Goal: Task Accomplishment & Management: Use online tool/utility

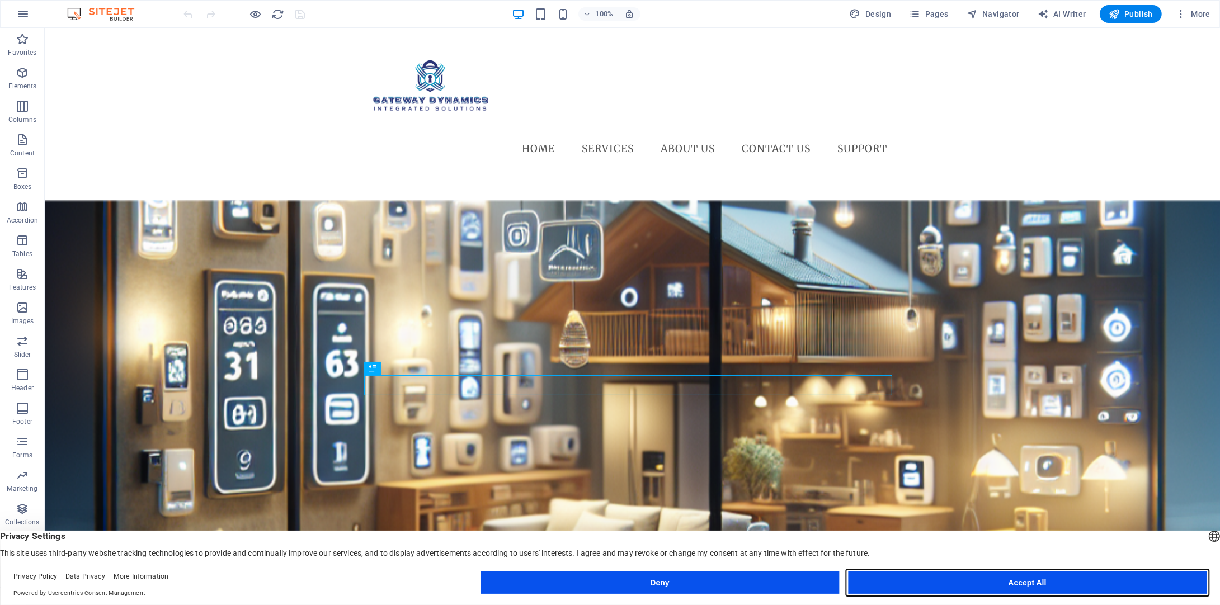
click at [1091, 585] on button "Accept All" at bounding box center [1027, 583] width 359 height 22
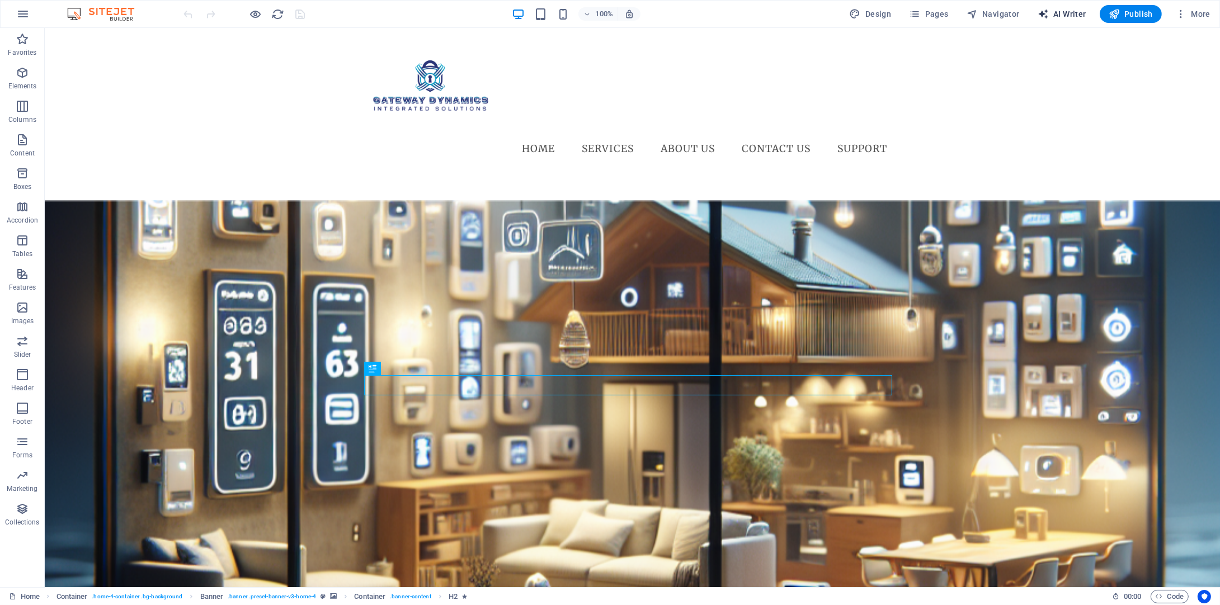
click at [1070, 18] on span "AI Writer" at bounding box center [1062, 13] width 49 height 11
select select "English"
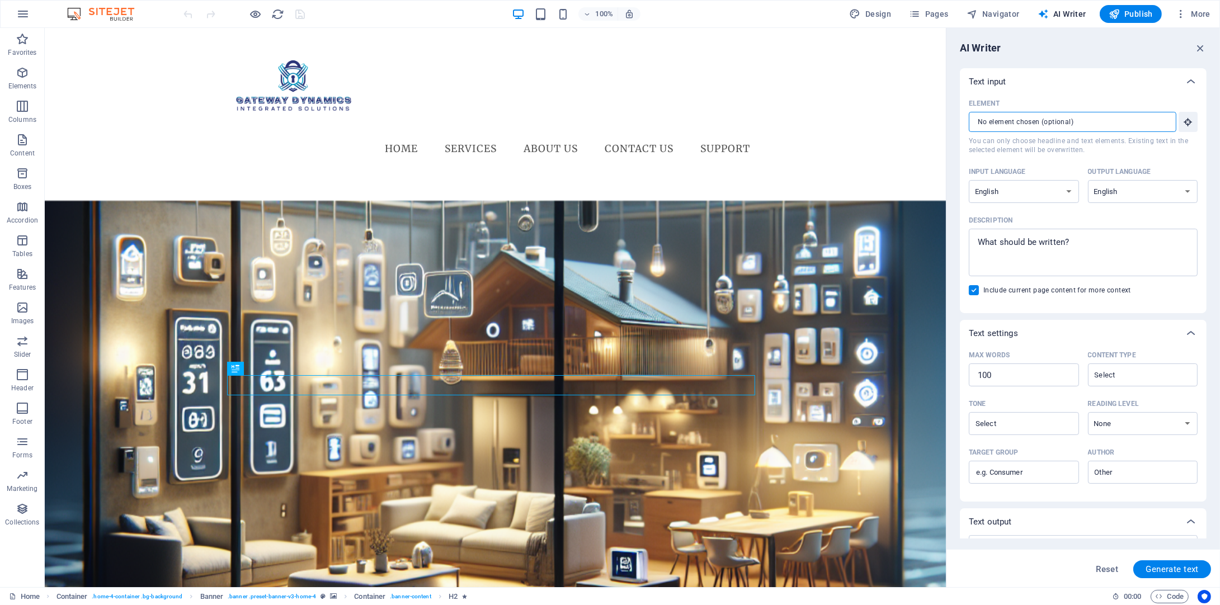
click at [1129, 121] on input "Element ​ You can only choose headline and text elements. Existing text in the …" at bounding box center [1069, 122] width 200 height 20
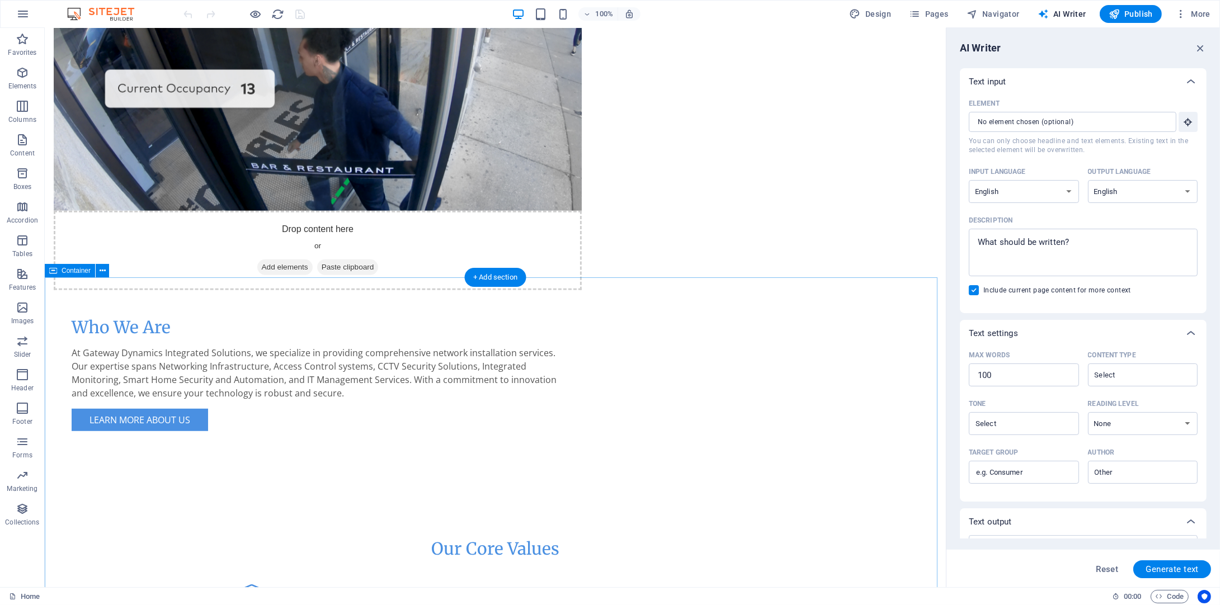
scroll to position [1063, 0]
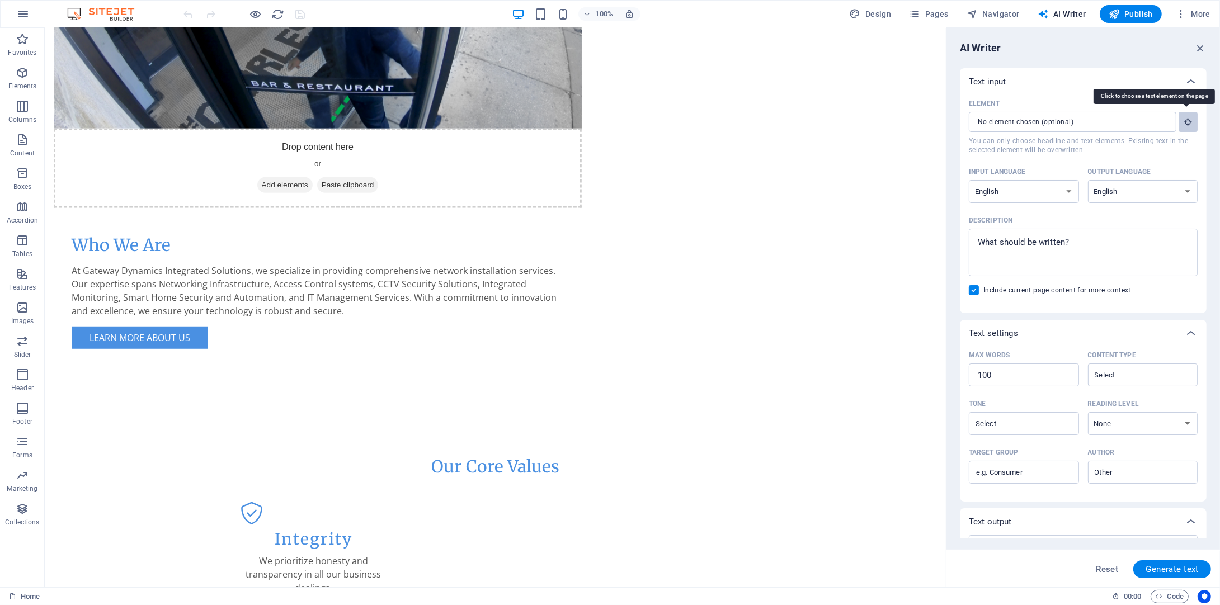
click at [1185, 119] on icon "button" at bounding box center [1188, 122] width 10 height 10
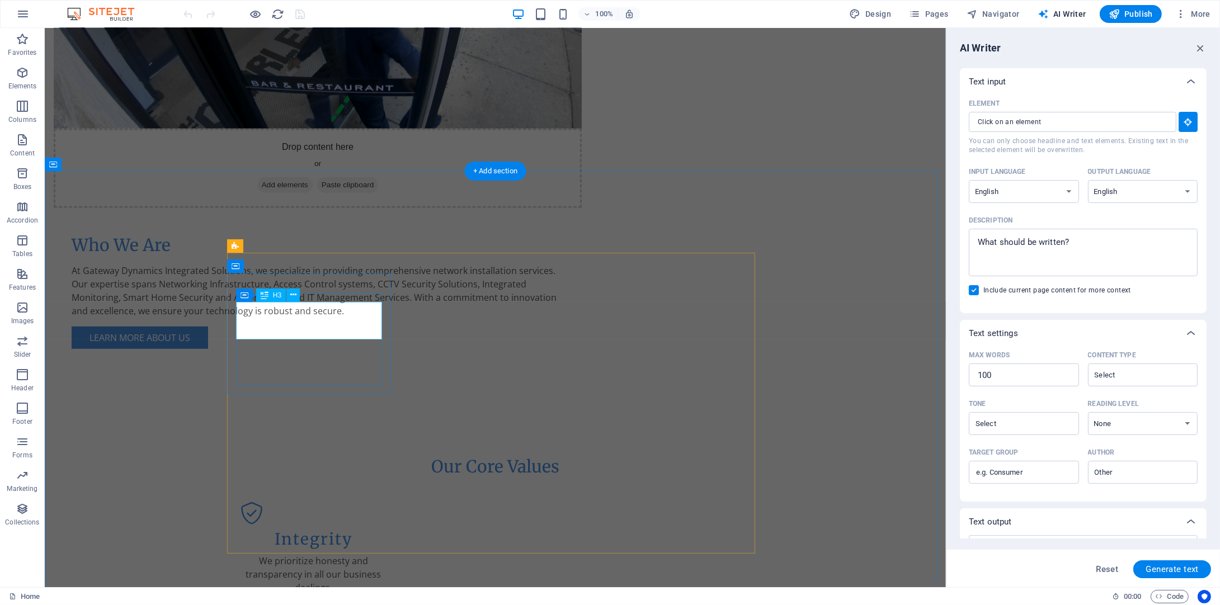
type input "#ed-932266695"
type textarea "x"
type input "10"
type textarea "x"
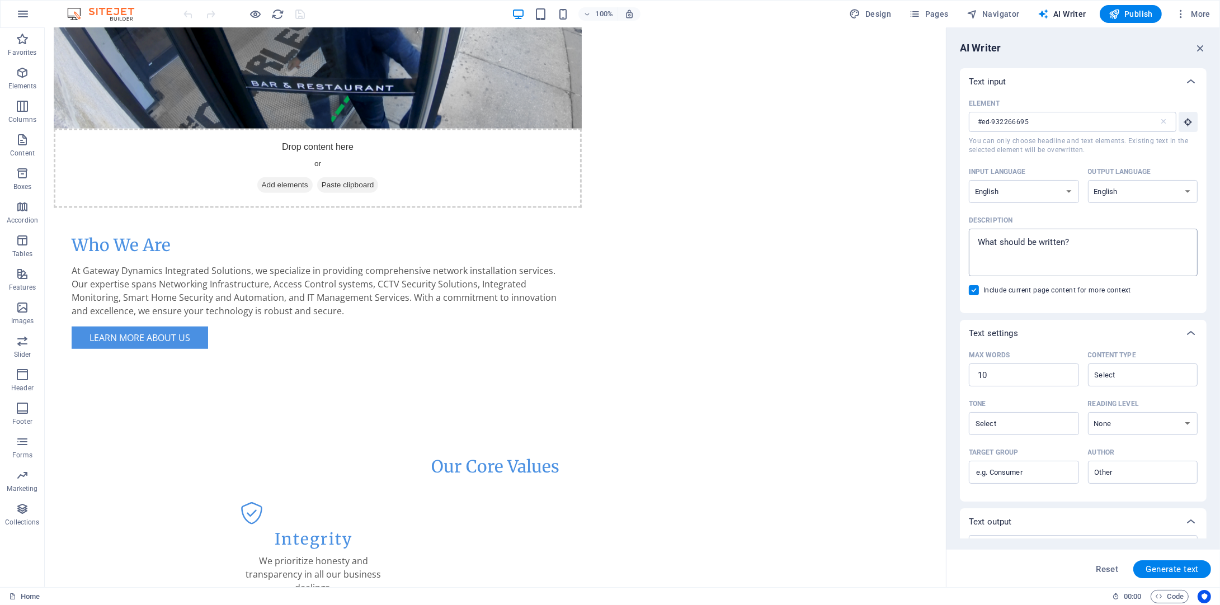
type textarea "x"
click at [1081, 241] on textarea "Description x ​" at bounding box center [1084, 252] width 218 height 36
type textarea "D"
type textarea "x"
type textarea "De"
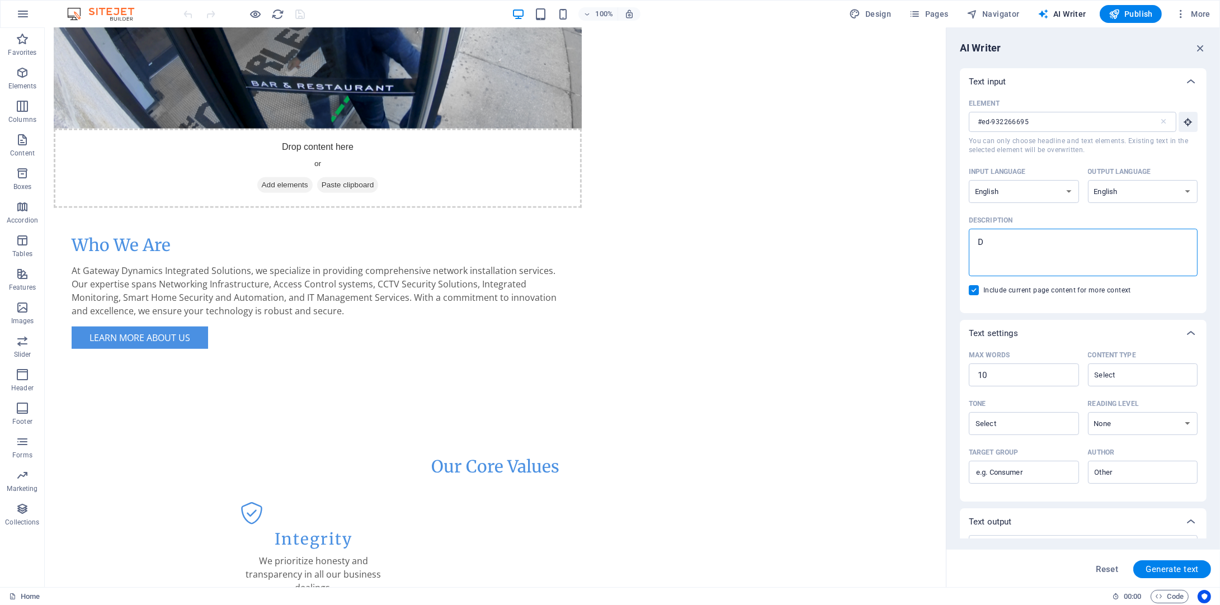
type textarea "x"
type textarea "Des"
type textarea "x"
type textarea "Desc"
type textarea "x"
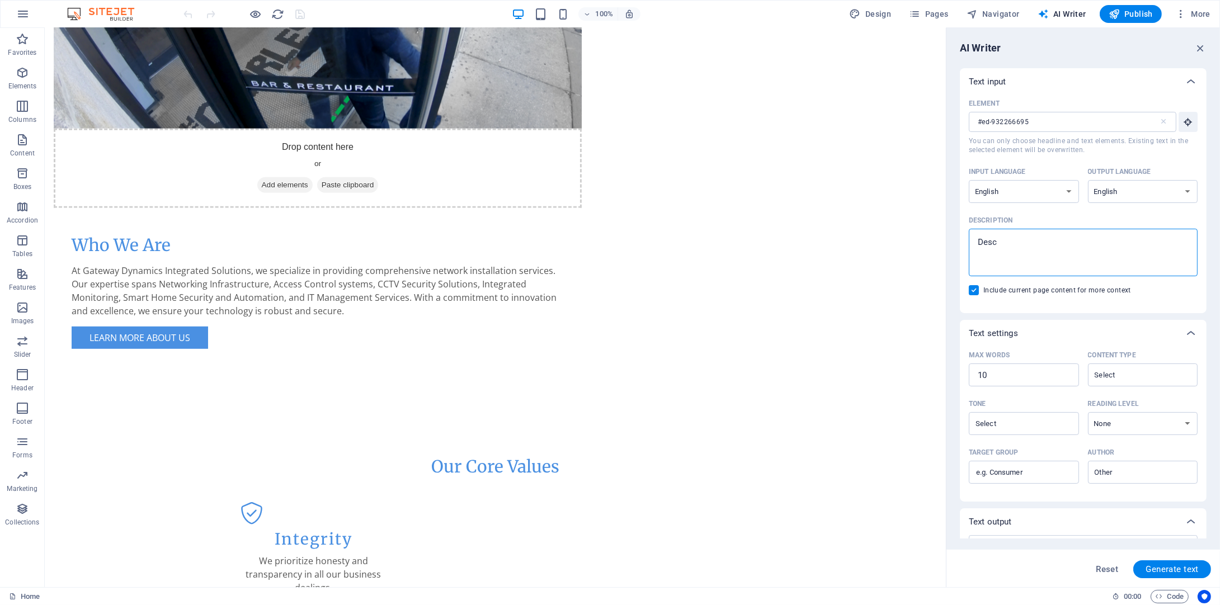
type textarea "Descr"
type textarea "x"
type textarea "Descri"
type textarea "x"
type textarea "Descrip"
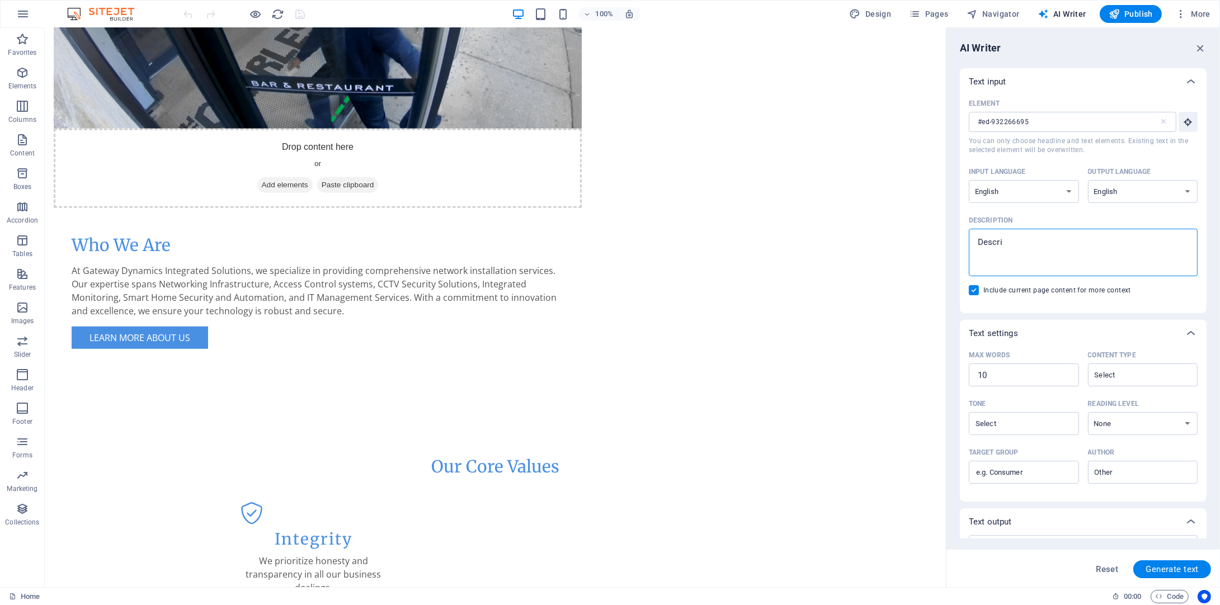
type textarea "x"
type textarea "Descript"
type textarea "x"
type textarea "Descripti"
type textarea "x"
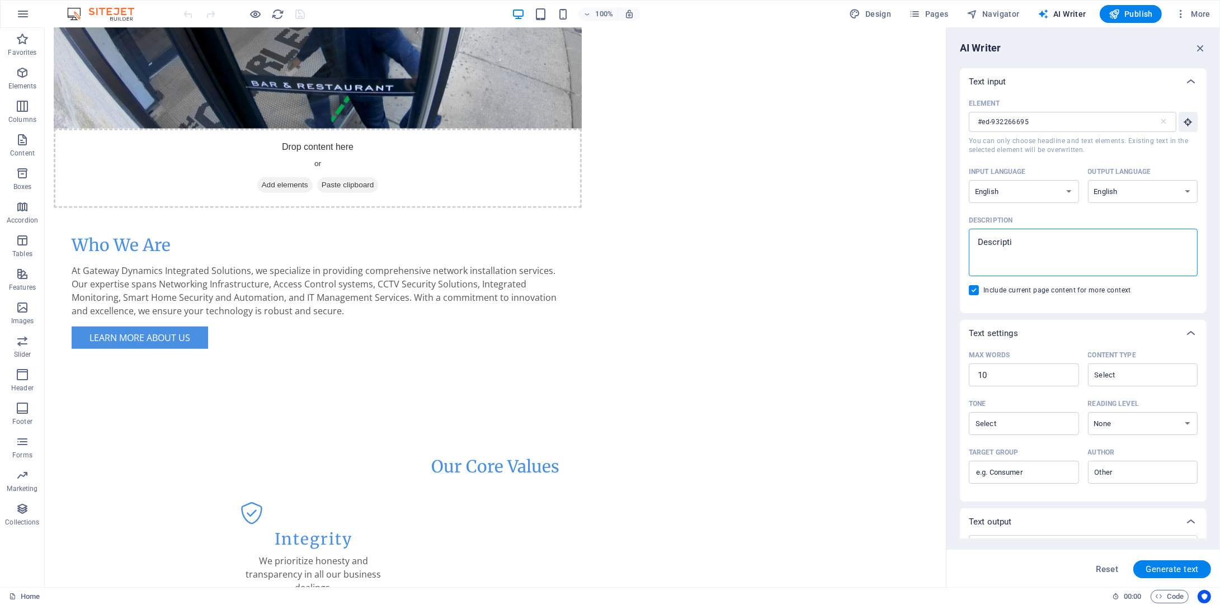
type textarea "Descriptio"
type textarea "x"
type textarea "Description"
type textarea "x"
type textarea "Description"
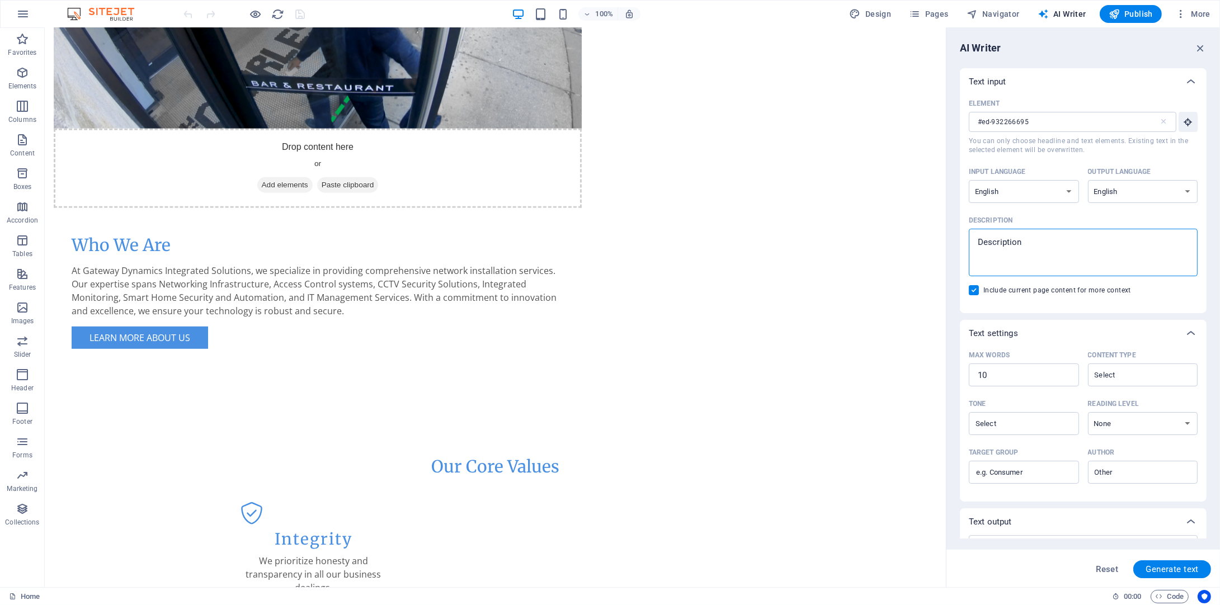
type textarea "x"
type textarea "Description o"
type textarea "x"
type textarea "Description of"
type textarea "x"
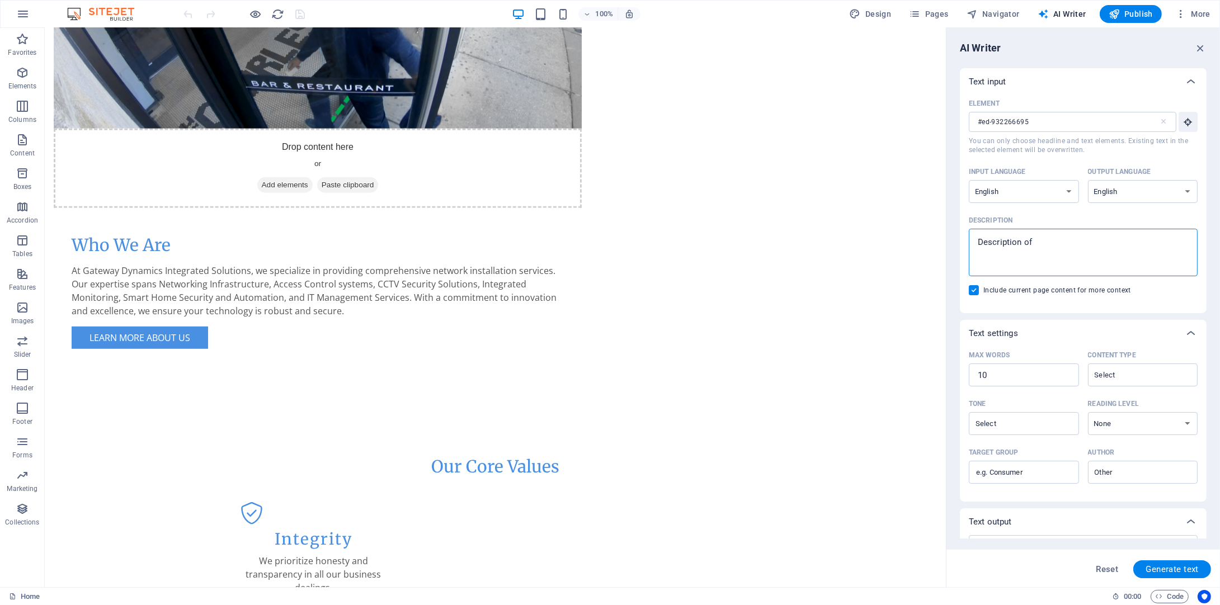
type textarea "Description of"
type textarea "x"
type textarea "Description of N"
type textarea "x"
type textarea "Description of Ne"
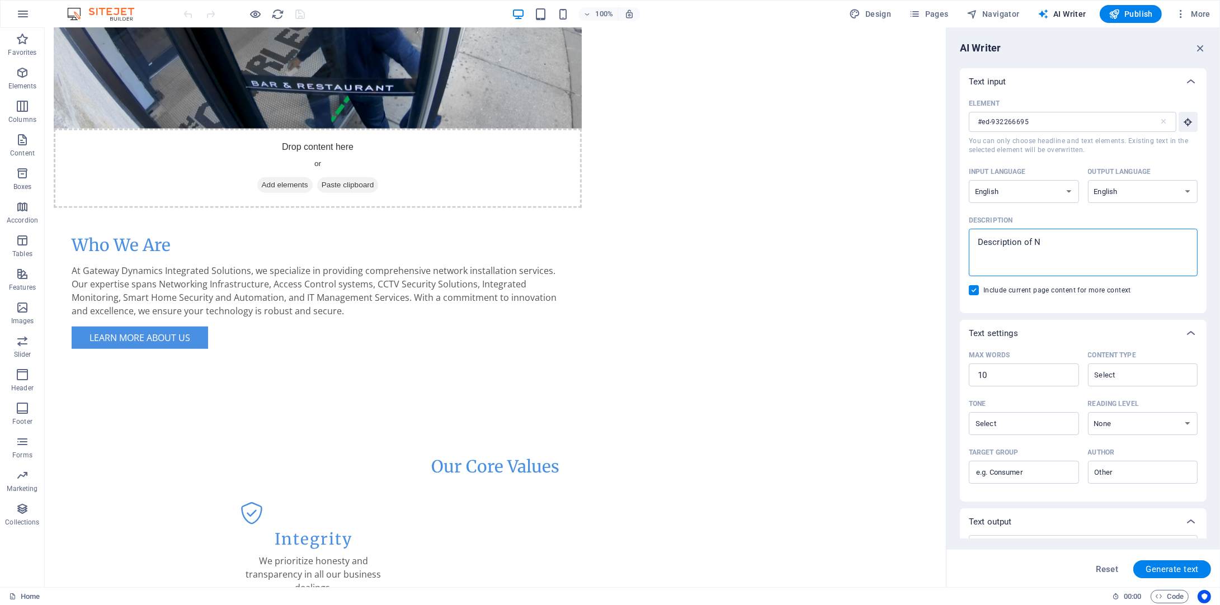
type textarea "x"
type textarea "Description of Net"
type textarea "x"
type textarea "Description of Netw"
type textarea "x"
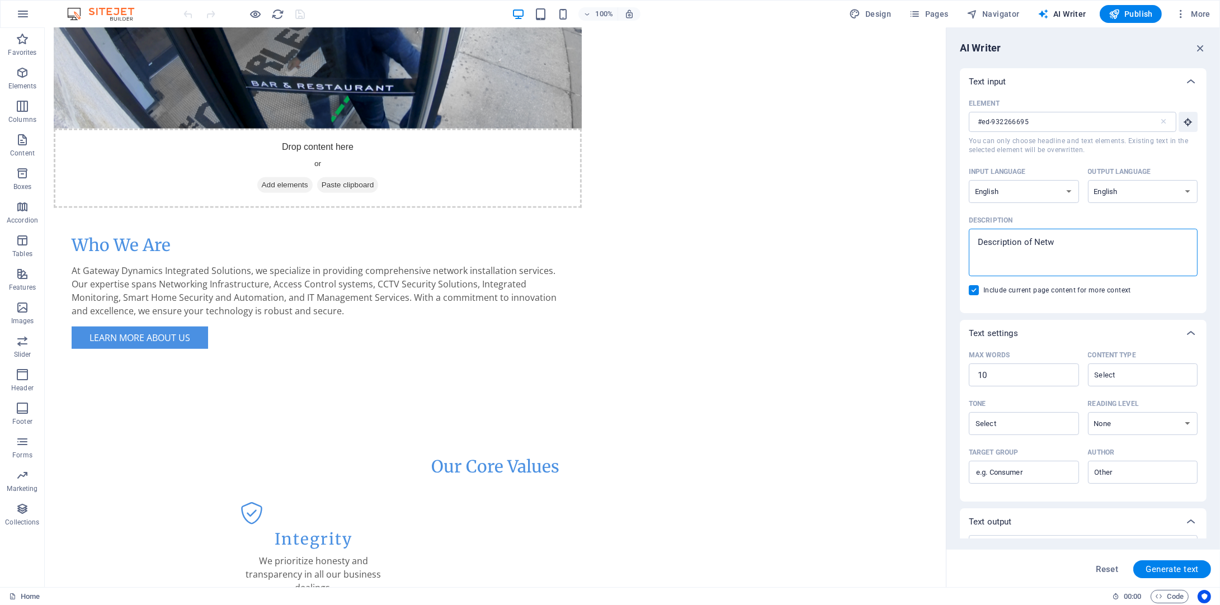
type textarea "Description of Netwo"
type textarea "x"
type textarea "Description of Networ"
type textarea "x"
type textarea "Description of Network"
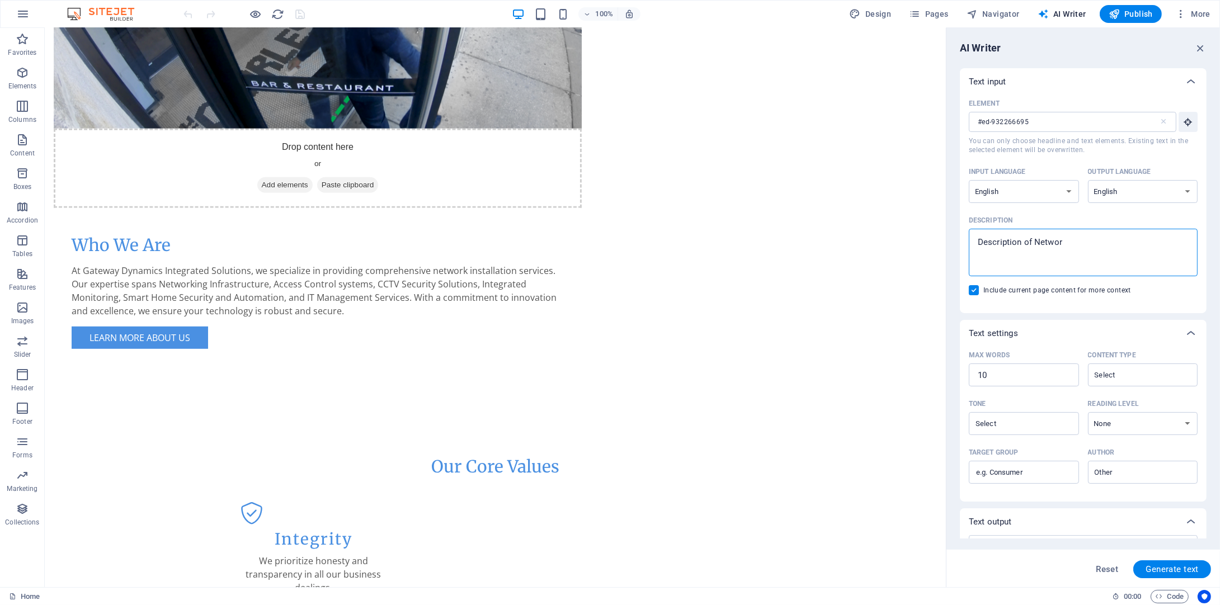
type textarea "x"
type textarea "Description of Networki"
type textarea "x"
type textarea "Description of Networkin"
type textarea "x"
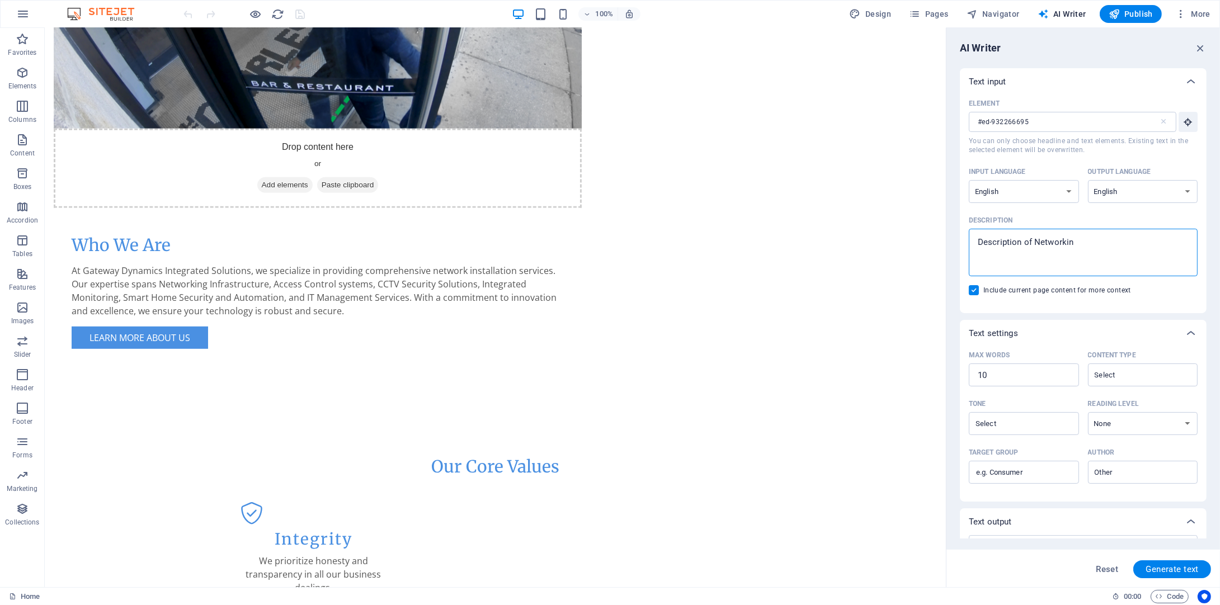
type textarea "Description of Networking"
type textarea "x"
type textarea "Description of Networking"
type textarea "x"
type textarea "Description of Networking I"
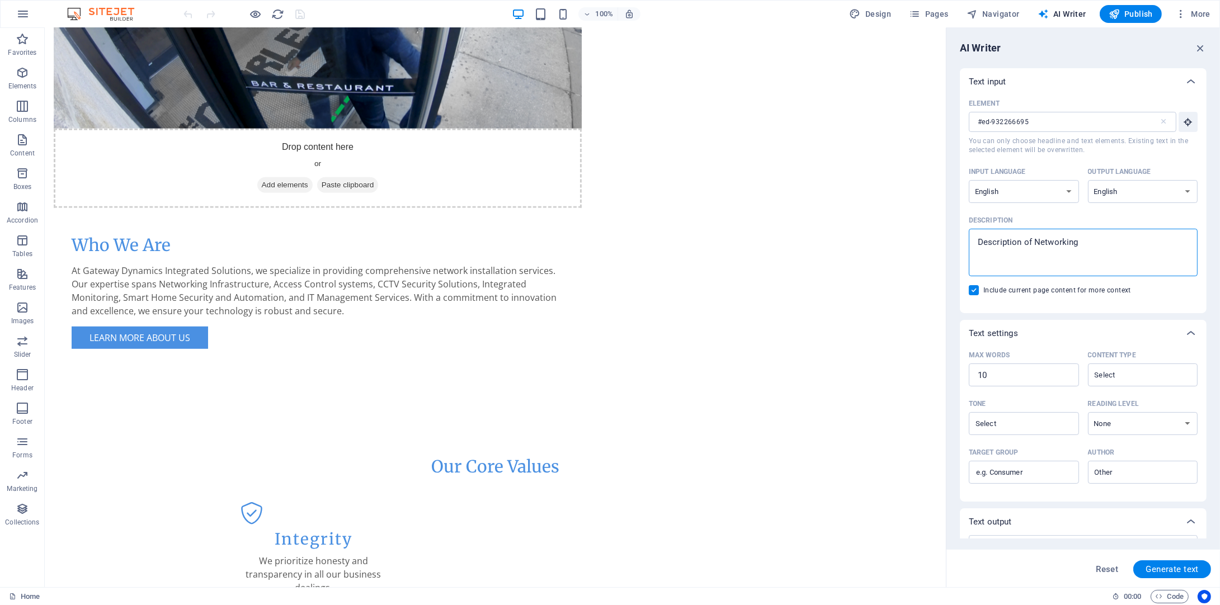
type textarea "x"
type textarea "Description of Networking In"
type textarea "x"
type textarea "Description of Networking Inf"
type textarea "x"
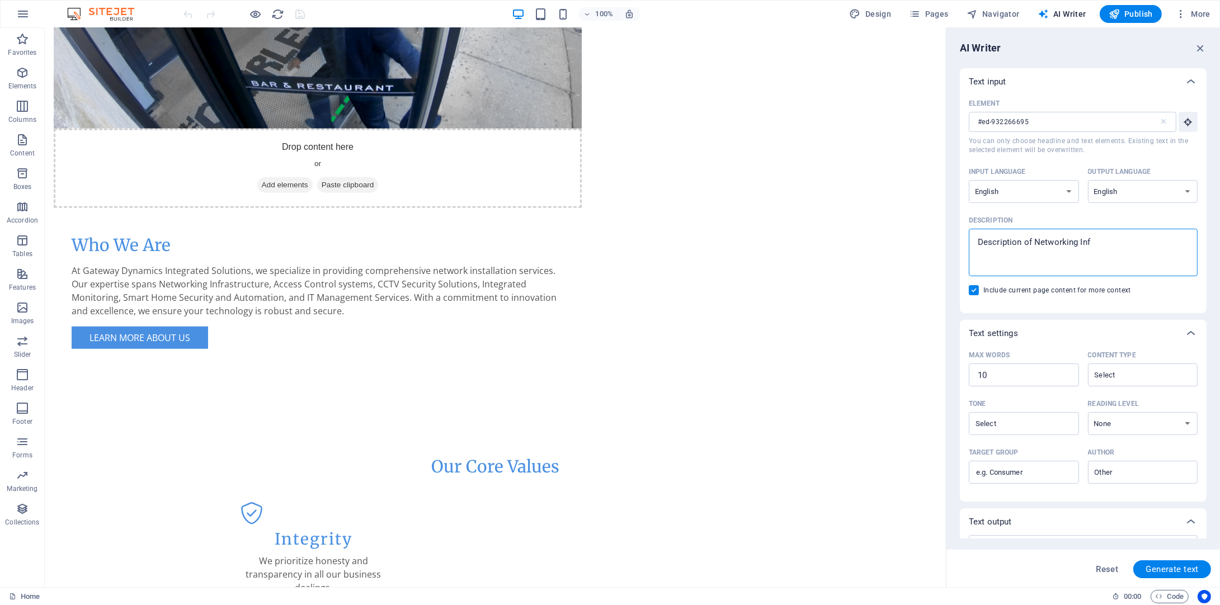
type textarea "Description of Networking Infr"
type textarea "x"
type textarea "Description of Networking Infra"
type textarea "x"
type textarea "Description of Networking Infras"
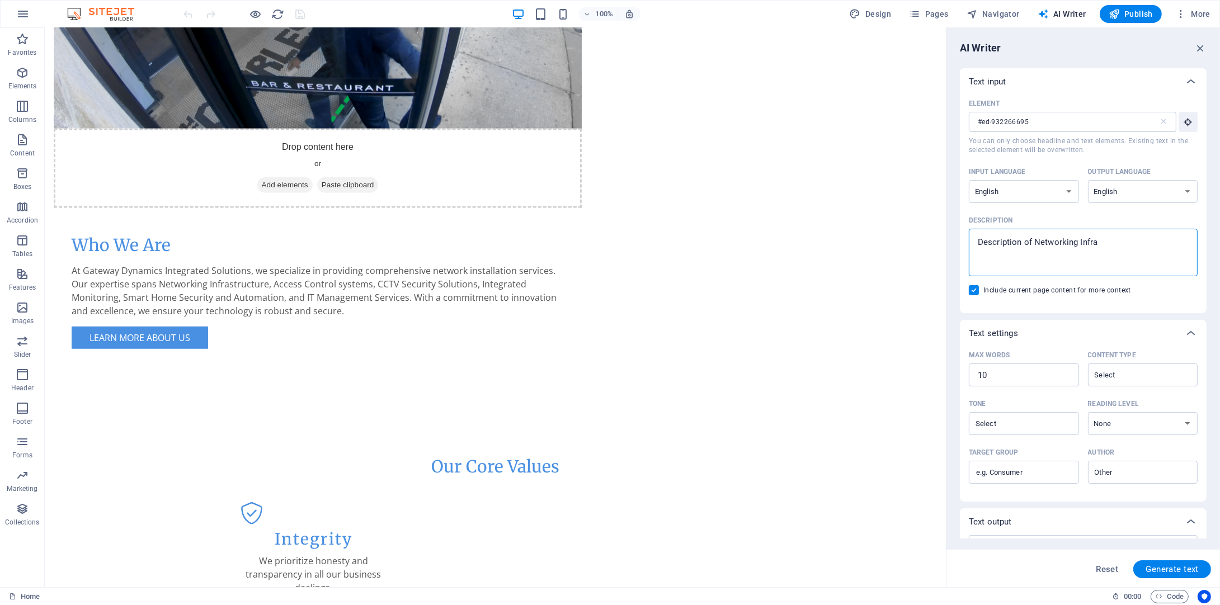
type textarea "x"
type textarea "Description of Networking Infrast"
type textarea "x"
type textarea "Description of Networking Infrastr"
type textarea "x"
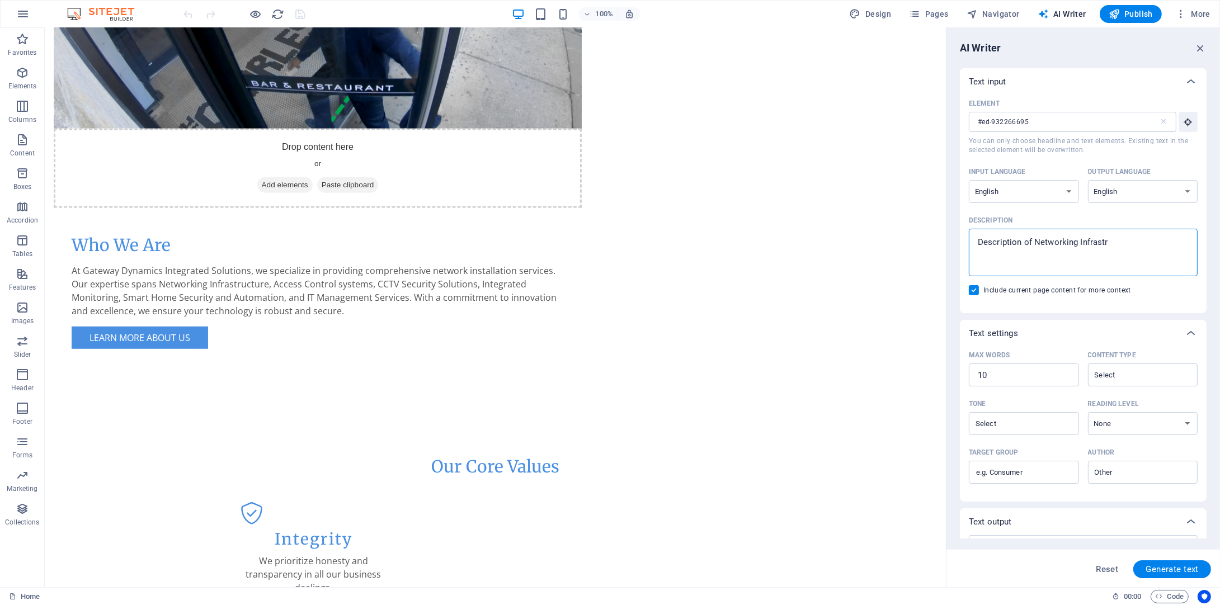
type textarea "Description of Networking Infrastru"
type textarea "x"
type textarea "Description of Networking Infrastruc"
type textarea "x"
type textarea "Description of Networking Infrastruct"
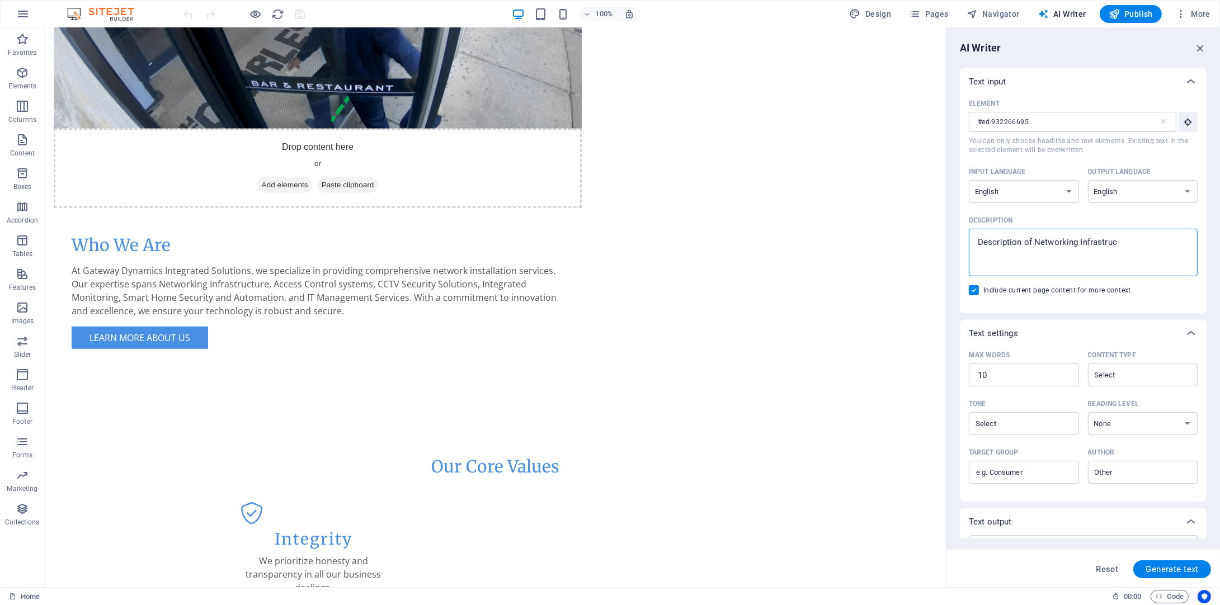
type textarea "x"
type textarea "Description of Networking Infrastructu"
type textarea "x"
type textarea "Description of Networking Infrastructur"
type textarea "x"
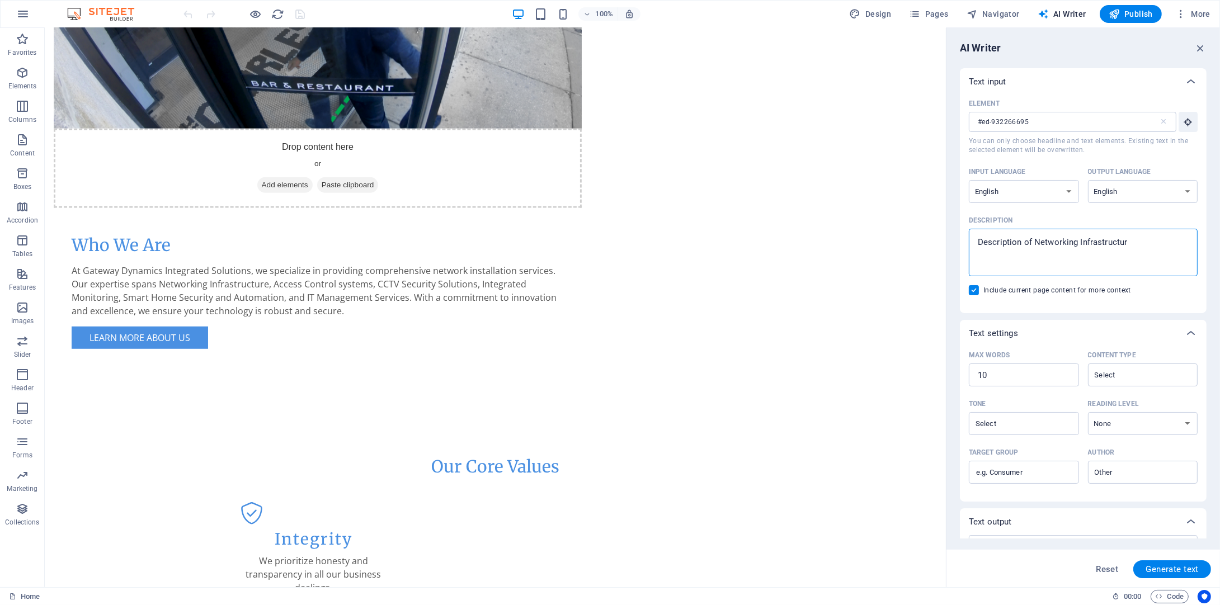
type textarea "Description of Networking Infrastructure"
type textarea "x"
type textarea "Description of Networking Infrastructure"
type textarea "x"
type textarea "Description of Networking Infrastructure w"
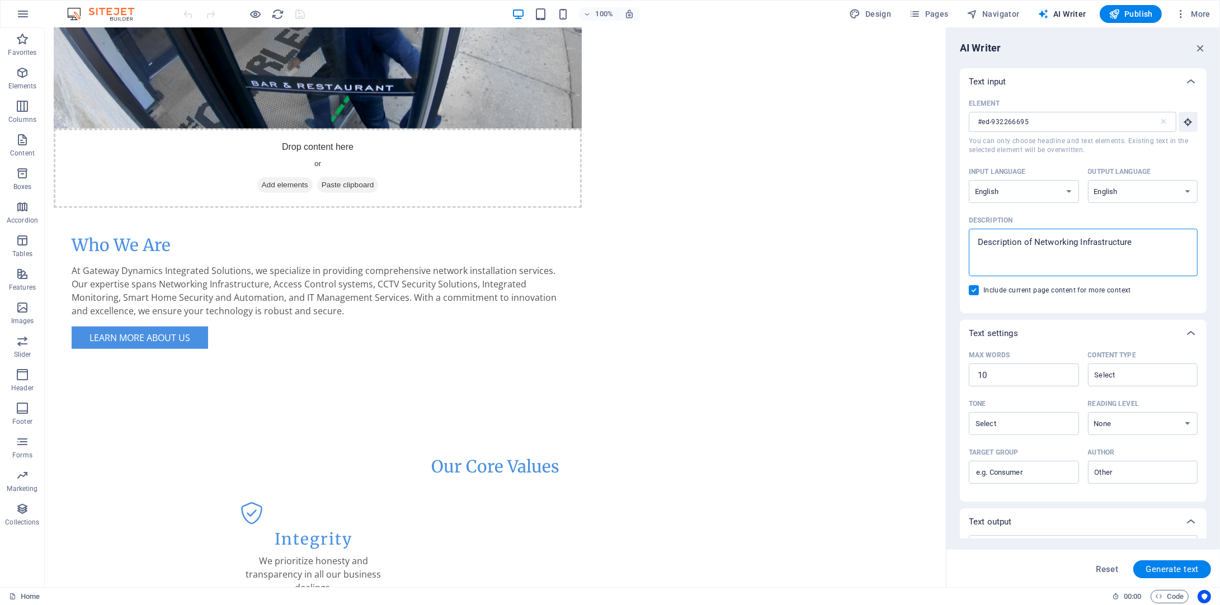
type textarea "x"
type textarea "Description of Networking Infrastructure wi"
type textarea "x"
type textarea "Description of Networking Infrastructure wit"
type textarea "x"
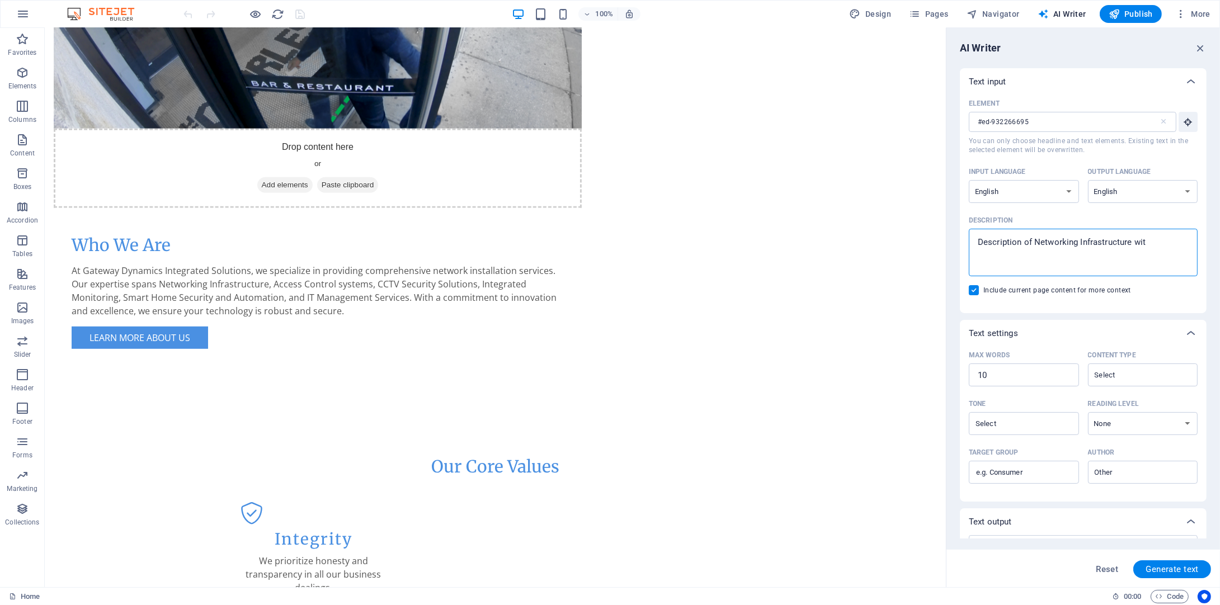
type textarea "Description of Networking Infrastructure with"
type textarea "x"
type textarea "Description of Networking Infrastructure with"
type textarea "x"
type textarea "Description of Networking Infrastructure with B"
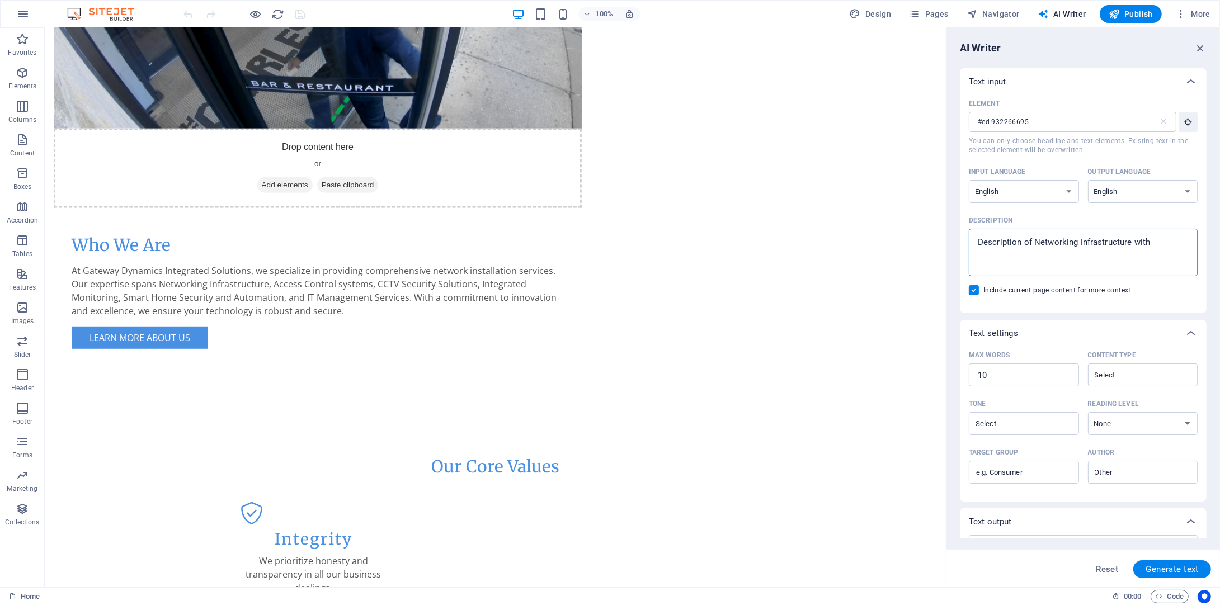
type textarea "x"
type textarea "Description of Networking Infrastructure with Bi"
type textarea "x"
type textarea "Description of Networking Infrastructure with B"
type textarea "x"
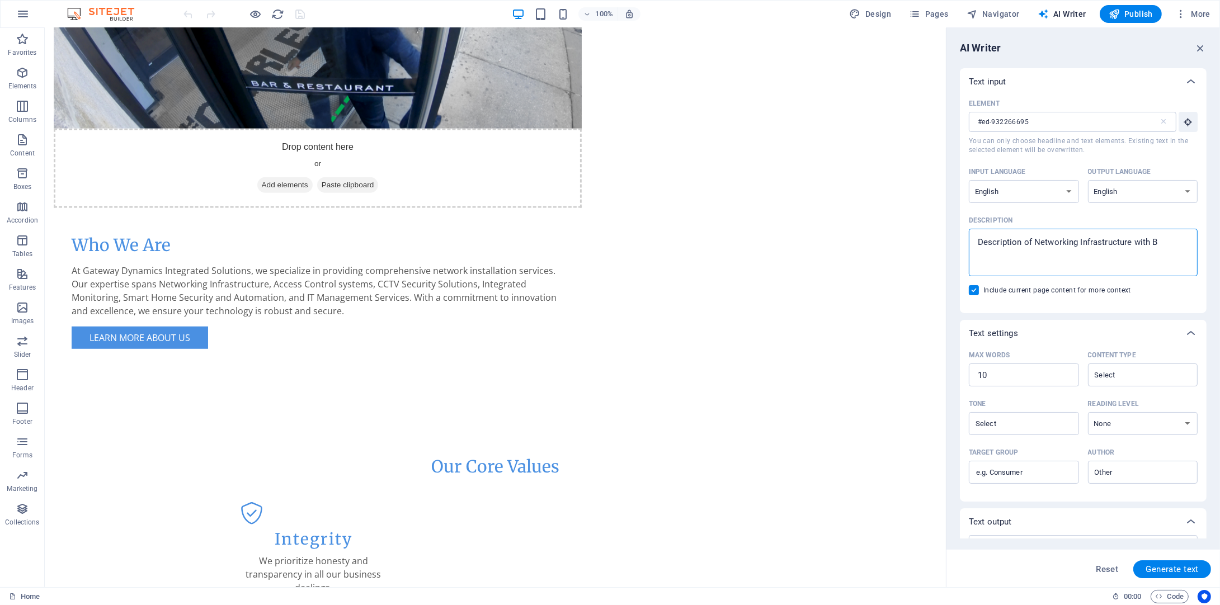
type textarea "Description of Networking Infrastructure with BI"
type textarea "x"
type textarea "Description of Networking Infrastructure with BIC"
type textarea "x"
type textarea "Description of Networking Infrastructure with BICS"
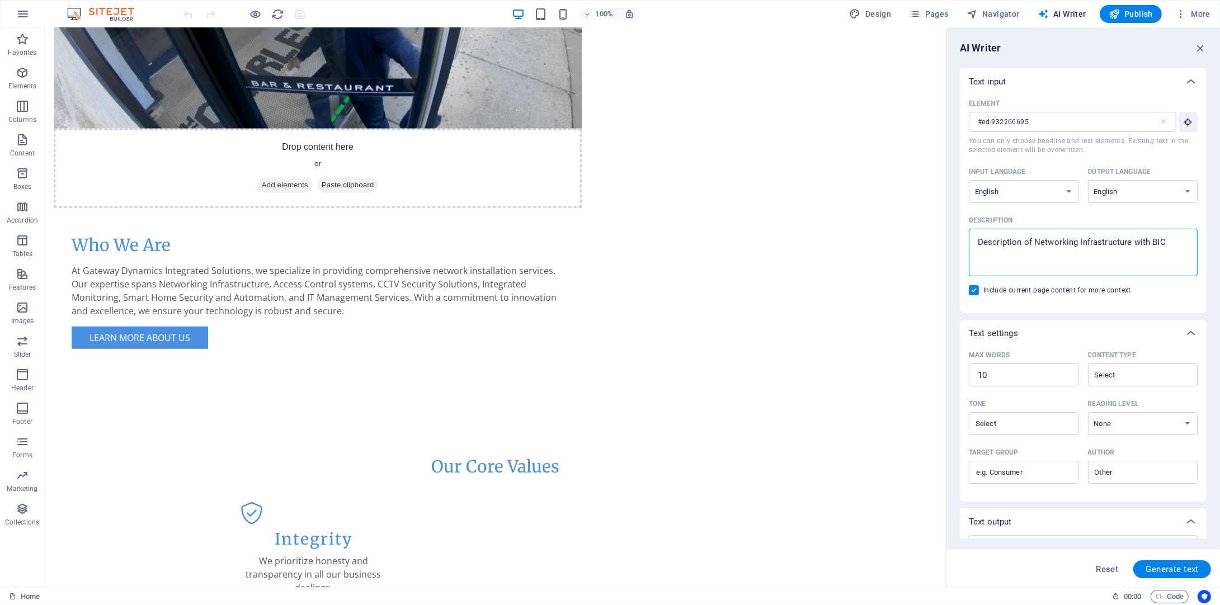
type textarea "x"
type textarea "Description of Networking Infrastructure with BICSI"
type textarea "x"
type textarea "Description of Networking Infrastructure with BICSI"
type textarea "x"
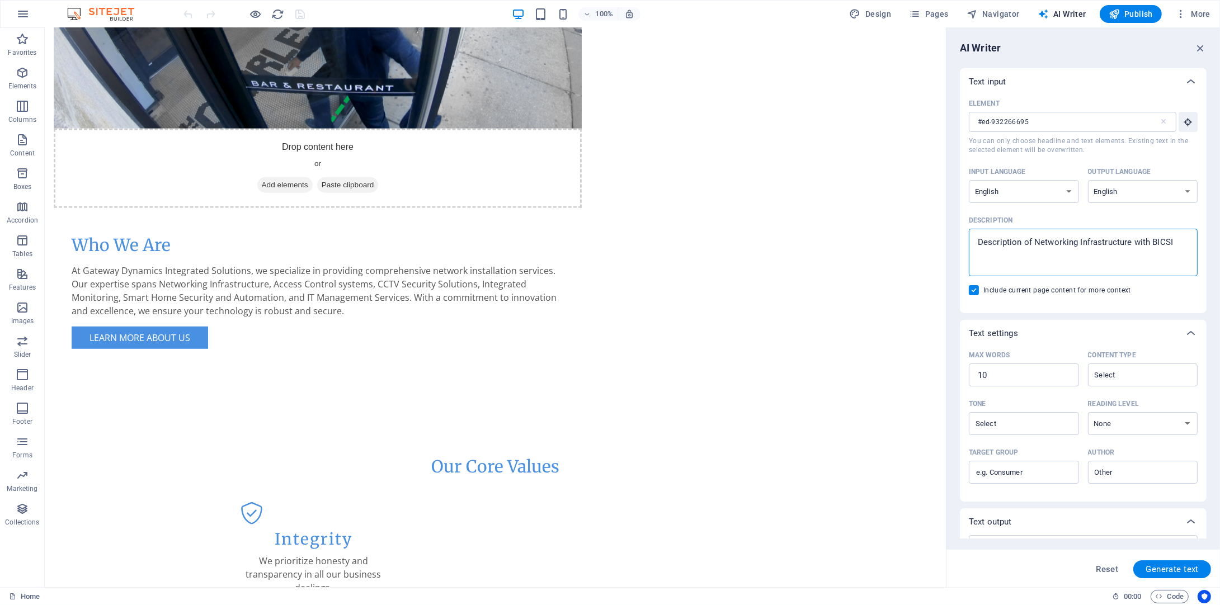
type textarea "Description of Networking Infrastructure with BICSI C"
type textarea "x"
type textarea "Description of Networking Infrastructure with BICSI Co"
type textarea "x"
type textarea "Description of Networking Infrastructure with BICSI Com"
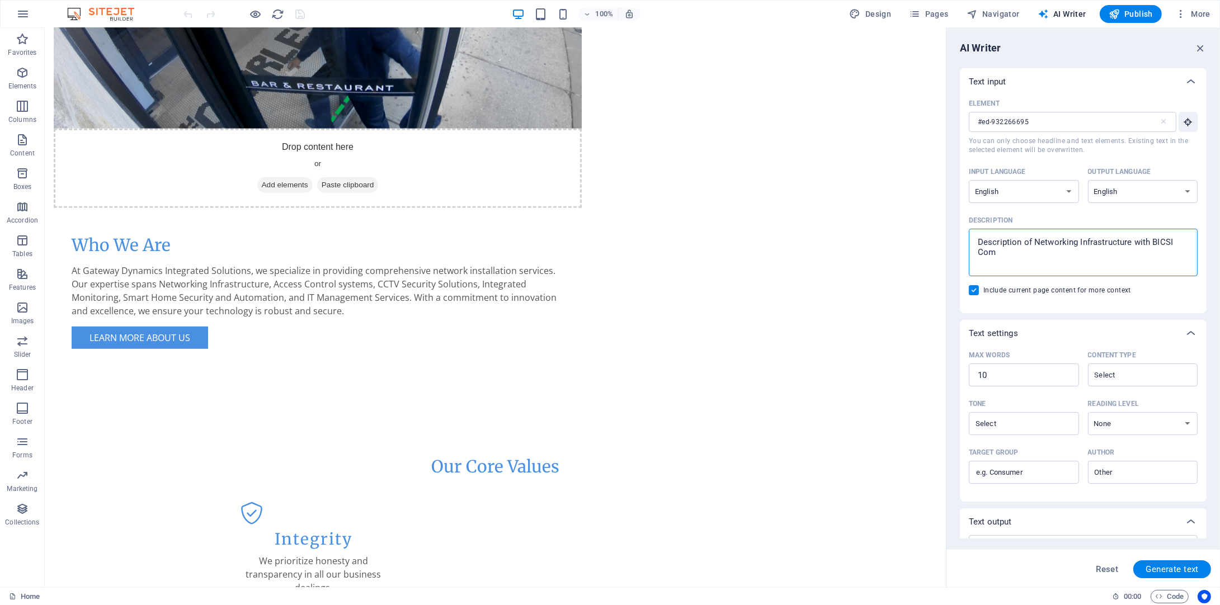
type textarea "x"
type textarea "Description of Networking Infrastructure with BICSI Comp"
type textarea "x"
type textarea "Description of Networking Infrastructure with BICSI Compl"
type textarea "x"
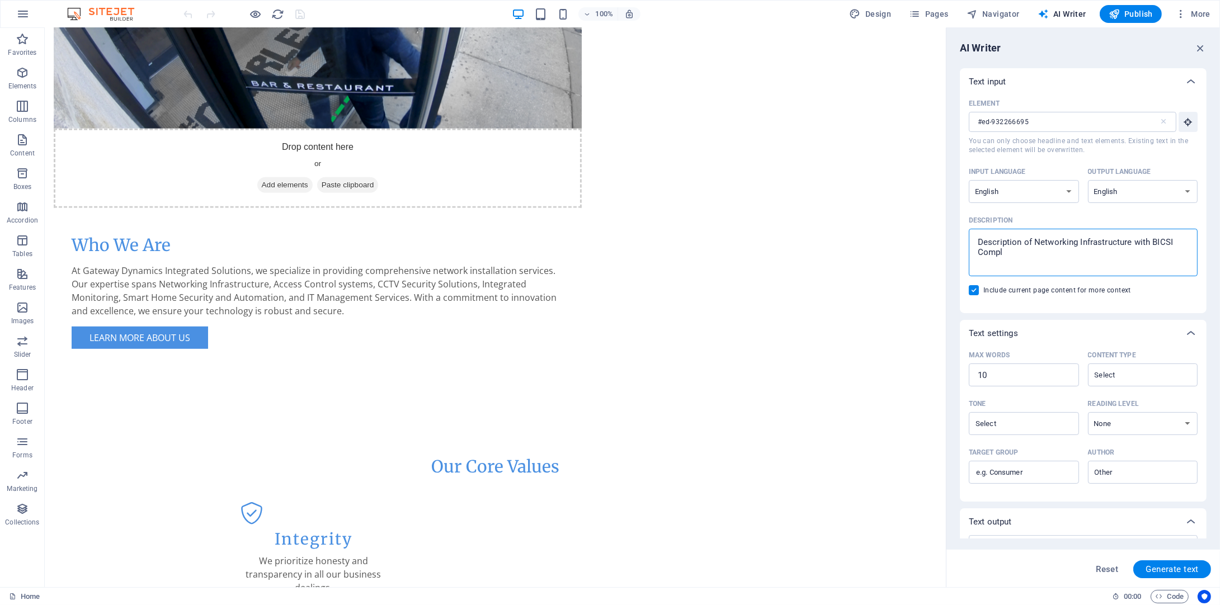
type textarea "Description of Networking Infrastructure with BICSI Compli"
type textarea "x"
type textarea "Description of Networking Infrastructure with BICSI Complia"
type textarea "x"
type textarea "Description of Networking Infrastructure with BICSI Complian"
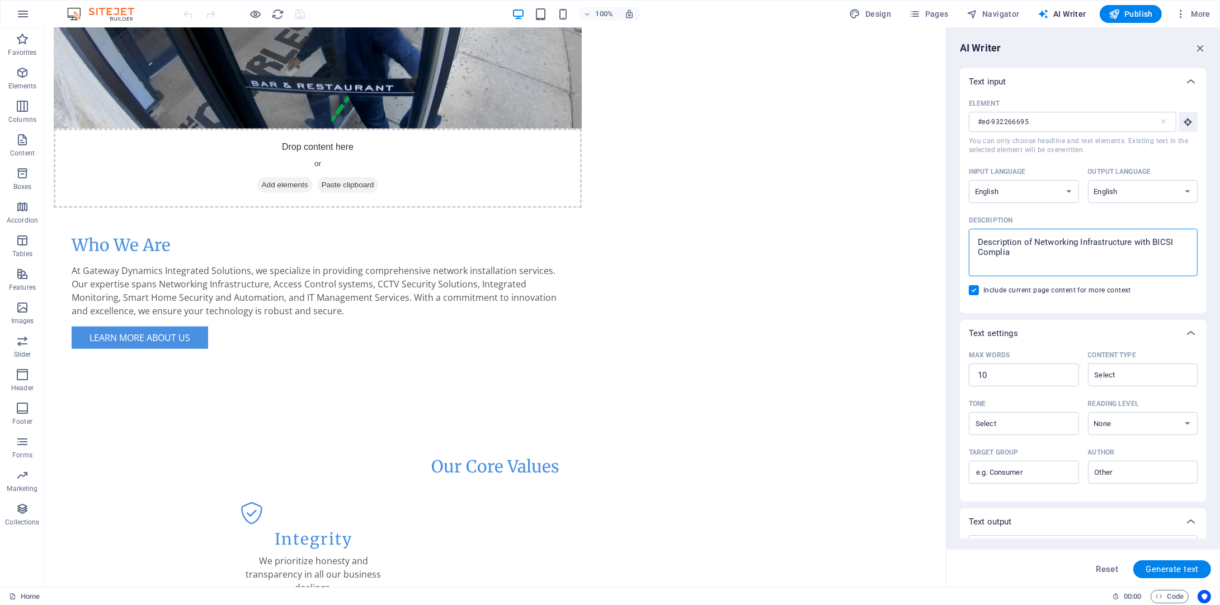
type textarea "x"
type textarea "Description of Networking Infrastructure with BICSI Complianc"
type textarea "x"
type textarea "Description of Networking Infrastructure with BICSI Compliance"
type textarea "x"
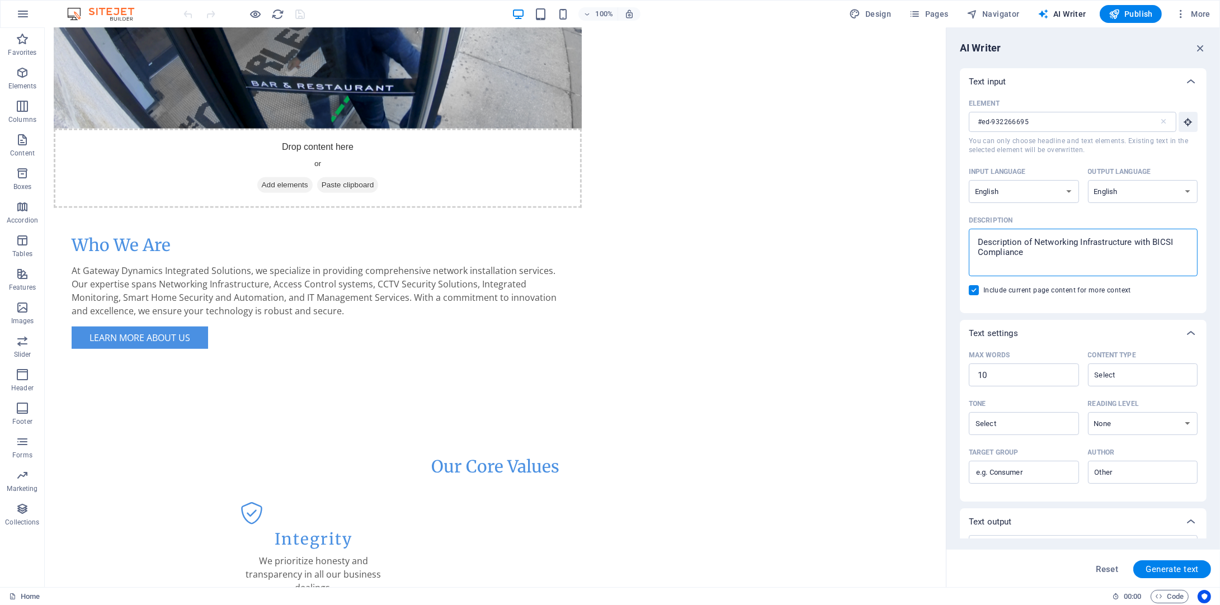
type textarea "Description of Networking Infrastructure with BICSI Complianc"
type textarea "x"
type textarea "Description of Networking Infrastructure with BICSI Complian"
type textarea "x"
type textarea "Description of Networking Infrastructure with BICSI Complia"
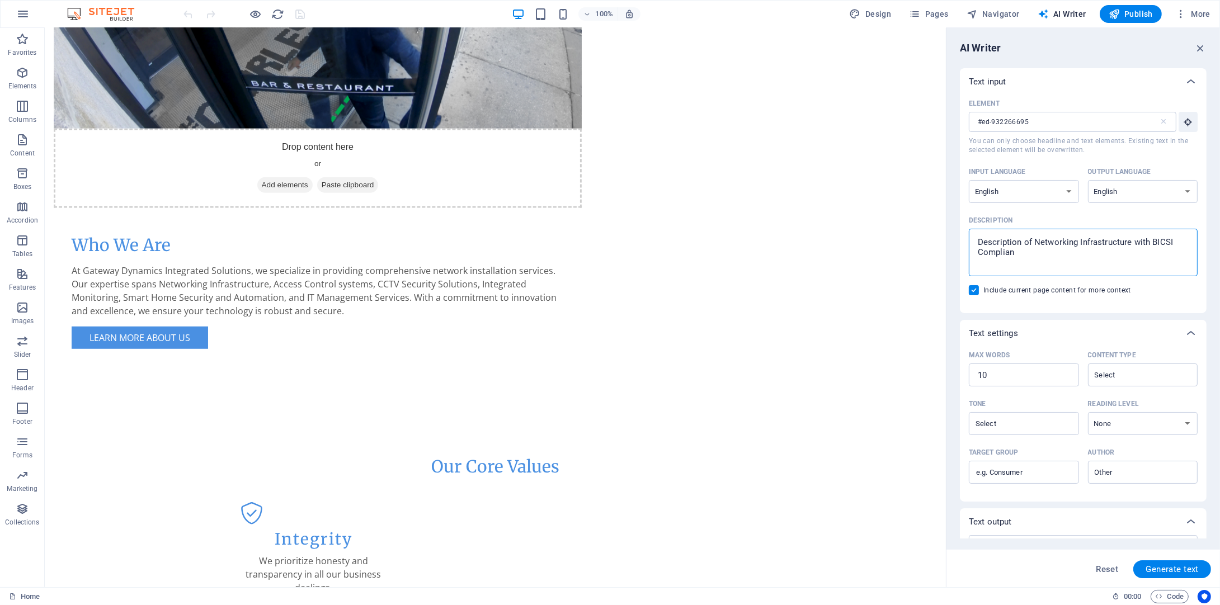
type textarea "x"
type textarea "Description of Networking Infrastructure with BICSI Compli"
type textarea "x"
type textarea "Description of Networking Infrastructure with BICSI Compl"
type textarea "x"
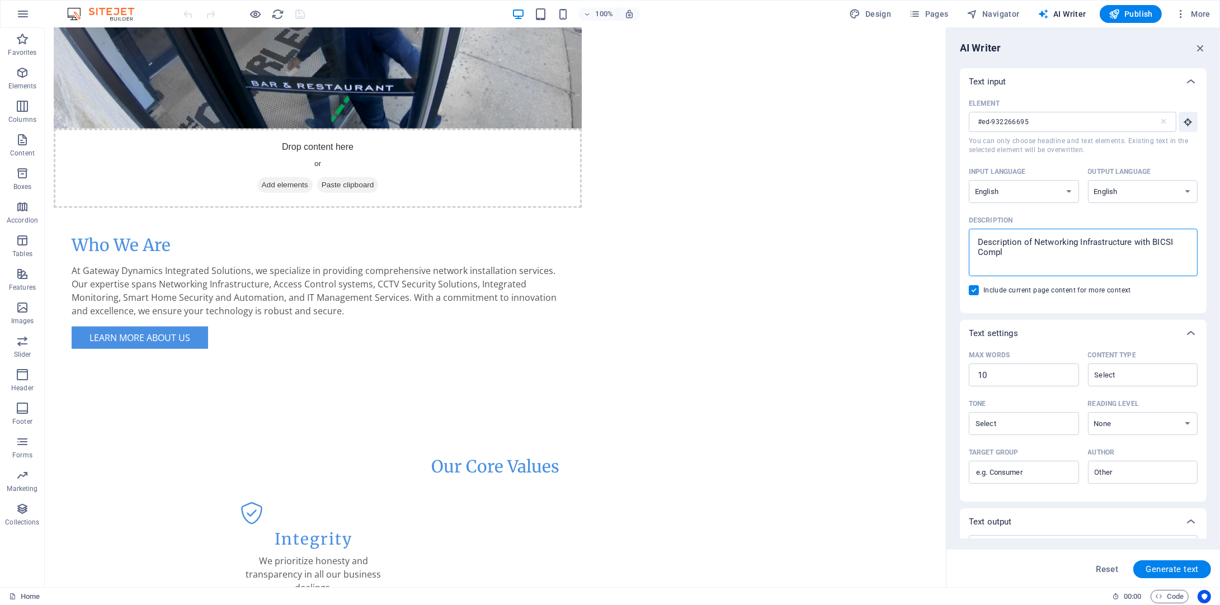
type textarea "Description of Networking Infrastructure with BICSI Comp"
type textarea "x"
type textarea "Description of Networking Infrastructure with BICSI Com"
type textarea "x"
type textarea "Description of Networking Infrastructure with BICSI Co"
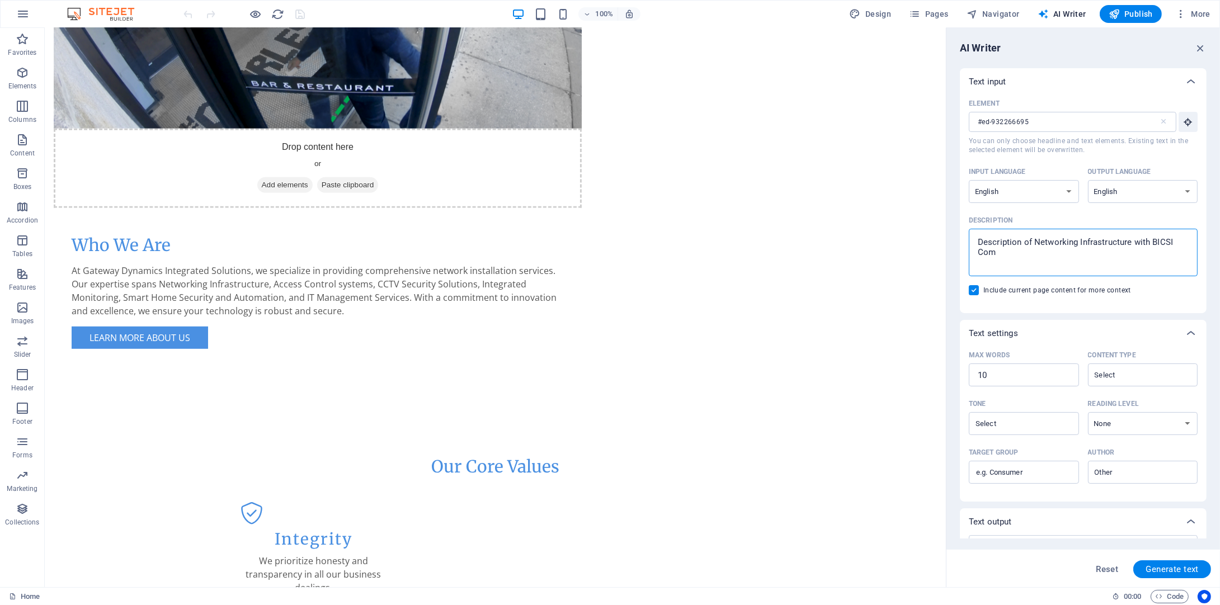
type textarea "x"
type textarea "Description of Networking Infrastructure with BICSI C"
type textarea "x"
type textarea "Description of Networking Infrastructure with BICSI"
type textarea "x"
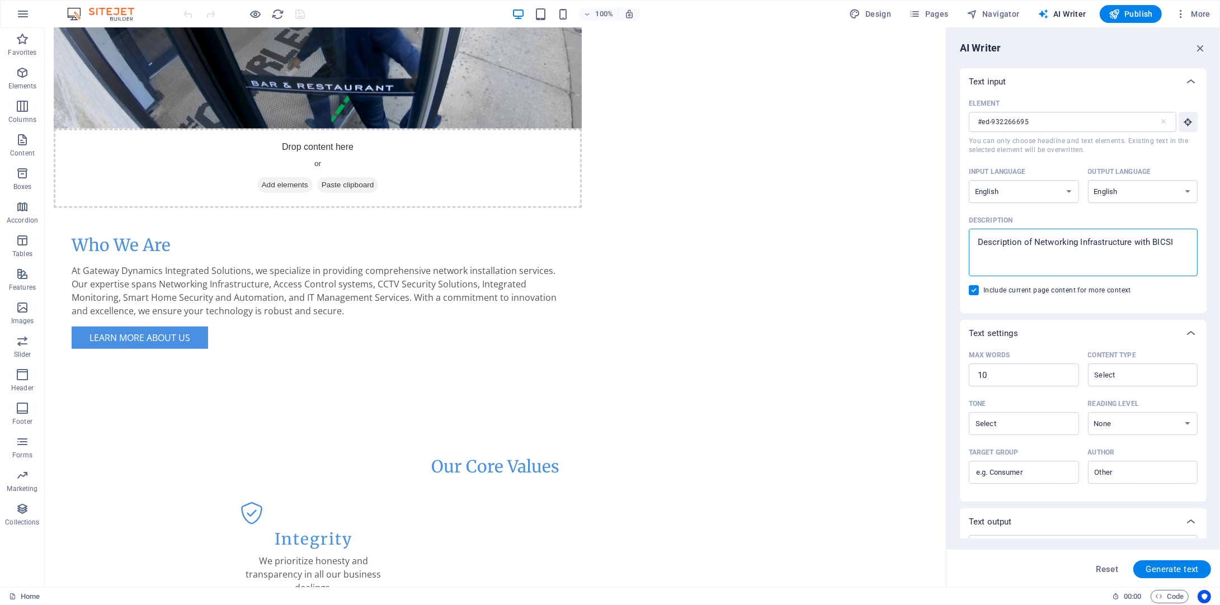
type textarea "Description of Networking Infrastructure with BICSI a"
type textarea "x"
type textarea "Description of Networking Infrastructure with BICSI an"
type textarea "x"
type textarea "Description of Networking Infrastructure with BICSI and"
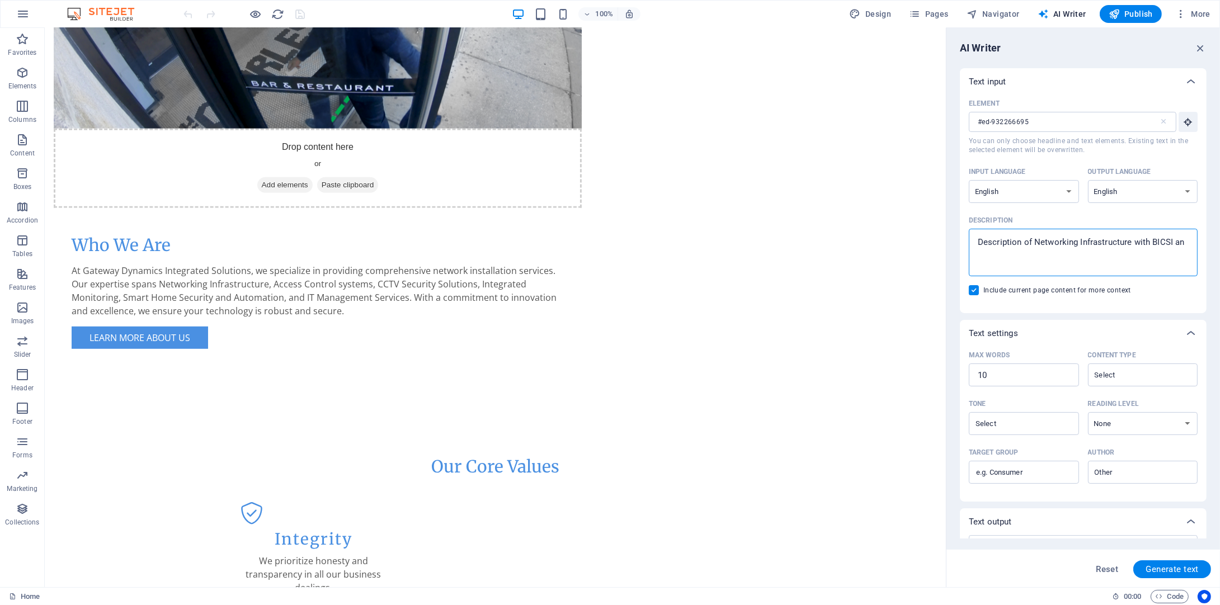
type textarea "x"
type textarea "Description of Networking Infrastructure with BICSI and"
type textarea "x"
type textarea "Description of Networking Infrastructure with BICSI and C"
type textarea "x"
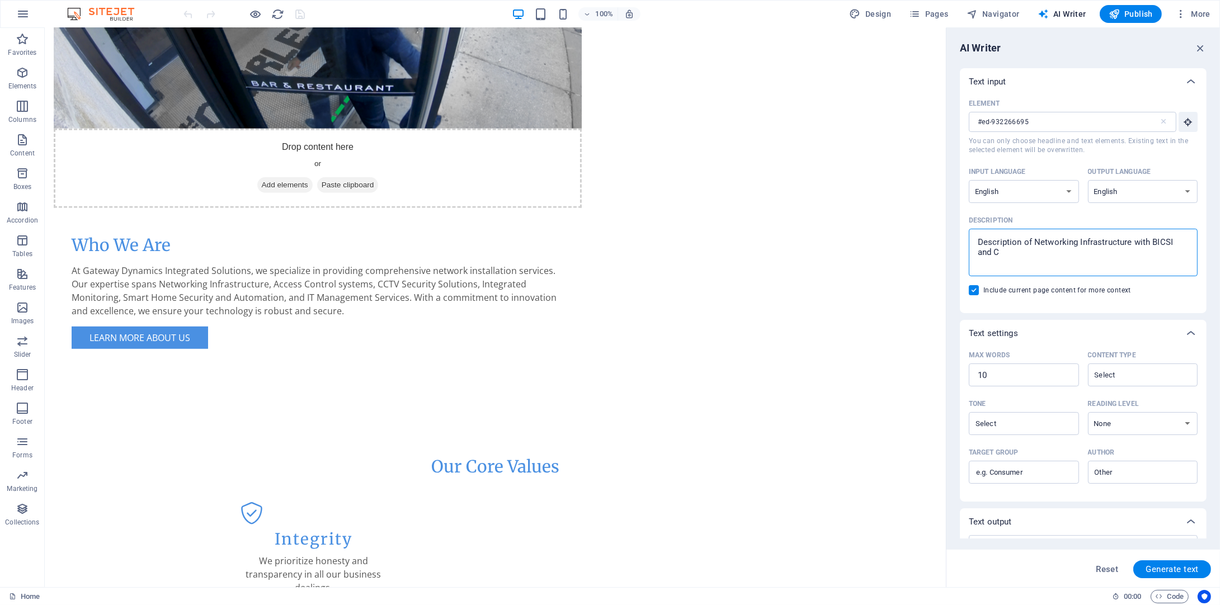
type textarea "Description of Networking Infrastructure with BICSI and CO"
type textarea "x"
type textarea "Description of Networking Infrastructure with BICSI and COM"
type textarea "x"
type textarea "Description of Networking Infrastructure with BICSI and COMP"
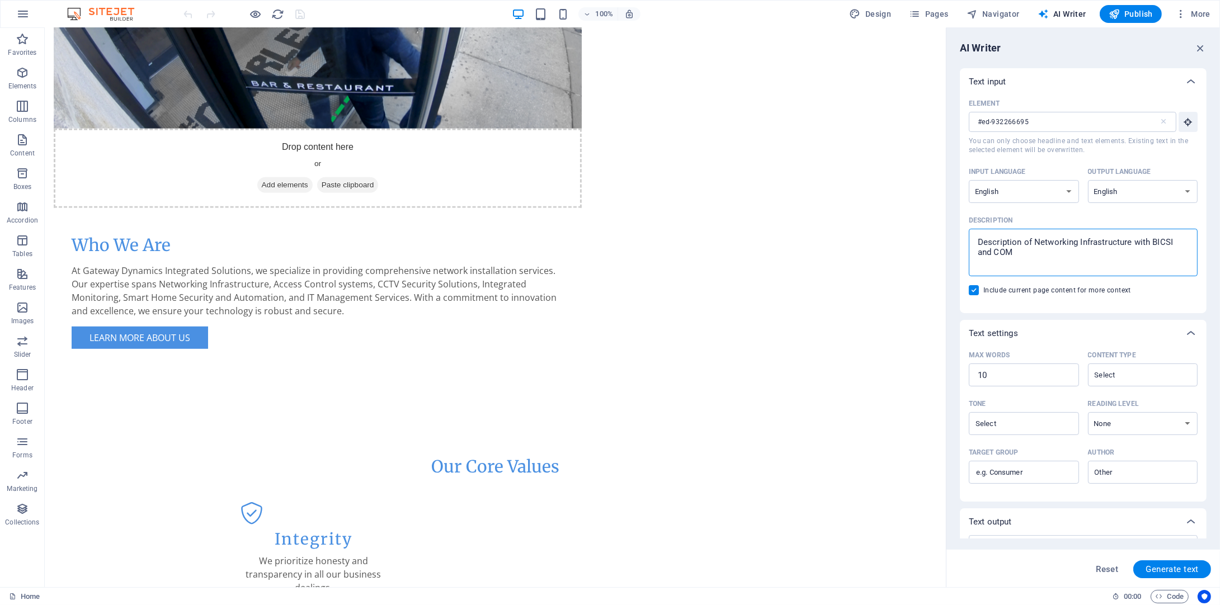
type textarea "x"
type textarea "Description of Networking Infrastructure with BICSI and COM"
type textarea "x"
type textarea "Description of Networking Infrastructure with BICSI and CO"
type textarea "x"
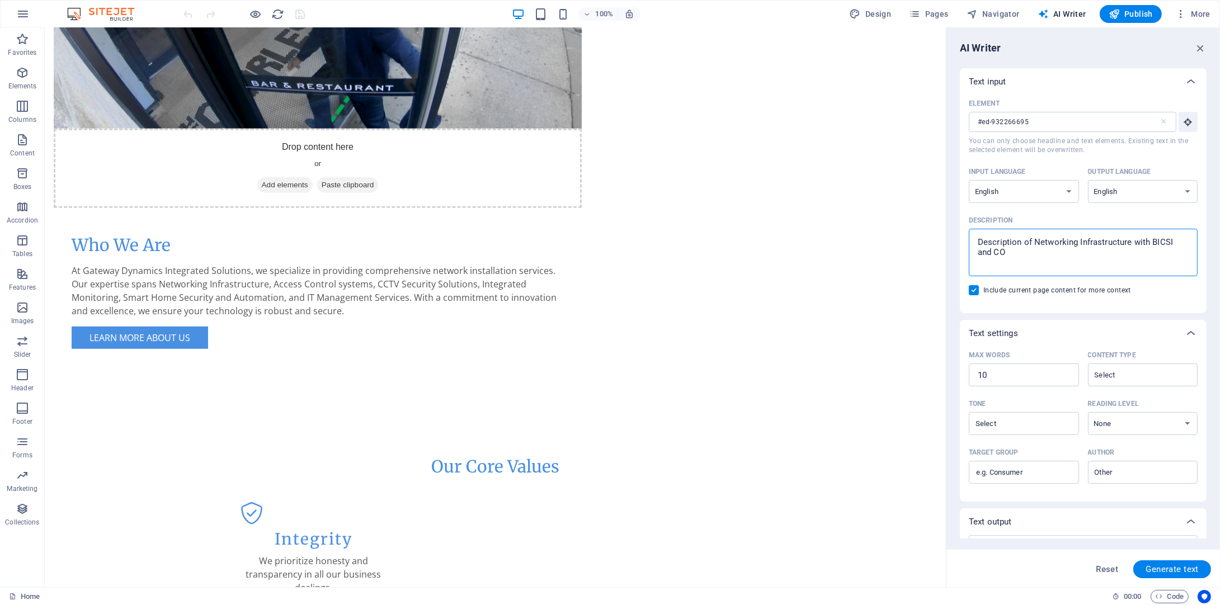
type textarea "Description of Networking Infrastructure with BICSI and C"
type textarea "x"
type textarea "Description of Networking Infrastructure with BICSI and Co"
type textarea "x"
type textarea "Description of Networking Infrastructure with BICSI and Com"
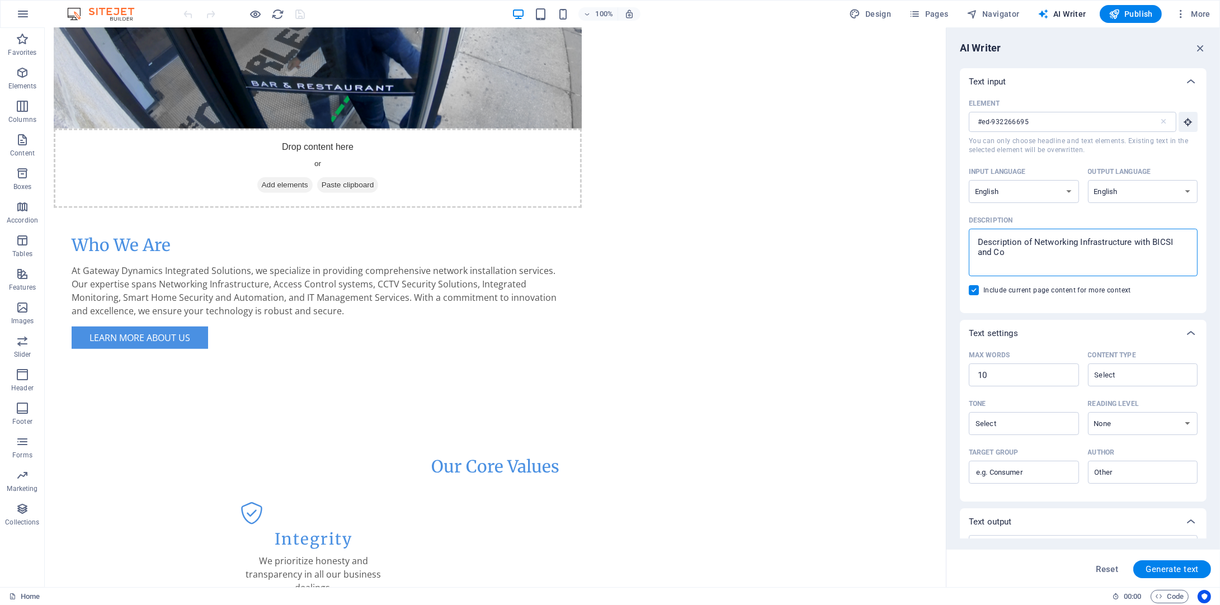
type textarea "x"
type textarea "Description of Networking Infrastructure with BICSI and Comp"
type textarea "x"
type textarea "Description of Networking Infrastructure with BICSI and CompT"
type textarea "x"
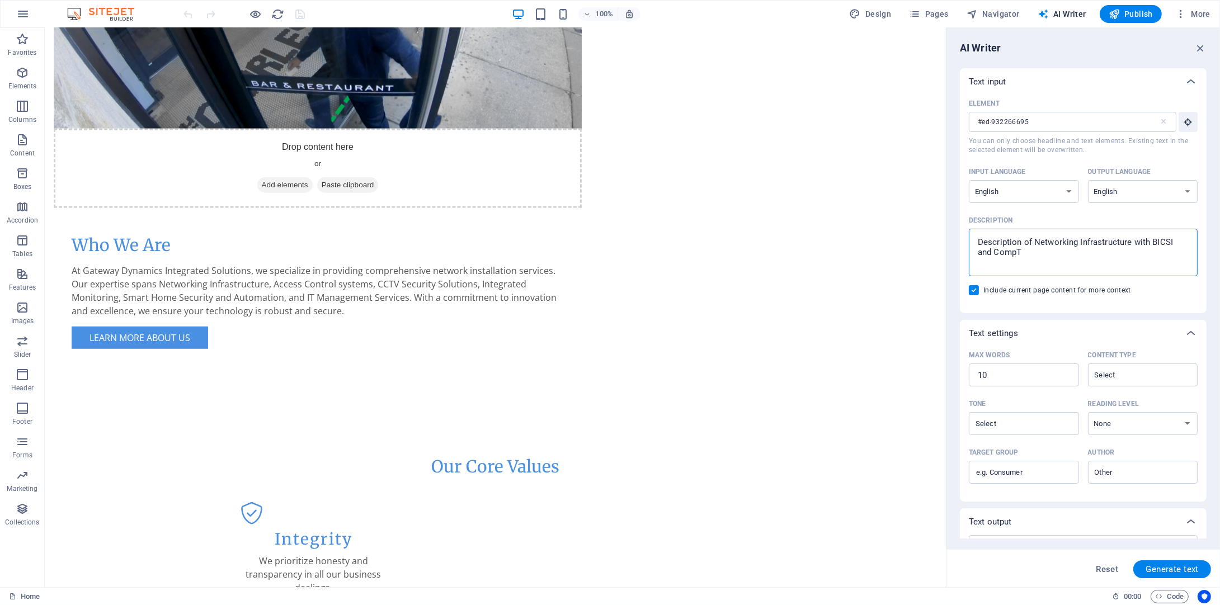
type textarea "Description of Networking Infrastructure with BICSI and CompTI"
type textarea "x"
type textarea "Description of Networking Infrastructure with BICSI and CompTIA"
type textarea "x"
type textarea "Description of Networking Infrastructure with BICSI and CompTIA"
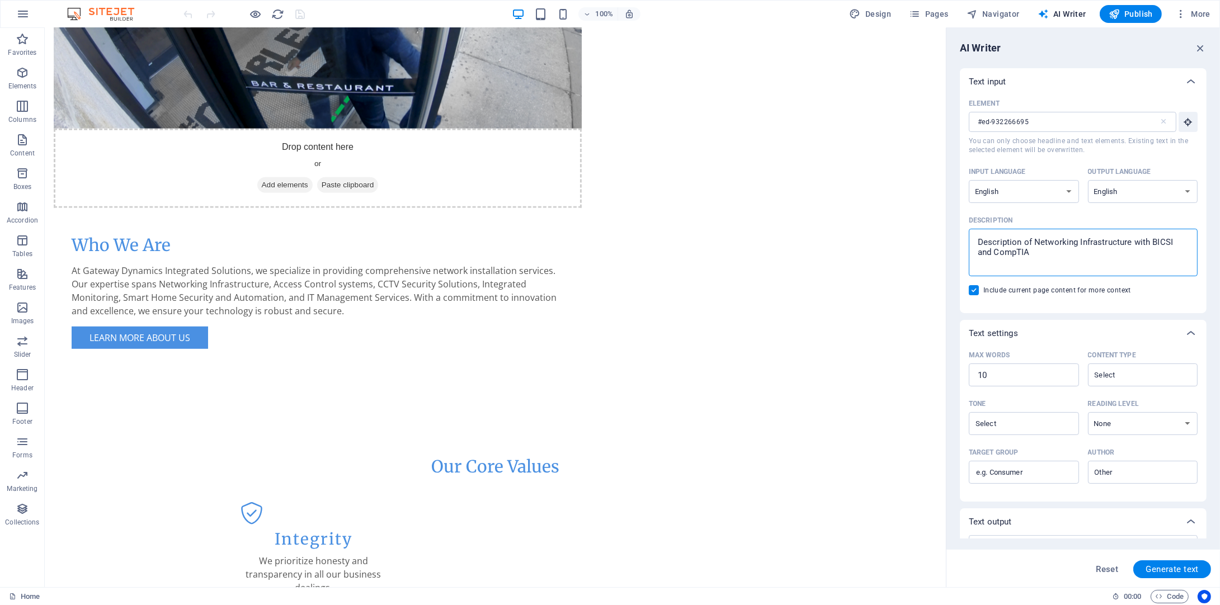
type textarea "x"
type textarea "Description of Networking Infrastructure with BICSI and CompTIA C"
type textarea "x"
type textarea "Description of Networking Infrastructure with BICSI and CompTIA Co"
type textarea "x"
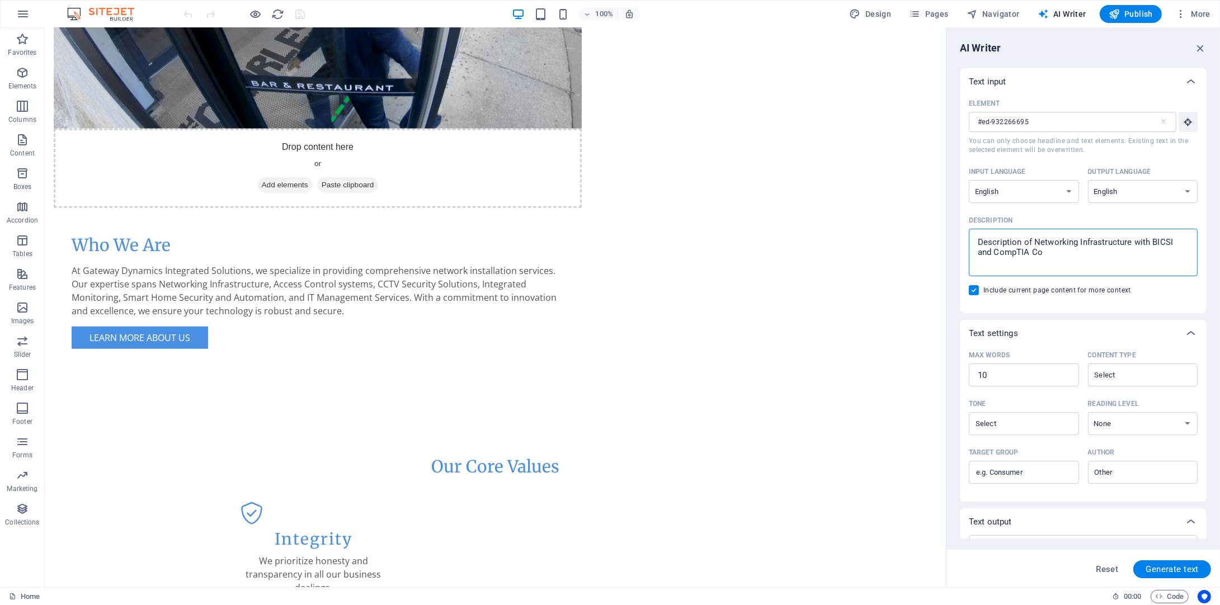
type textarea "Description of Networking Infrastructure with BICSI and CompTIA Com"
type textarea "x"
type textarea "Description of Networking Infrastructure with BICSI and CompTIA Comp"
type textarea "x"
type textarea "Description of Networking Infrastructure with BICSI and CompTIA Compl"
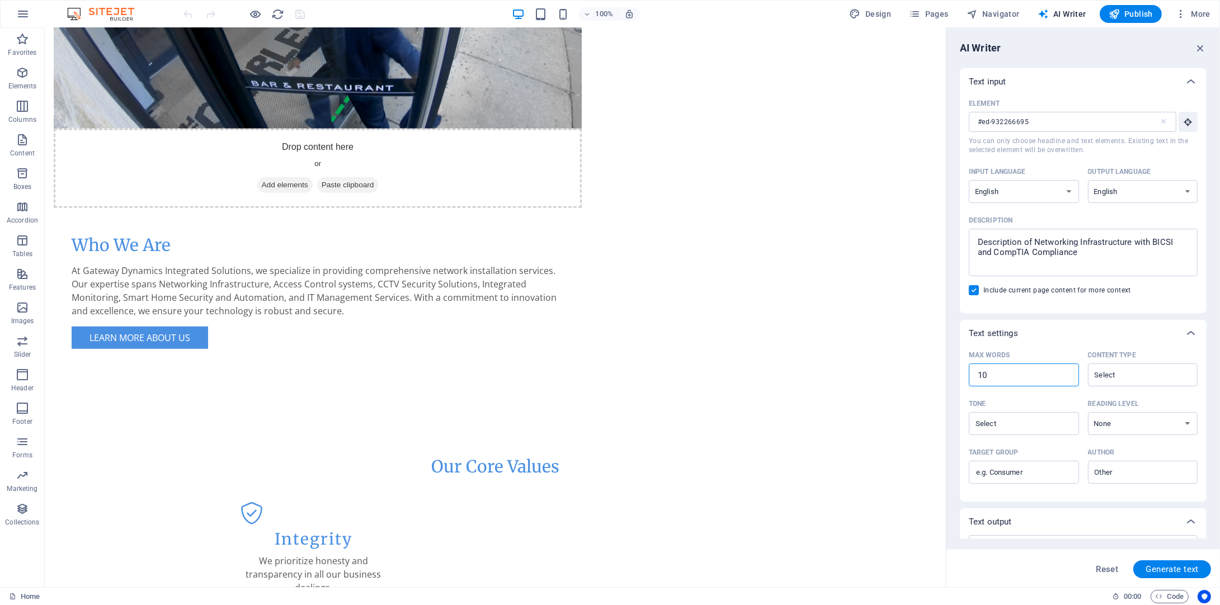
drag, startPoint x: 1076, startPoint y: 407, endPoint x: 927, endPoint y: 370, distance: 153.9
click at [1153, 380] on input "Content type ​" at bounding box center [1133, 375] width 85 height 16
click at [1156, 398] on li "Marketing copy" at bounding box center [1141, 403] width 108 height 18
click at [1030, 429] on input "Tone ​" at bounding box center [1014, 424] width 85 height 16
click at [1008, 472] on span "Friendly" at bounding box center [993, 469] width 30 height 11
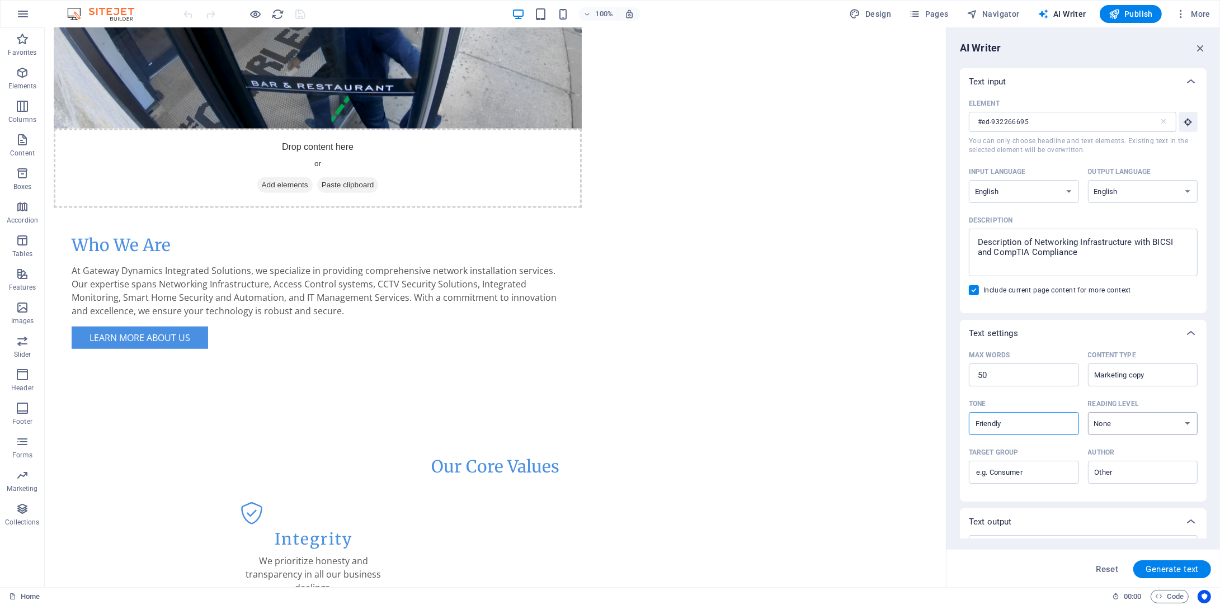
click at [1131, 420] on select "None Academic Adult Teen Child" at bounding box center [1143, 423] width 110 height 23
click at [1088, 412] on select "None Academic Adult Teen Child" at bounding box center [1143, 423] width 110 height 23
click at [1018, 474] on input "Target group ​" at bounding box center [1024, 473] width 110 height 18
click at [1120, 474] on input "Author ​" at bounding box center [1133, 472] width 85 height 16
click at [1117, 514] on span "Business owner" at bounding box center [1126, 517] width 60 height 11
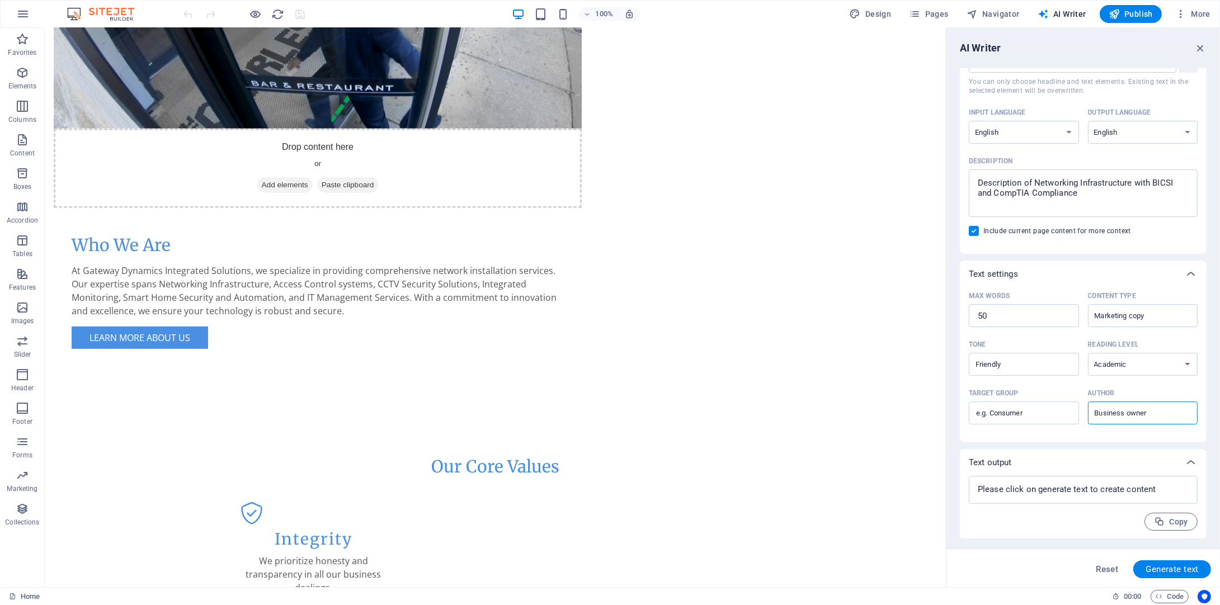
scroll to position [60, 0]
click at [1074, 491] on textarea at bounding box center [1084, 489] width 218 height 17
click at [1185, 572] on span "Generate text" at bounding box center [1172, 569] width 53 height 9
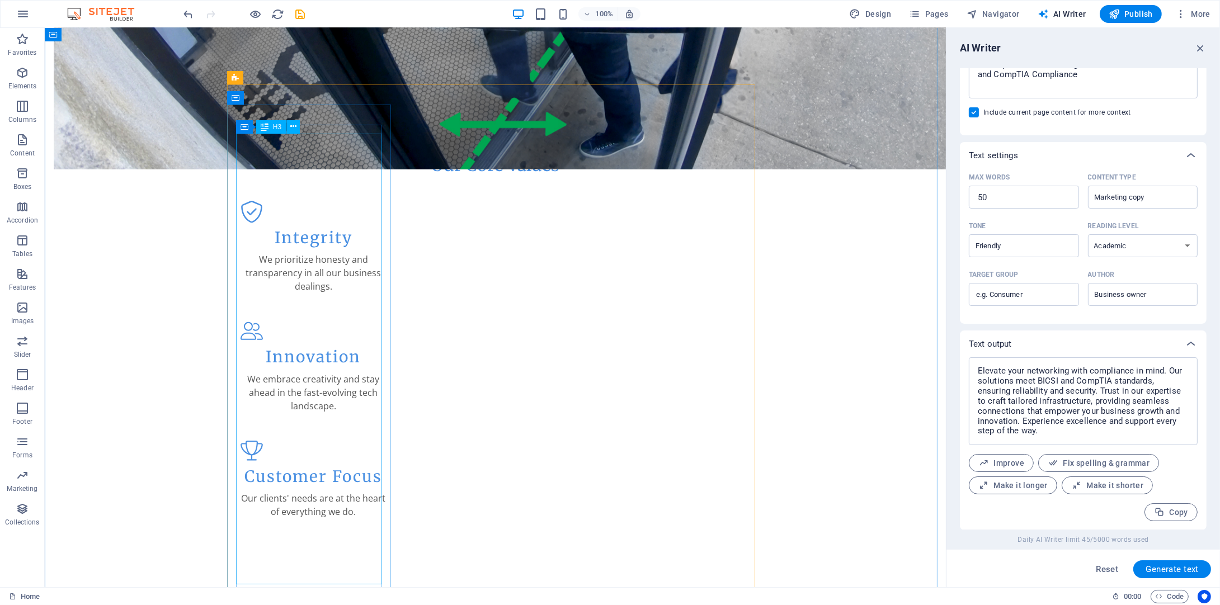
scroll to position [1399, 0]
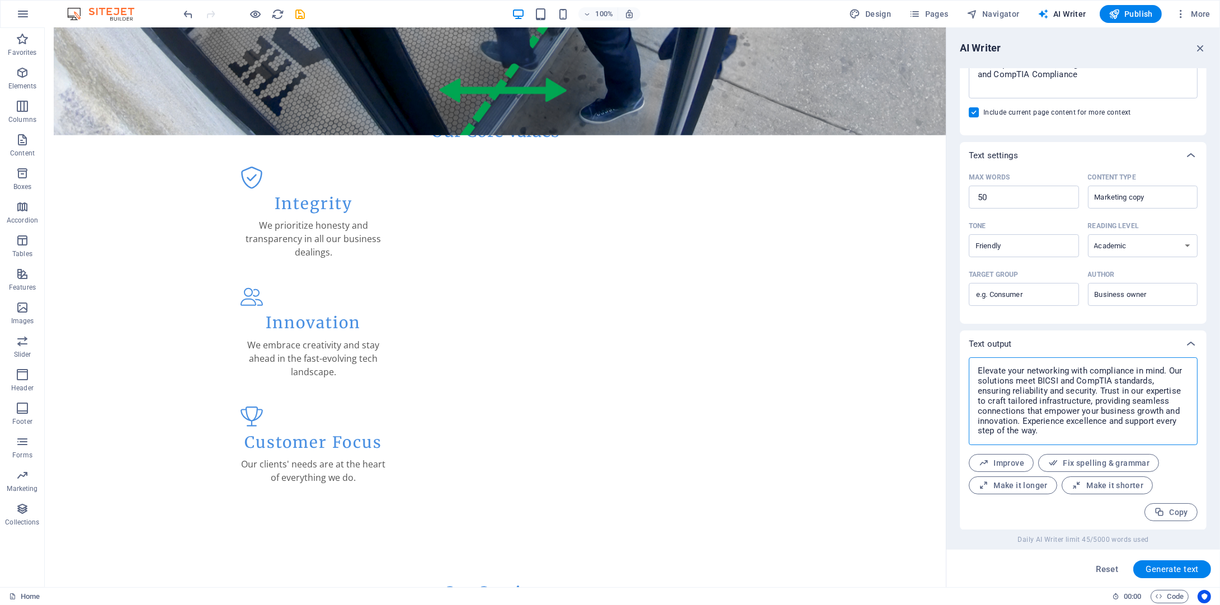
drag, startPoint x: 1047, startPoint y: 429, endPoint x: 972, endPoint y: 363, distance: 99.5
click at [972, 363] on div "Elevate your networking with compliance in mind. Our solutions meet BICSI and C…" at bounding box center [1083, 401] width 229 height 88
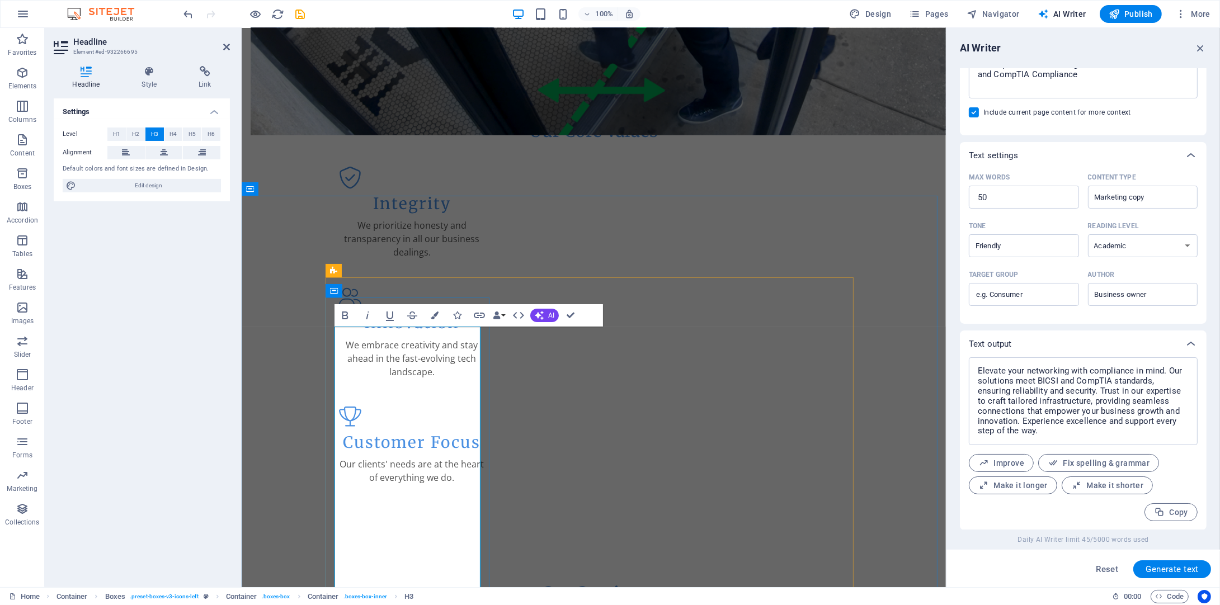
scroll to position [1066, 0]
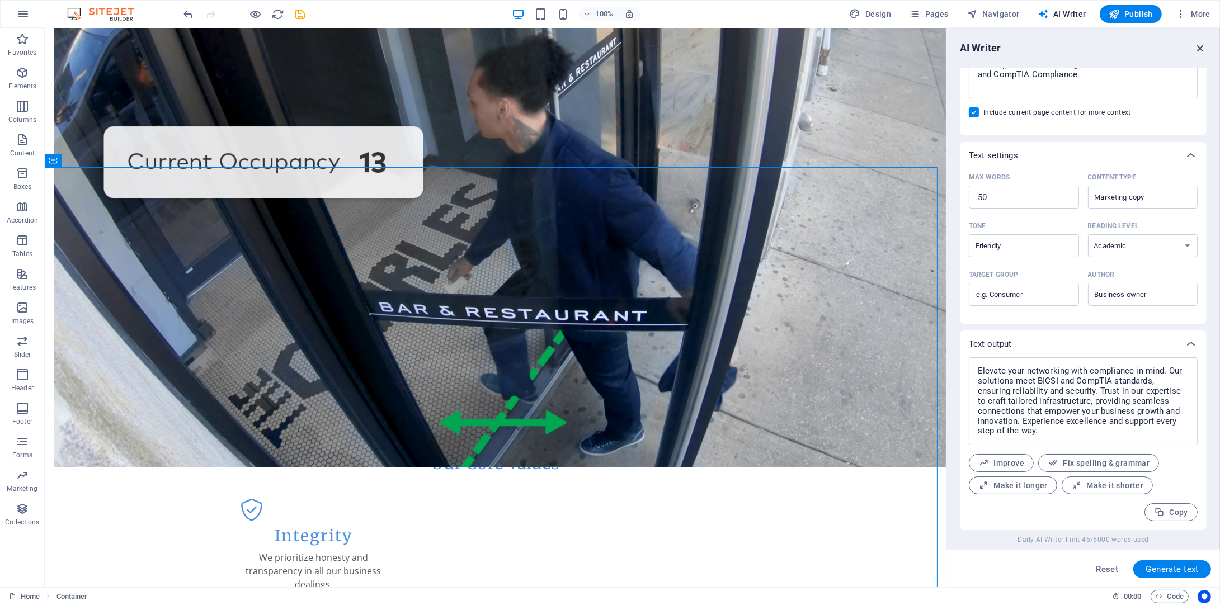
click at [1201, 48] on icon "button" at bounding box center [1200, 48] width 12 height 12
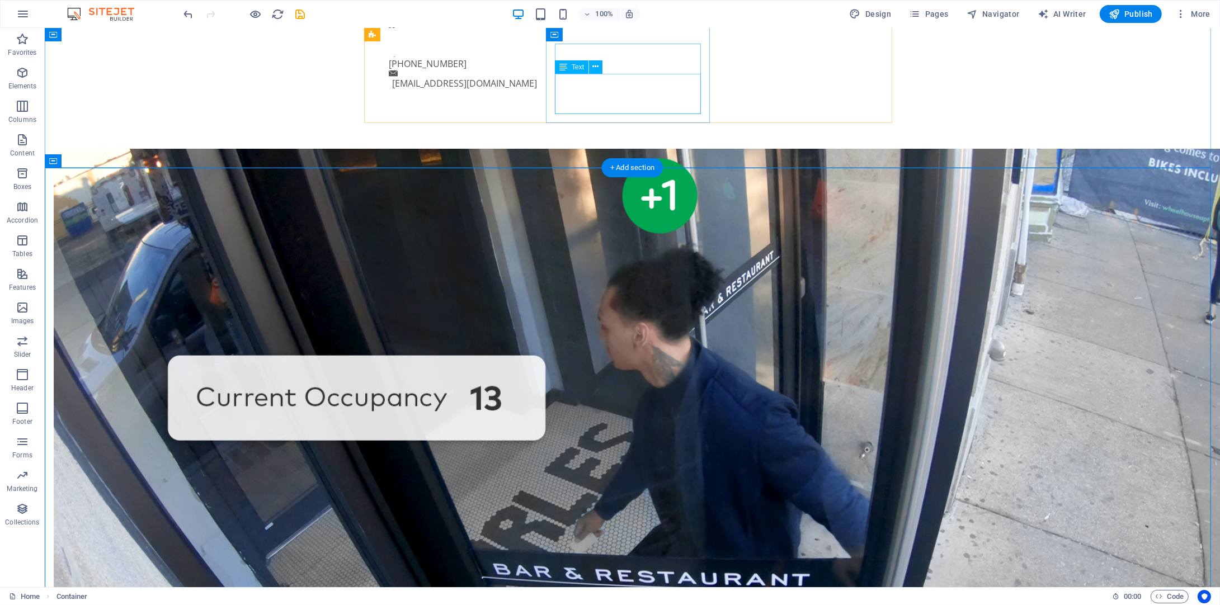
scroll to position [758, 0]
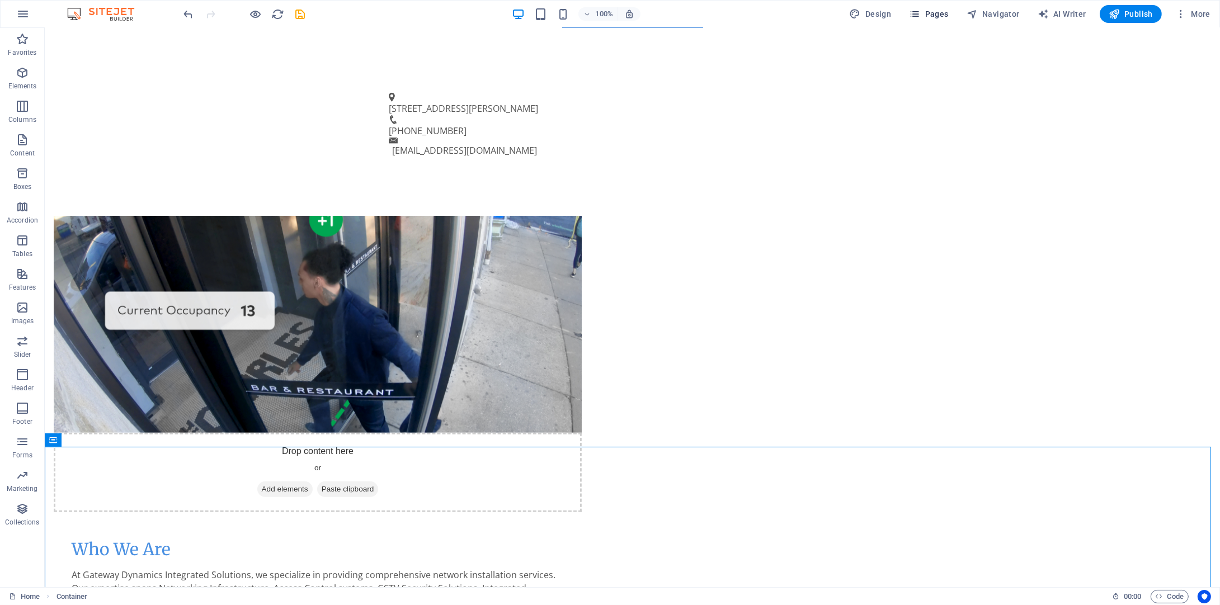
click at [920, 14] on icon "button" at bounding box center [914, 13] width 11 height 11
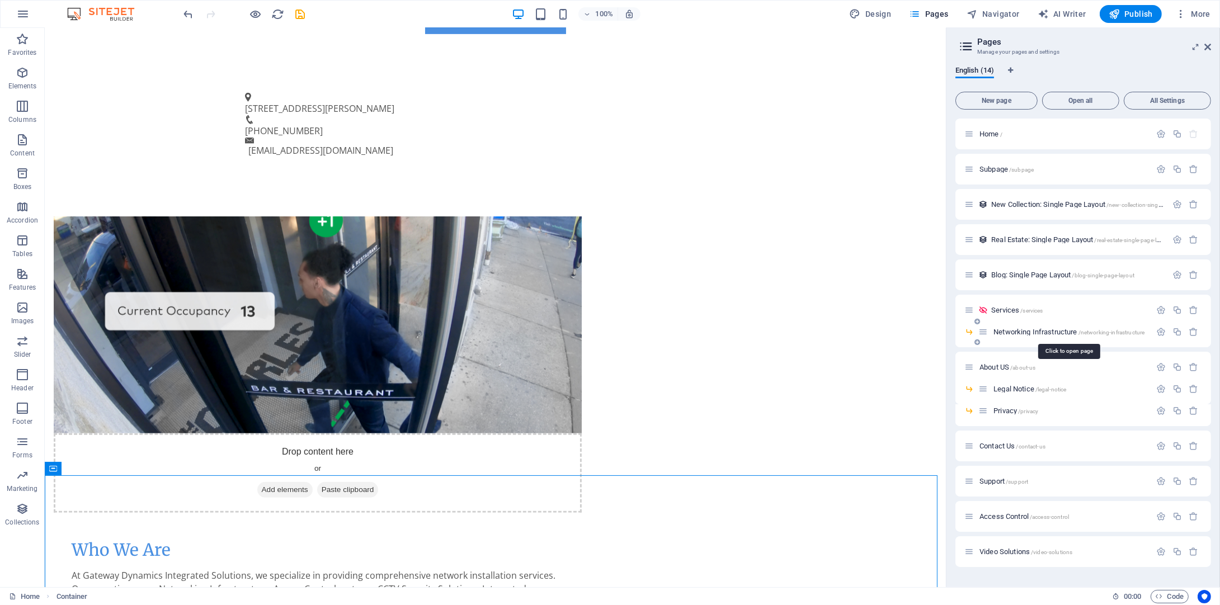
click at [1019, 333] on span "Networking Infrastructure /networking-infrastructure" at bounding box center [1069, 332] width 151 height 8
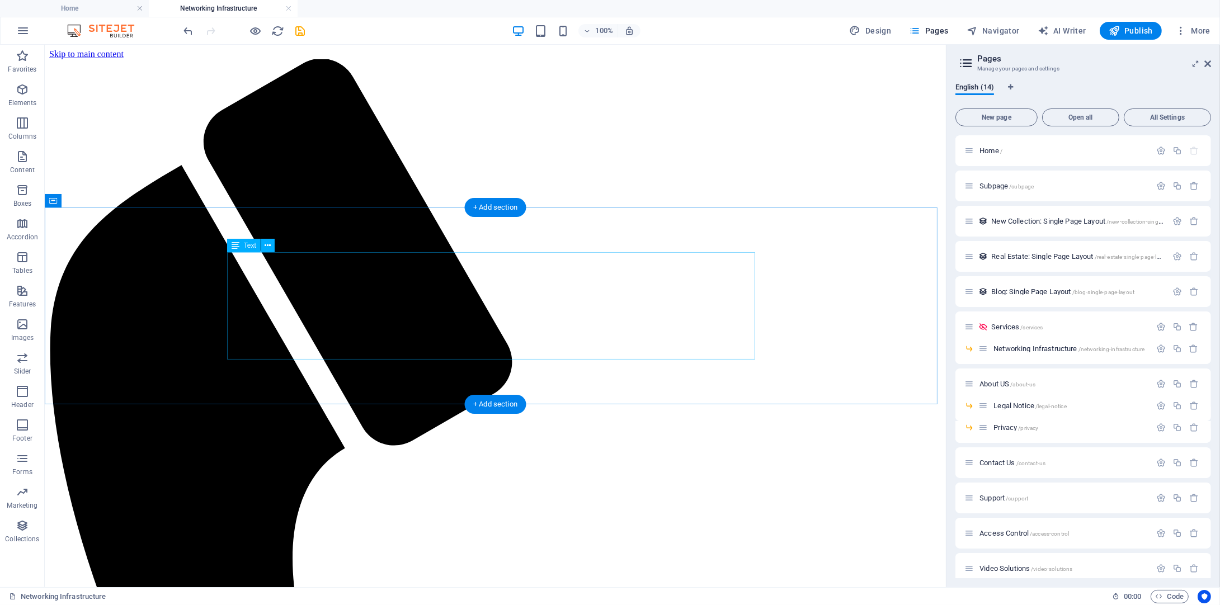
scroll to position [336, 0]
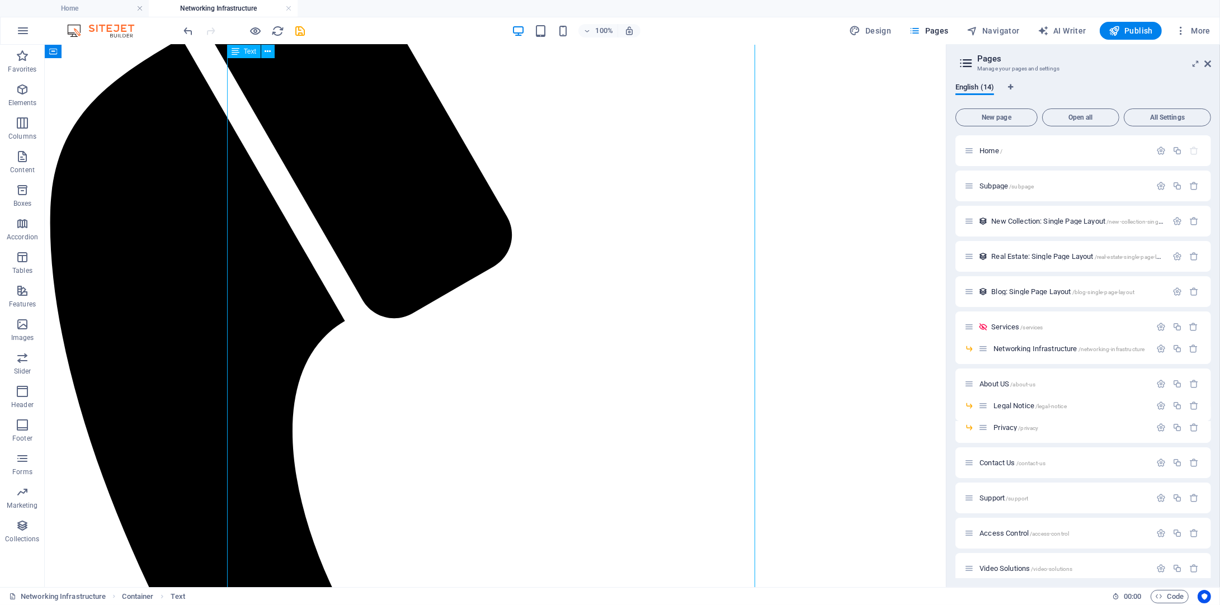
scroll to position [1622, 0]
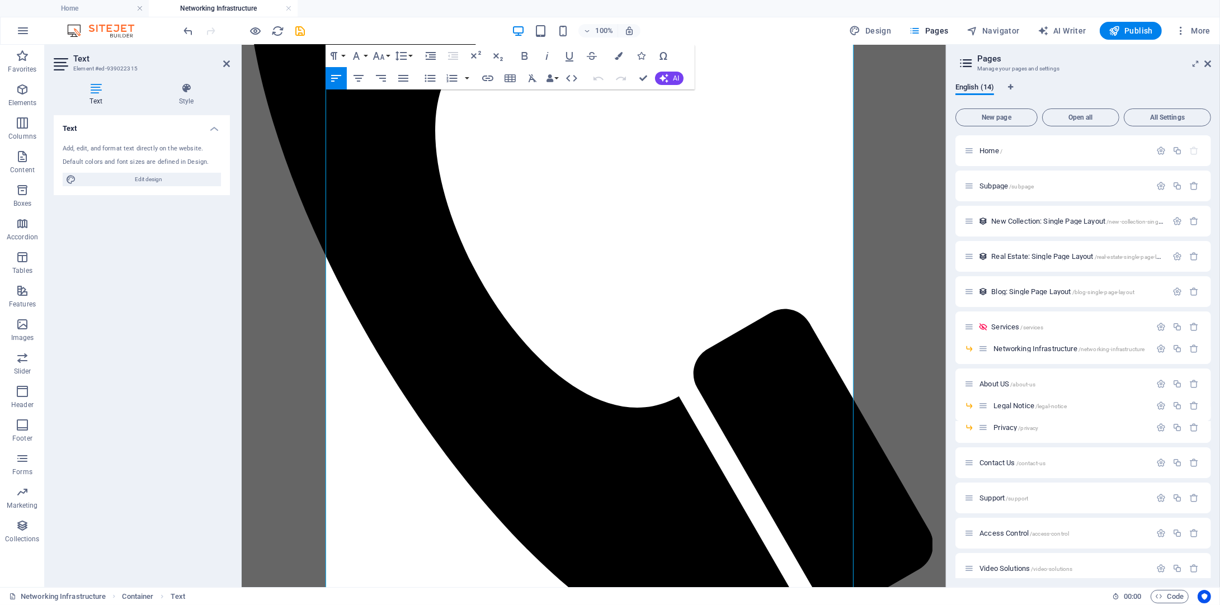
scroll to position [1631, 0]
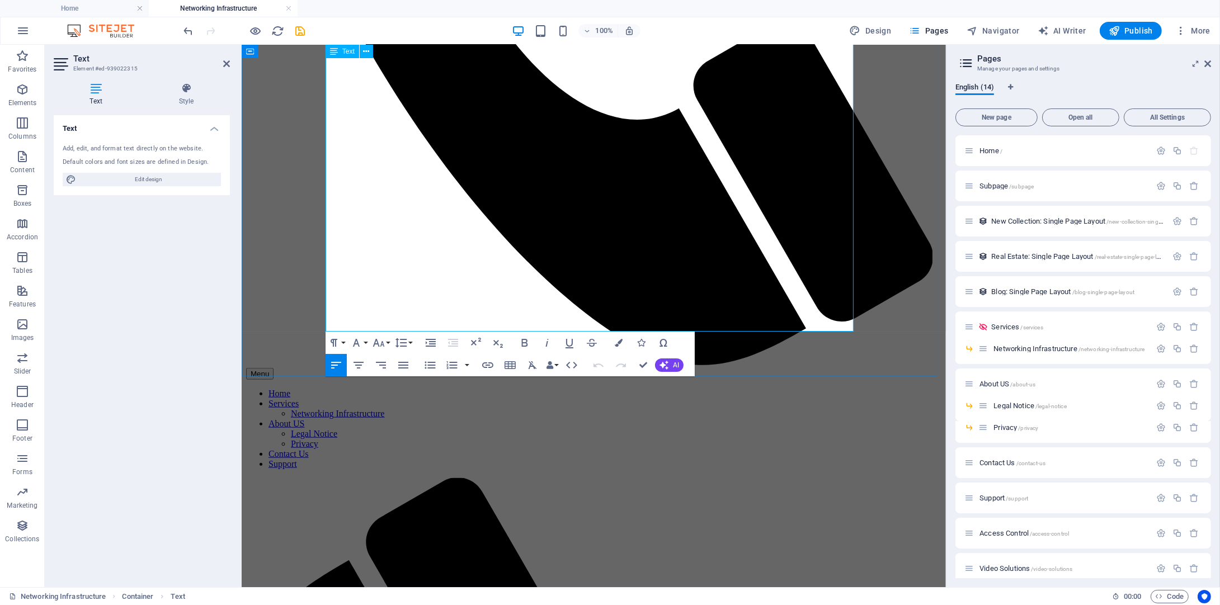
drag, startPoint x: 327, startPoint y: 337, endPoint x: 429, endPoint y: 324, distance: 102.7
copy div "Lo Ipsumdo Sitametc ad elitsed Doeiusmodt Incididunt Utlaboree dolo magn al eni…"
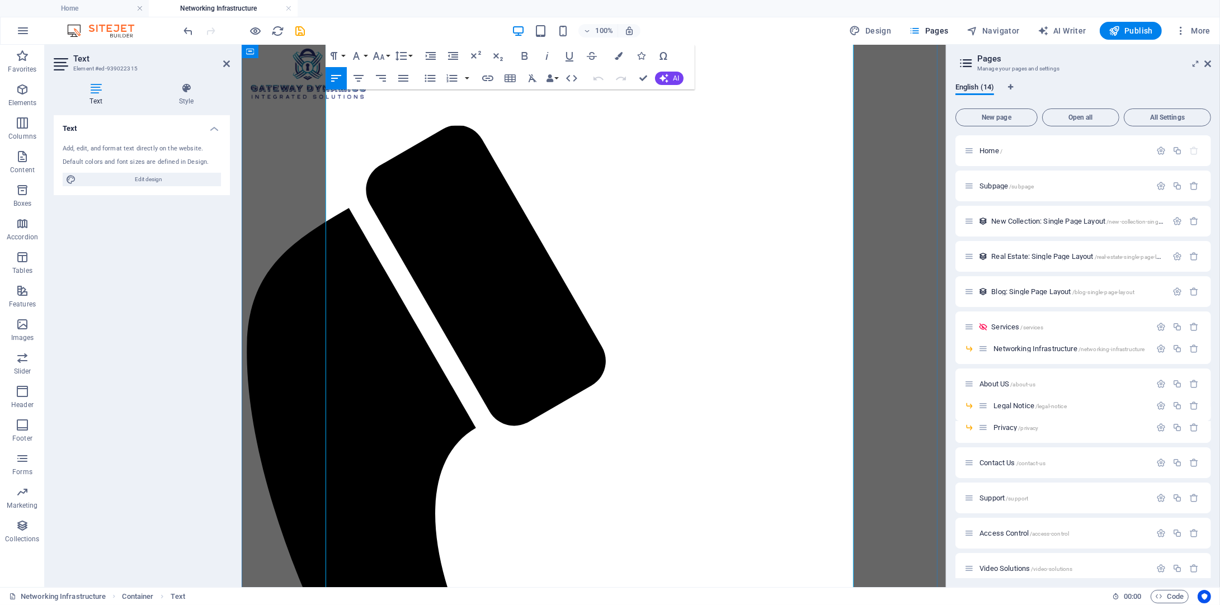
scroll to position [568, 0]
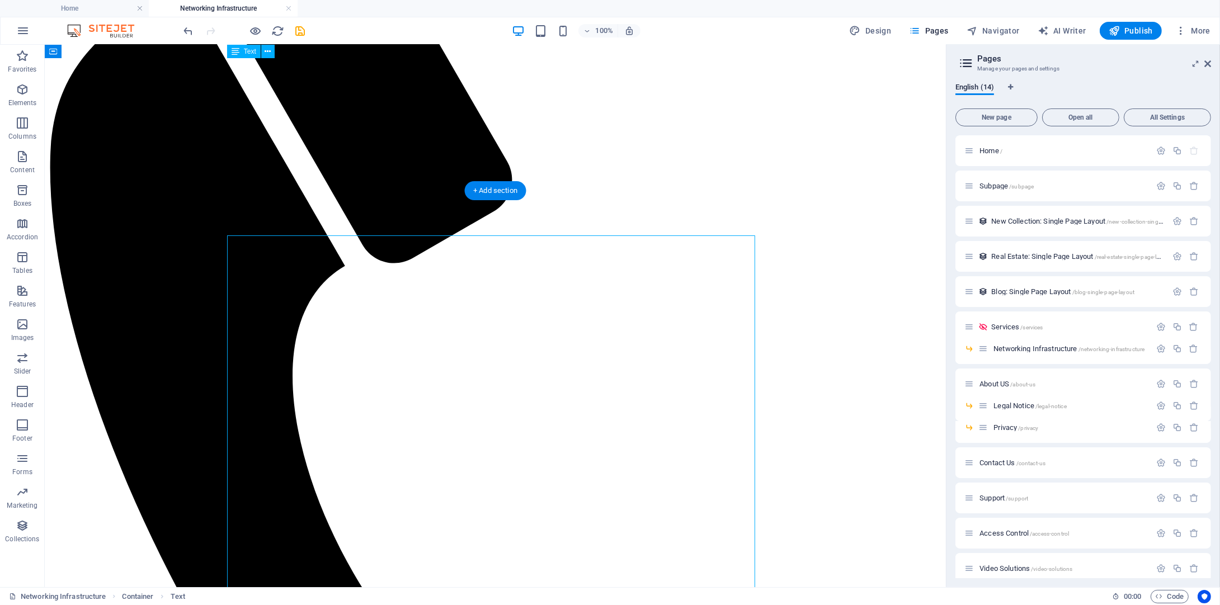
scroll to position [176, 0]
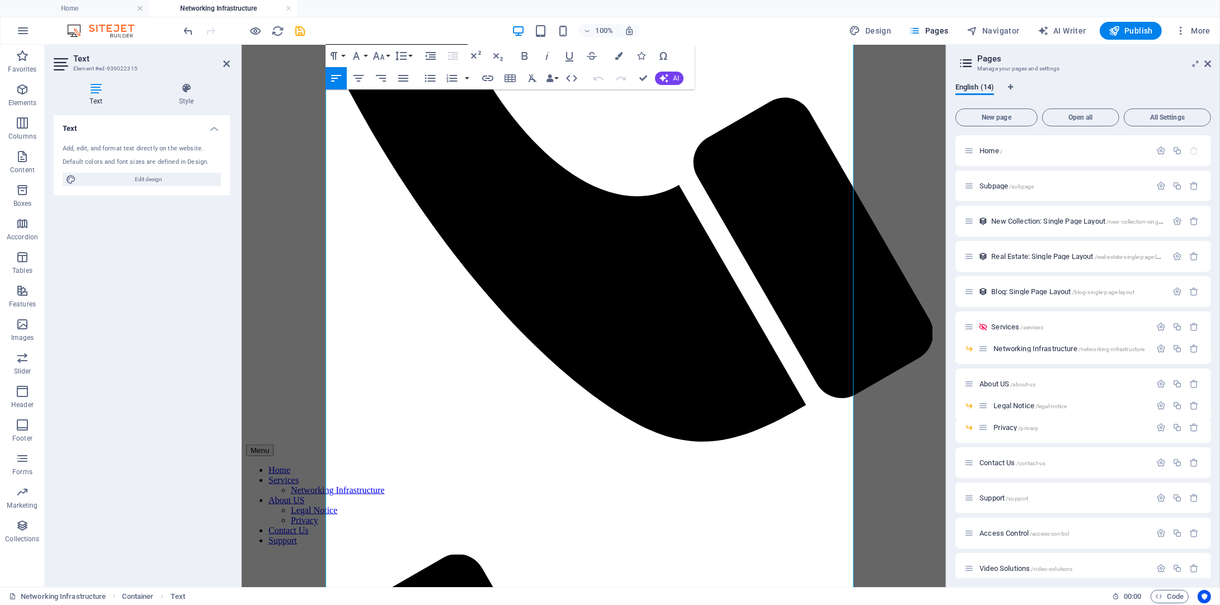
scroll to position [1631, 0]
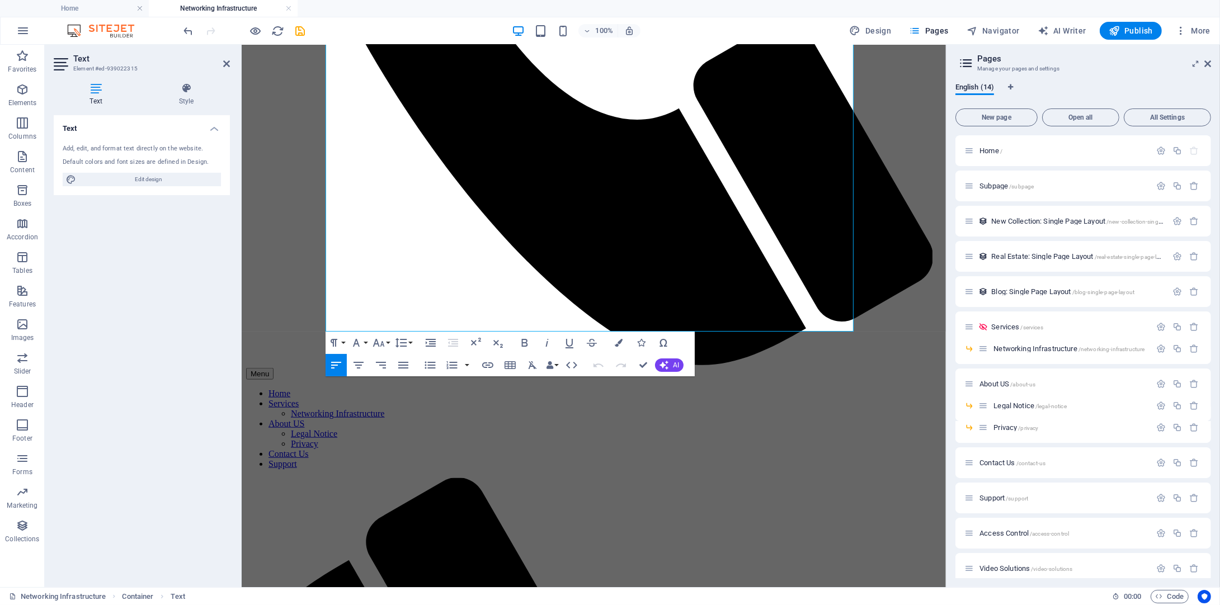
drag, startPoint x: 326, startPoint y: 339, endPoint x: 540, endPoint y: 629, distance: 360.5
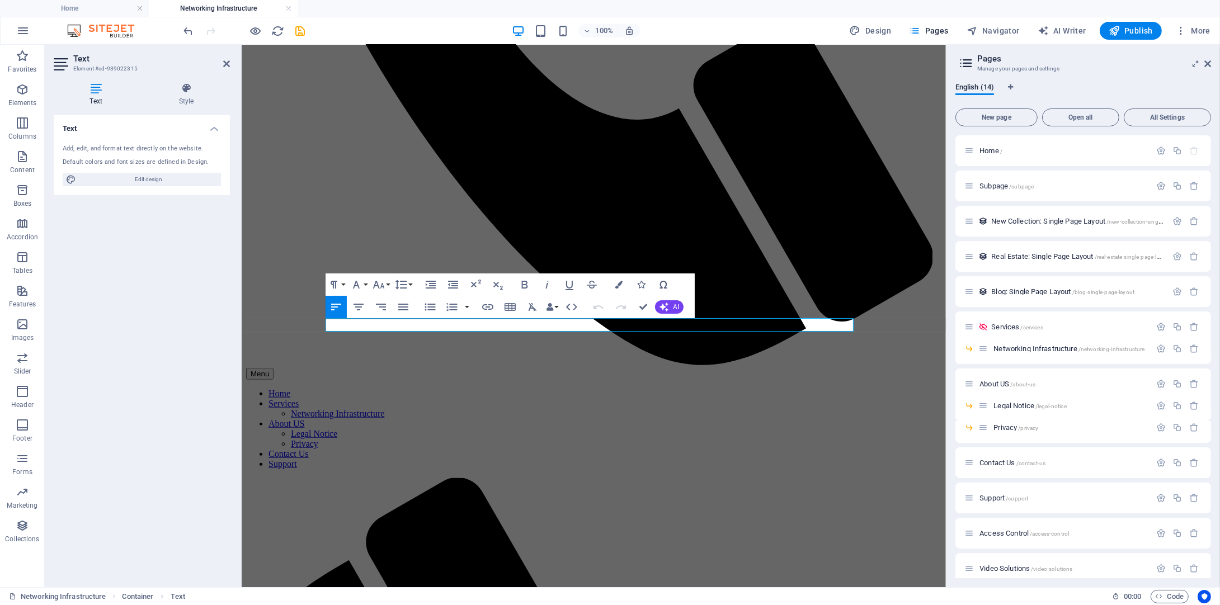
scroll to position [131, 0]
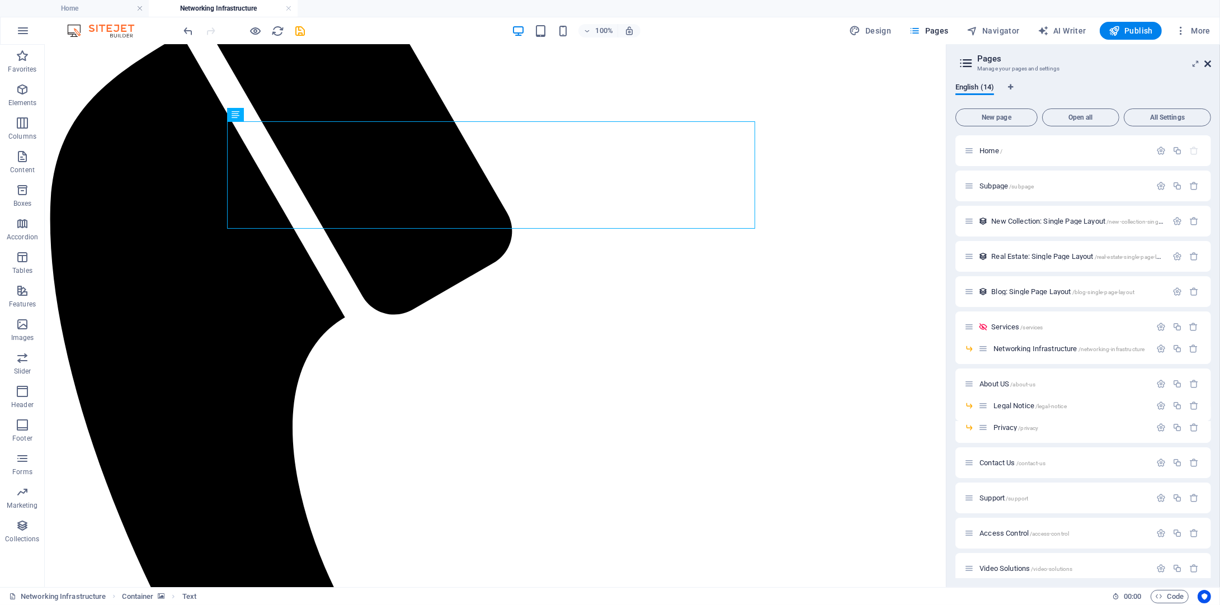
click at [1205, 65] on icon at bounding box center [1207, 63] width 7 height 9
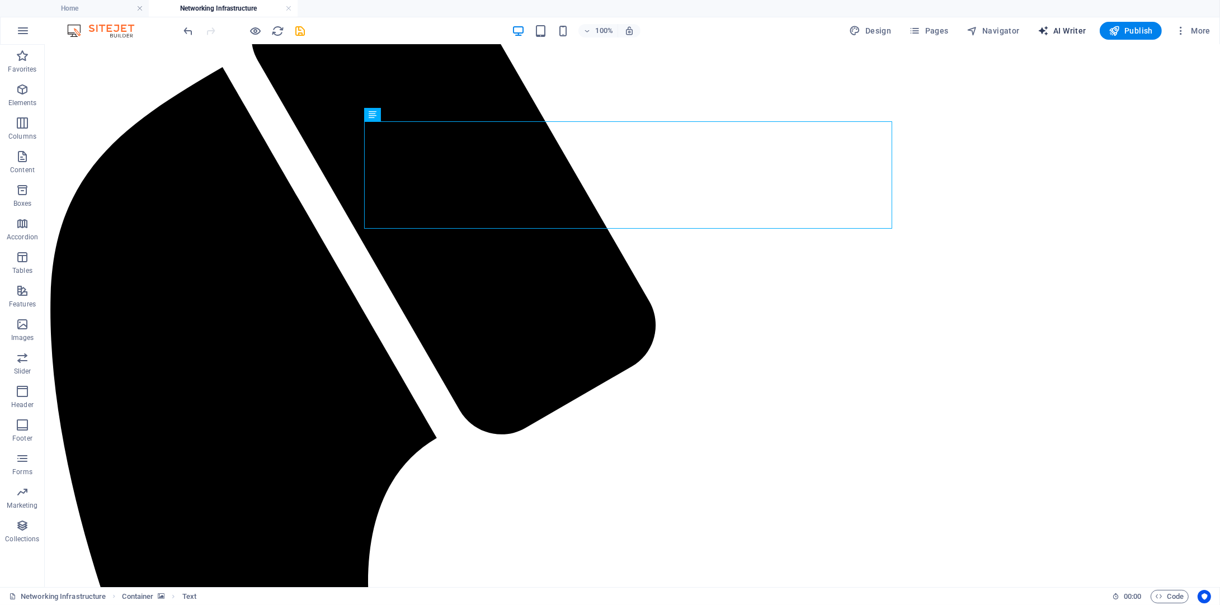
click at [1074, 29] on span "AI Writer" at bounding box center [1062, 30] width 49 height 11
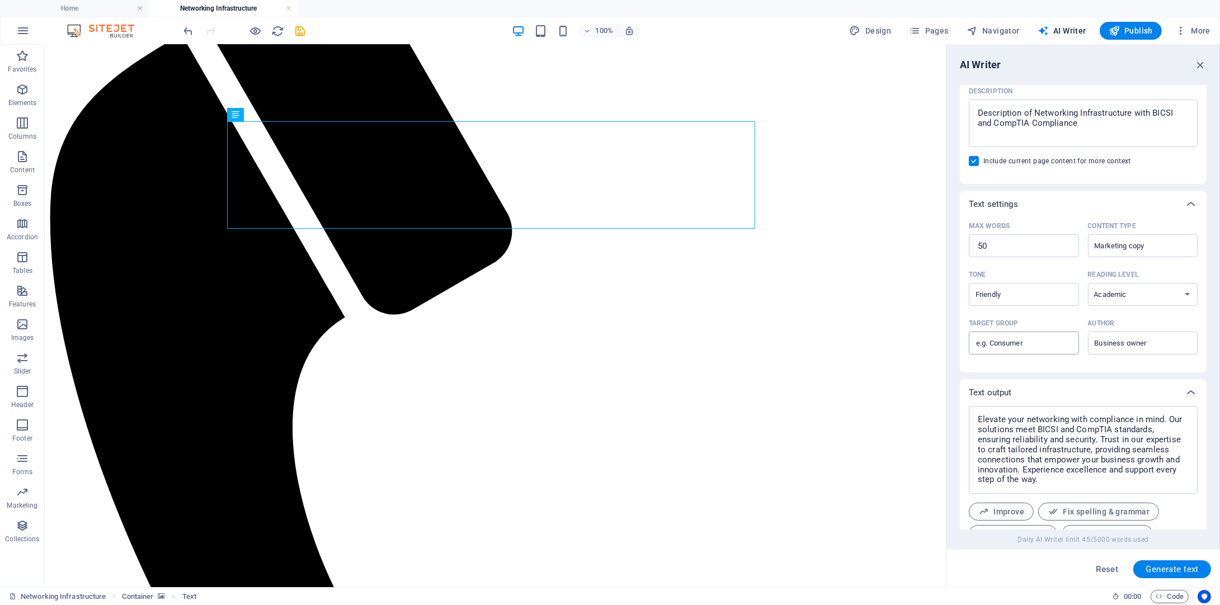
scroll to position [195, 0]
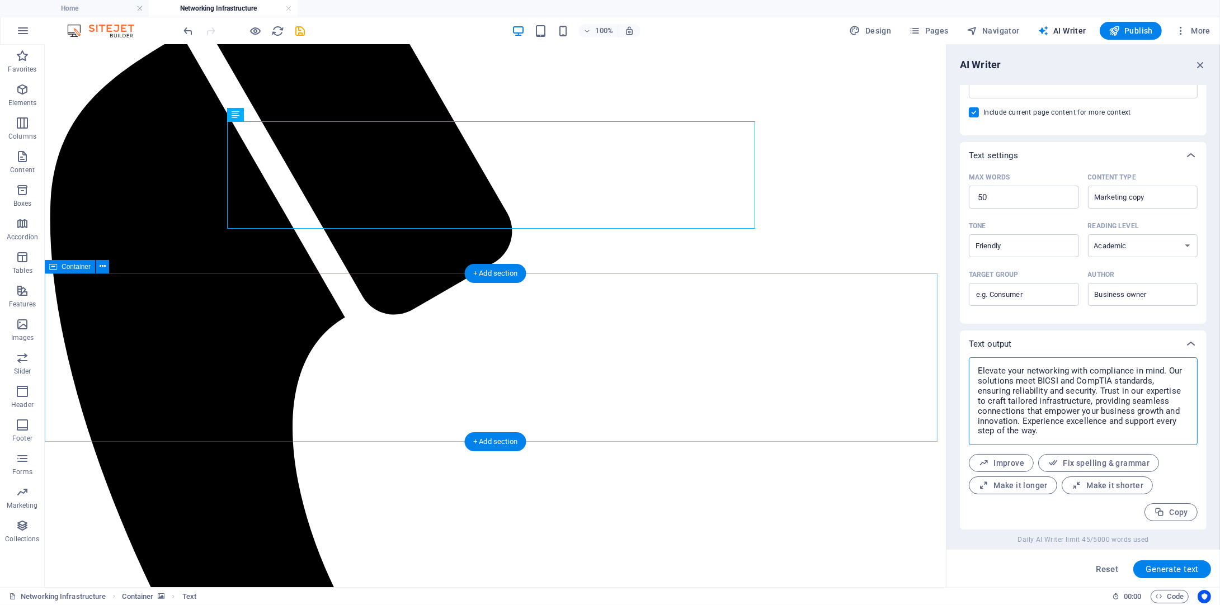
drag, startPoint x: 1120, startPoint y: 482, endPoint x: 915, endPoint y: 353, distance: 242.3
click at [1004, 399] on textarea "Elevate your networking with compliance in mind. Our solutions meet BICSI and C…" at bounding box center [1084, 401] width 218 height 77
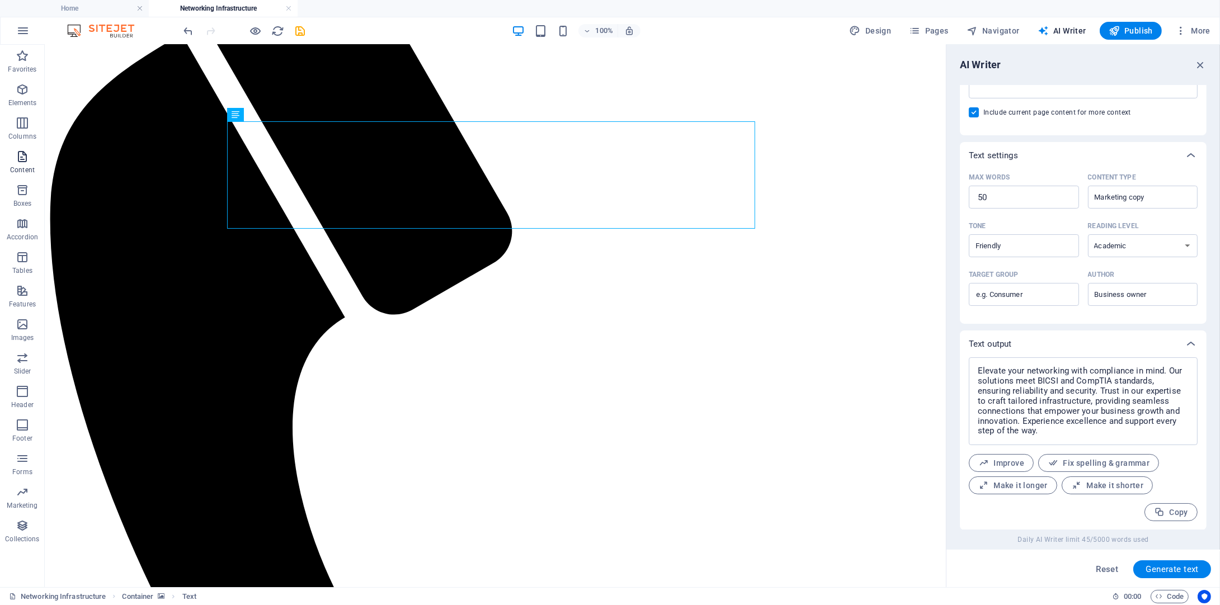
click at [24, 156] on icon "button" at bounding box center [22, 156] width 13 height 13
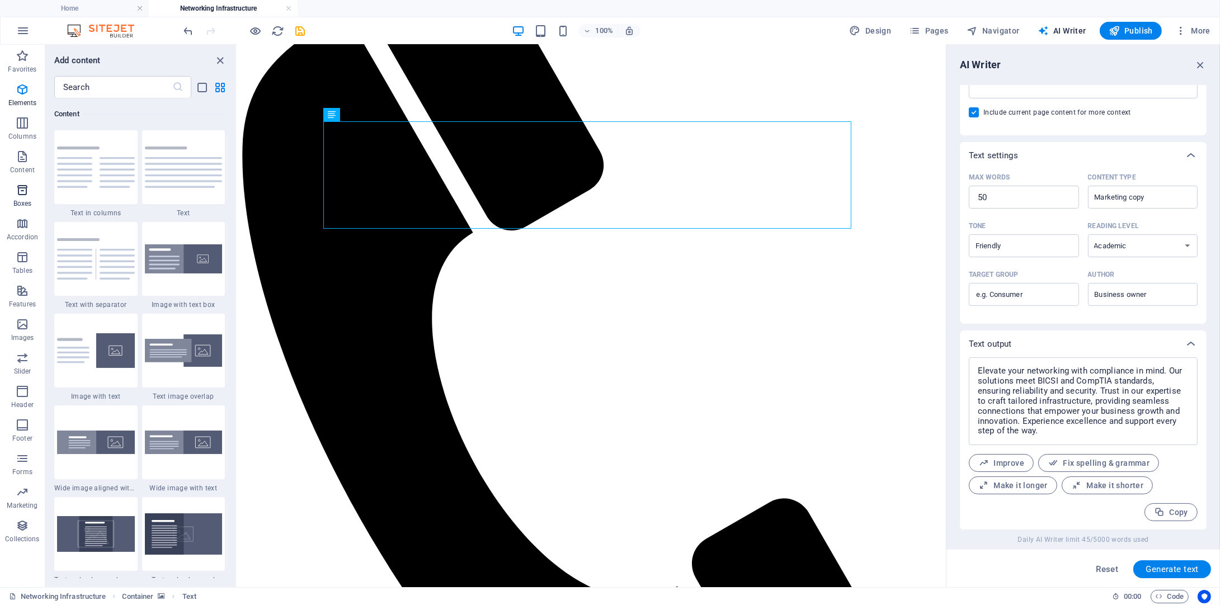
click at [26, 195] on icon "button" at bounding box center [22, 189] width 13 height 13
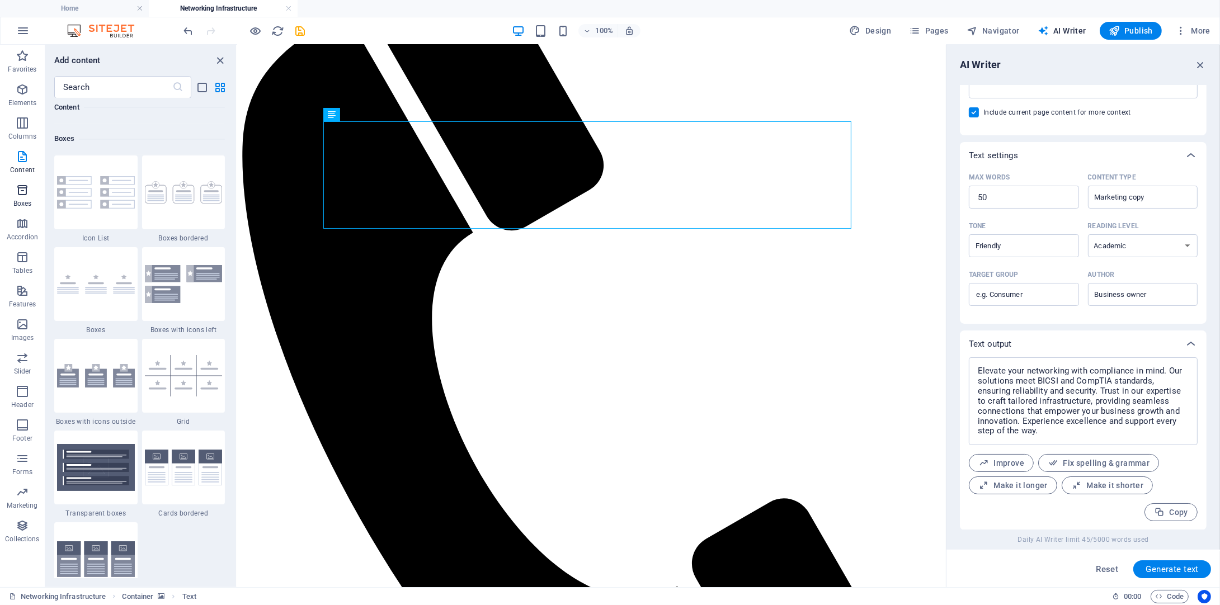
scroll to position [3086, 0]
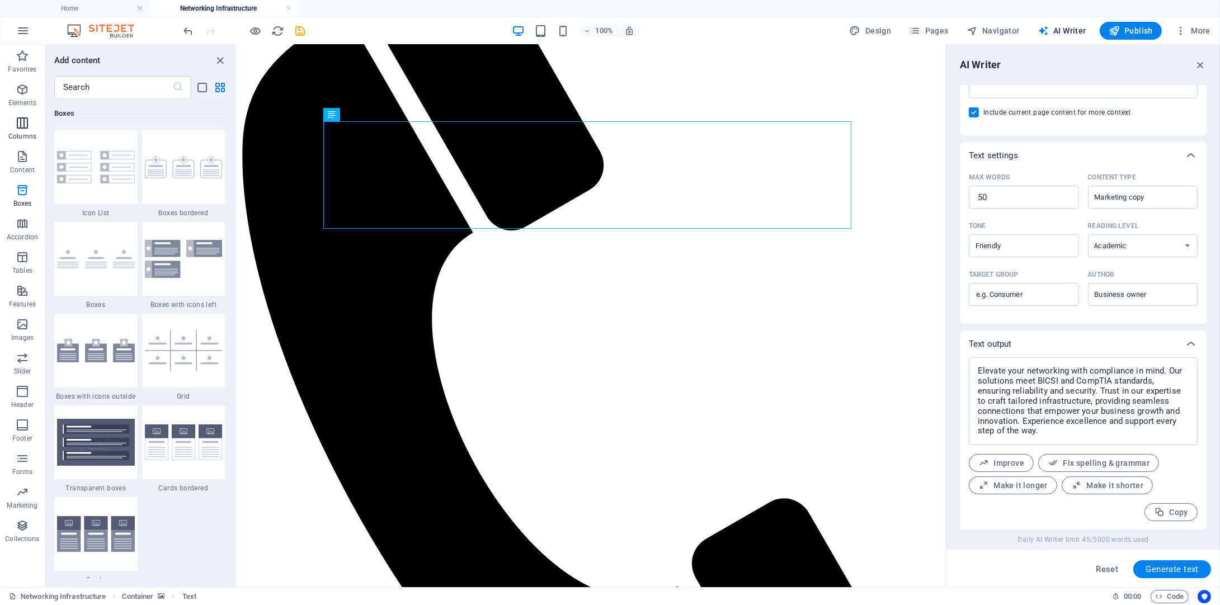
click at [17, 122] on icon "button" at bounding box center [22, 122] width 13 height 13
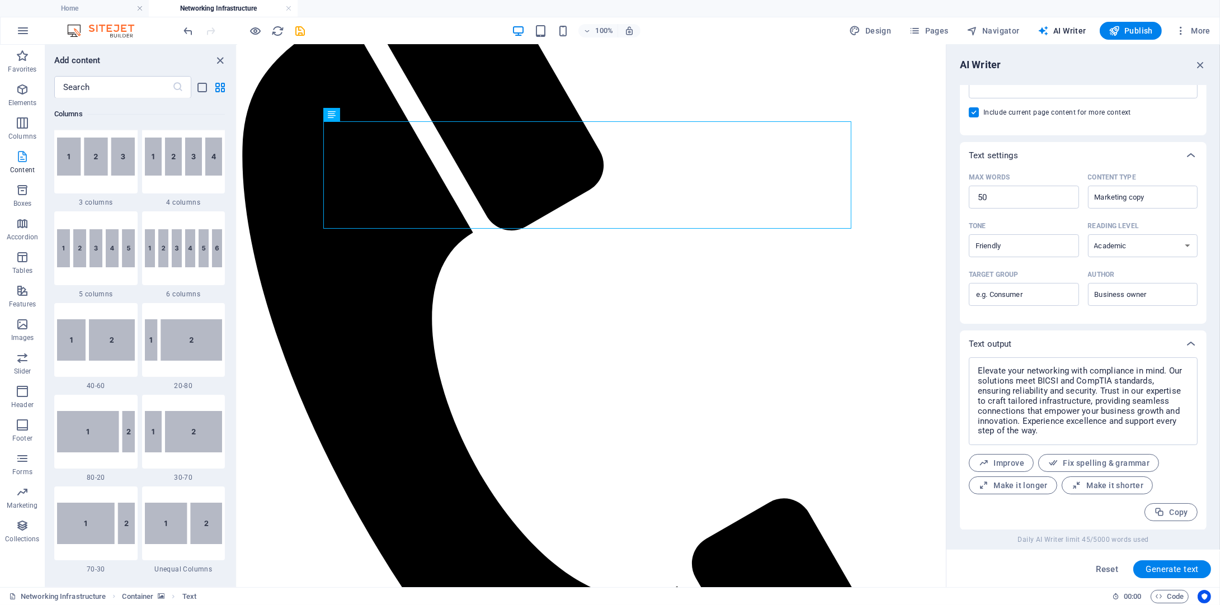
scroll to position [554, 0]
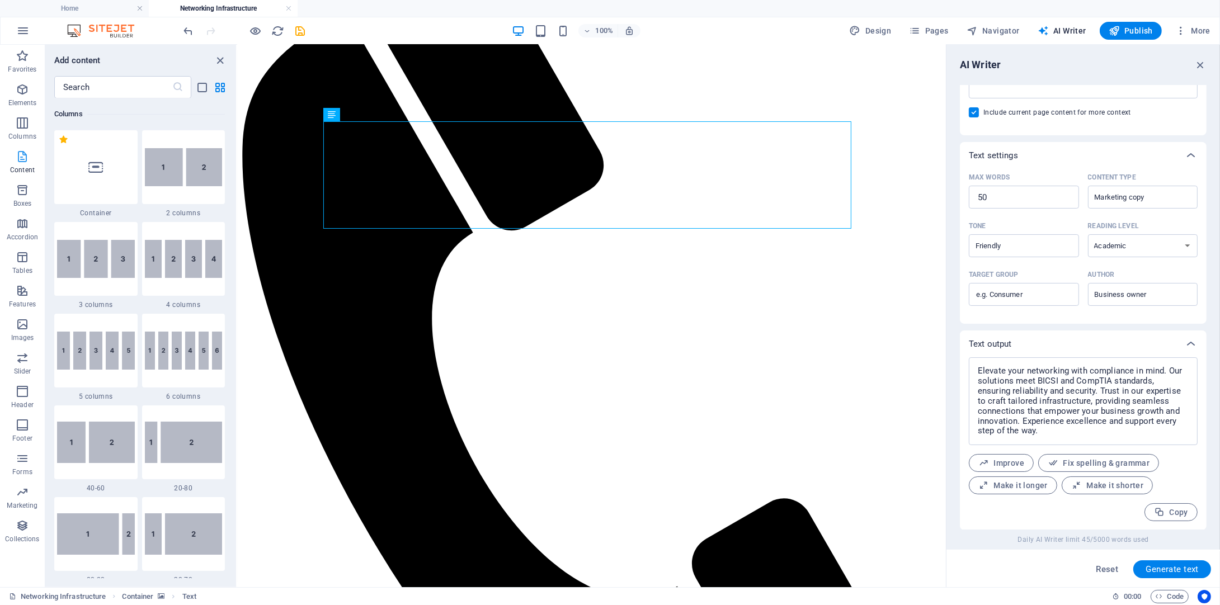
click at [22, 154] on icon "button" at bounding box center [22, 156] width 13 height 13
click at [24, 172] on p "Content" at bounding box center [22, 170] width 25 height 9
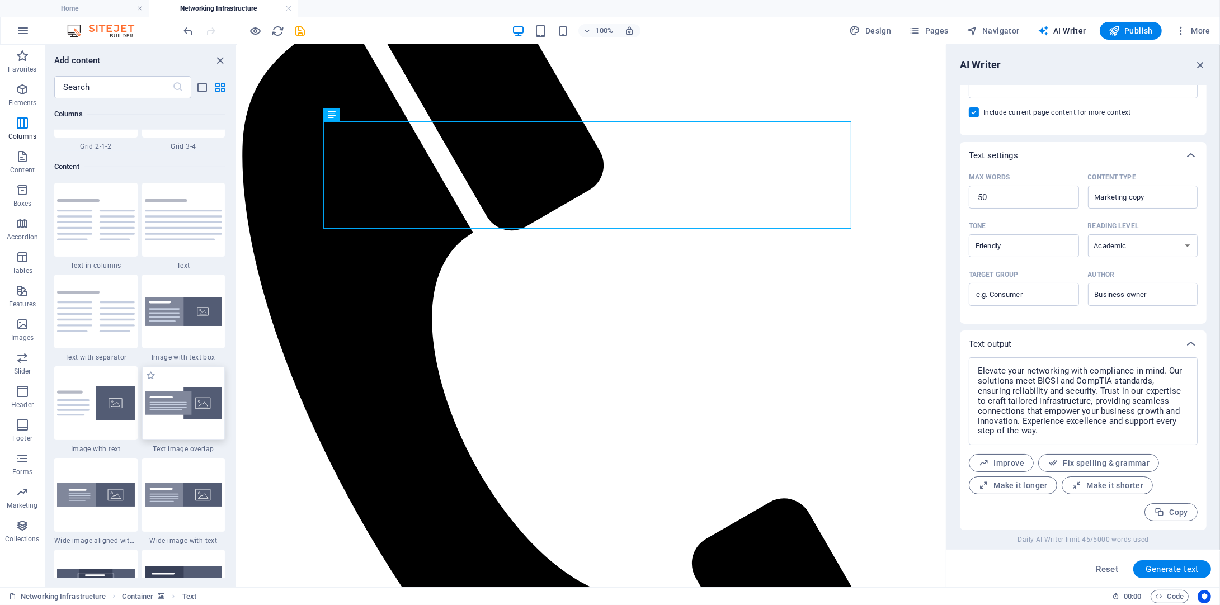
scroll to position [1901, 0]
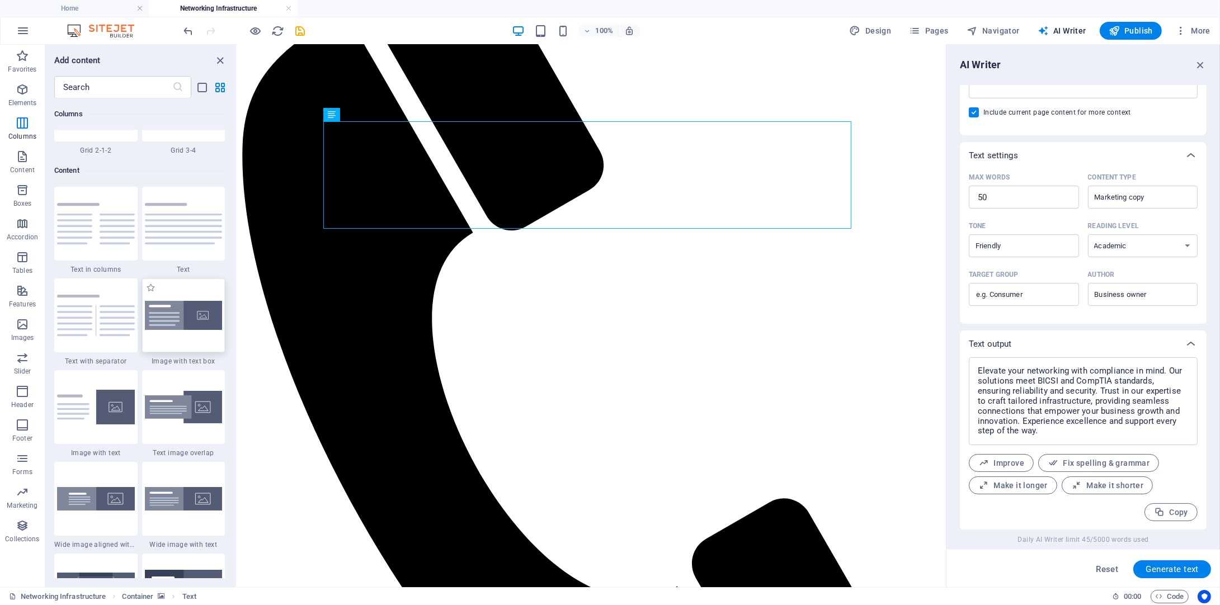
drag, startPoint x: 191, startPoint y: 310, endPoint x: 198, endPoint y: 328, distance: 19.1
click at [191, 310] on img at bounding box center [184, 316] width 78 height 30
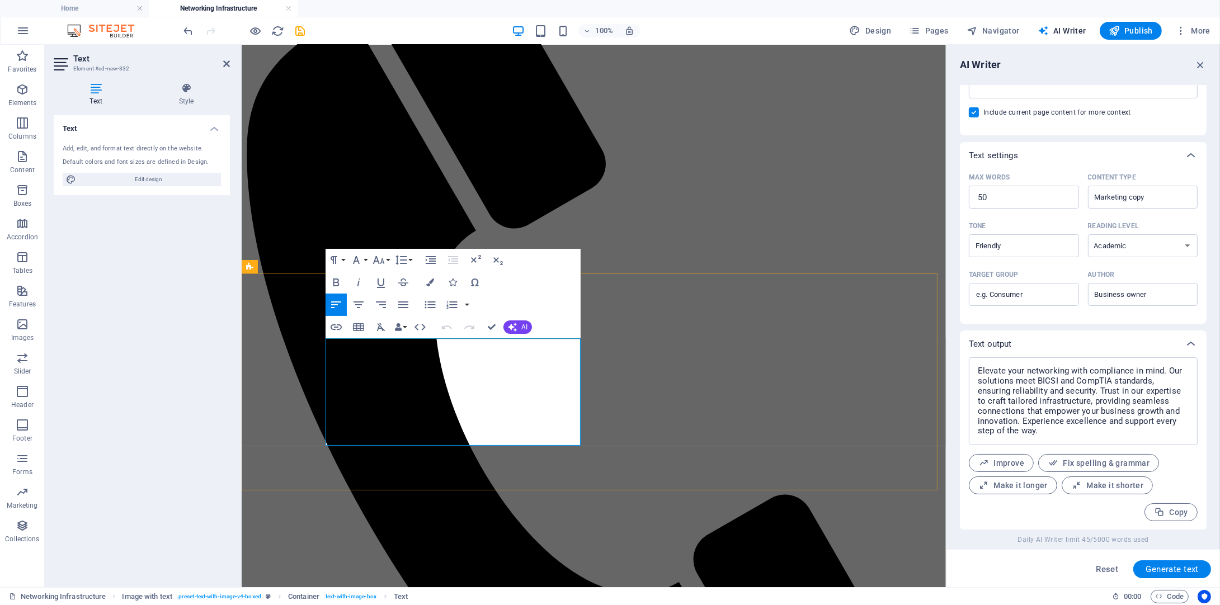
click at [329, 332] on icon "button" at bounding box center [335, 327] width 13 height 13
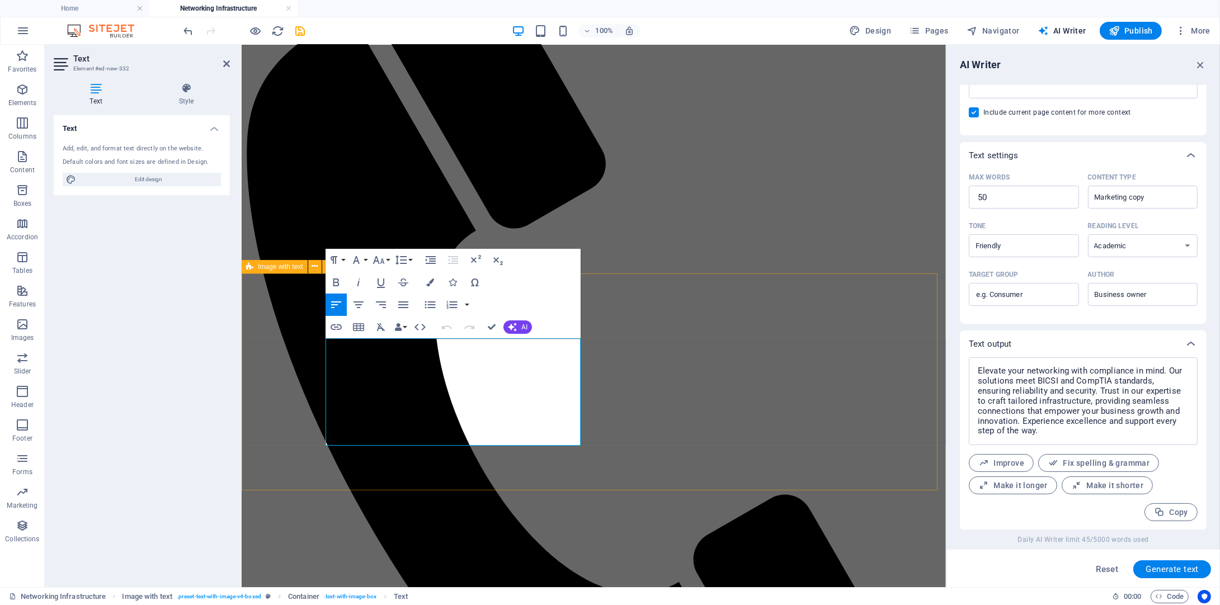
drag, startPoint x: 502, startPoint y: 435, endPoint x: 301, endPoint y: 345, distance: 220.8
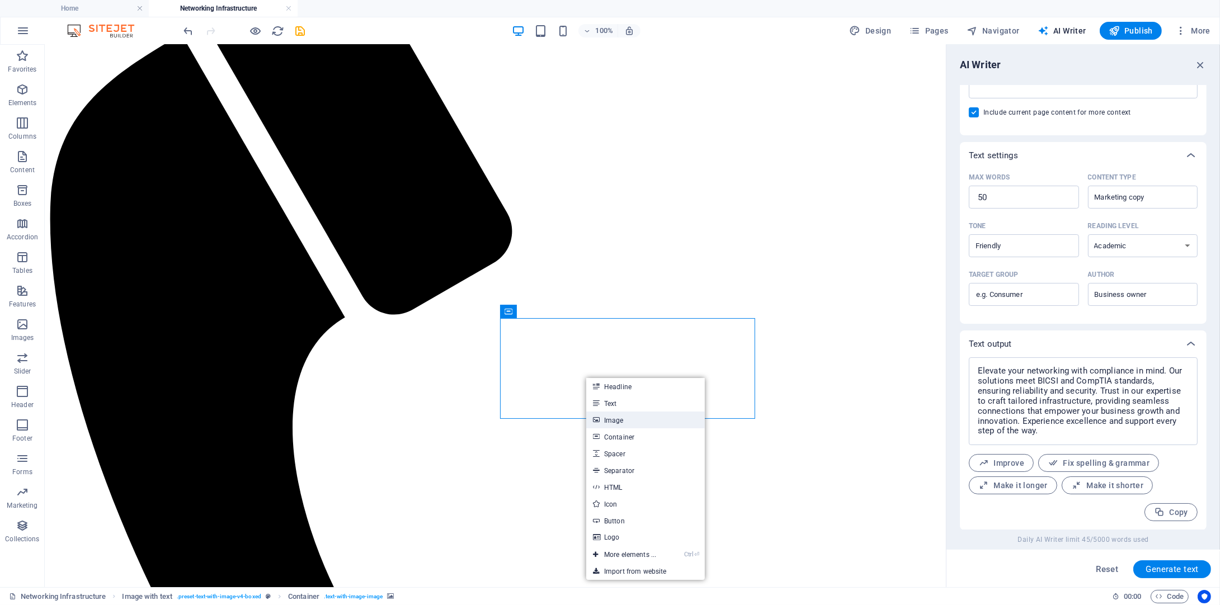
click at [616, 414] on link "Image" at bounding box center [645, 420] width 119 height 17
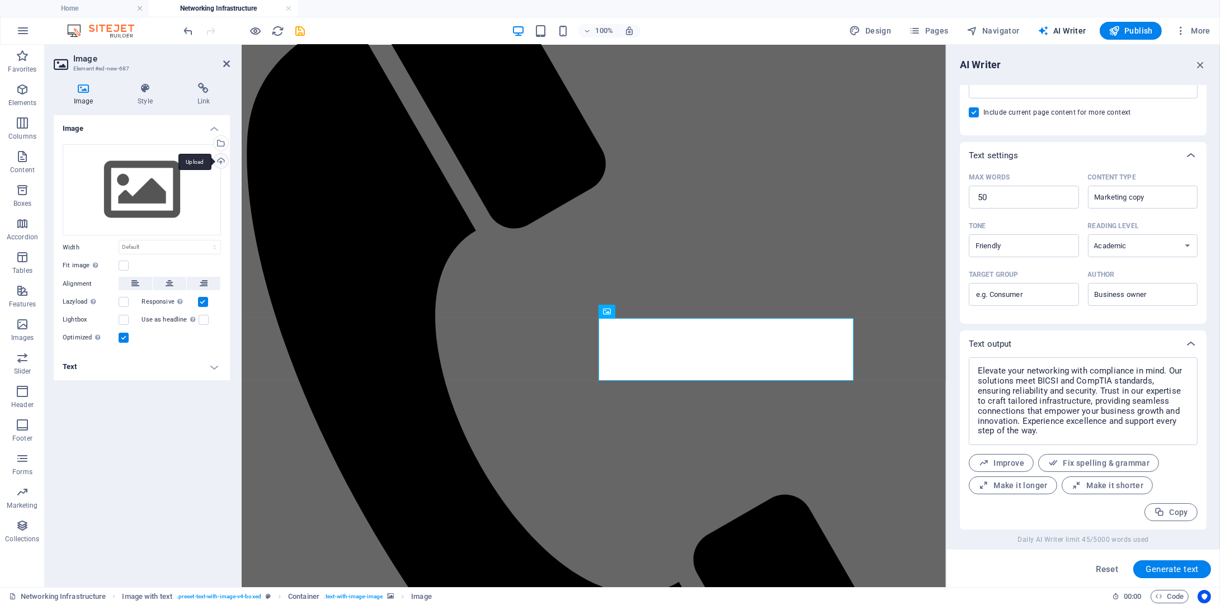
click at [222, 162] on div "Upload" at bounding box center [219, 162] width 17 height 17
click at [220, 138] on div "Select files from the file manager, stock photos, or upload file(s)" at bounding box center [219, 144] width 17 height 17
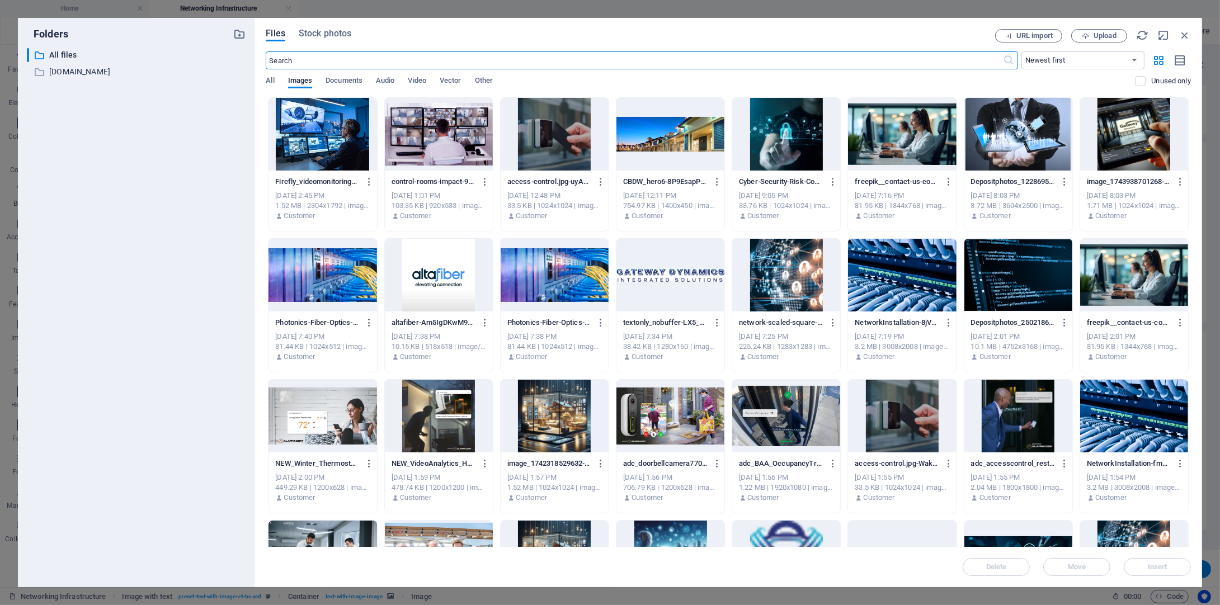
click at [430, 263] on div at bounding box center [439, 275] width 108 height 73
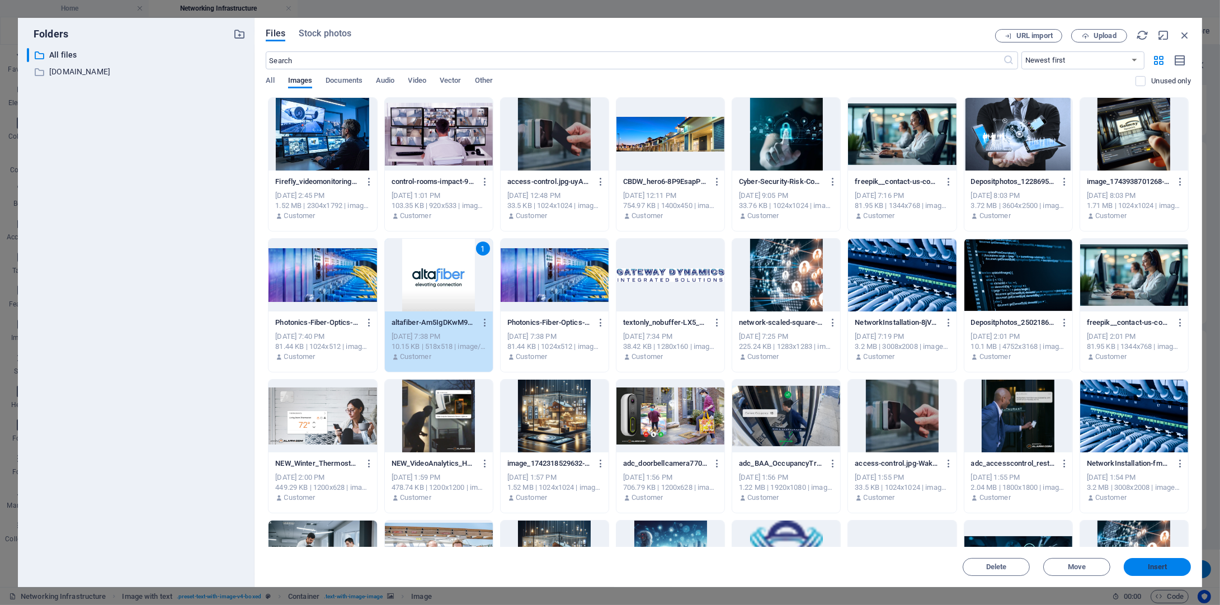
click at [1178, 573] on button "Insert" at bounding box center [1157, 567] width 67 height 18
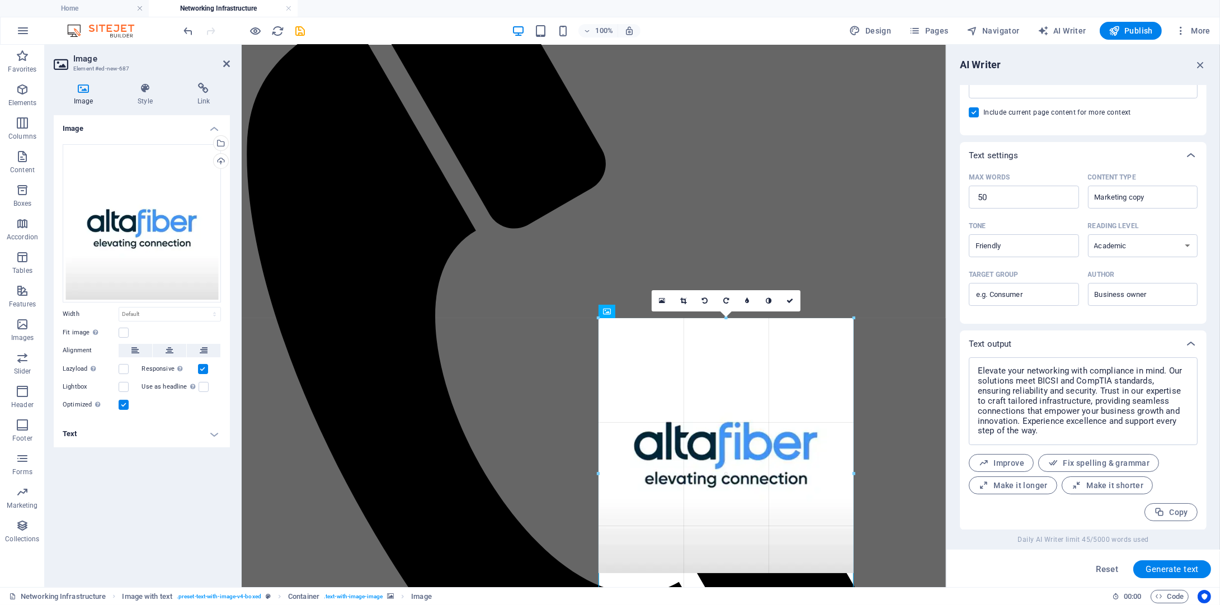
drag, startPoint x: 745, startPoint y: 389, endPoint x: 854, endPoint y: 402, distance: 110.5
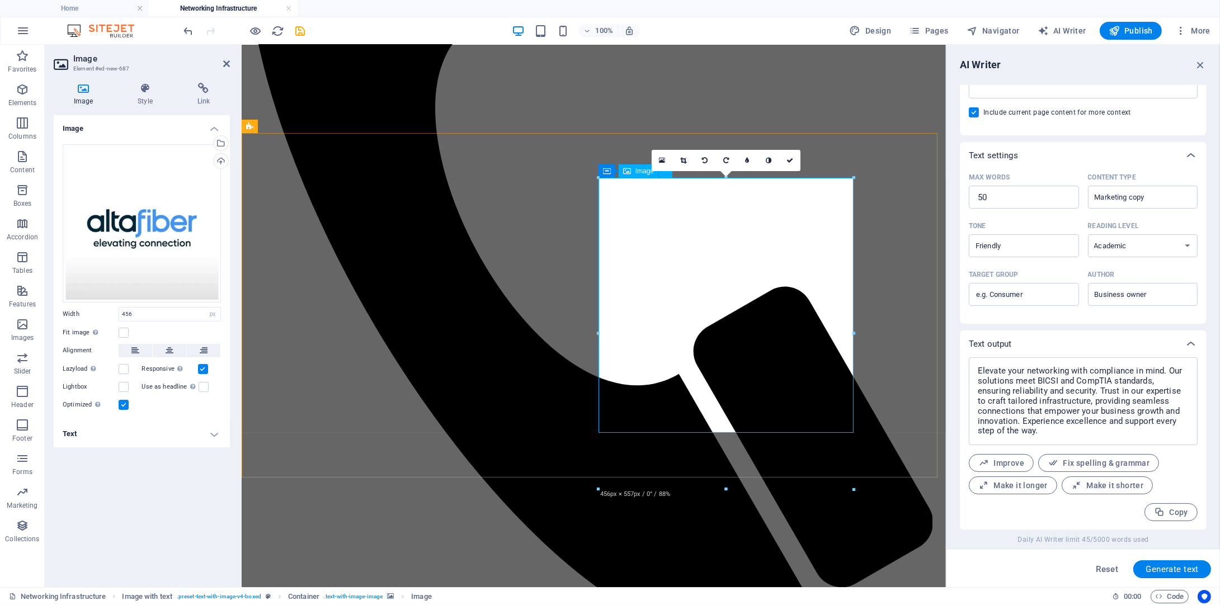
scroll to position [355, 0]
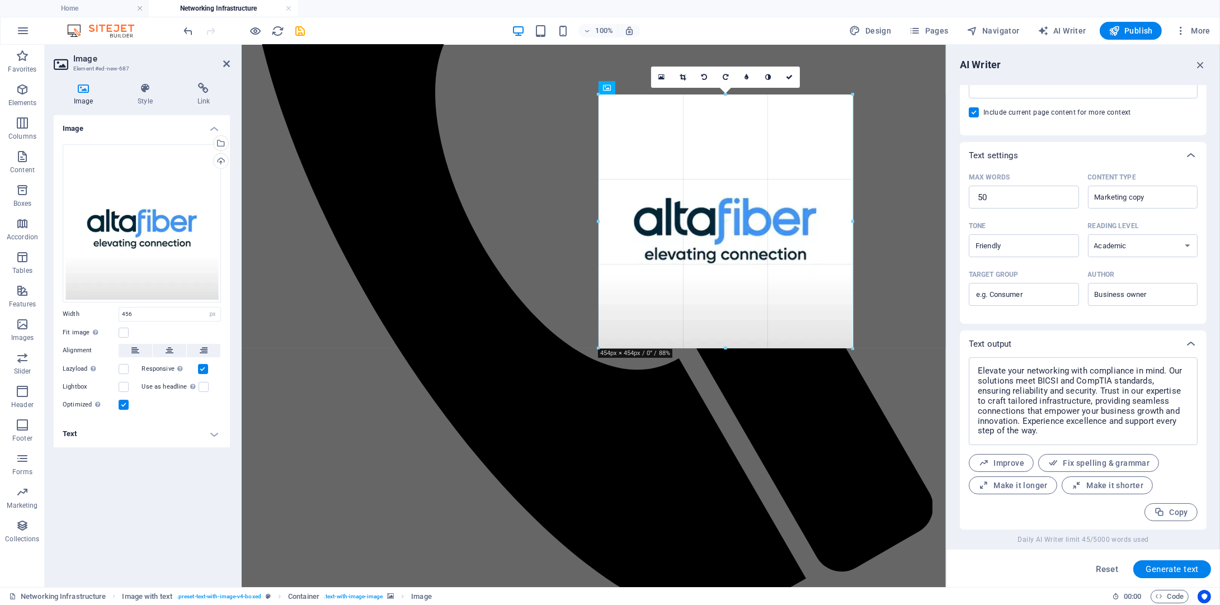
drag, startPoint x: 725, startPoint y: 349, endPoint x: 524, endPoint y: 306, distance: 205.9
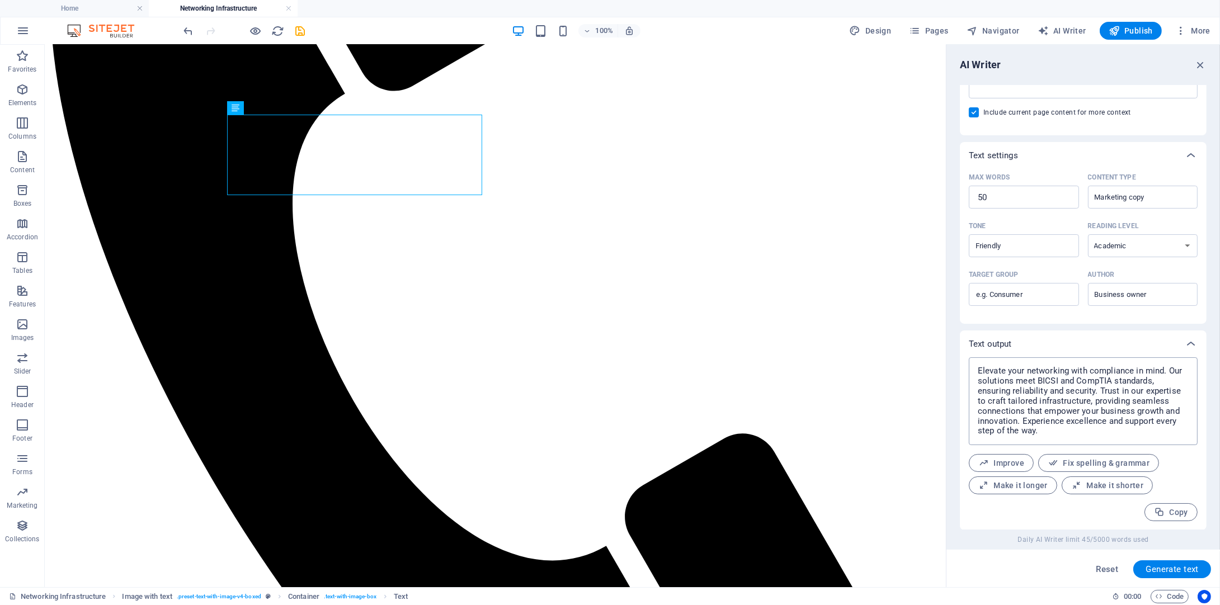
scroll to position [0, 0]
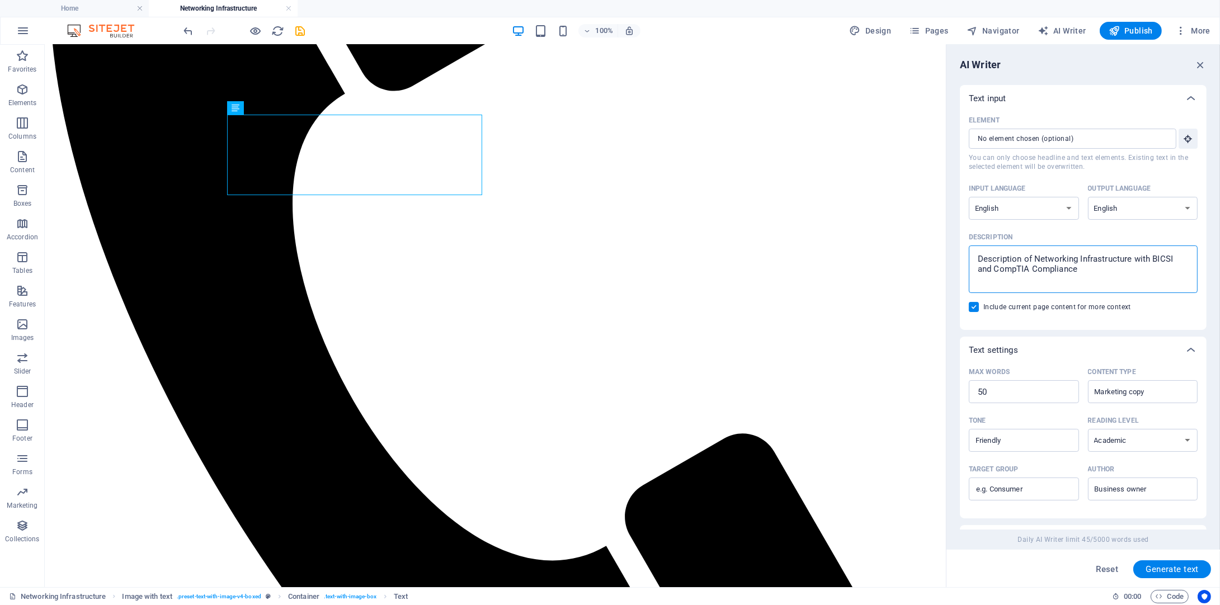
drag, startPoint x: 1099, startPoint y: 269, endPoint x: 969, endPoint y: 251, distance: 131.6
click at [969, 251] on div "Description of Networking Infrastructure with BICSI and CompTIA Compliance x ​" at bounding box center [1083, 270] width 229 height 48
click at [975, 251] on textarea "Description of Networking Infrastructure with BICSI and CompTIA Compliance" at bounding box center [1084, 269] width 218 height 36
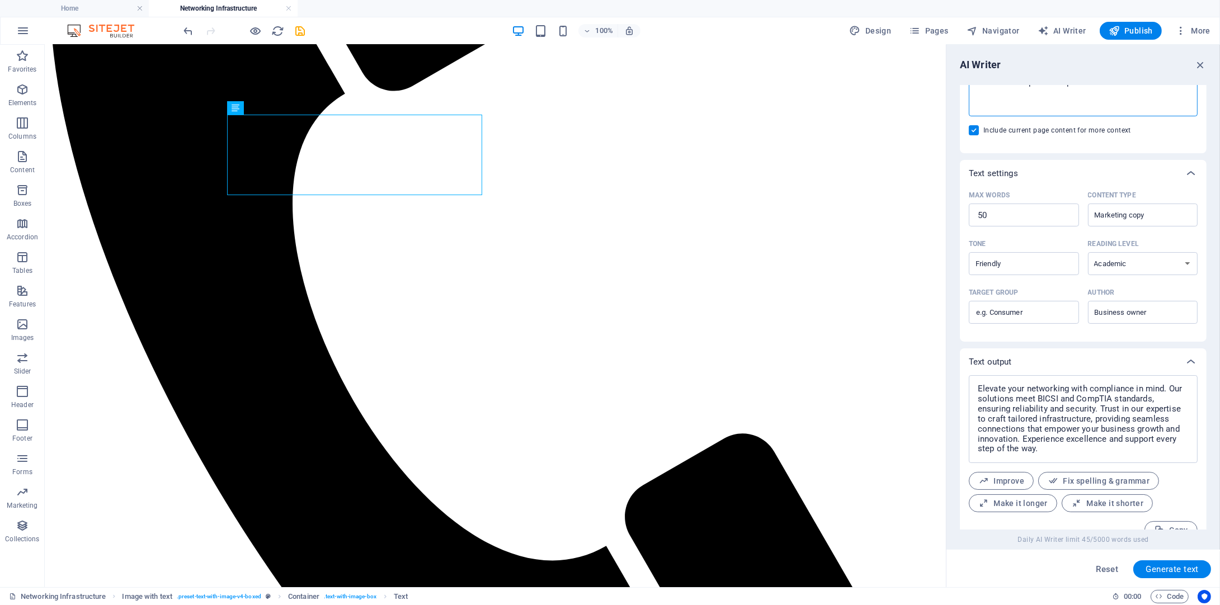
scroll to position [195, 0]
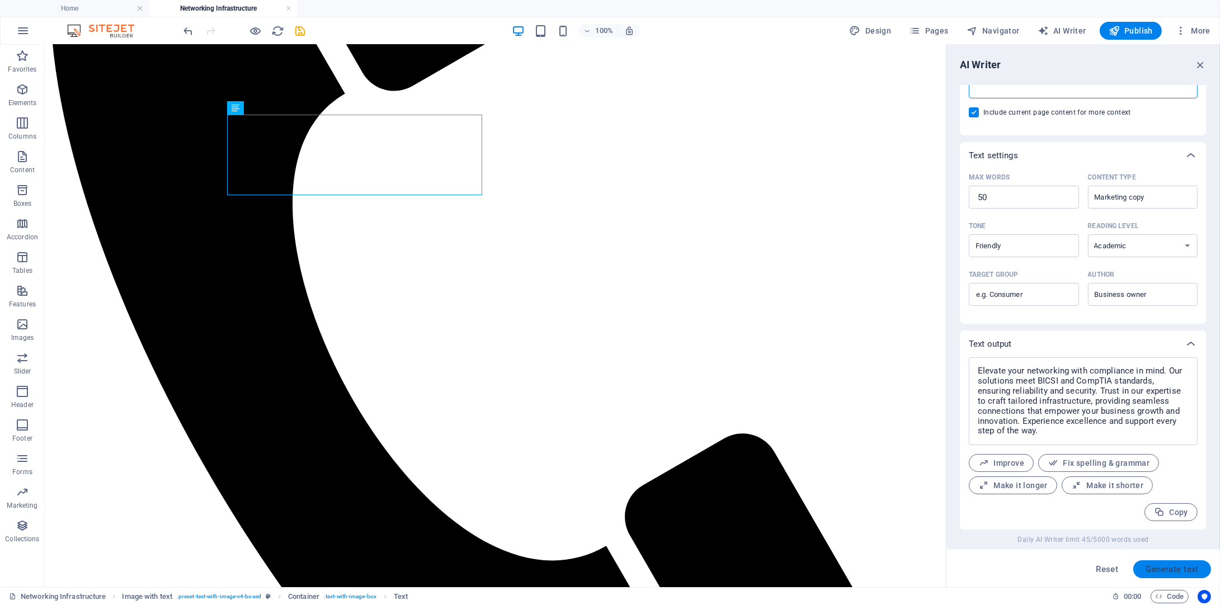
click at [1187, 570] on span "Generate text" at bounding box center [1172, 569] width 53 height 9
drag, startPoint x: 1111, startPoint y: 441, endPoint x: 1031, endPoint y: 392, distance: 93.9
click at [1031, 392] on div "Our collaboration with Alta Fiber enhances our network solutions, ensuring robu…" at bounding box center [1083, 401] width 229 height 88
click at [1010, 383] on textarea "Our collaboration with Alta Fiber enhances our network solutions, ensuring robu…" at bounding box center [1084, 401] width 218 height 77
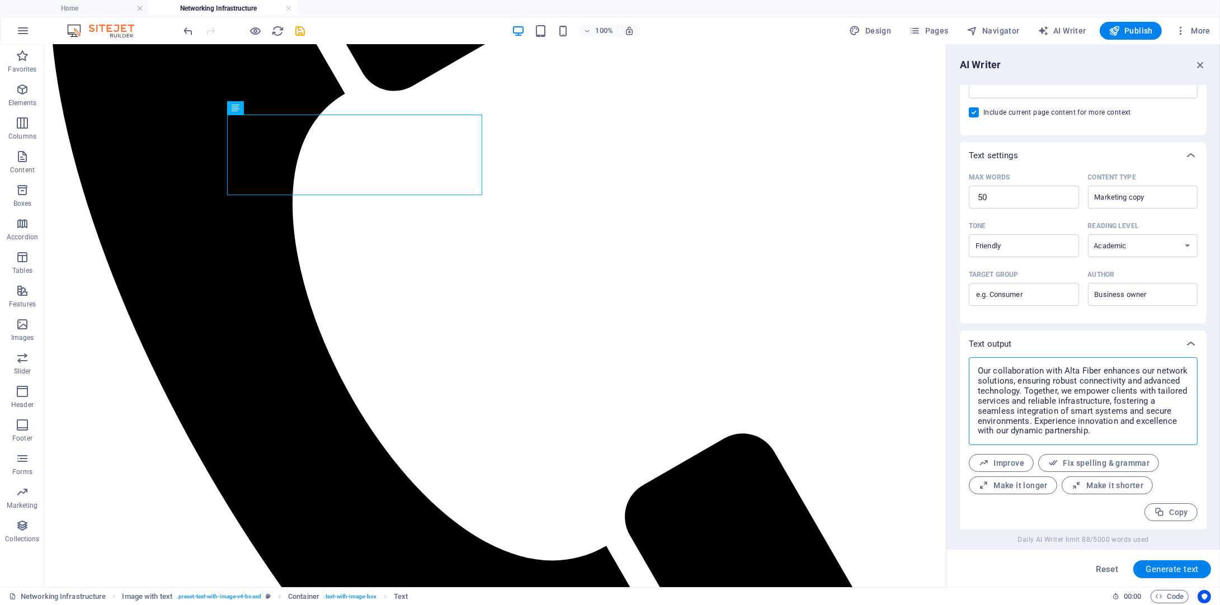
drag, startPoint x: 978, startPoint y: 369, endPoint x: 1096, endPoint y: 435, distance: 135.7
click at [1096, 435] on textarea "Our collaboration with Alta Fiber enhances our network solutions, ensuring robu…" at bounding box center [1084, 401] width 218 height 77
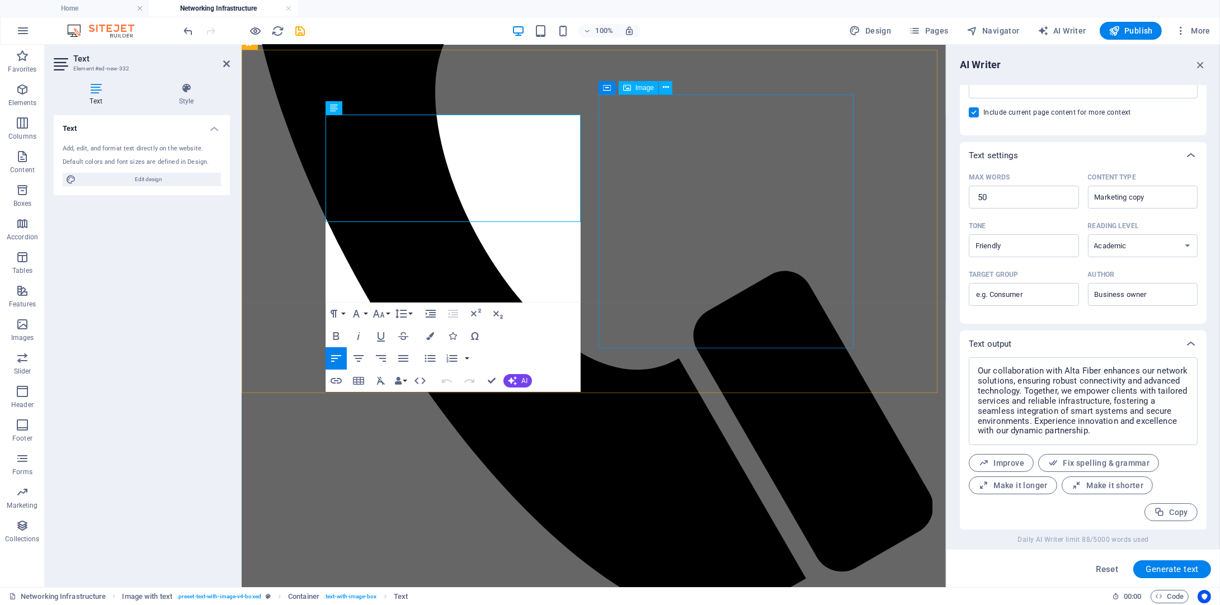
scroll to position [3215, 1]
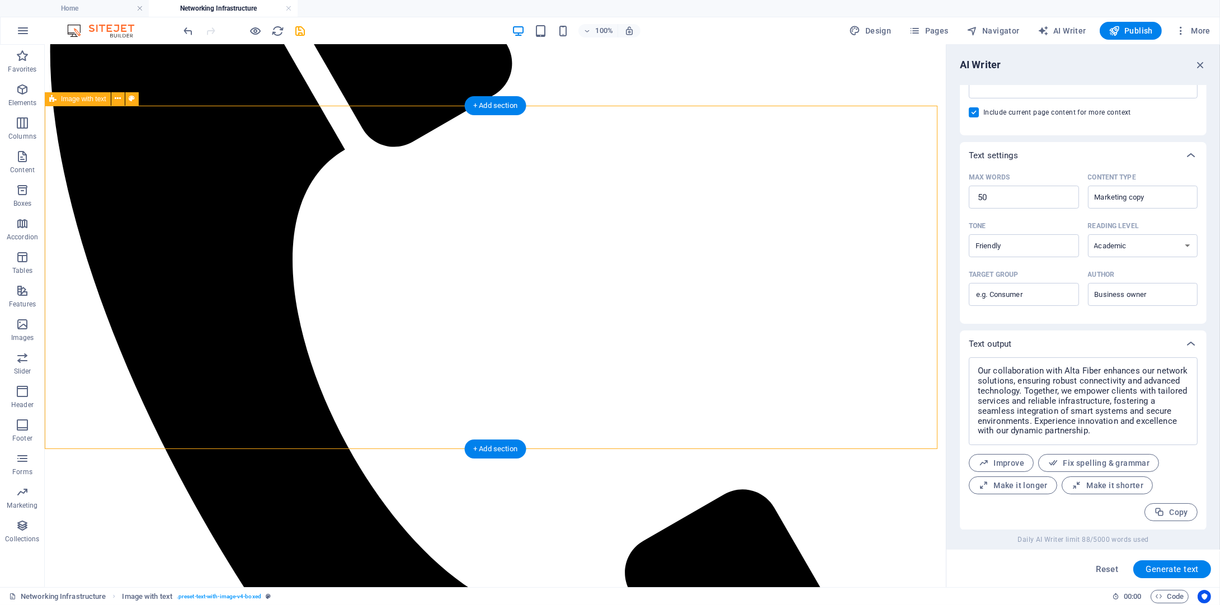
scroll to position [243, 0]
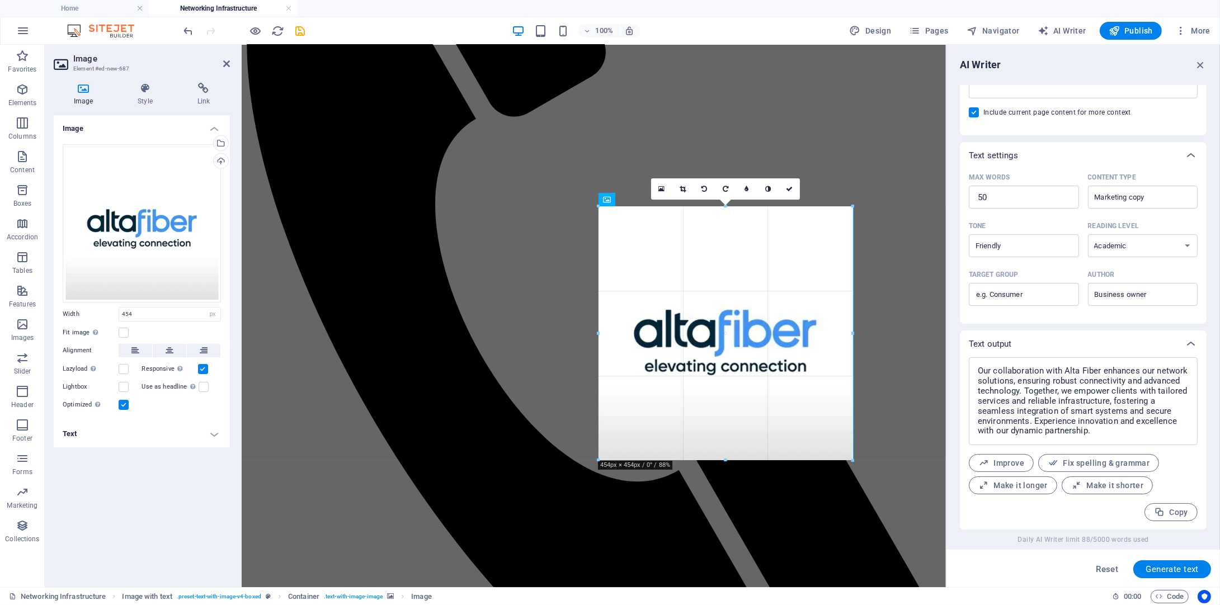
click at [858, 331] on div "Drag here to replace the existing content. Press “Ctrl” if you want to create a…" at bounding box center [594, 194] width 704 height 785
drag, startPoint x: 853, startPoint y: 332, endPoint x: 615, endPoint y: 288, distance: 241.9
click at [857, 332] on div "Drag here to replace the existing content. Press “Ctrl” if you want to create a…" at bounding box center [594, 194] width 704 height 785
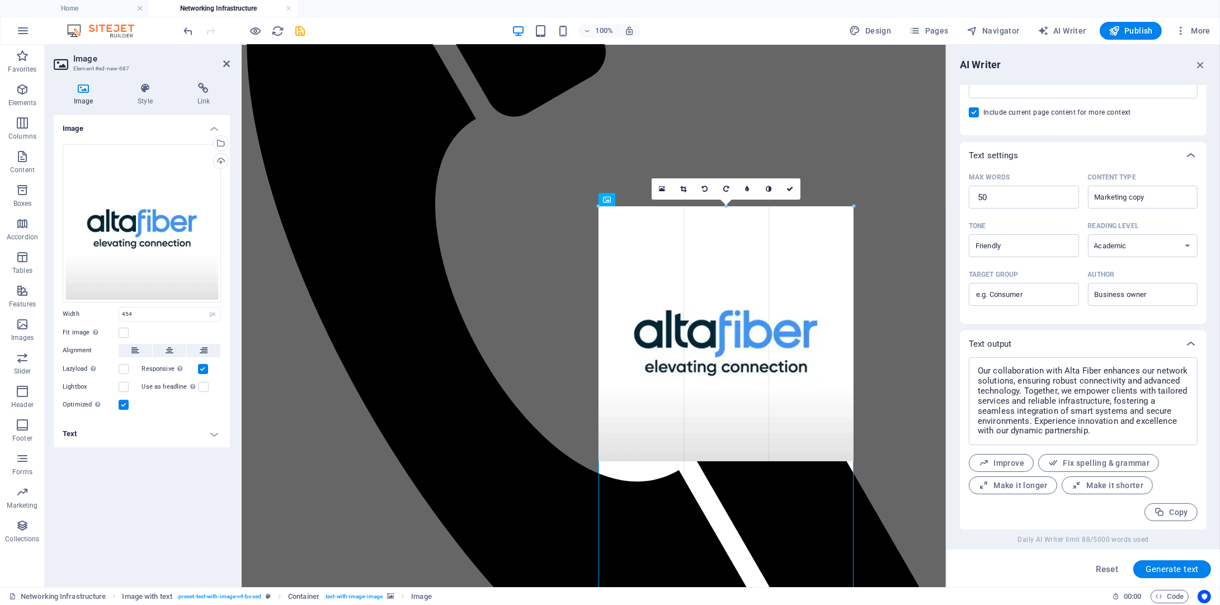
drag, startPoint x: 854, startPoint y: 332, endPoint x: 628, endPoint y: 295, distance: 229.1
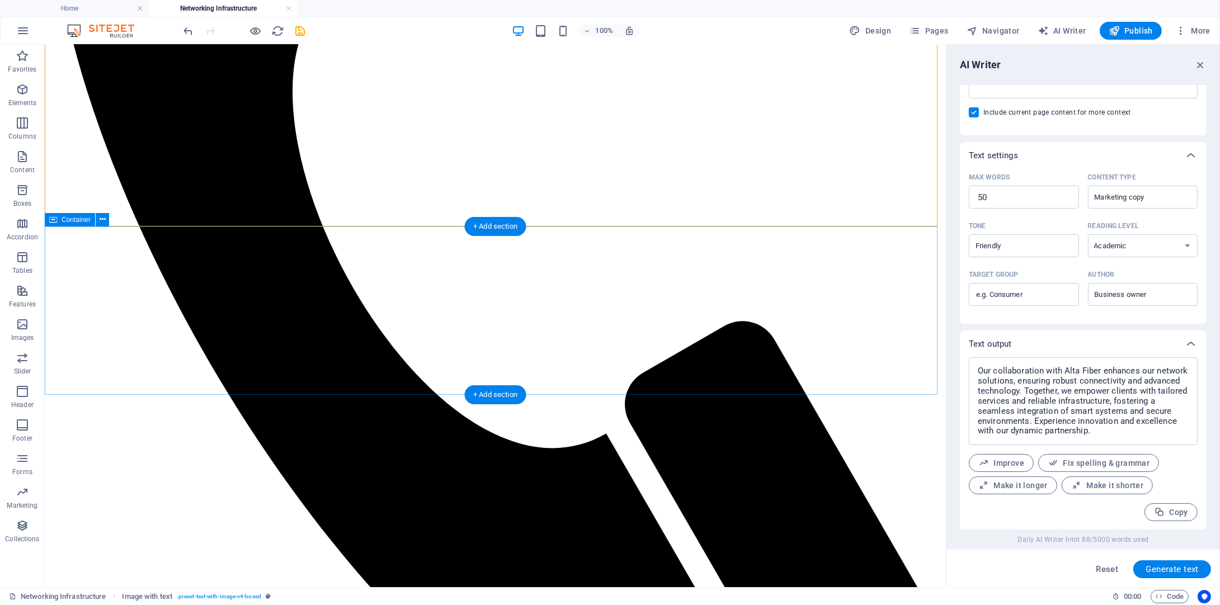
scroll to position [131, 0]
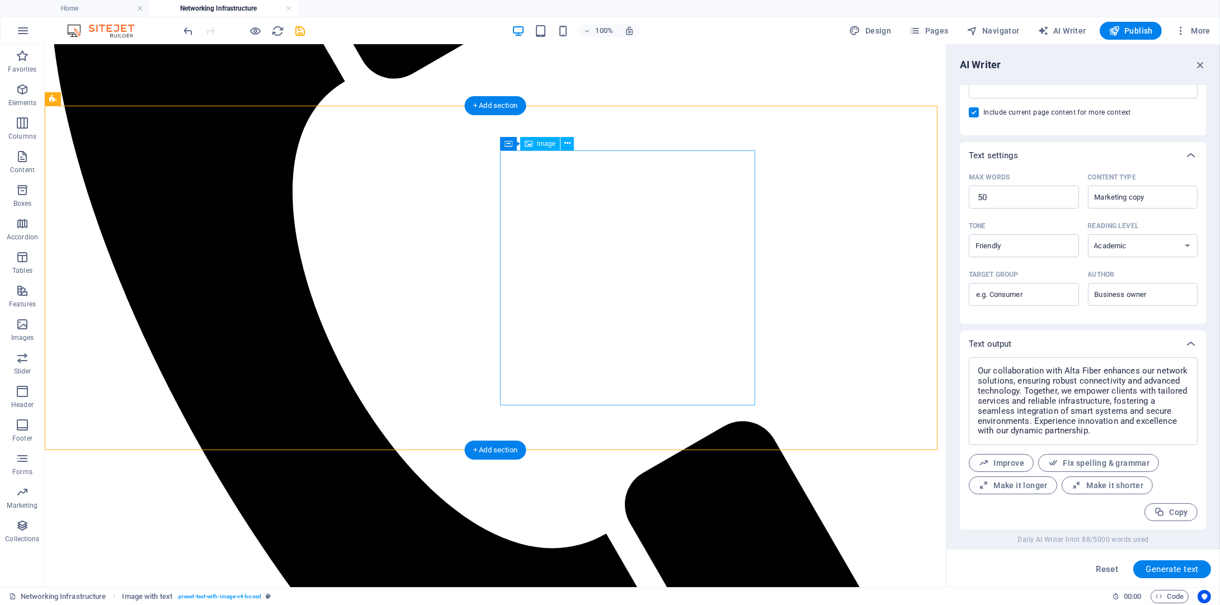
scroll to position [411, 0]
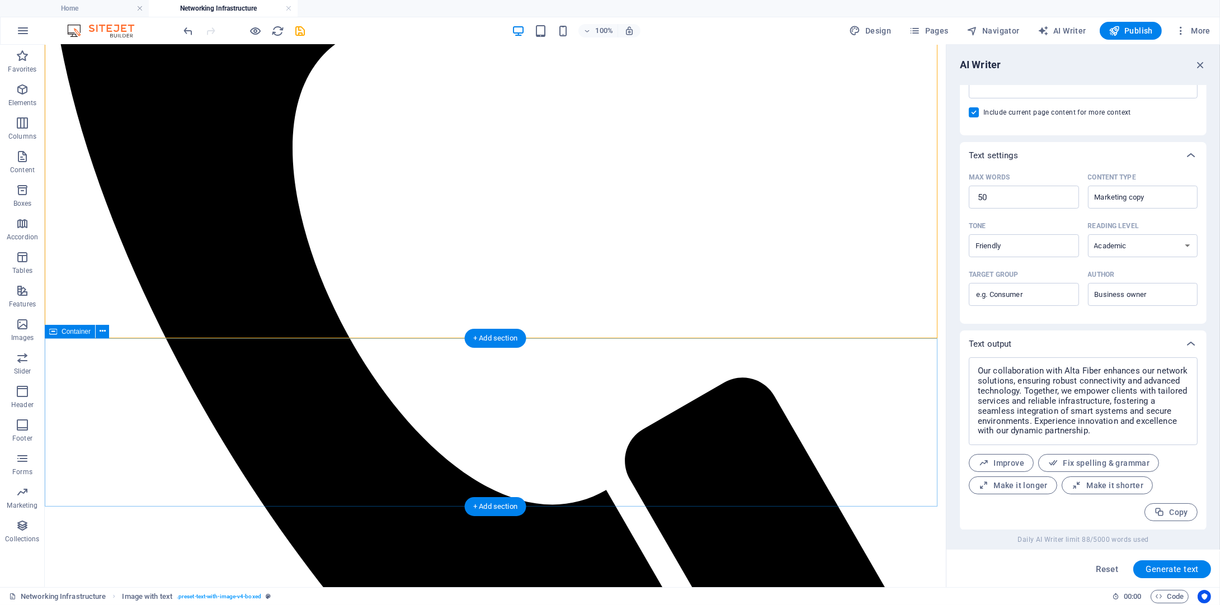
click at [16, 157] on icon "button" at bounding box center [22, 156] width 13 height 13
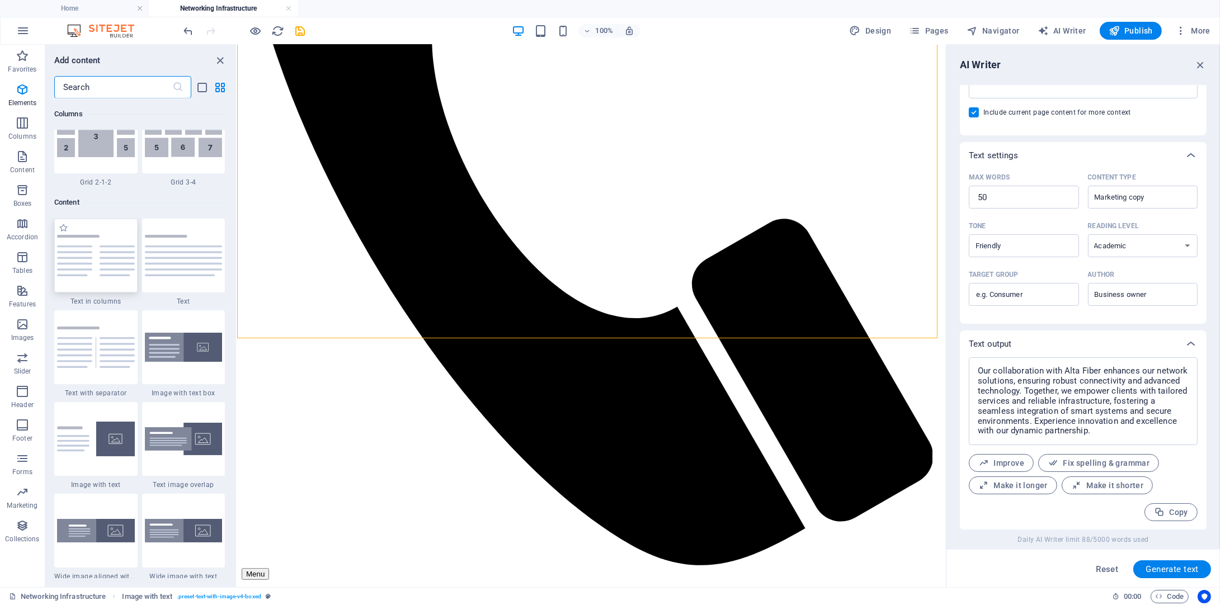
scroll to position [1957, 0]
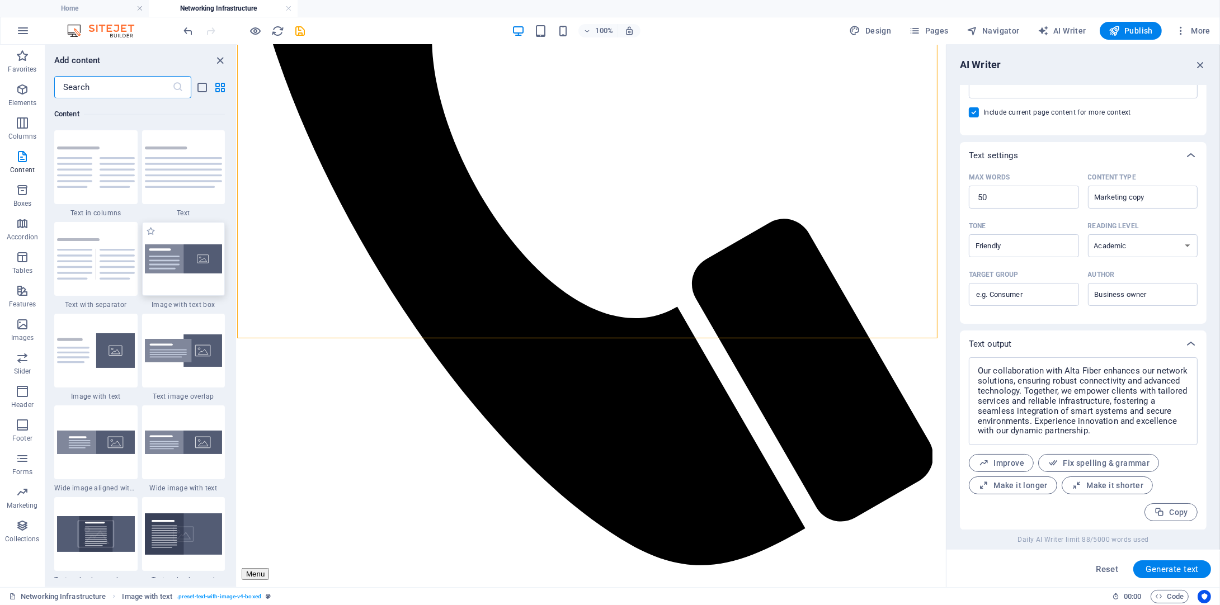
click at [187, 271] on img at bounding box center [184, 259] width 78 height 30
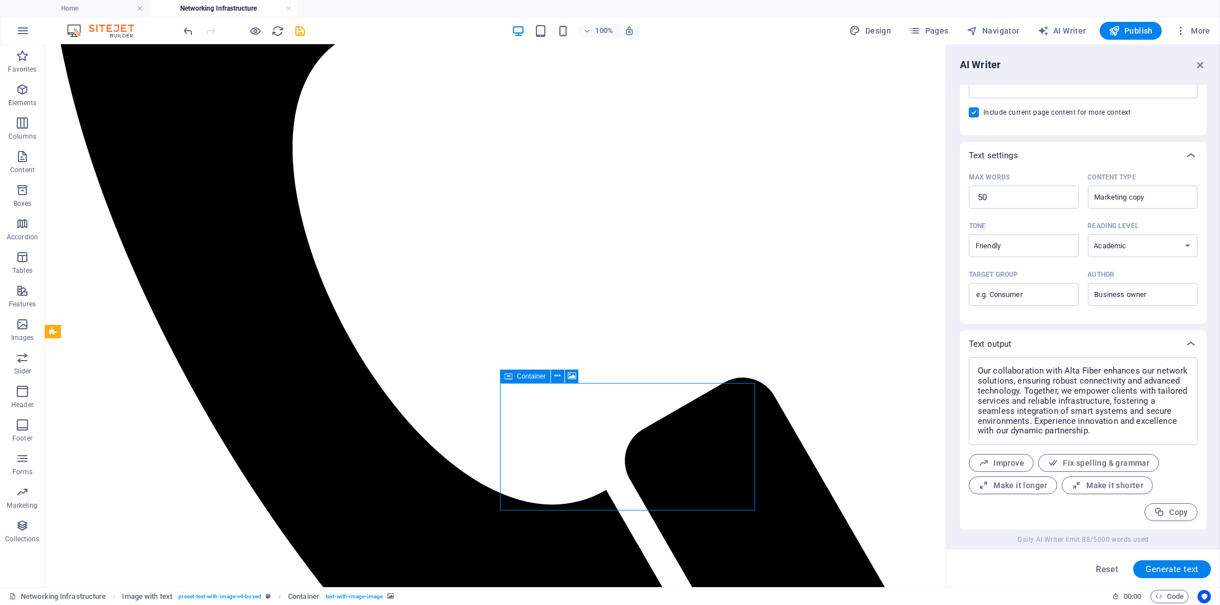
drag, startPoint x: 488, startPoint y: 420, endPoint x: 405, endPoint y: 415, distance: 83.5
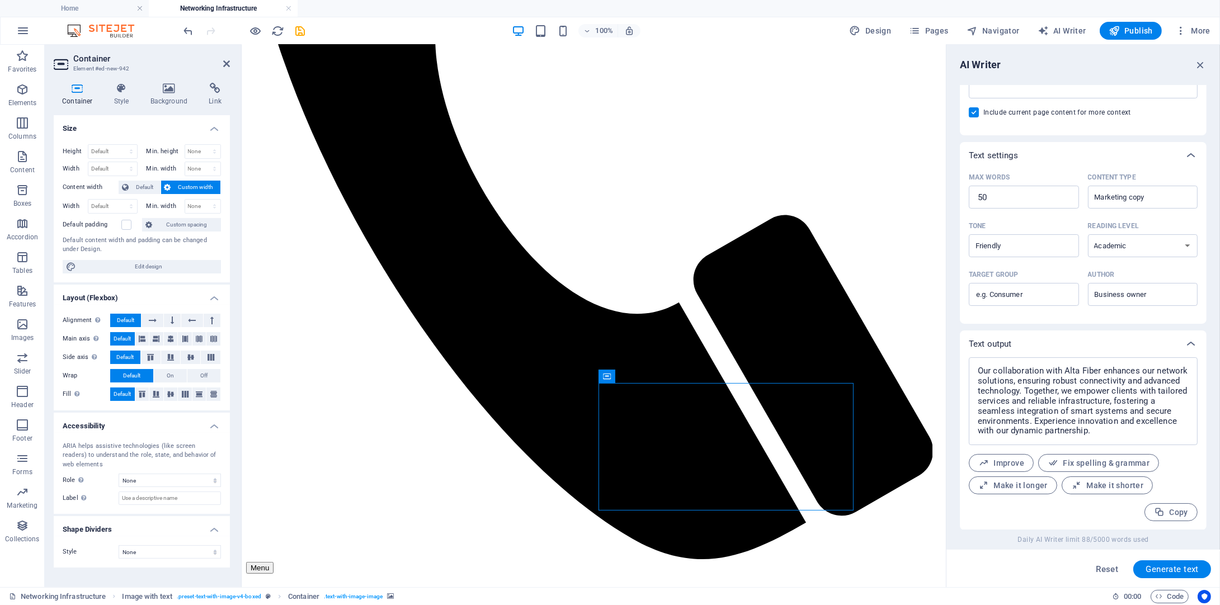
drag, startPoint x: 869, startPoint y: 418, endPoint x: 310, endPoint y: 402, distance: 559.1
click at [313, 336] on icon at bounding box center [315, 332] width 6 height 12
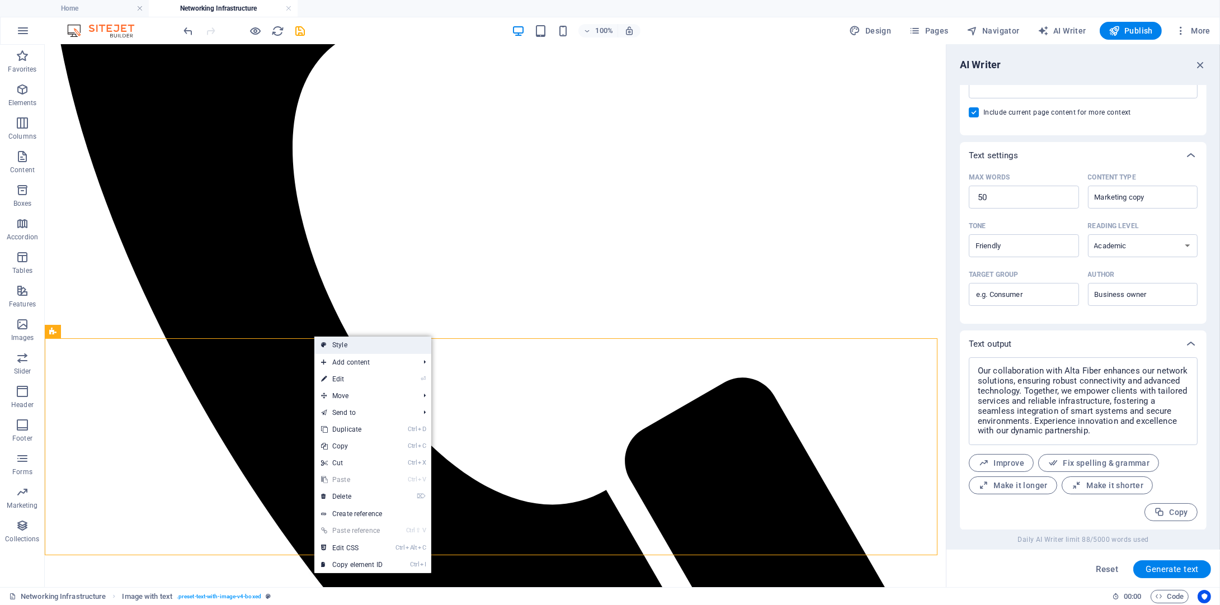
click at [326, 350] on icon at bounding box center [324, 345] width 6 height 17
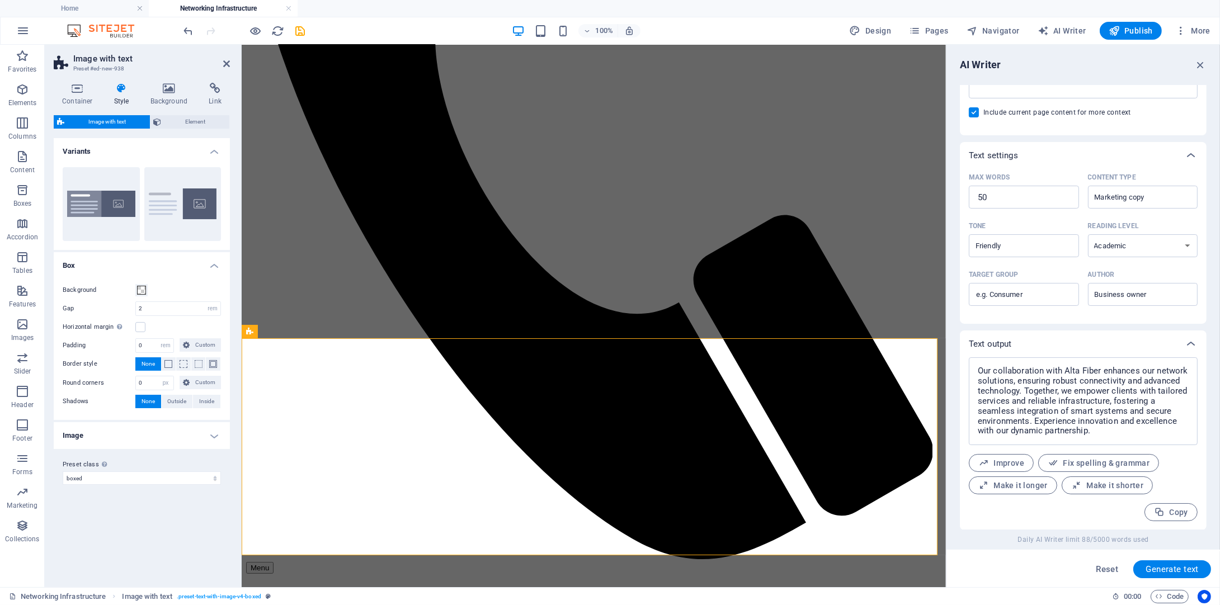
click at [216, 430] on h4 "Image" at bounding box center [142, 435] width 176 height 27
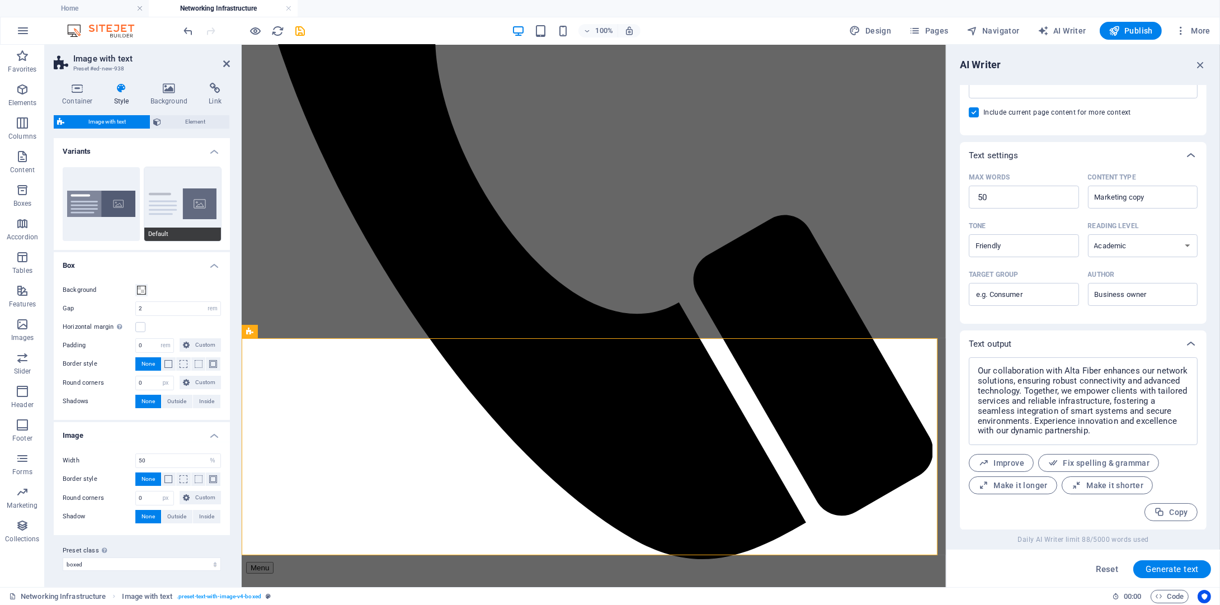
scroll to position [0, 0]
click at [78, 91] on icon at bounding box center [78, 88] width 48 height 11
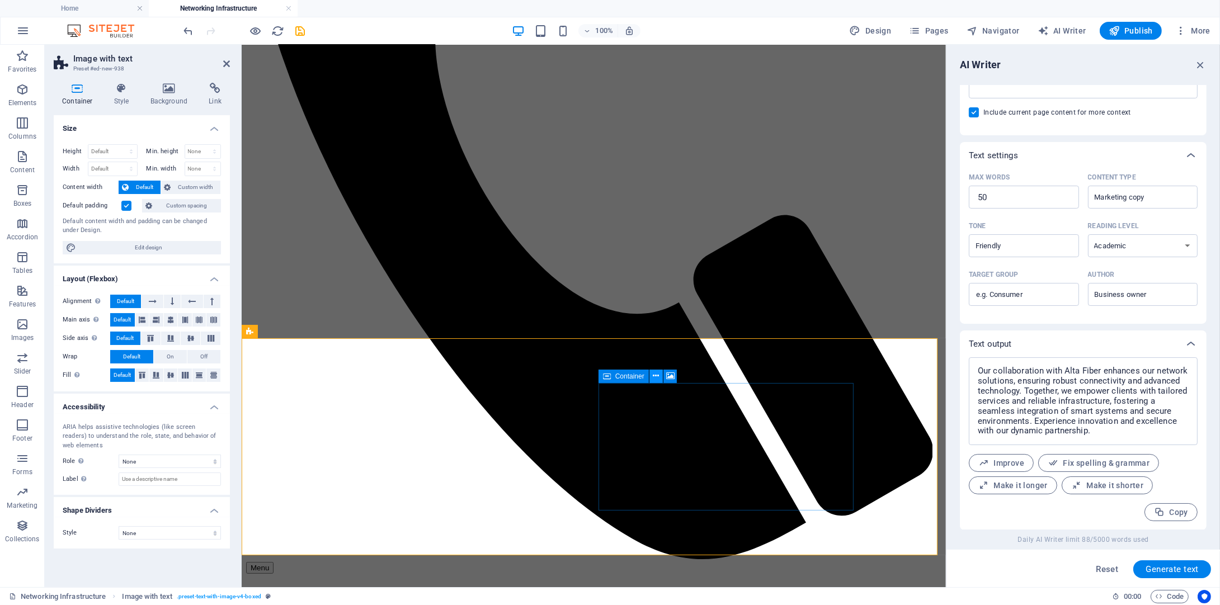
click at [656, 378] on icon at bounding box center [656, 376] width 6 height 12
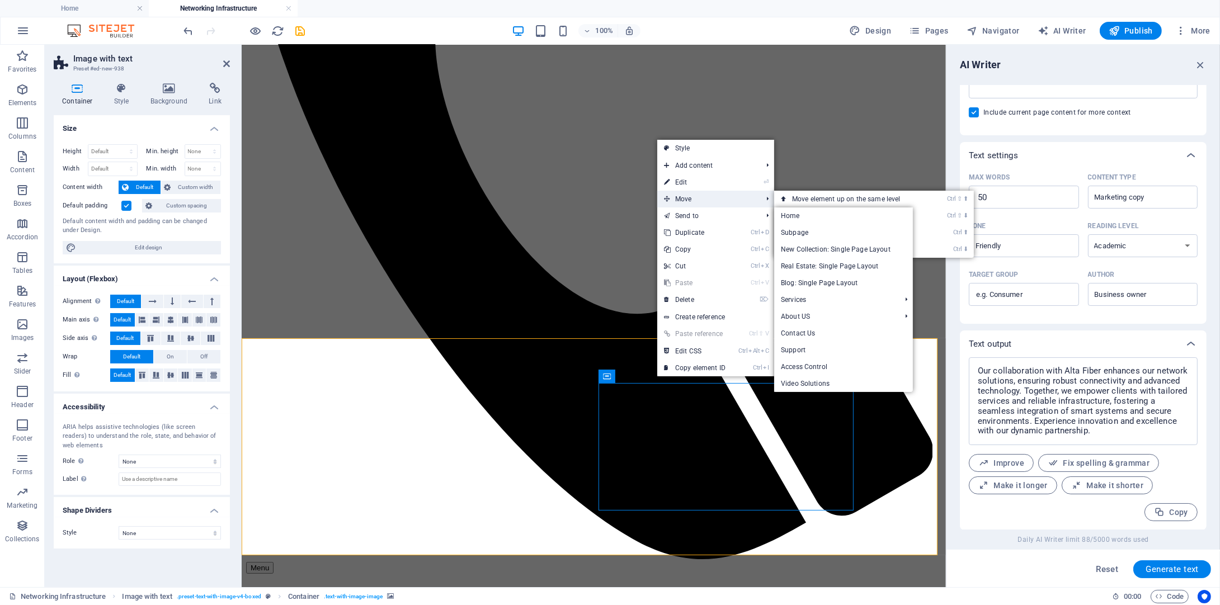
click at [677, 205] on span "Move" at bounding box center [707, 199] width 100 height 17
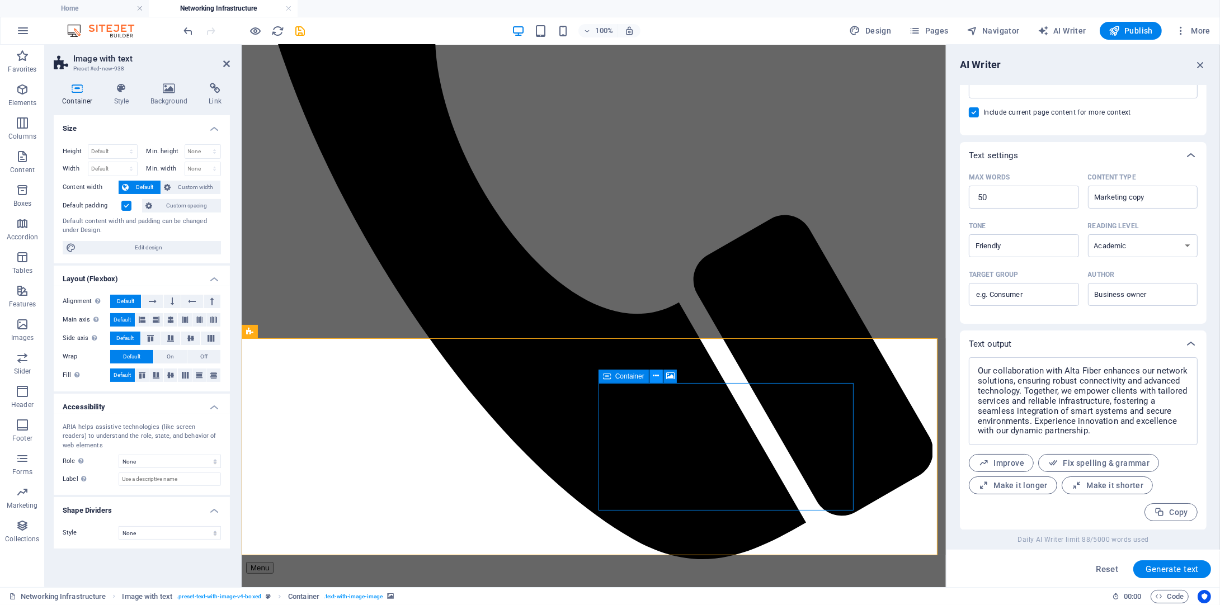
click at [652, 380] on button at bounding box center [655, 376] width 13 height 13
click at [314, 330] on icon at bounding box center [315, 332] width 6 height 12
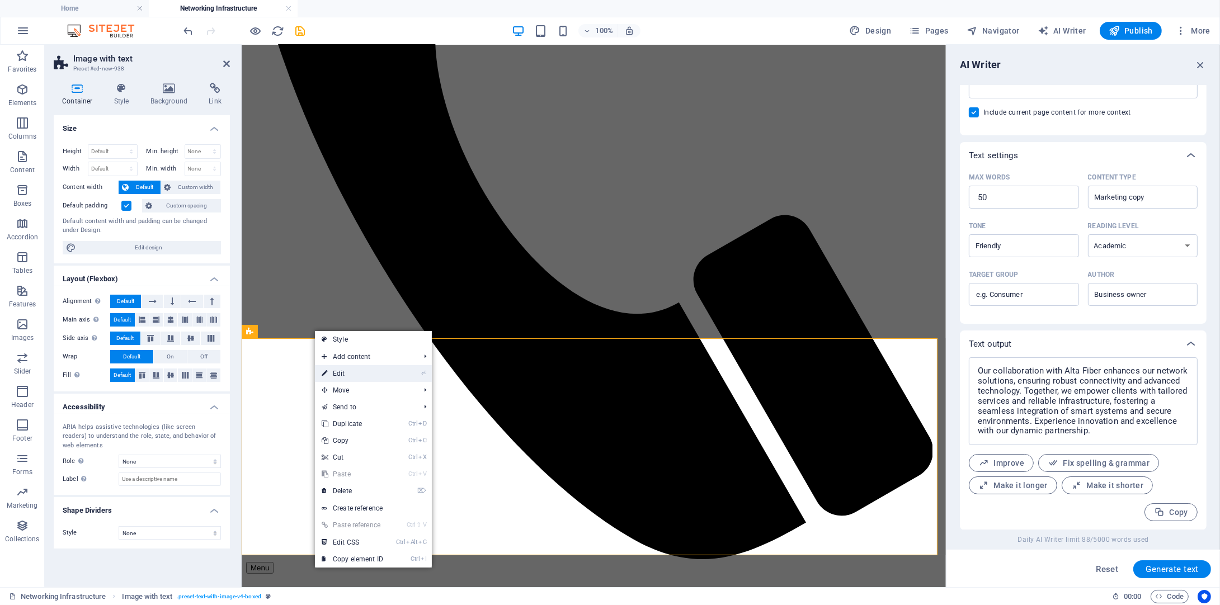
click at [340, 369] on link "⏎ Edit" at bounding box center [352, 373] width 75 height 17
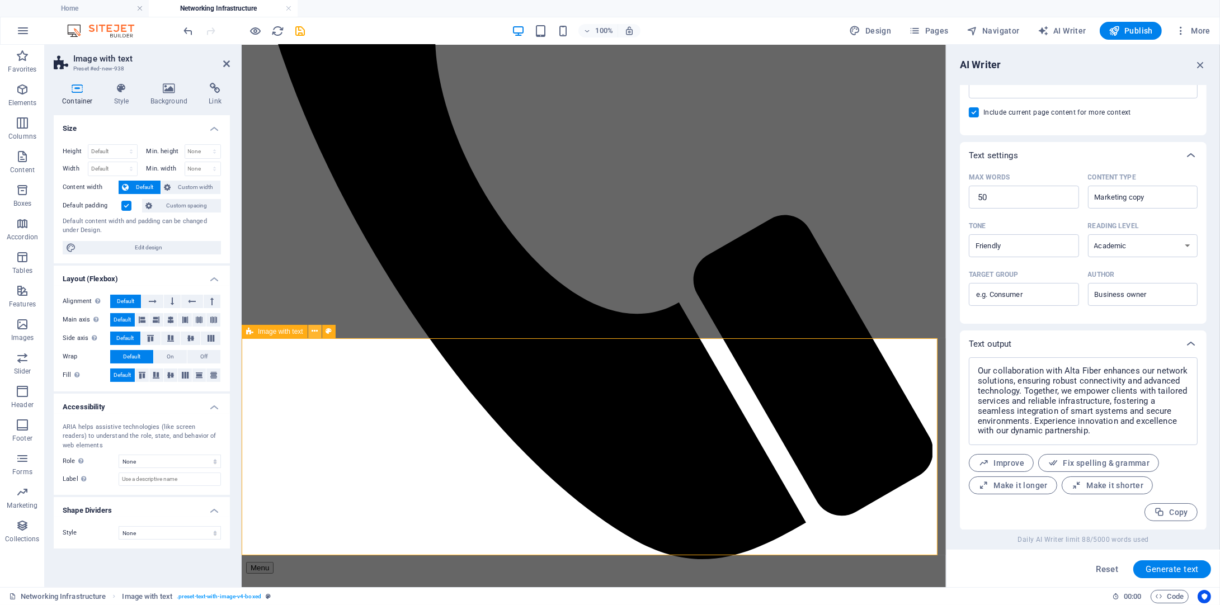
click at [312, 335] on icon at bounding box center [315, 332] width 6 height 12
click at [653, 377] on icon at bounding box center [656, 376] width 6 height 12
drag, startPoint x: 785, startPoint y: 474, endPoint x: 493, endPoint y: 468, distance: 292.1
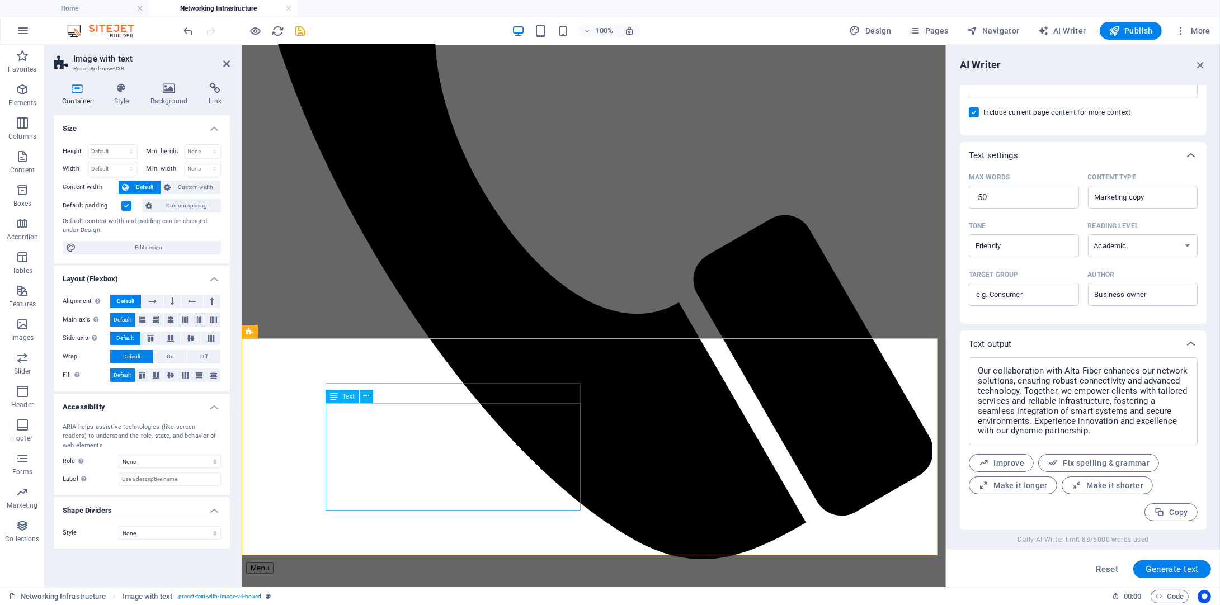
click at [383, 379] on icon at bounding box center [383, 376] width 6 height 12
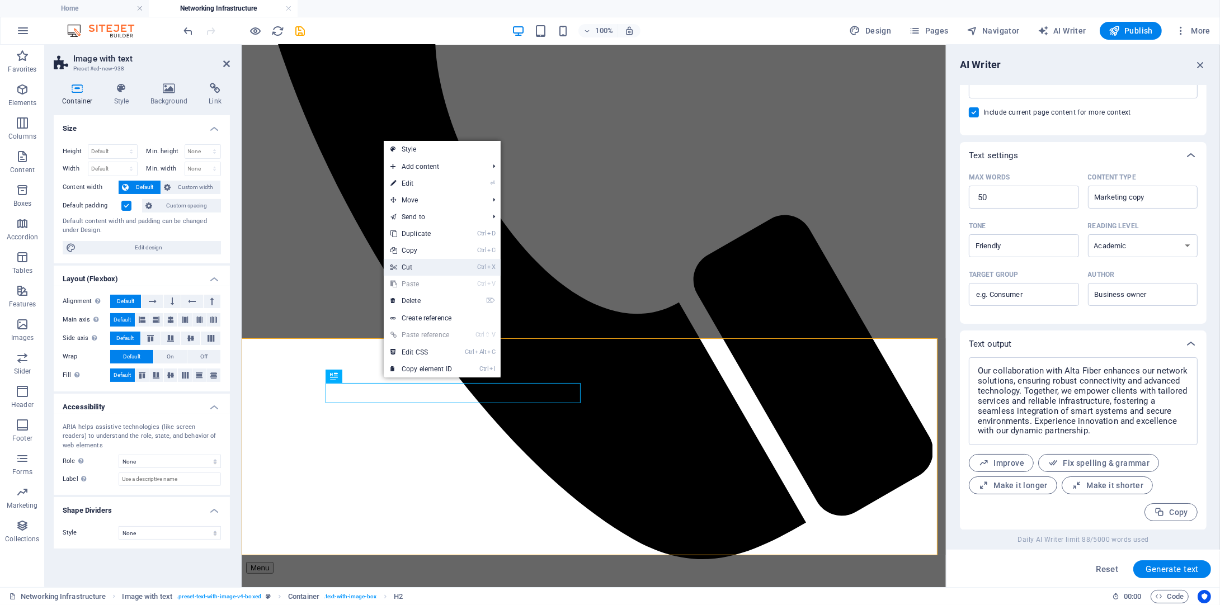
click at [411, 264] on link "Ctrl X Cut" at bounding box center [421, 267] width 75 height 17
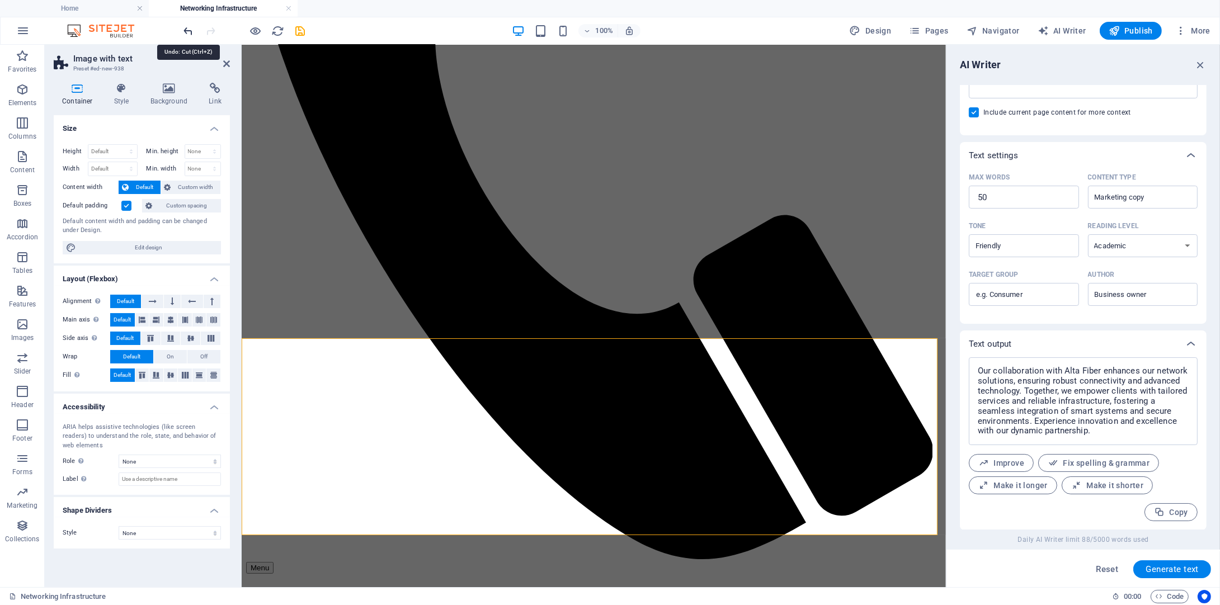
click at [184, 31] on icon "undo" at bounding box center [188, 31] width 13 height 13
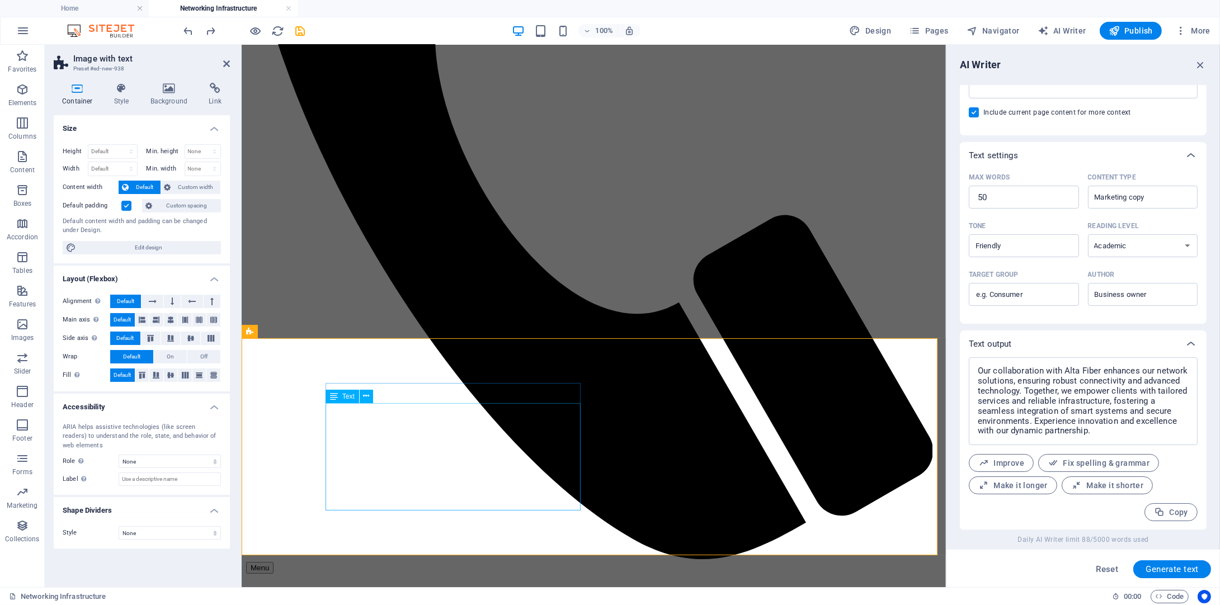
click at [656, 374] on icon at bounding box center [656, 376] width 6 height 12
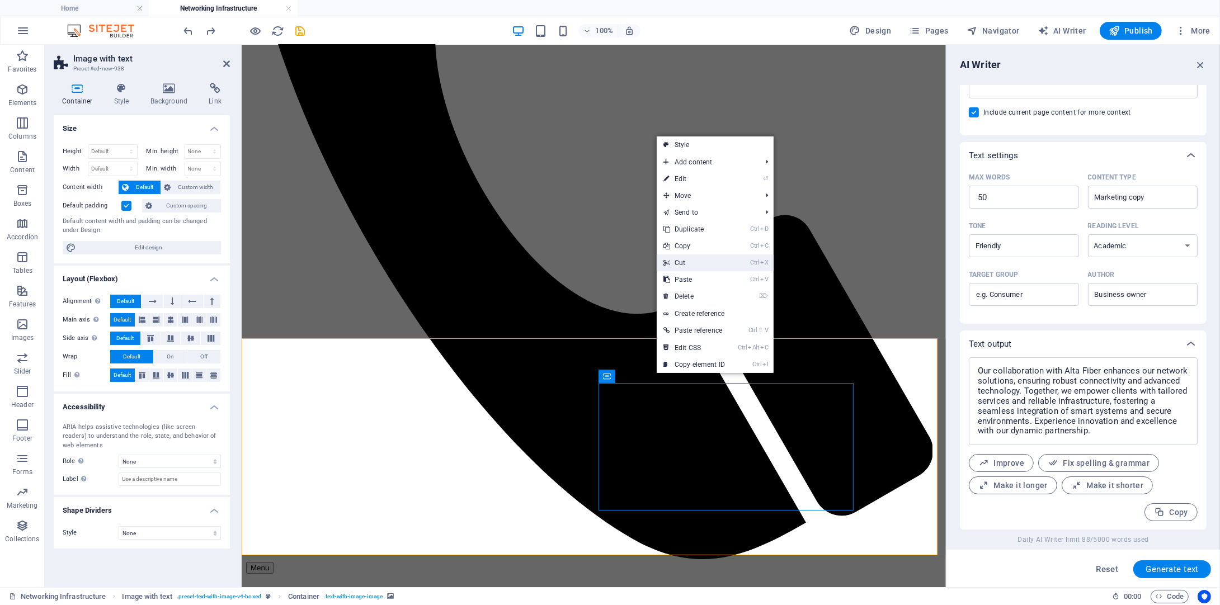
click at [674, 270] on link "Ctrl X Cut" at bounding box center [694, 263] width 75 height 17
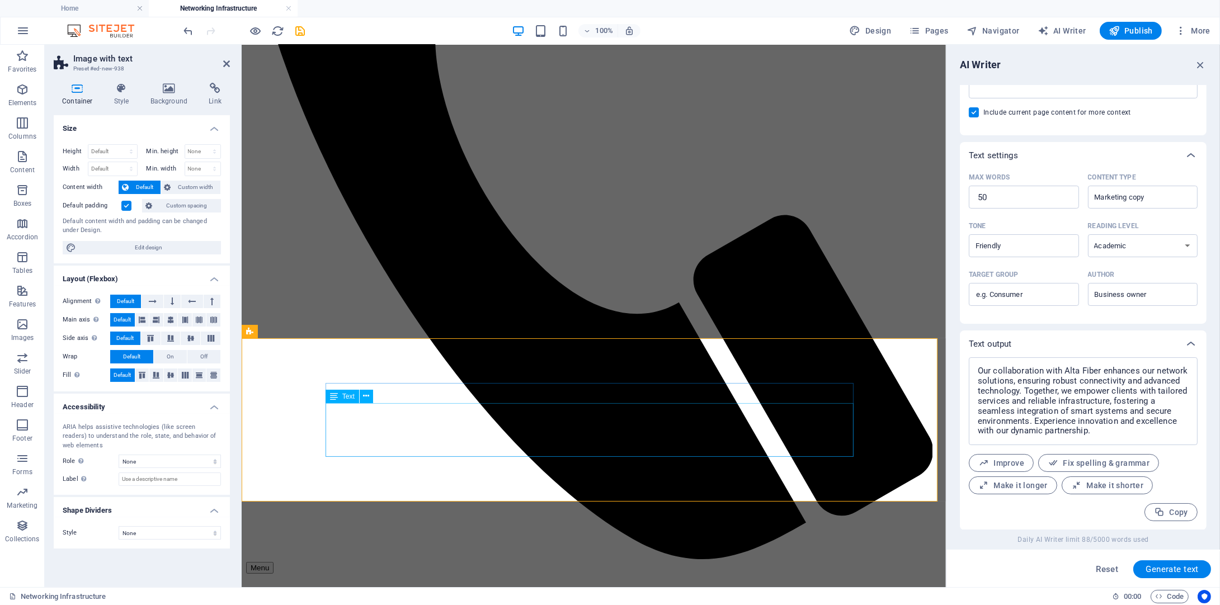
click at [368, 398] on icon at bounding box center [366, 396] width 6 height 12
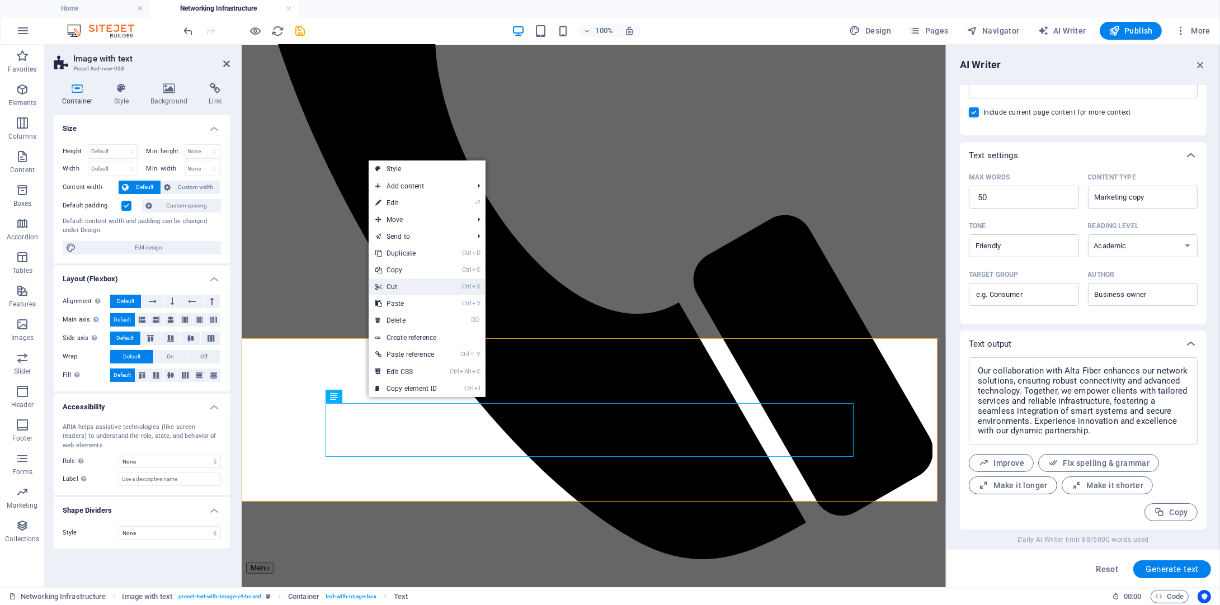
click at [406, 289] on link "Ctrl X Cut" at bounding box center [406, 287] width 75 height 17
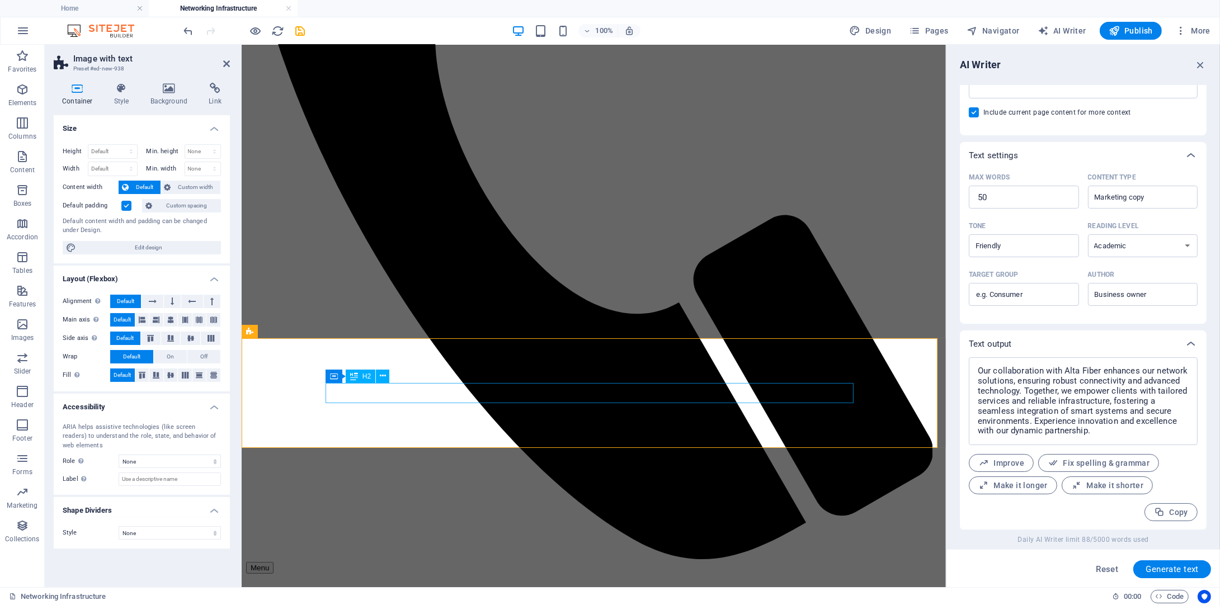
click at [382, 382] on icon at bounding box center [383, 376] width 6 height 12
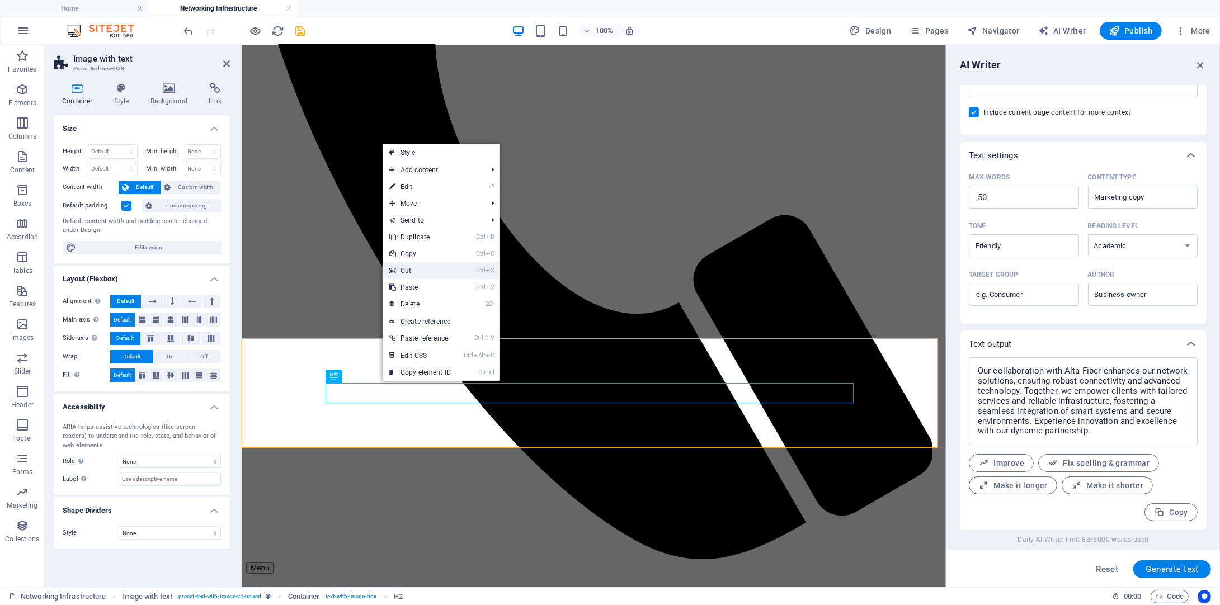
click at [421, 275] on link "Ctrl X Cut" at bounding box center [420, 270] width 75 height 17
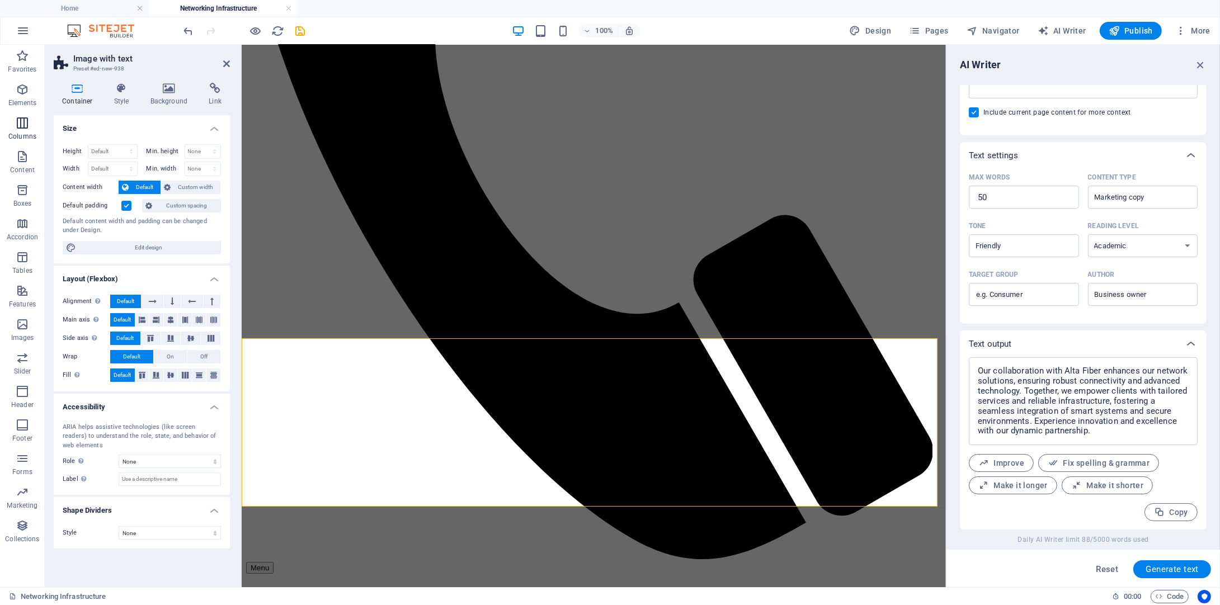
click at [20, 123] on icon "button" at bounding box center [22, 122] width 13 height 13
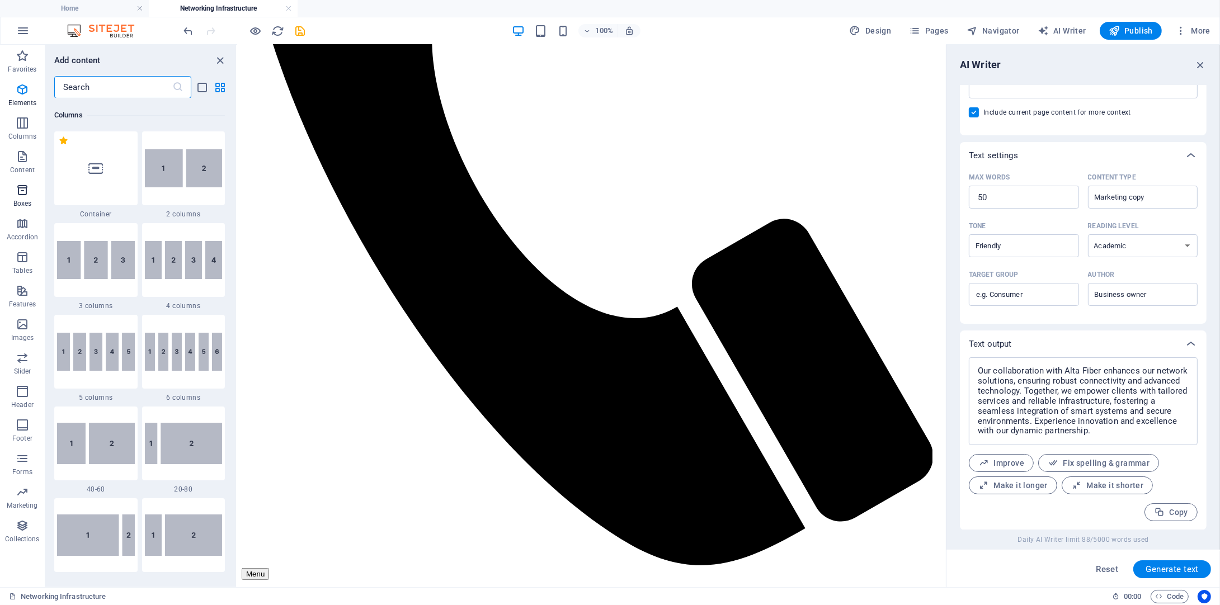
scroll to position [553, 0]
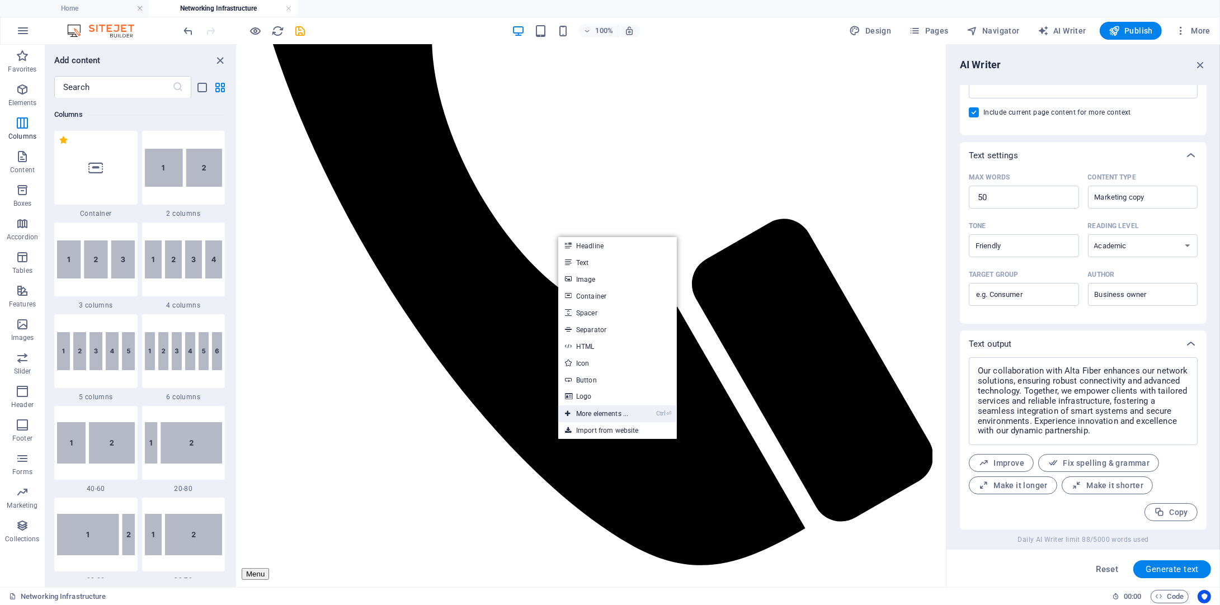
click at [626, 415] on link "Ctrl ⏎ More elements ..." at bounding box center [596, 414] width 77 height 17
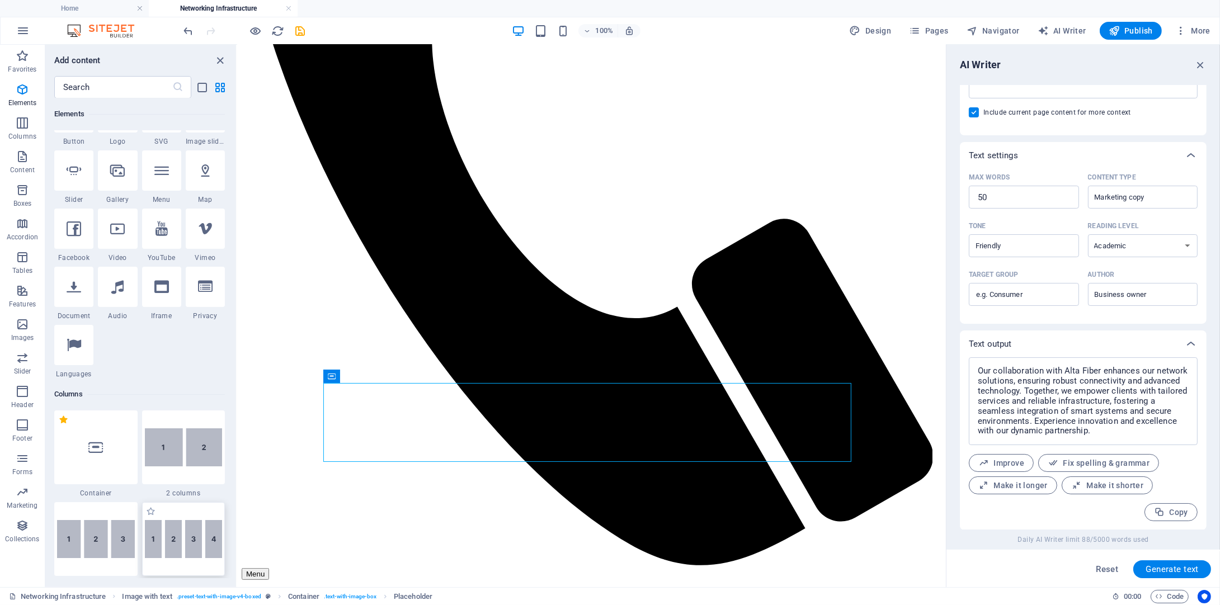
scroll to position [286, 0]
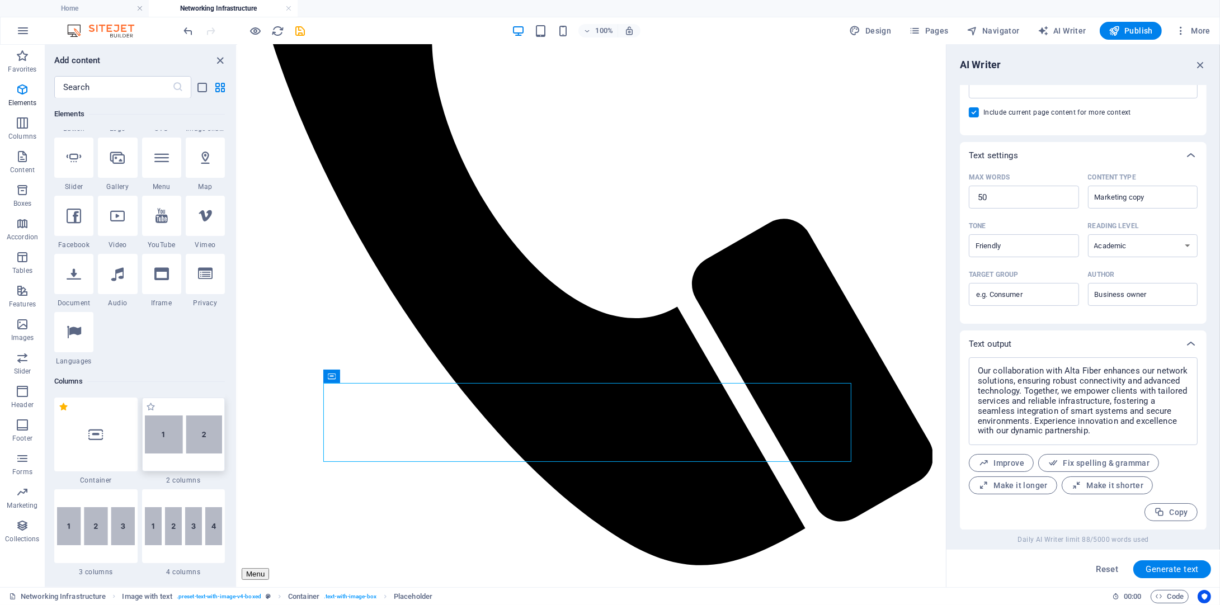
click at [195, 454] on div at bounding box center [183, 435] width 83 height 74
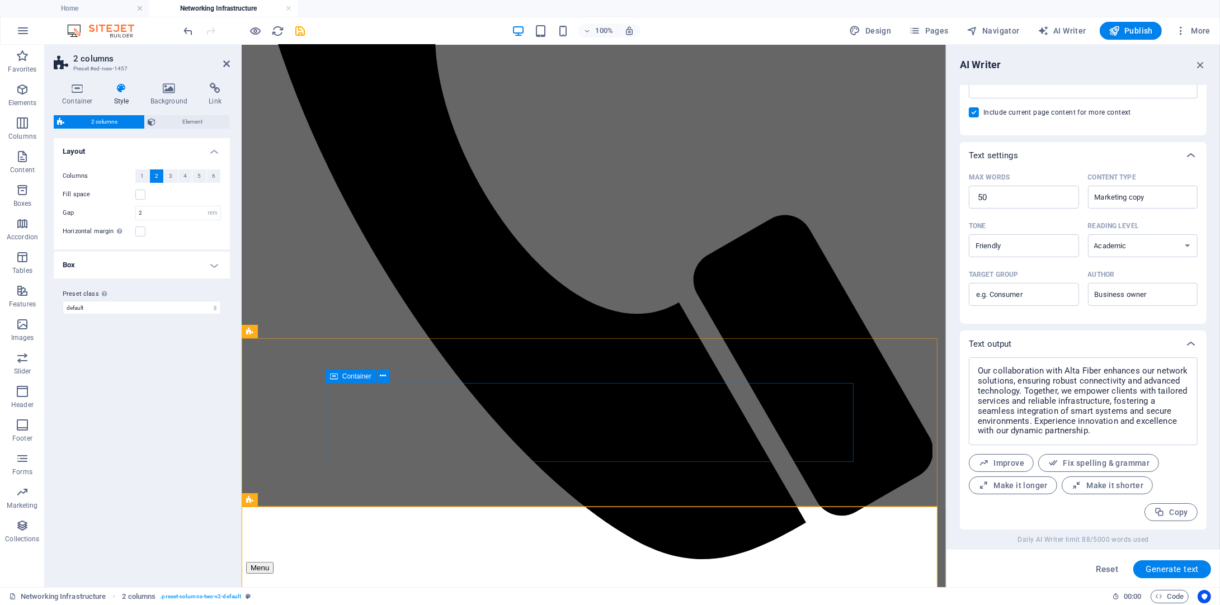
drag, startPoint x: 430, startPoint y: 495, endPoint x: 447, endPoint y: 446, distance: 51.1
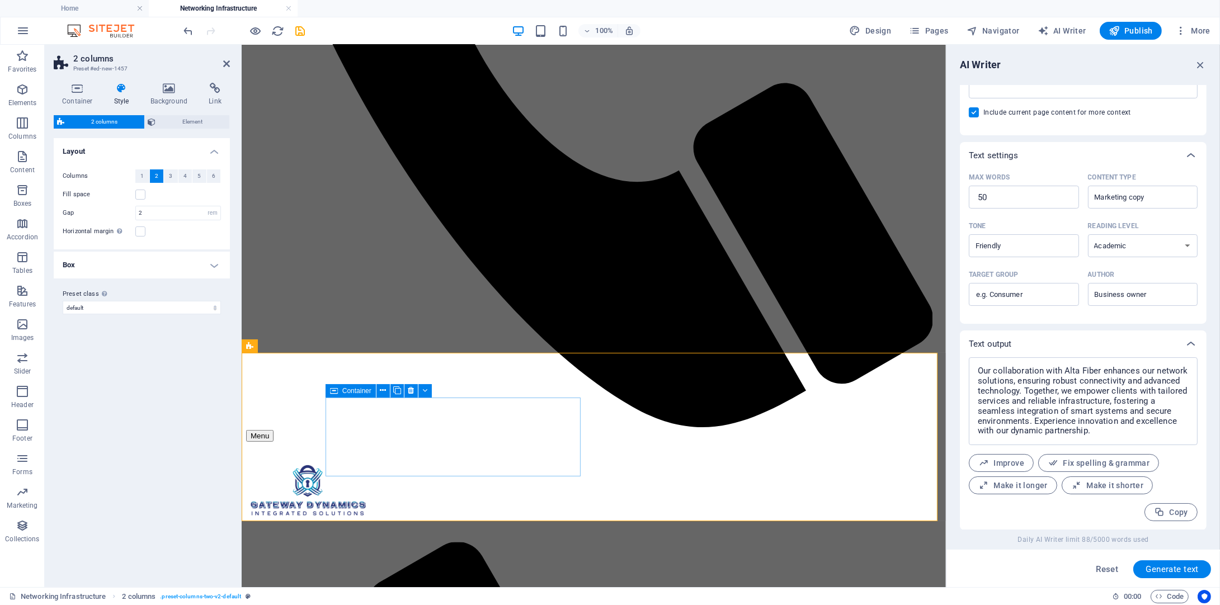
scroll to position [578, 0]
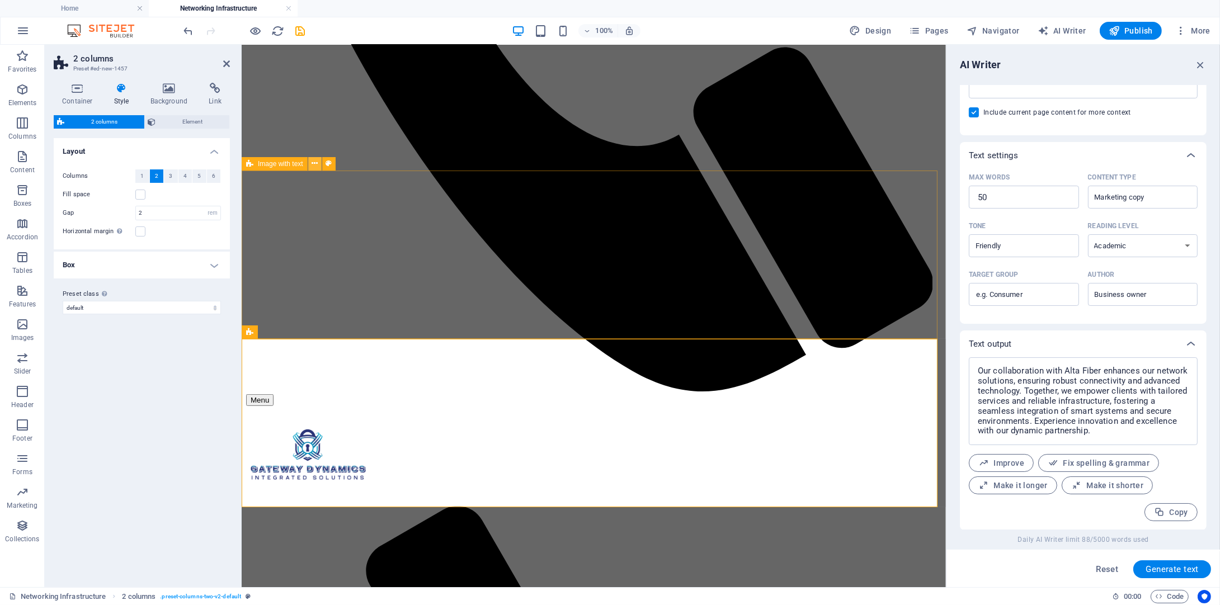
click at [316, 168] on icon at bounding box center [315, 164] width 6 height 12
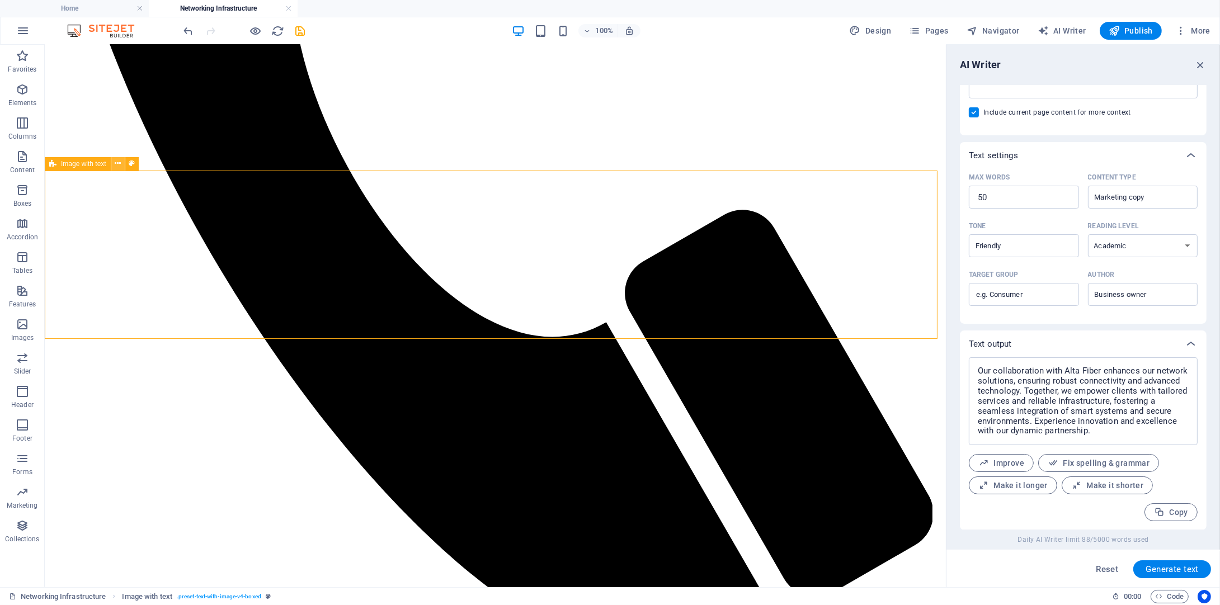
click at [117, 167] on icon at bounding box center [118, 164] width 6 height 12
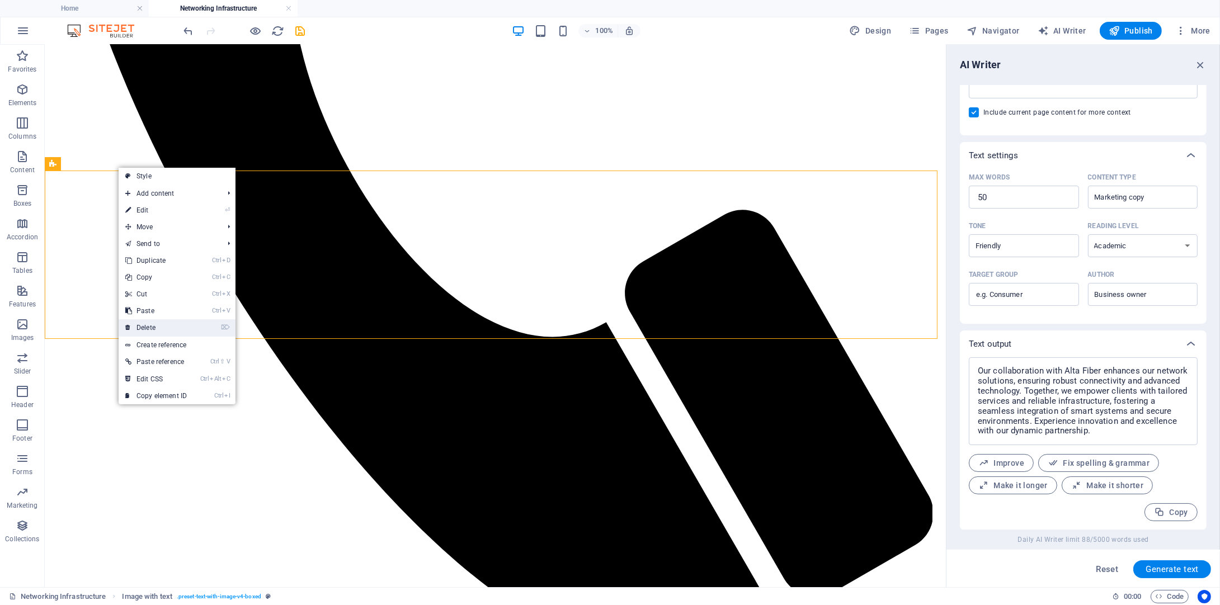
click at [151, 322] on link "⌦ Delete" at bounding box center [156, 327] width 75 height 17
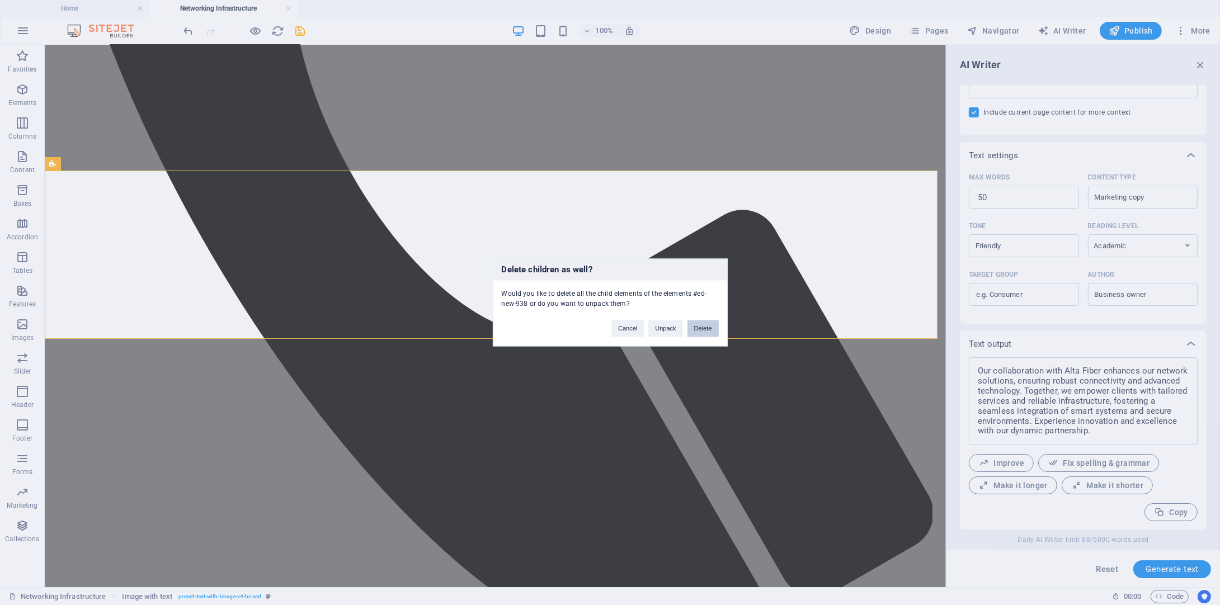
click at [705, 324] on button "Delete" at bounding box center [703, 329] width 31 height 17
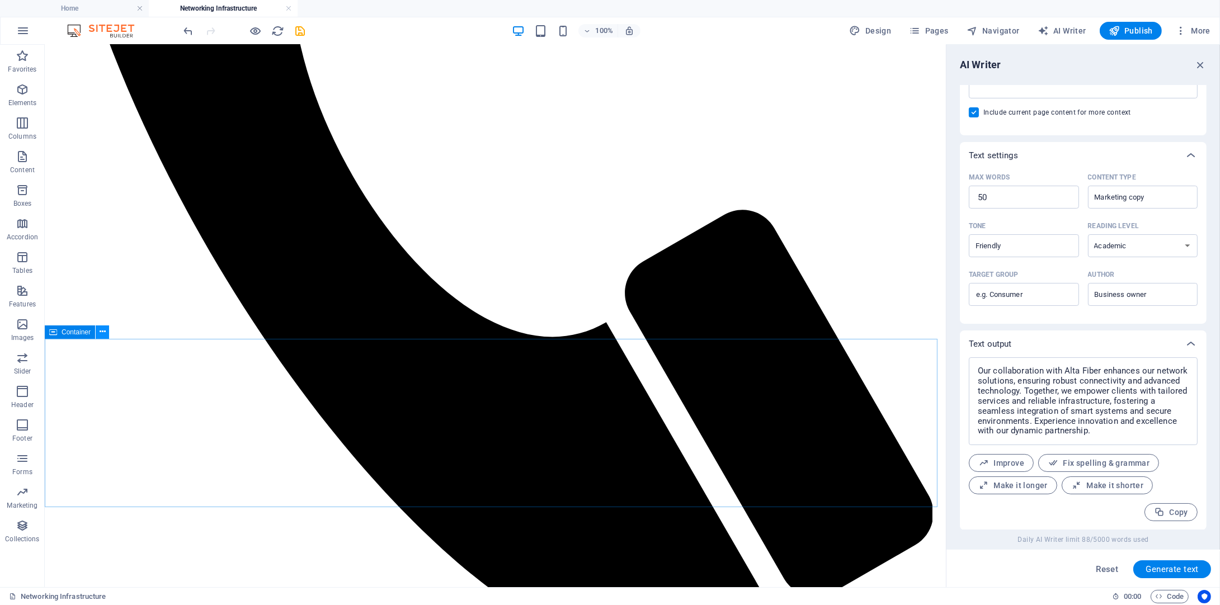
click at [107, 336] on button at bounding box center [102, 332] width 13 height 13
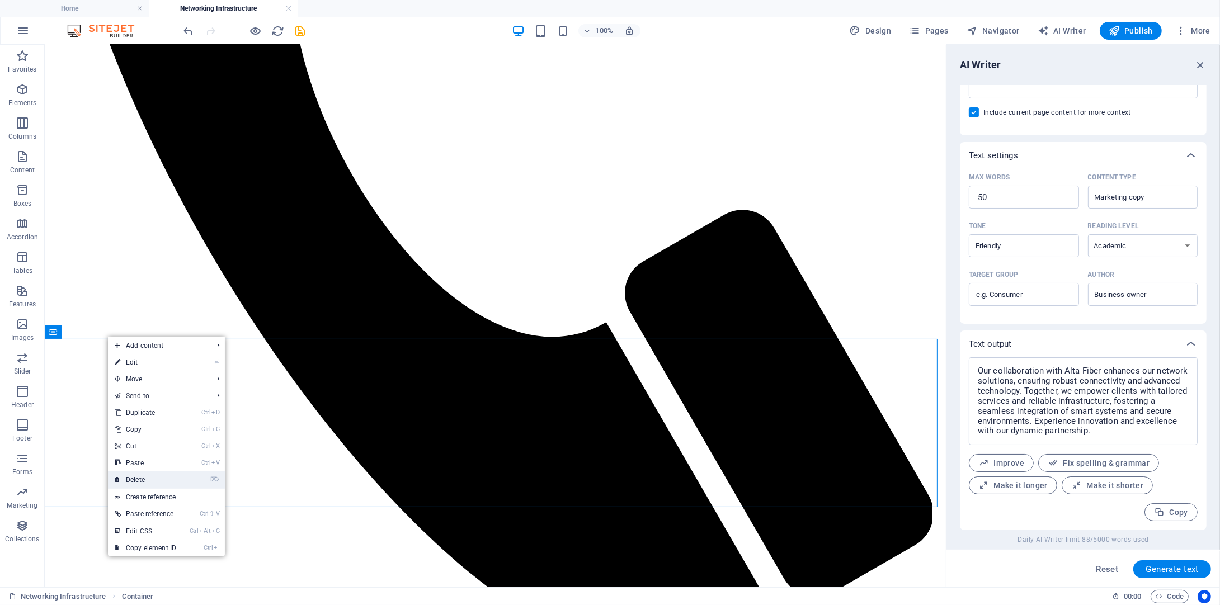
click at [147, 476] on link "⌦ Delete" at bounding box center [145, 480] width 75 height 17
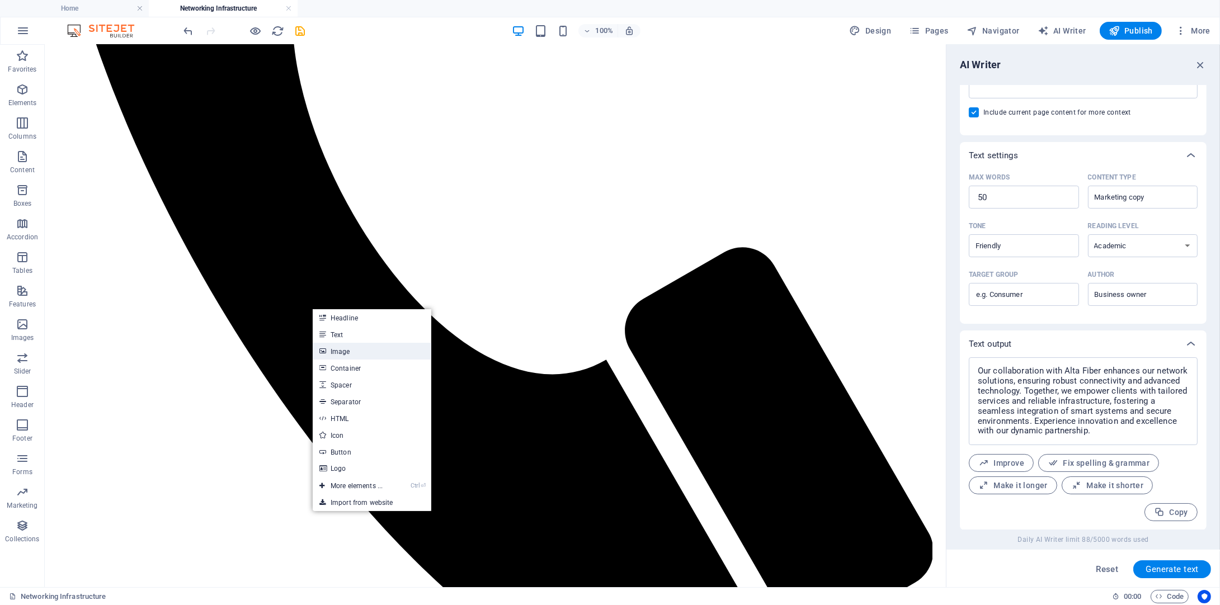
click at [341, 356] on link "Image" at bounding box center [372, 351] width 119 height 17
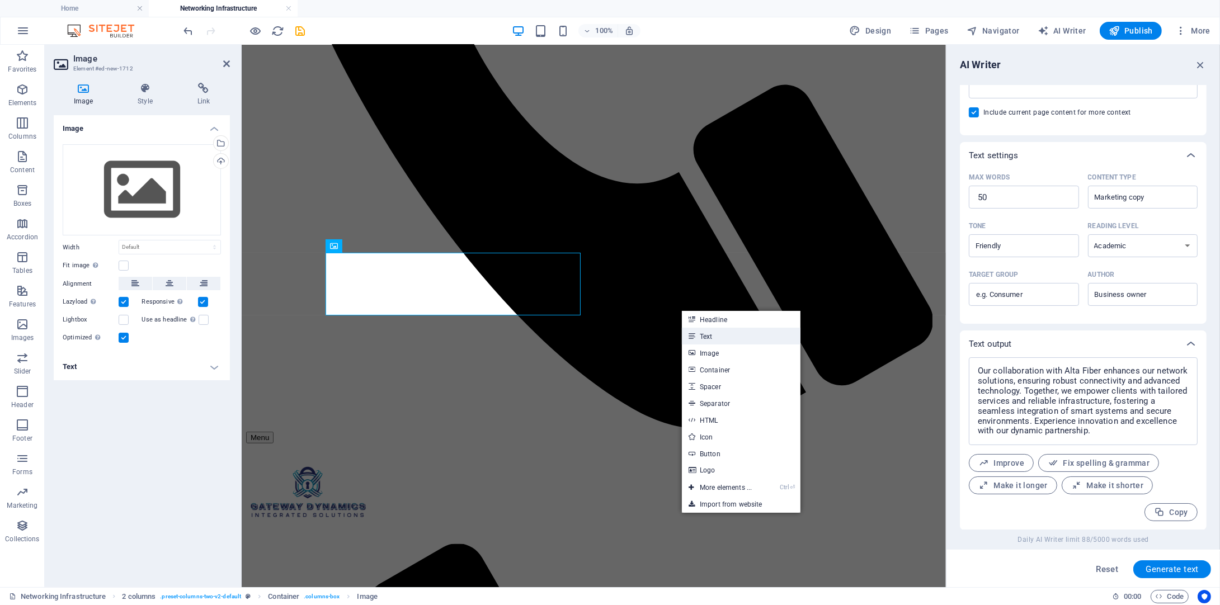
drag, startPoint x: 712, startPoint y: 330, endPoint x: 469, endPoint y: 285, distance: 246.3
click at [712, 330] on link "Text" at bounding box center [741, 336] width 119 height 17
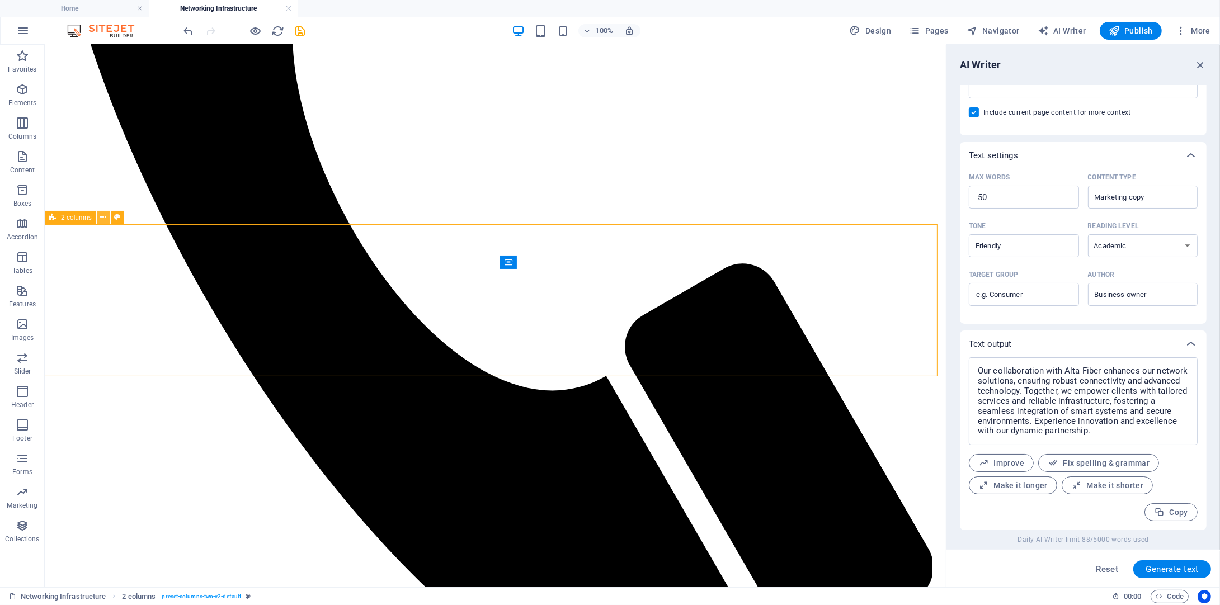
click at [102, 218] on icon at bounding box center [103, 217] width 6 height 12
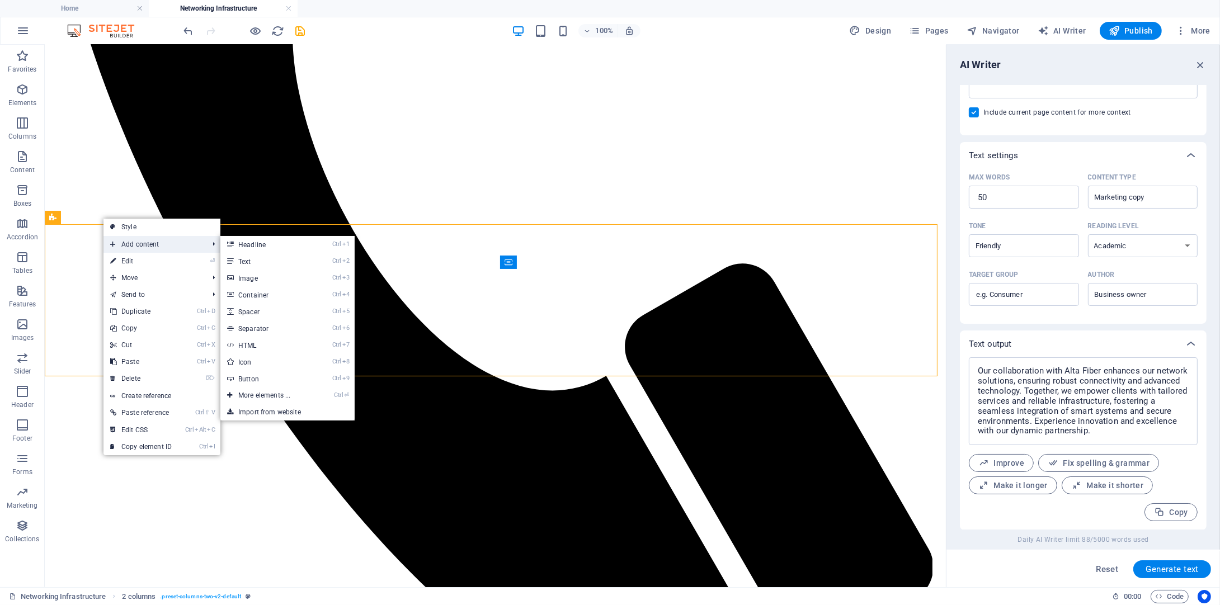
click at [129, 247] on span "Add content" at bounding box center [153, 244] width 100 height 17
drag, startPoint x: 210, startPoint y: 251, endPoint x: 243, endPoint y: 254, distance: 33.7
click at [220, 253] on li "Add content Ctrl 1 Headline Ctrl 2 Text Ctrl 3 Image Ctrl 4 Container Ctrl 5 Sp…" at bounding box center [161, 244] width 117 height 17
click at [252, 261] on link "Ctrl 2 Text" at bounding box center [266, 261] width 92 height 17
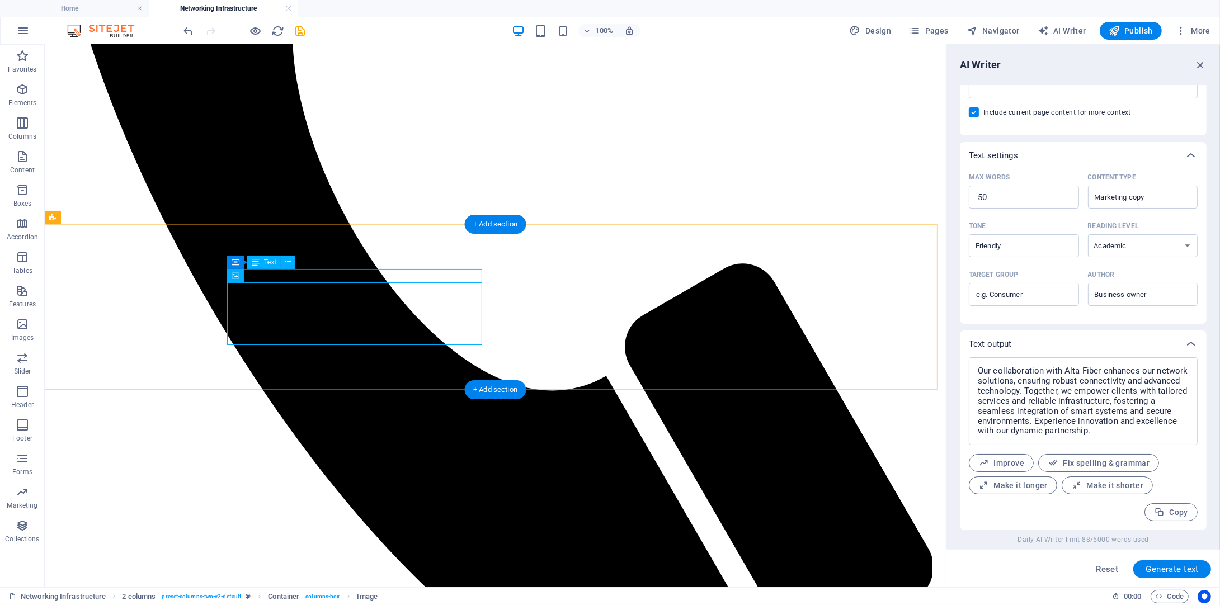
click at [294, 274] on icon at bounding box center [294, 276] width 6 height 12
click at [290, 266] on icon at bounding box center [288, 262] width 6 height 12
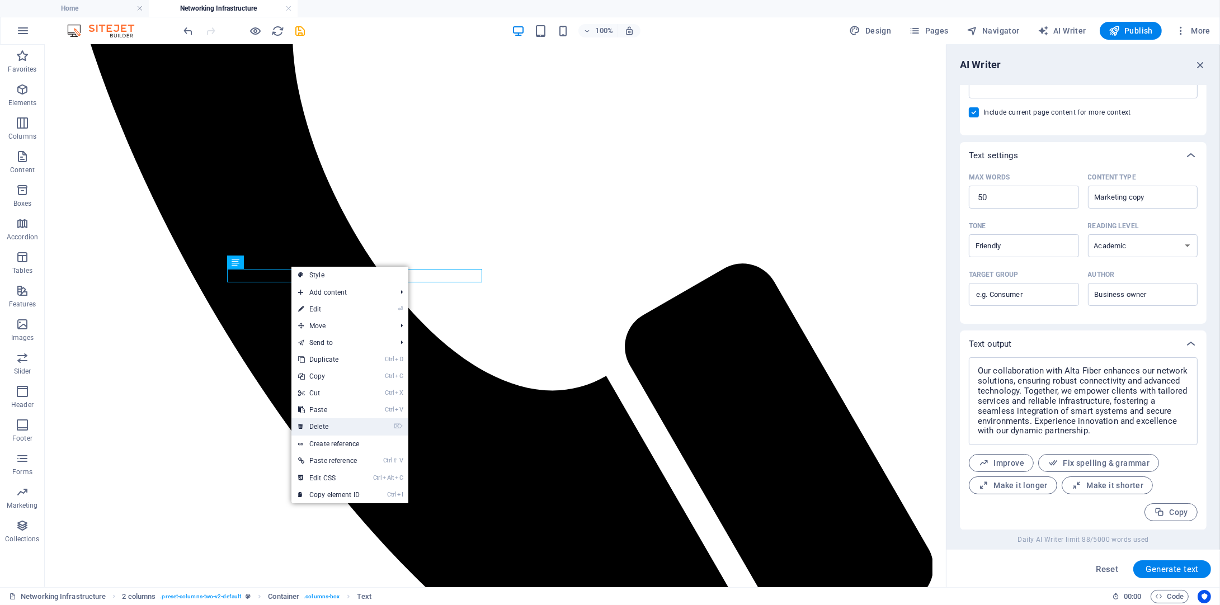
click at [316, 421] on link "⌦ Delete" at bounding box center [328, 426] width 75 height 17
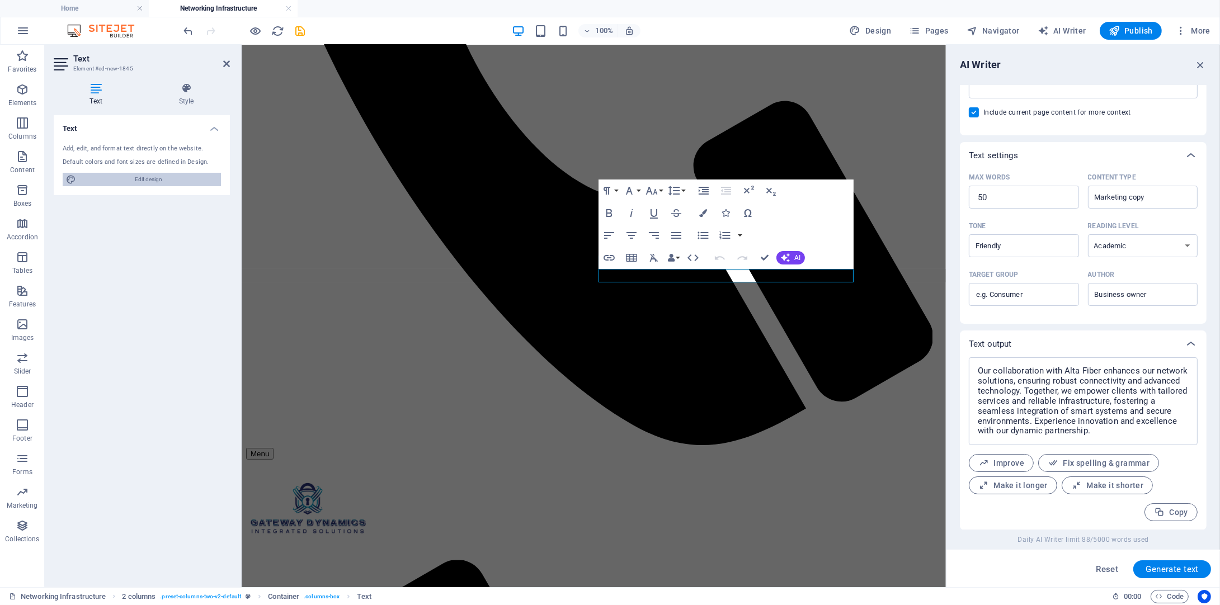
click at [191, 183] on span "Edit design" at bounding box center [148, 179] width 138 height 13
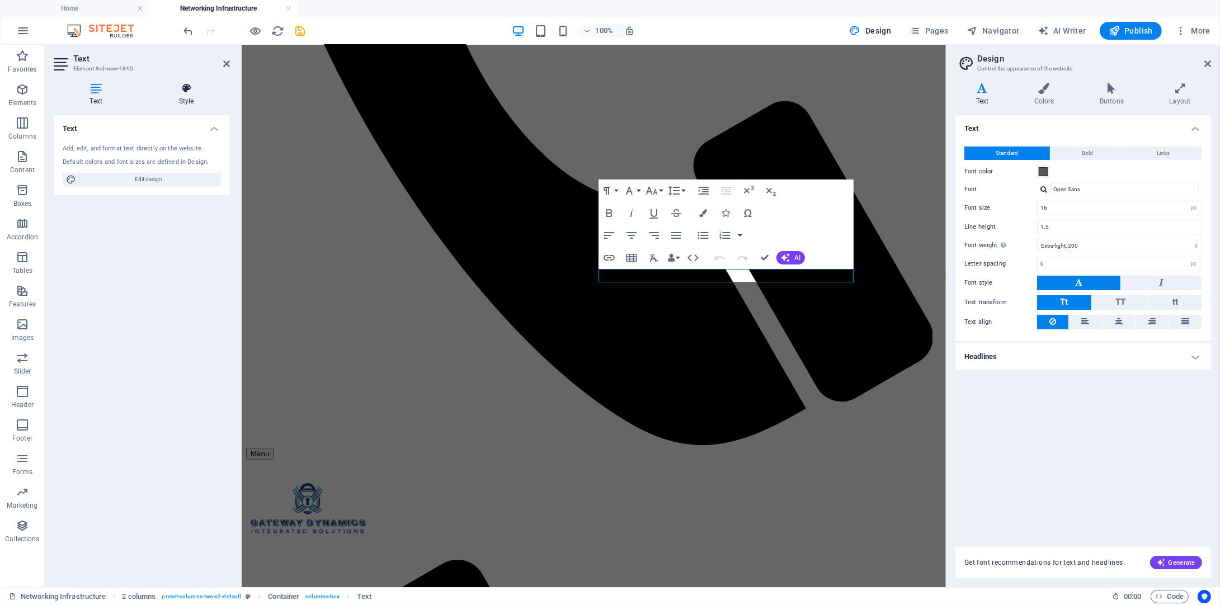
click at [192, 93] on icon at bounding box center [186, 88] width 87 height 11
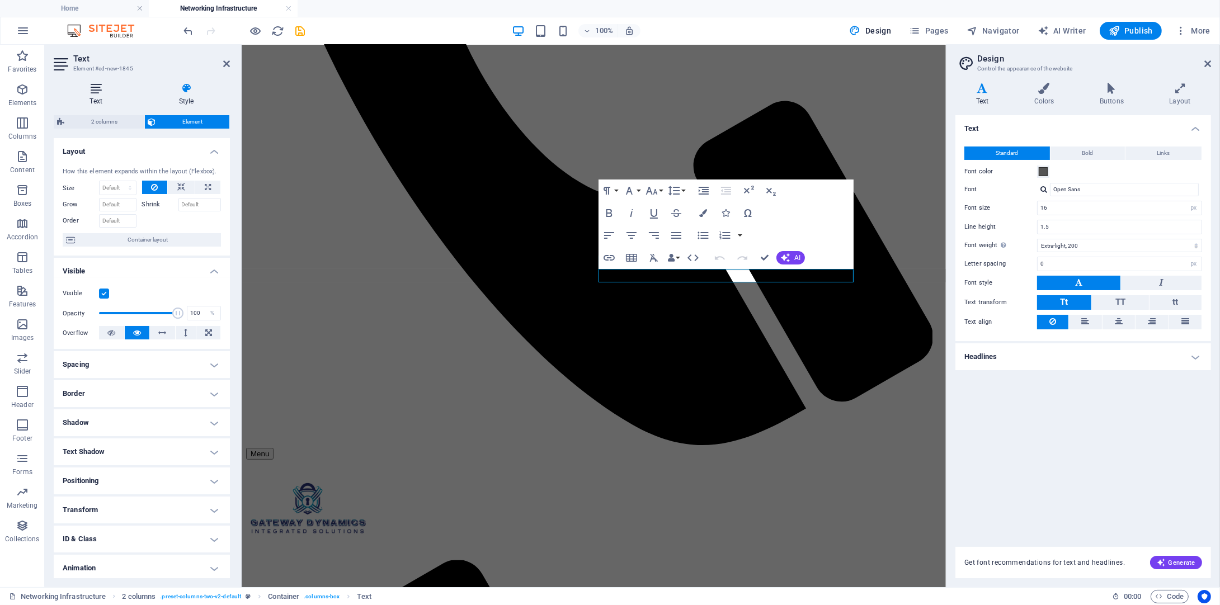
click at [95, 98] on h4 "Text" at bounding box center [98, 94] width 89 height 23
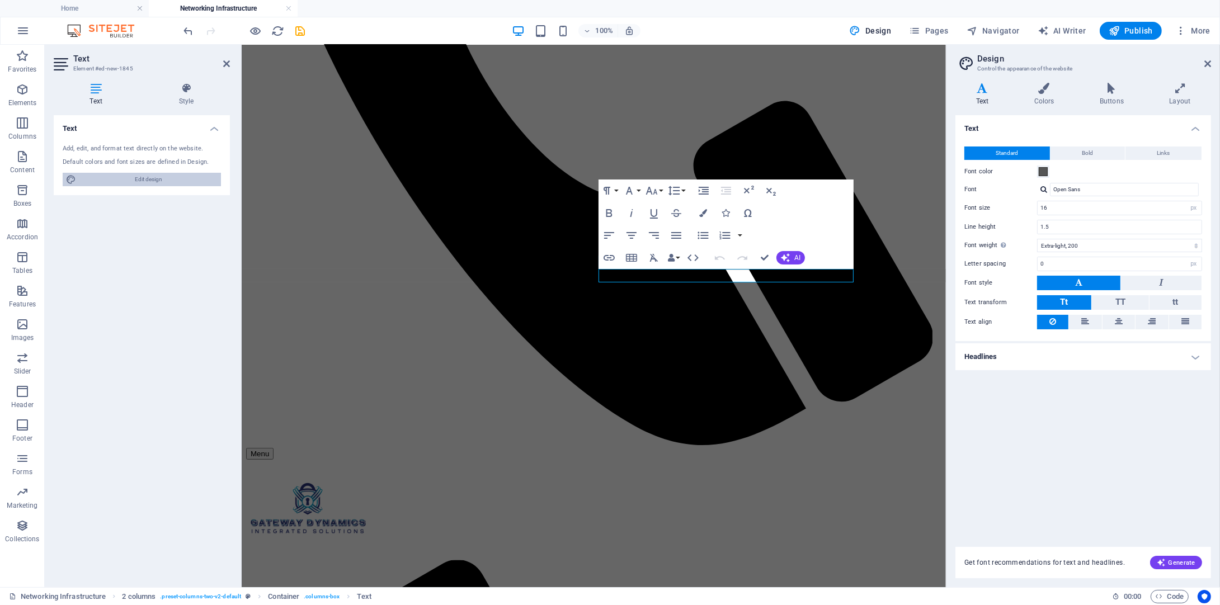
click at [147, 183] on span "Edit design" at bounding box center [148, 179] width 138 height 13
click at [1209, 63] on icon at bounding box center [1207, 63] width 7 height 9
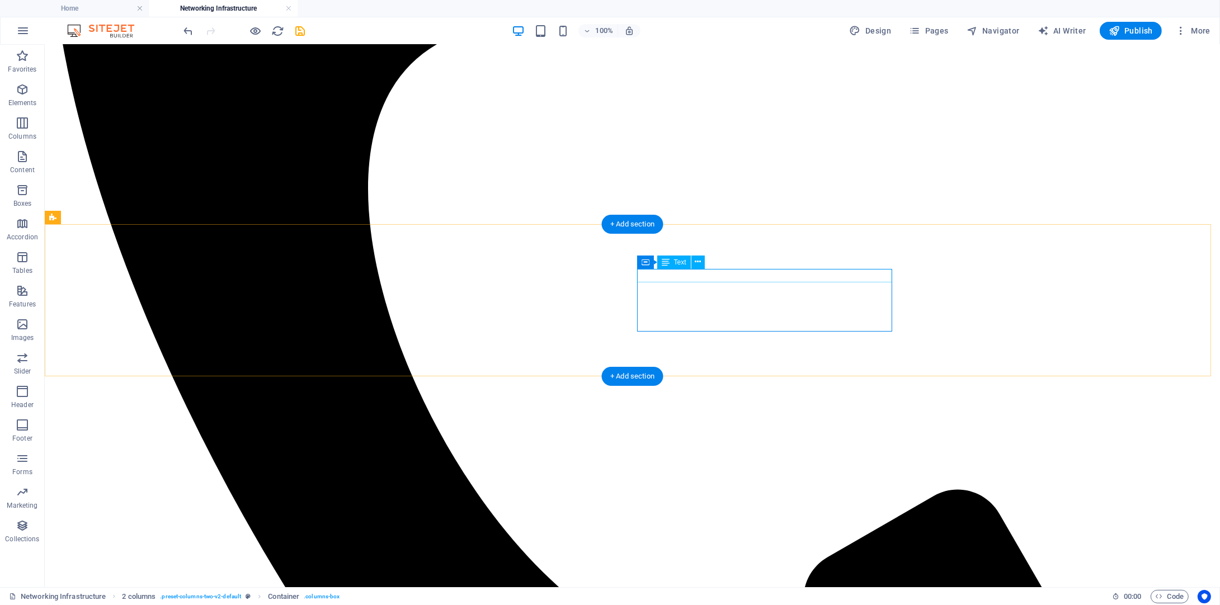
click at [701, 263] on button at bounding box center [697, 262] width 13 height 13
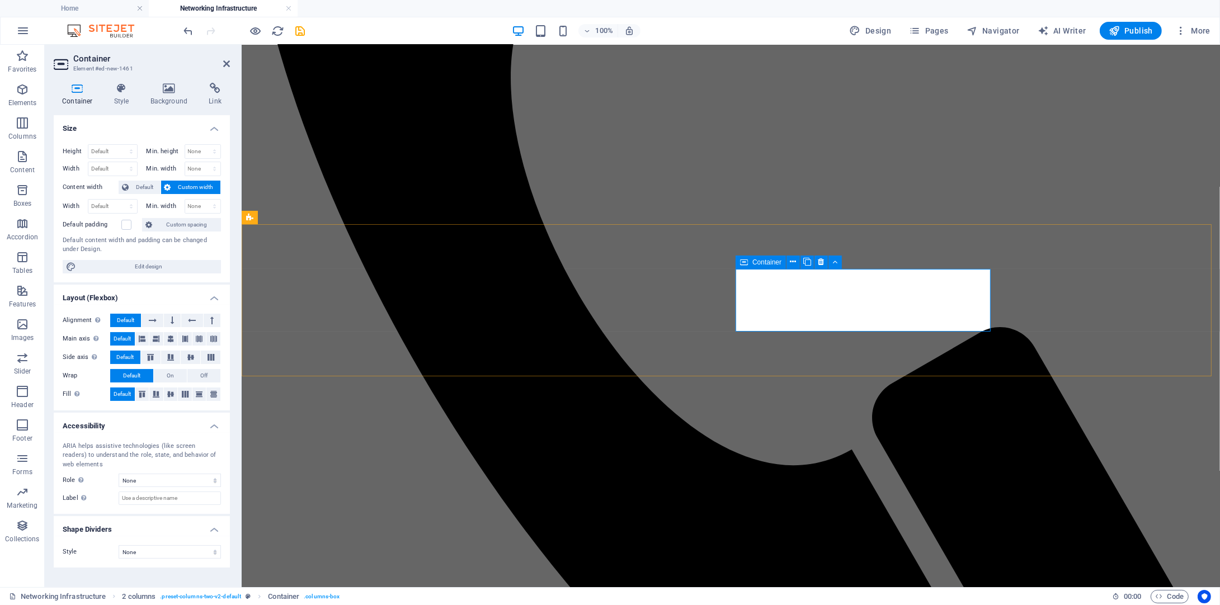
click at [227, 63] on icon at bounding box center [226, 63] width 7 height 9
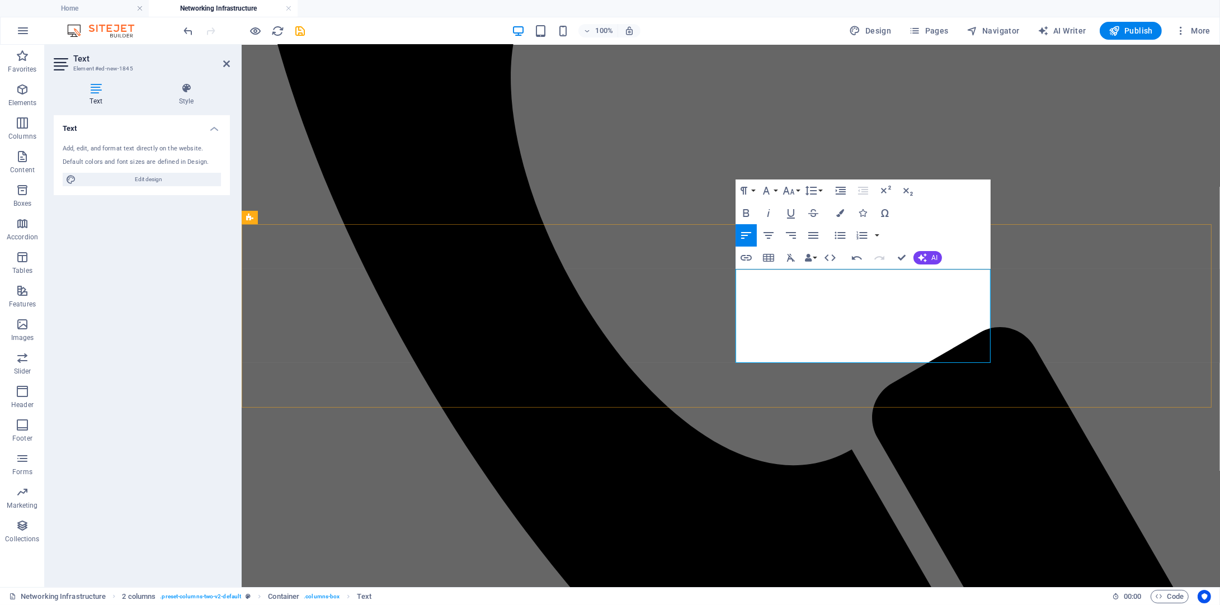
scroll to position [3215, 1]
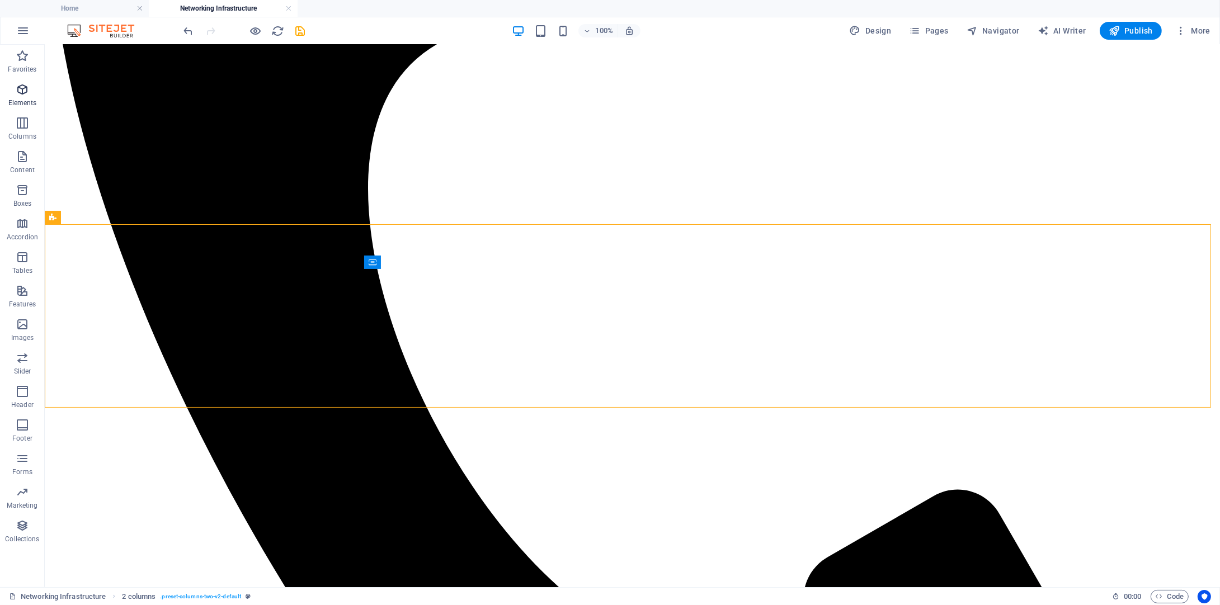
click at [23, 86] on icon "button" at bounding box center [22, 89] width 13 height 13
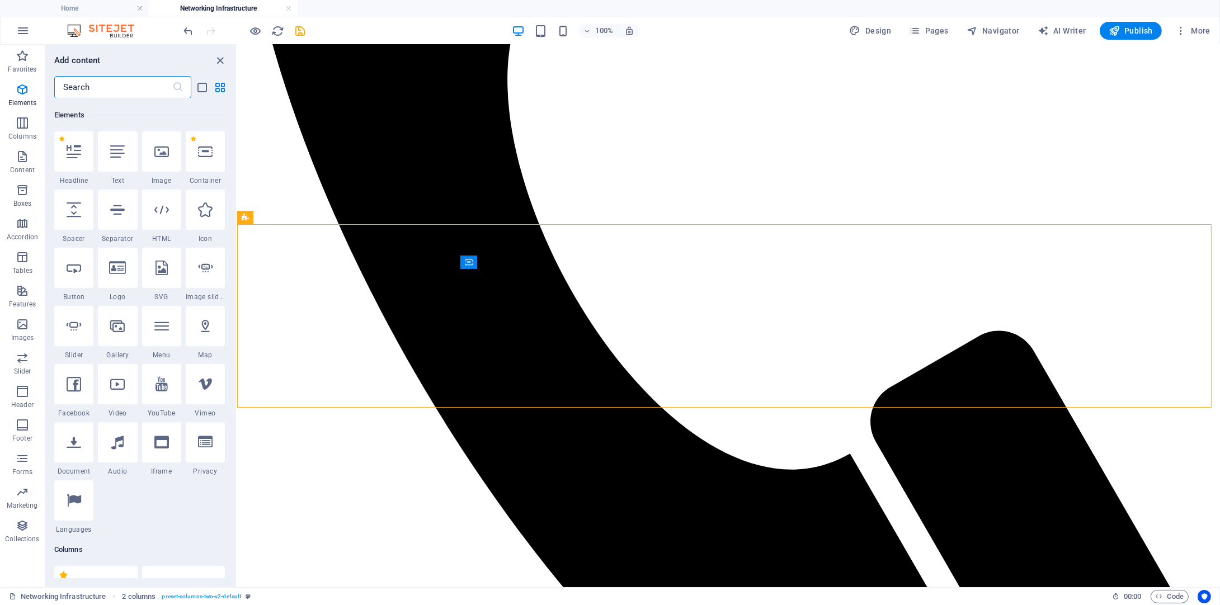
scroll to position [119, 0]
click at [120, 150] on icon at bounding box center [117, 151] width 15 height 15
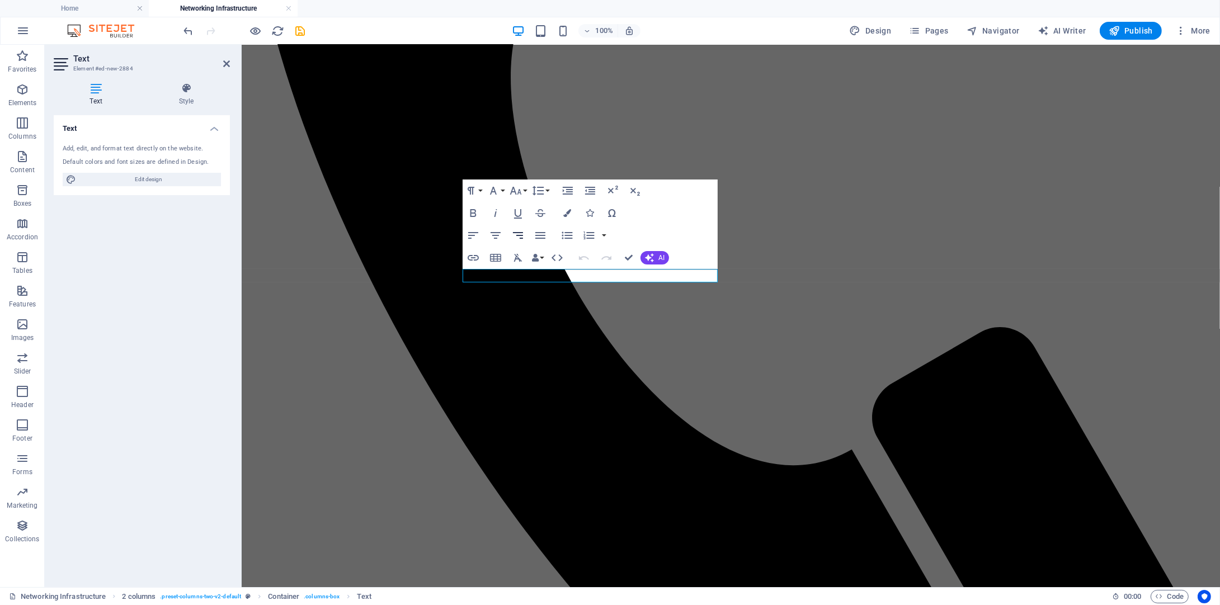
click at [522, 236] on icon "button" at bounding box center [517, 235] width 13 height 13
click at [467, 232] on icon "button" at bounding box center [473, 235] width 13 height 13
click at [187, 31] on icon "undo" at bounding box center [188, 31] width 13 height 13
click at [224, 61] on icon at bounding box center [226, 63] width 7 height 9
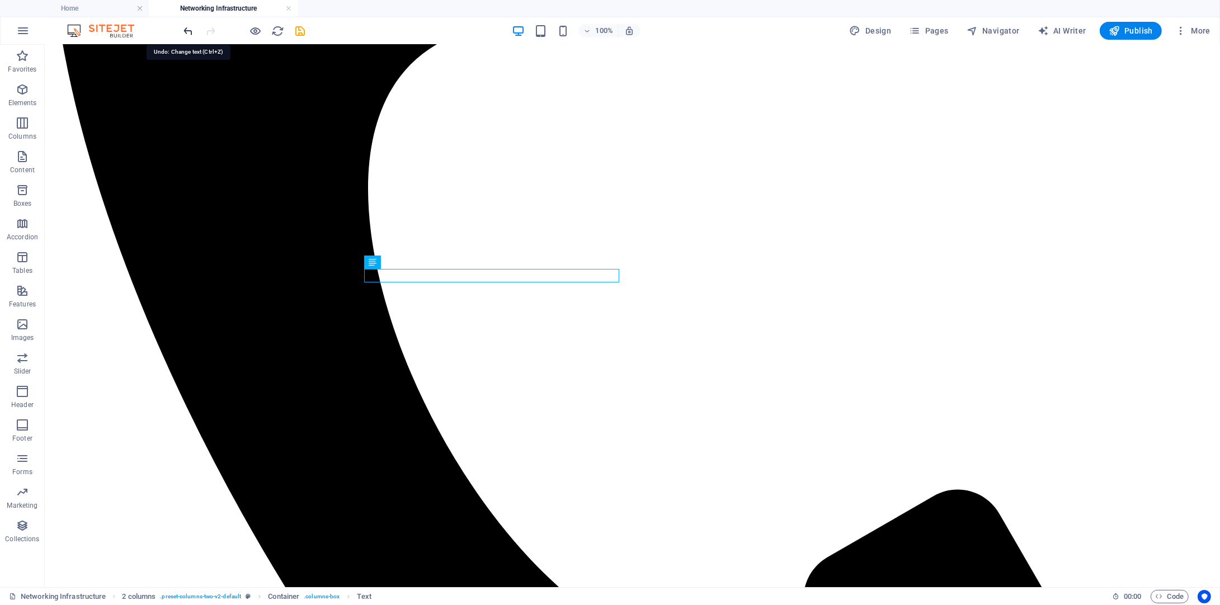
click at [192, 31] on icon "undo" at bounding box center [188, 31] width 13 height 13
click at [426, 264] on icon at bounding box center [425, 262] width 6 height 12
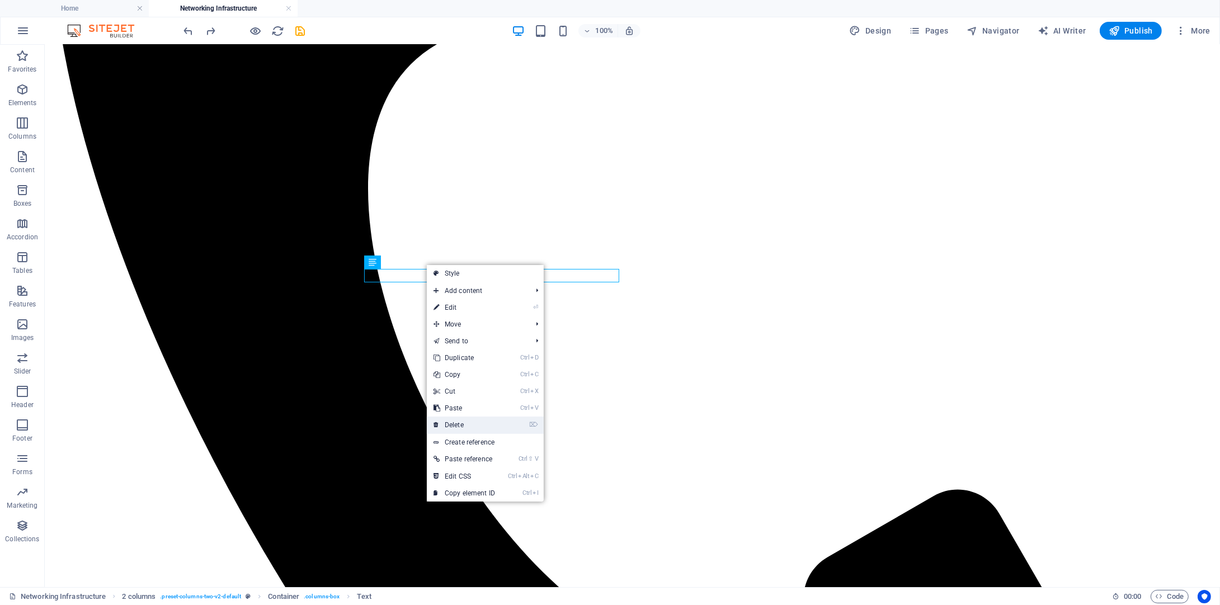
click at [461, 421] on link "⌦ Delete" at bounding box center [464, 425] width 75 height 17
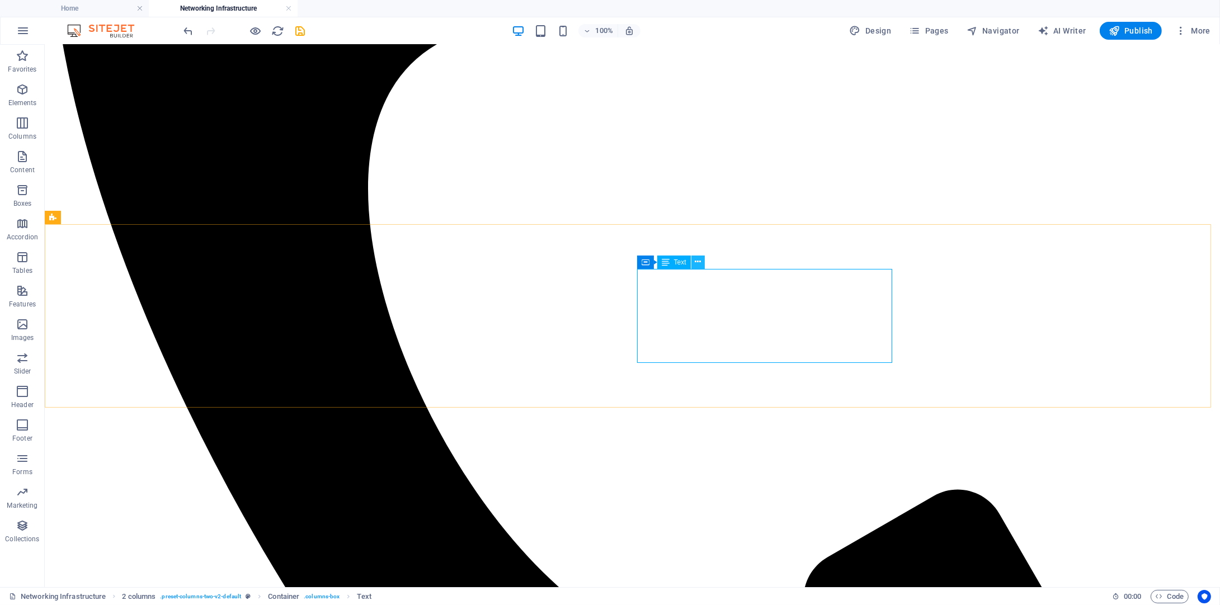
click at [697, 261] on icon at bounding box center [698, 262] width 6 height 12
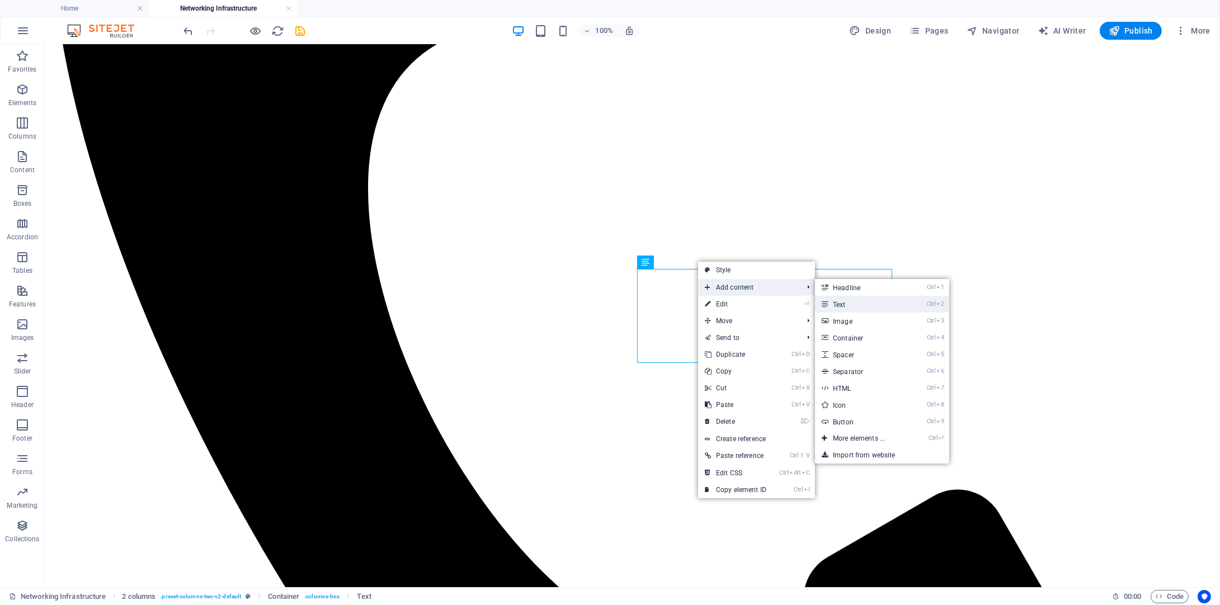
click at [838, 304] on link "Ctrl 2 Text" at bounding box center [861, 304] width 92 height 17
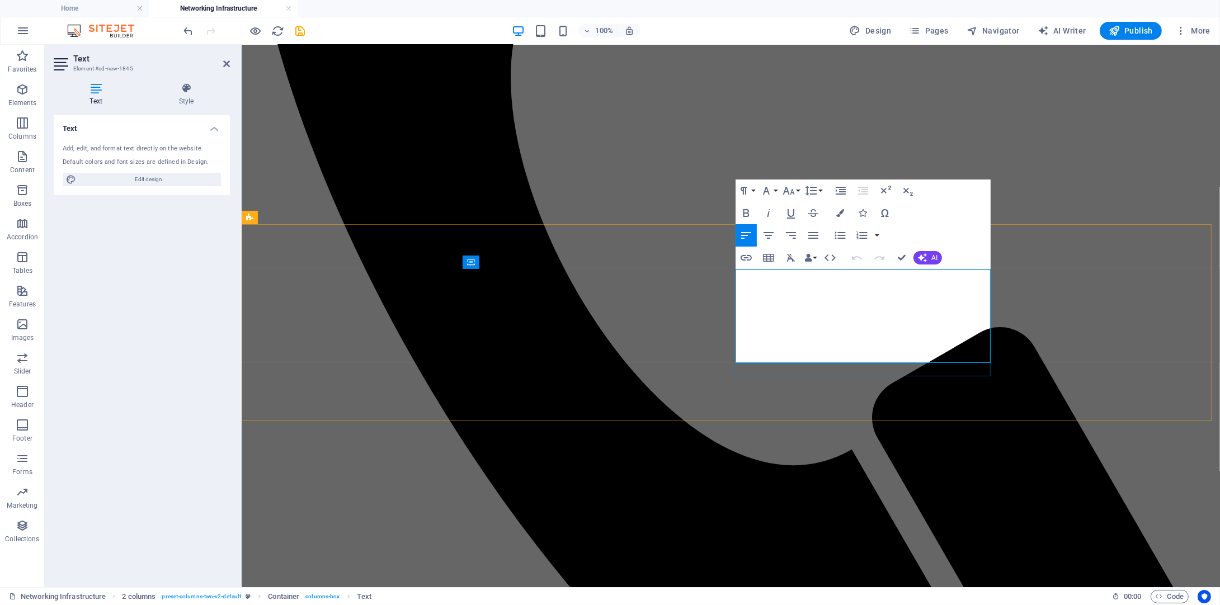
drag, startPoint x: 790, startPoint y: 360, endPoint x: 736, endPoint y: 272, distance: 103.2
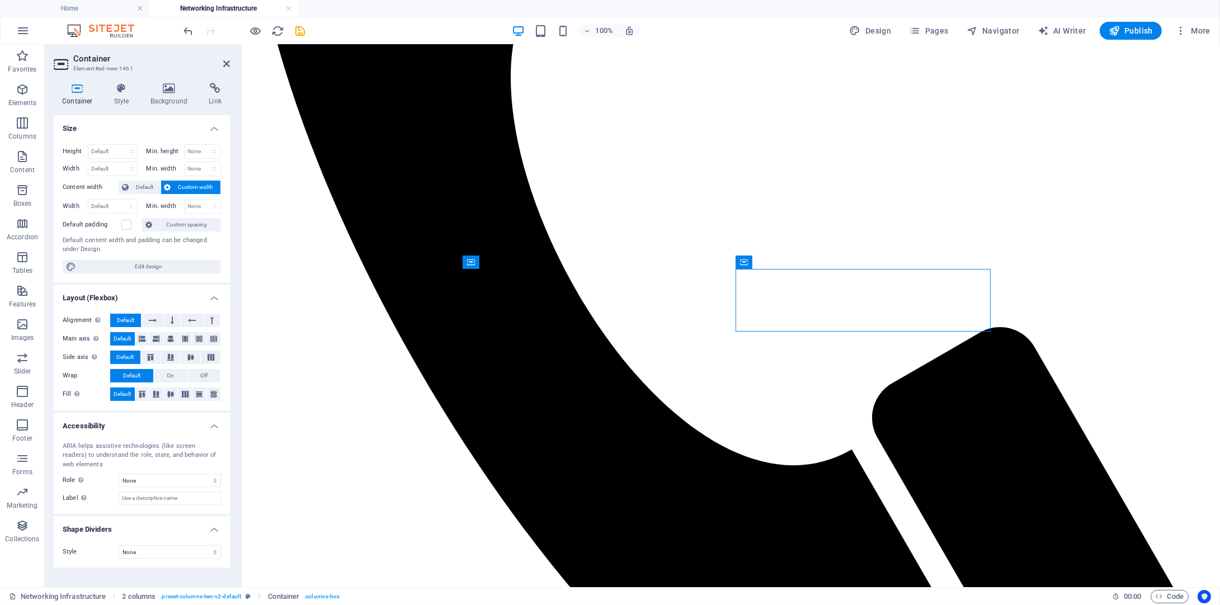
drag, startPoint x: 821, startPoint y: 288, endPoint x: 794, endPoint y: 284, distance: 27.1
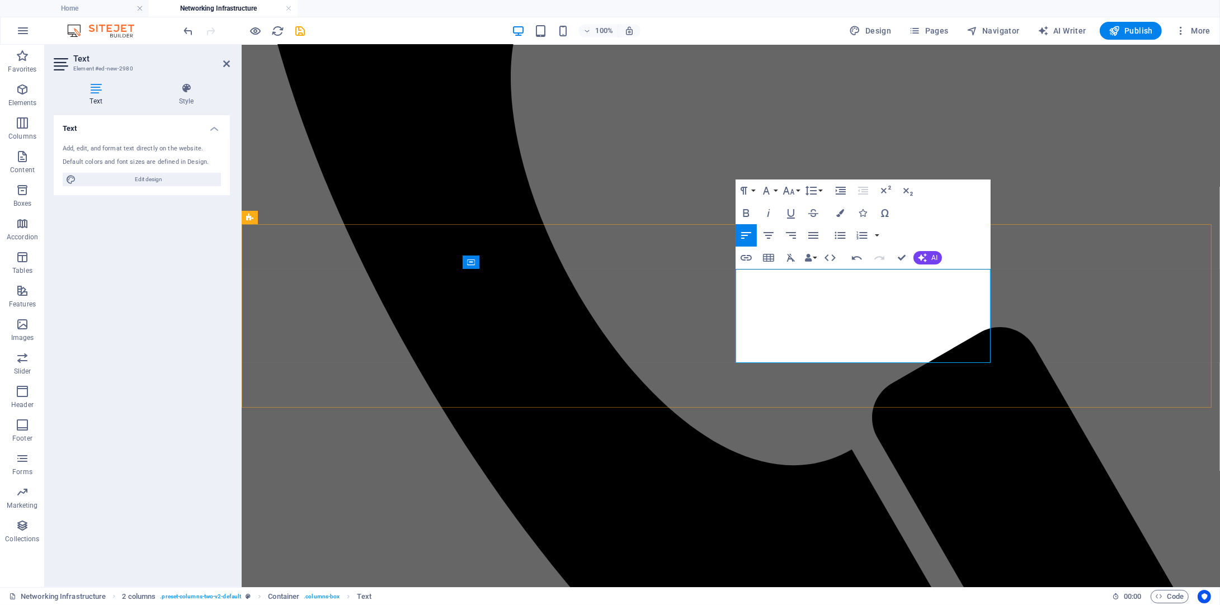
scroll to position [3215, 1]
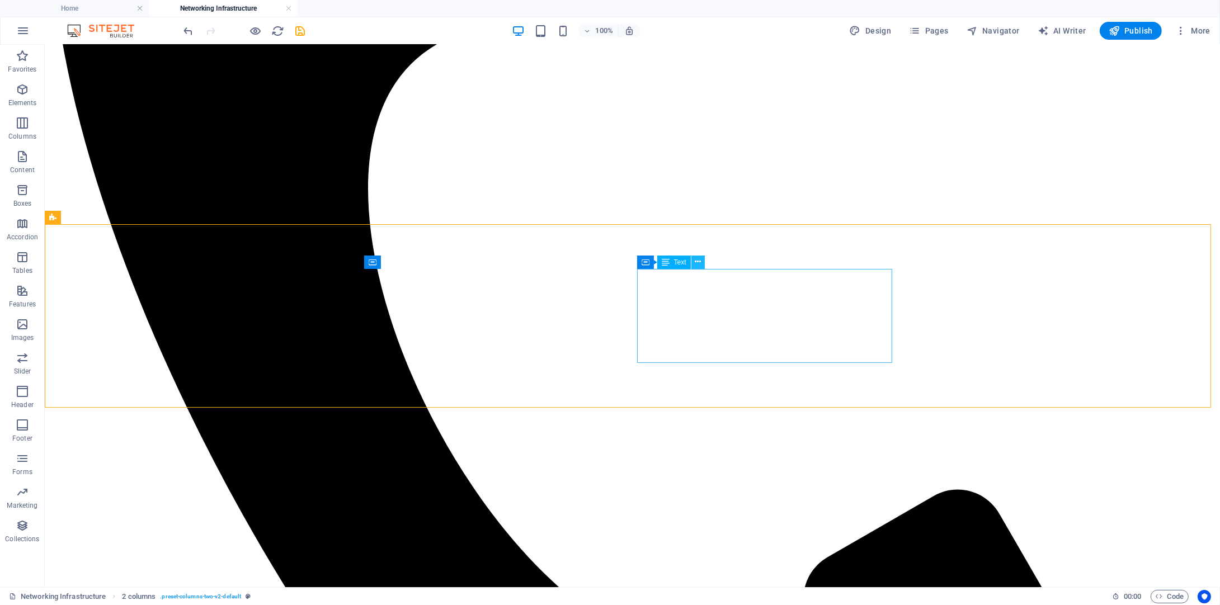
click at [695, 259] on icon at bounding box center [698, 262] width 6 height 12
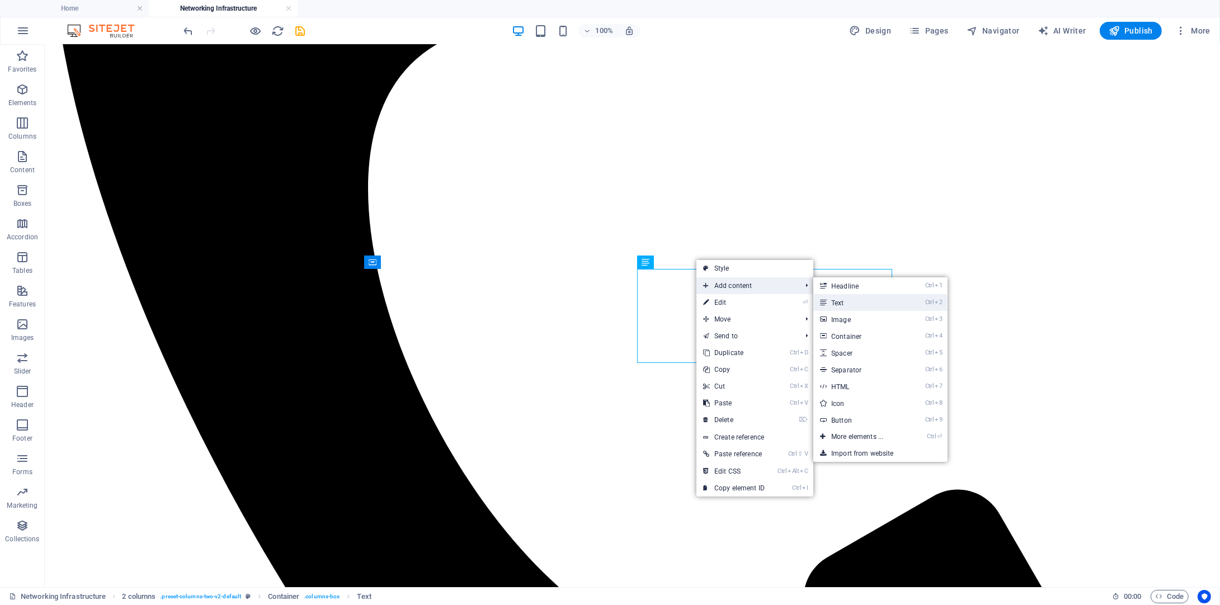
click at [832, 307] on link "Ctrl 2 Text" at bounding box center [859, 302] width 92 height 17
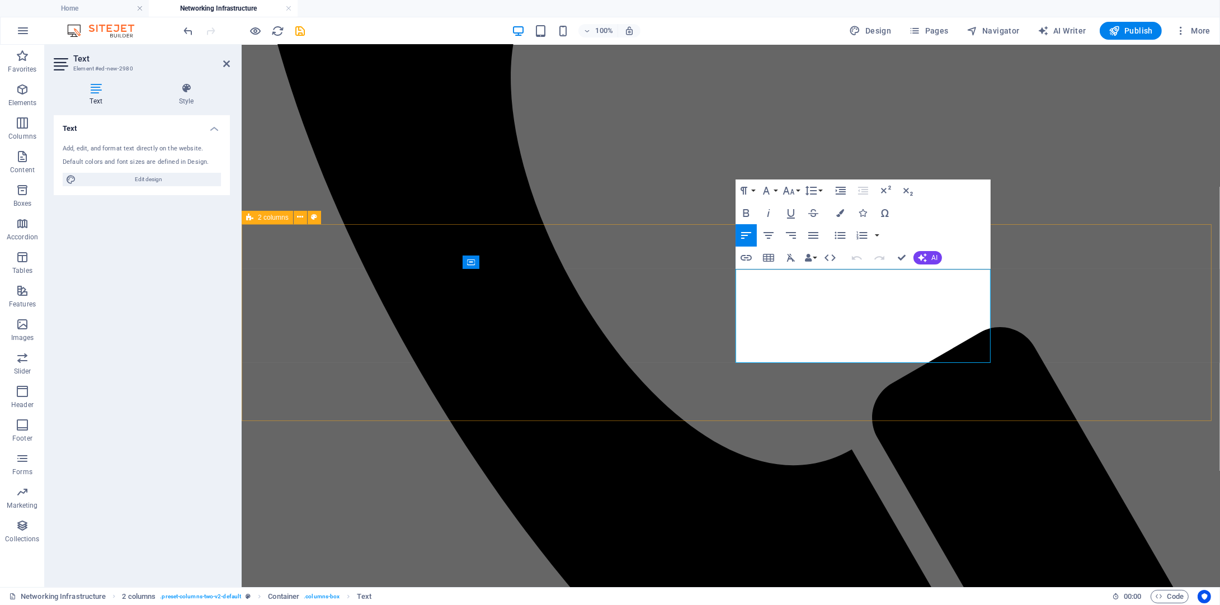
drag, startPoint x: 798, startPoint y: 356, endPoint x: 734, endPoint y: 279, distance: 100.5
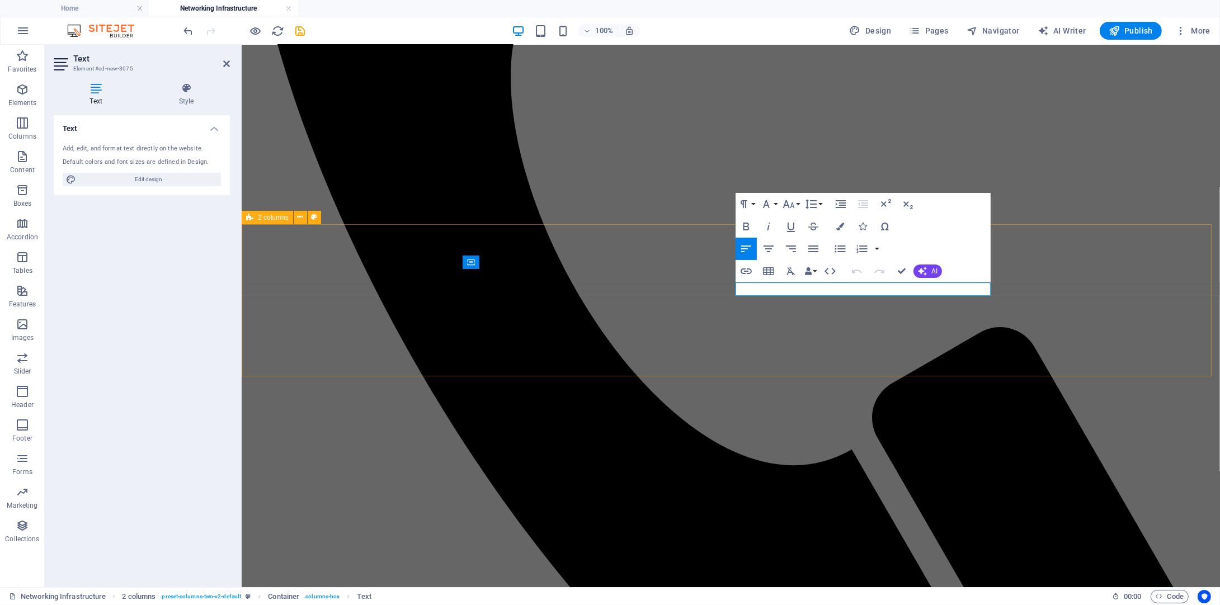
drag, startPoint x: 785, startPoint y: 289, endPoint x: 729, endPoint y: 280, distance: 56.1
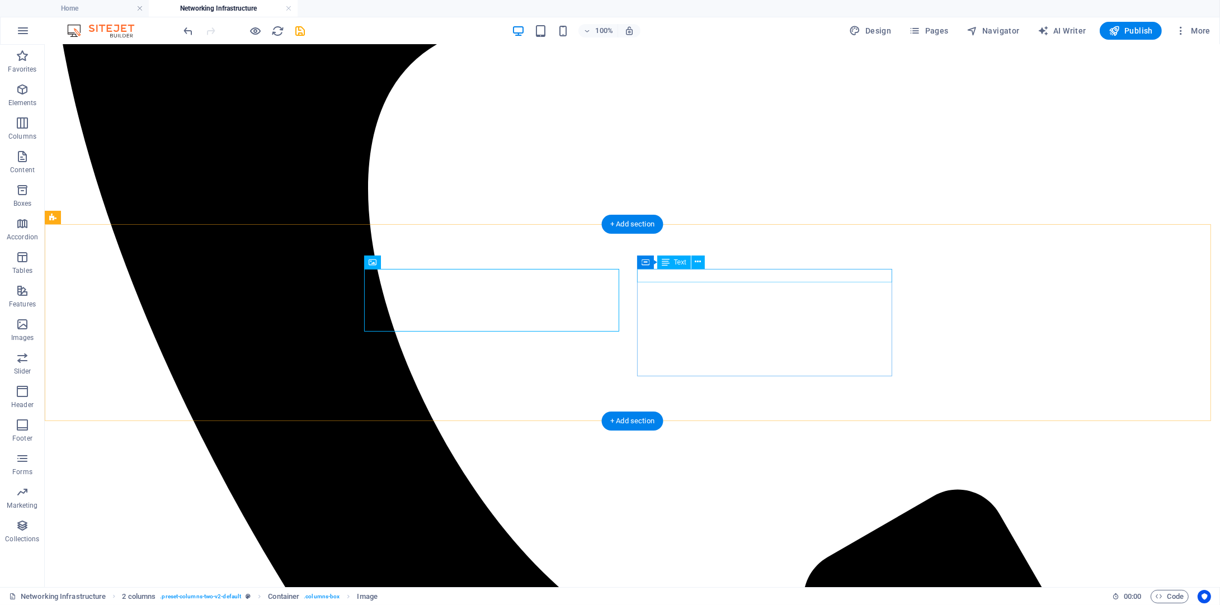
click at [696, 265] on icon at bounding box center [698, 262] width 6 height 12
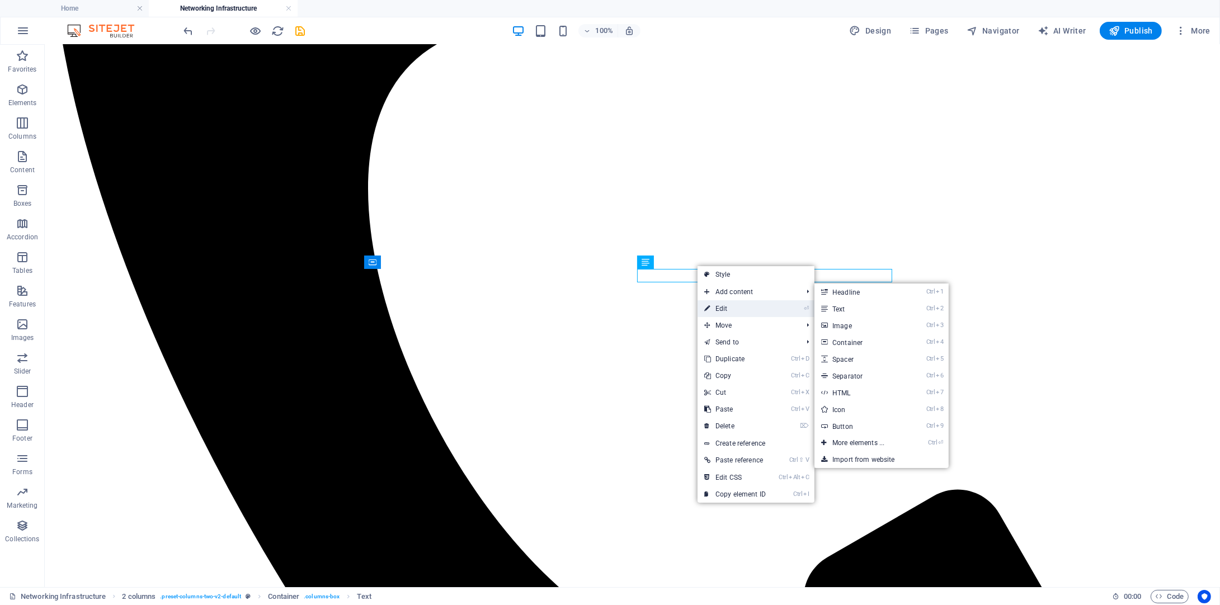
click at [718, 310] on link "⏎ Edit" at bounding box center [735, 308] width 75 height 17
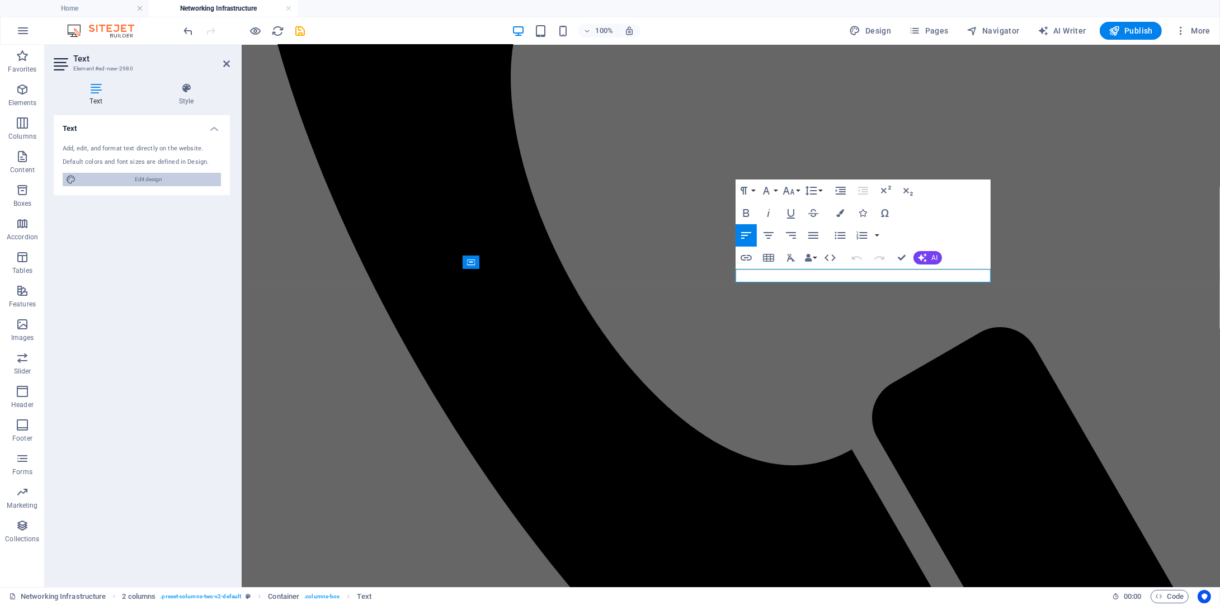
click at [112, 173] on span "Edit design" at bounding box center [148, 179] width 138 height 13
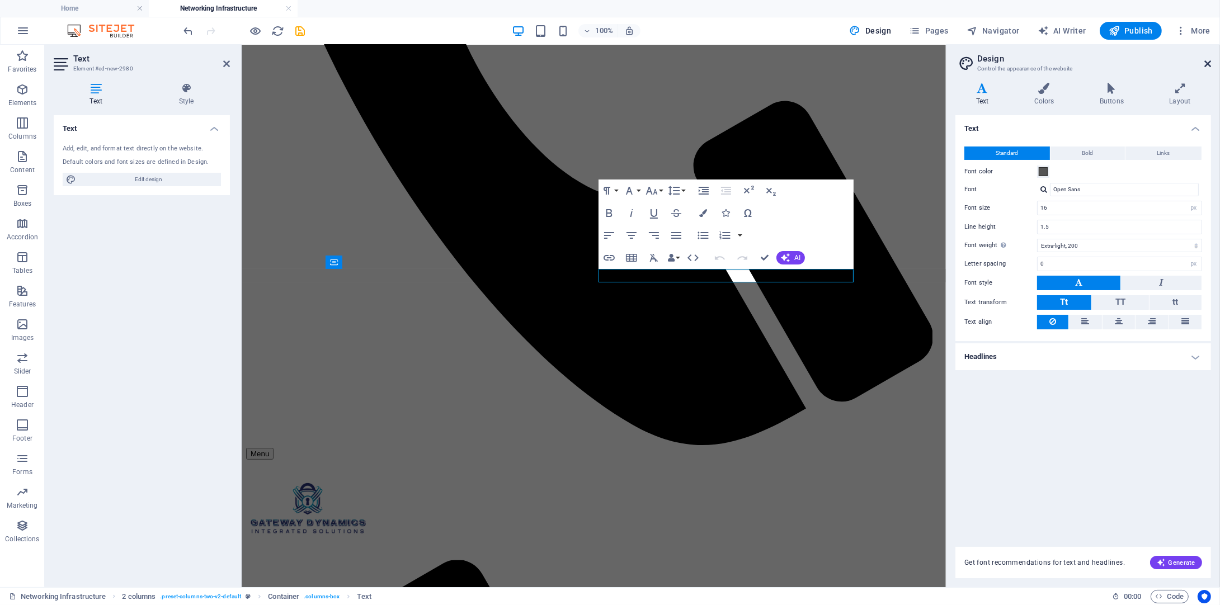
click at [1206, 64] on icon at bounding box center [1207, 63] width 7 height 9
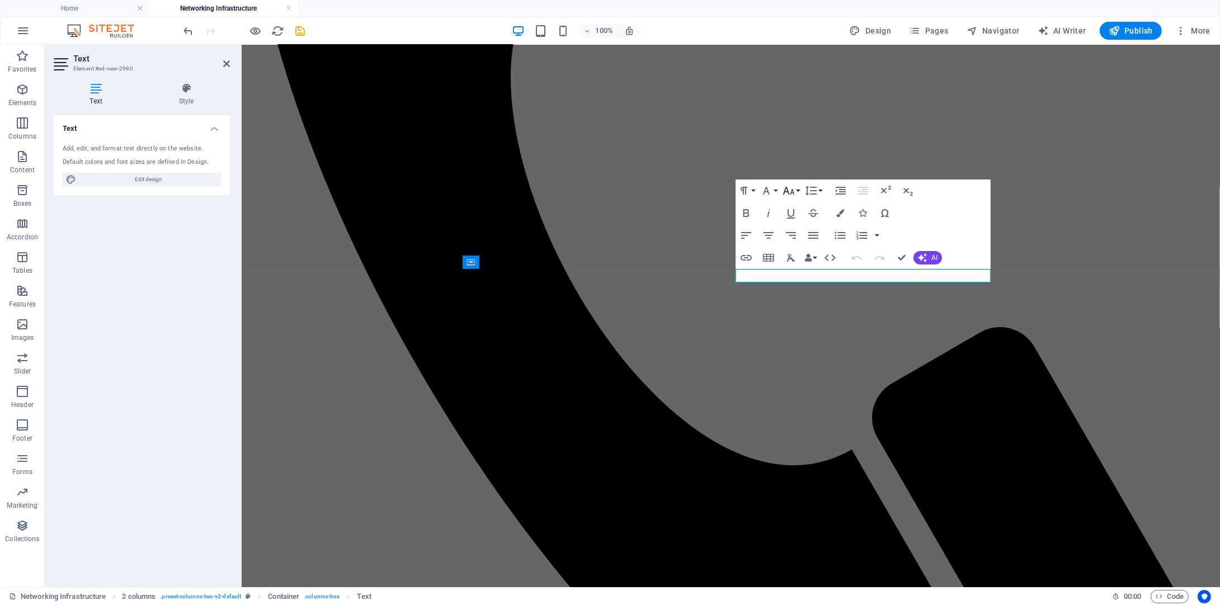
click at [790, 190] on icon "button" at bounding box center [788, 190] width 13 height 13
click at [769, 186] on icon "button" at bounding box center [766, 190] width 13 height 13
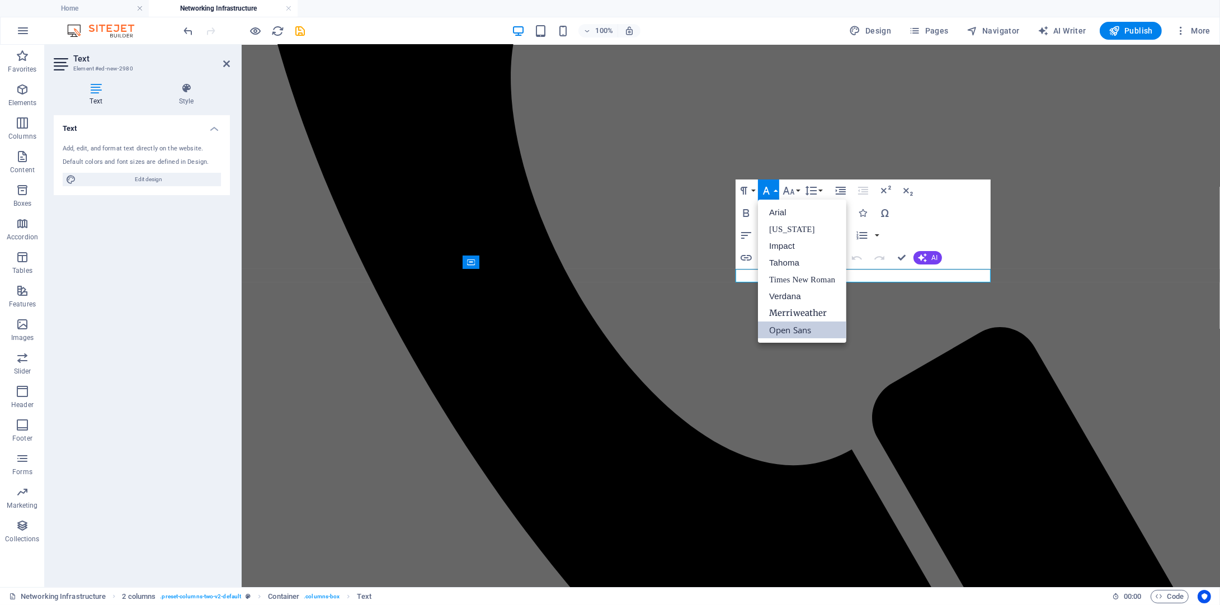
scroll to position [0, 0]
click at [788, 251] on link "Impact" at bounding box center [802, 246] width 88 height 17
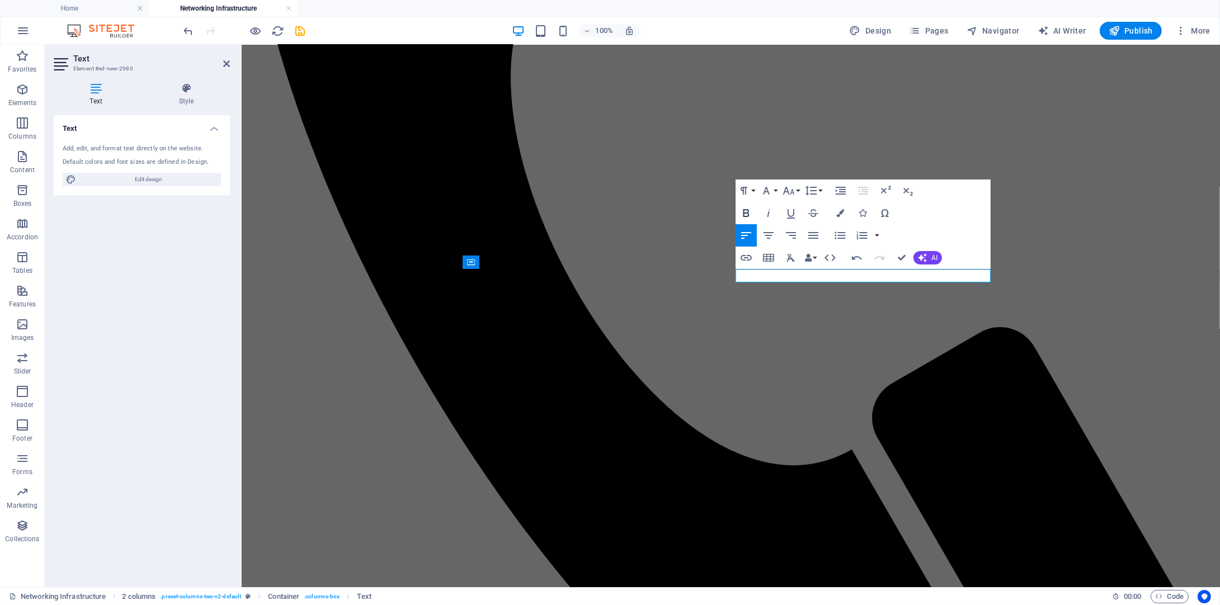
click at [750, 207] on icon "button" at bounding box center [746, 212] width 13 height 13
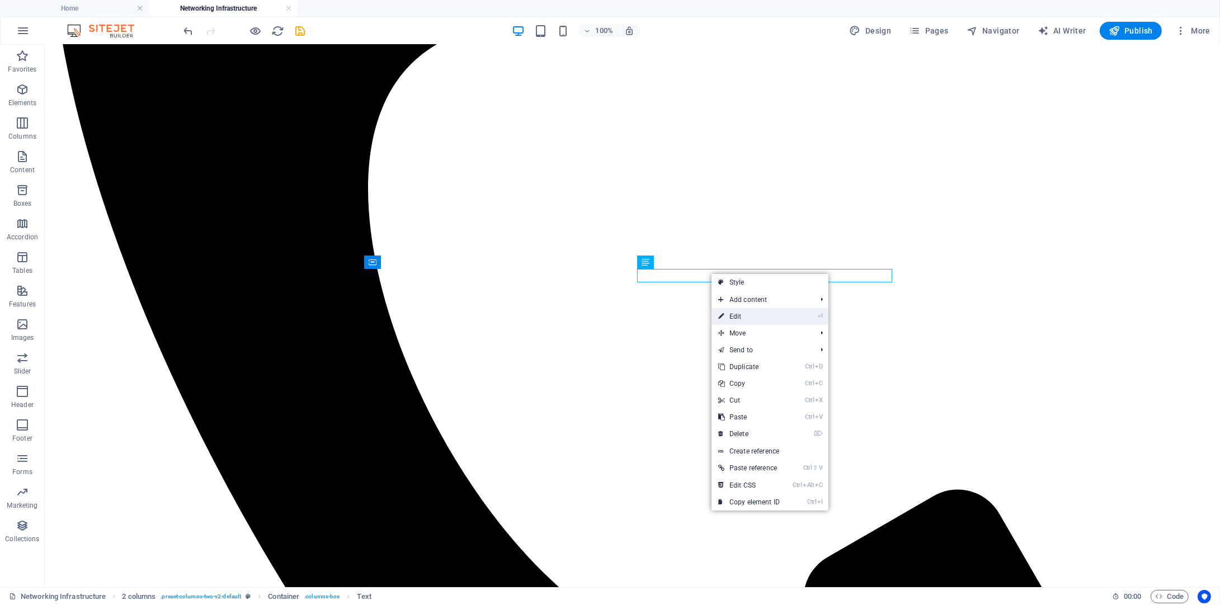
click at [756, 316] on link "⏎ Edit" at bounding box center [749, 316] width 75 height 17
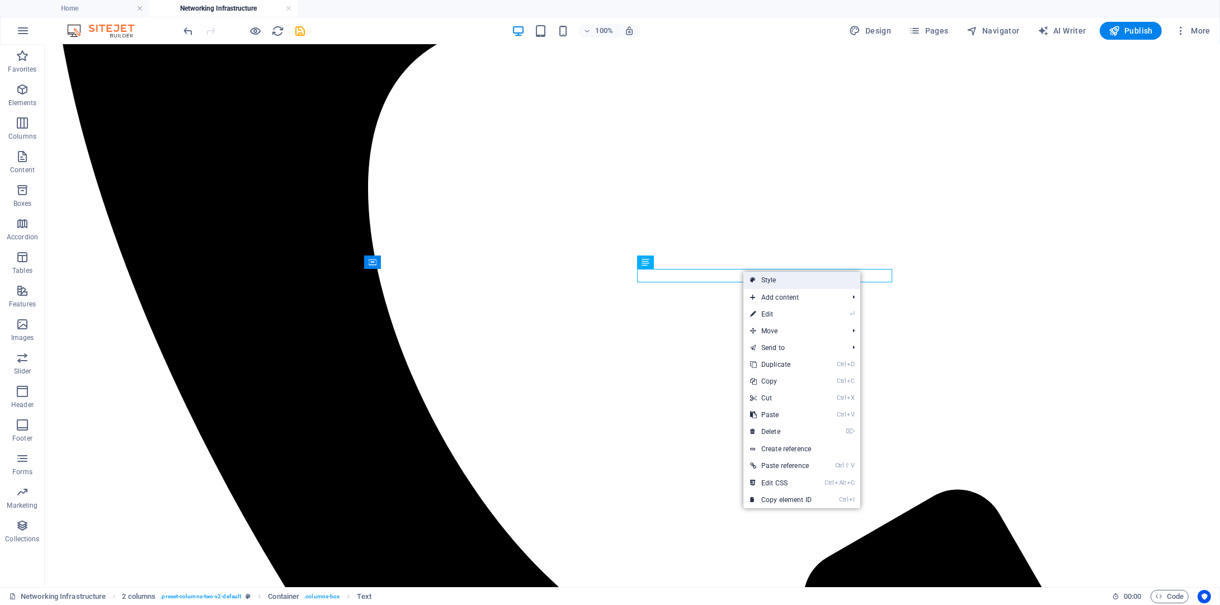
click at [765, 284] on link "Style" at bounding box center [801, 280] width 117 height 17
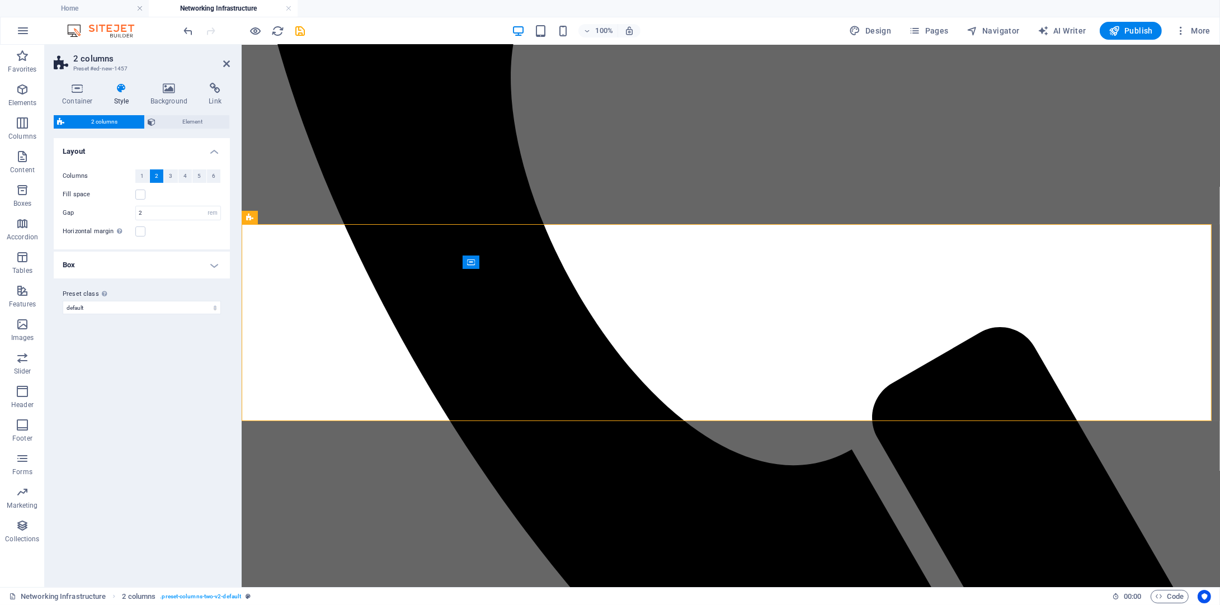
click at [146, 263] on h4 "Box" at bounding box center [142, 265] width 176 height 27
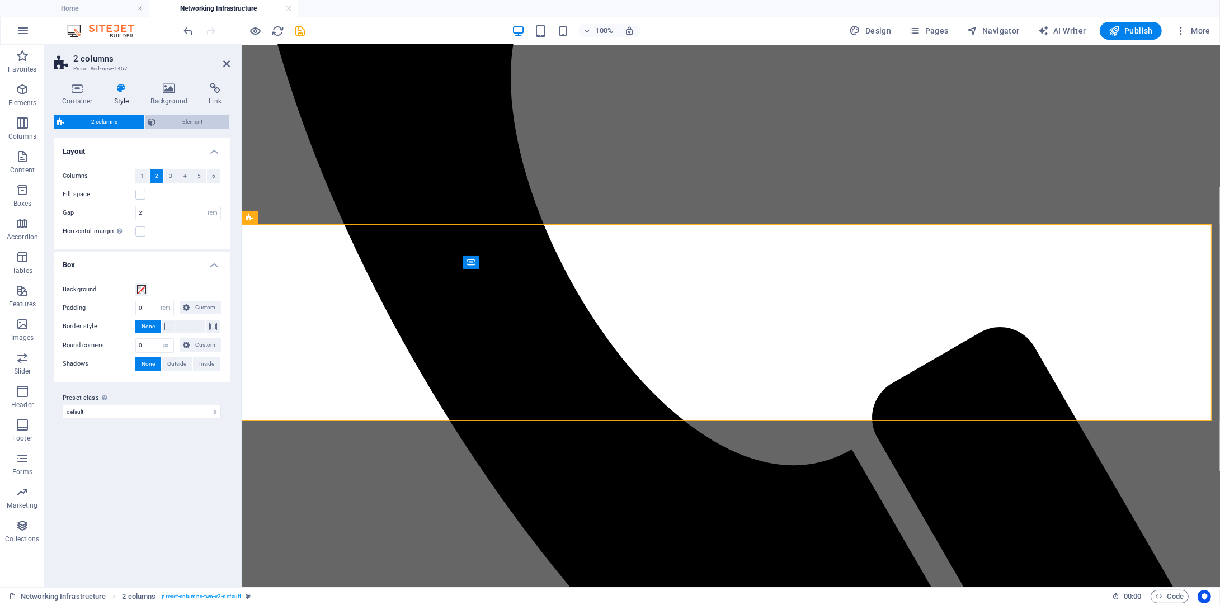
click at [204, 128] on span "Element" at bounding box center [192, 121] width 67 height 13
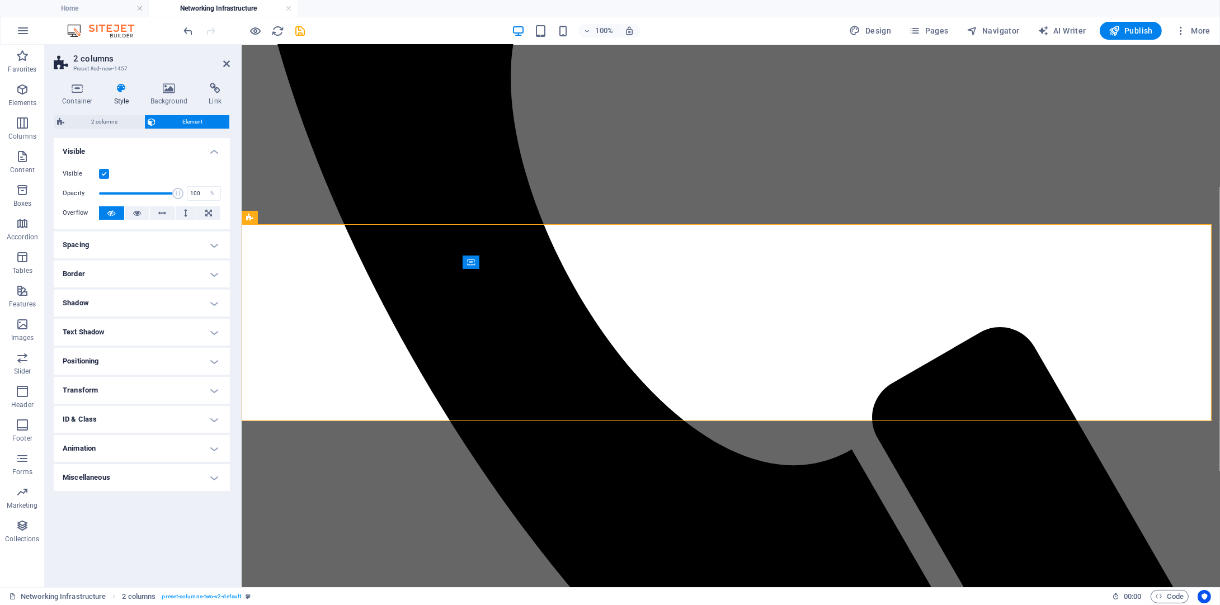
click at [158, 389] on h4 "Transform" at bounding box center [142, 390] width 176 height 27
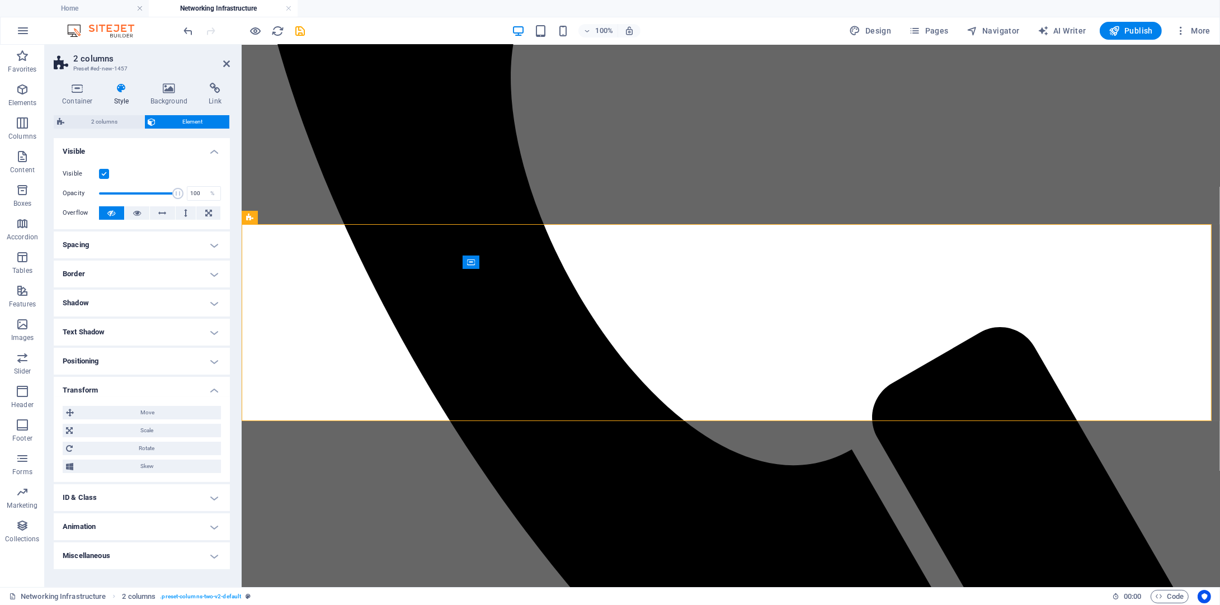
click at [158, 355] on h4 "Positioning" at bounding box center [142, 361] width 176 height 27
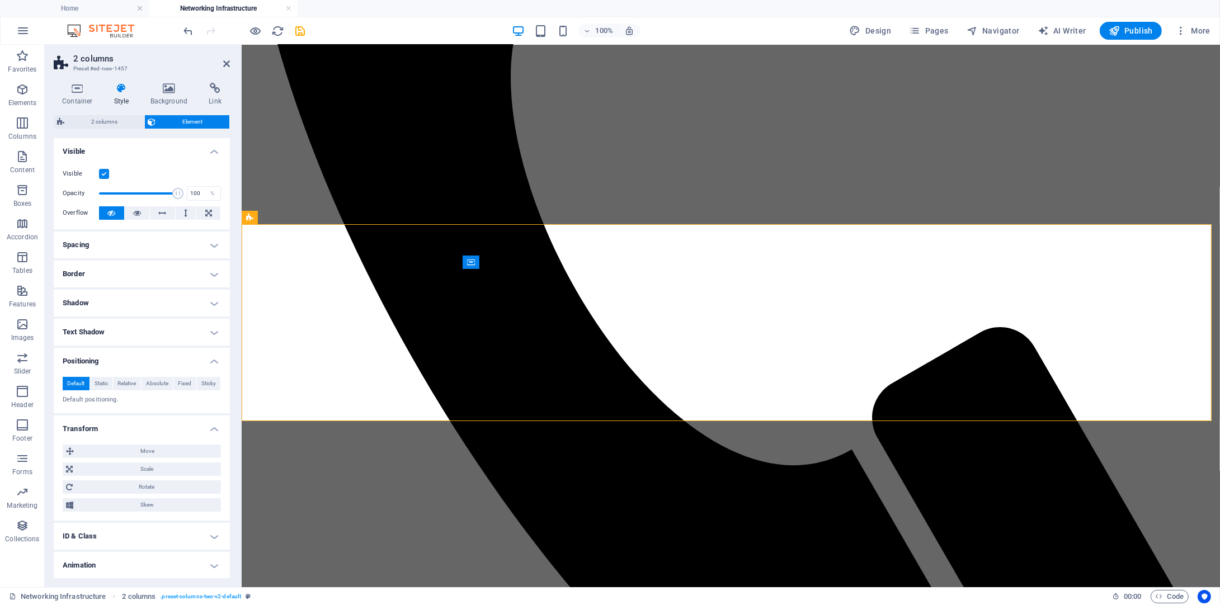
click at [156, 327] on h4 "Text Shadow" at bounding box center [142, 332] width 176 height 27
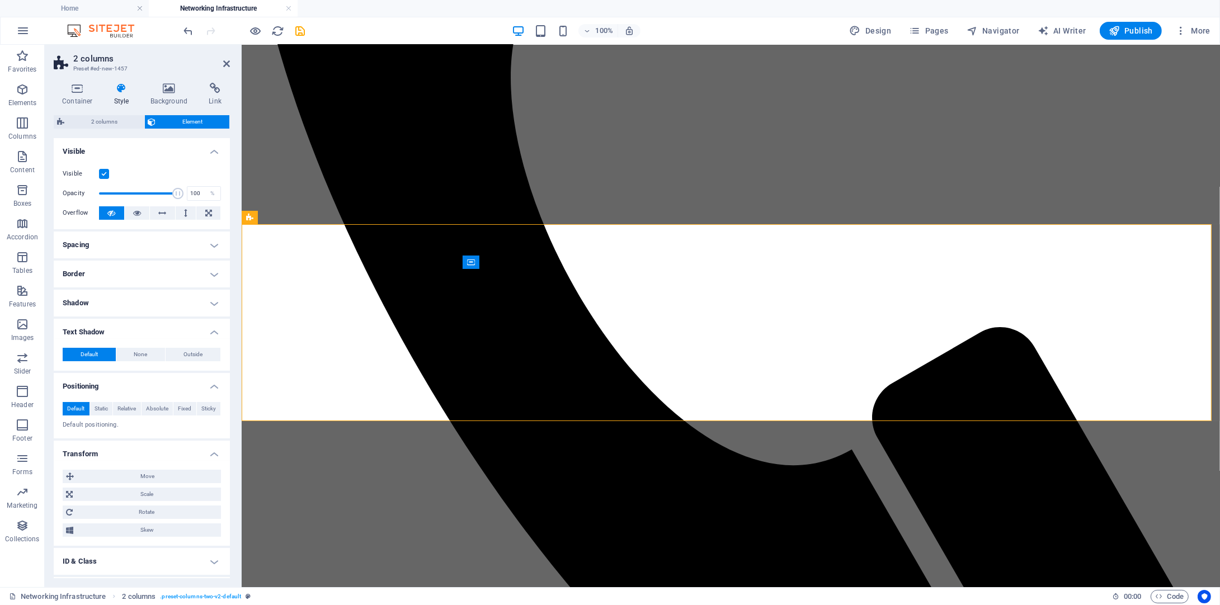
click at [165, 241] on h4 "Spacing" at bounding box center [142, 245] width 176 height 27
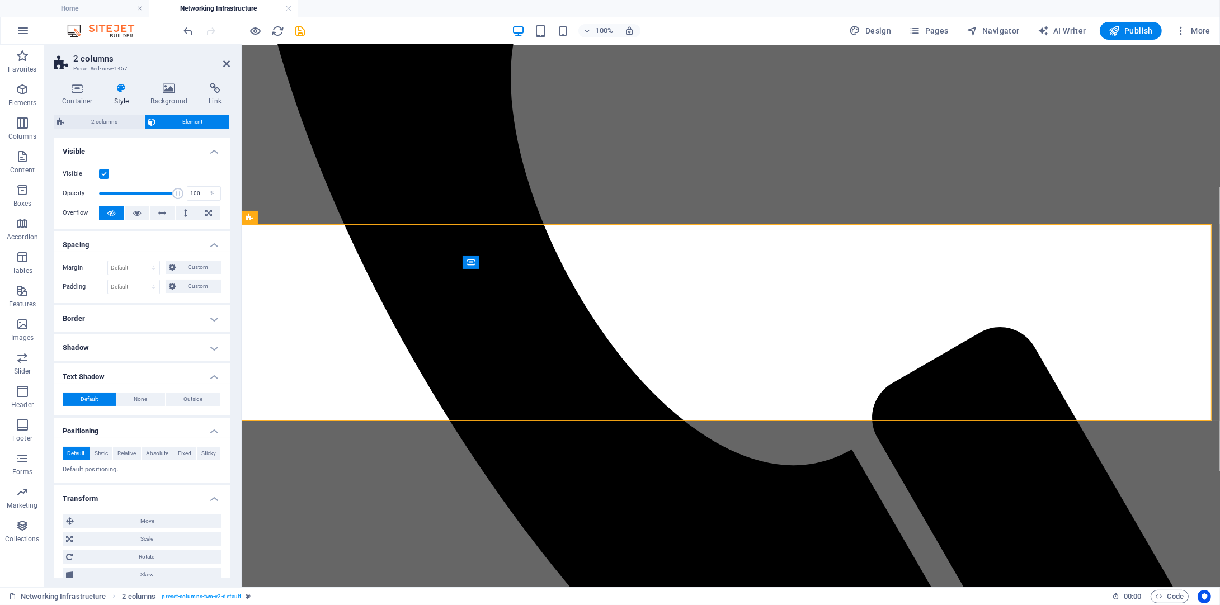
click at [182, 323] on h4 "Border" at bounding box center [142, 318] width 176 height 27
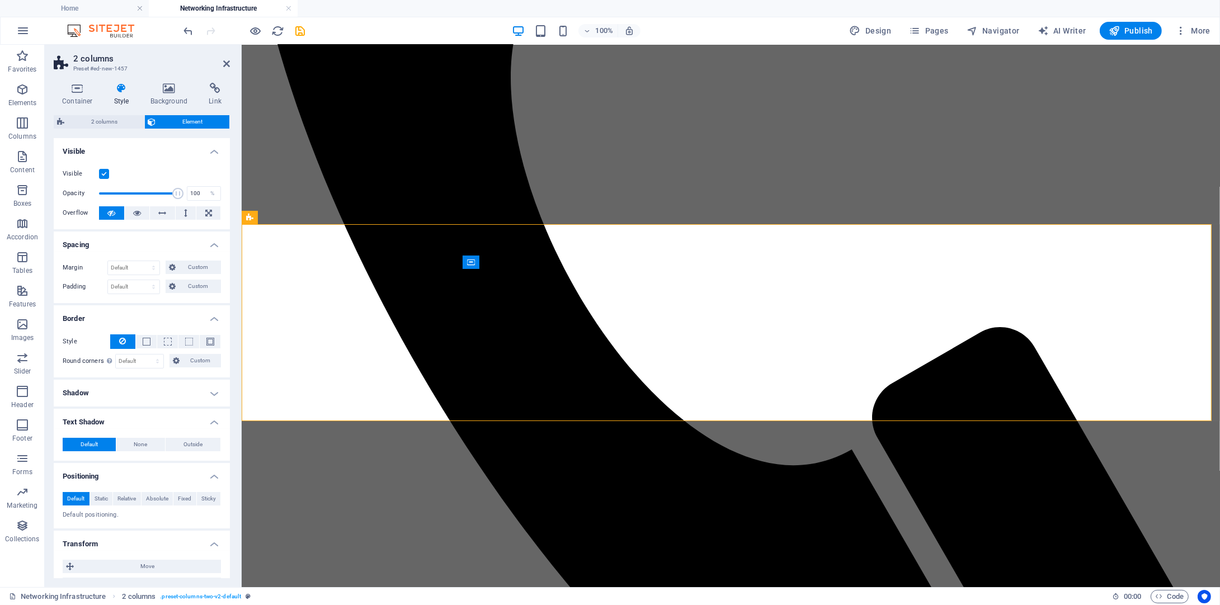
click at [198, 400] on h4 "Shadow" at bounding box center [142, 393] width 176 height 27
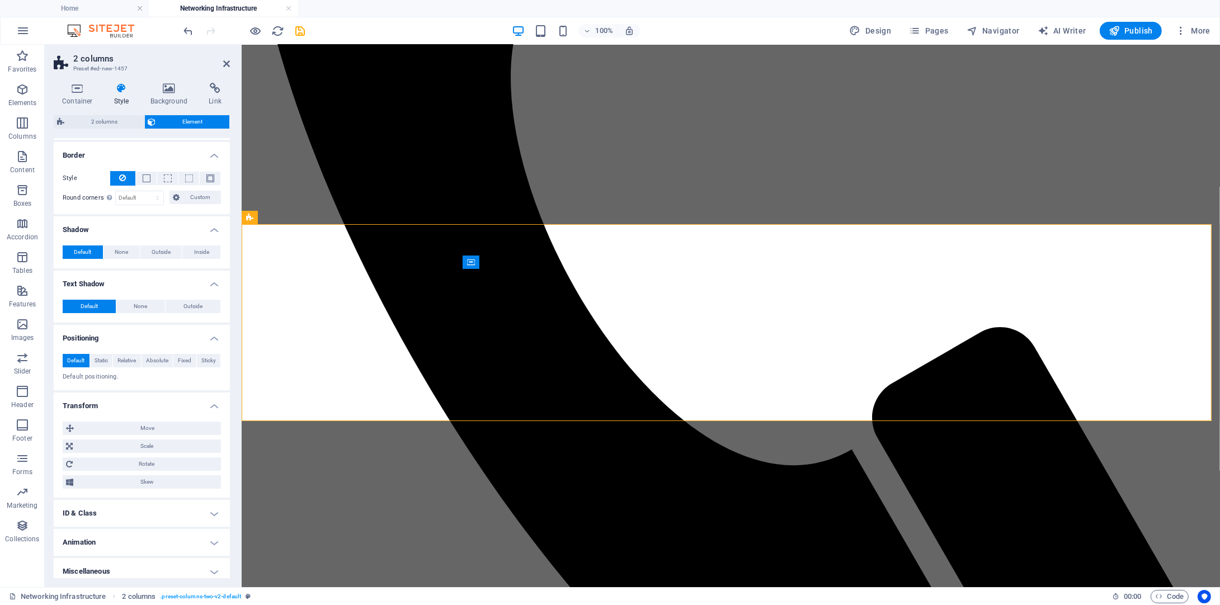
scroll to position [169, 0]
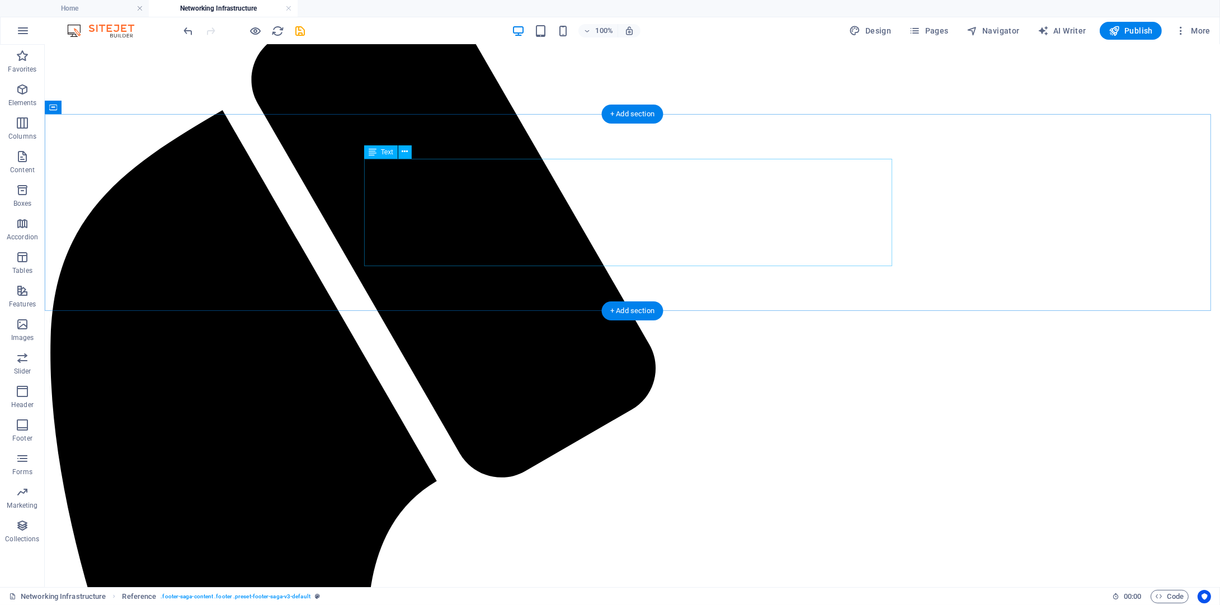
scroll to position [77, 0]
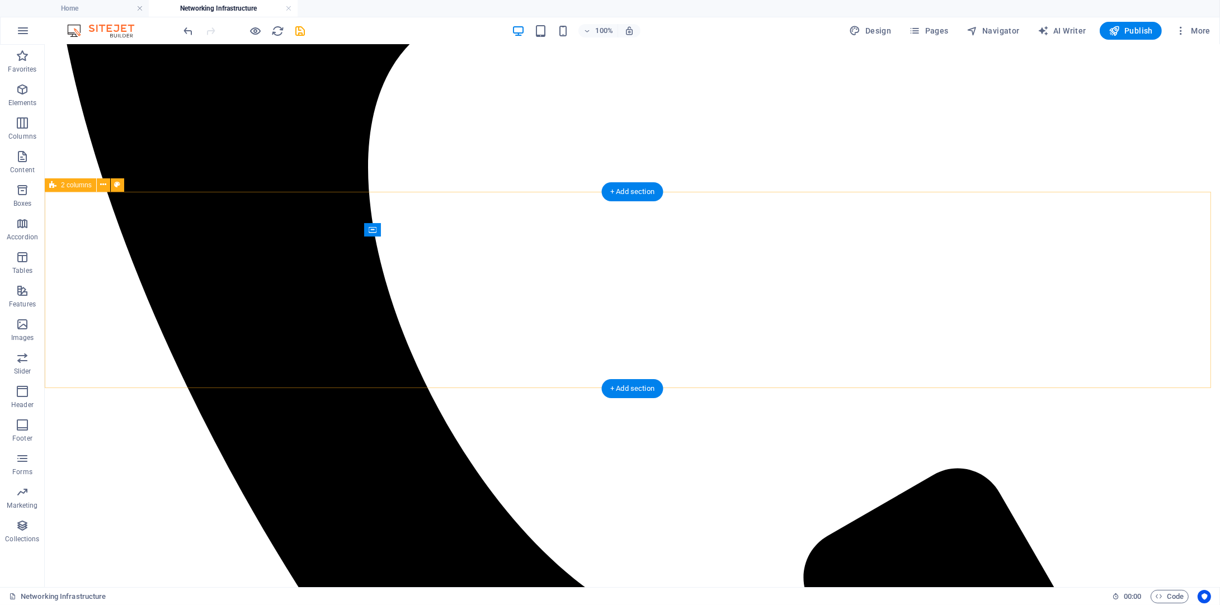
scroll to position [569, 0]
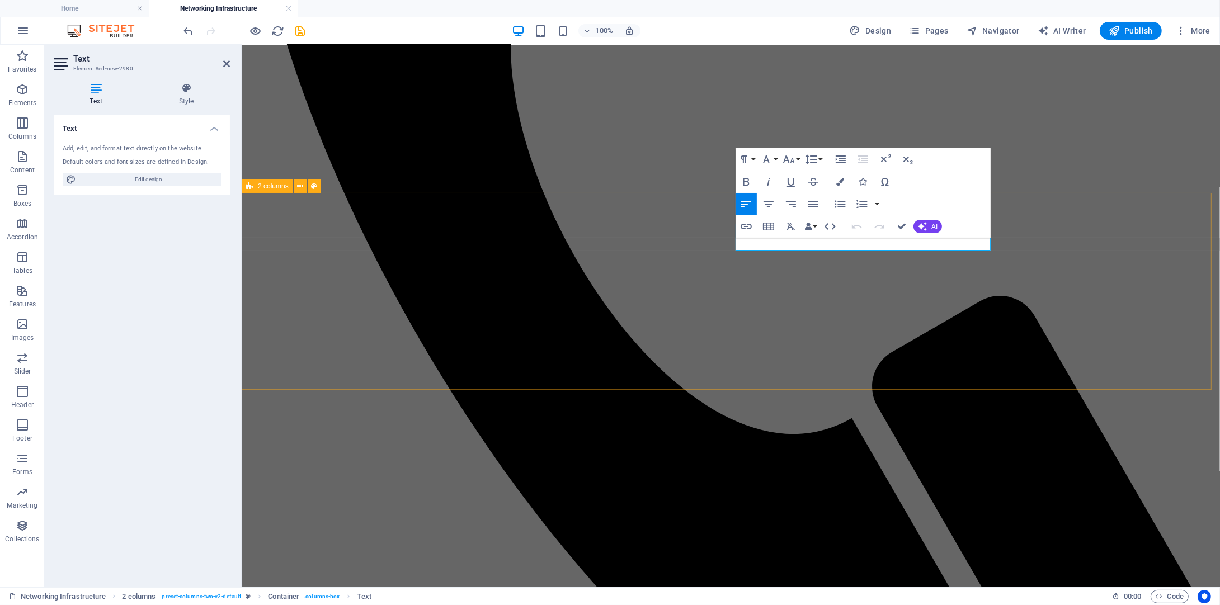
drag, startPoint x: 775, startPoint y: 248, endPoint x: 727, endPoint y: 240, distance: 48.7
drag, startPoint x: 514, startPoint y: 203, endPoint x: 938, endPoint y: 179, distance: 424.7
click at [938, 179] on div "Paragraph Format Normal Heading 1 Heading 2 Heading 3 Heading 4 Heading 5 Headi…" at bounding box center [863, 193] width 255 height 90
click at [753, 160] on button "Paragraph Format" at bounding box center [746, 159] width 21 height 22
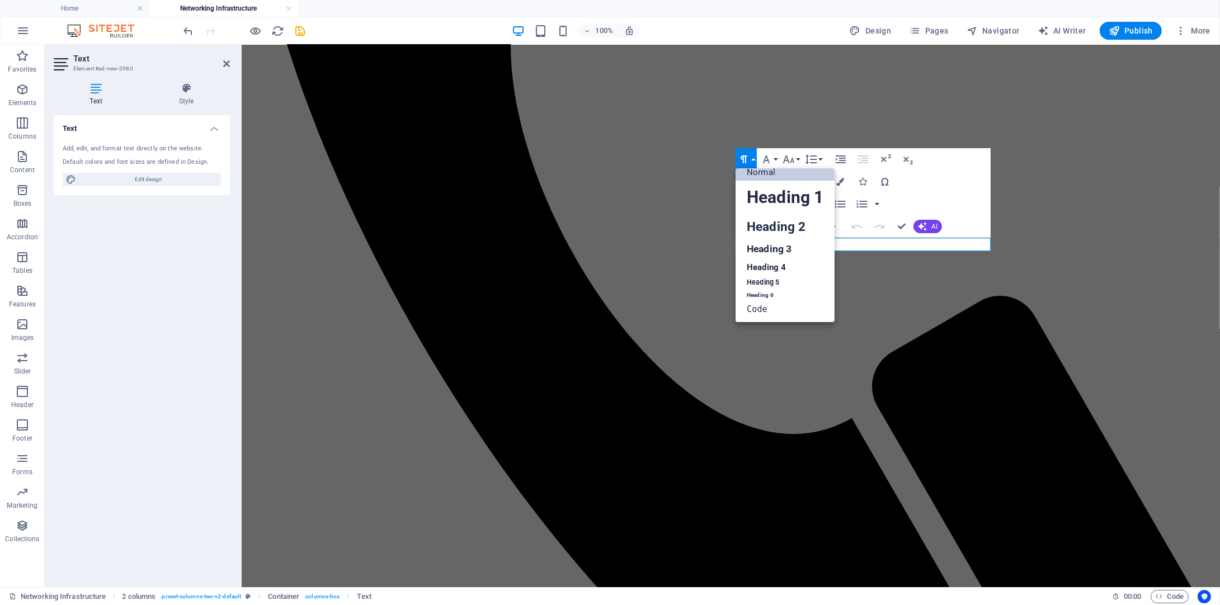
scroll to position [9, 0]
click at [774, 215] on link "Heading 2" at bounding box center [785, 226] width 99 height 25
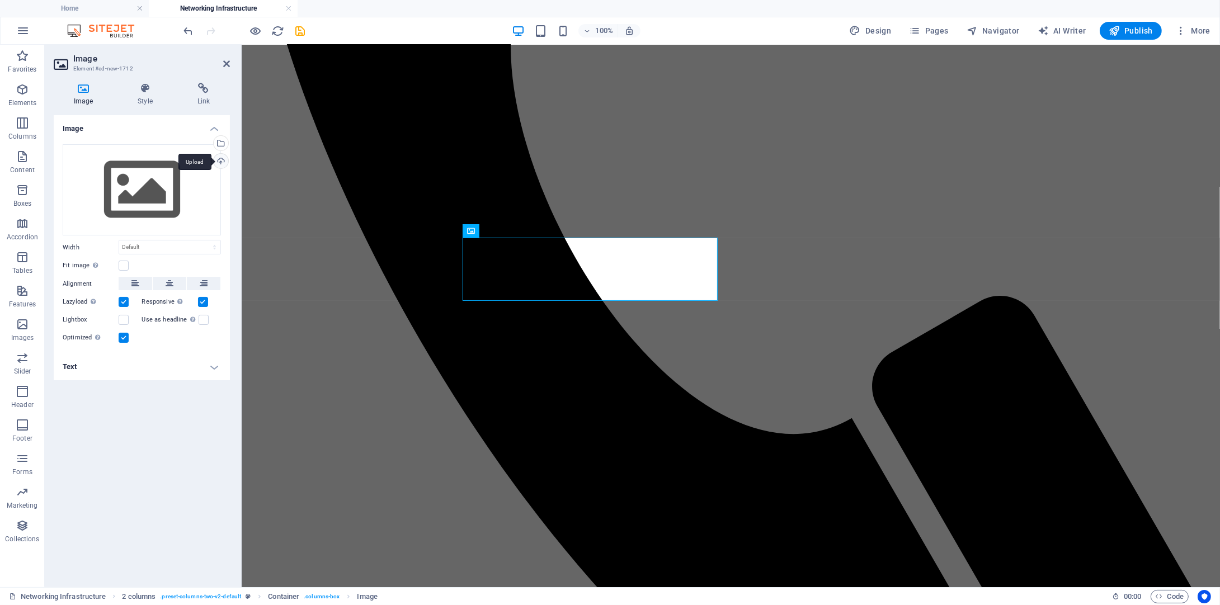
click at [219, 158] on div "Upload" at bounding box center [219, 162] width 17 height 17
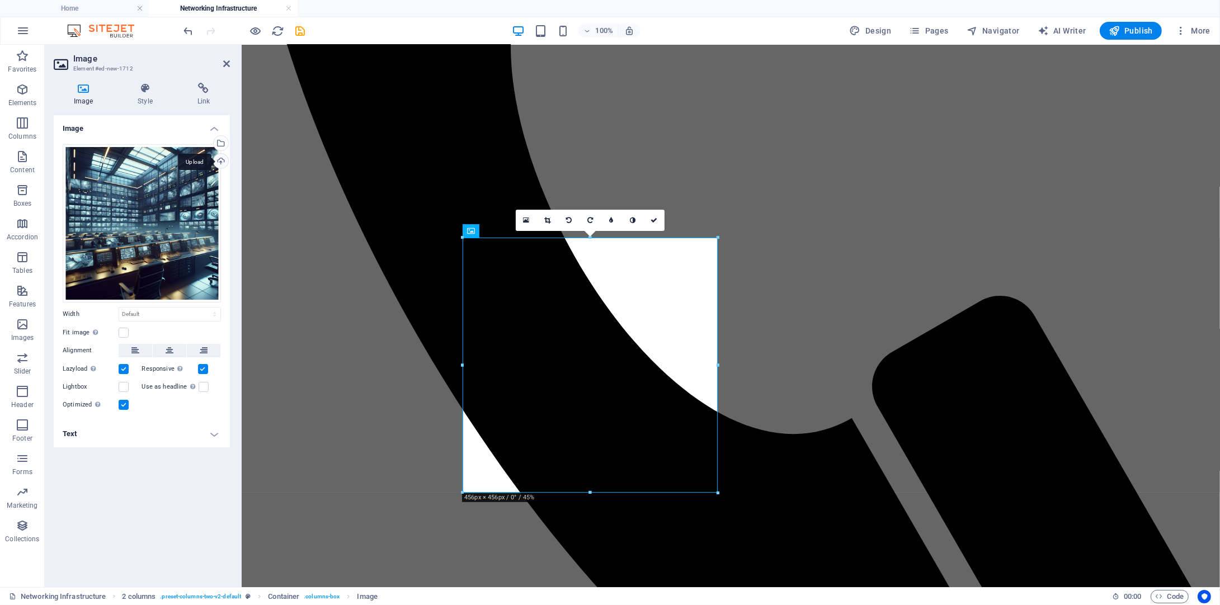
click at [227, 160] on div "Upload" at bounding box center [219, 162] width 17 height 17
click at [216, 159] on div "Upload" at bounding box center [219, 162] width 17 height 17
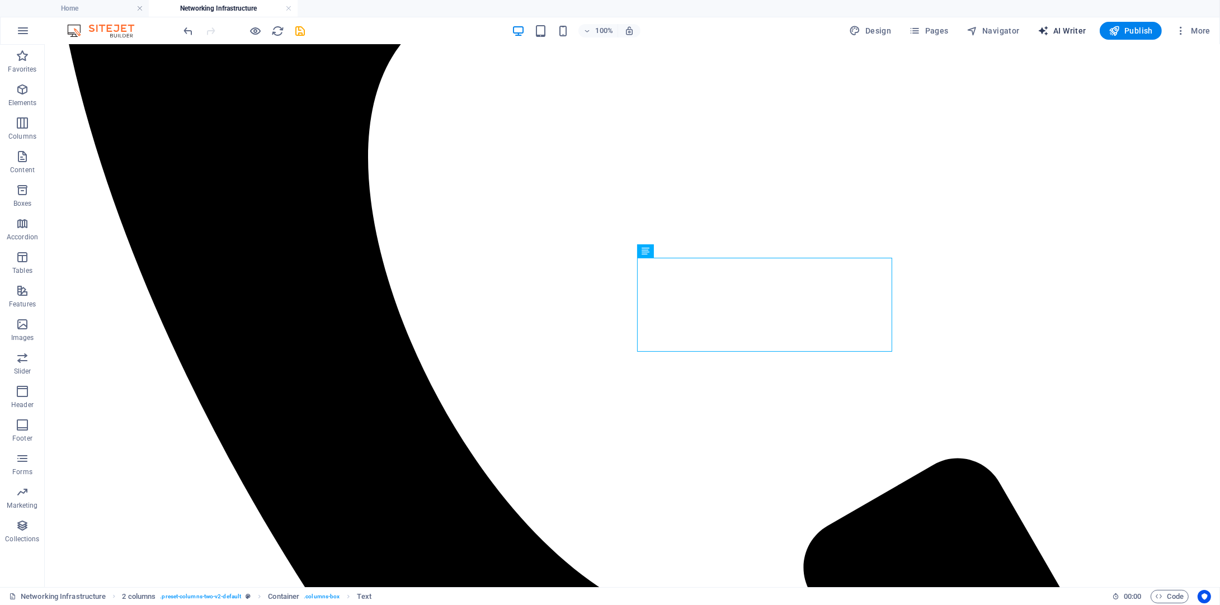
click at [1074, 33] on span "AI Writer" at bounding box center [1062, 30] width 49 height 11
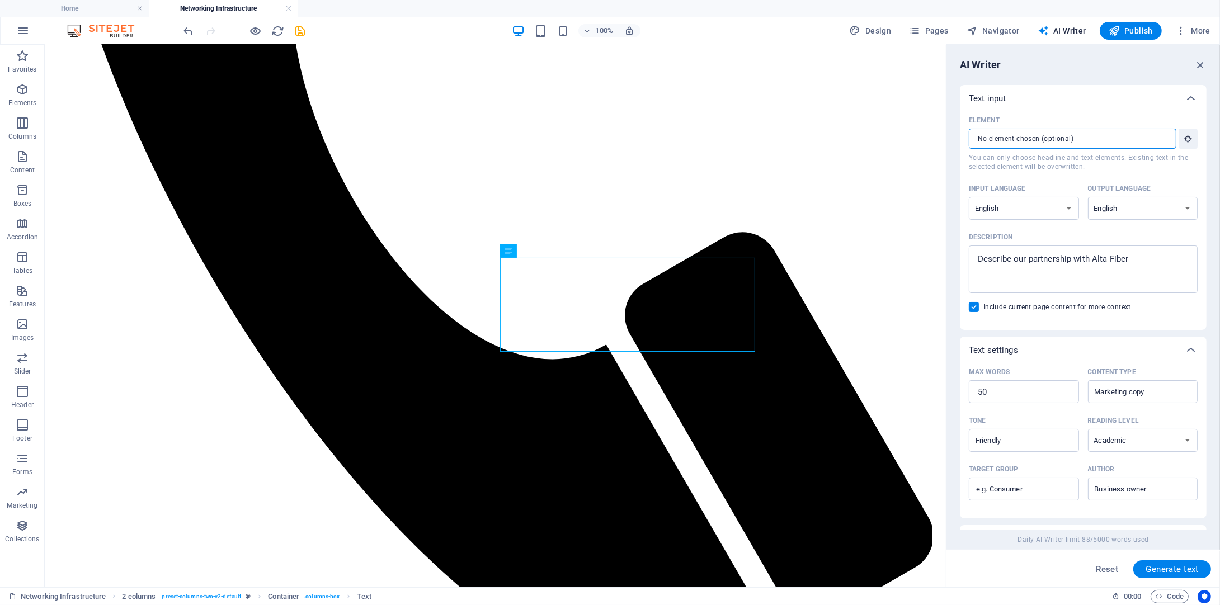
click at [1013, 138] on input "Element ​ You can only choose headline and text elements. Existing text in the …" at bounding box center [1069, 139] width 200 height 20
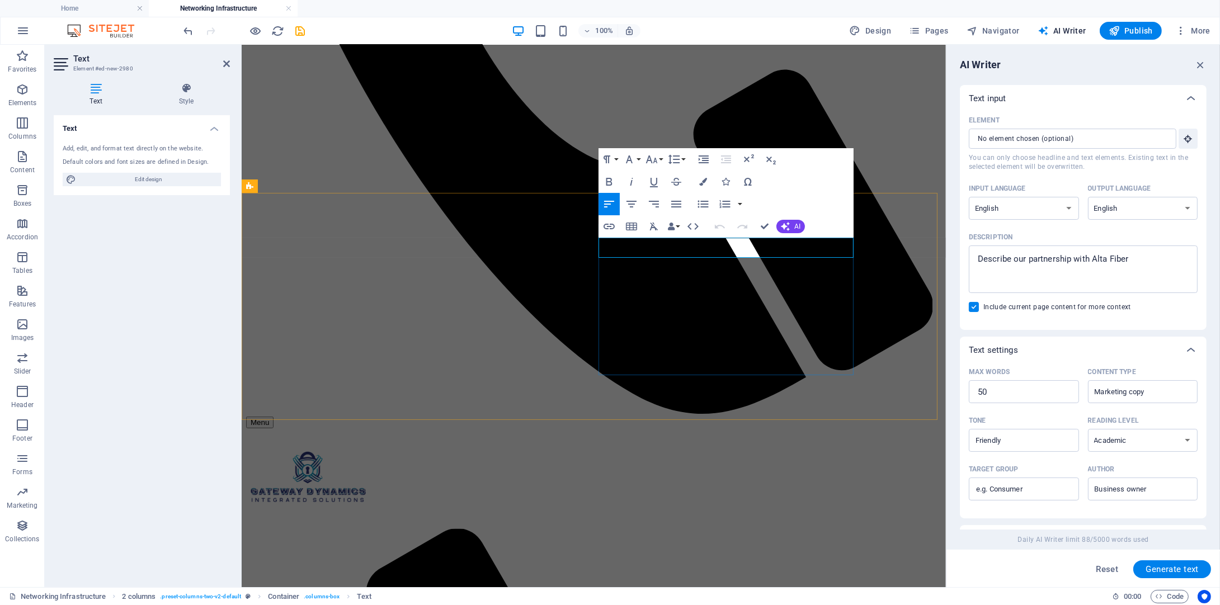
drag, startPoint x: 684, startPoint y: 249, endPoint x: 600, endPoint y: 244, distance: 84.7
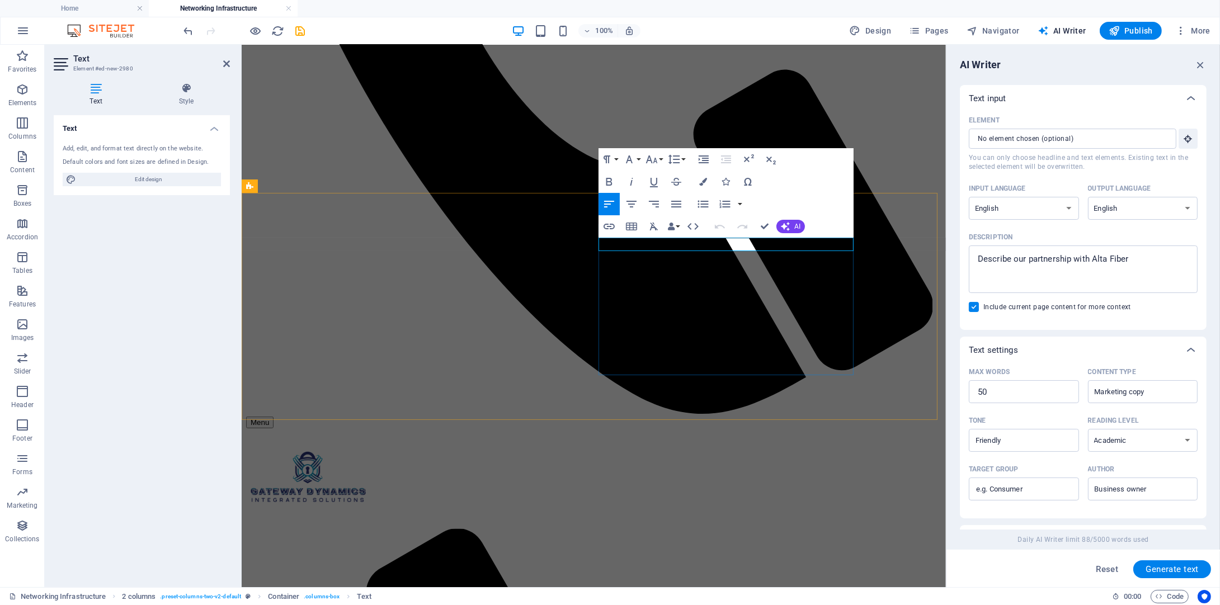
drag, startPoint x: 765, startPoint y: 243, endPoint x: 590, endPoint y: 241, distance: 175.7
click at [615, 162] on button "Paragraph Format" at bounding box center [609, 159] width 21 height 22
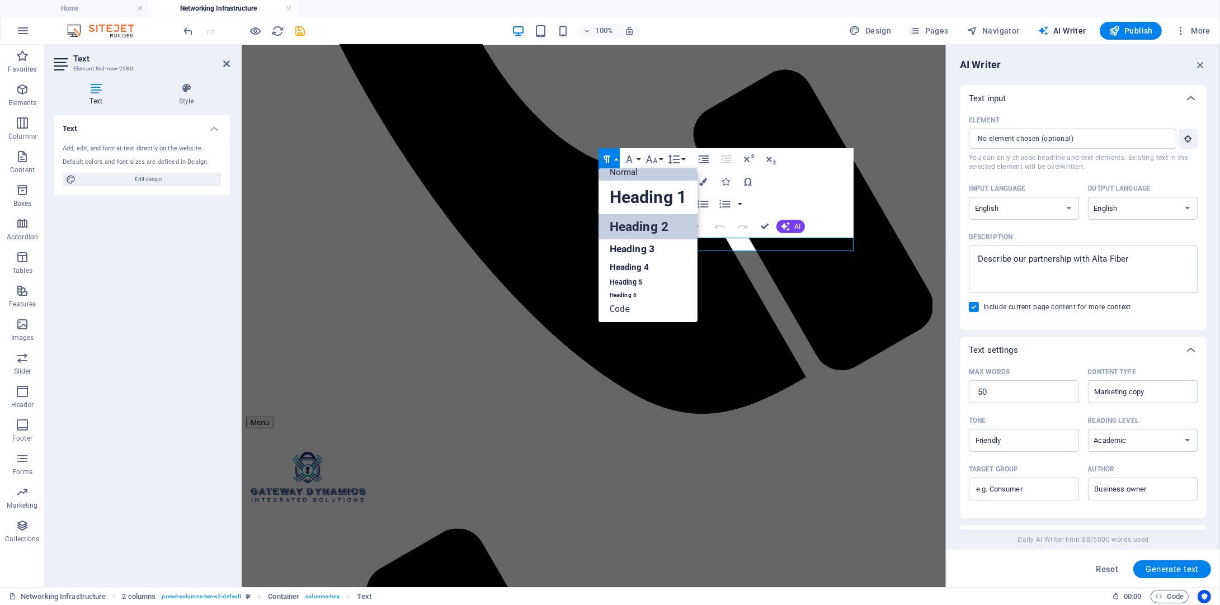
click at [628, 227] on link "Heading 2" at bounding box center [648, 226] width 99 height 25
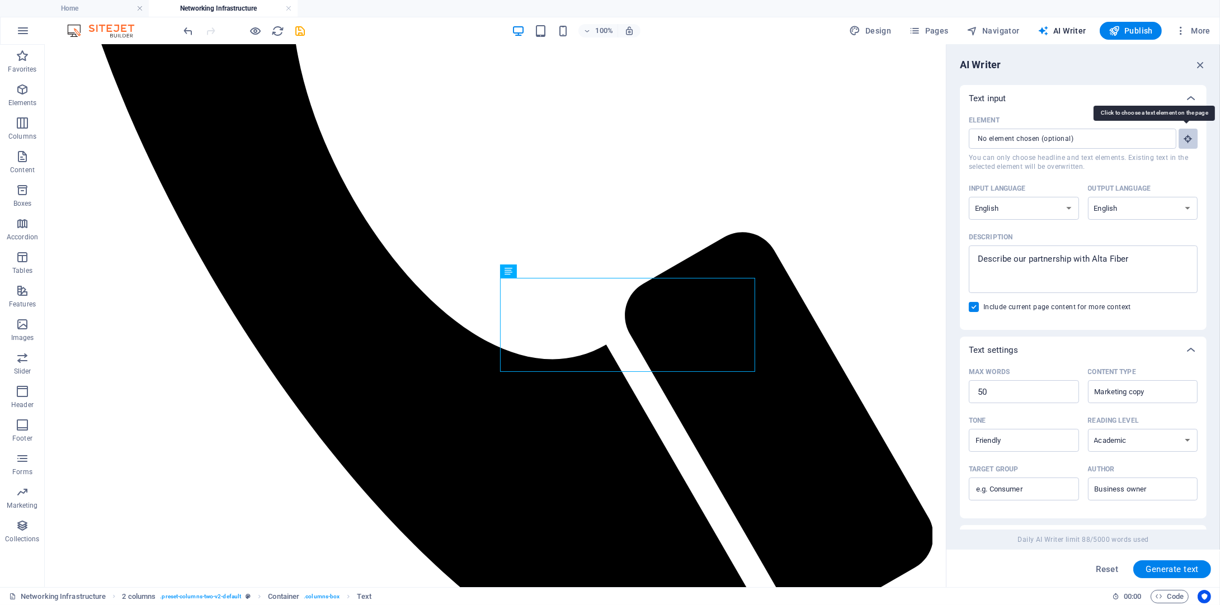
click at [1191, 142] on icon "button" at bounding box center [1188, 139] width 10 height 10
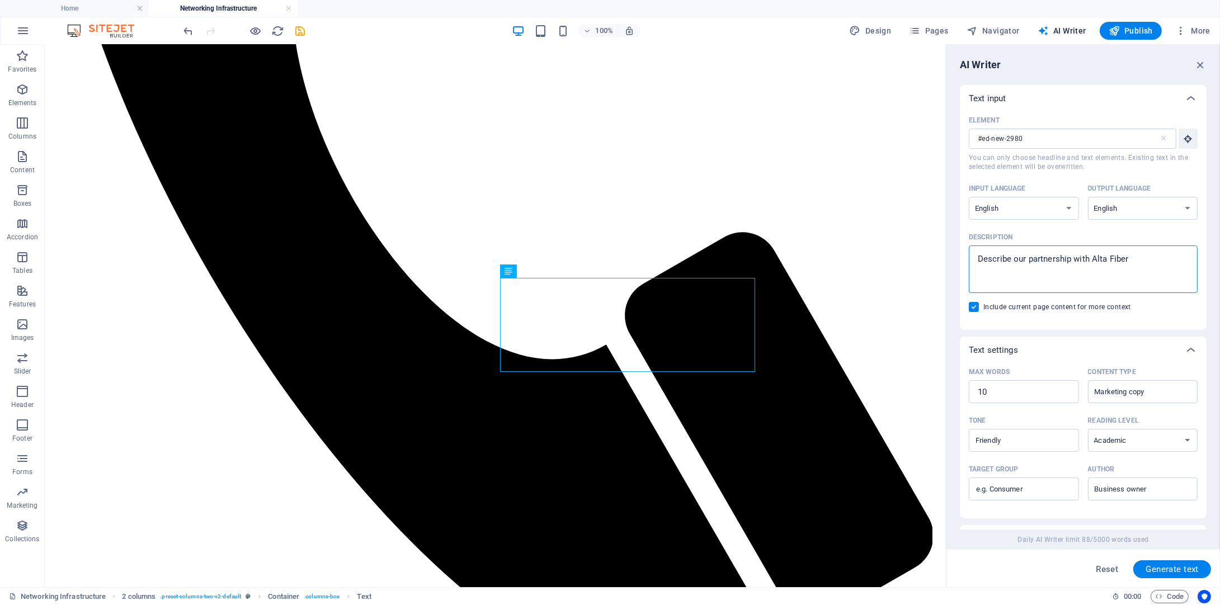
click at [1098, 259] on textarea "Describe our partnership with Alta Fiber" at bounding box center [1084, 269] width 218 height 36
drag, startPoint x: 1149, startPoint y: 258, endPoint x: 949, endPoint y: 263, distance: 200.3
click at [949, 263] on div "AI Writer Text input Element #ed-new-2980 ​ You can only choose headline and te…" at bounding box center [1084, 316] width 274 height 543
drag, startPoint x: 1071, startPoint y: 432, endPoint x: 908, endPoint y: 390, distance: 168.1
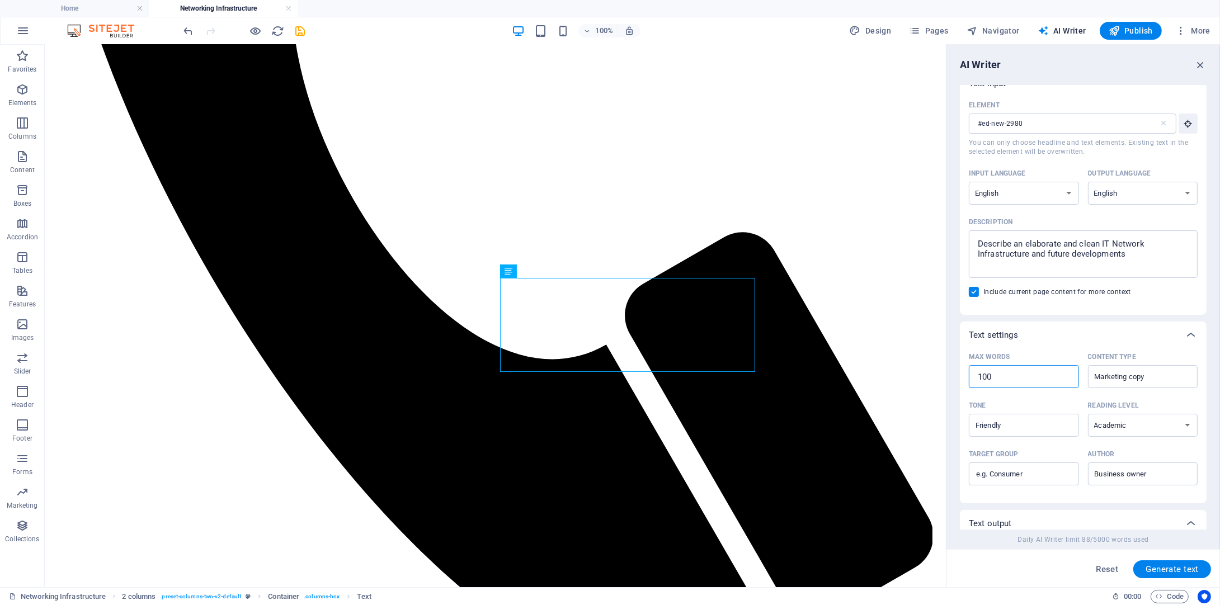
scroll to position [56, 0]
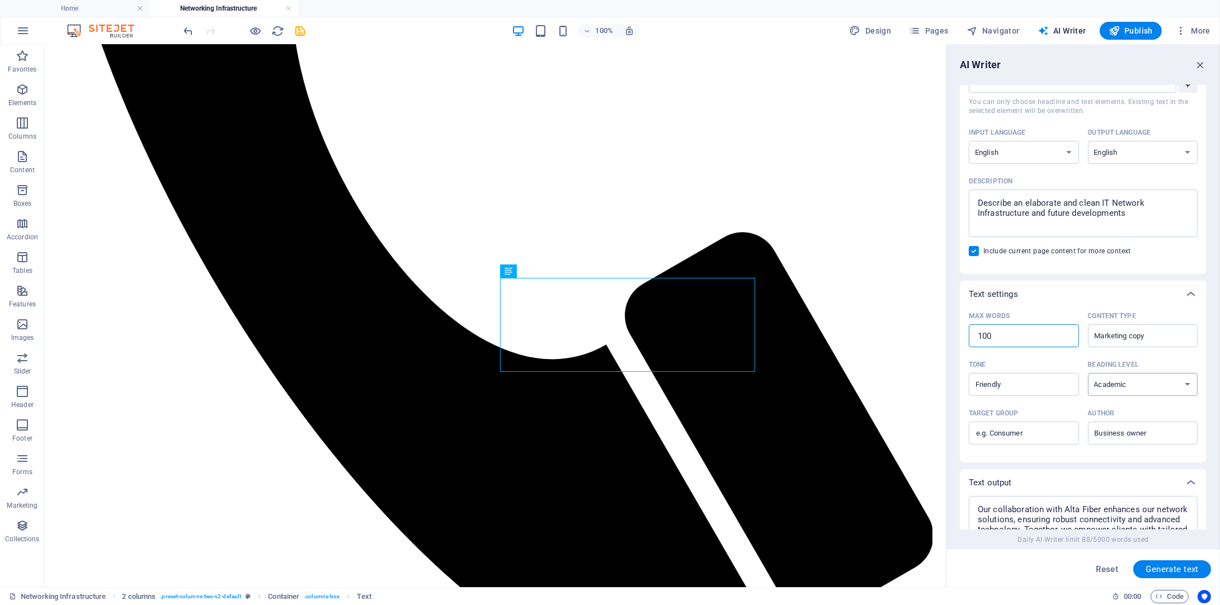
click at [1124, 383] on select "None Academic Adult Teen Child" at bounding box center [1143, 384] width 110 height 23
click at [1087, 474] on div "Text output" at bounding box center [1083, 482] width 247 height 27
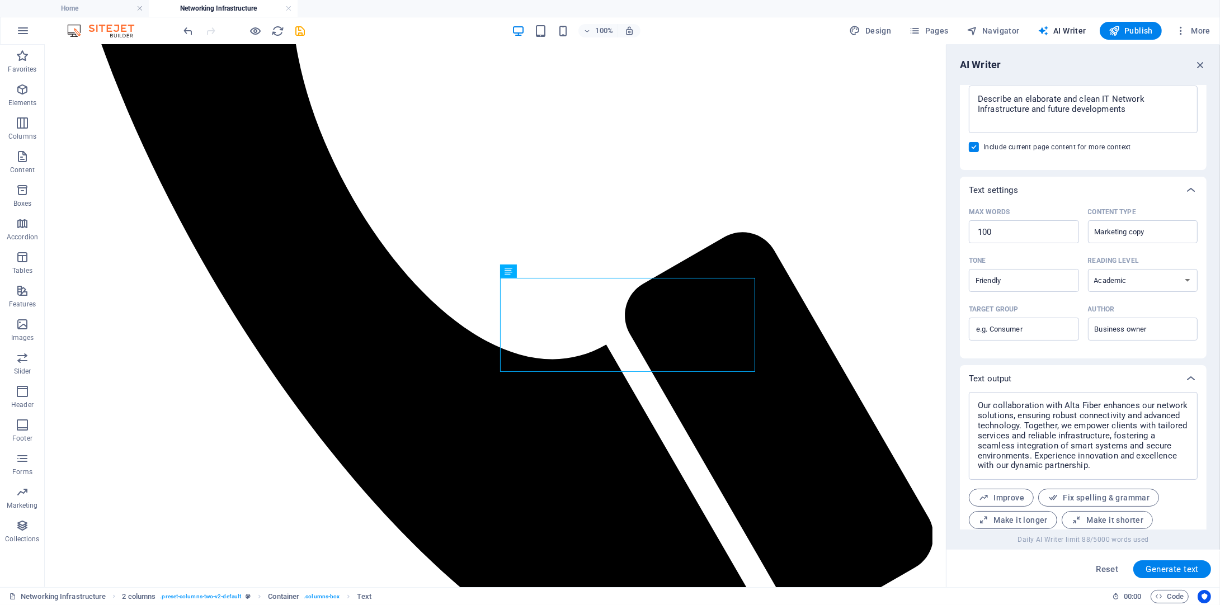
scroll to position [195, 0]
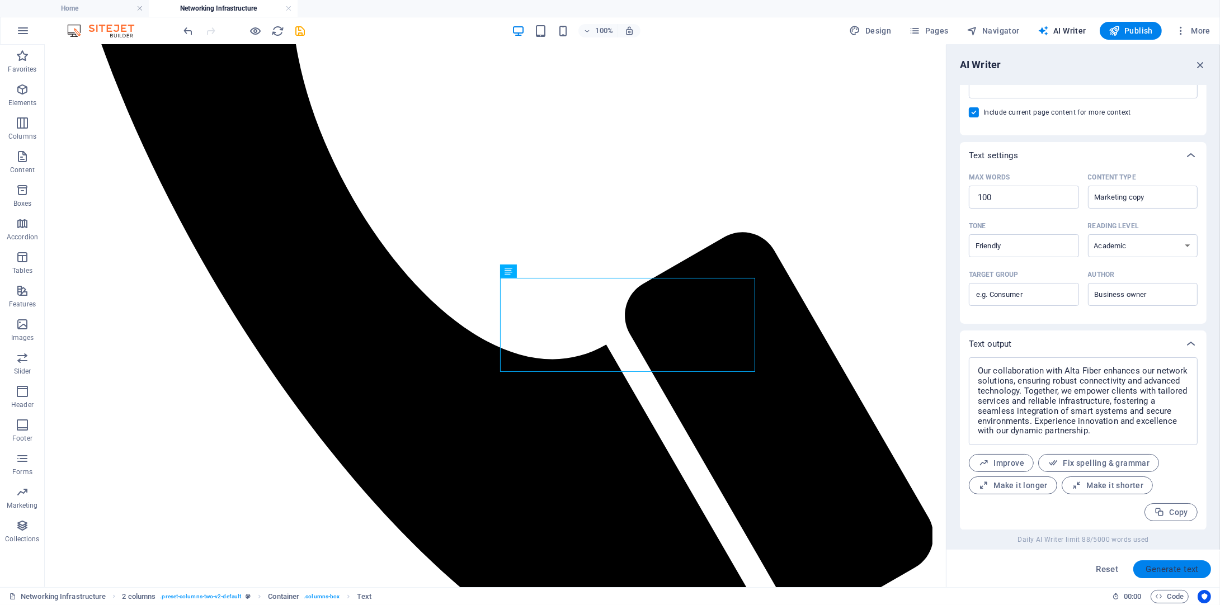
click at [1166, 573] on span "Generate text" at bounding box center [1172, 569] width 53 height 9
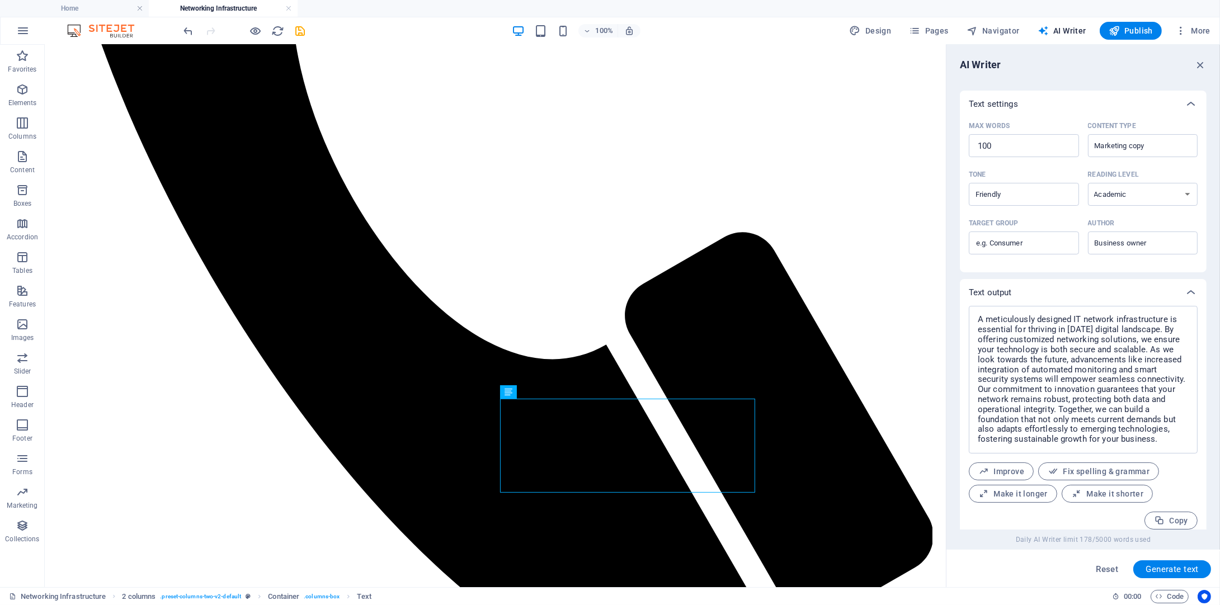
scroll to position [255, 0]
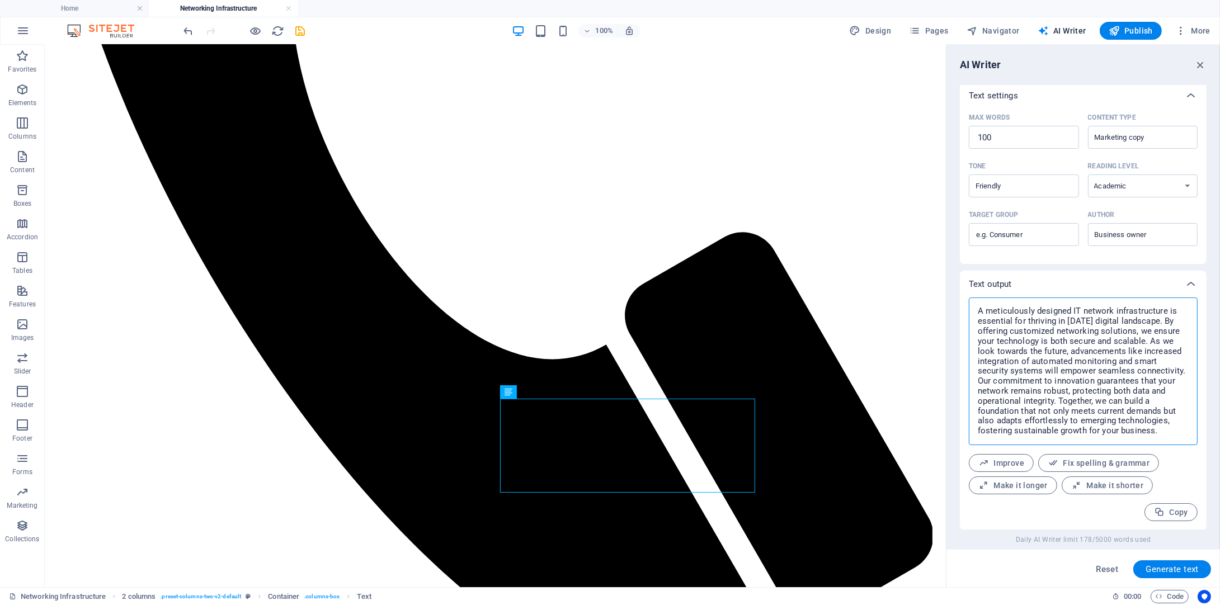
drag, startPoint x: 1167, startPoint y: 434, endPoint x: 958, endPoint y: 290, distance: 253.1
click at [958, 290] on div "AI Writer Text input Element #ed-new-2980 ​ You can only choose headline and te…" at bounding box center [1084, 316] width 274 height 543
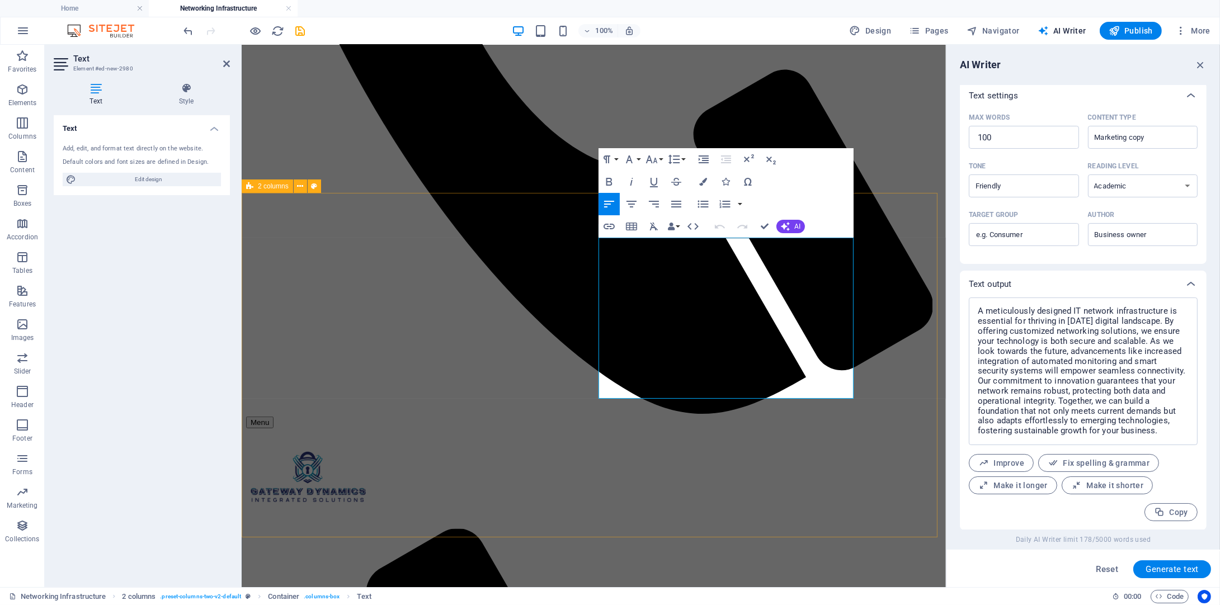
drag, startPoint x: 766, startPoint y: 389, endPoint x: 586, endPoint y: 225, distance: 243.9
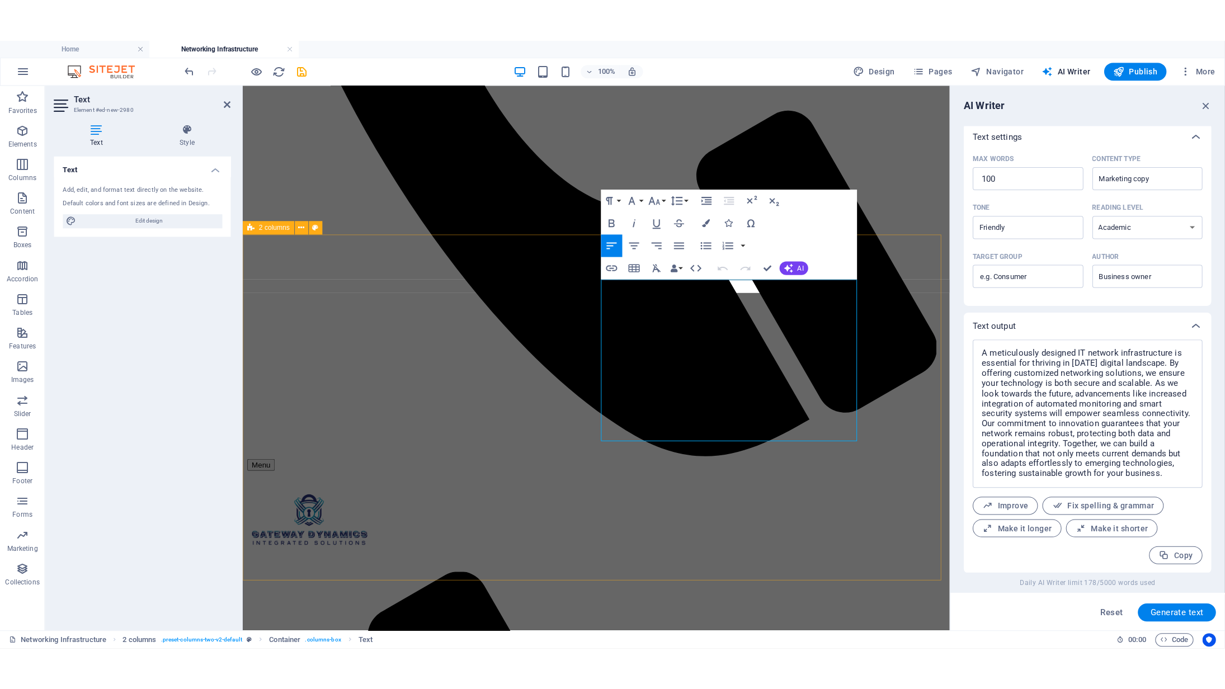
scroll to position [195, 0]
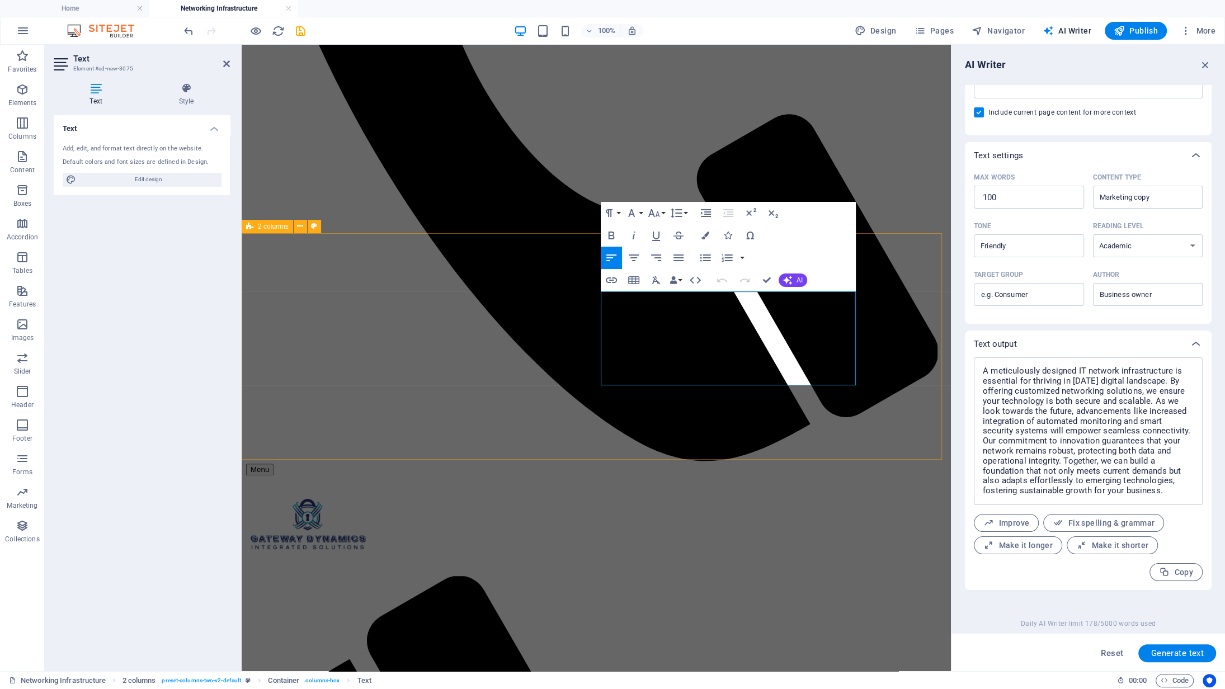
drag, startPoint x: 665, startPoint y: 382, endPoint x: 595, endPoint y: 293, distance: 112.8
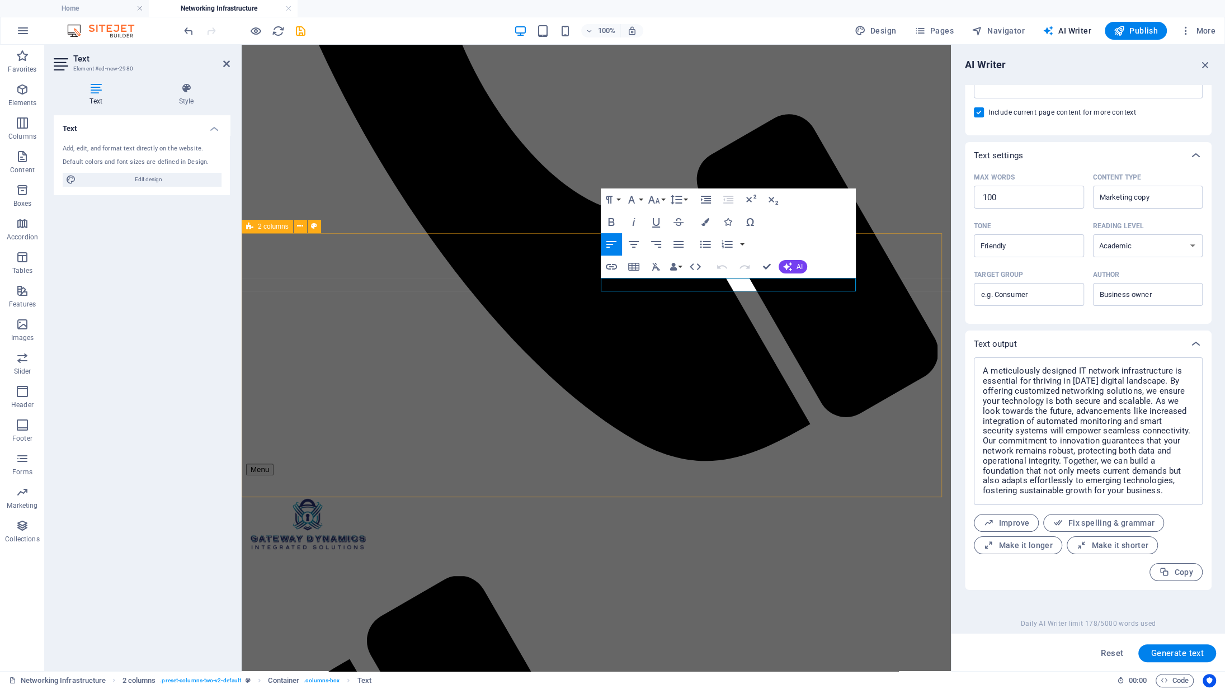
drag, startPoint x: 789, startPoint y: 286, endPoint x: 599, endPoint y: 247, distance: 194.9
click at [622, 197] on div "Paragraph Format Normal Heading 1 Heading 2 Heading 3 Heading 4 Heading 5 Headi…" at bounding box center [645, 200] width 89 height 22
click at [620, 198] on button "Paragraph Format" at bounding box center [611, 200] width 21 height 22
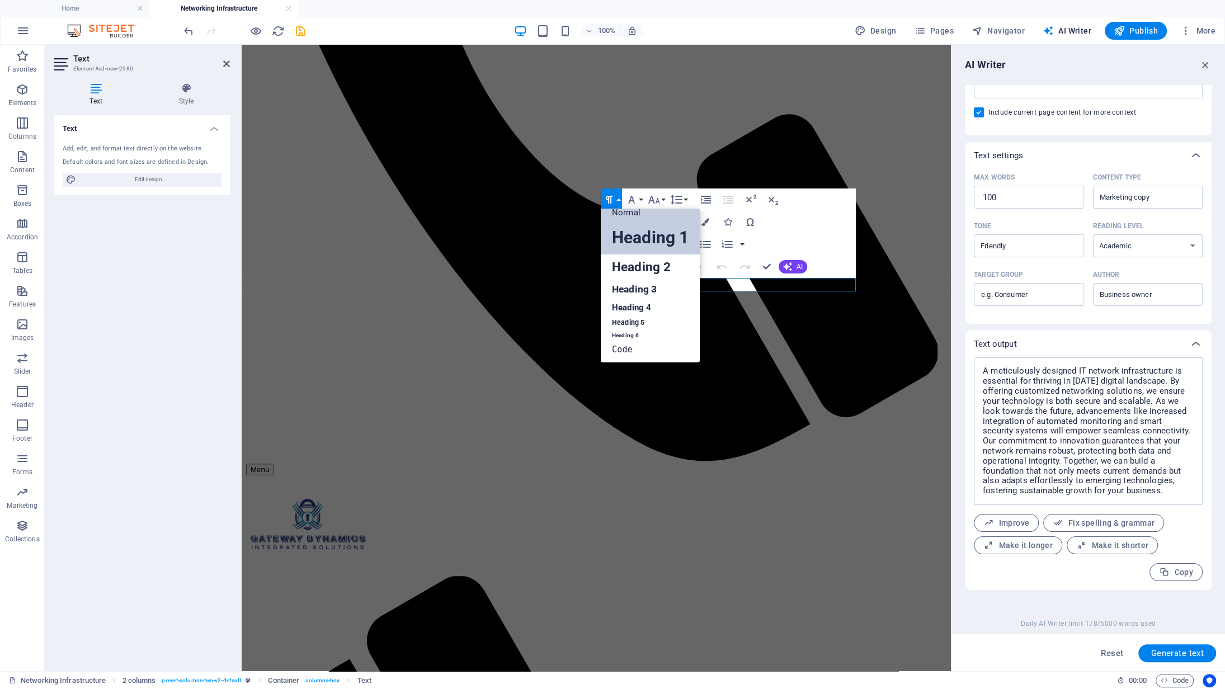
scroll to position [9, 0]
click at [632, 255] on link "Heading 2" at bounding box center [650, 267] width 99 height 25
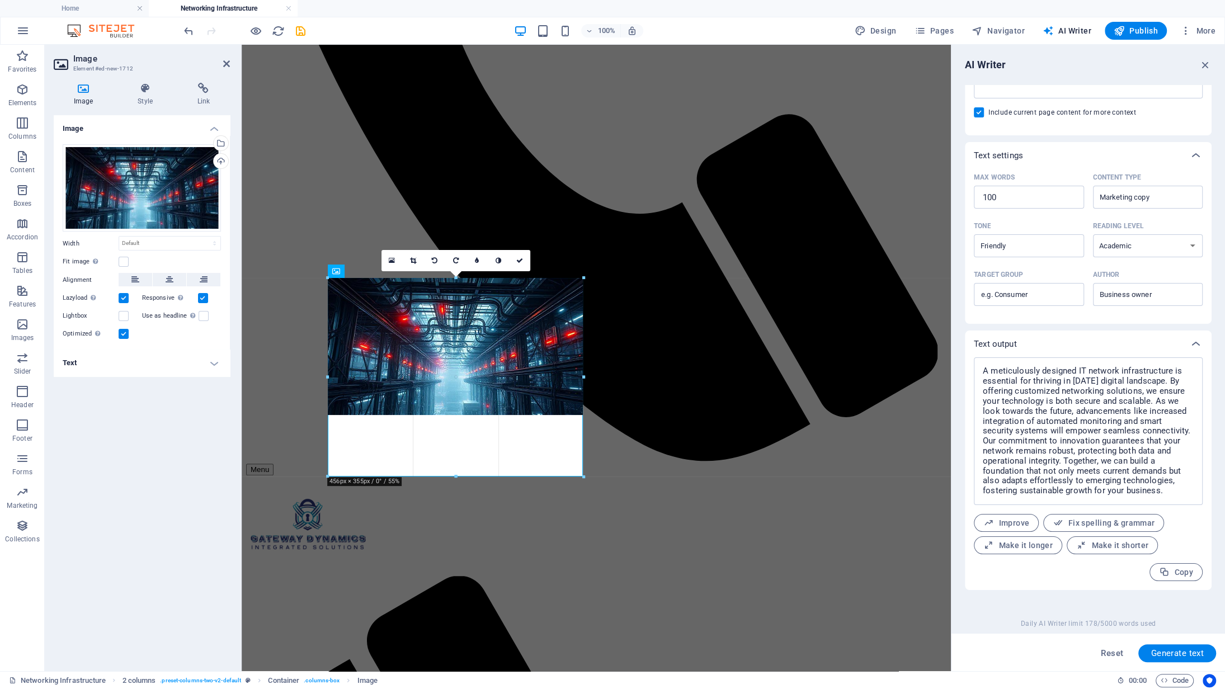
drag, startPoint x: 456, startPoint y: 416, endPoint x: 456, endPoint y: 477, distance: 61.0
click at [456, 477] on div at bounding box center [456, 477] width 256 height 4
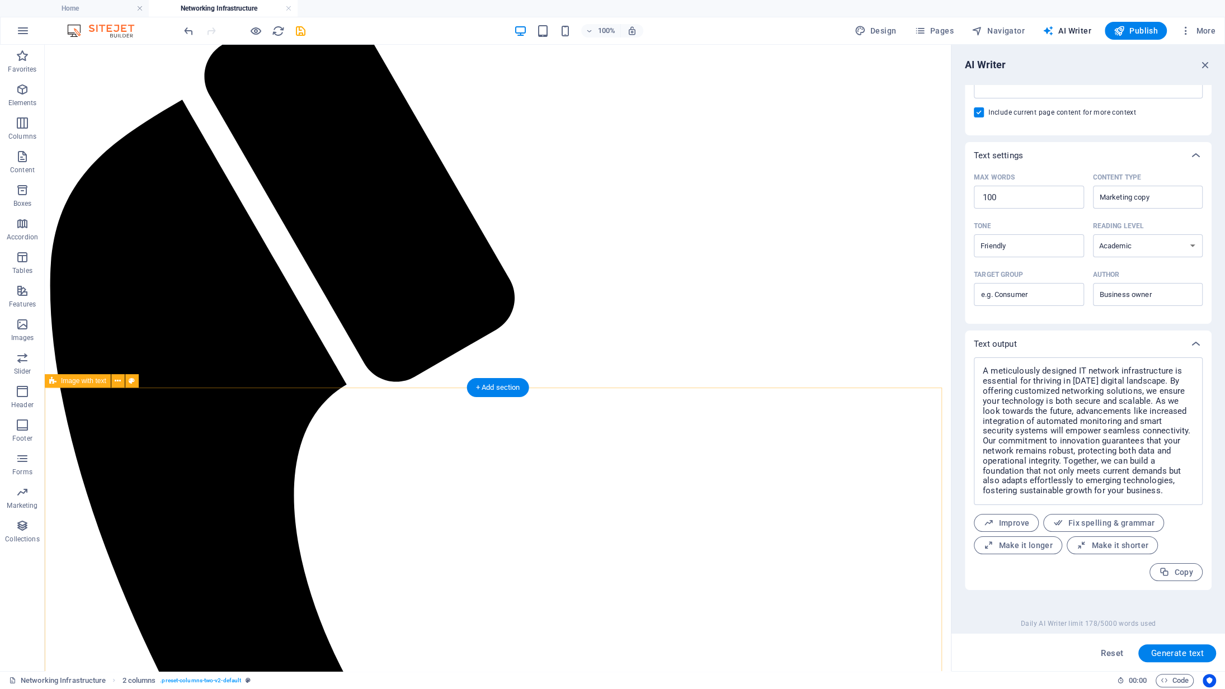
scroll to position [292, 0]
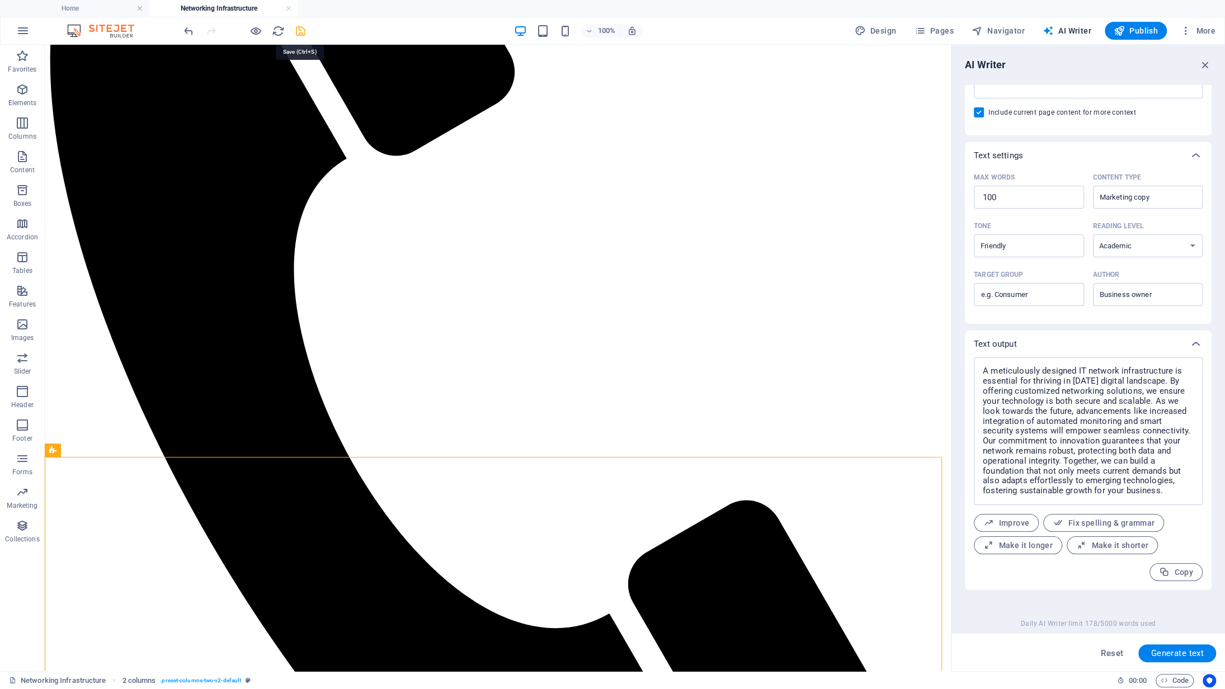
click at [303, 31] on icon "save" at bounding box center [300, 31] width 13 height 13
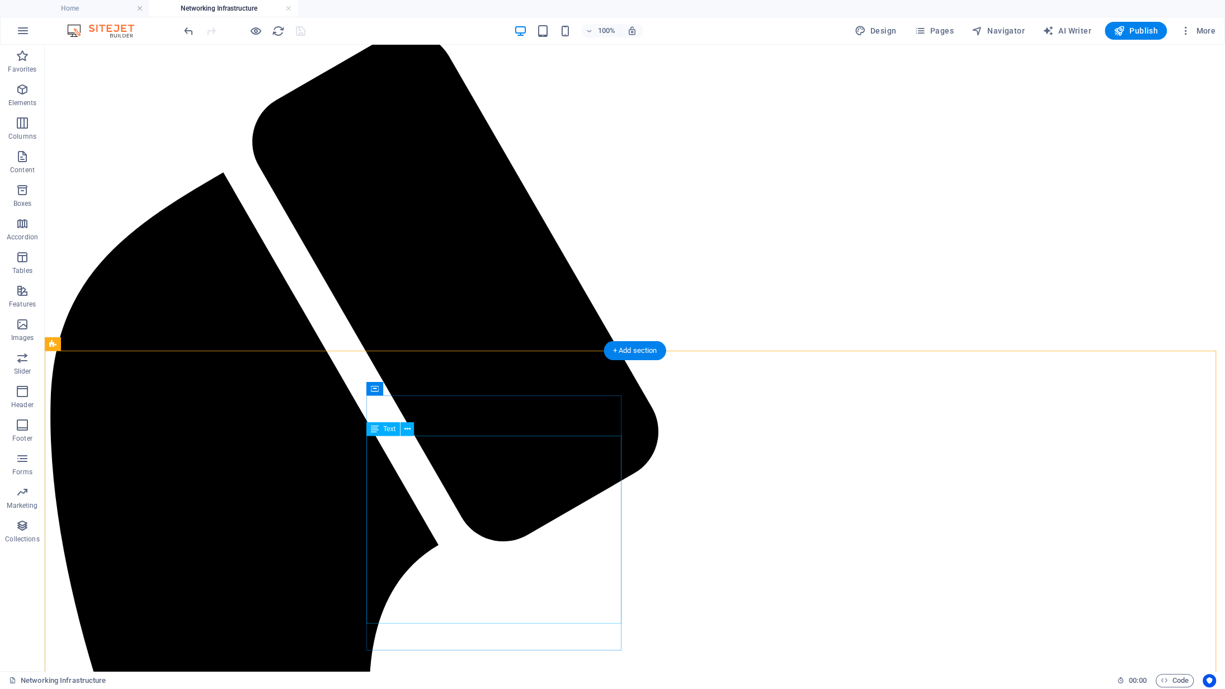
scroll to position [0, 0]
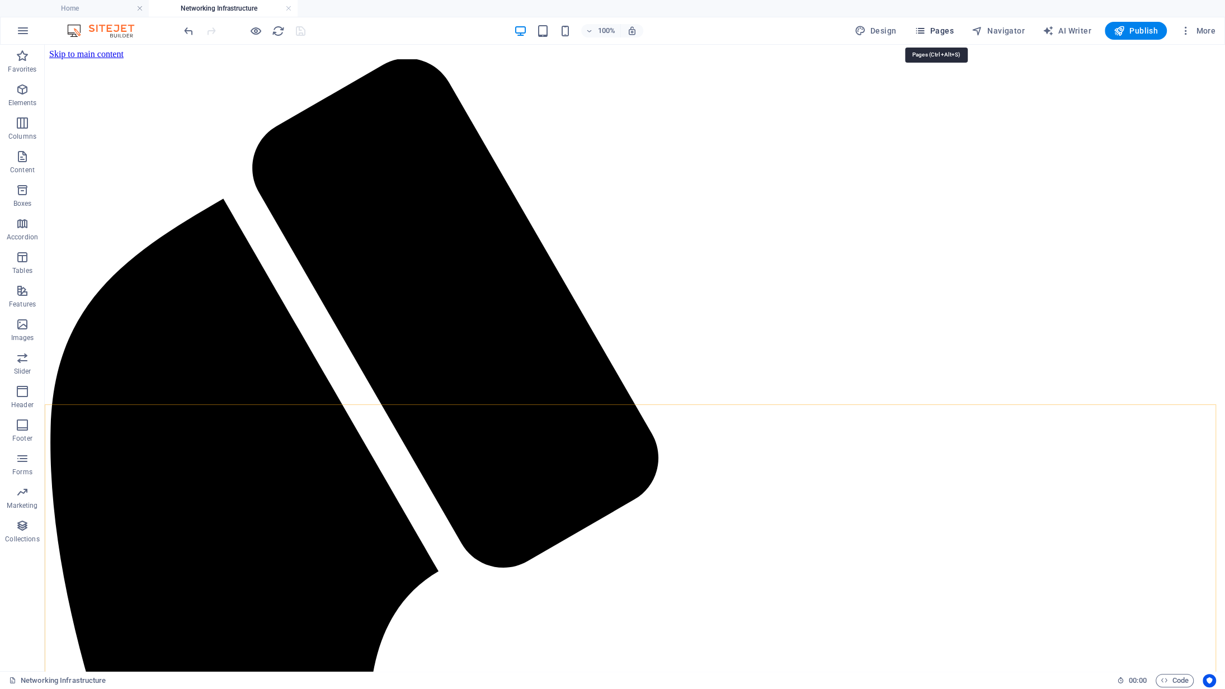
click at [940, 29] on span "Pages" at bounding box center [933, 30] width 39 height 11
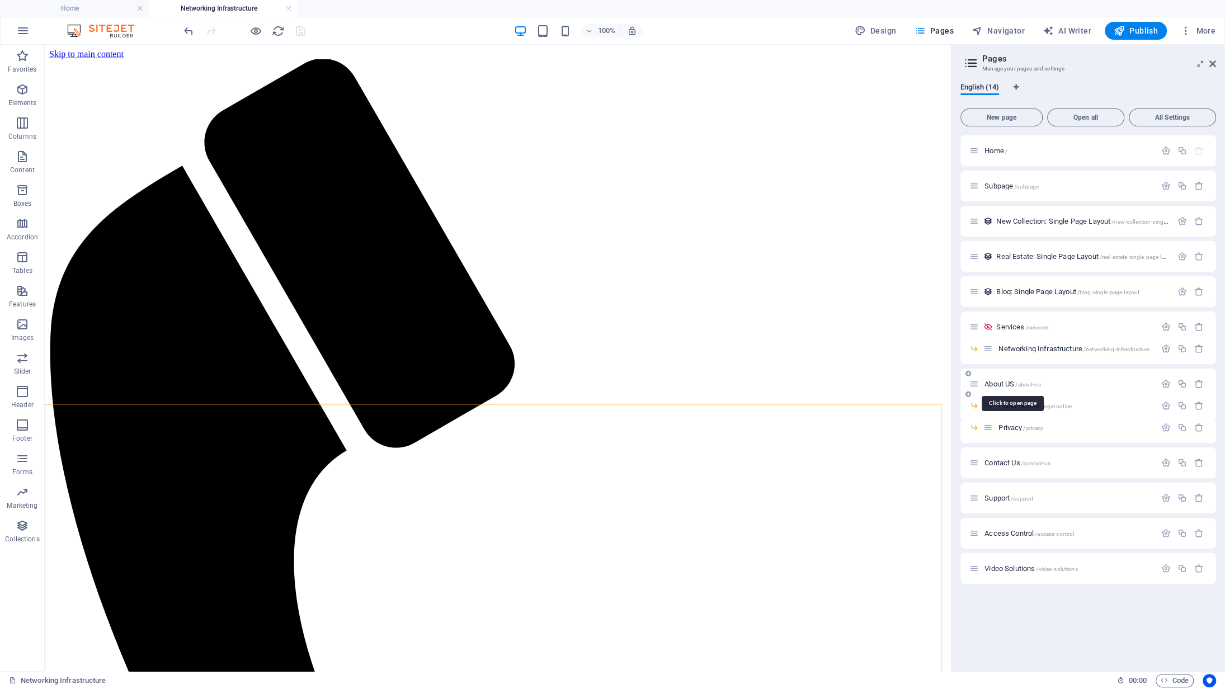
click at [1011, 386] on span "About US /about-us" at bounding box center [1013, 384] width 56 height 8
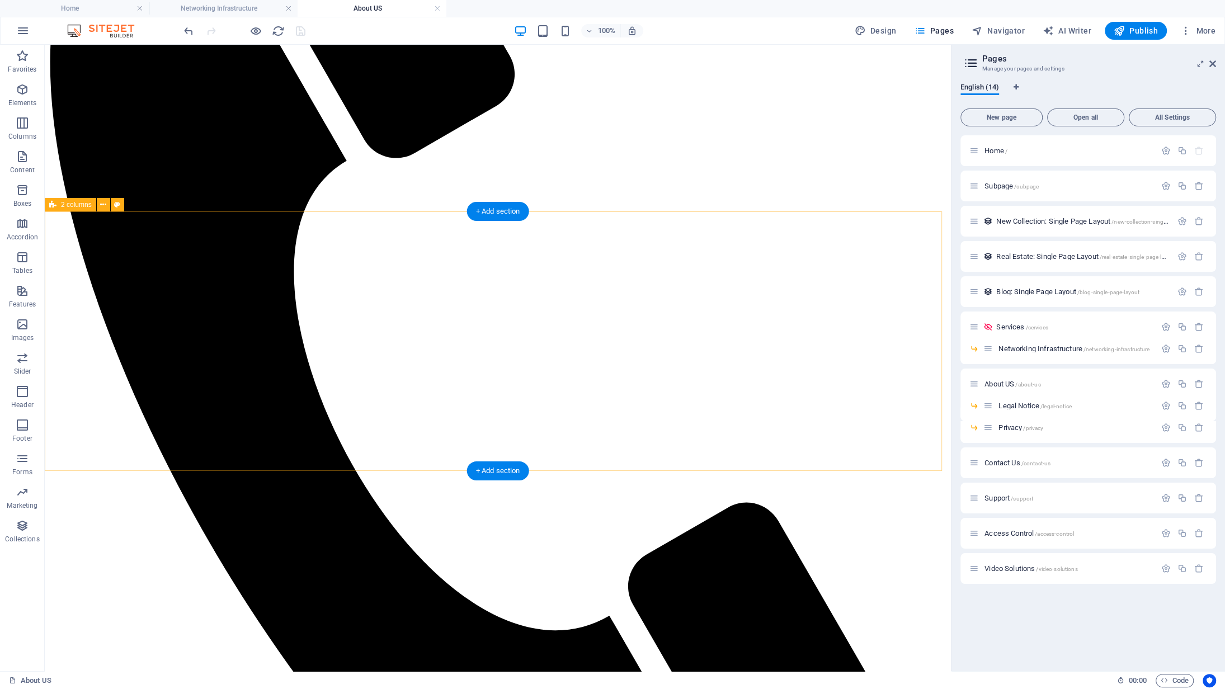
scroll to position [280, 0]
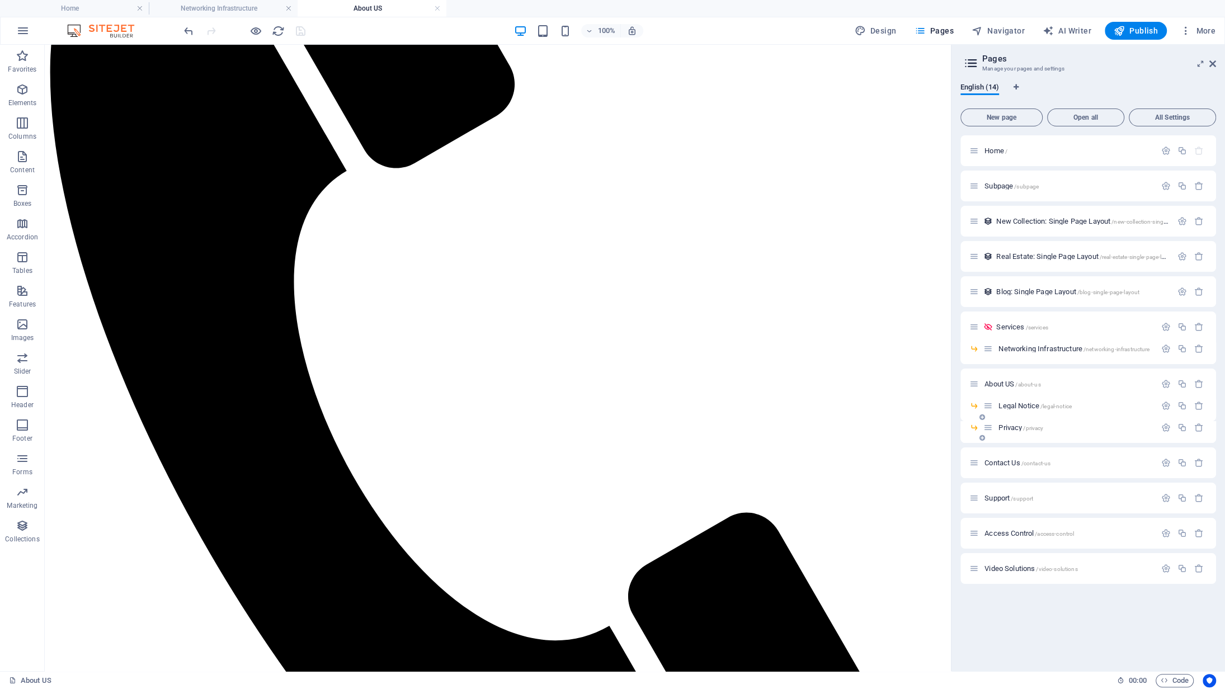
click at [1018, 429] on span "Privacy /privacy" at bounding box center [1021, 427] width 45 height 8
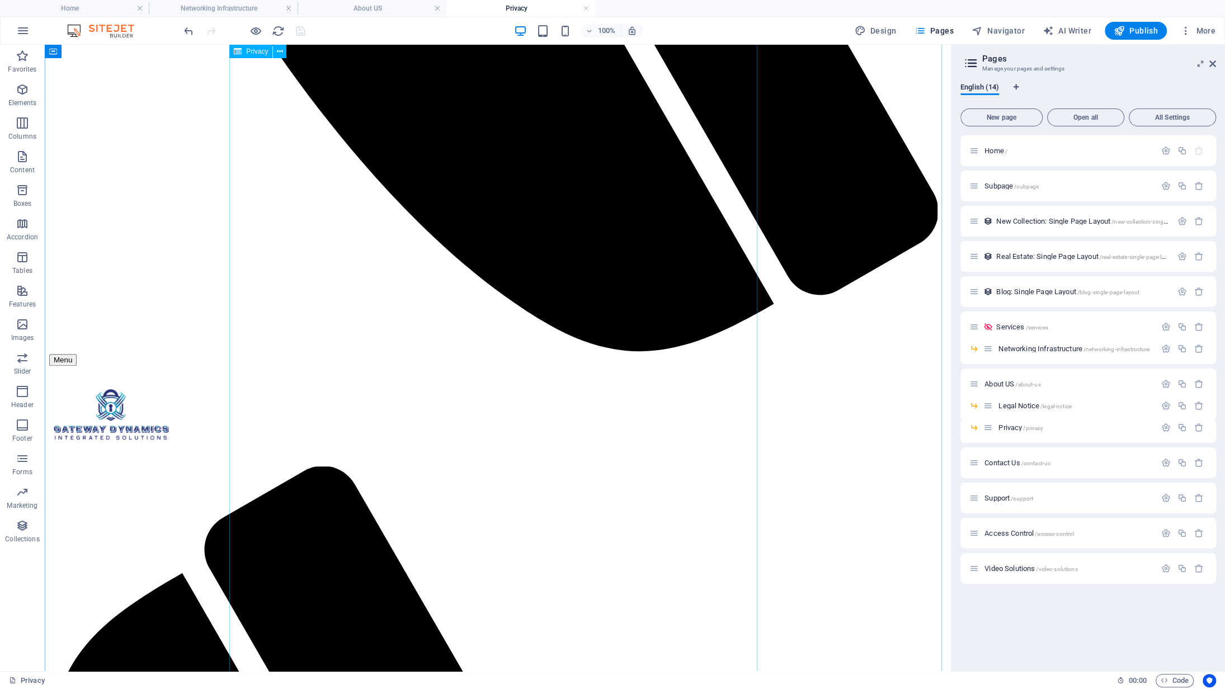
scroll to position [895, 0]
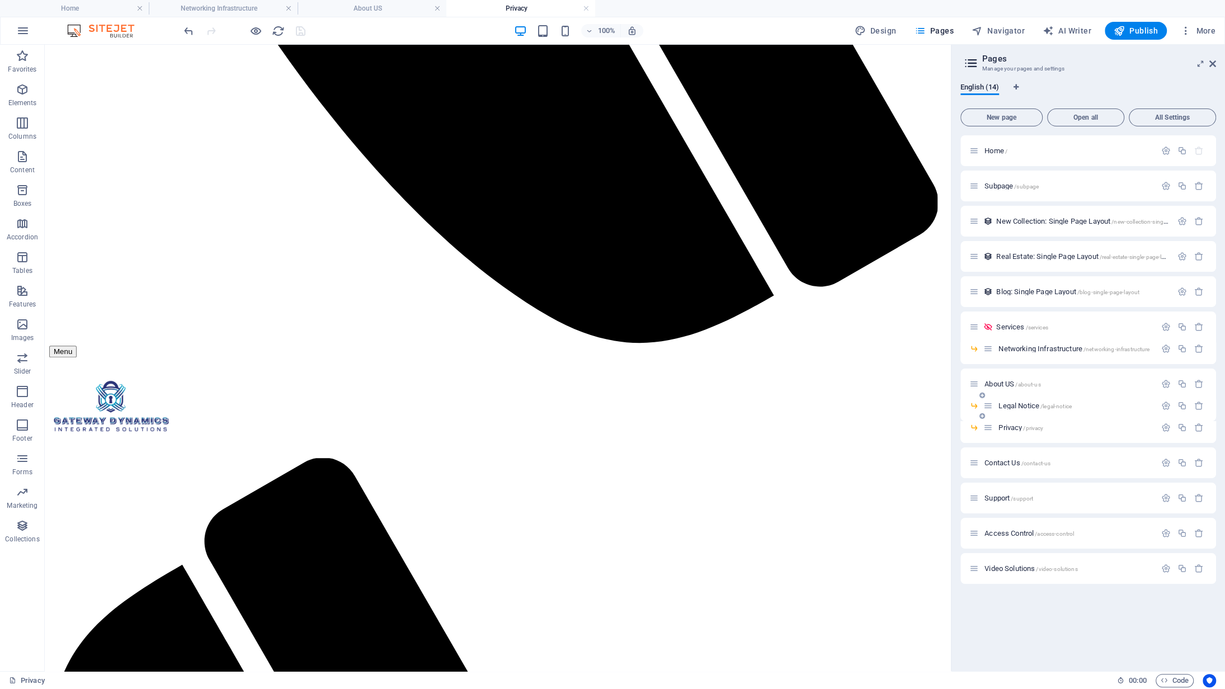
click at [1020, 408] on span "Legal Notice /legal-notice" at bounding box center [1035, 406] width 73 height 8
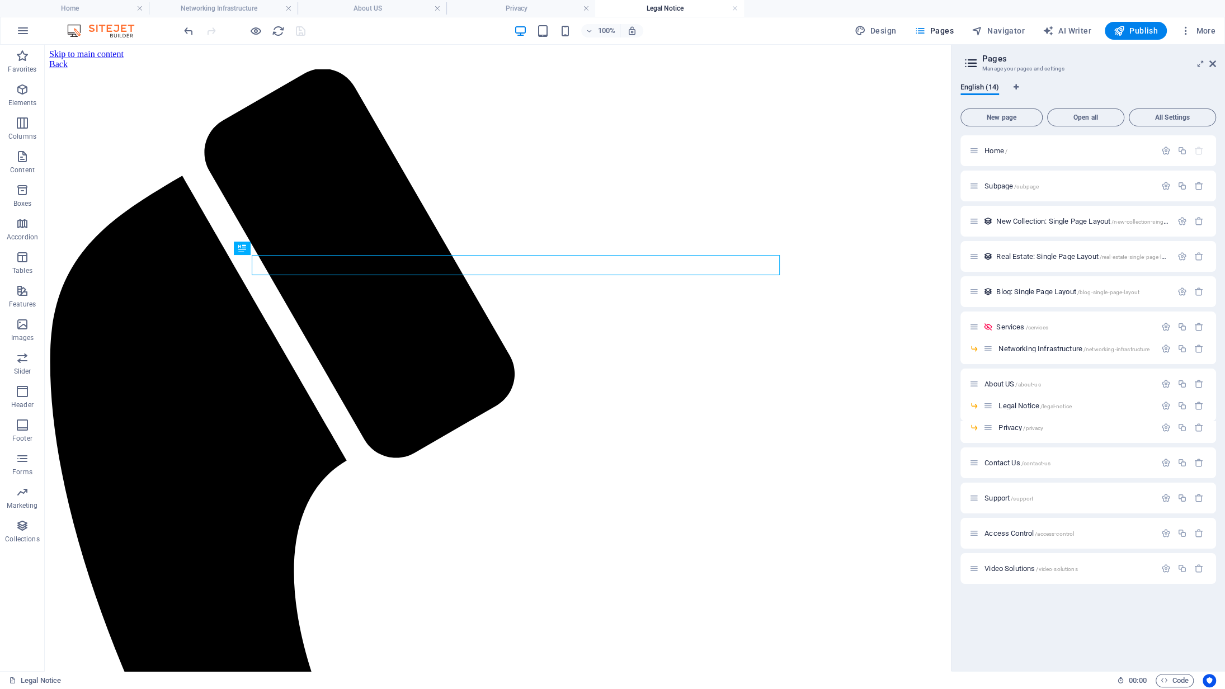
scroll to position [0, 0]
click at [1169, 404] on icon "button" at bounding box center [1166, 406] width 10 height 10
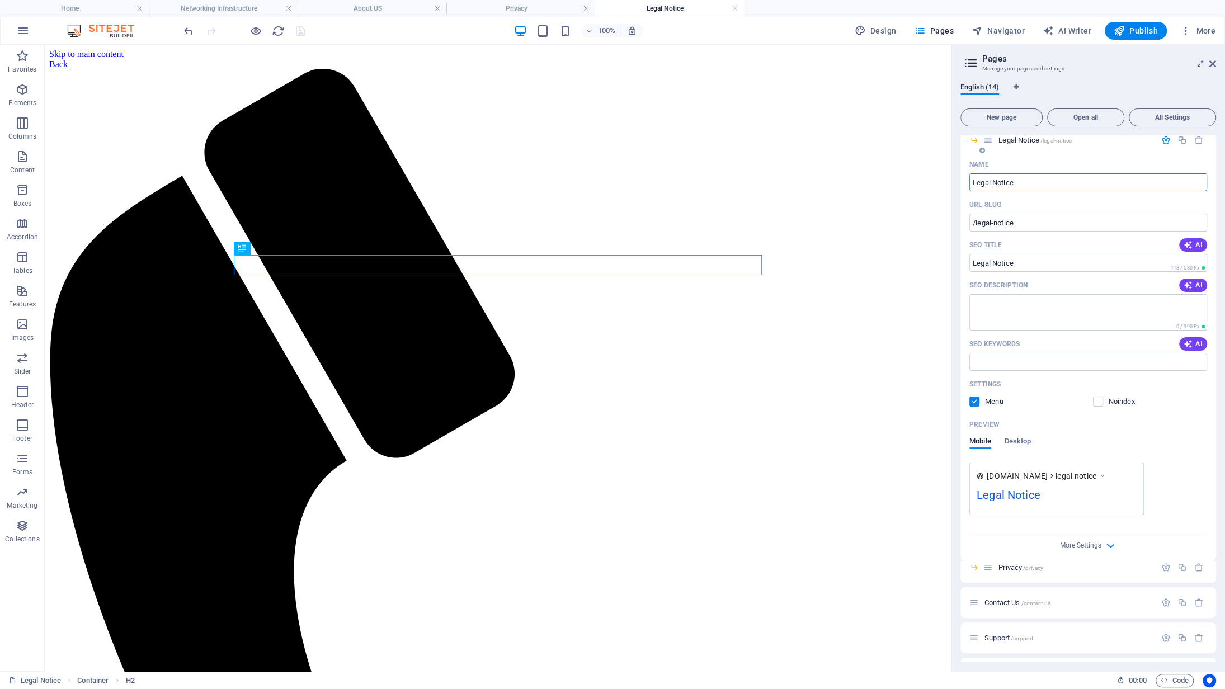
scroll to position [280, 0]
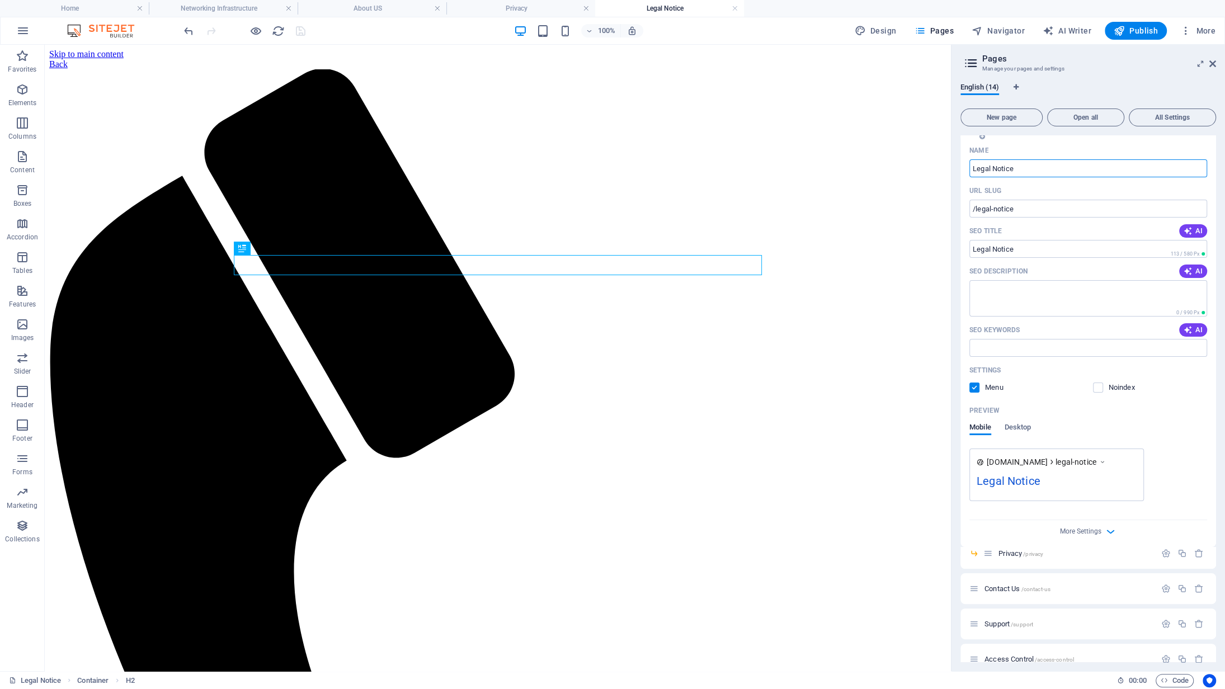
click at [1117, 530] on div "More Settings" at bounding box center [1088, 529] width 238 height 18
click at [1112, 529] on icon "button" at bounding box center [1110, 531] width 13 height 13
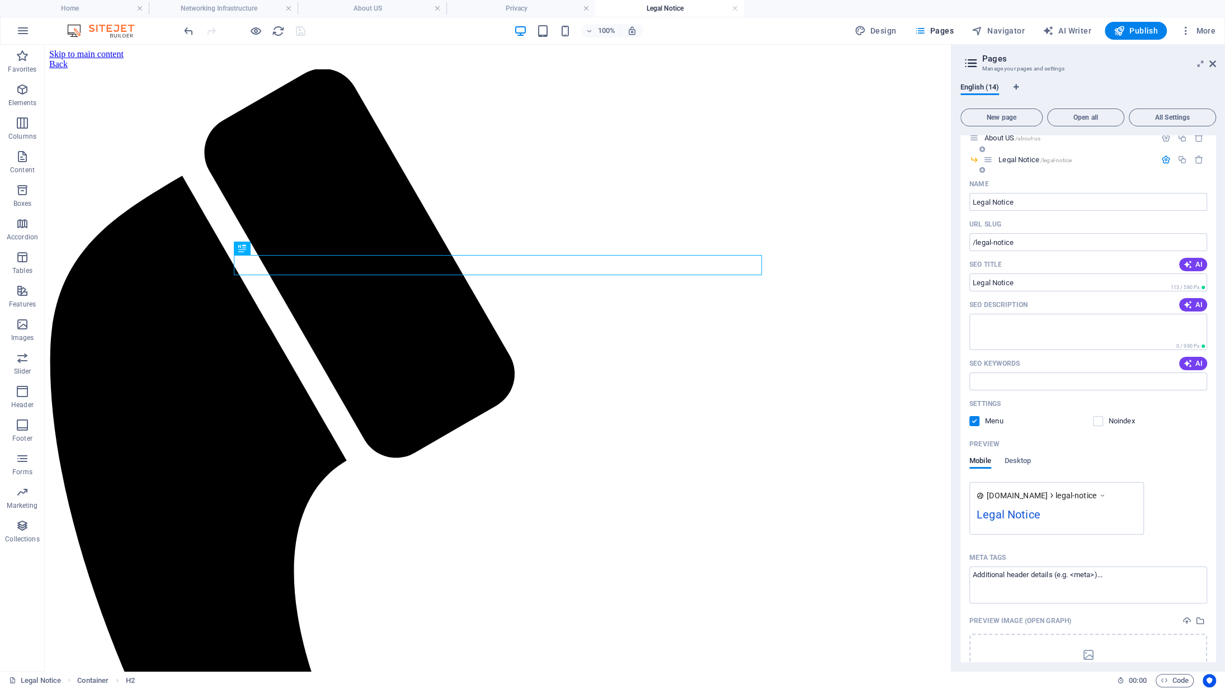
scroll to position [224, 0]
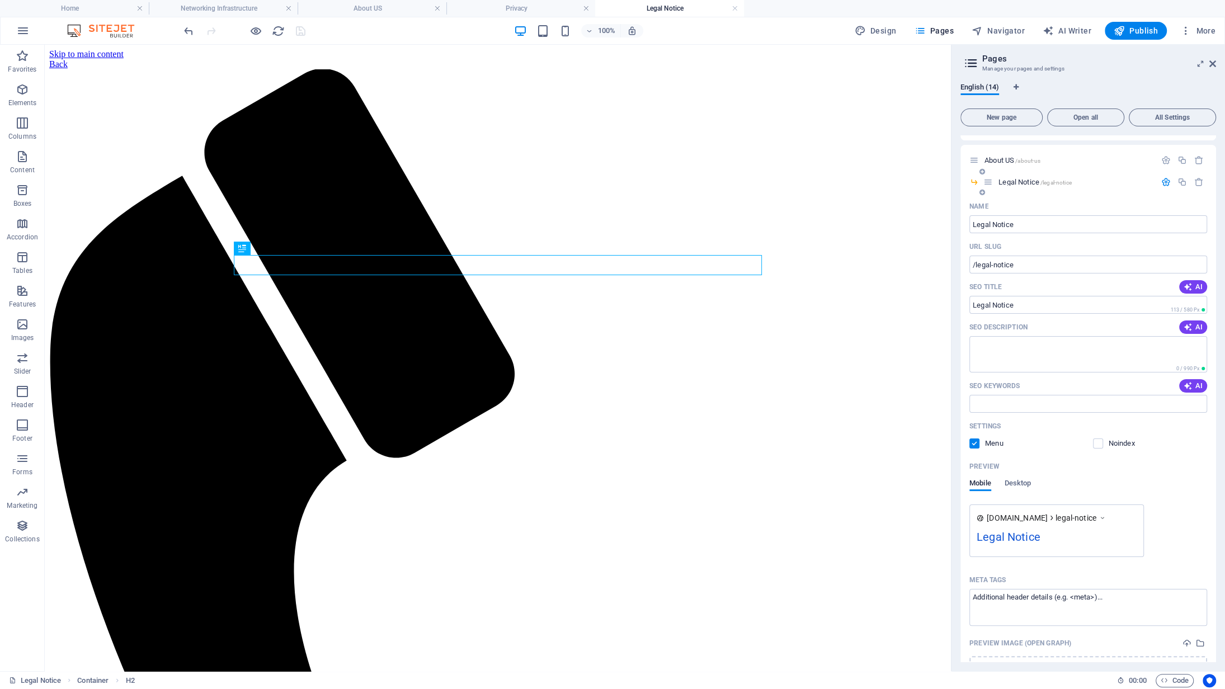
click at [974, 444] on label at bounding box center [974, 444] width 10 height 10
click at [0, 0] on input "checkbox" at bounding box center [0, 0] width 0 height 0
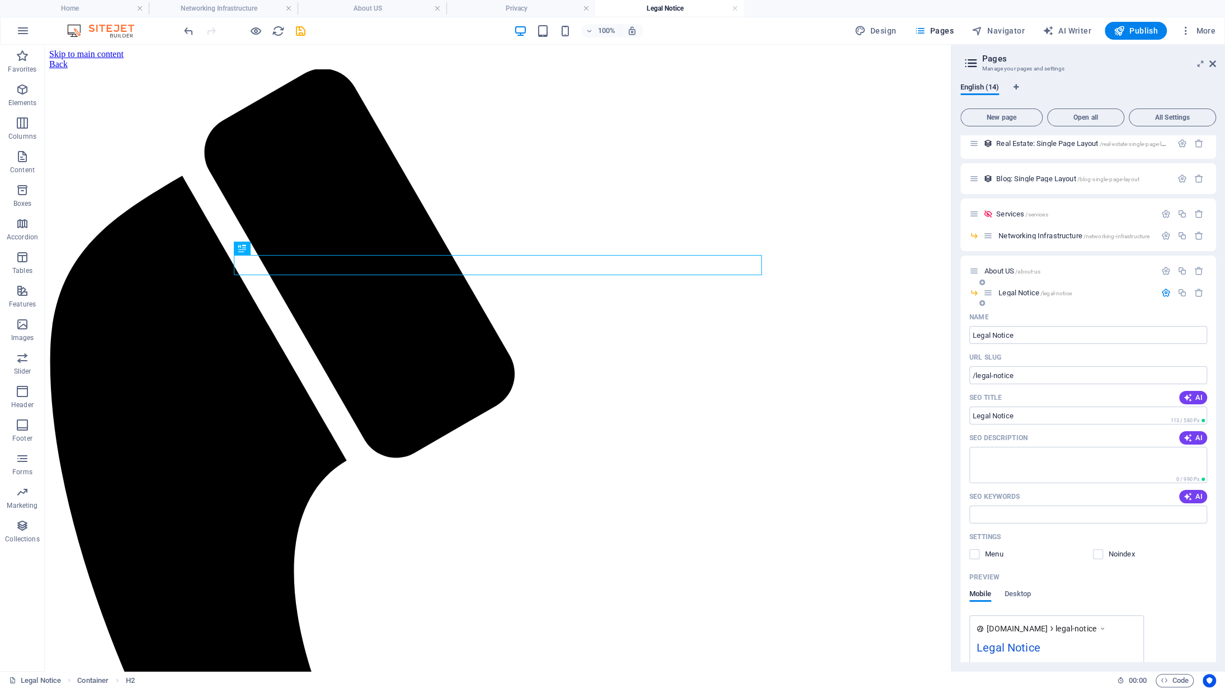
scroll to position [56, 0]
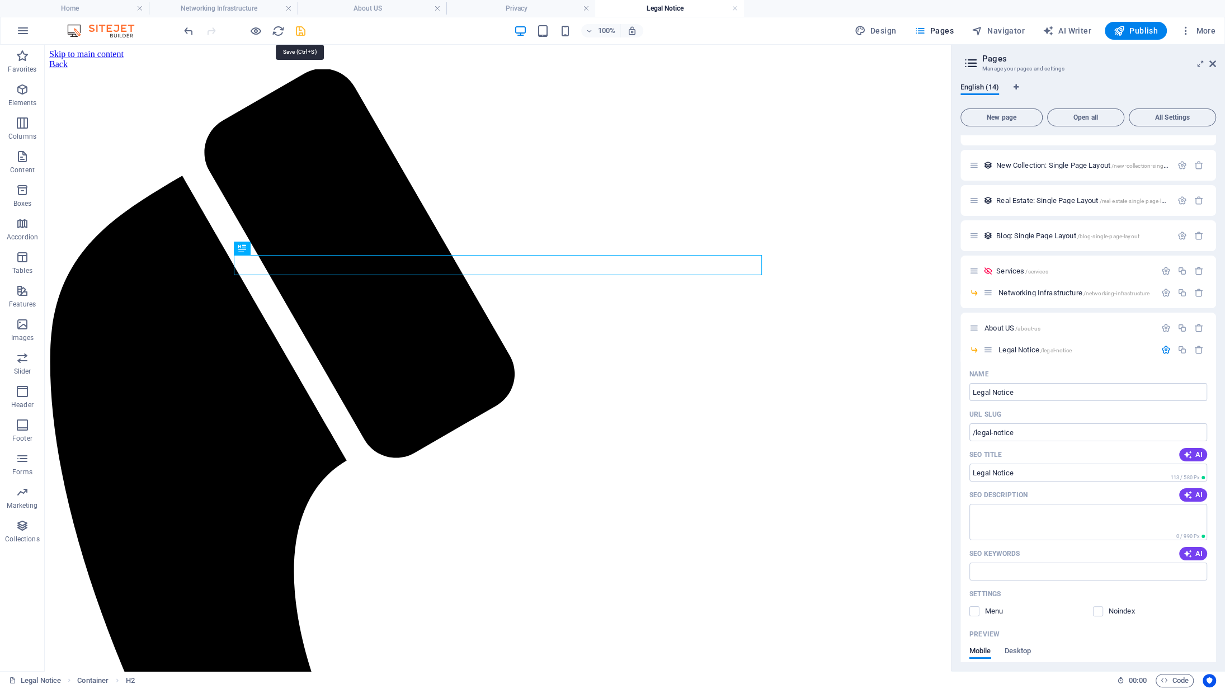
click at [305, 28] on icon "save" at bounding box center [300, 31] width 13 height 13
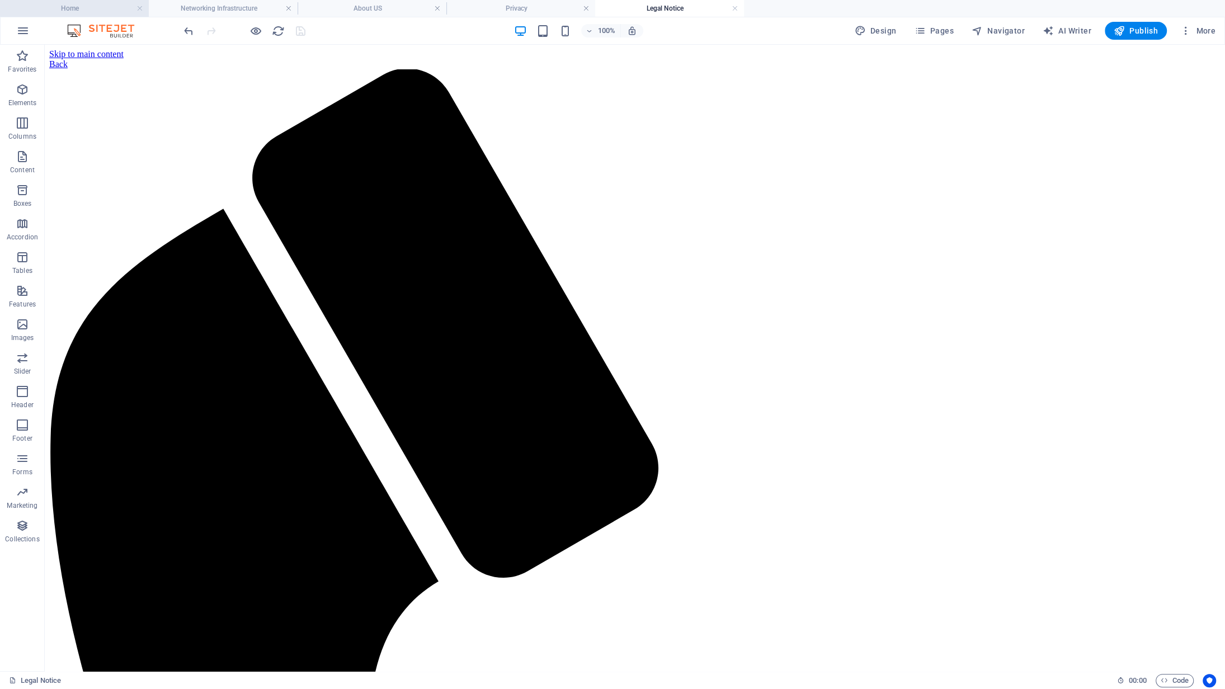
click at [100, 4] on h4 "Home" at bounding box center [74, 8] width 149 height 12
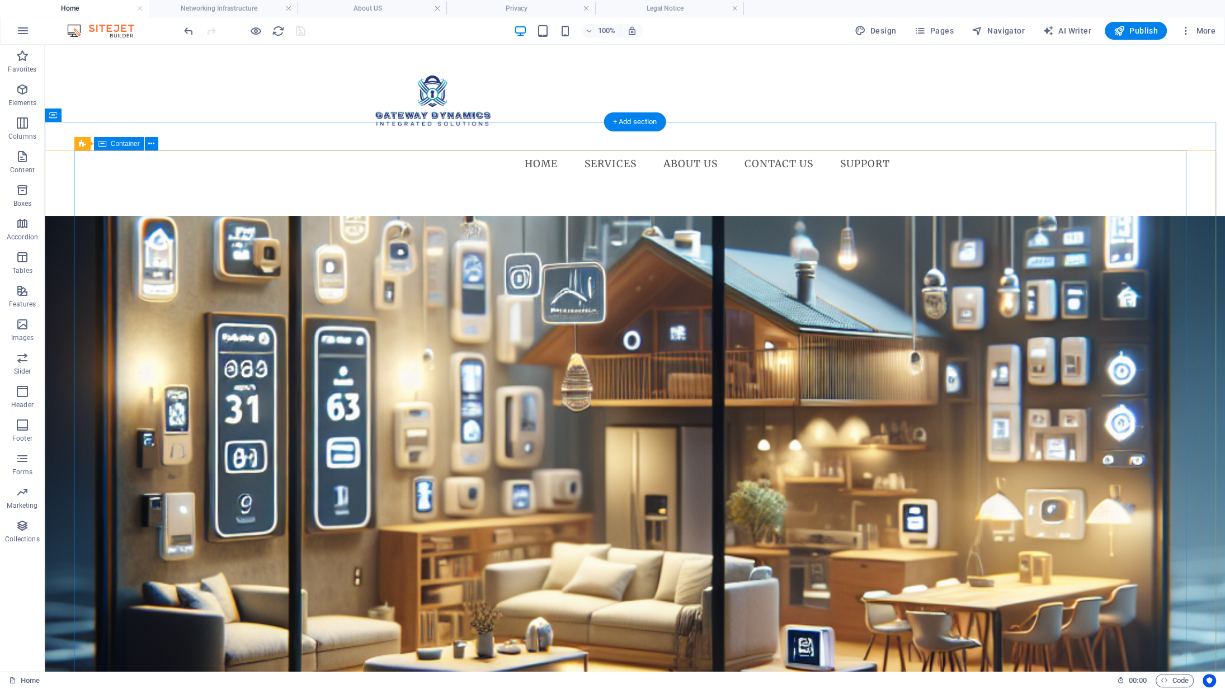
scroll to position [0, 0]
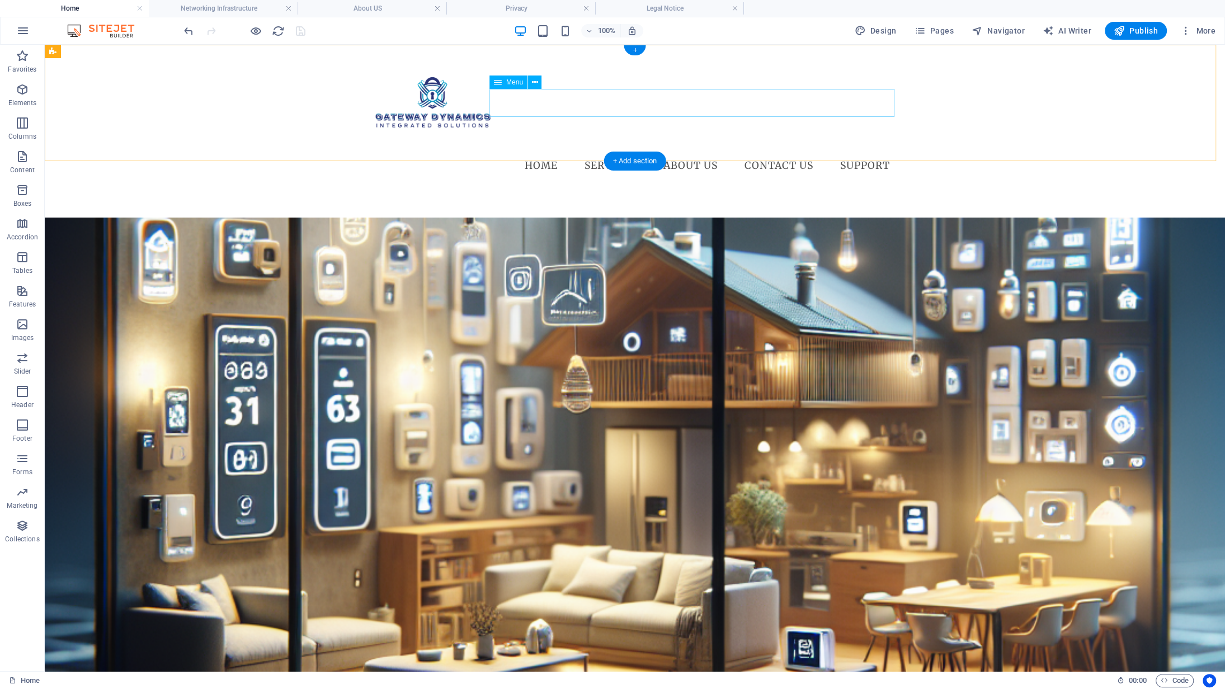
click at [661, 152] on nav "Home Services Networking Infrastructure About US Legal Notice Privacy Contact U…" at bounding box center [635, 166] width 528 height 28
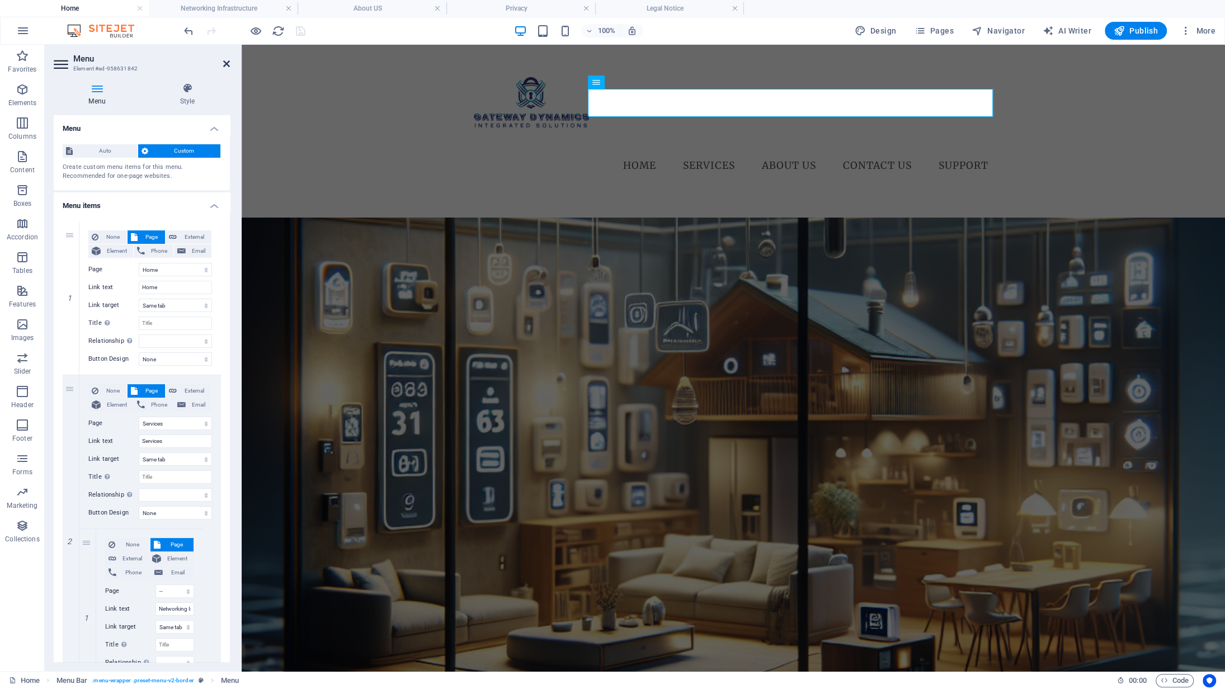
click at [229, 64] on icon at bounding box center [226, 63] width 7 height 9
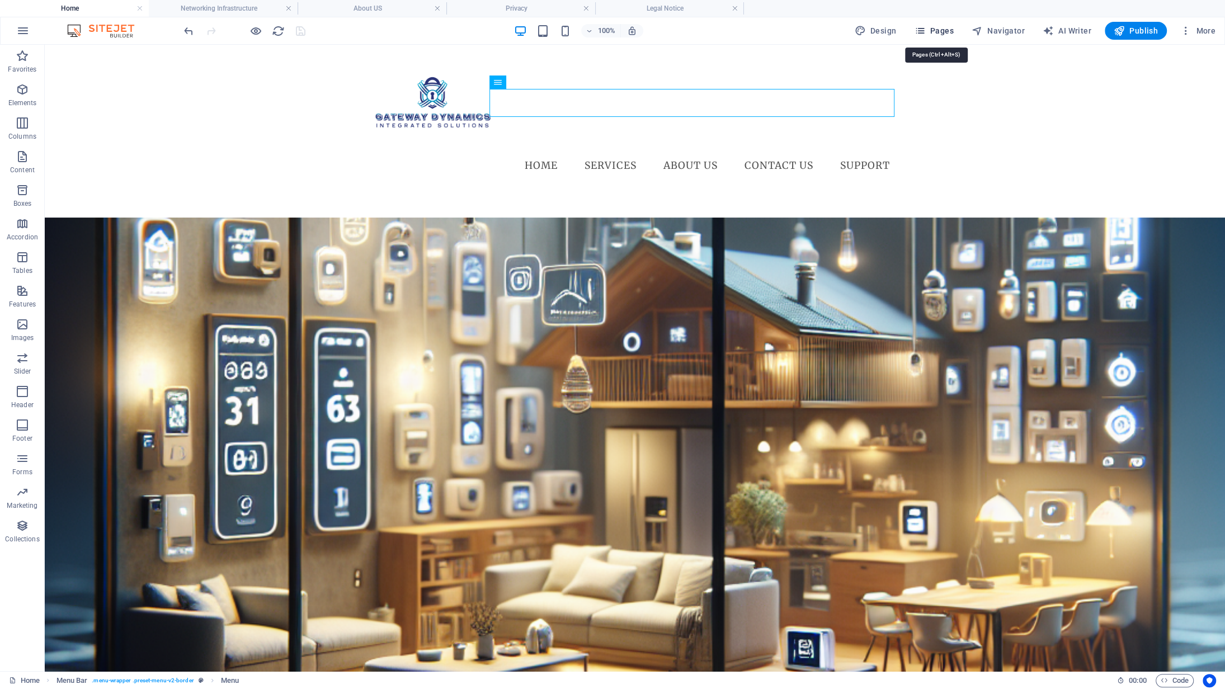
click at [952, 29] on span "Pages" at bounding box center [933, 30] width 39 height 11
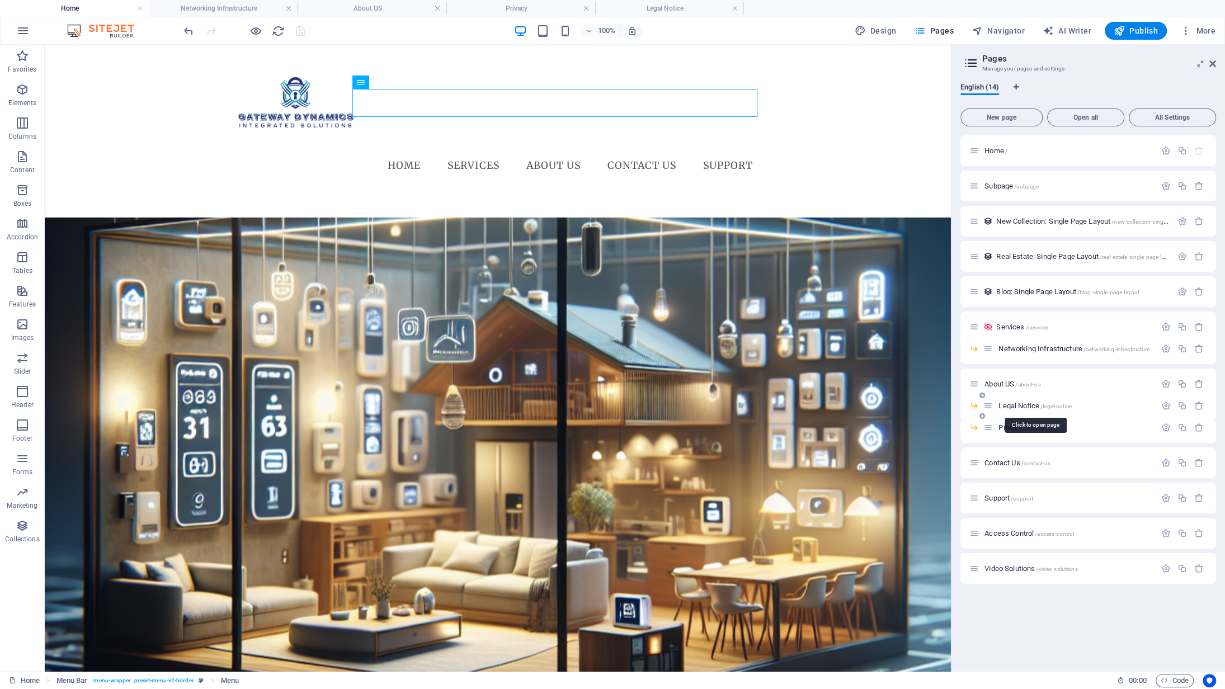
click at [1032, 403] on span "Legal Notice /legal-notice" at bounding box center [1035, 406] width 73 height 8
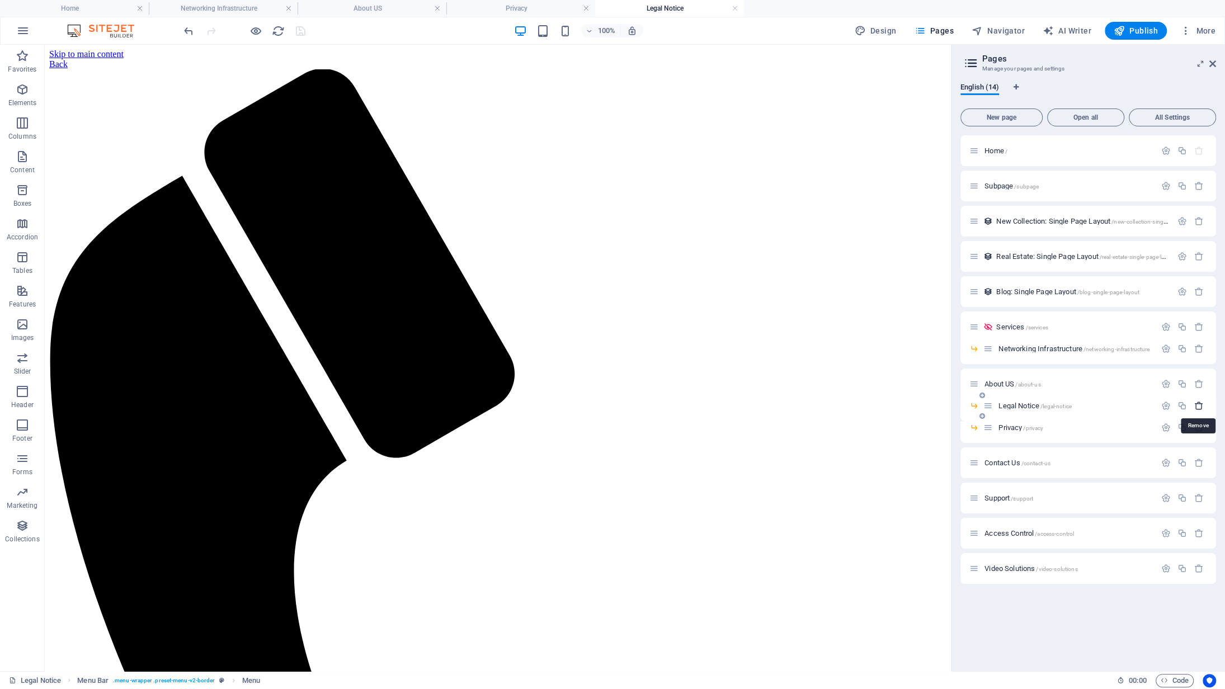
click at [1197, 406] on icon "button" at bounding box center [1199, 406] width 10 height 10
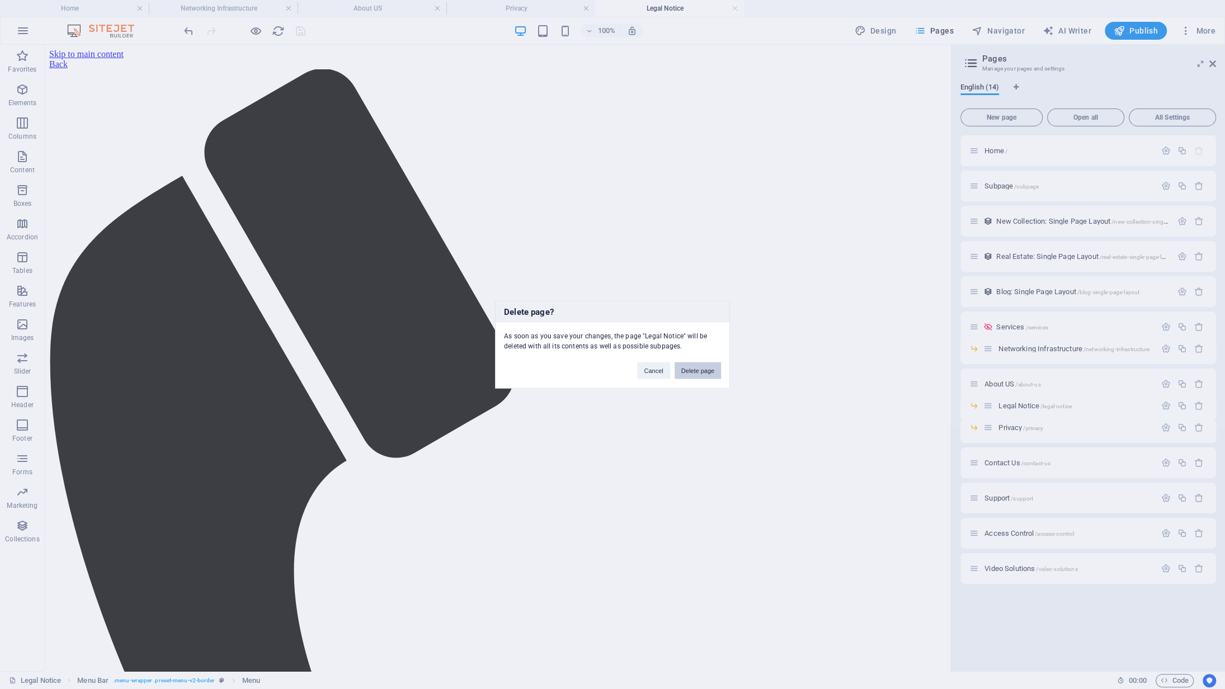
click at [694, 370] on button "Delete page" at bounding box center [698, 371] width 46 height 17
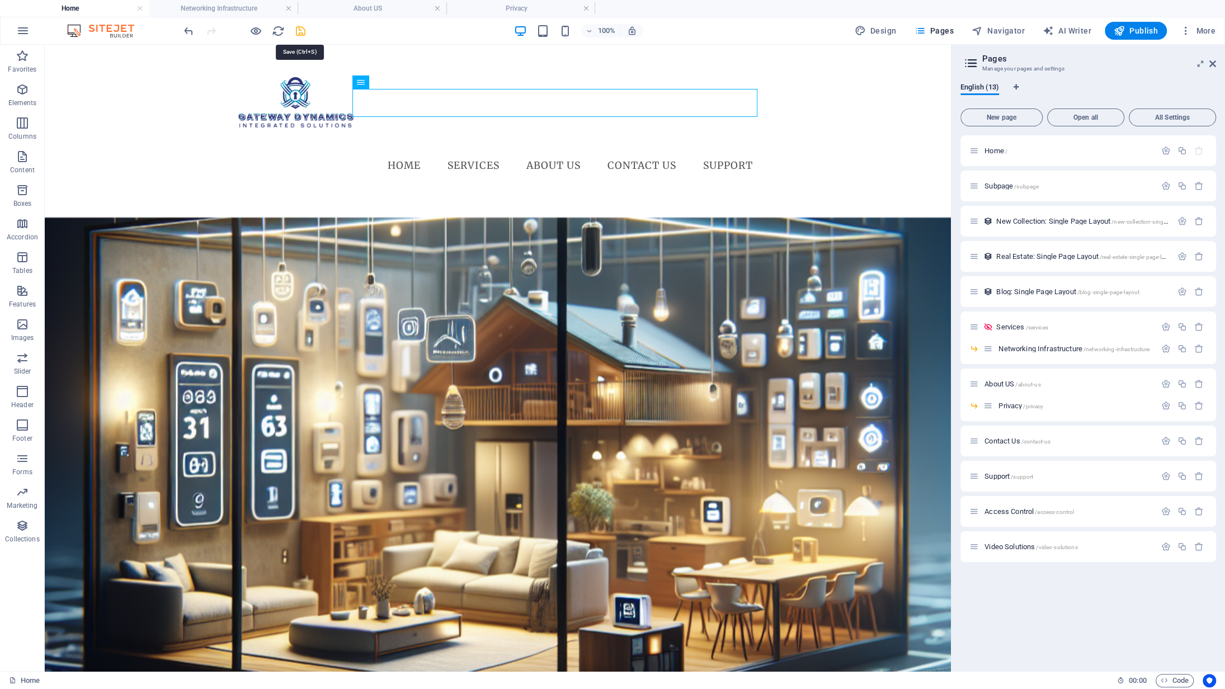
click at [302, 35] on icon "save" at bounding box center [300, 31] width 13 height 13
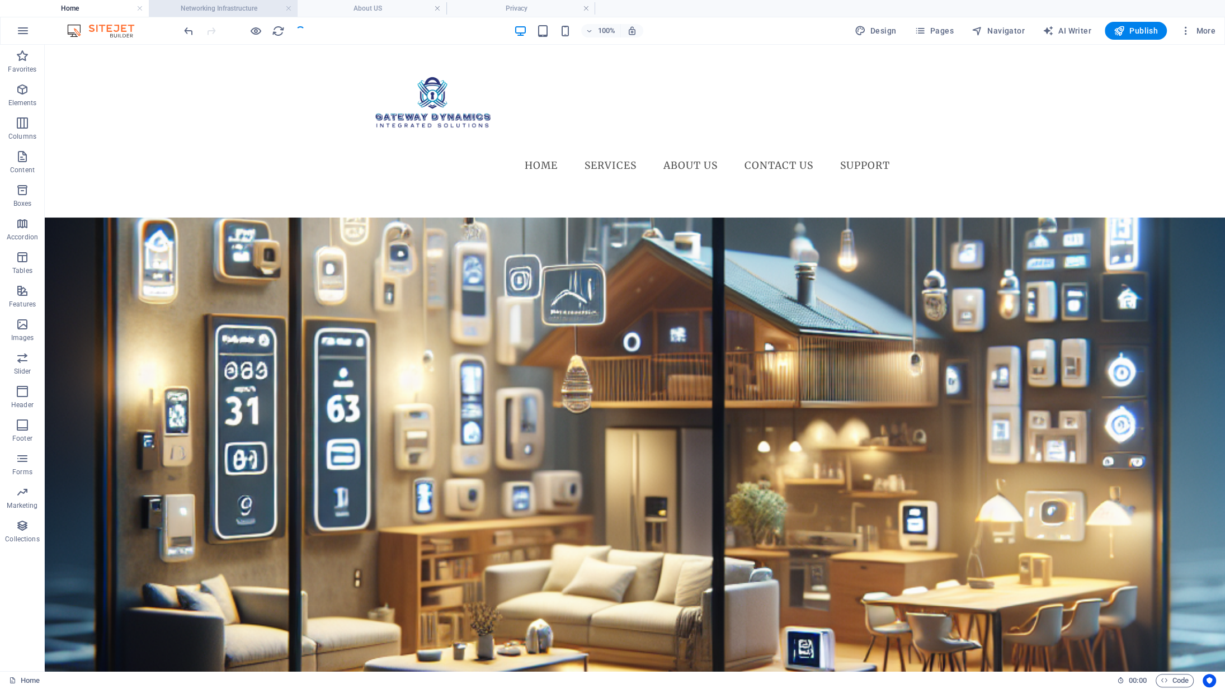
click at [223, 0] on li "Networking Infrastructure" at bounding box center [223, 8] width 149 height 17
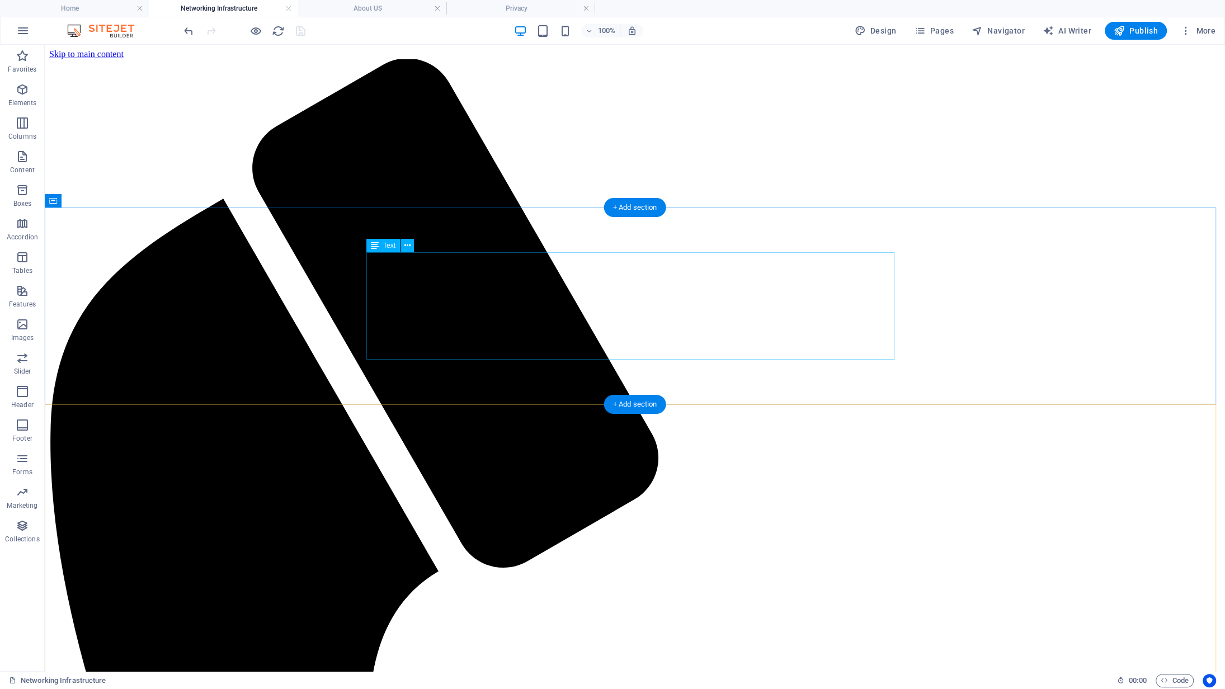
click at [425, 0] on li "About US" at bounding box center [372, 8] width 149 height 17
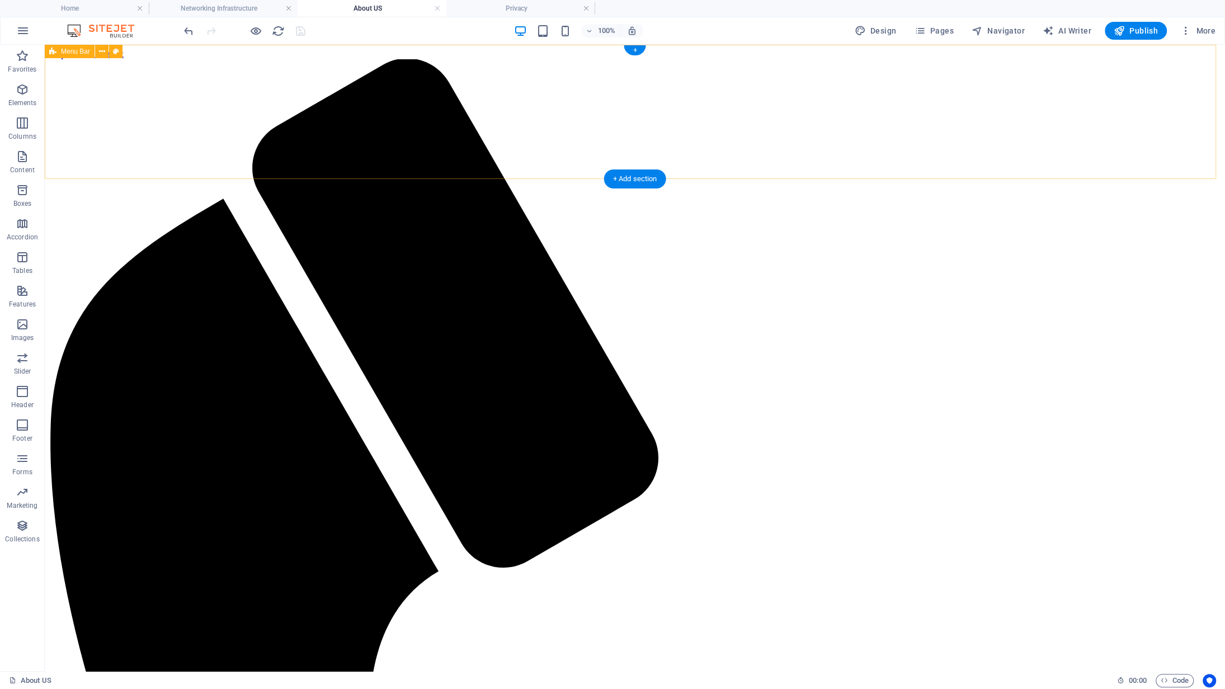
click at [506, 10] on h4 "Privacy" at bounding box center [520, 8] width 149 height 12
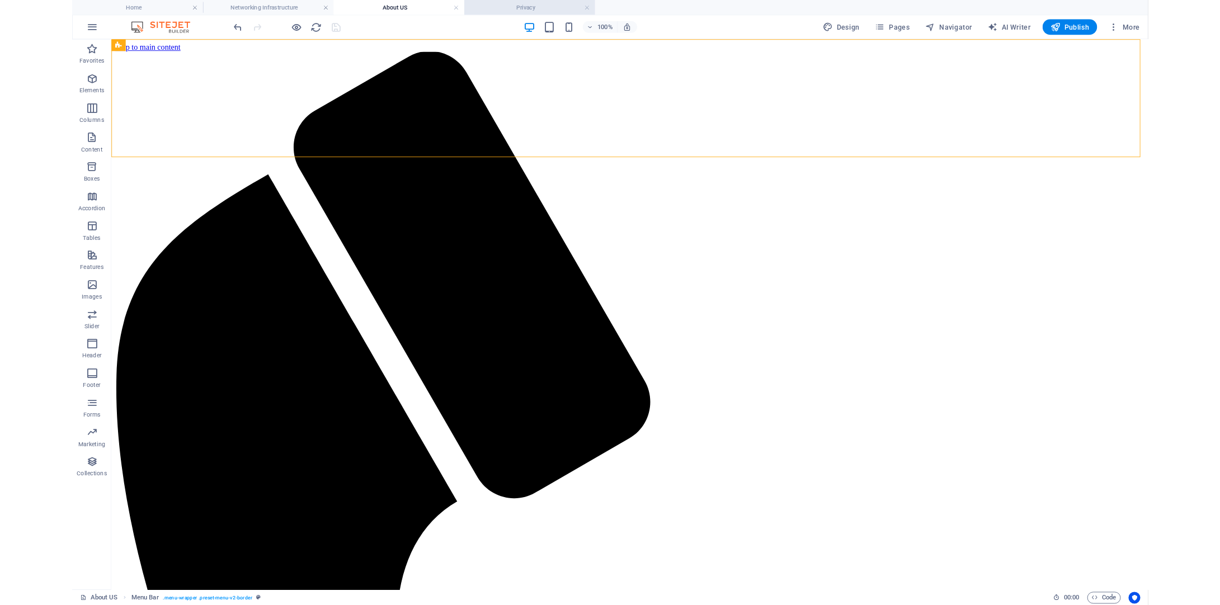
scroll to position [895, 0]
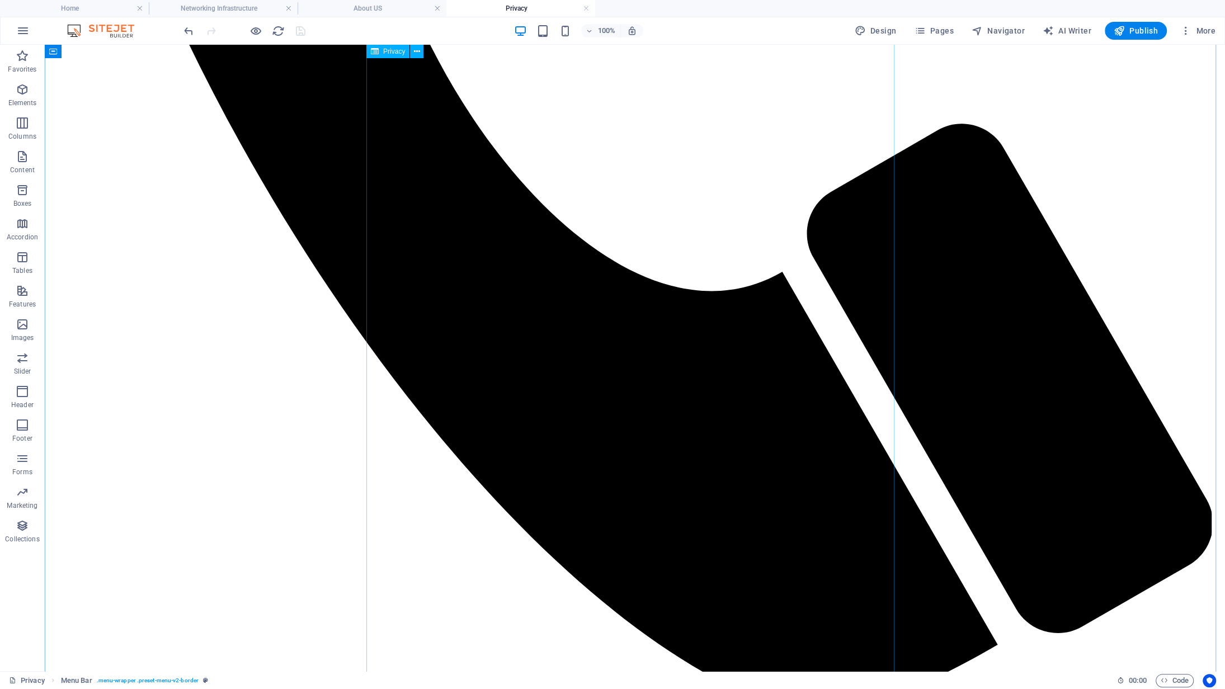
drag, startPoint x: 883, startPoint y: 50, endPoint x: 832, endPoint y: 45, distance: 51.8
click at [804, 12] on ul "Home Networking Infrastructure About US Privacy" at bounding box center [612, 8] width 1225 height 17
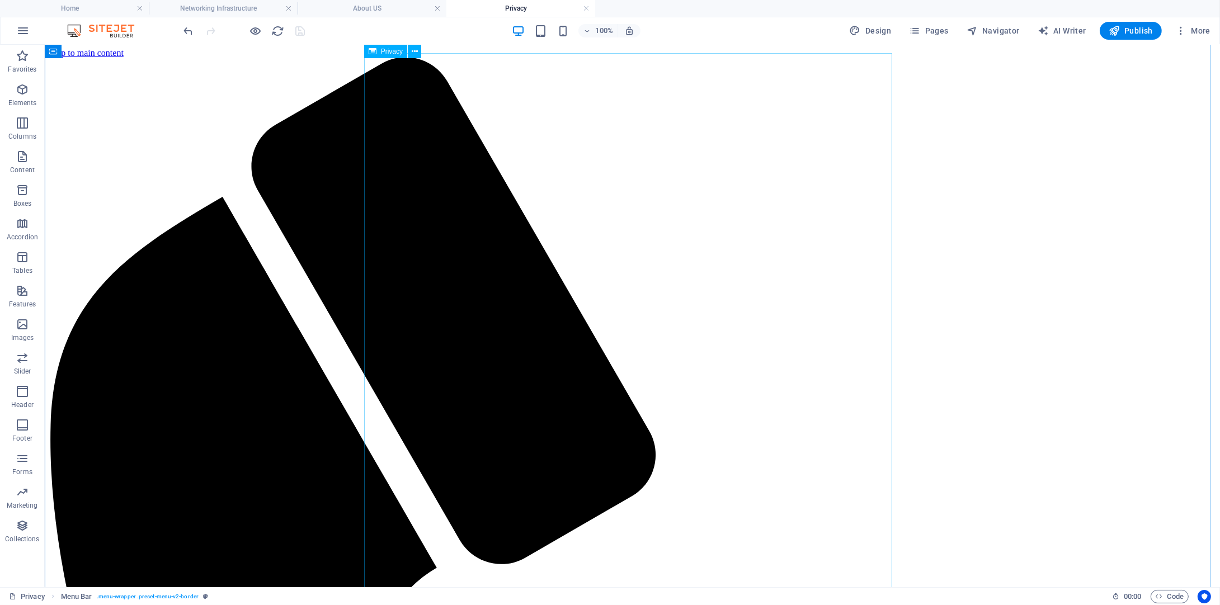
scroll to position [0, 0]
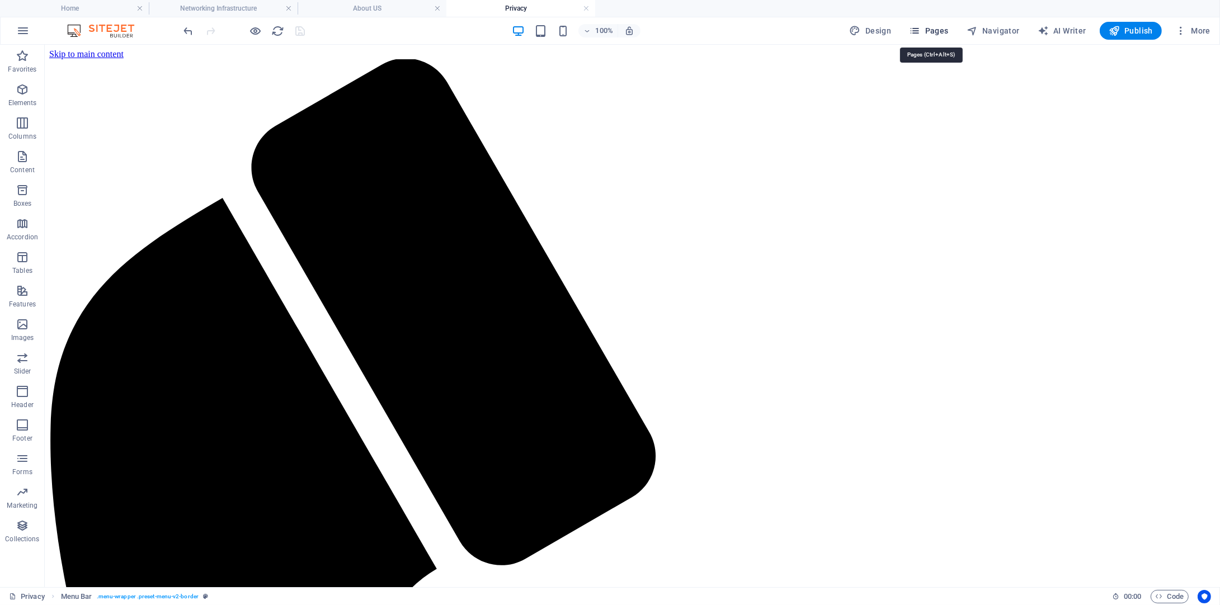
click at [943, 30] on span "Pages" at bounding box center [928, 30] width 39 height 11
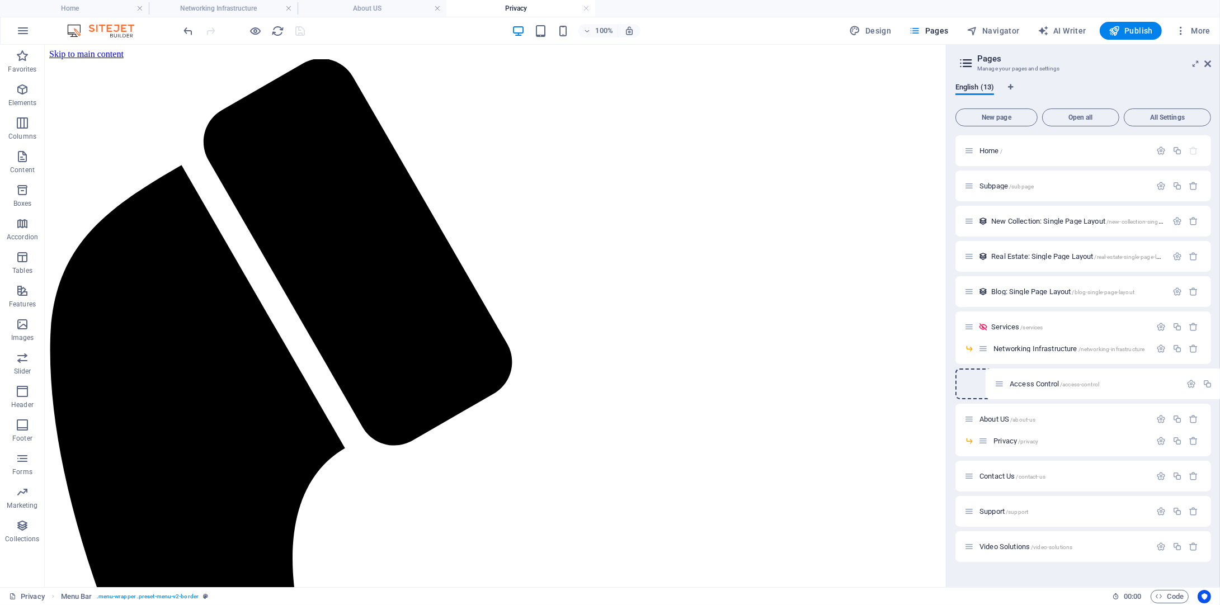
drag, startPoint x: 972, startPoint y: 516, endPoint x: 1002, endPoint y: 385, distance: 133.9
click at [1002, 385] on div "Home / Subpage /subpage New Collection: Single Page Layout /new-collection-sing…" at bounding box center [1083, 348] width 256 height 427
drag, startPoint x: 961, startPoint y: 383, endPoint x: 981, endPoint y: 379, distance: 20.0
click at [982, 377] on div "Access Control /access-control" at bounding box center [1083, 384] width 256 height 31
drag, startPoint x: 968, startPoint y: 383, endPoint x: 987, endPoint y: 369, distance: 23.2
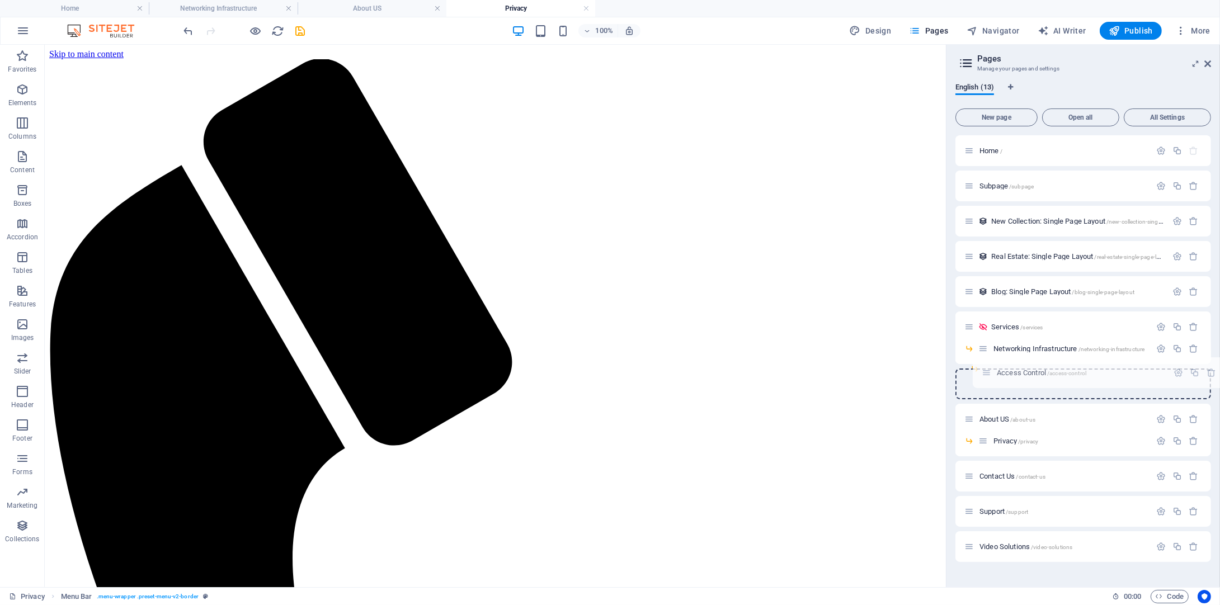
click at [987, 369] on div "Home / Subpage /subpage New Collection: Single Page Layout /new-collection-sing…" at bounding box center [1083, 348] width 256 height 427
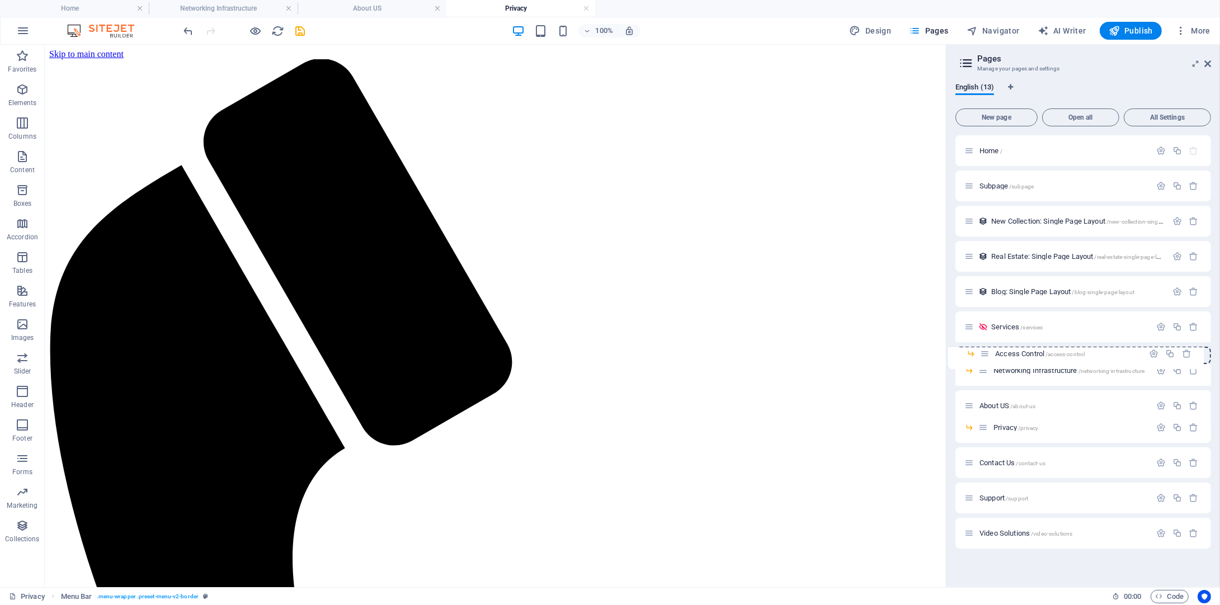
drag, startPoint x: 988, startPoint y: 369, endPoint x: 978, endPoint y: 352, distance: 19.6
click at [978, 352] on div "Home / Subpage /subpage New Collection: Single Page Layout /new-collection-sing…" at bounding box center [1083, 341] width 256 height 413
drag, startPoint x: 968, startPoint y: 538, endPoint x: 967, endPoint y: 402, distance: 135.9
click at [967, 402] on div "Home / Subpage /subpage New Collection: Single Page Layout /new-collection-sing…" at bounding box center [1083, 341] width 256 height 413
drag, startPoint x: 969, startPoint y: 406, endPoint x: 970, endPoint y: 390, distance: 15.7
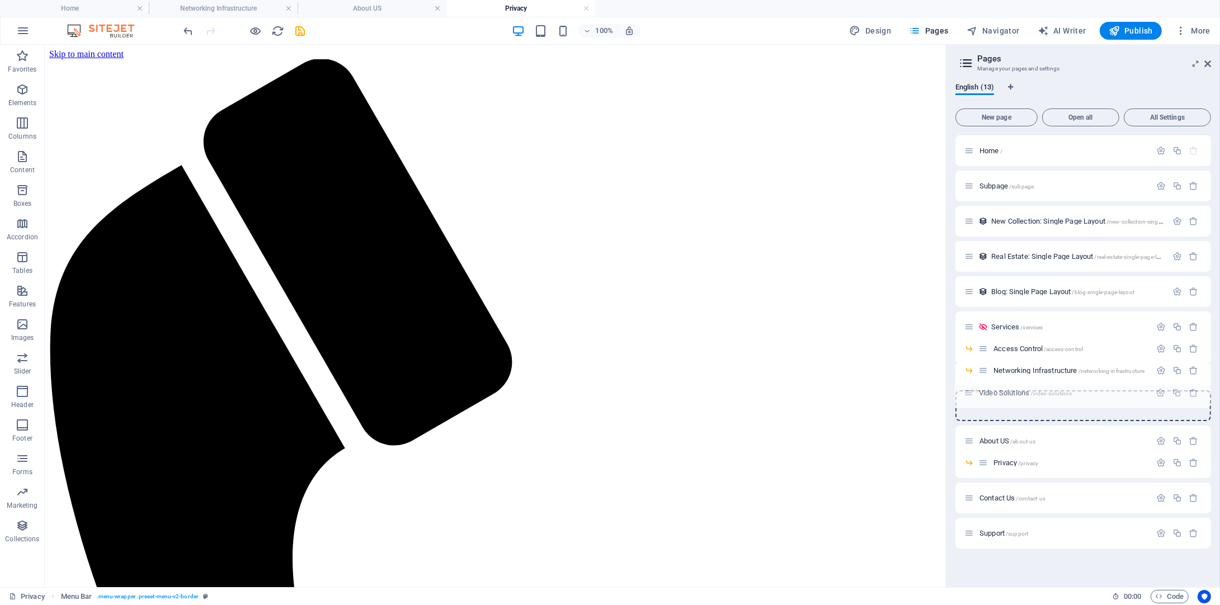
click at [970, 390] on div "Home / Subpage /subpage New Collection: Single Page Layout /new-collection-sing…" at bounding box center [1083, 341] width 256 height 413
drag, startPoint x: 992, startPoint y: 395, endPoint x: 961, endPoint y: 374, distance: 37.4
click at [961, 374] on div "Home / Subpage /subpage New Collection: Single Page Layout /new-collection-sing…" at bounding box center [1083, 335] width 256 height 400
click at [961, 374] on div at bounding box center [1083, 377] width 256 height 17
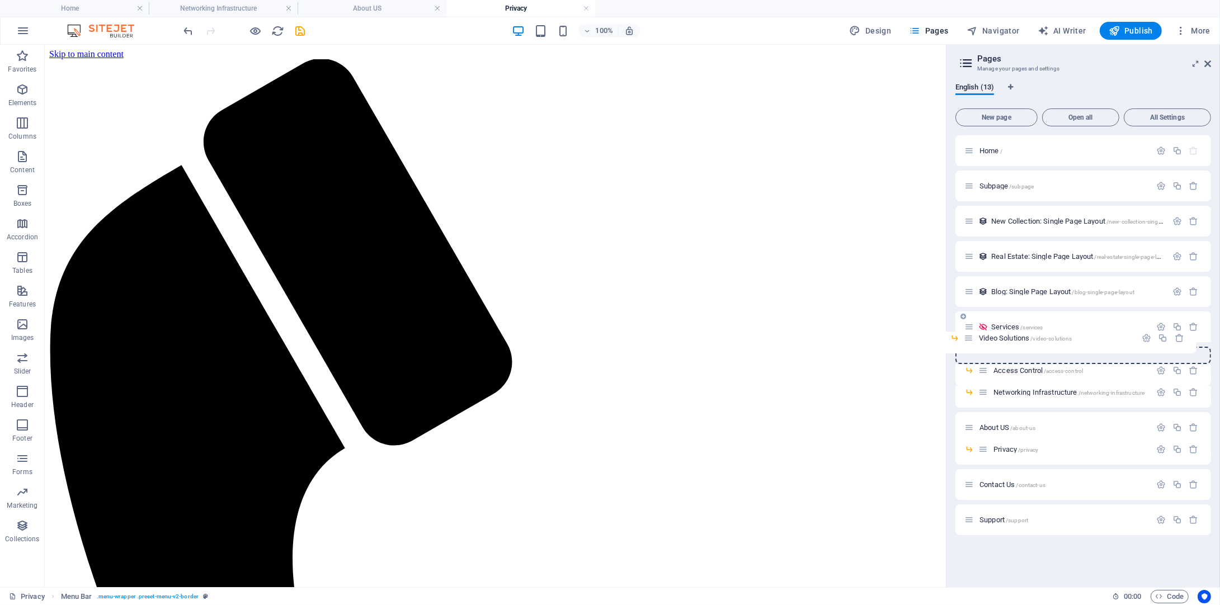
drag, startPoint x: 981, startPoint y: 372, endPoint x: 964, endPoint y: 337, distance: 39.0
click at [964, 337] on div "Home / Subpage /subpage New Collection: Single Page Layout /new-collection-sing…" at bounding box center [1083, 324] width 256 height 378
drag, startPoint x: 983, startPoint y: 373, endPoint x: 976, endPoint y: 346, distance: 27.8
click at [976, 346] on div "Home / Subpage /subpage New Collection: Single Page Layout /new-collection-sing…" at bounding box center [1083, 335] width 256 height 400
drag, startPoint x: 985, startPoint y: 389, endPoint x: 981, endPoint y: 363, distance: 26.6
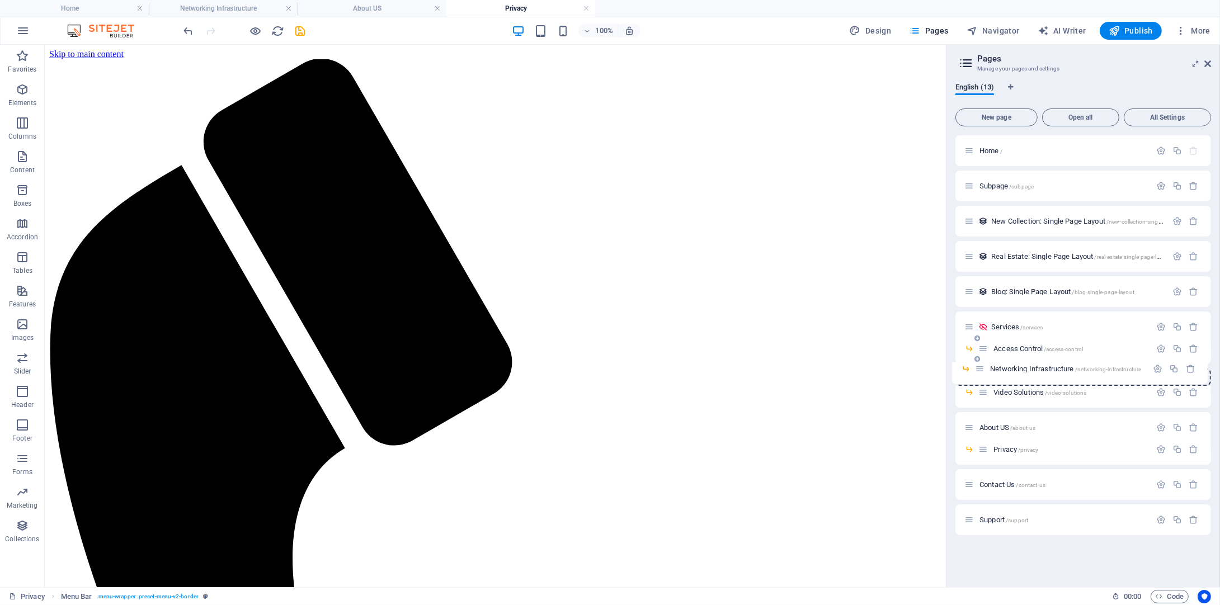
click at [981, 363] on div "Home / Subpage /subpage New Collection: Single Page Layout /new-collection-sing…" at bounding box center [1083, 324] width 256 height 378
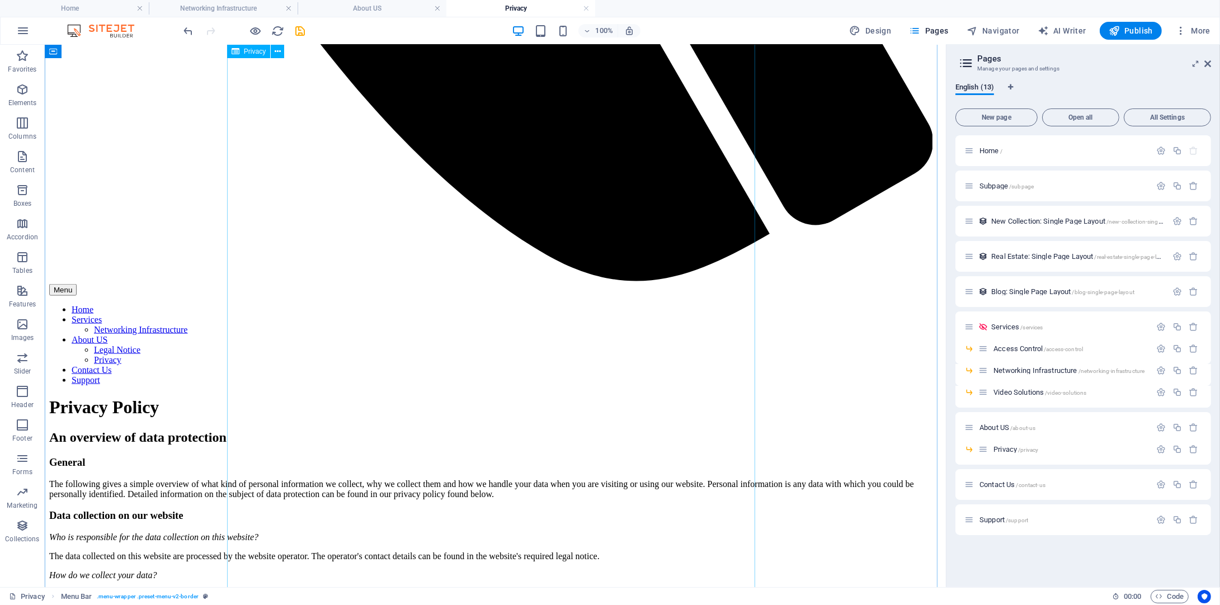
scroll to position [2629, 0]
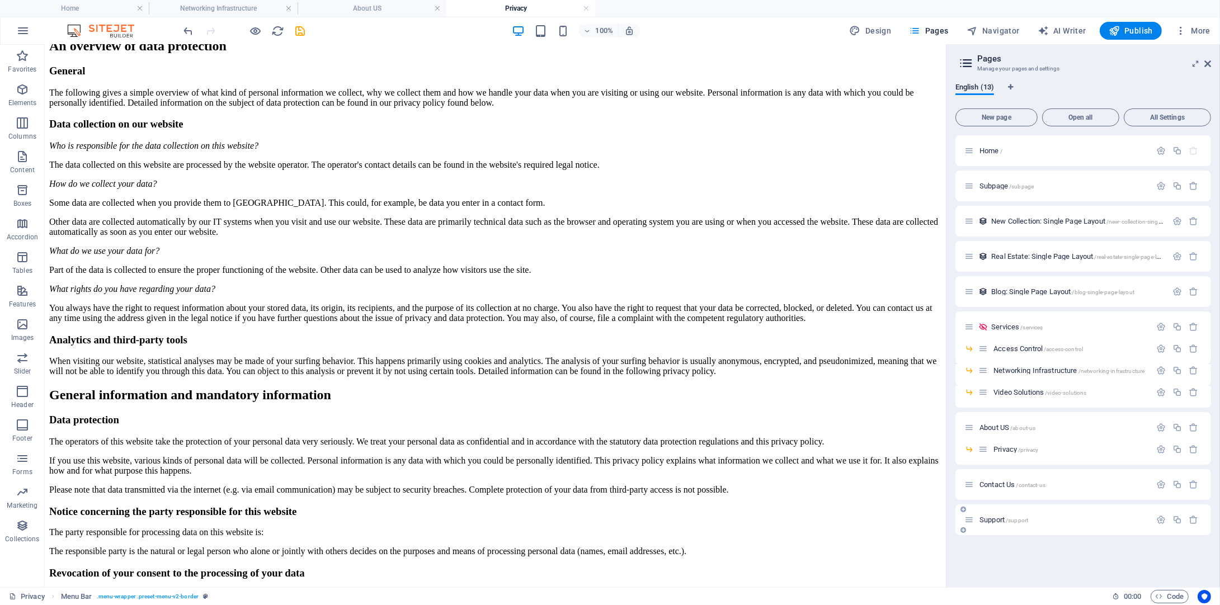
click at [1018, 515] on div "Support /support" at bounding box center [1057, 520] width 186 height 13
click at [1009, 520] on span "/support" at bounding box center [1017, 520] width 22 height 6
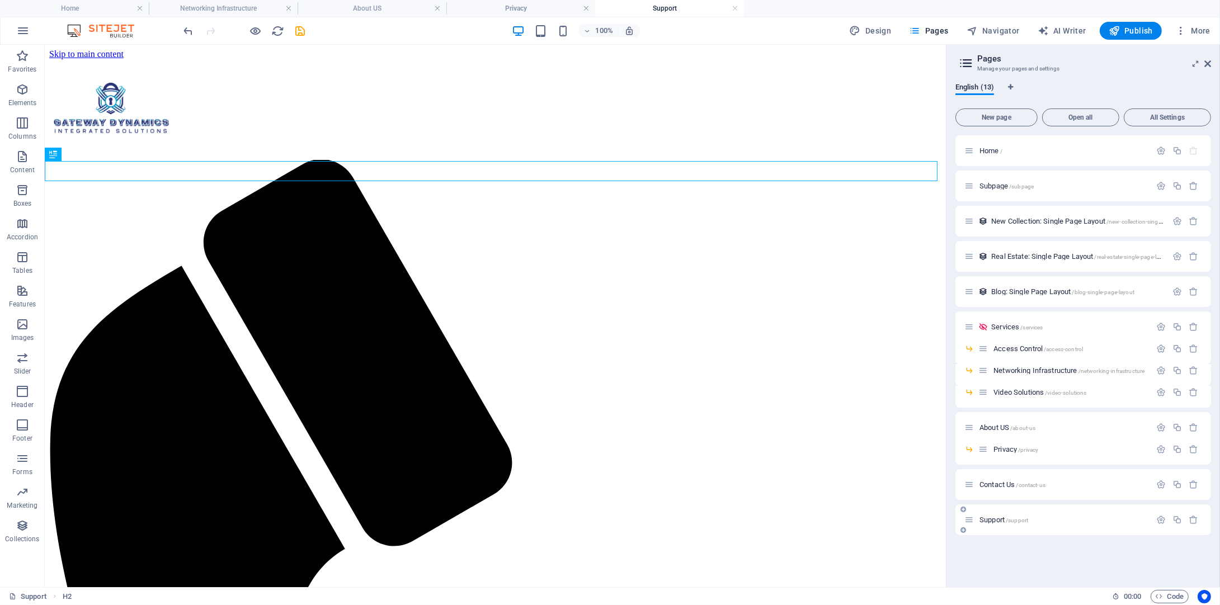
scroll to position [0, 0]
click at [736, 10] on link at bounding box center [735, 8] width 7 height 11
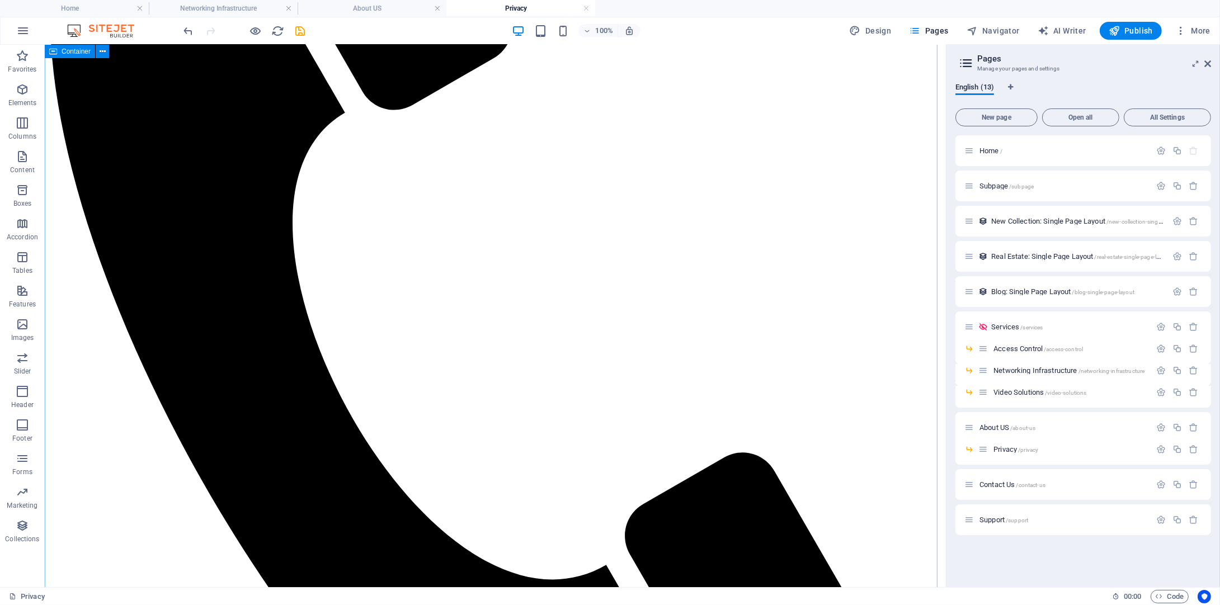
scroll to position [112, 0]
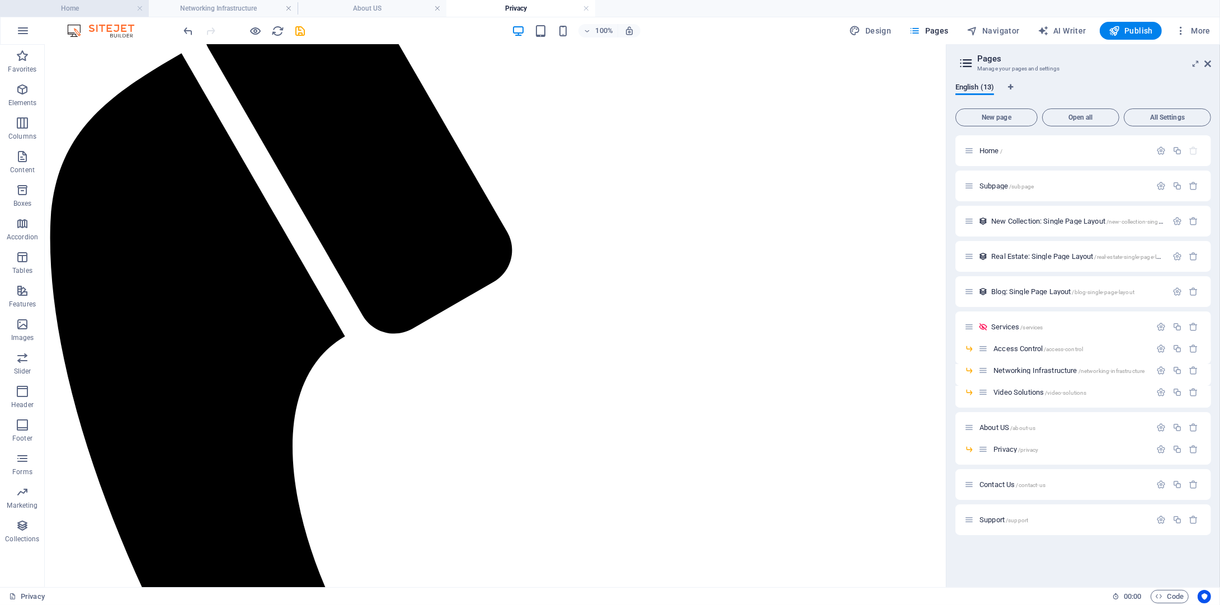
click at [107, 6] on h4 "Home" at bounding box center [74, 8] width 149 height 12
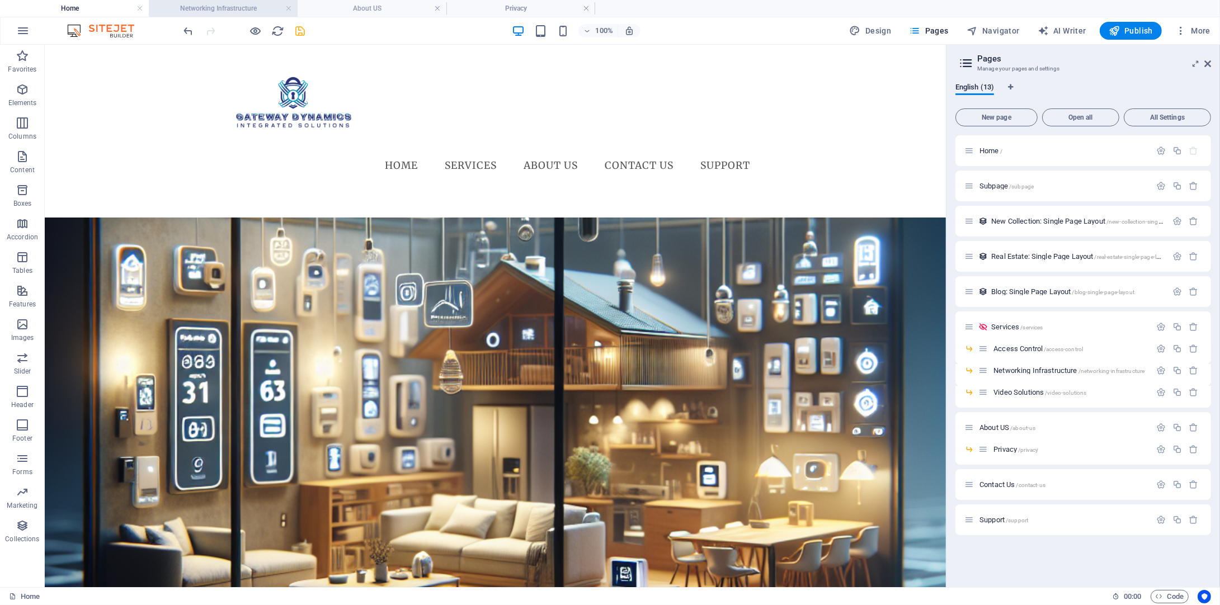
click at [200, 3] on h4 "Networking Infrastructure" at bounding box center [223, 8] width 149 height 12
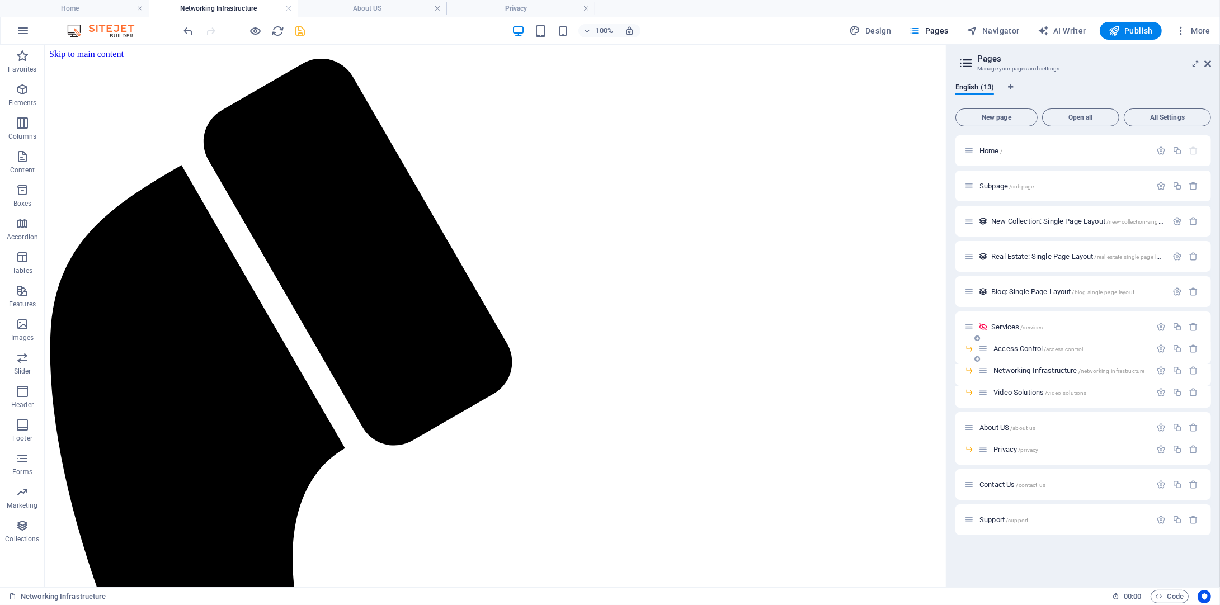
click at [1039, 352] on div "Access Control /access-control" at bounding box center [1064, 348] width 172 height 13
click at [1034, 345] on span "Access Control /access-control" at bounding box center [1039, 349] width 90 height 8
drag, startPoint x: 641, startPoint y: 10, endPoint x: 347, endPoint y: -2, distance: 293.4
click at [1017, 392] on span "Video Solutions /video-solutions" at bounding box center [1040, 392] width 93 height 8
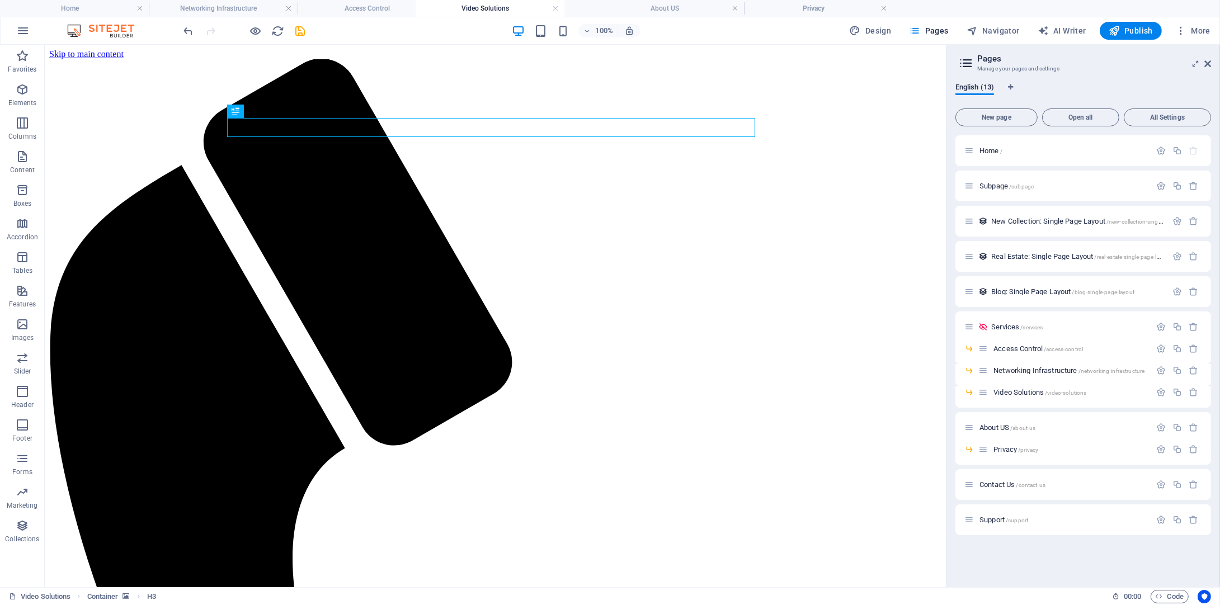
drag, startPoint x: 827, startPoint y: 4, endPoint x: 498, endPoint y: -8, distance: 328.6
click at [356, 2] on h4 "Access Control" at bounding box center [372, 8] width 149 height 12
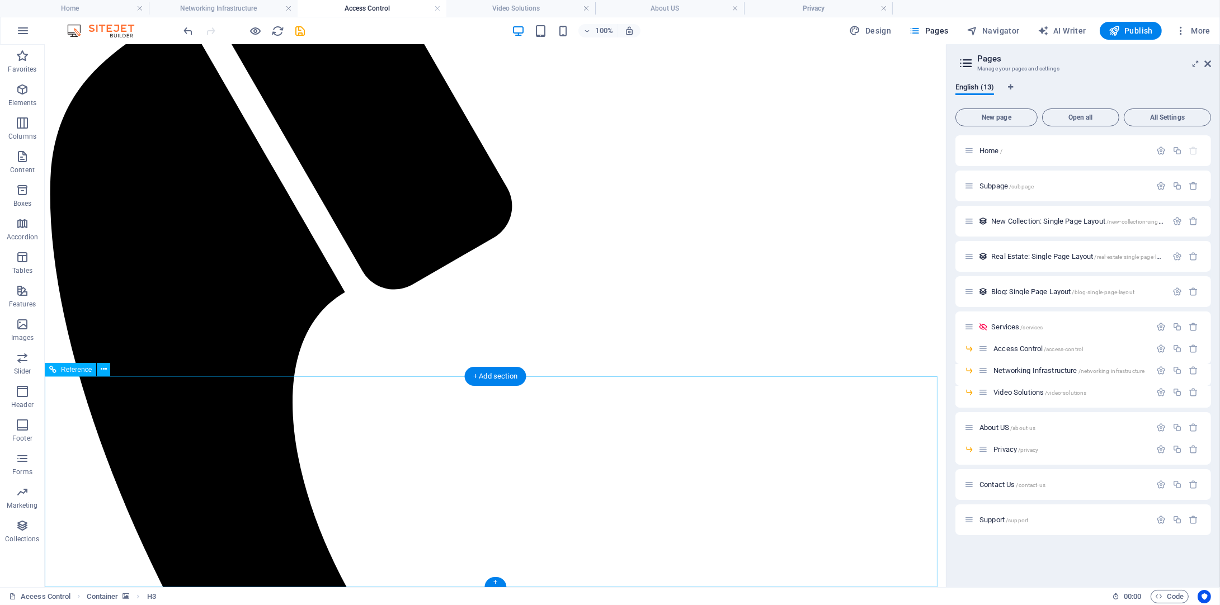
scroll to position [114, 0]
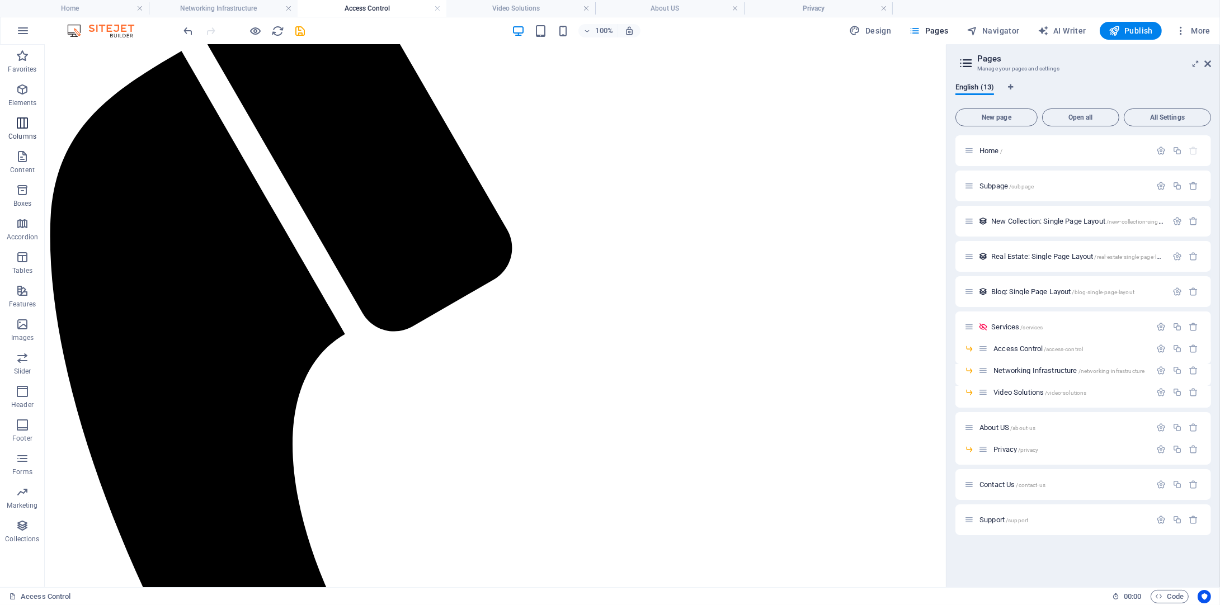
click at [21, 125] on icon "button" at bounding box center [22, 122] width 13 height 13
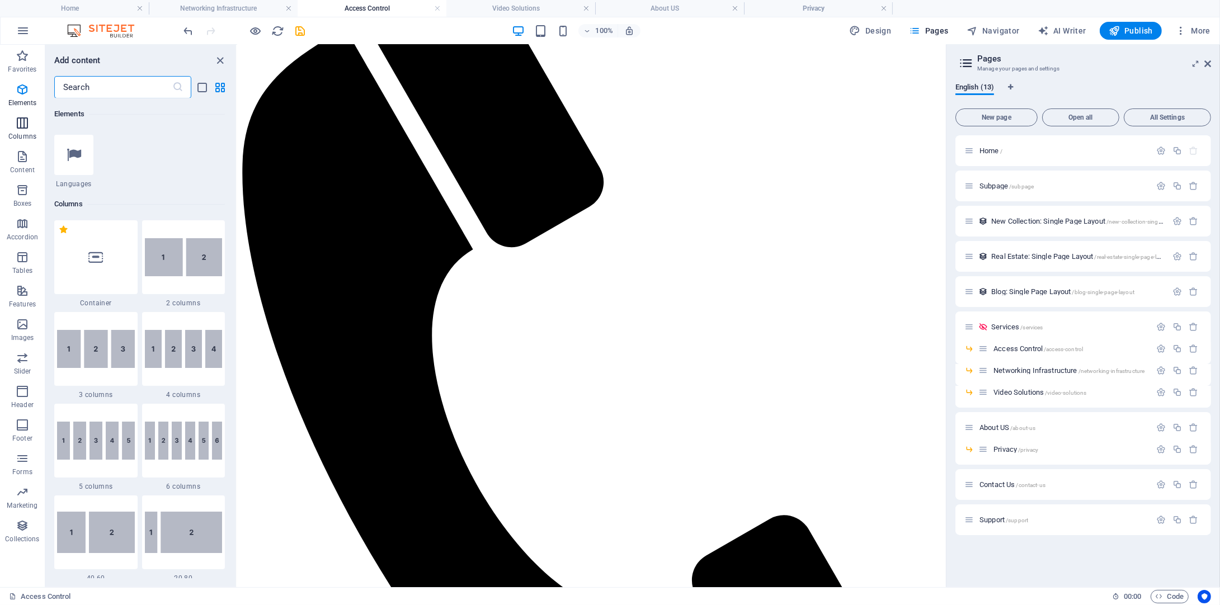
scroll to position [553, 0]
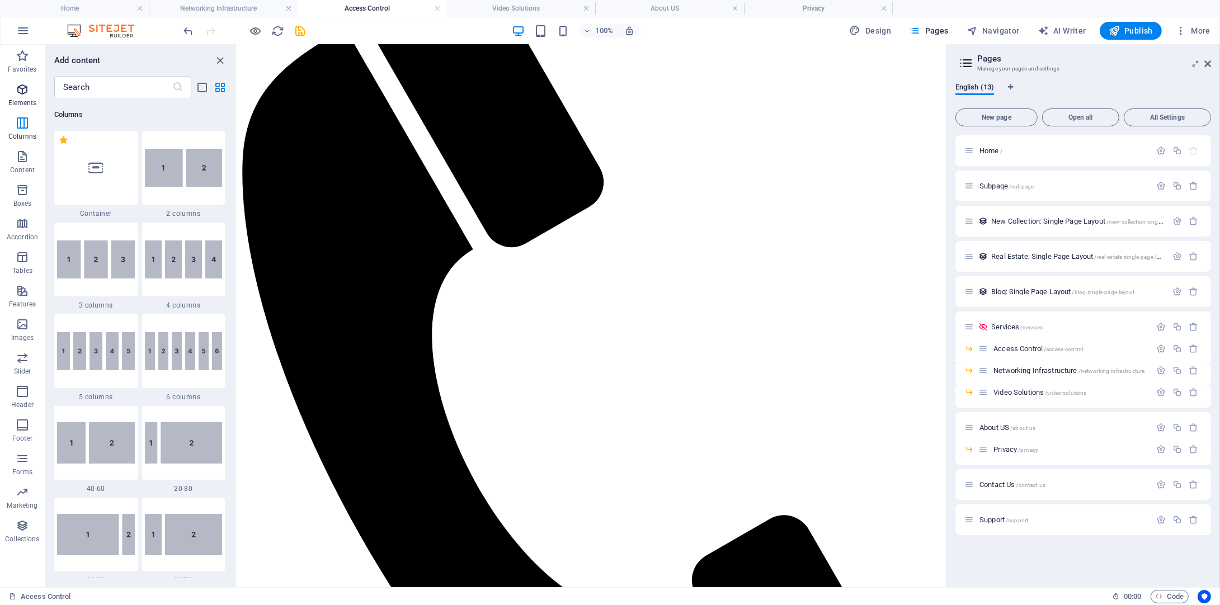
click at [24, 94] on icon "button" at bounding box center [22, 89] width 13 height 13
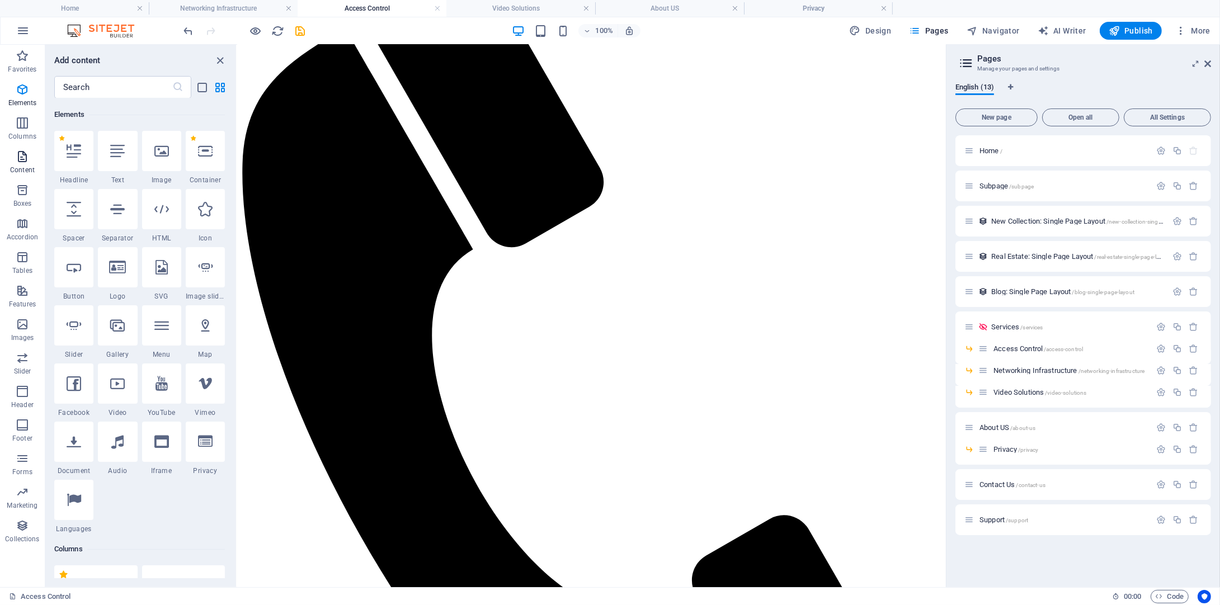
click at [16, 156] on icon "button" at bounding box center [22, 156] width 13 height 13
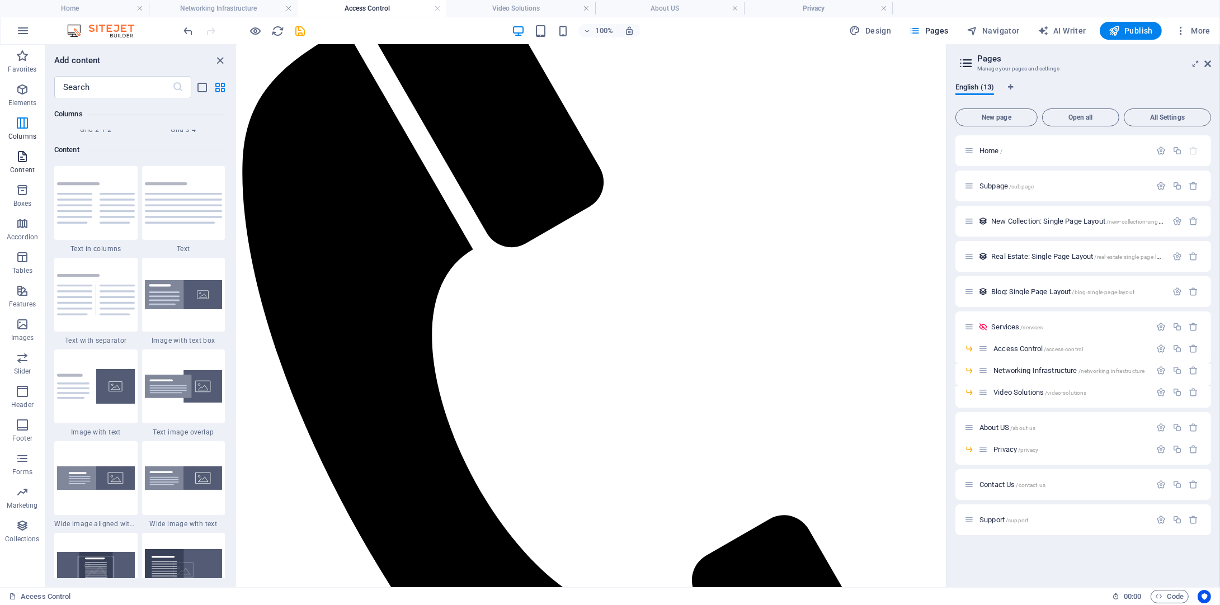
scroll to position [1957, 0]
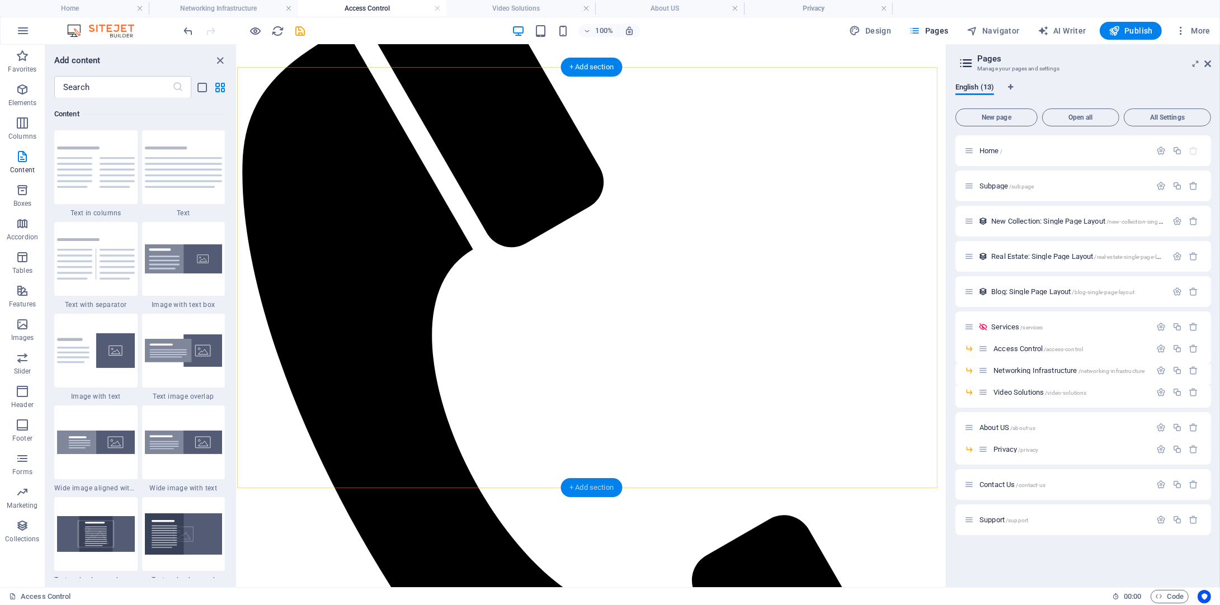
click at [601, 485] on div "+ Add section" at bounding box center [592, 487] width 62 height 19
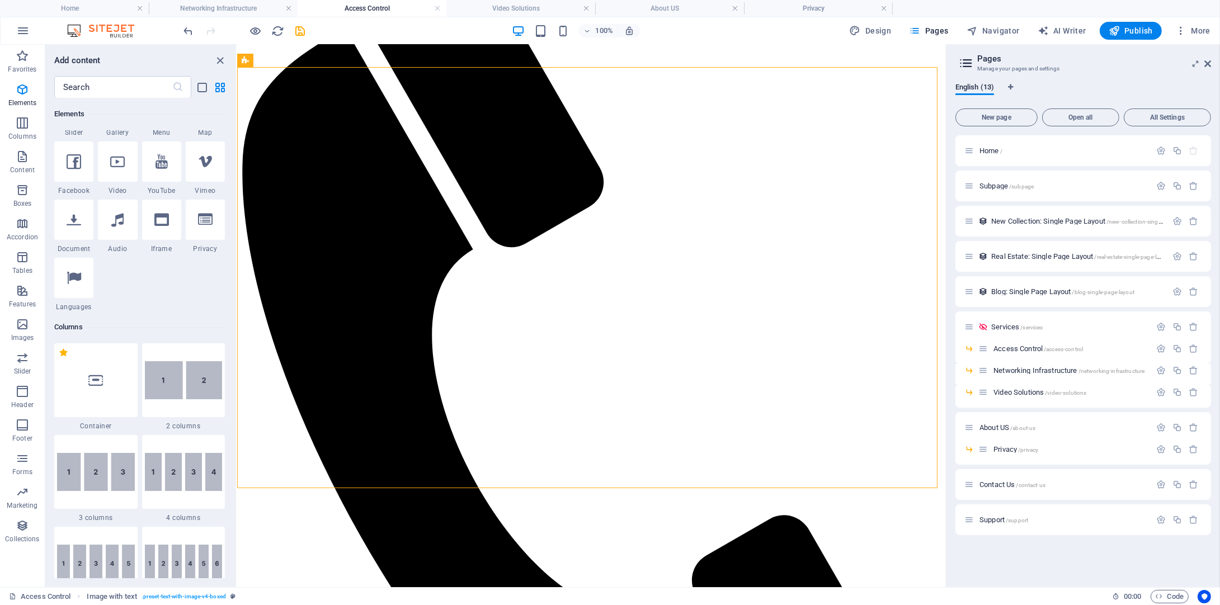
scroll to position [335, 0]
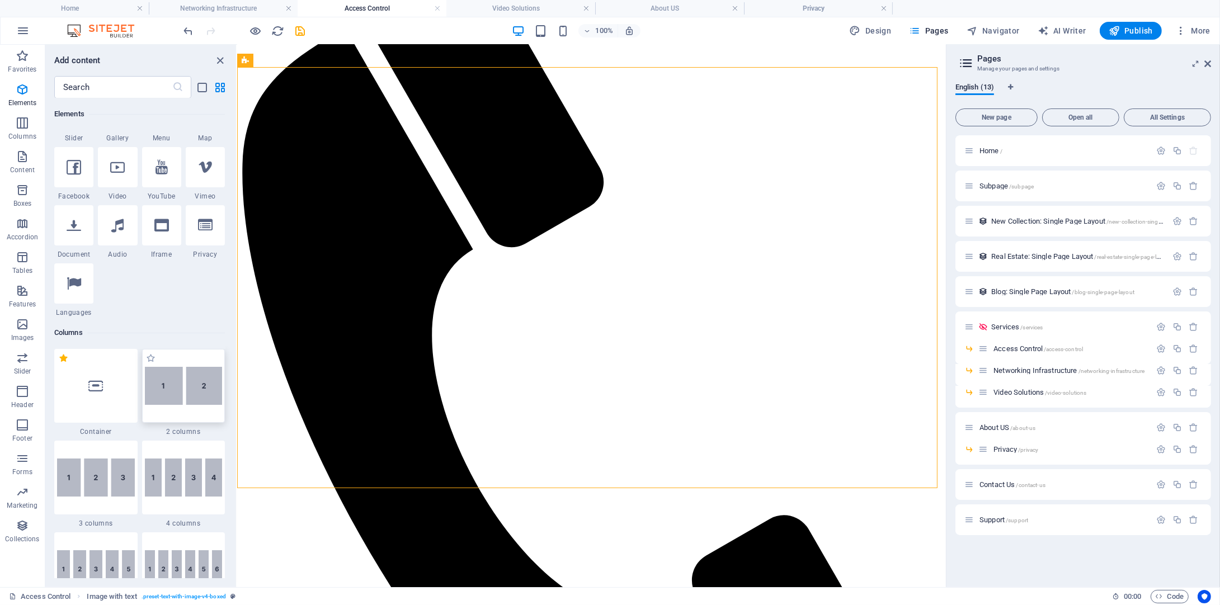
click at [191, 396] on img at bounding box center [184, 386] width 78 height 38
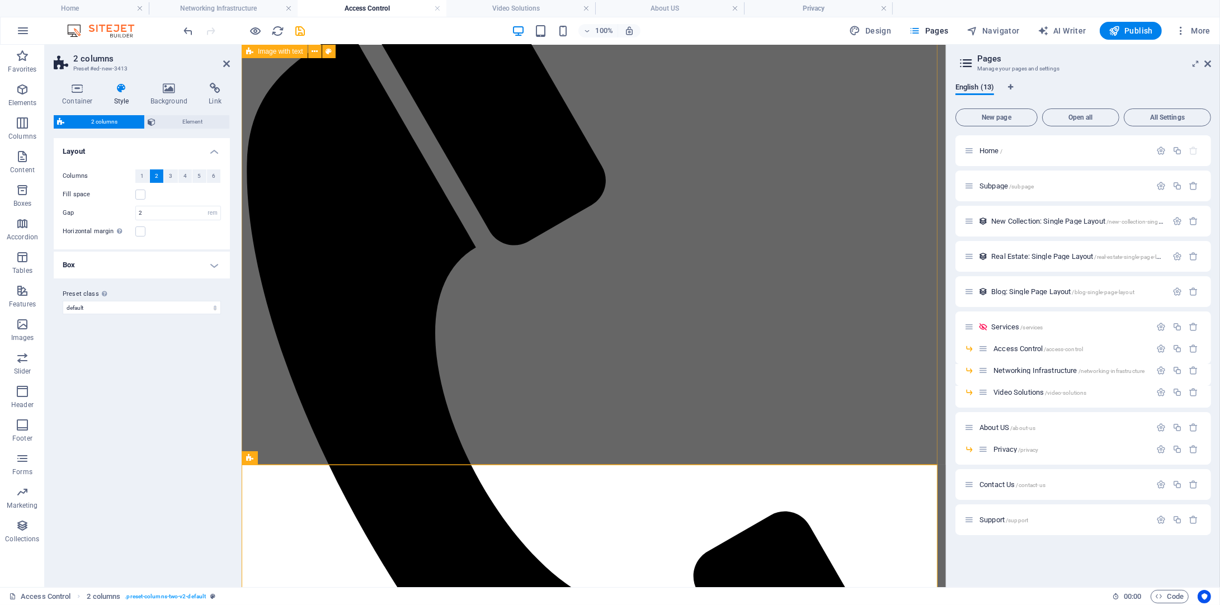
scroll to position [394, 0]
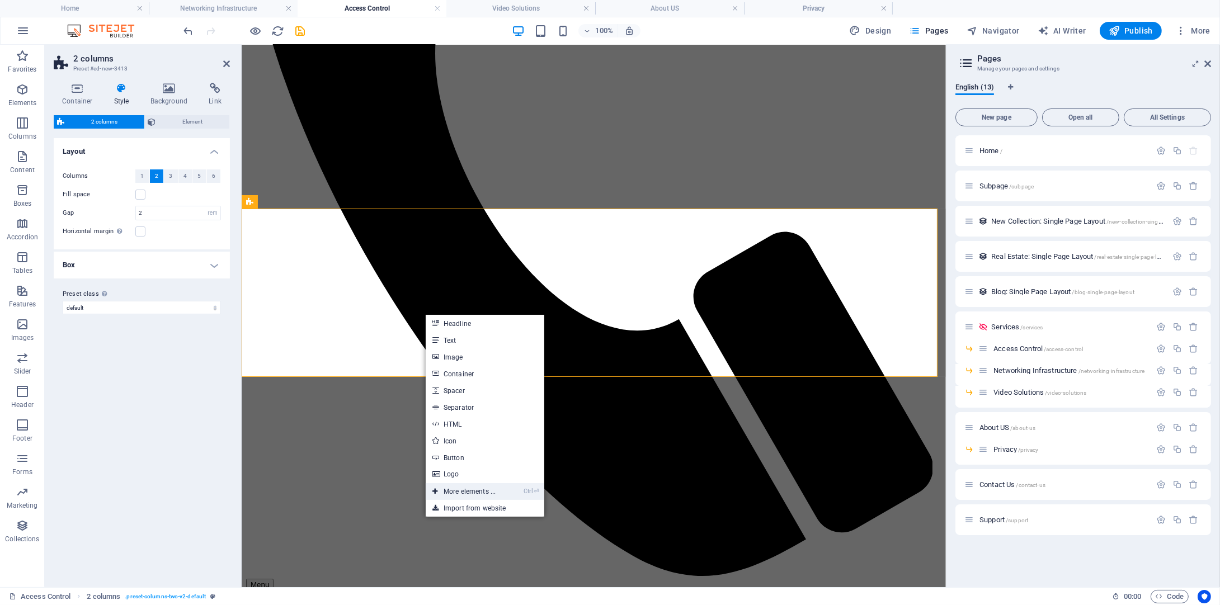
click at [451, 489] on link "Ctrl ⏎ More elements ..." at bounding box center [464, 491] width 77 height 17
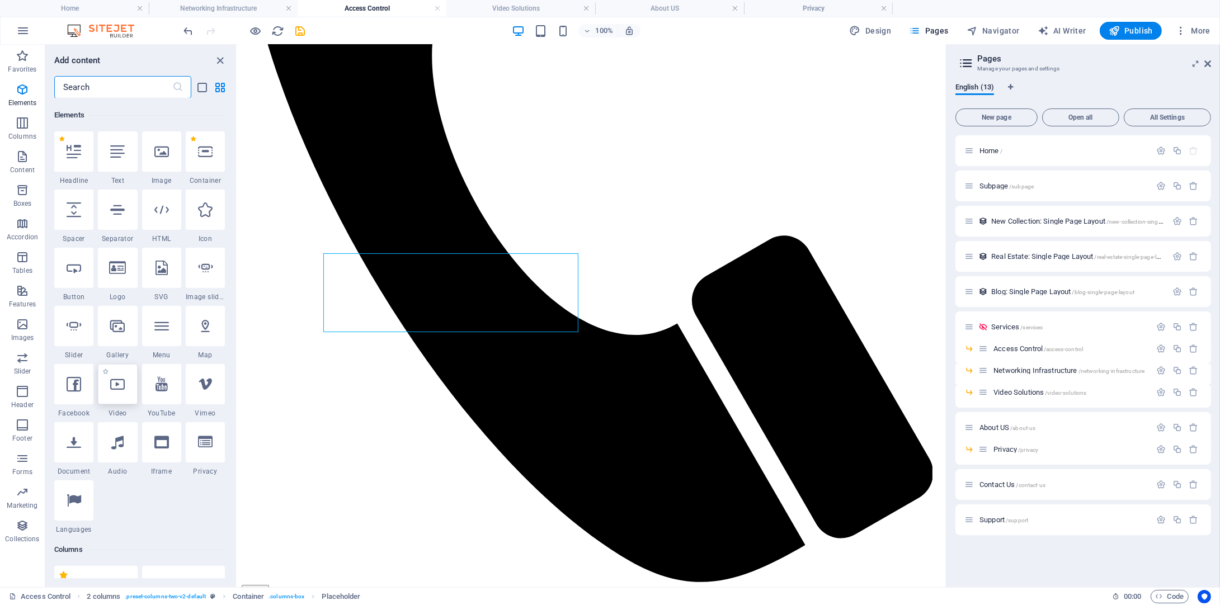
scroll to position [119, 0]
click at [123, 392] on div at bounding box center [117, 384] width 39 height 40
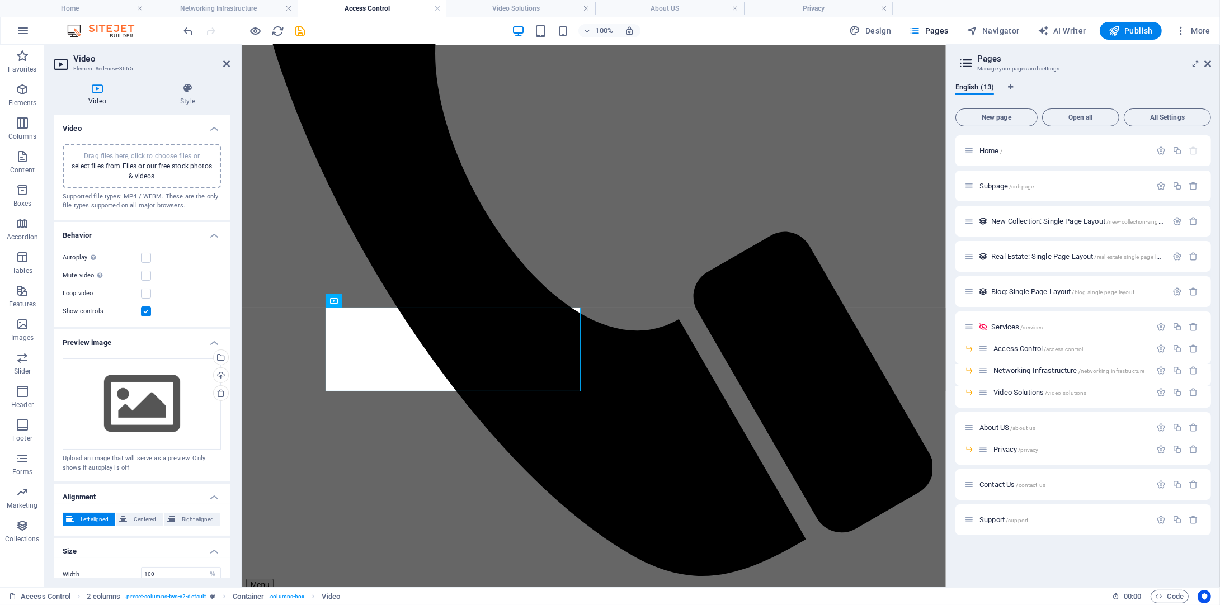
scroll to position [339, 0]
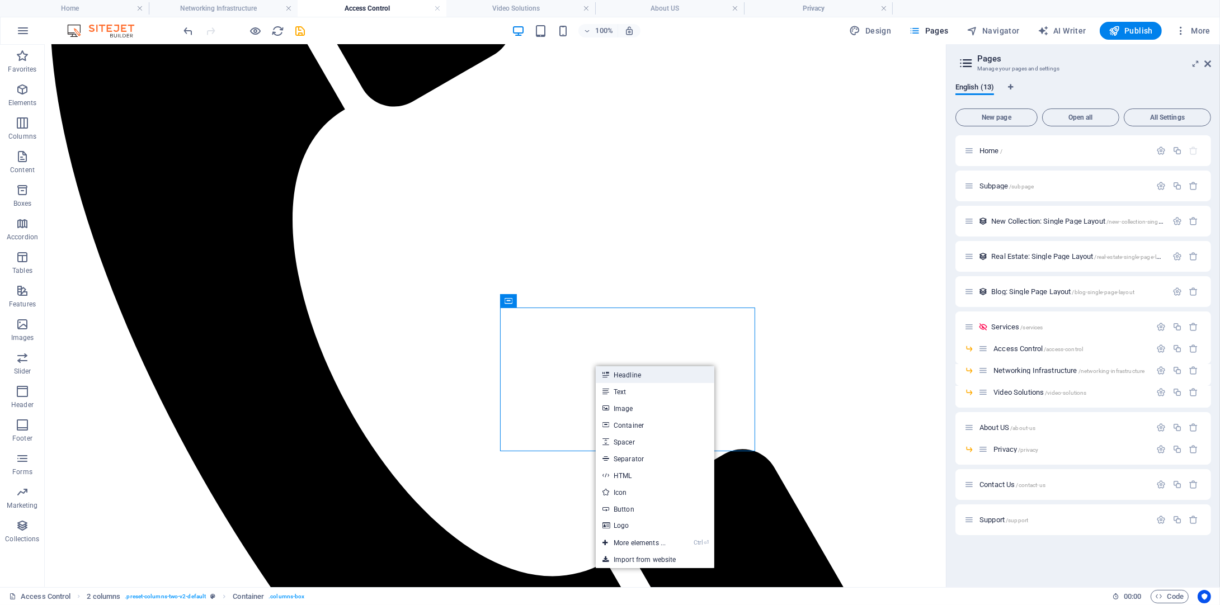
click at [634, 378] on link "Headline" at bounding box center [655, 374] width 119 height 17
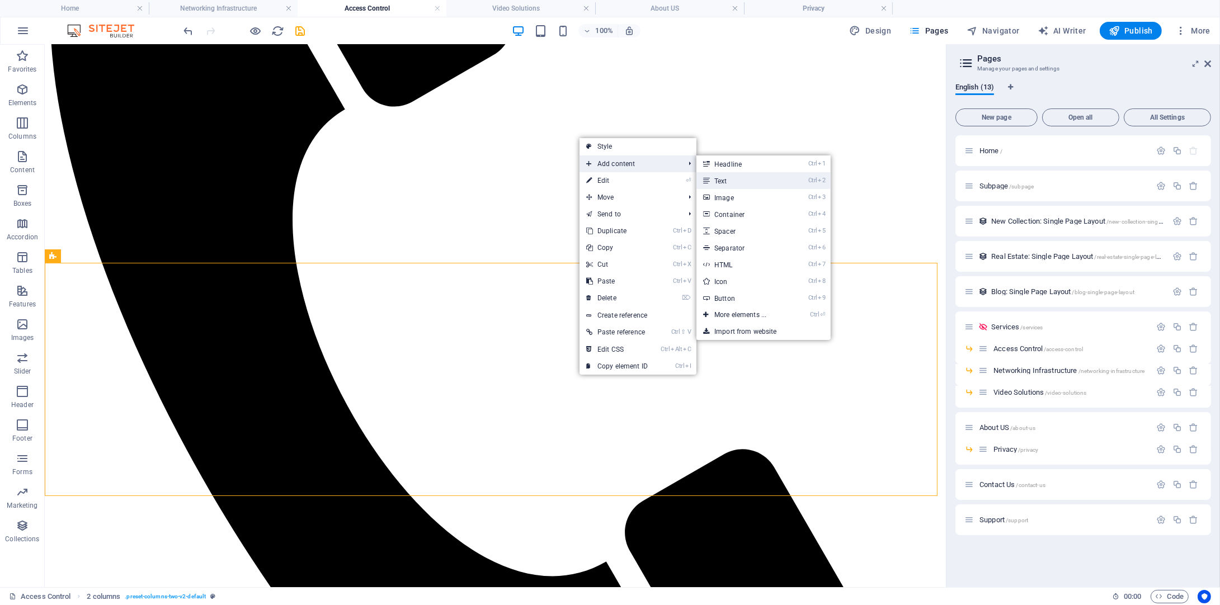
click at [736, 185] on link "Ctrl 2 Text" at bounding box center [742, 180] width 92 height 17
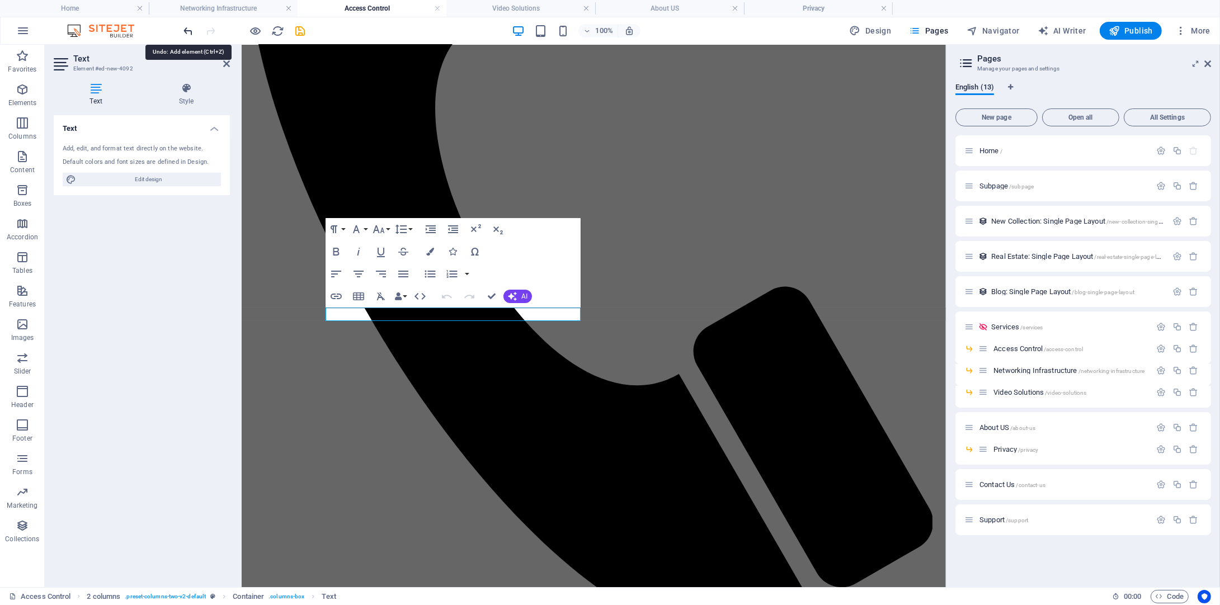
click at [186, 29] on icon "undo" at bounding box center [188, 31] width 13 height 13
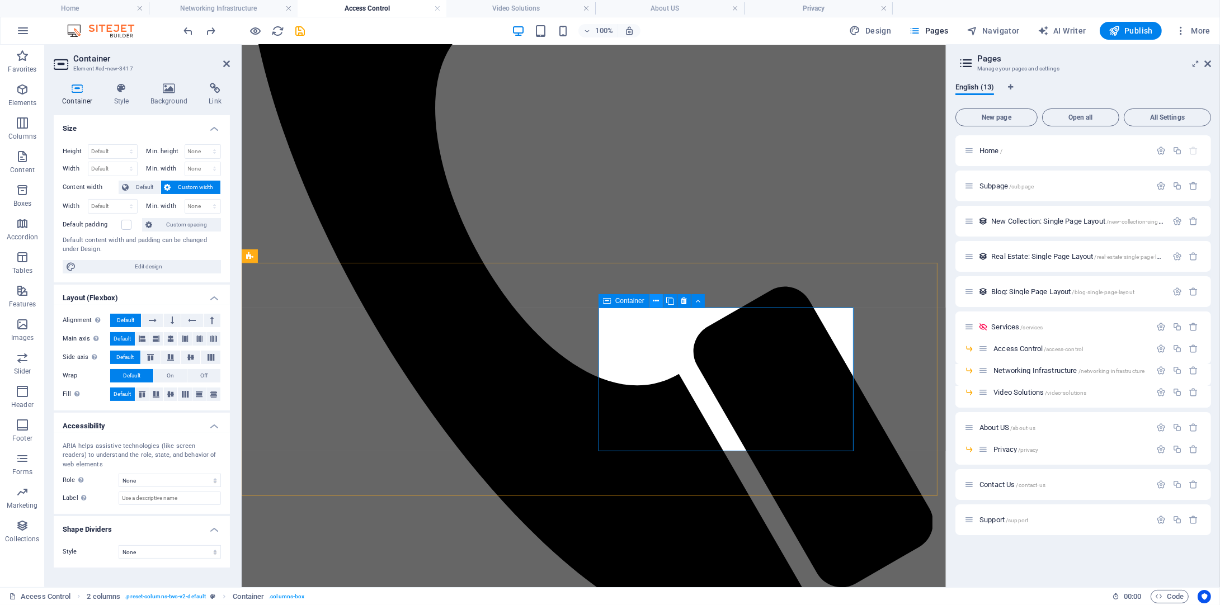
click at [658, 304] on icon at bounding box center [656, 301] width 6 height 12
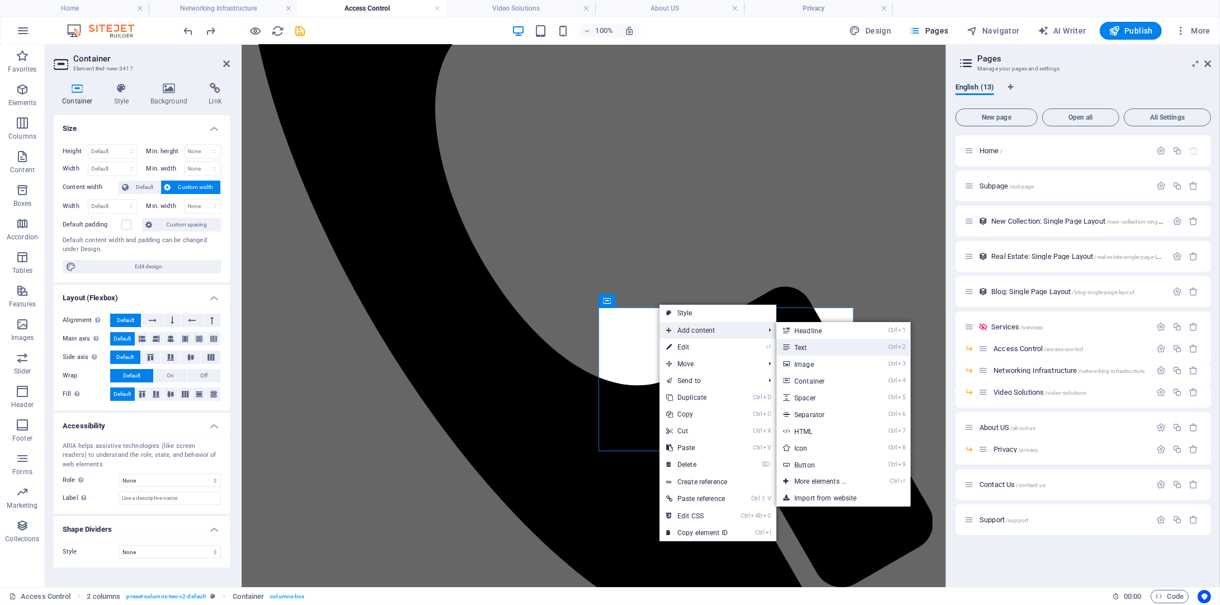
click at [794, 350] on link "Ctrl 2 Text" at bounding box center [822, 347] width 92 height 17
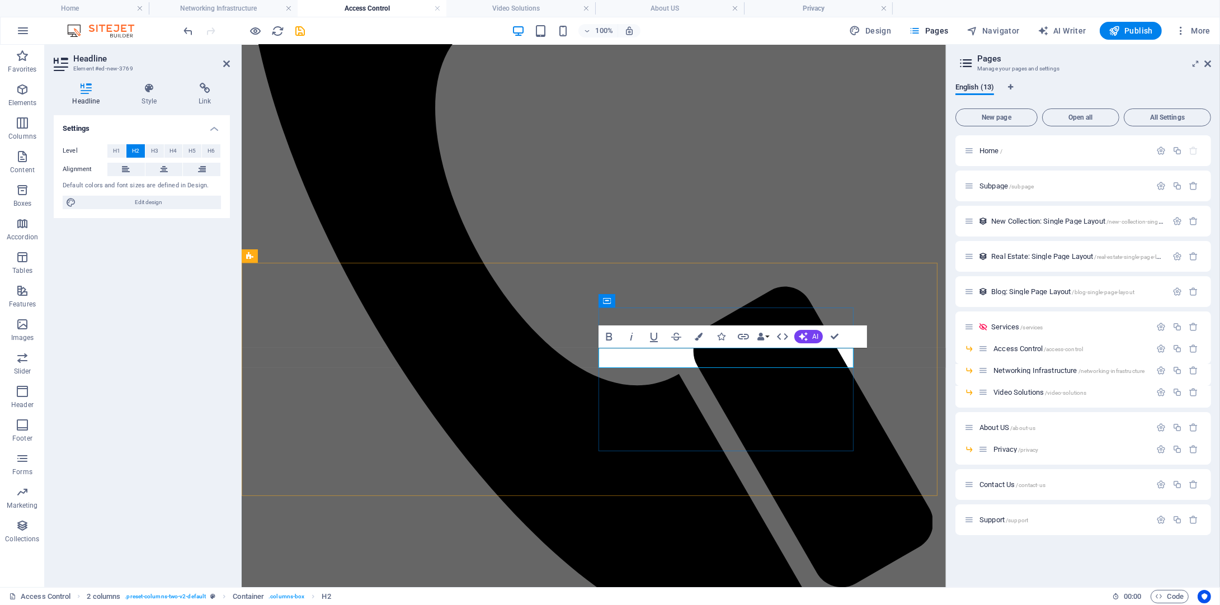
drag, startPoint x: 643, startPoint y: 356, endPoint x: 561, endPoint y: 353, distance: 82.3
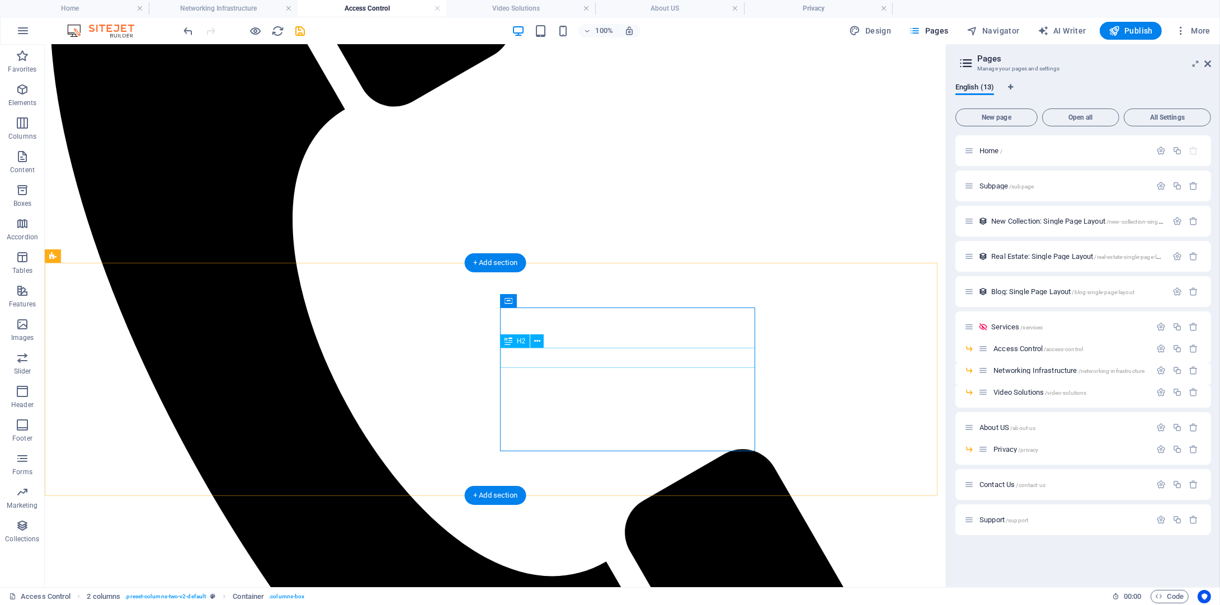
click at [538, 345] on icon at bounding box center [537, 342] width 6 height 12
click at [511, 345] on icon at bounding box center [509, 341] width 8 height 13
click at [516, 343] on div "H2" at bounding box center [515, 341] width 30 height 13
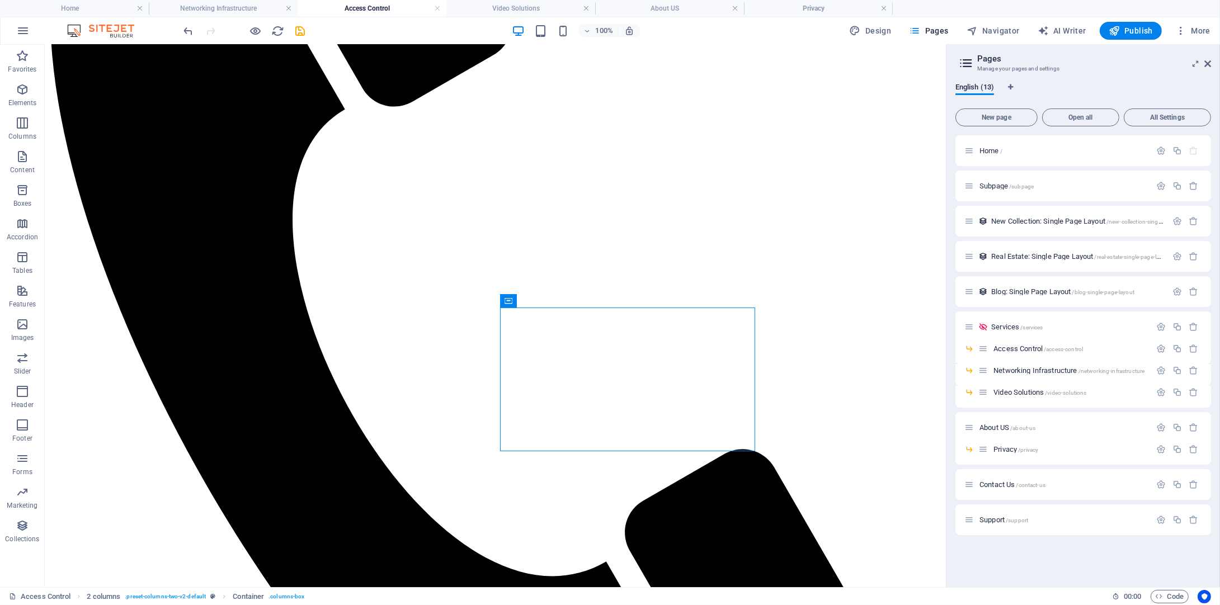
drag, startPoint x: 544, startPoint y: 354, endPoint x: 544, endPoint y: 346, distance: 7.8
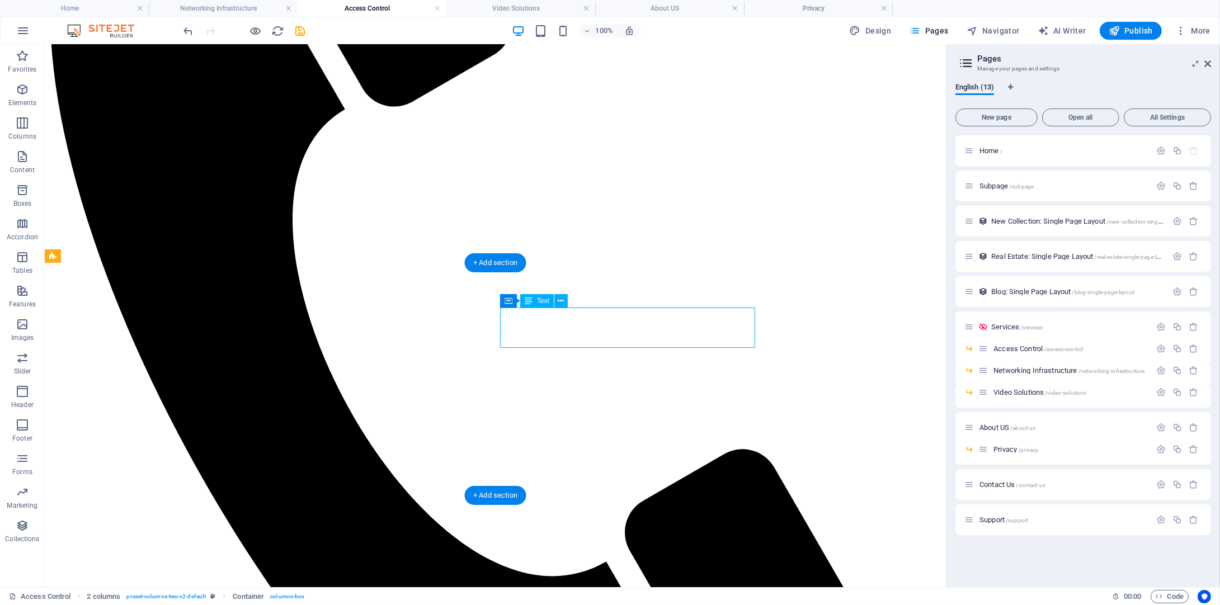
drag, startPoint x: 544, startPoint y: 346, endPoint x: 528, endPoint y: 346, distance: 15.7
click at [558, 298] on icon at bounding box center [561, 301] width 6 height 12
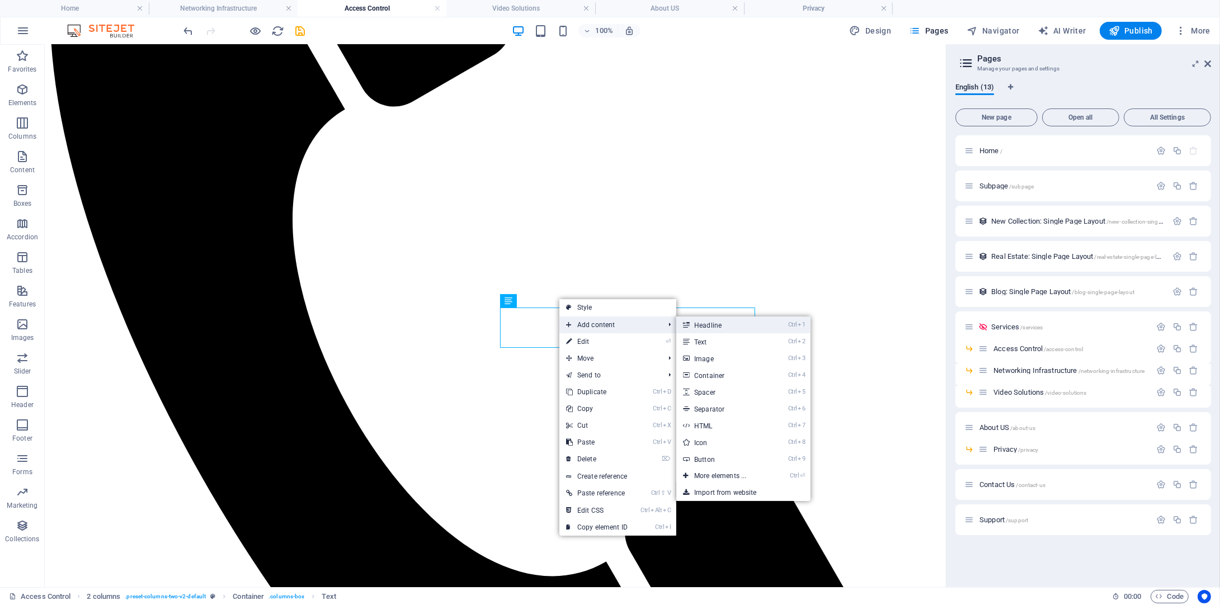
click at [699, 328] on link "Ctrl 1 Headline" at bounding box center [722, 325] width 92 height 17
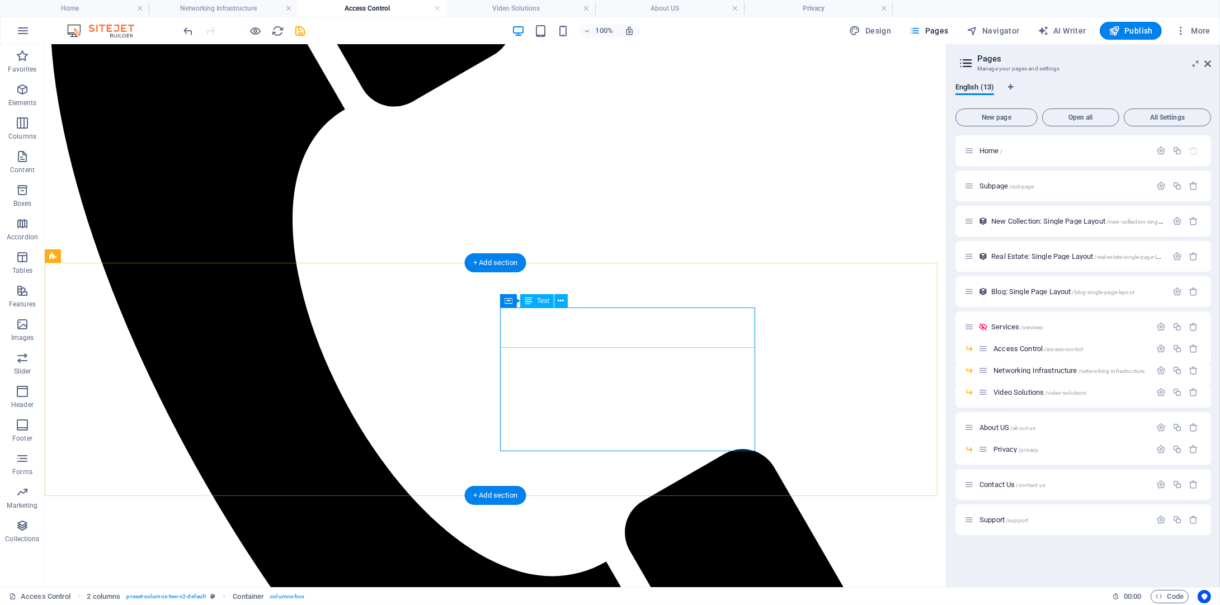
drag, startPoint x: 583, startPoint y: 387, endPoint x: 536, endPoint y: 326, distance: 76.6
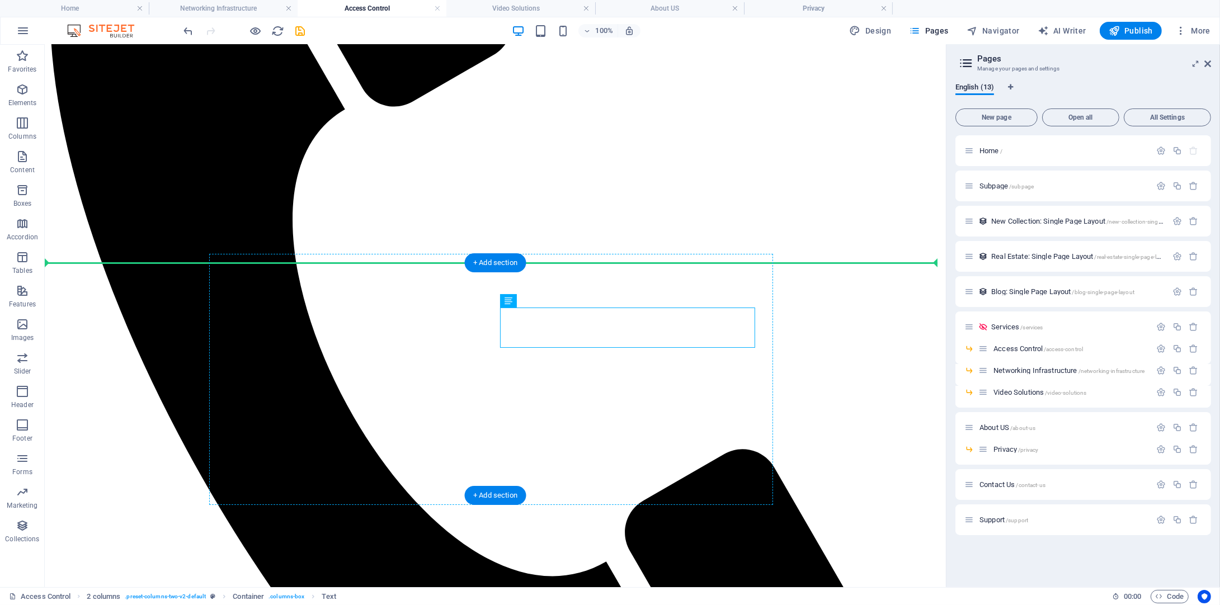
drag, startPoint x: 535, startPoint y: 325, endPoint x: 547, endPoint y: 373, distance: 49.4
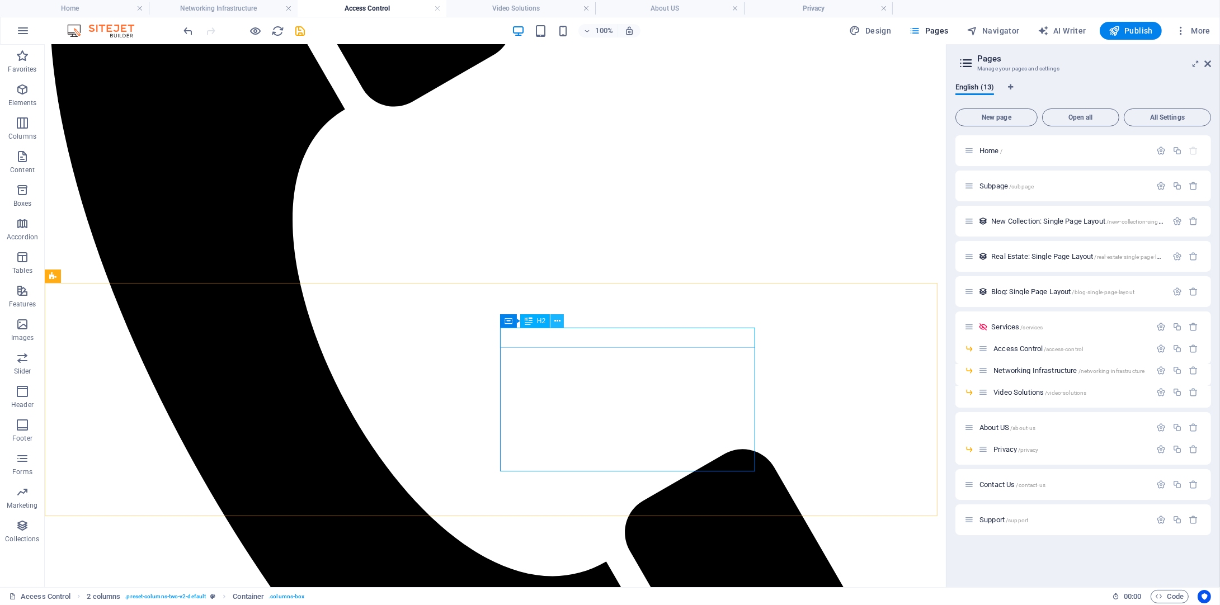
click at [558, 318] on icon at bounding box center [557, 322] width 6 height 12
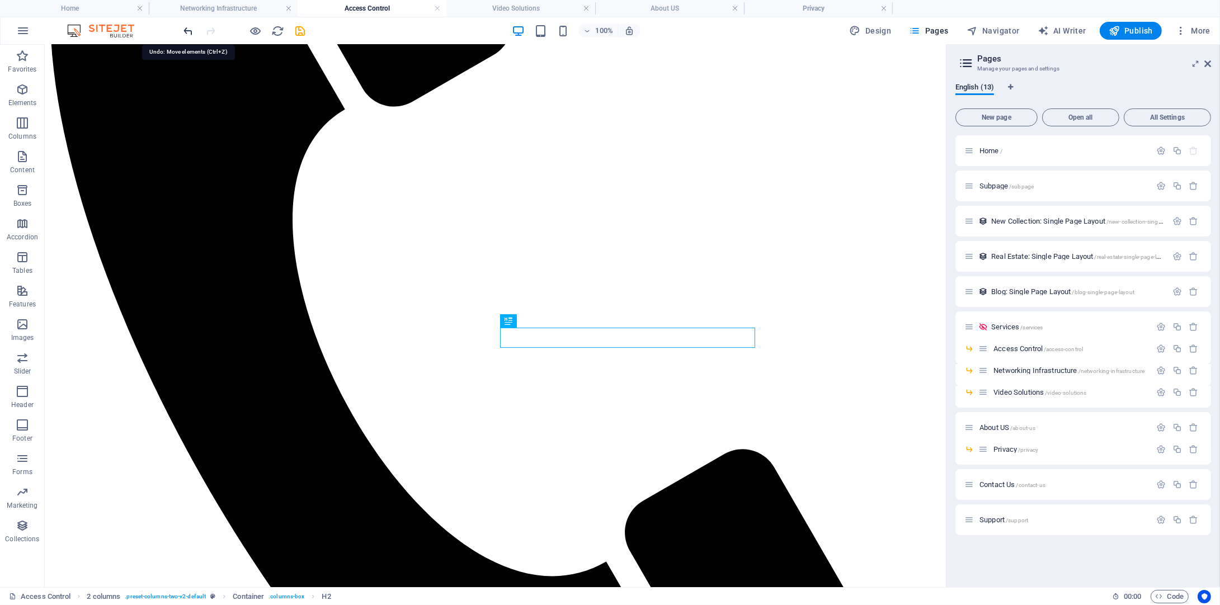
click at [182, 31] on icon "undo" at bounding box center [188, 31] width 13 height 13
click at [521, 342] on span "H2" at bounding box center [521, 341] width 8 height 7
click at [520, 342] on span "H2" at bounding box center [521, 341] width 8 height 7
click at [534, 346] on icon at bounding box center [537, 342] width 6 height 12
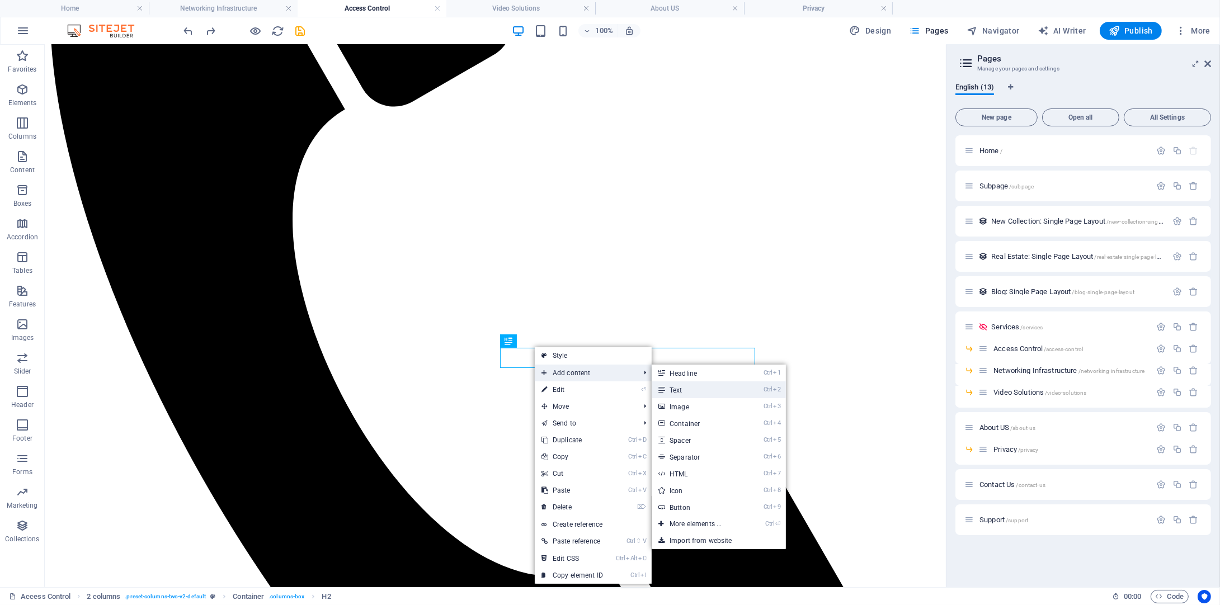
drag, startPoint x: 660, startPoint y: 392, endPoint x: 387, endPoint y: 346, distance: 277.3
click at [660, 392] on icon at bounding box center [661, 390] width 6 height 17
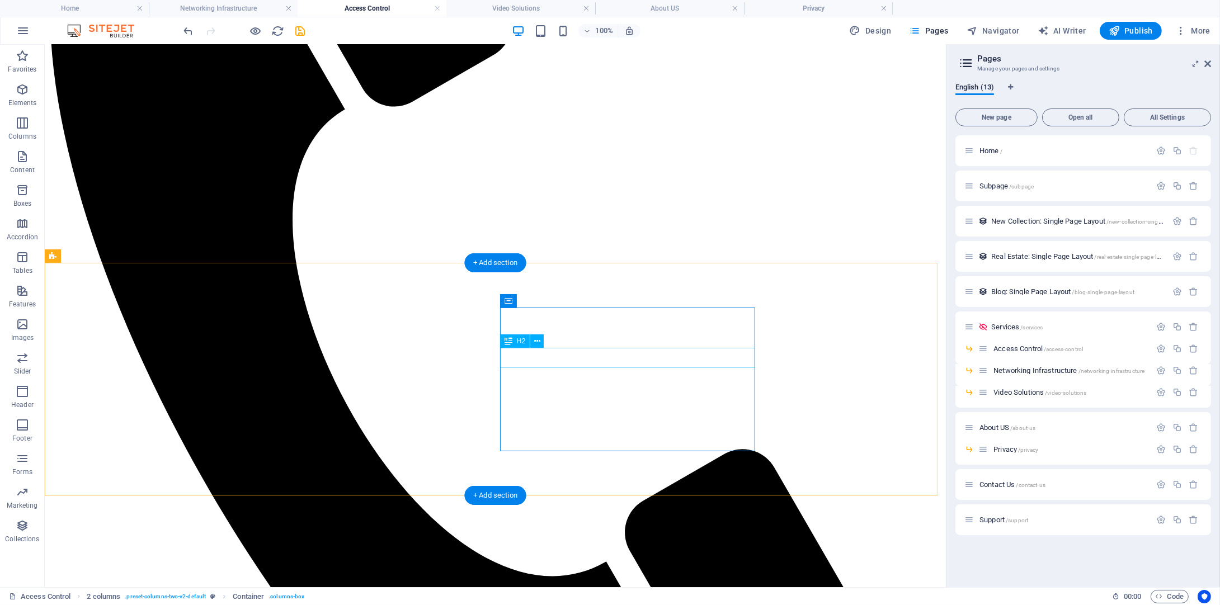
click at [539, 343] on icon at bounding box center [537, 342] width 6 height 12
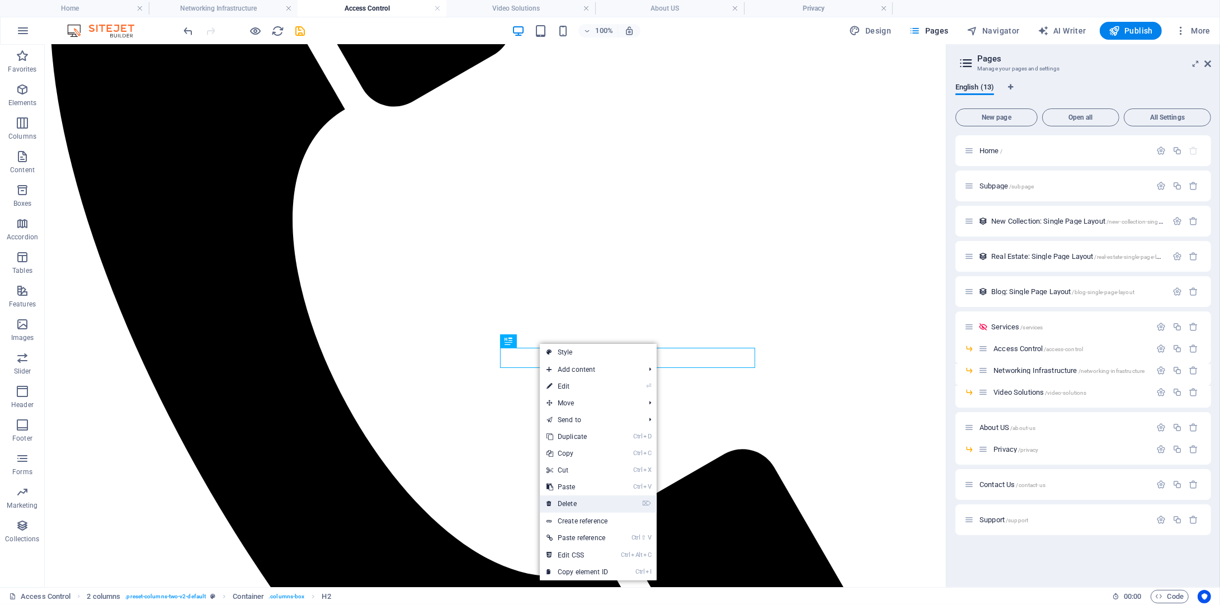
click at [567, 501] on link "⌦ Delete" at bounding box center [577, 504] width 75 height 17
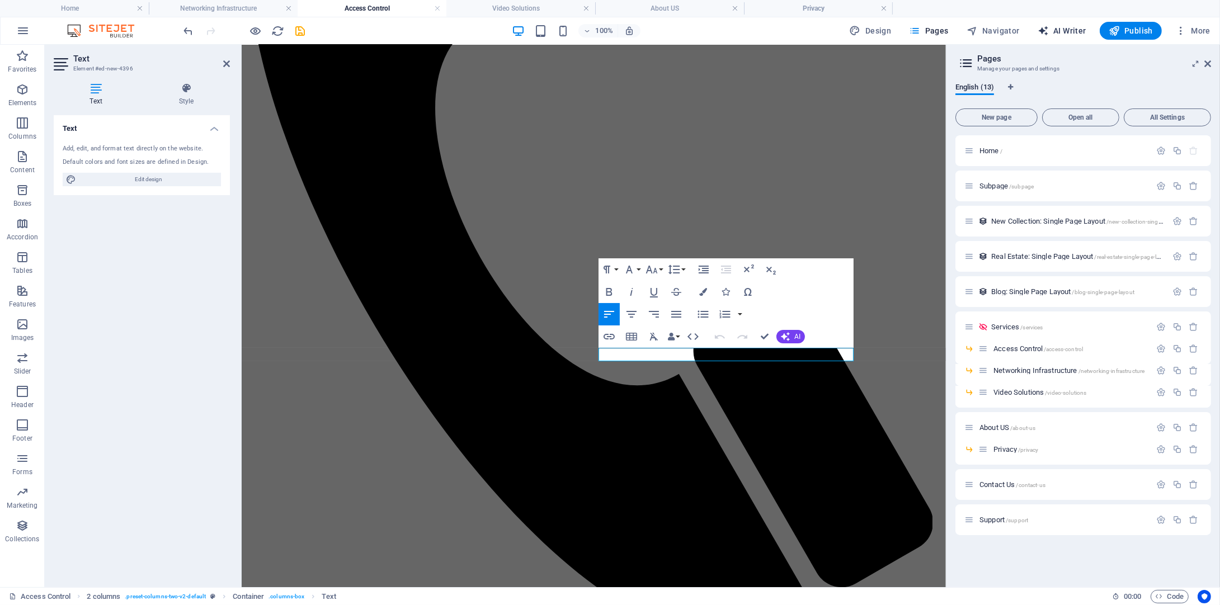
click at [1070, 34] on span "AI Writer" at bounding box center [1062, 30] width 49 height 11
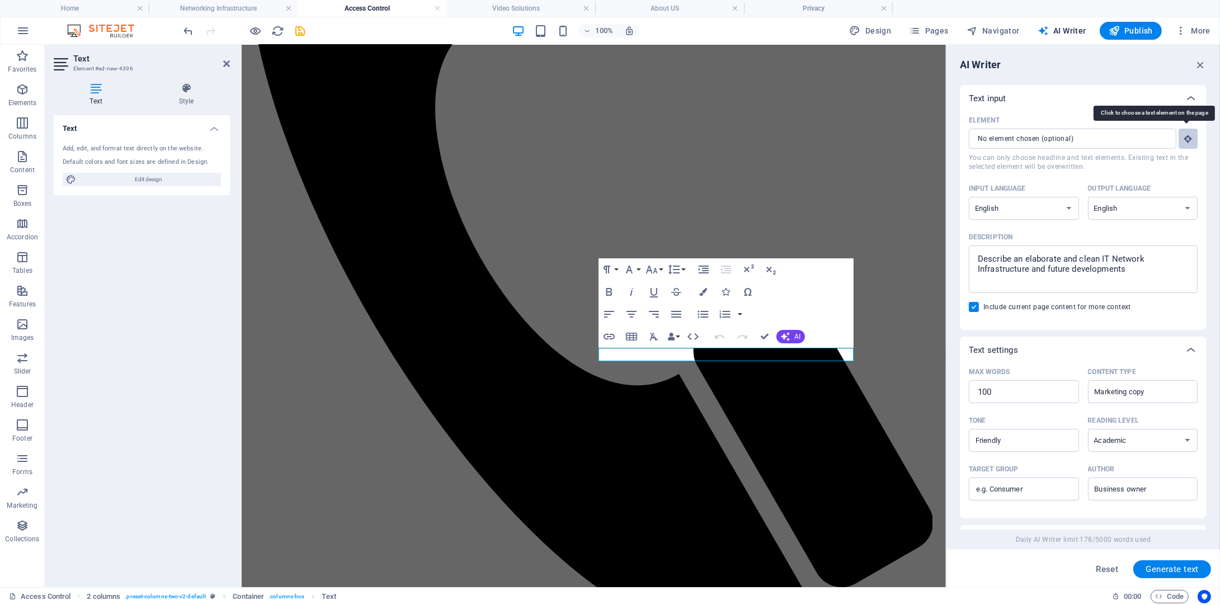
click at [1191, 137] on icon "button" at bounding box center [1188, 139] width 10 height 10
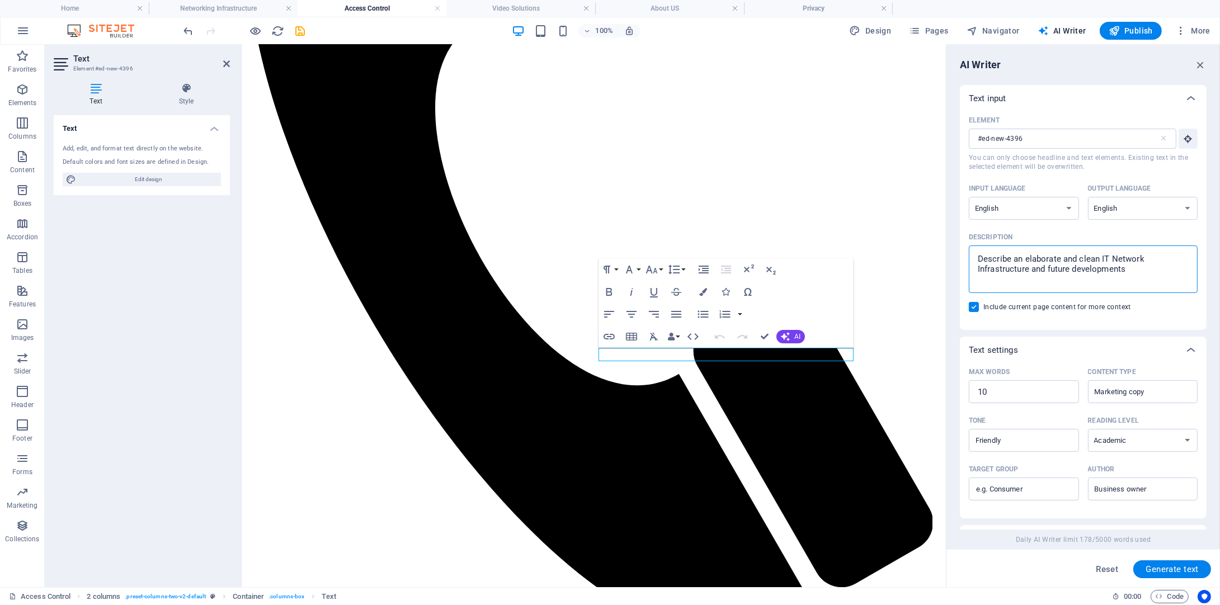
drag, startPoint x: 1149, startPoint y: 260, endPoint x: 1091, endPoint y: 262, distance: 58.2
click at [947, 244] on aside "AI Writer Text input Element #ed-new-4396 ​ You can only choose headline and te…" at bounding box center [1083, 316] width 274 height 543
drag, startPoint x: 1156, startPoint y: 272, endPoint x: 950, endPoint y: 251, distance: 207.5
click at [950, 251] on div "AI Writer Text input Element #ed-new-4396 ​ You can only choose headline and te…" at bounding box center [1084, 316] width 274 height 543
drag, startPoint x: 1263, startPoint y: 441, endPoint x: 891, endPoint y: 382, distance: 376.2
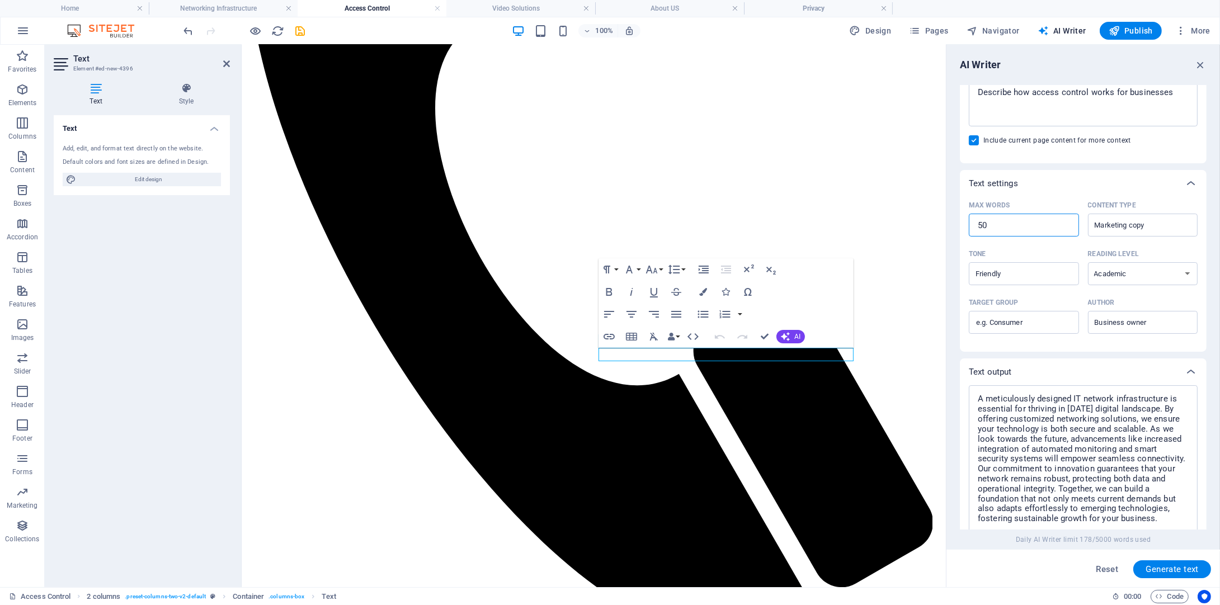
scroll to position [255, 0]
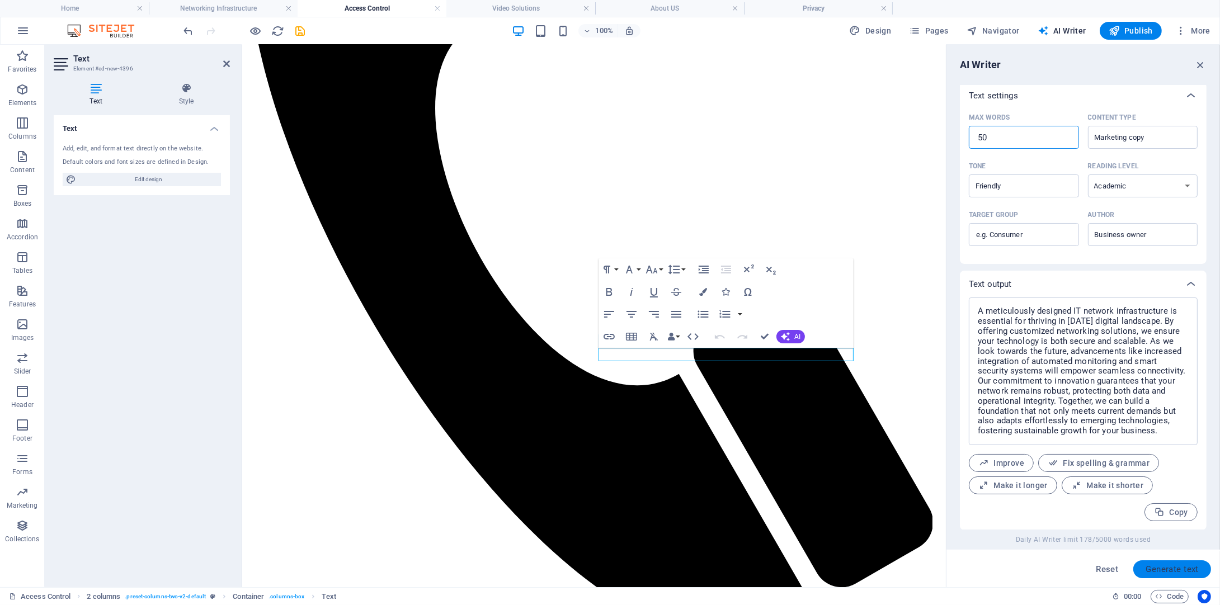
click at [1168, 571] on span "Generate text" at bounding box center [1172, 569] width 53 height 9
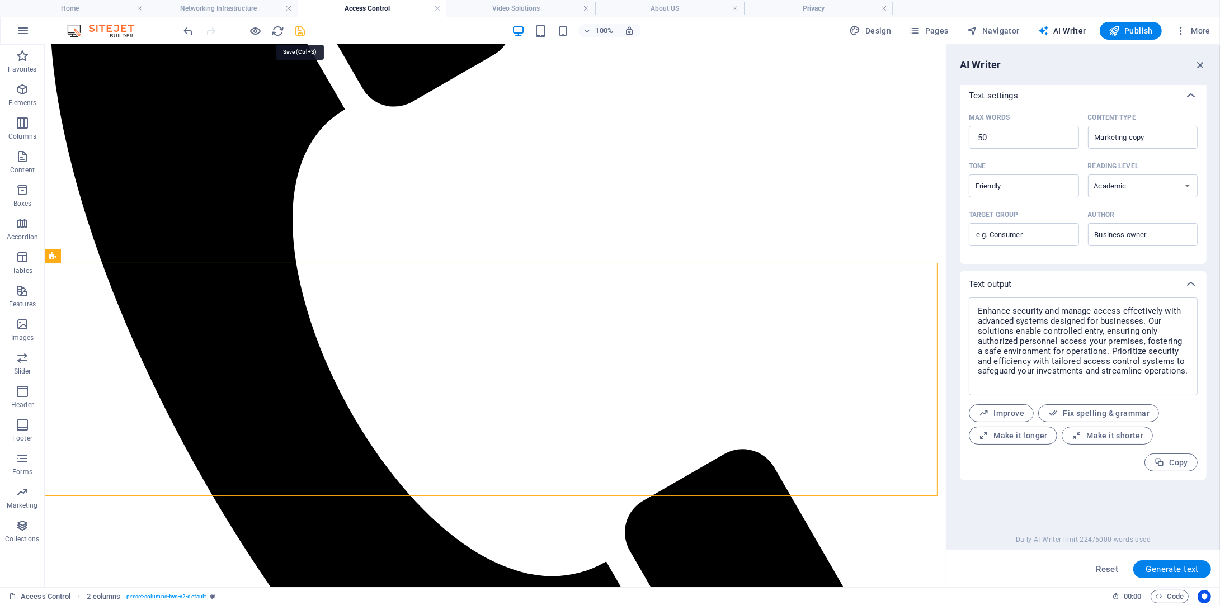
click at [296, 32] on icon "save" at bounding box center [300, 31] width 13 height 13
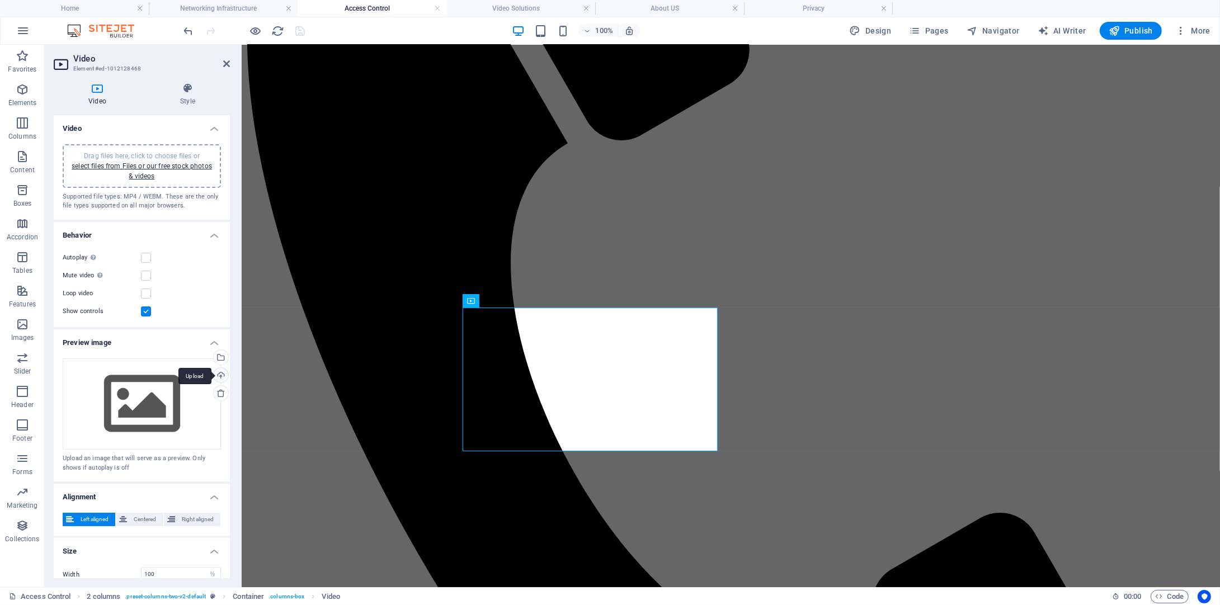
click at [216, 378] on div "Upload" at bounding box center [219, 376] width 17 height 17
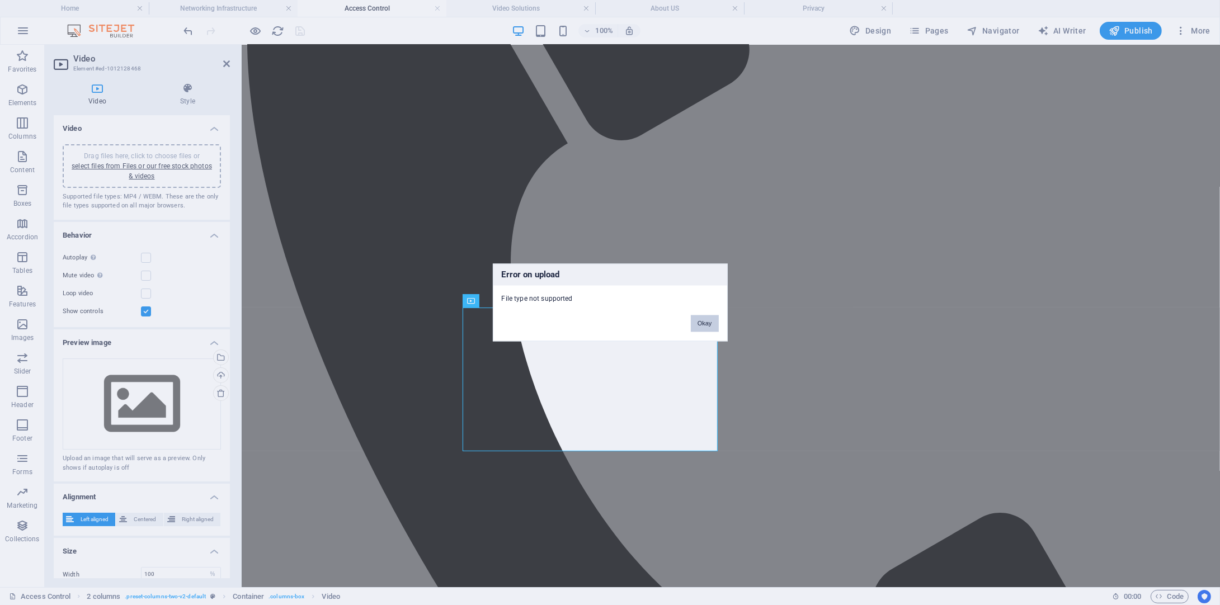
click at [695, 325] on button "Okay" at bounding box center [705, 324] width 28 height 17
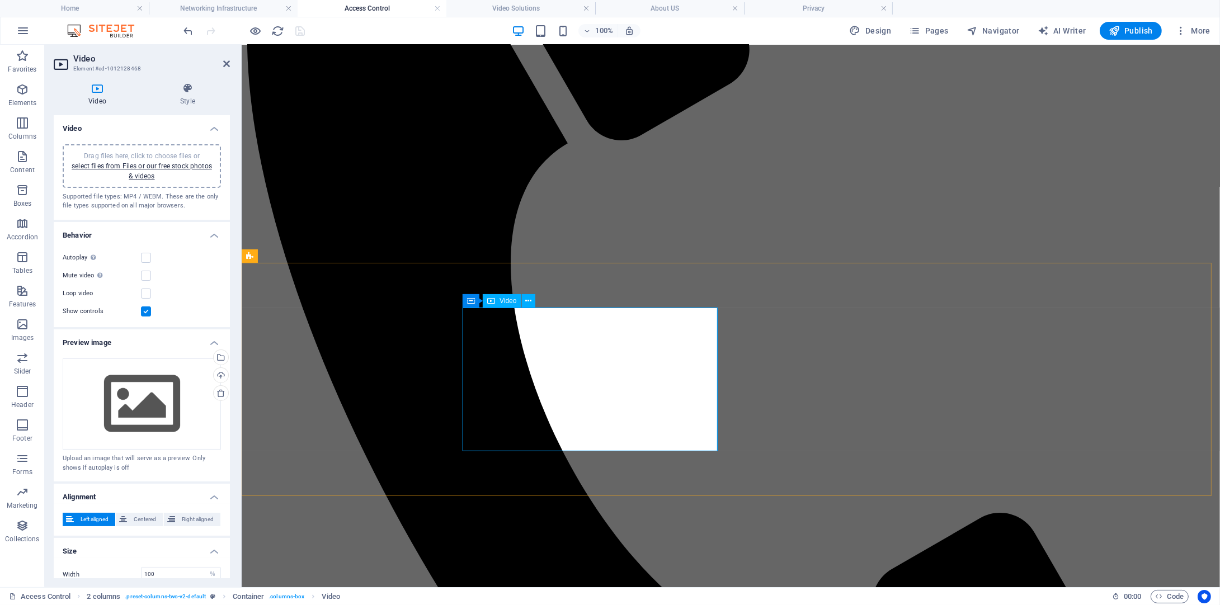
click at [524, 300] on button at bounding box center [528, 300] width 13 height 13
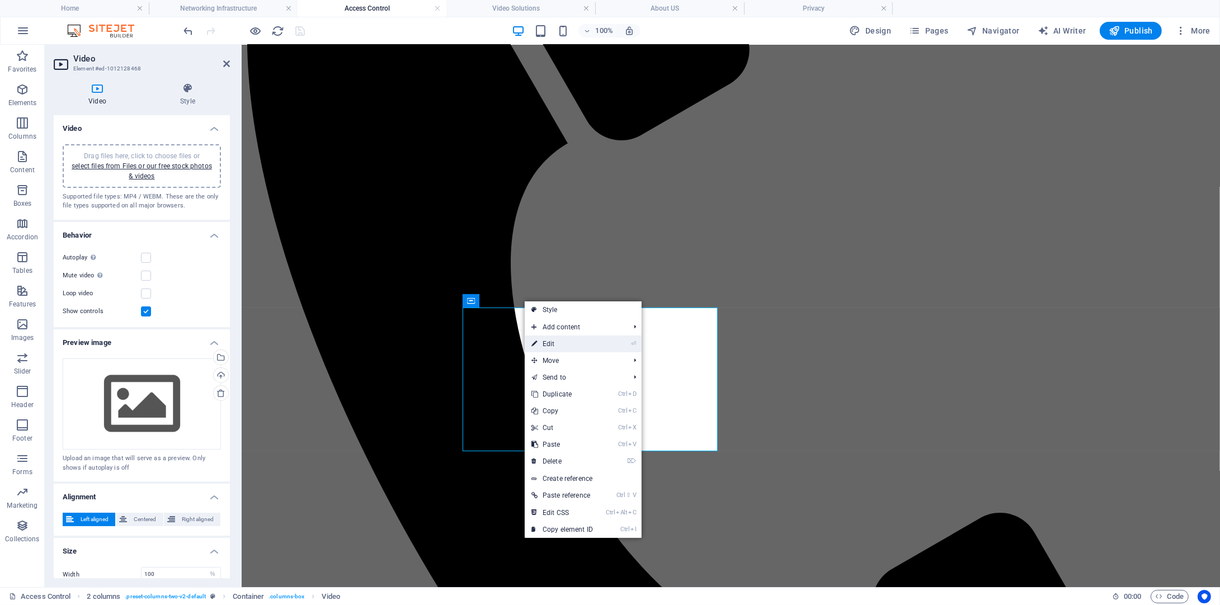
click at [552, 340] on link "⏎ Edit" at bounding box center [562, 344] width 75 height 17
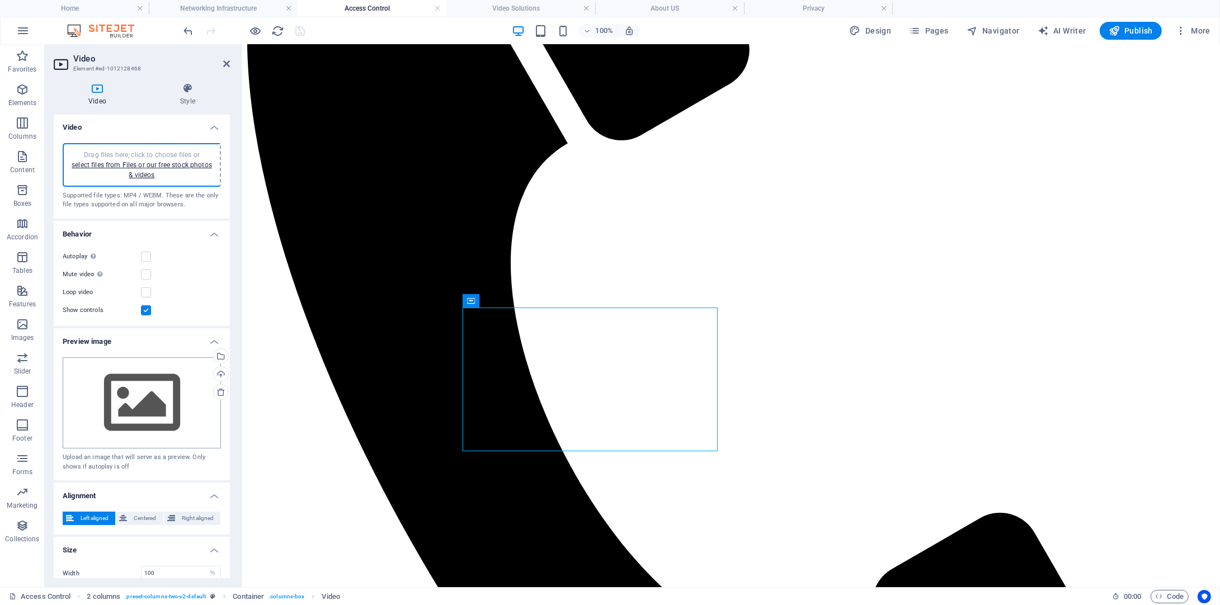
scroll to position [0, 0]
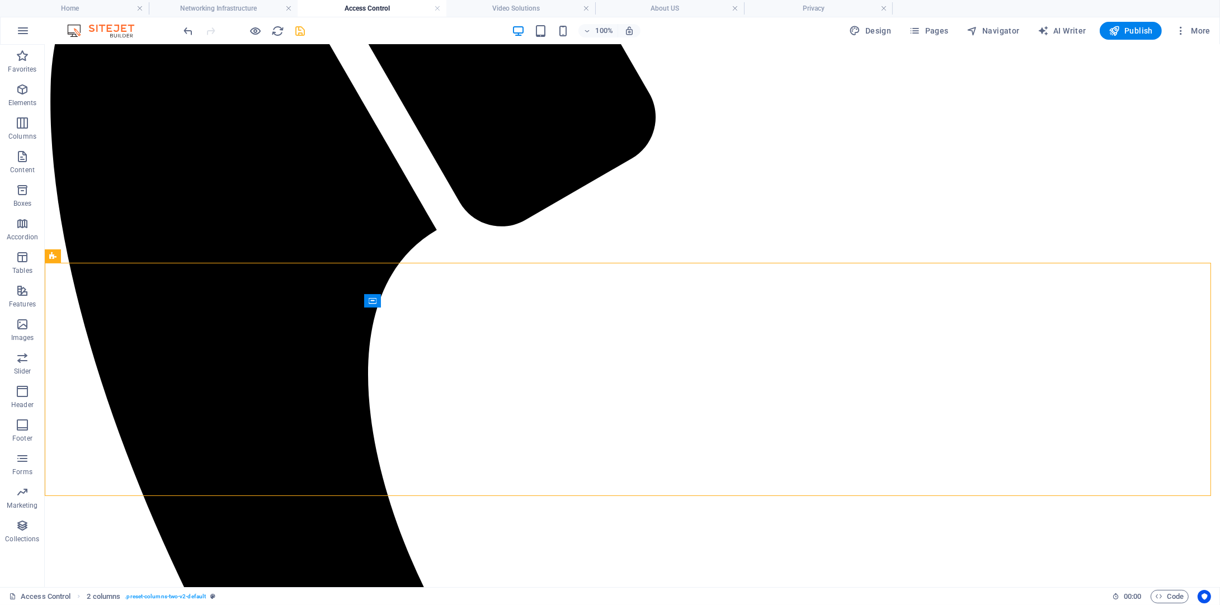
click at [298, 36] on icon "save" at bounding box center [300, 31] width 13 height 13
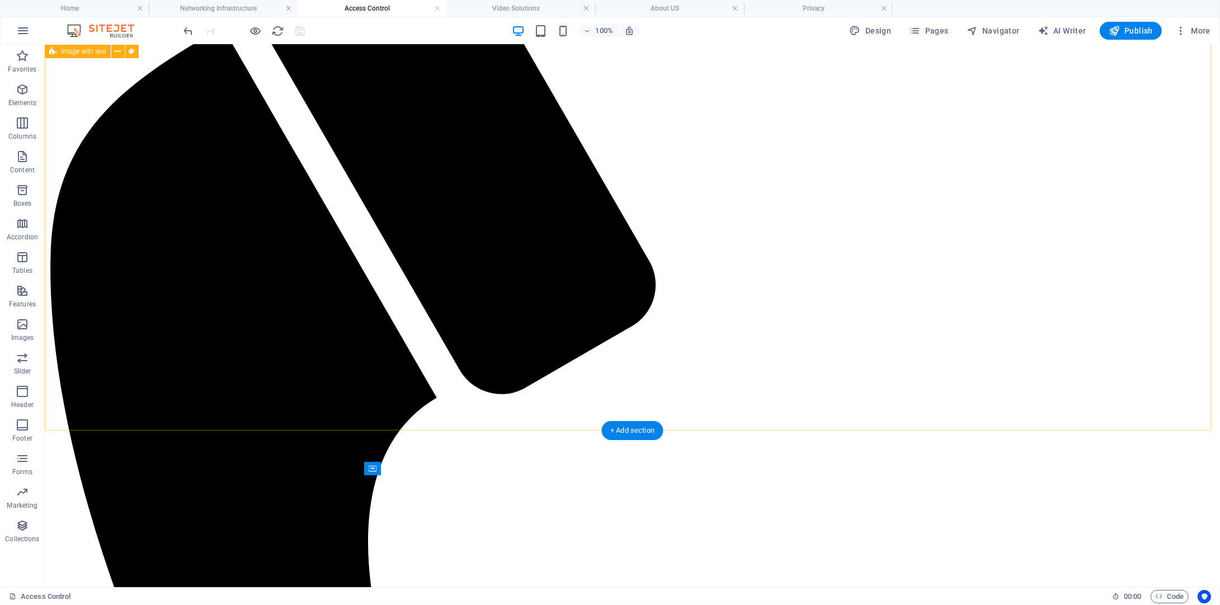
scroll to position [283, 0]
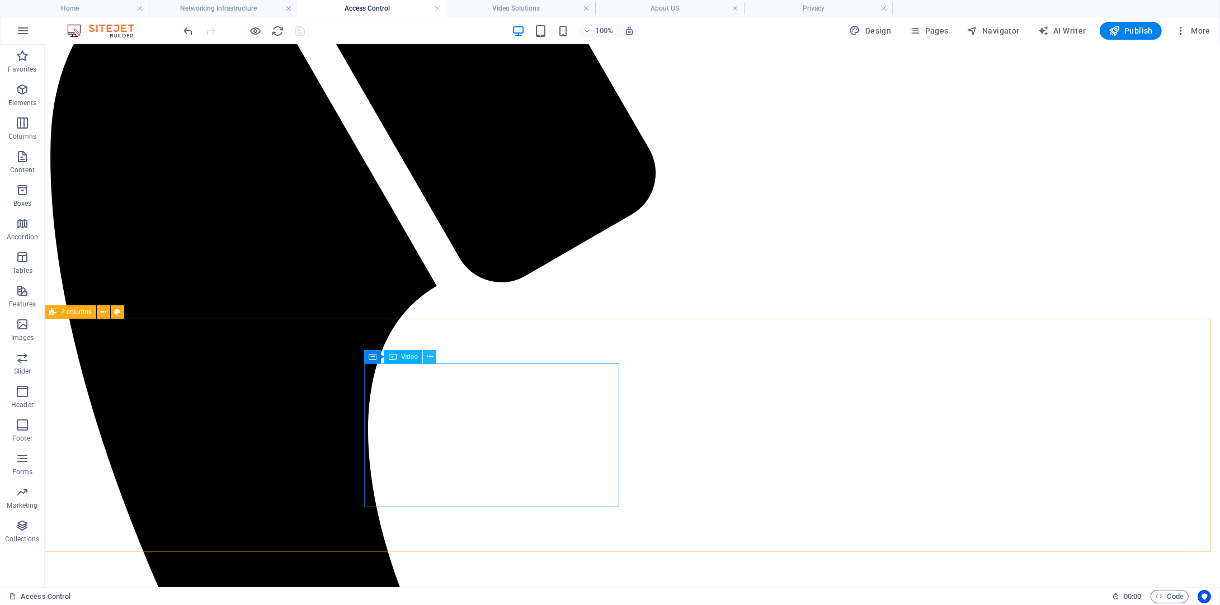
click at [434, 354] on button at bounding box center [429, 356] width 13 height 13
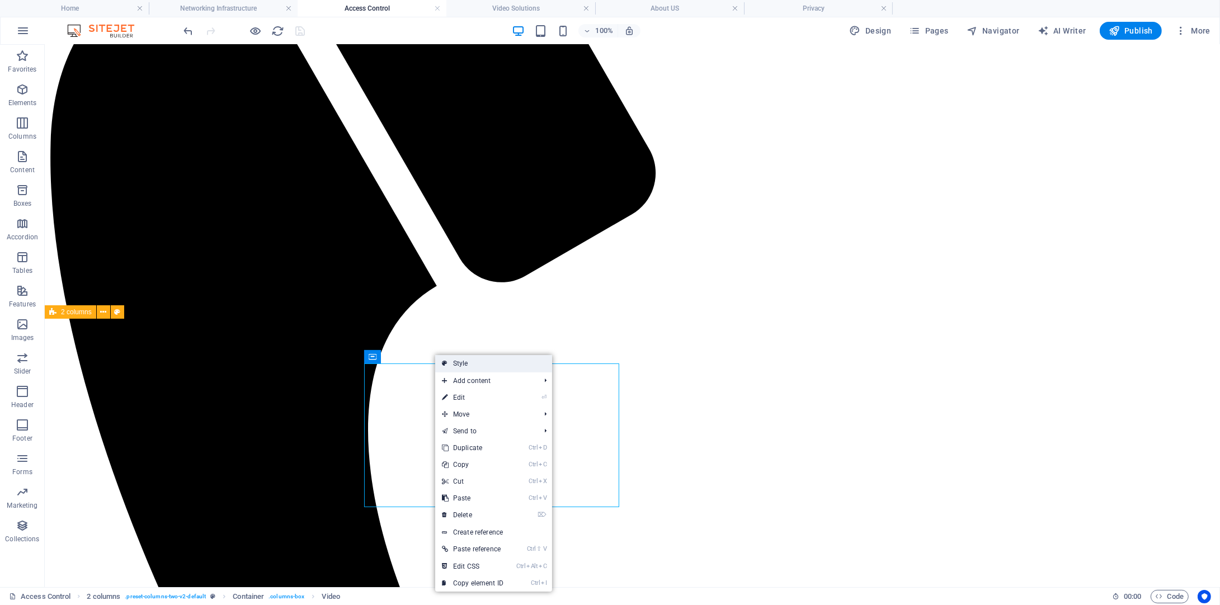
click at [464, 371] on link "Style" at bounding box center [493, 363] width 117 height 17
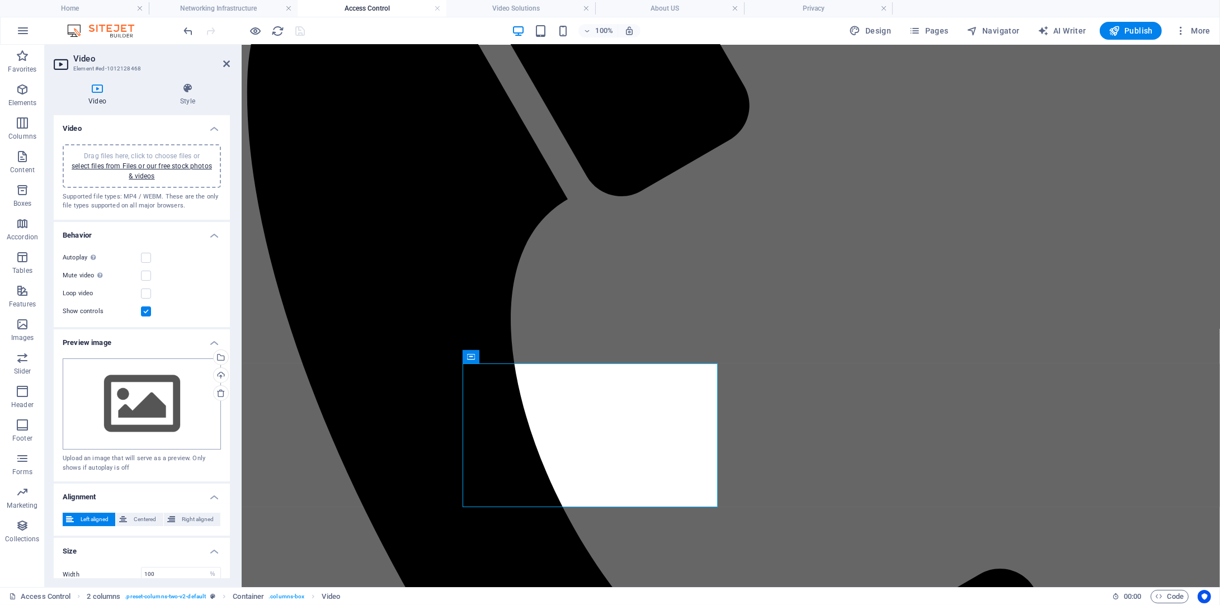
scroll to position [56, 0]
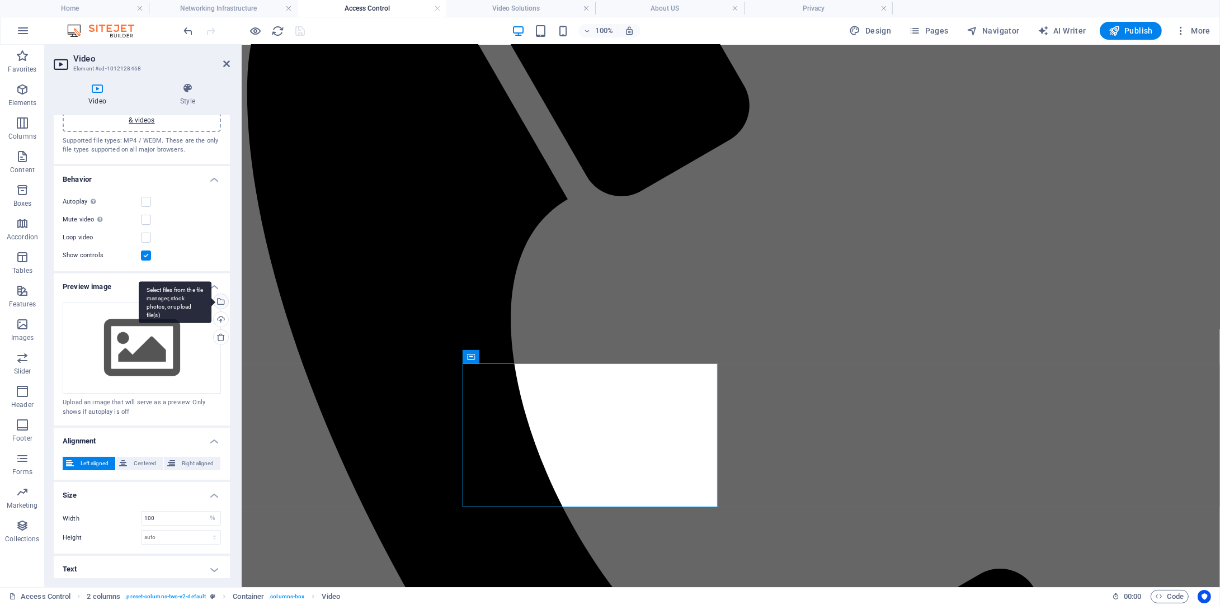
click at [219, 305] on div "Select files from the file manager, stock photos, or upload file(s)" at bounding box center [219, 302] width 17 height 17
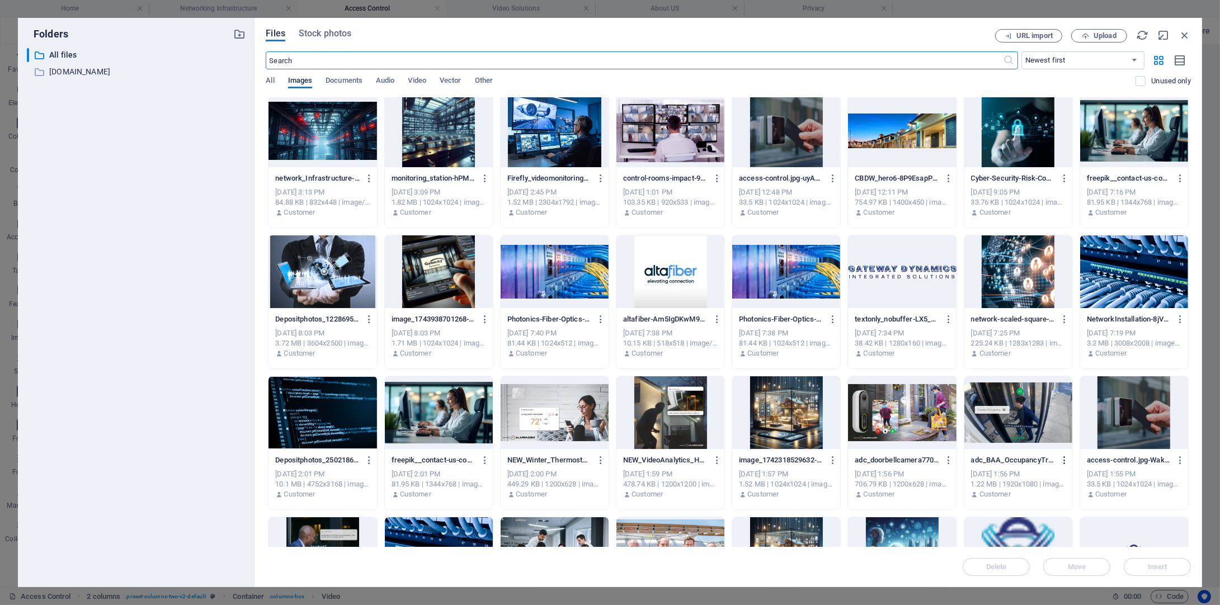
scroll to position [0, 0]
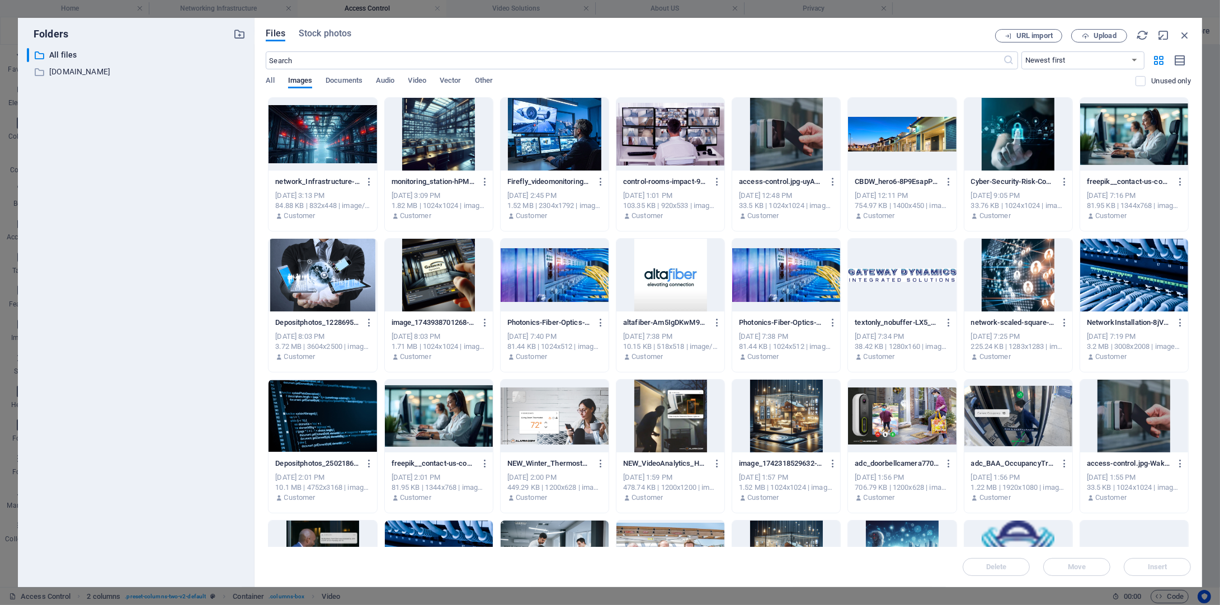
click at [1136, 417] on div at bounding box center [1134, 416] width 108 height 73
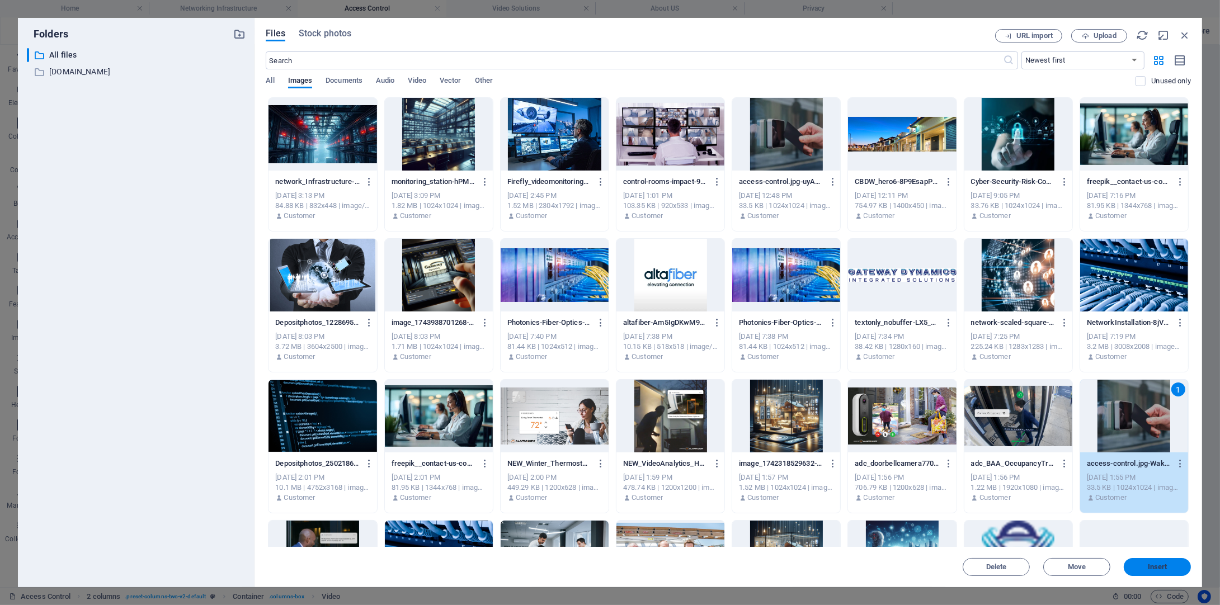
drag, startPoint x: 1159, startPoint y: 562, endPoint x: 846, endPoint y: 528, distance: 315.1
click at [1159, 562] on button "Insert" at bounding box center [1157, 567] width 67 height 18
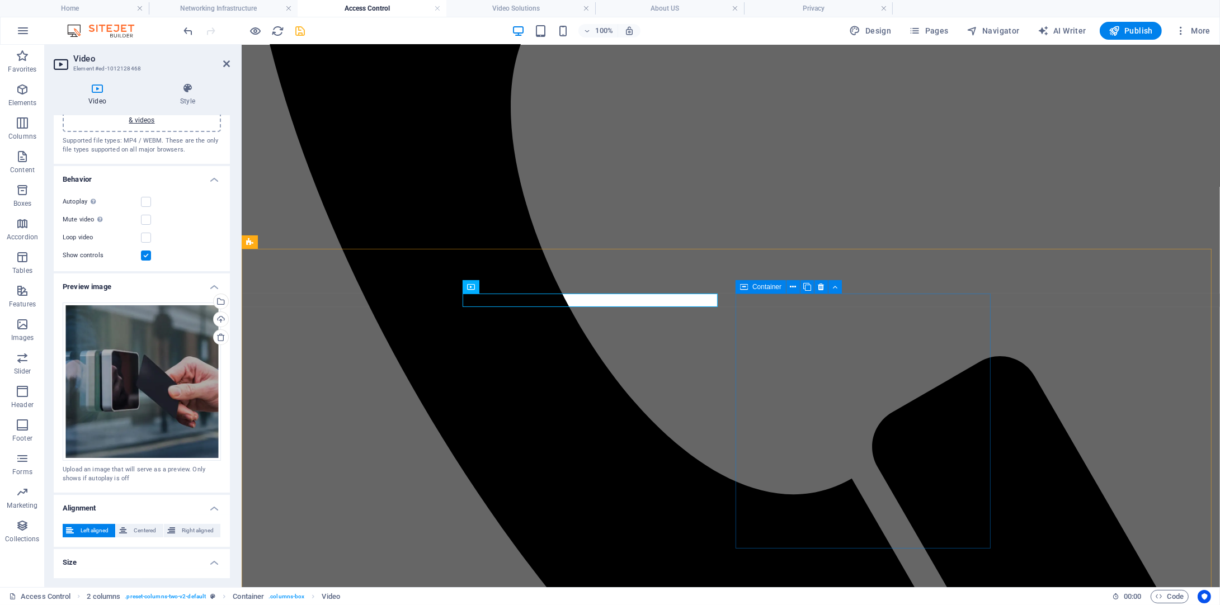
scroll to position [563, 0]
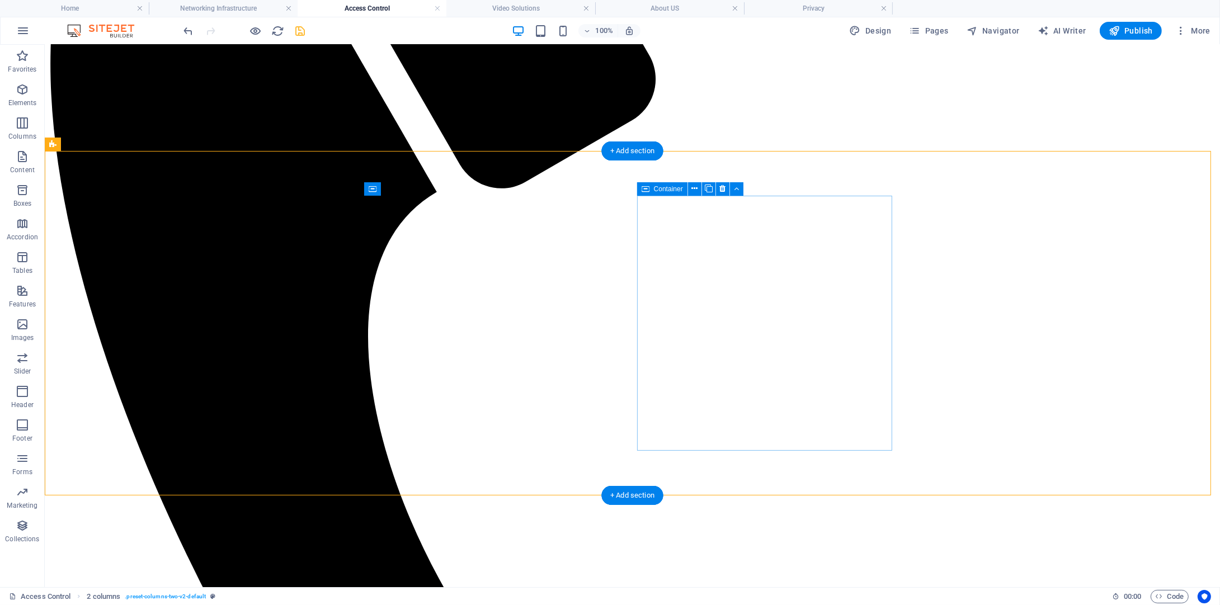
scroll to position [283, 0]
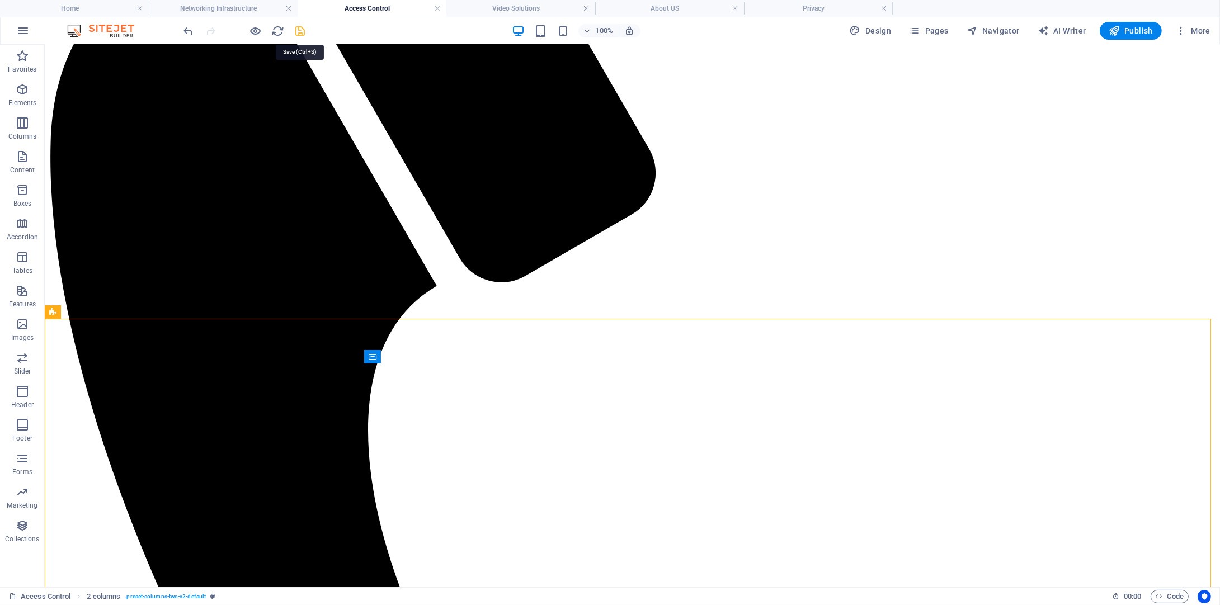
click at [303, 34] on icon "save" at bounding box center [300, 31] width 13 height 13
click at [521, 7] on h4 "Video Solutions" at bounding box center [520, 8] width 149 height 12
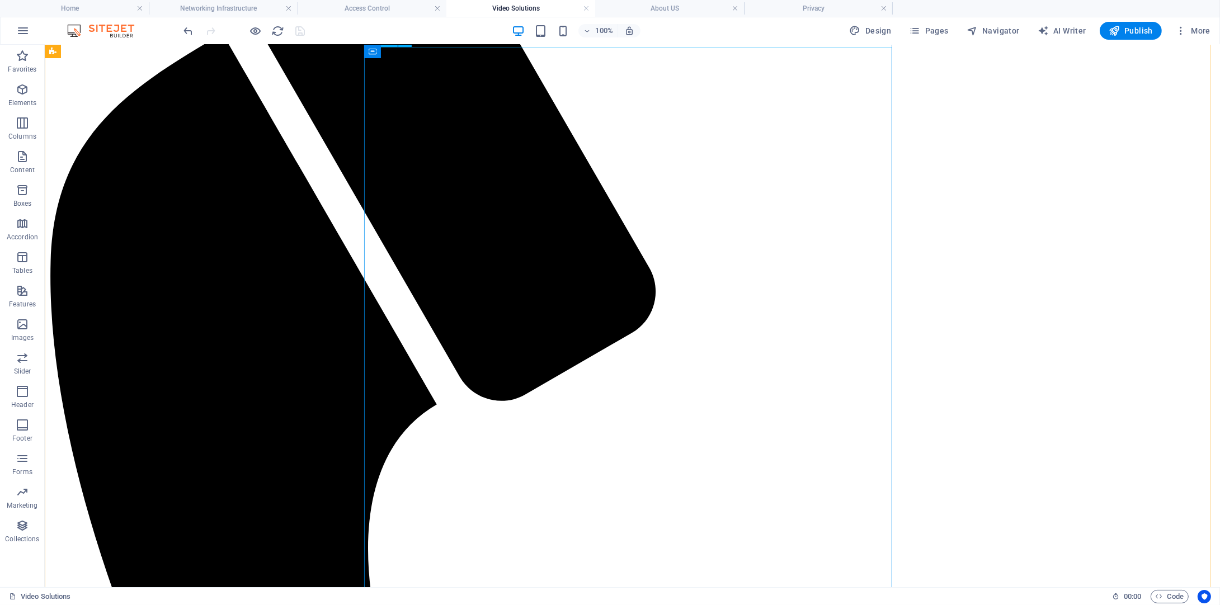
scroll to position [0, 0]
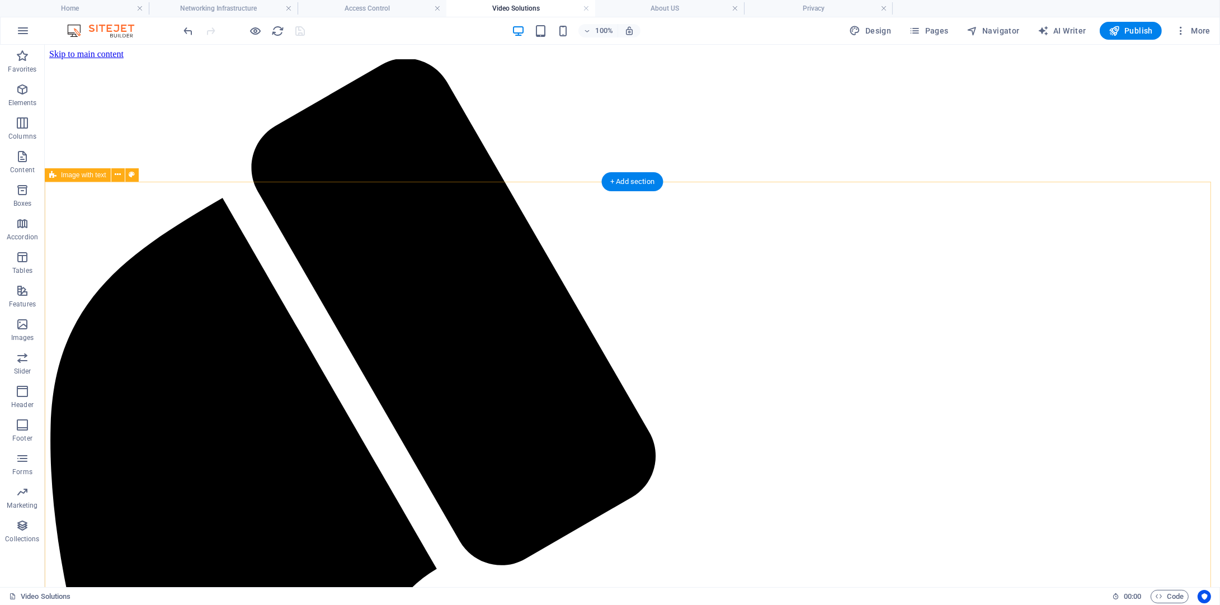
click at [940, 31] on span "Pages" at bounding box center [928, 30] width 39 height 11
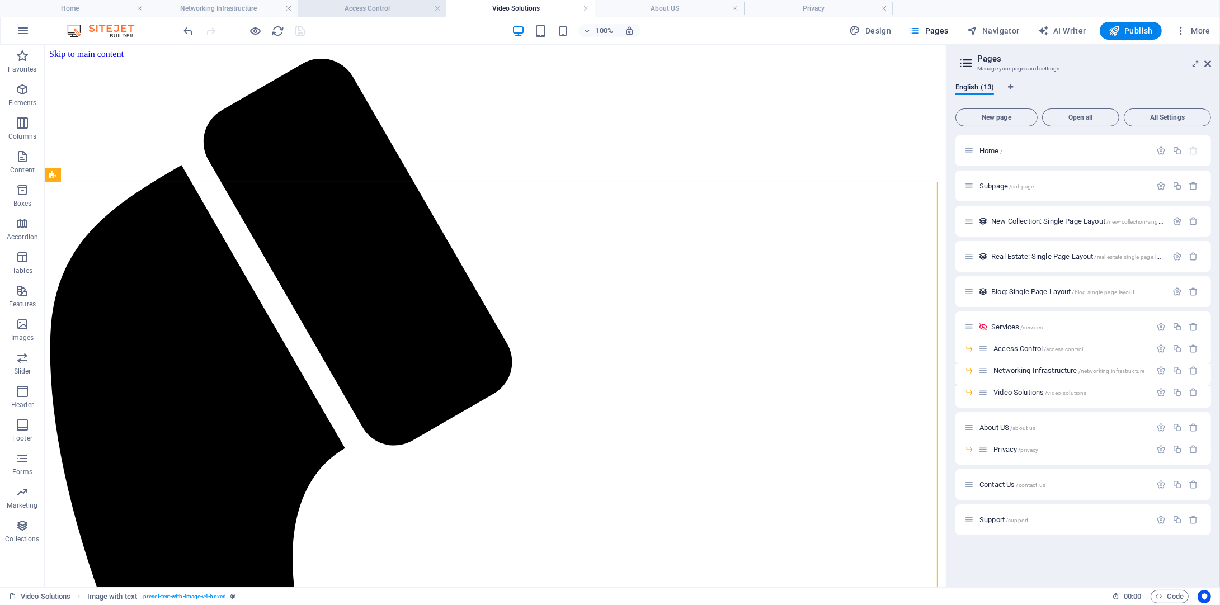
click at [391, 7] on h4 "Access Control" at bounding box center [372, 8] width 149 height 12
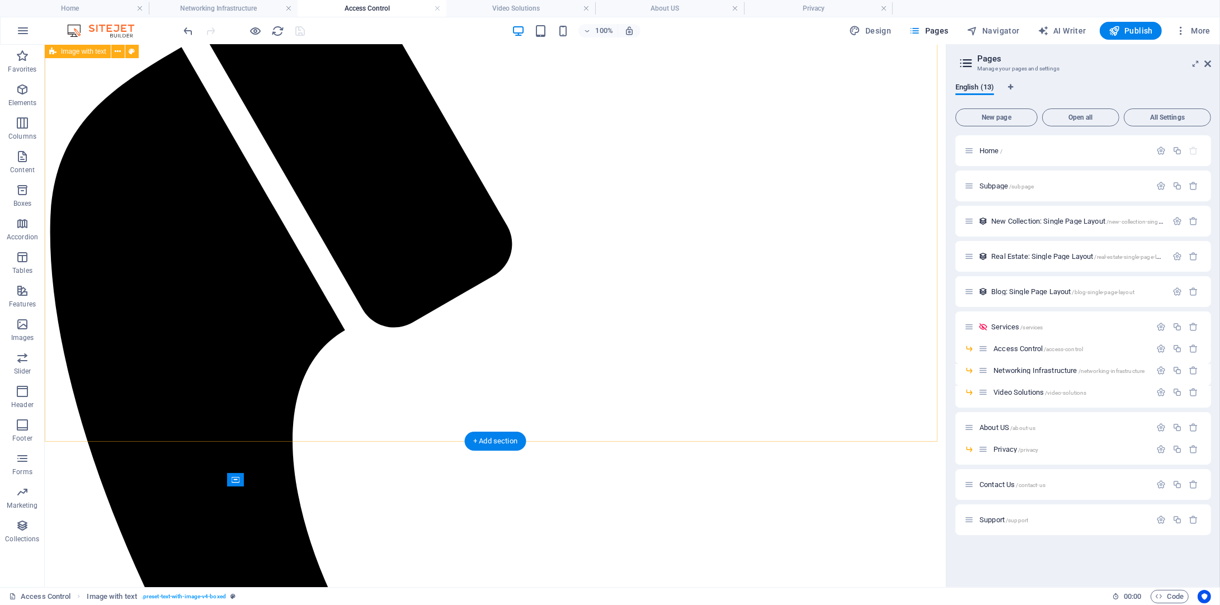
scroll to position [115, 0]
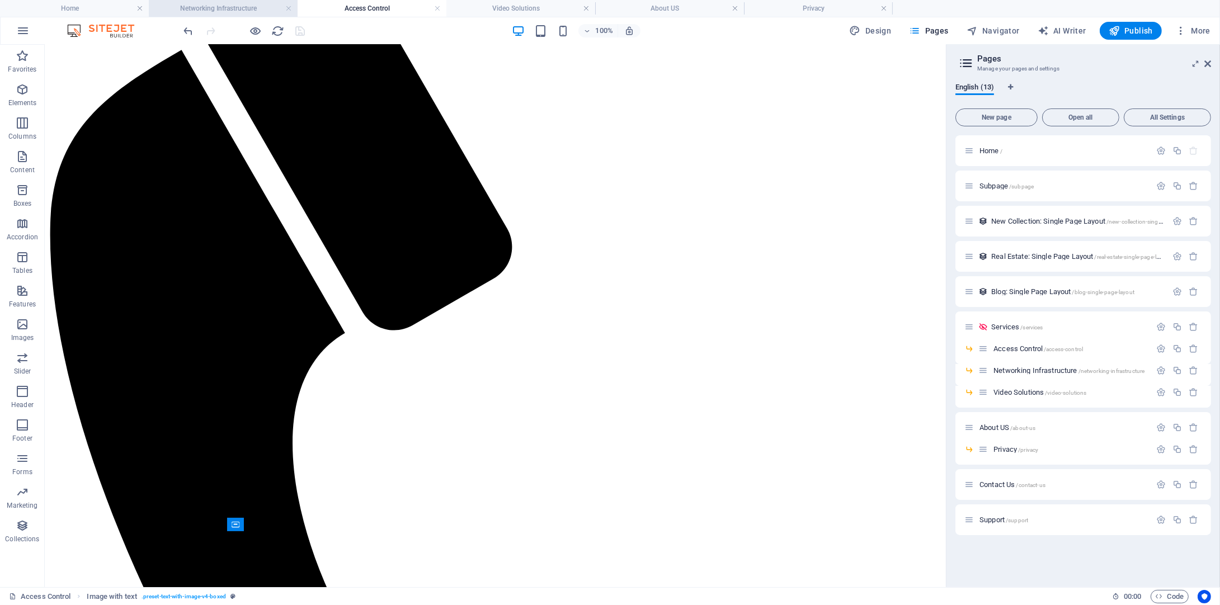
click at [190, 16] on li "Networking Infrastructure" at bounding box center [223, 8] width 149 height 17
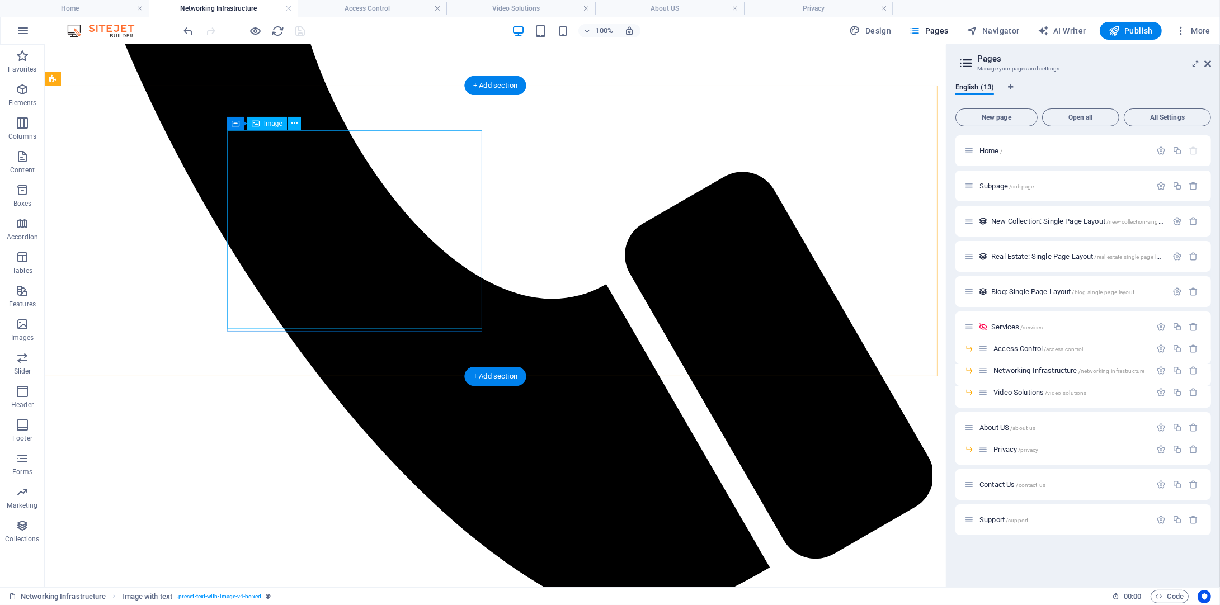
scroll to position [216, 0]
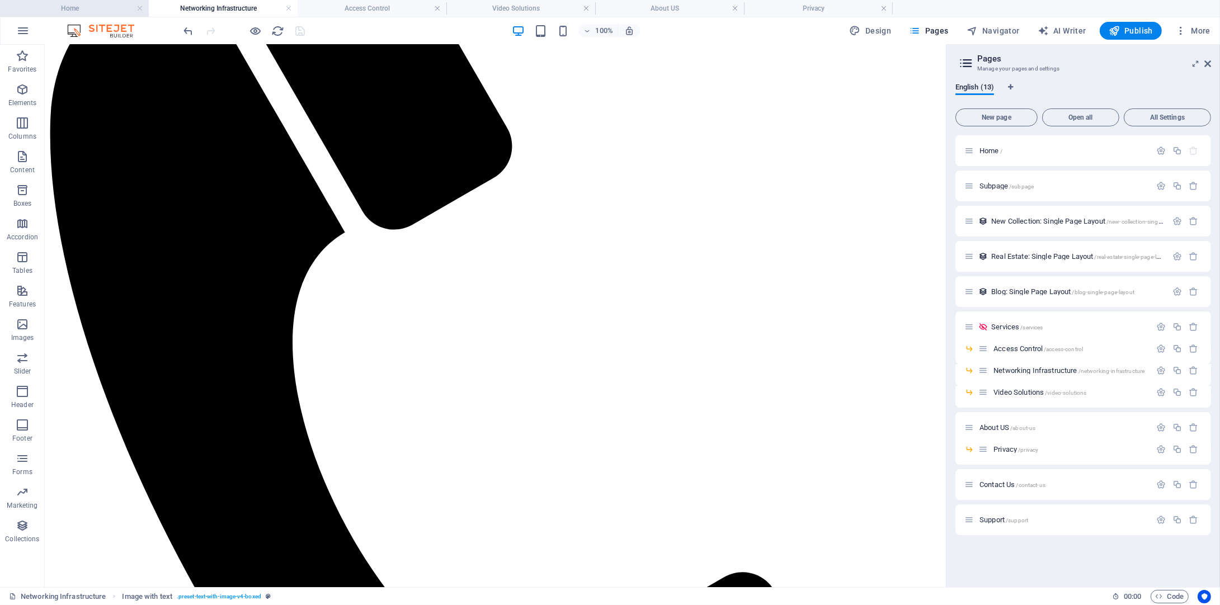
click at [87, 2] on h4 "Home" at bounding box center [74, 8] width 149 height 12
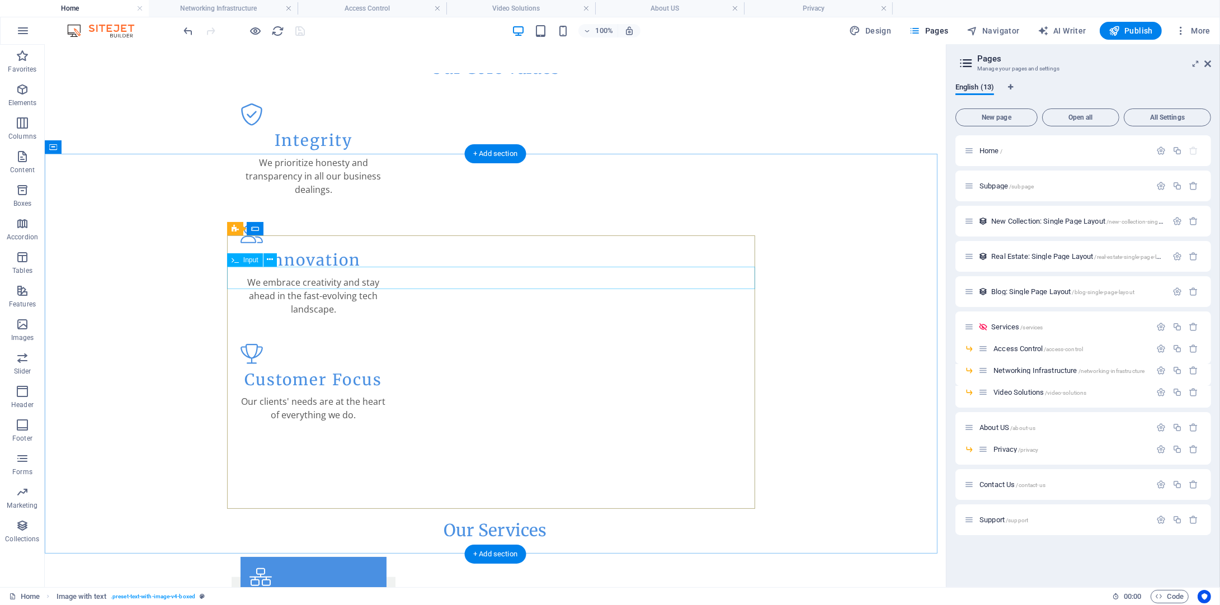
scroll to position [1369, 0]
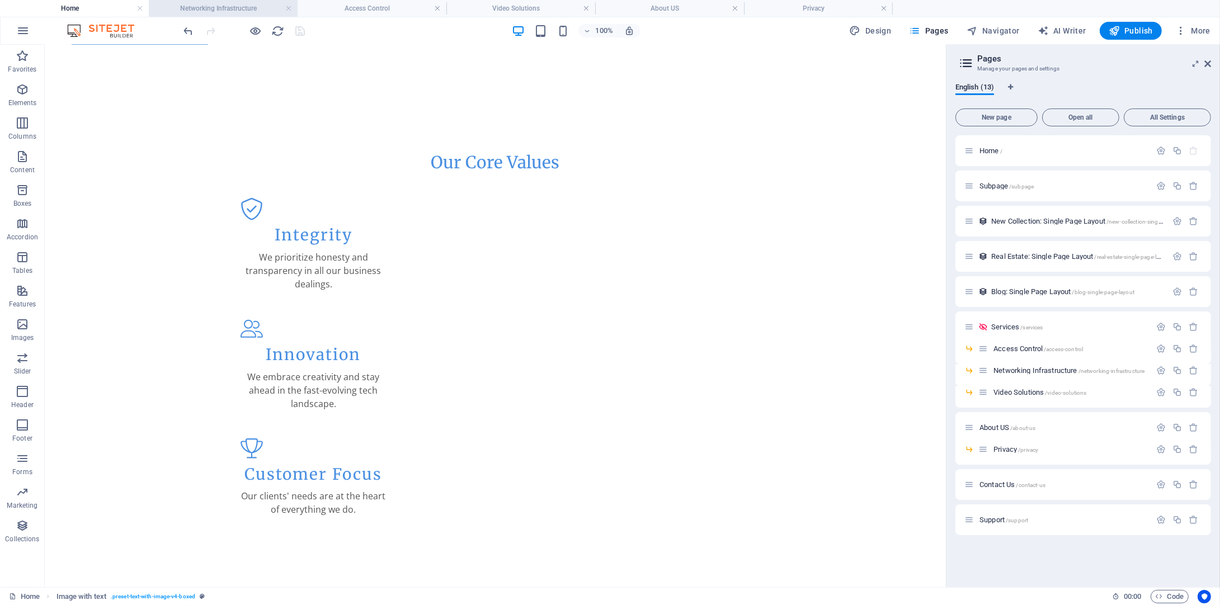
click at [191, 13] on h4 "Networking Infrastructure" at bounding box center [223, 8] width 149 height 12
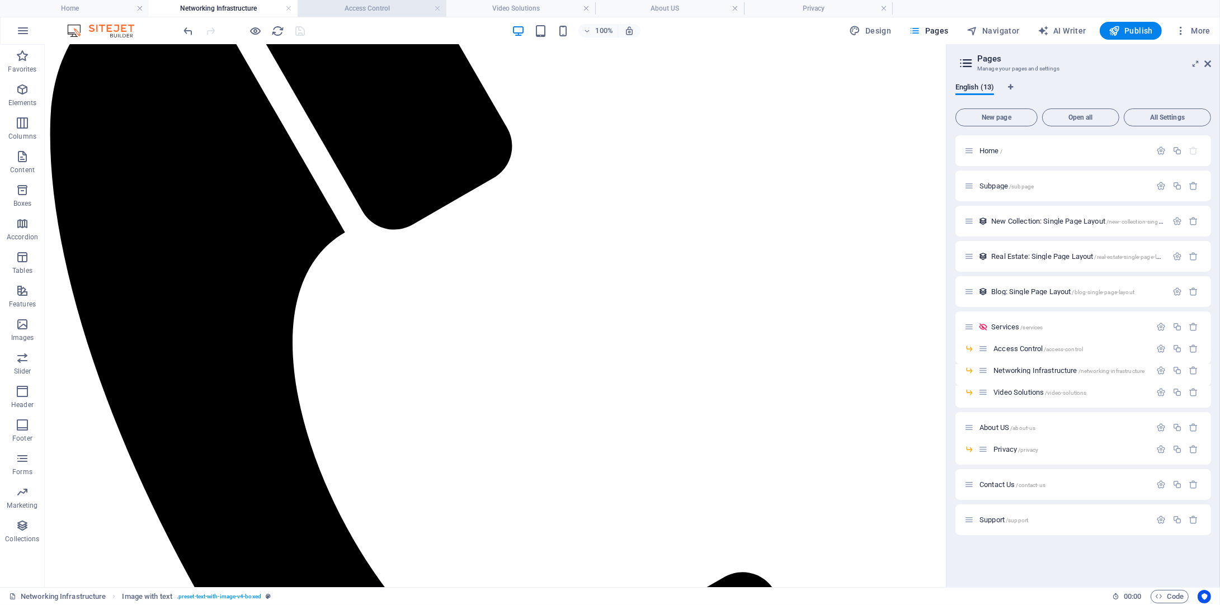
click at [392, 8] on h4 "Access Control" at bounding box center [372, 8] width 149 height 12
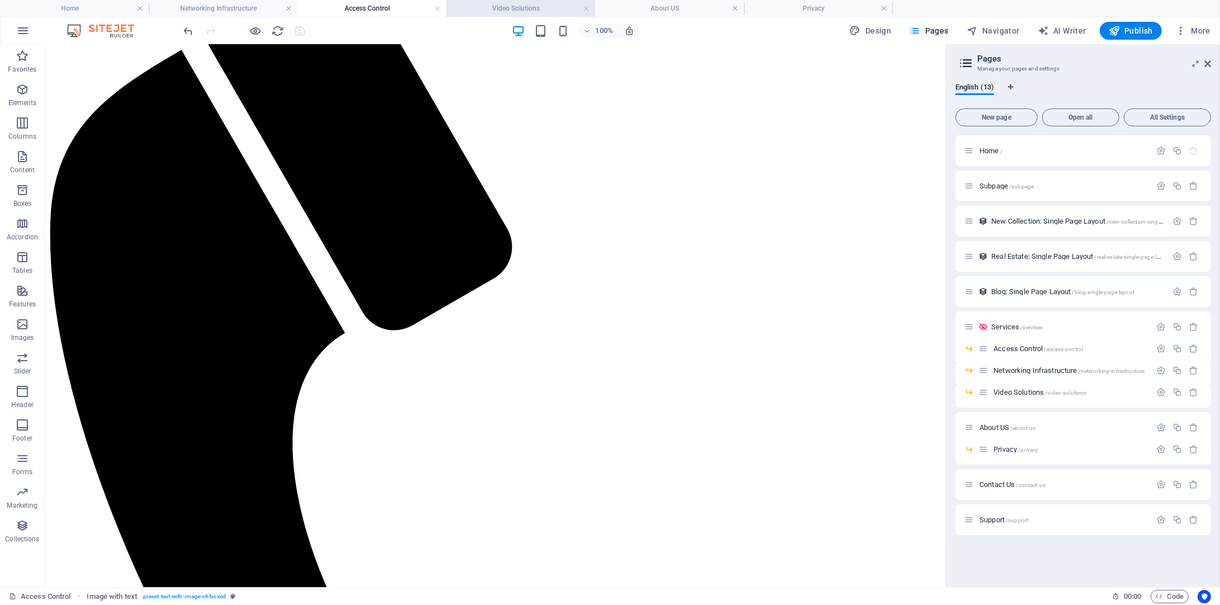
scroll to position [0, 0]
click at [524, 13] on h4 "Video Solutions" at bounding box center [520, 8] width 149 height 12
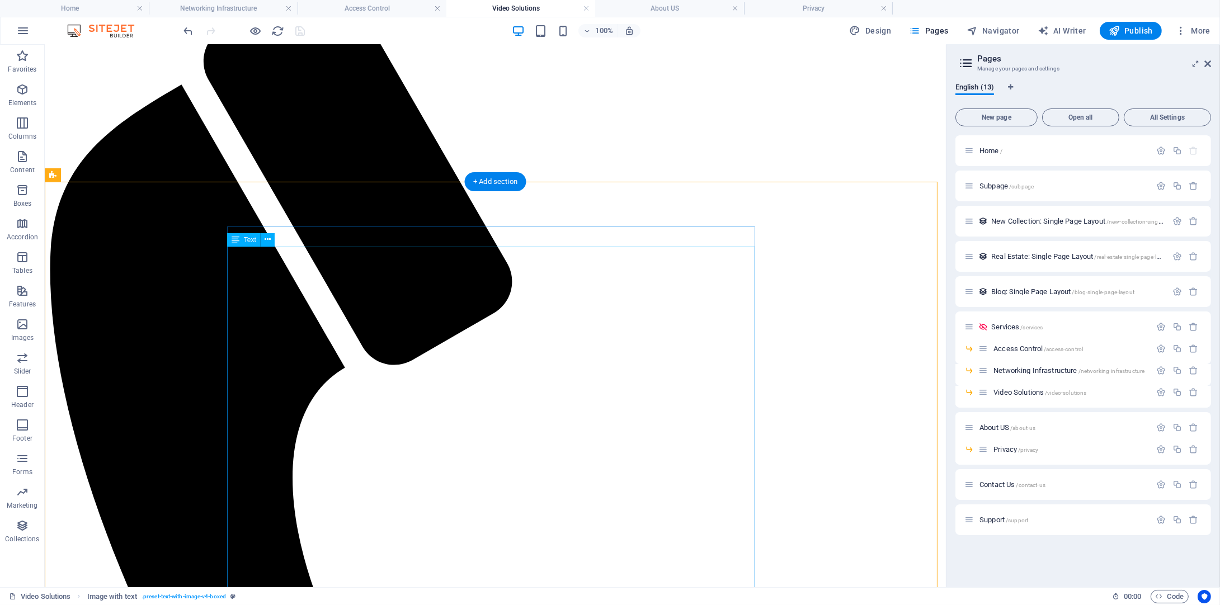
scroll to position [448, 0]
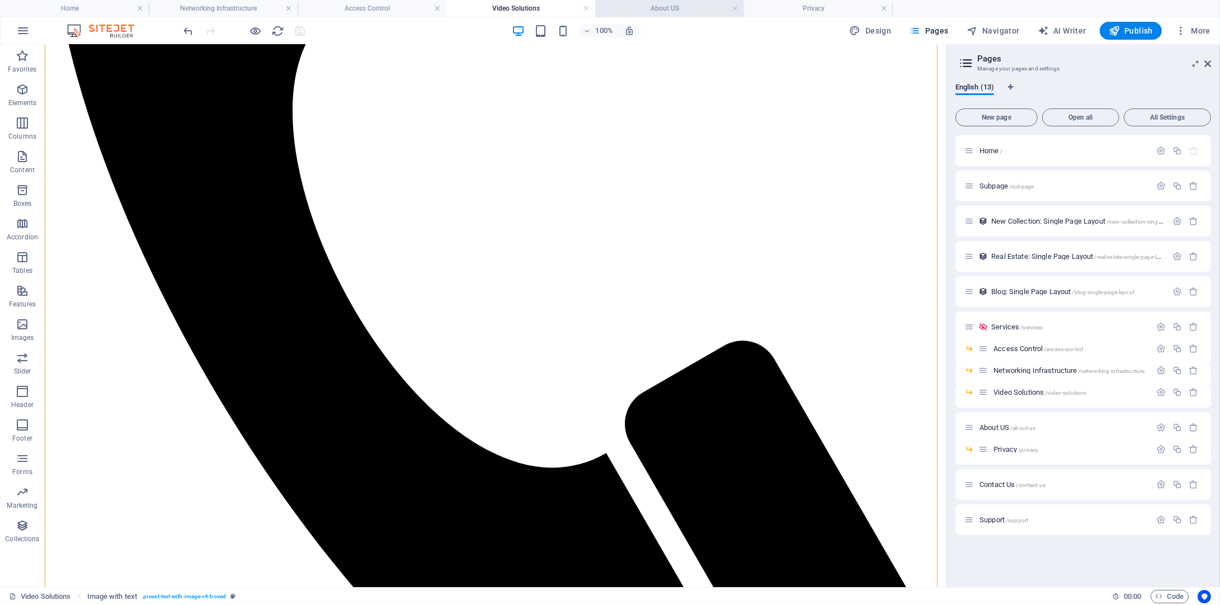
click at [669, 4] on h4 "About US" at bounding box center [669, 8] width 149 height 12
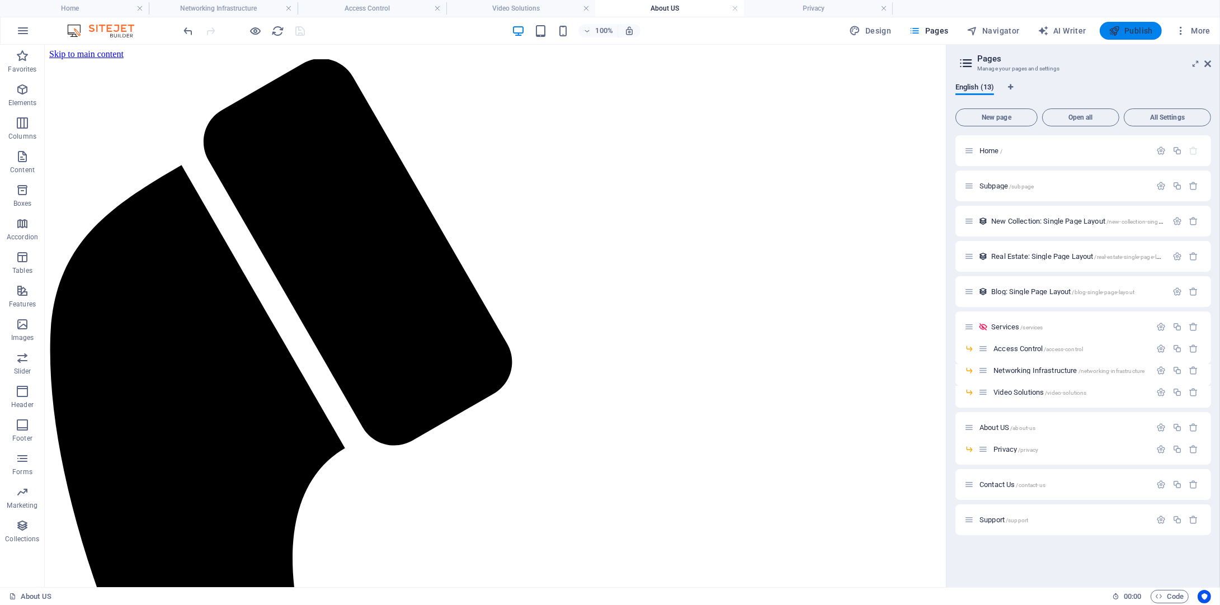
click at [1137, 29] on span "Publish" at bounding box center [1131, 30] width 44 height 11
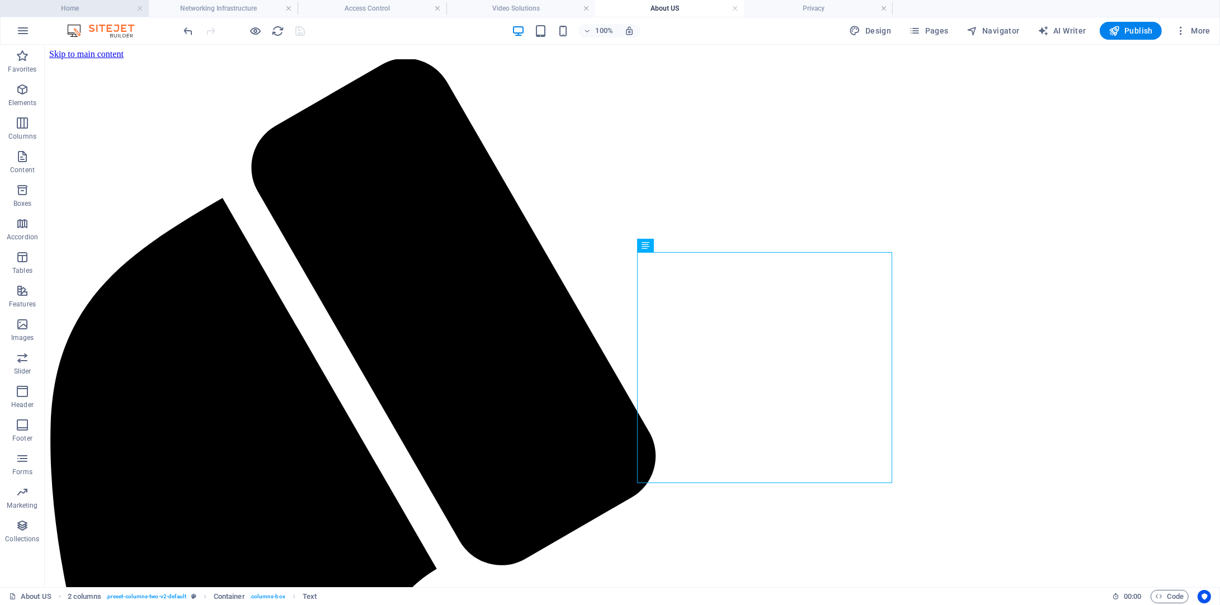
click at [89, 2] on h4 "Home" at bounding box center [74, 8] width 149 height 12
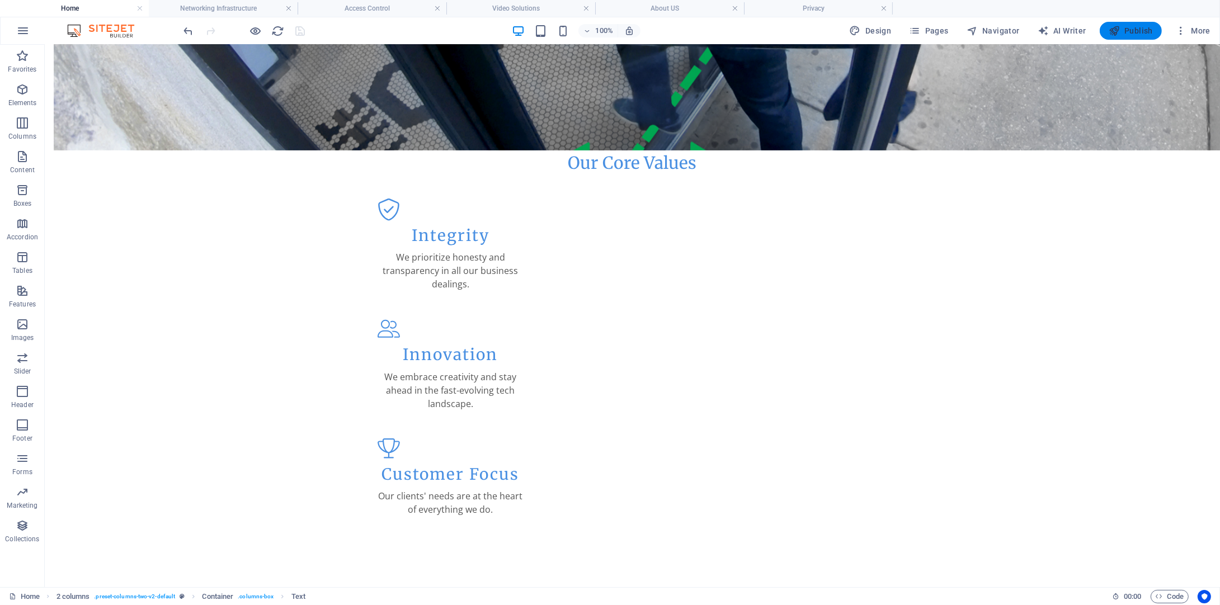
click at [1135, 34] on span "Publish" at bounding box center [1131, 30] width 44 height 11
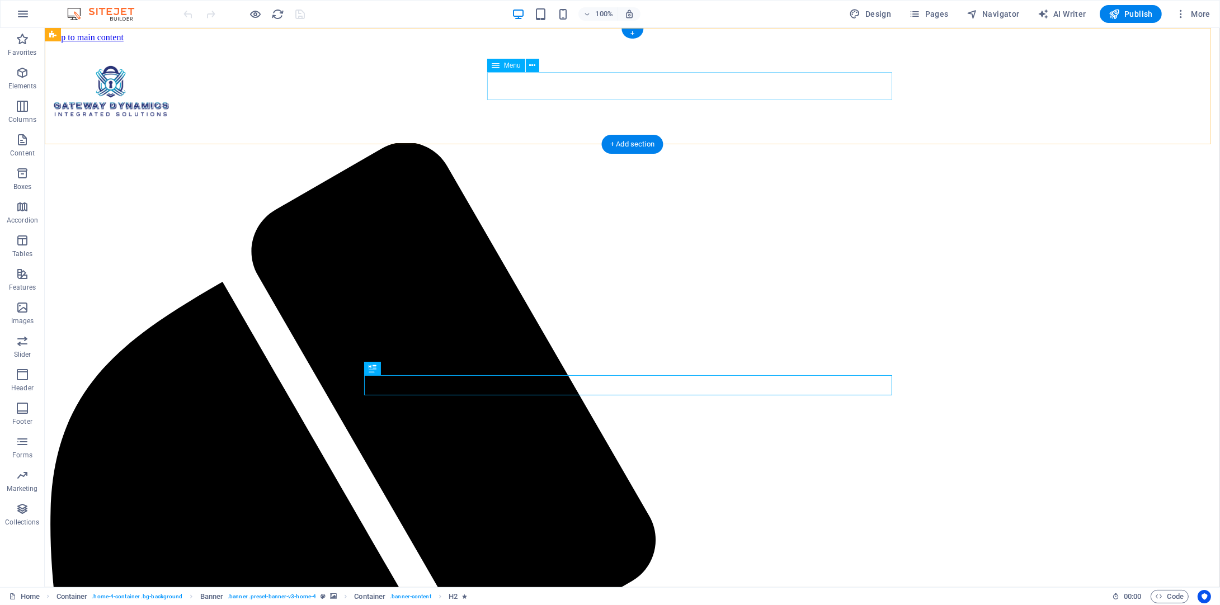
select select
select select "2"
select select
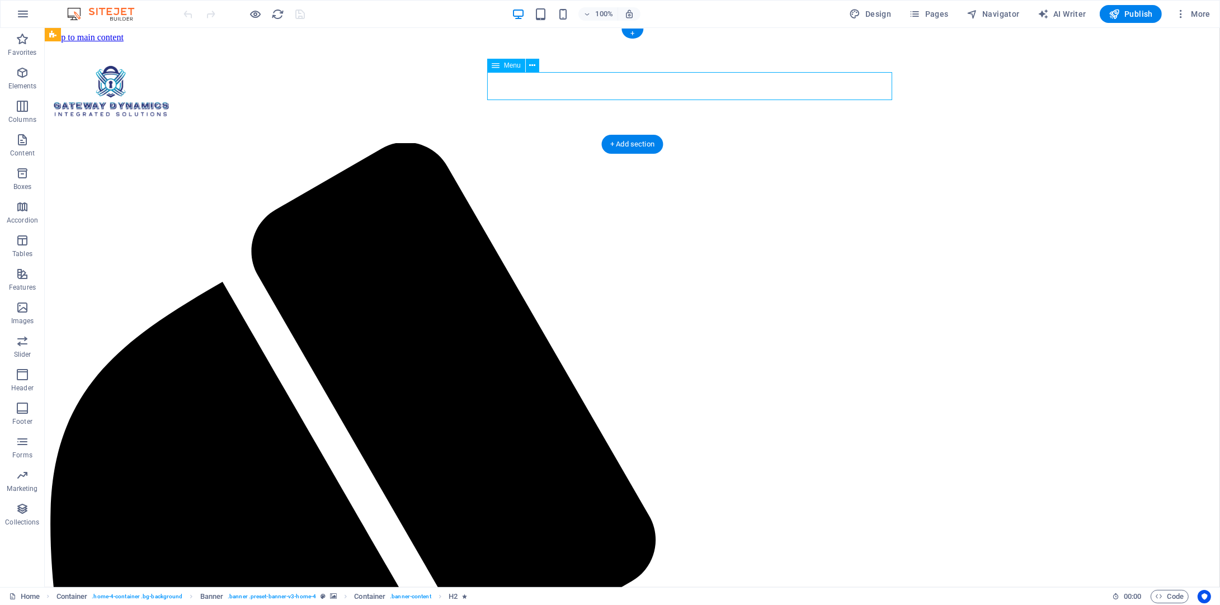
select select "4"
select select
select select "6"
select select
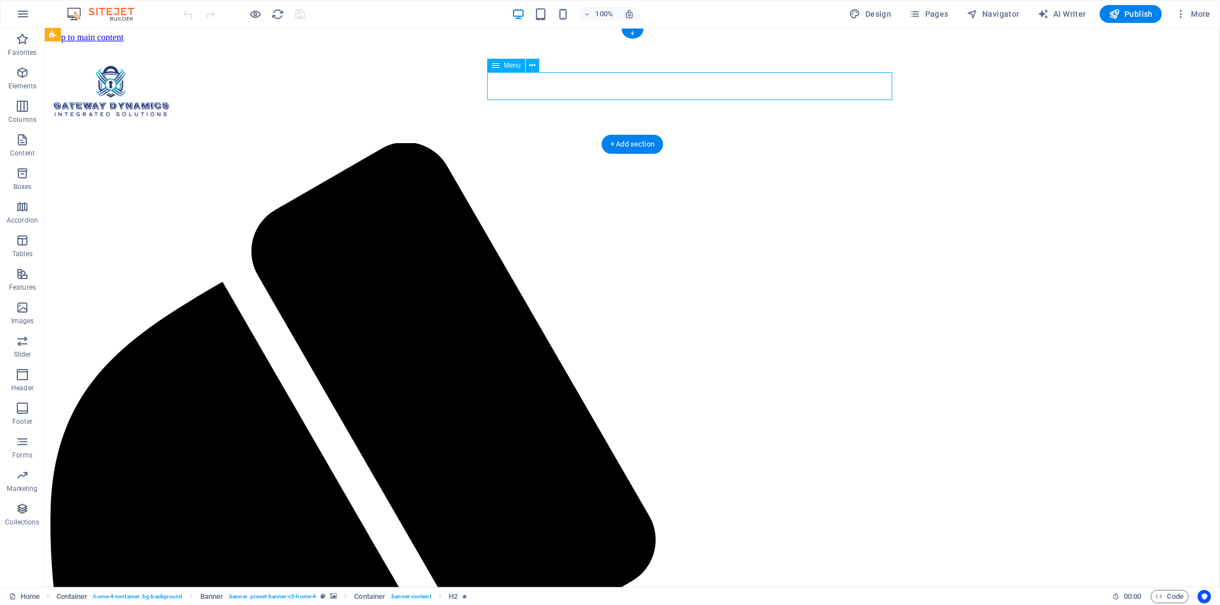
select select "7"
select select
select select "8"
select select
select select "9"
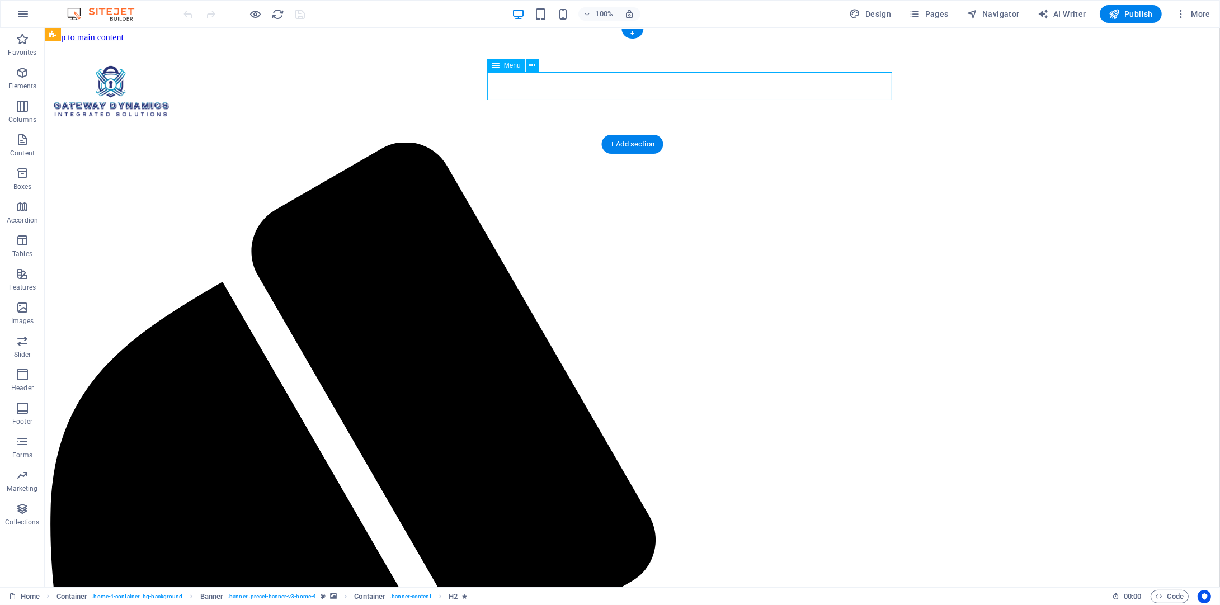
select select
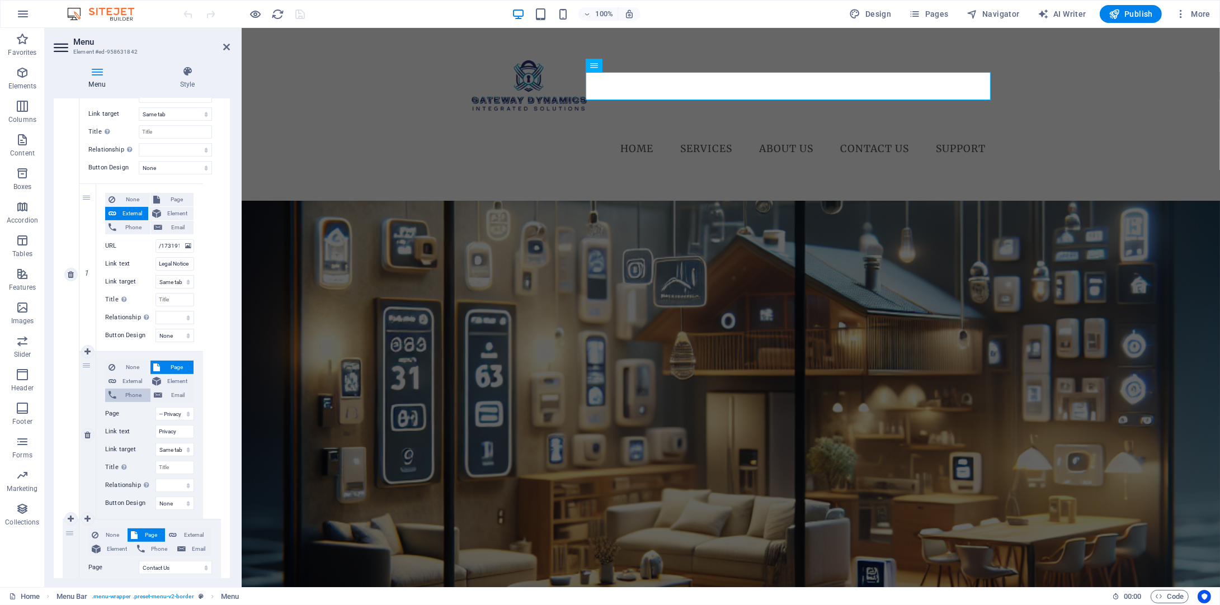
scroll to position [671, 0]
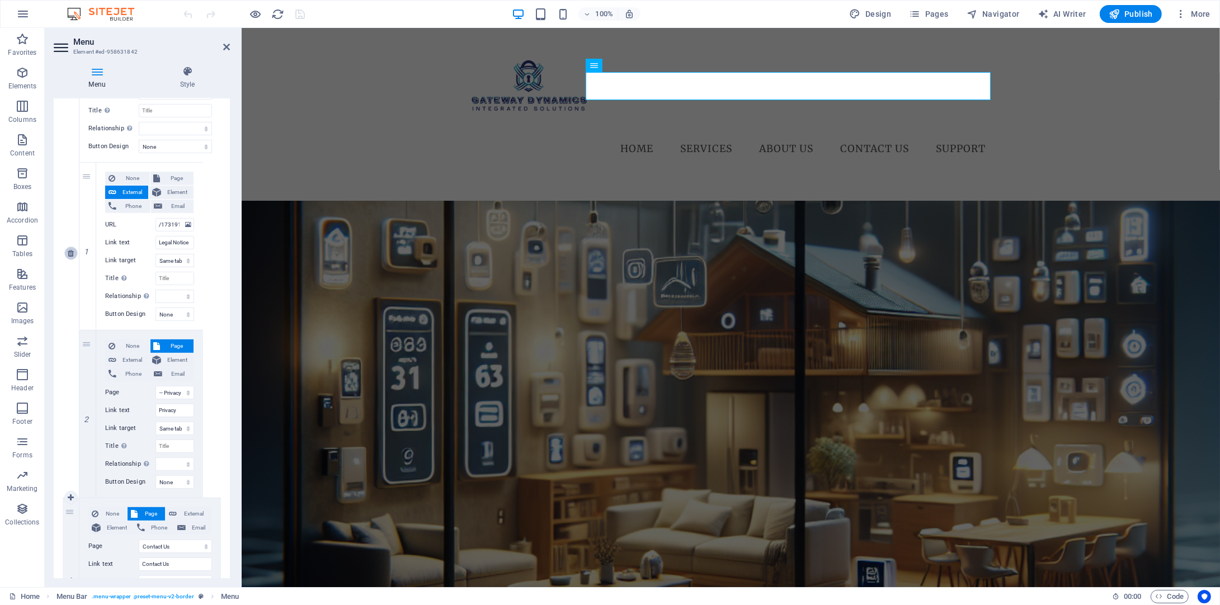
click at [68, 255] on icon at bounding box center [71, 253] width 6 height 8
select select
select select "8"
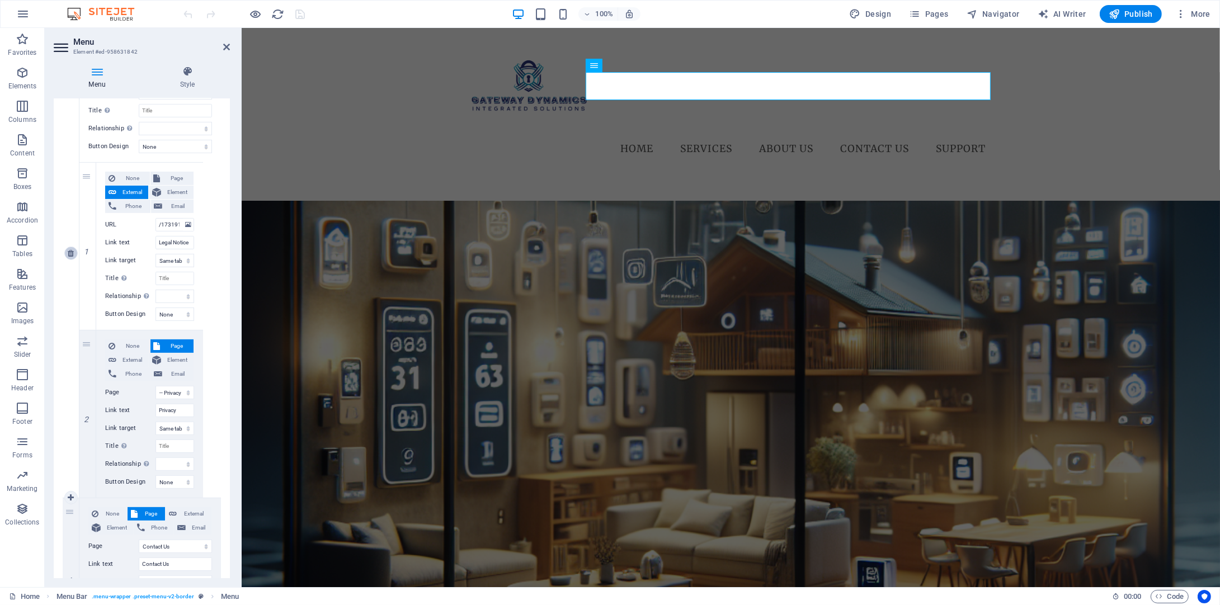
type input "Contact Us"
select select
select select "9"
type input "Support"
select select
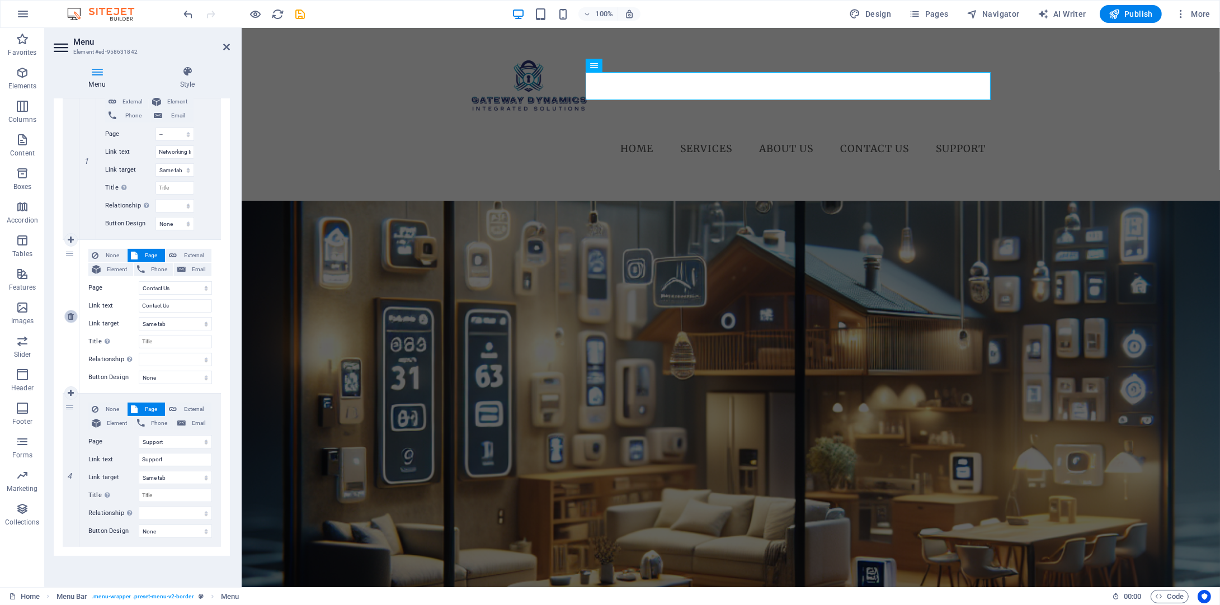
scroll to position [336, 0]
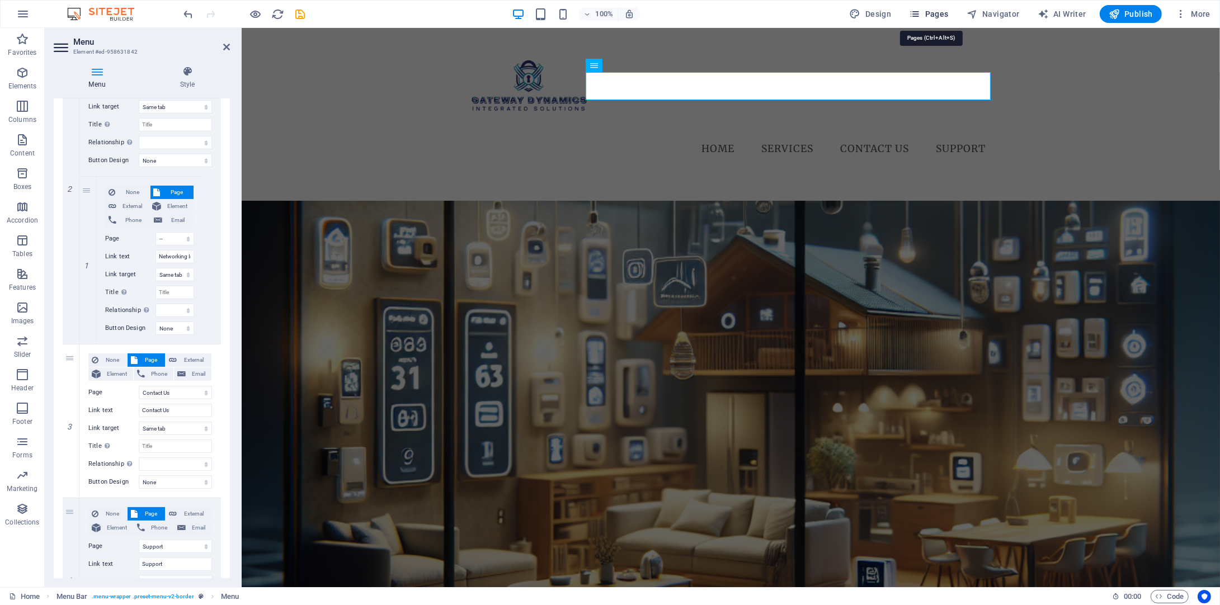
click at [932, 18] on span "Pages" at bounding box center [928, 13] width 39 height 11
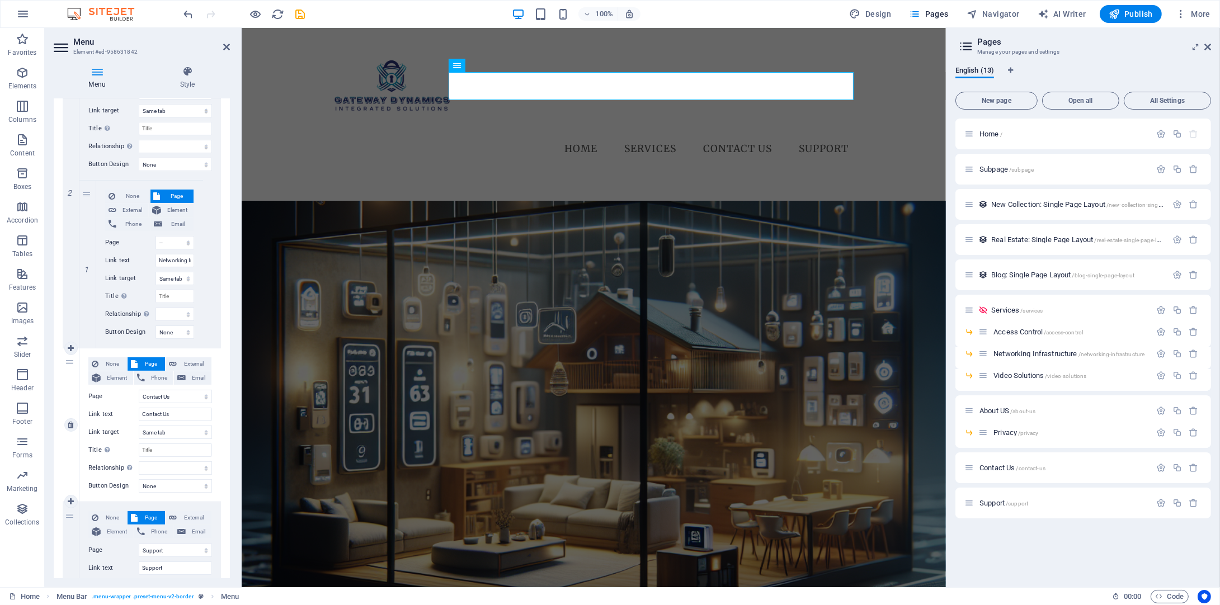
scroll to position [327, 0]
click at [70, 349] on icon at bounding box center [71, 353] width 6 height 8
select select
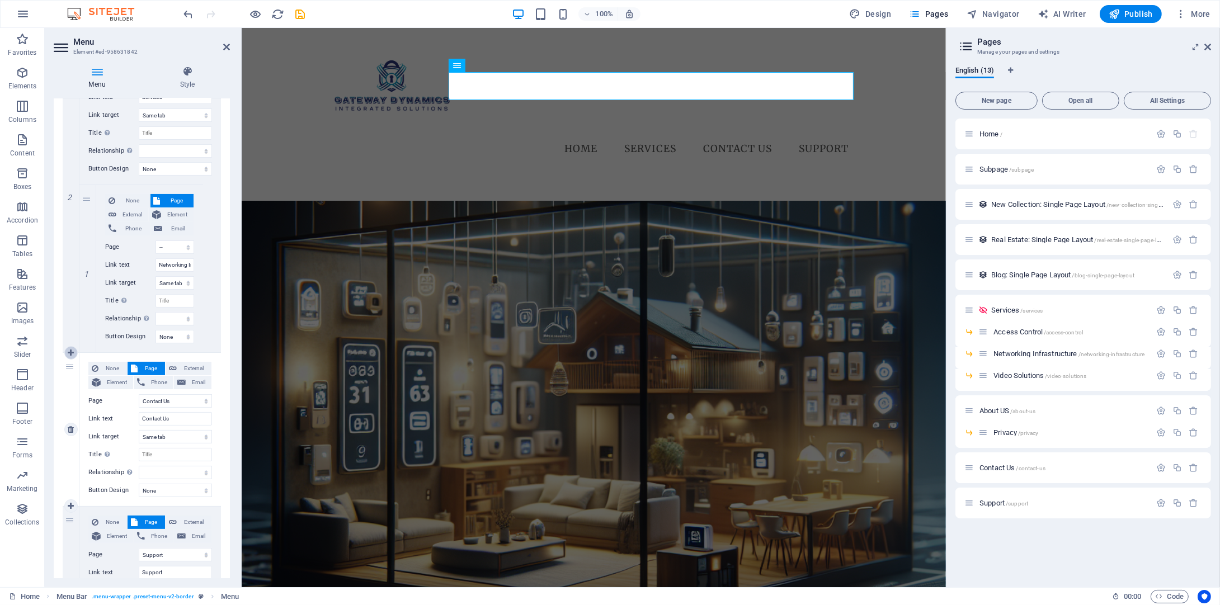
select select
select select "8"
type input "Contact Us"
select select
select select "9"
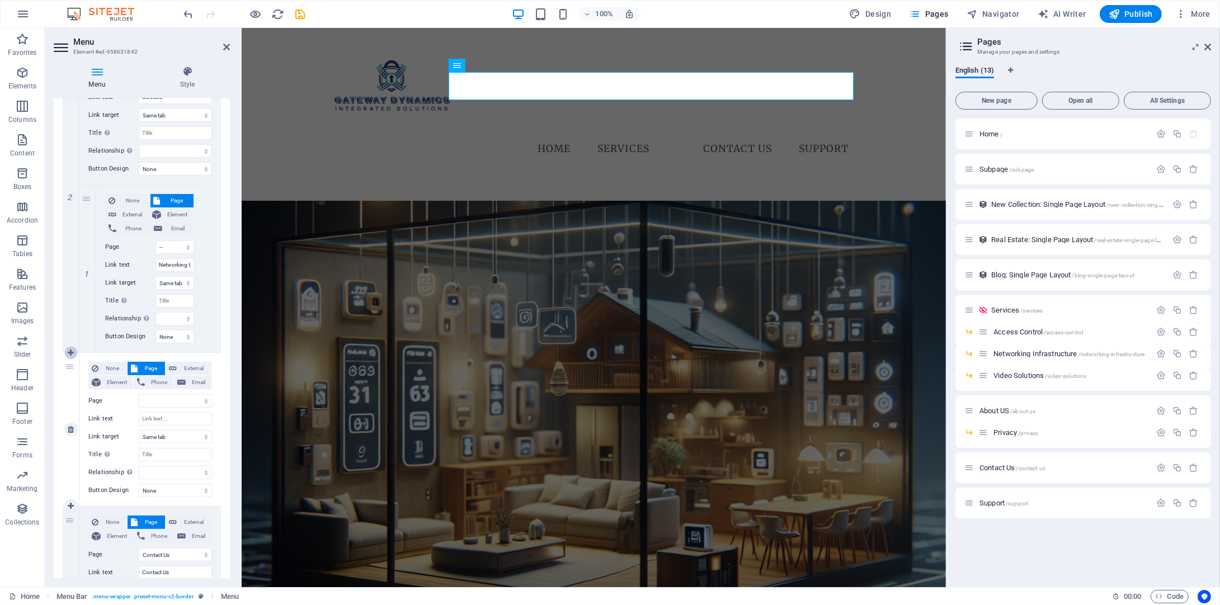
select select
click at [71, 420] on icon at bounding box center [71, 421] width 6 height 8
select select
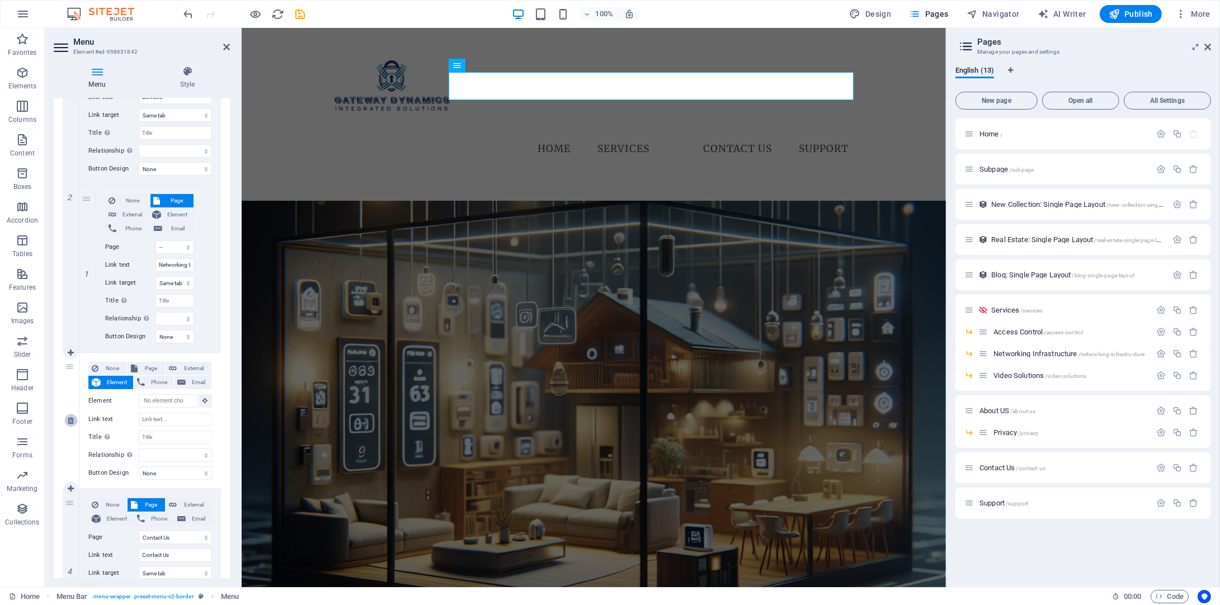
select select "8"
type input "Contact Us"
select select
select select "9"
type input "Support"
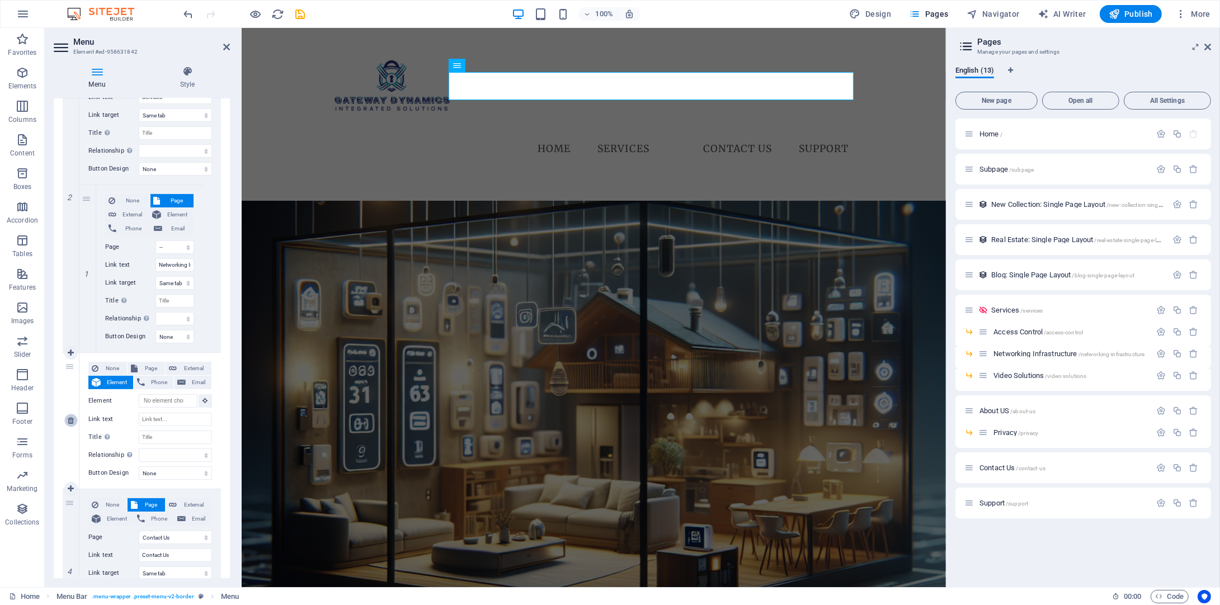
select select
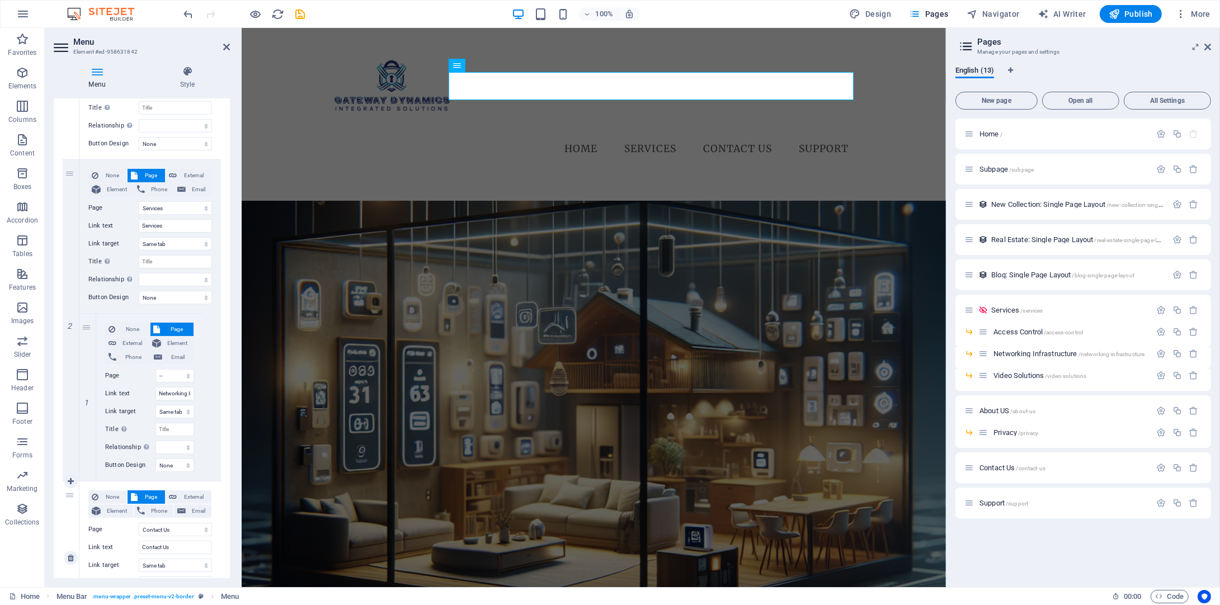
scroll to position [159, 0]
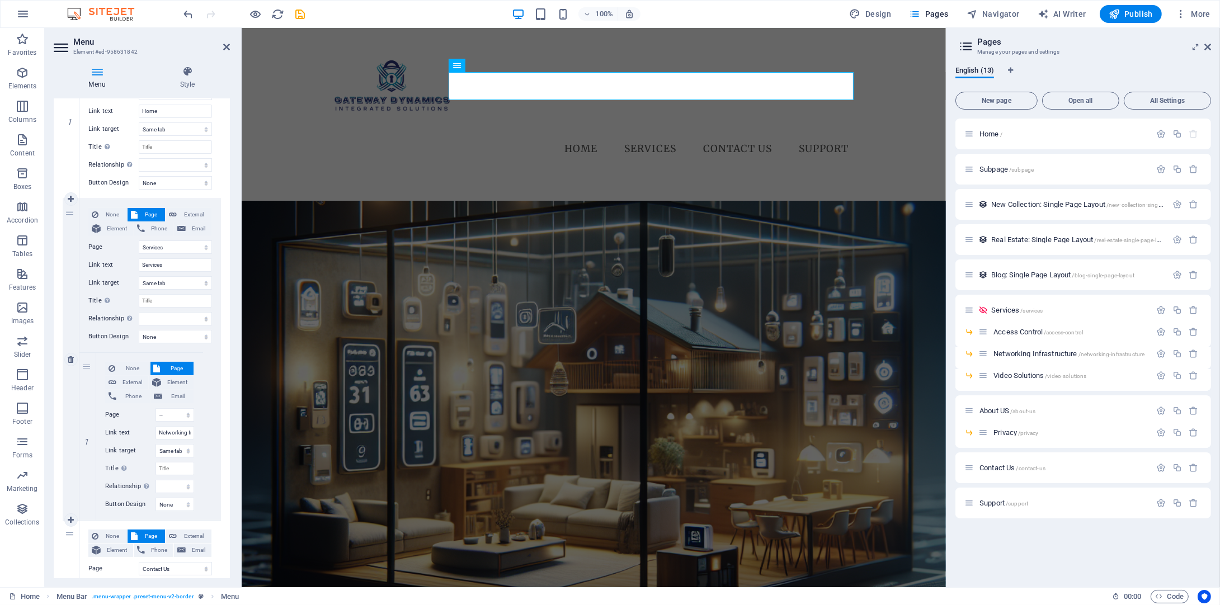
click at [73, 215] on div "2" at bounding box center [71, 359] width 17 height 321
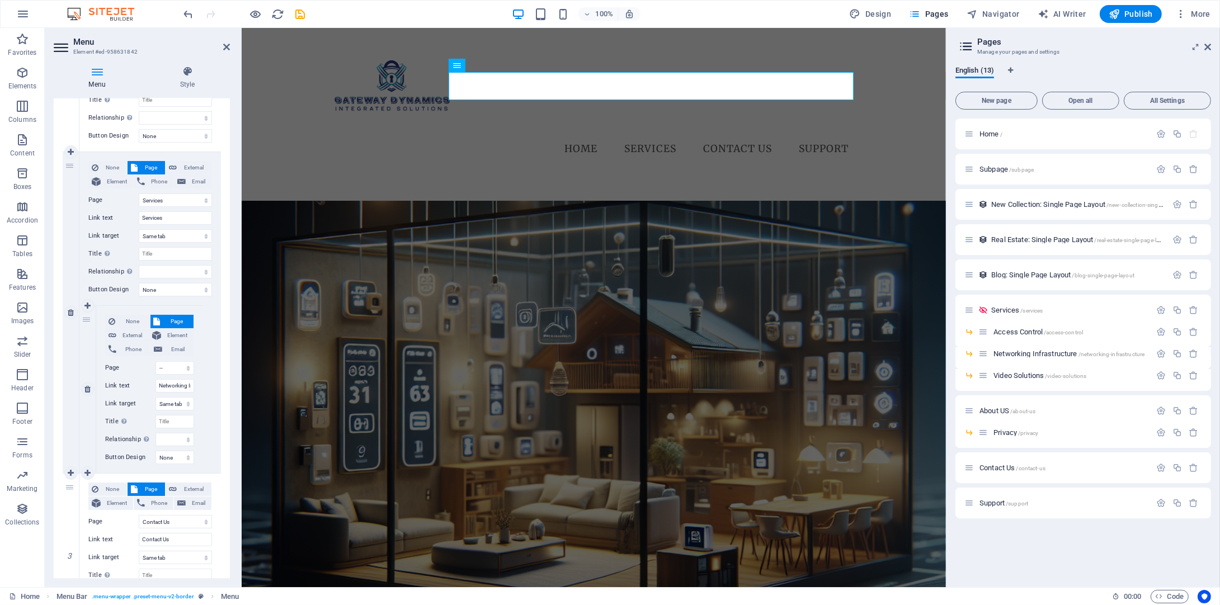
scroll to position [215, 0]
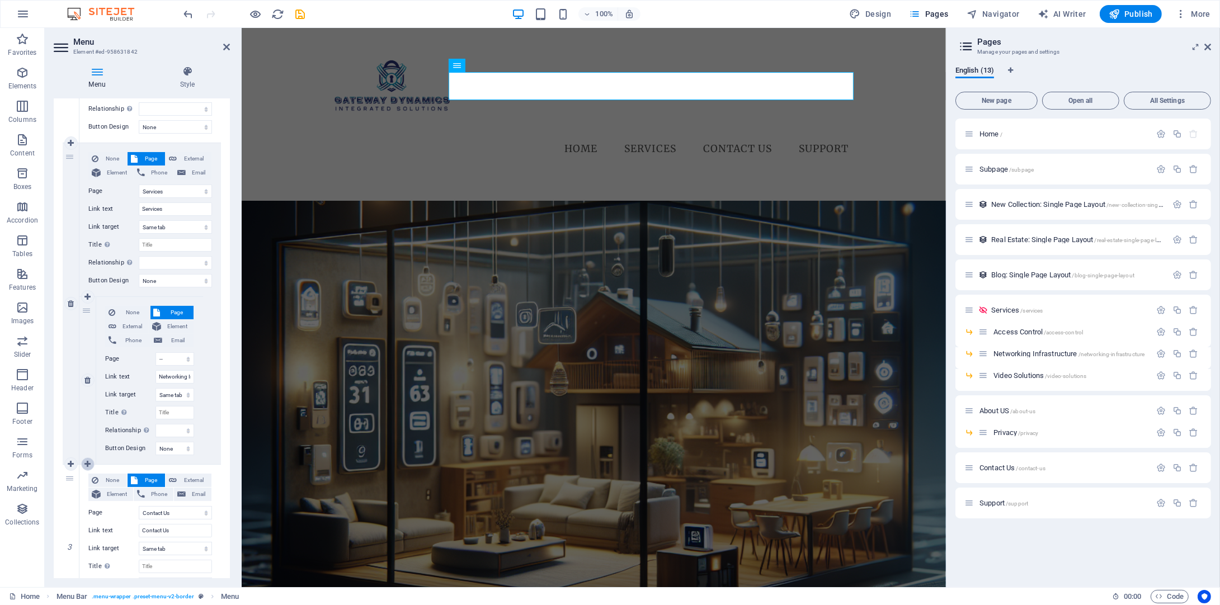
click at [88, 458] on link at bounding box center [87, 464] width 13 height 13
select select
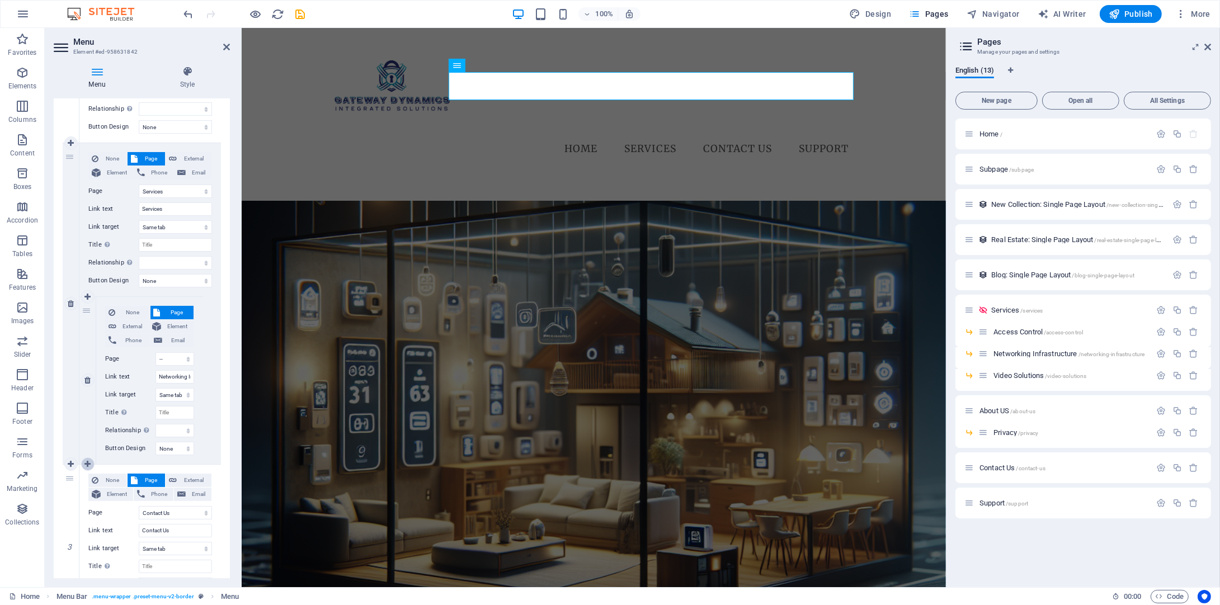
select select
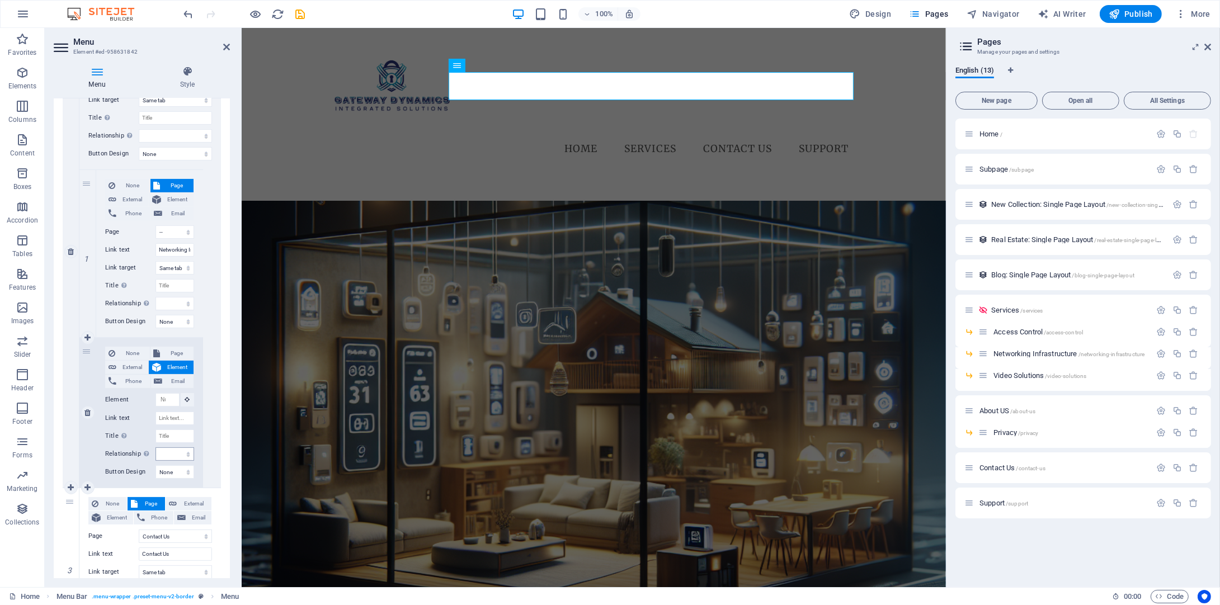
scroll to position [383, 0]
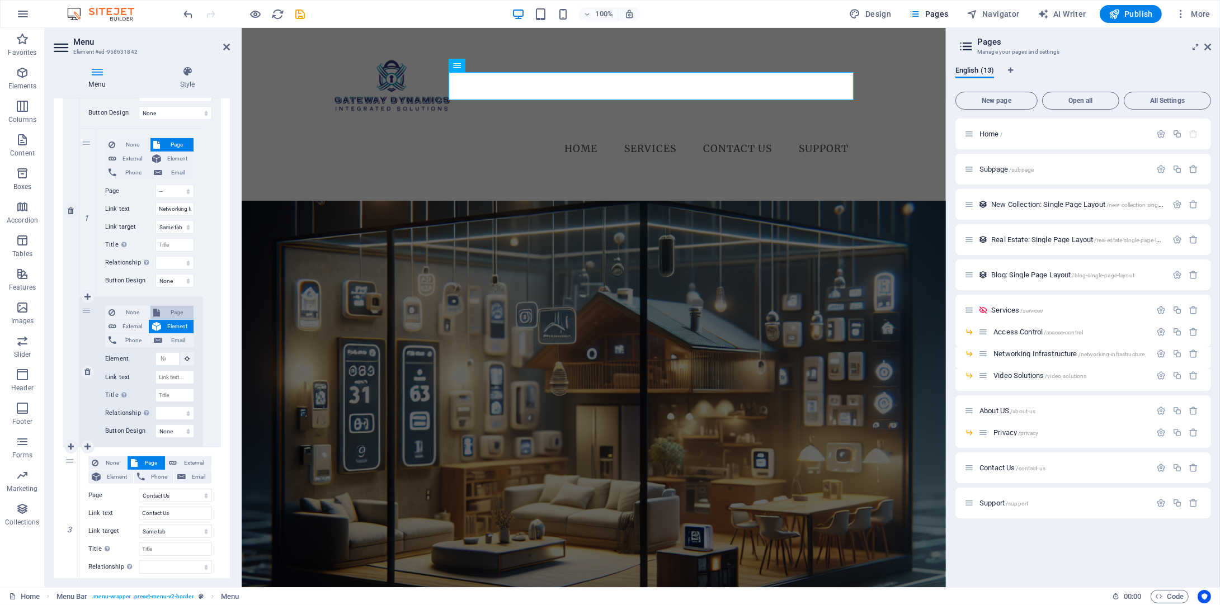
click at [170, 308] on span "Page" at bounding box center [177, 312] width 27 height 13
select select
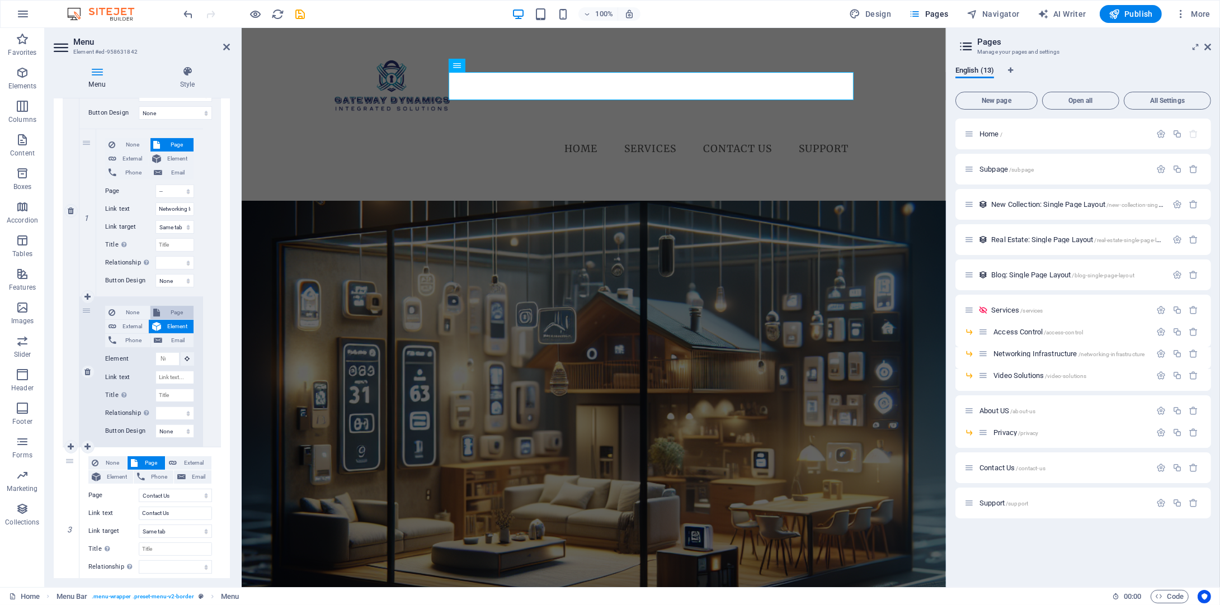
select select
click at [178, 339] on select "Home Subpage Services -- Access Control -- Networking Infrastructure -- Video S…" at bounding box center [175, 341] width 39 height 13
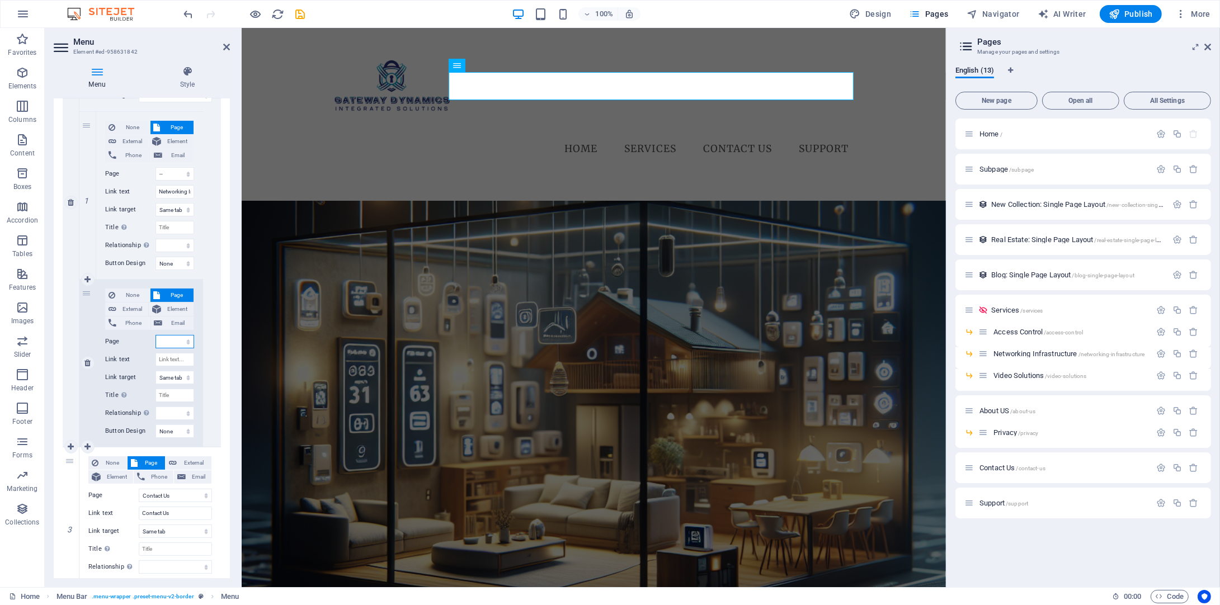
select select "3"
click at [156, 335] on select "Home Subpage Services -- Access Control -- Networking Infrastructure -- Video S…" at bounding box center [175, 341] width 39 height 13
select select
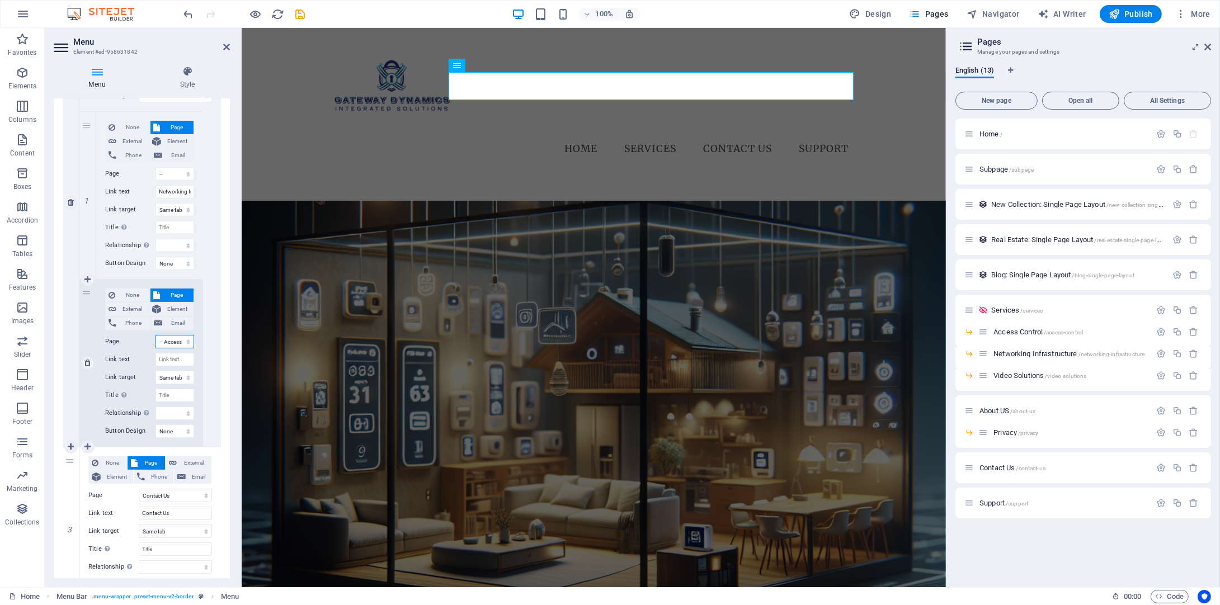
select select
click at [90, 445] on icon at bounding box center [87, 447] width 6 height 8
select select
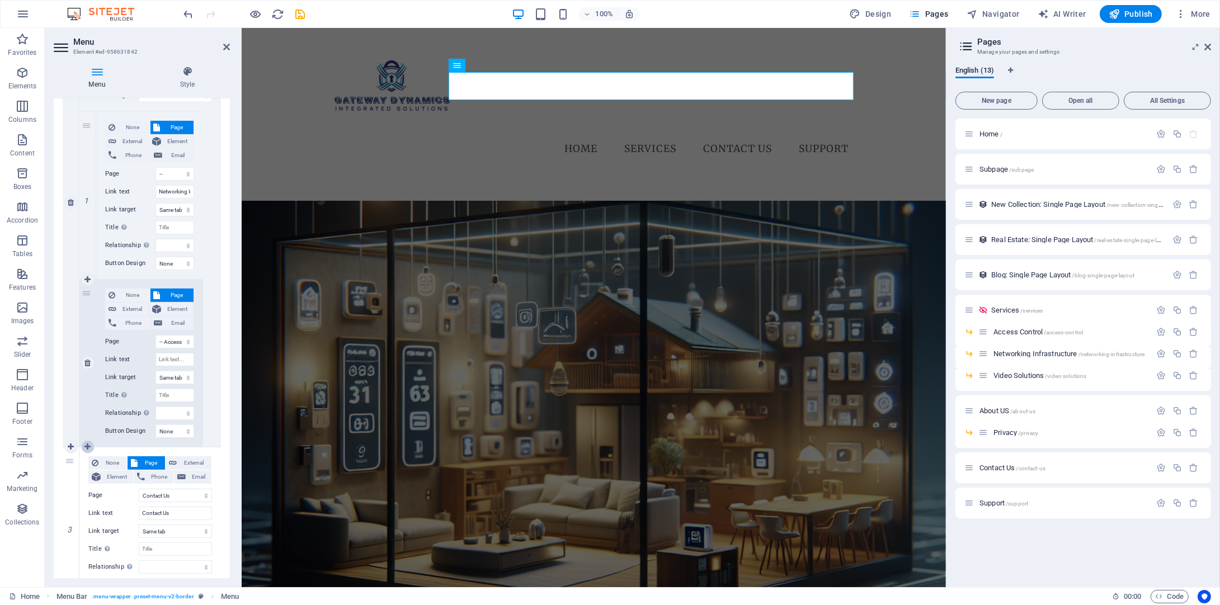
select select
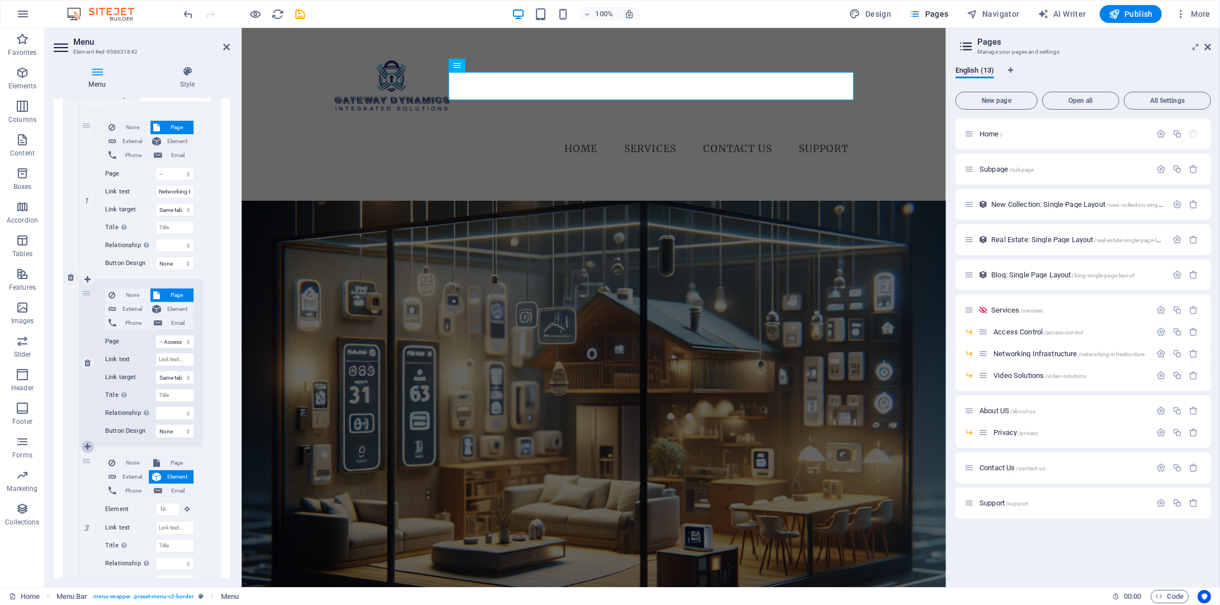
scroll to position [550, 0]
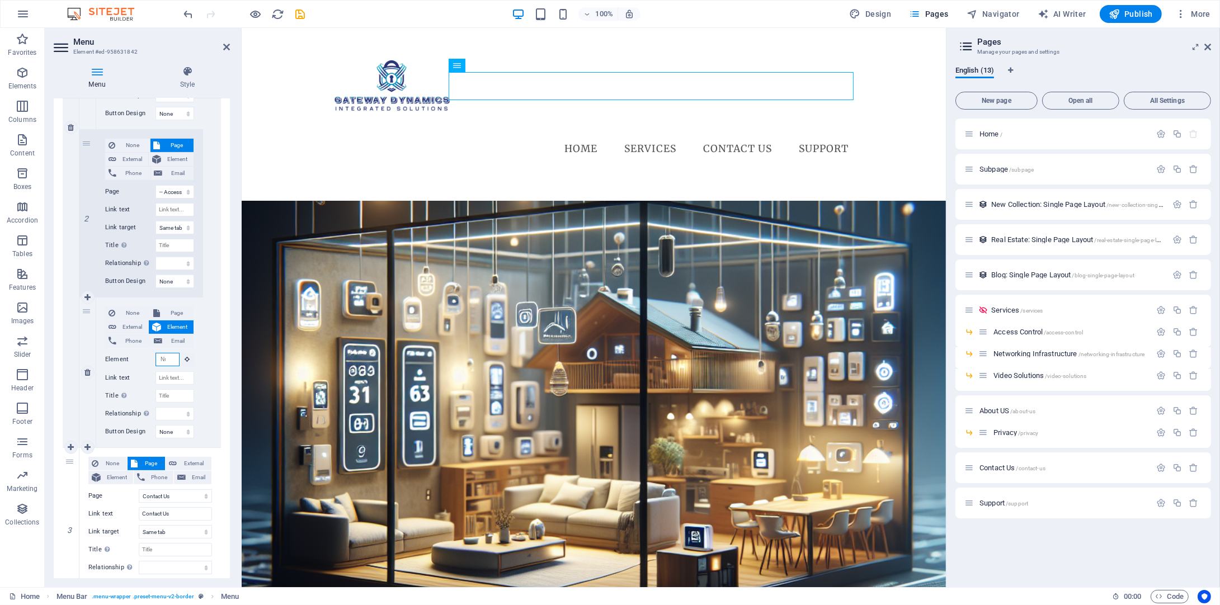
click at [170, 361] on input "Element" at bounding box center [168, 359] width 24 height 13
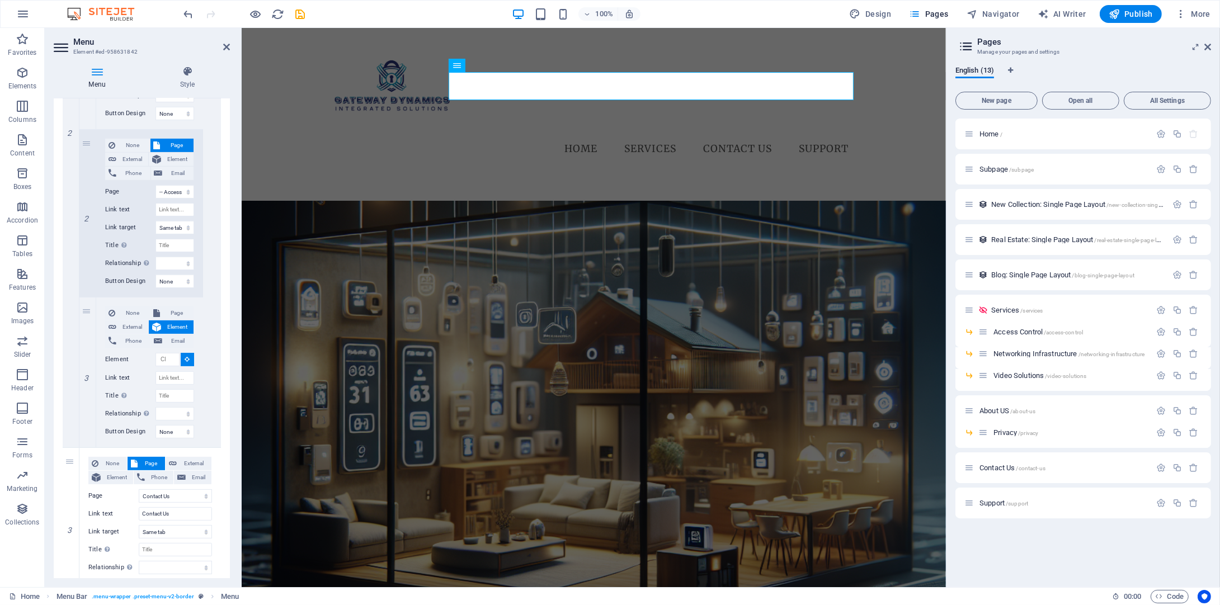
click at [227, 353] on div "1 None Page External Element Phone Email Page Home Subpage Services -- Access C…" at bounding box center [142, 204] width 176 height 1119
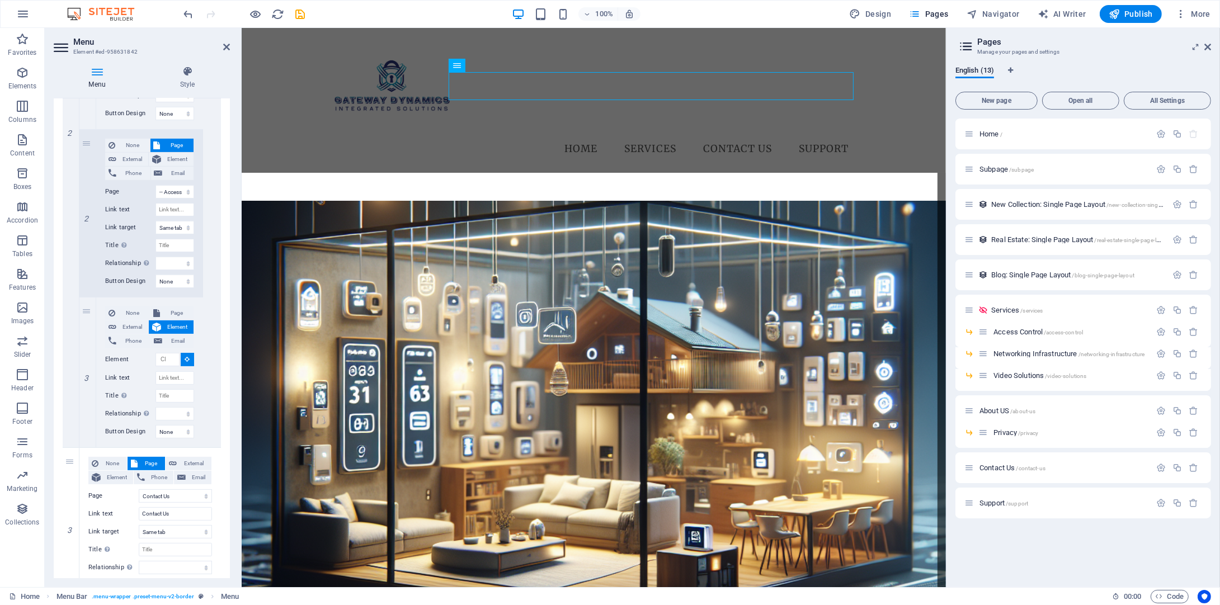
click at [241, 340] on figure at bounding box center [593, 439] width 704 height 476
select select
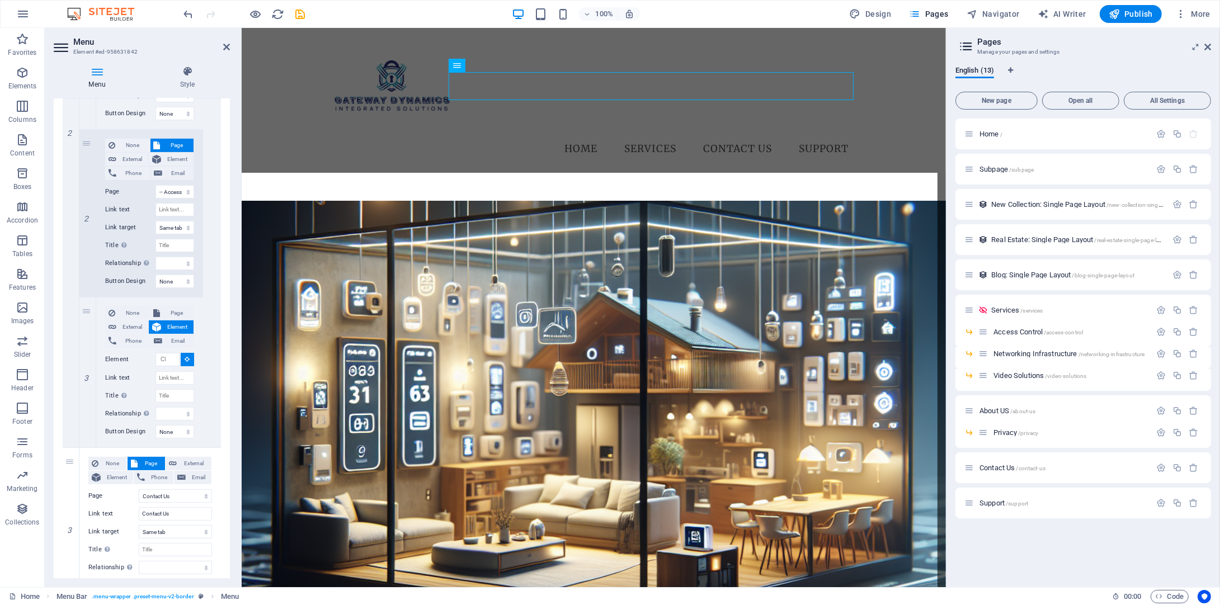
select select
type input "#ed-932268153"
select select
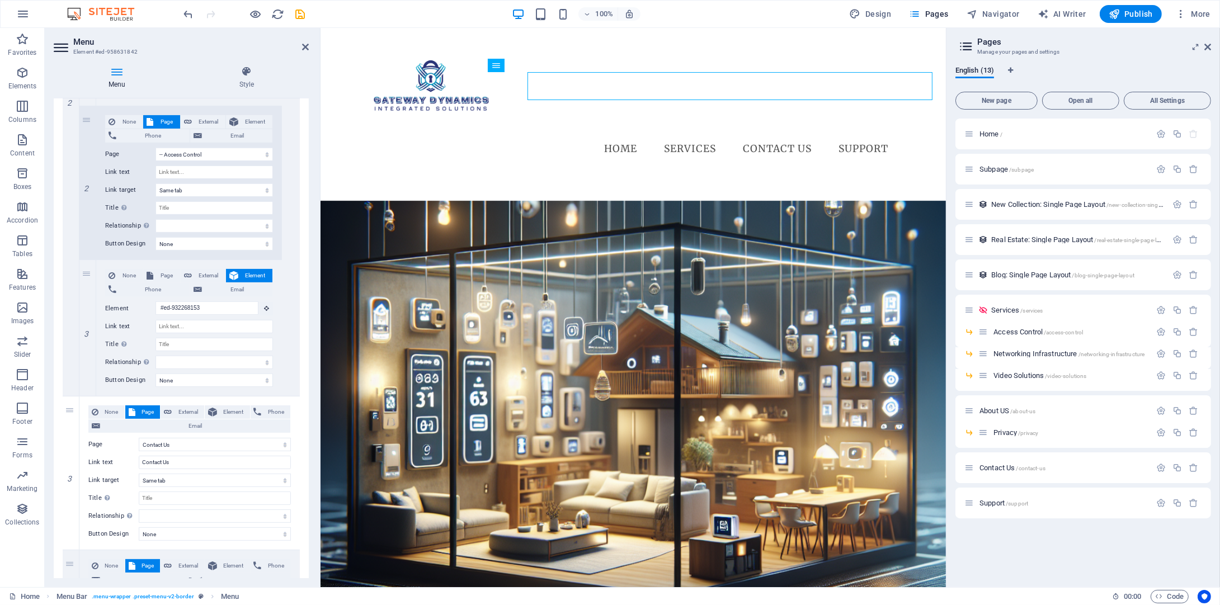
scroll to position [479, 0]
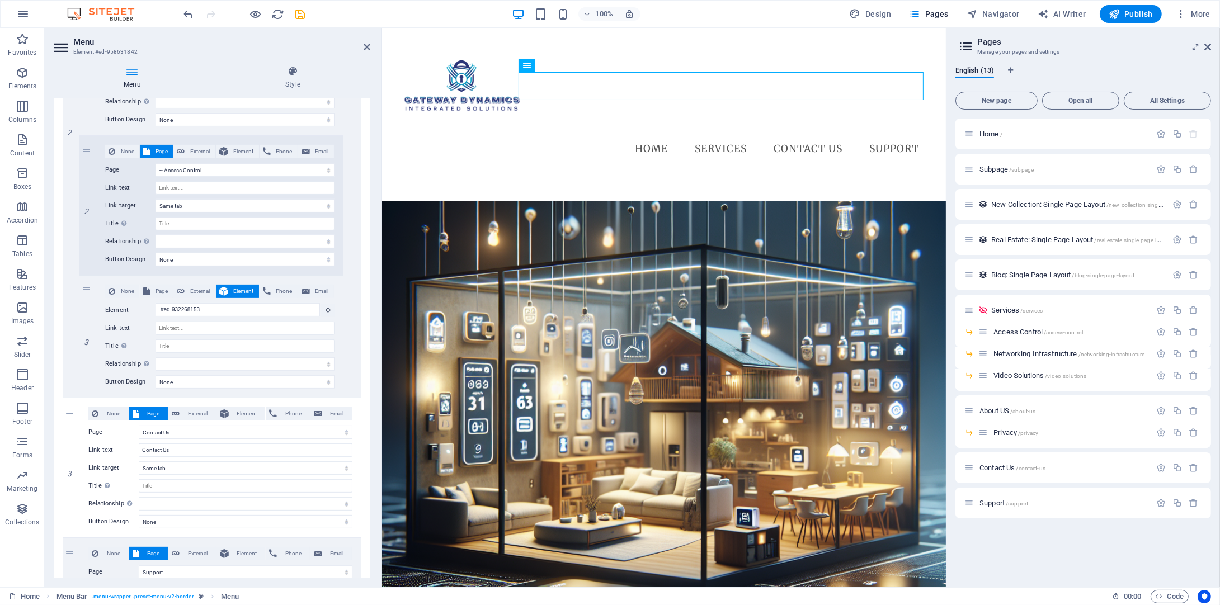
drag, startPoint x: 241, startPoint y: 341, endPoint x: 0, endPoint y: 318, distance: 241.6
click at [384, 345] on div "Menu Element #ed-958631842 Menu Style Menu Auto Custom Create custom menu items…" at bounding box center [495, 307] width 901 height 559
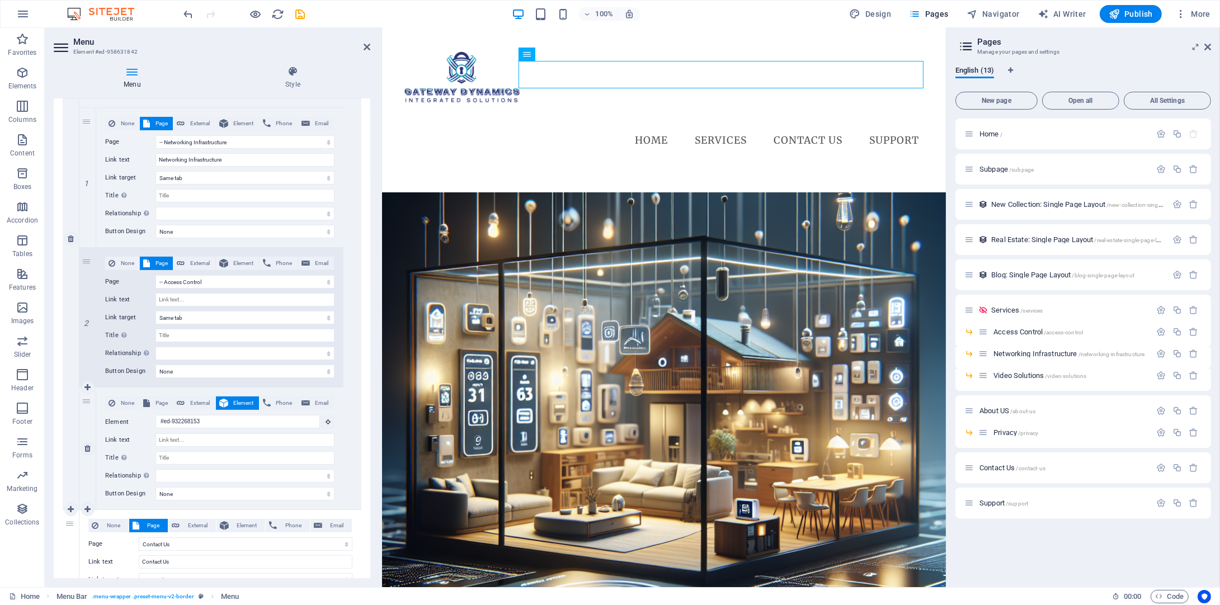
scroll to position [0, 0]
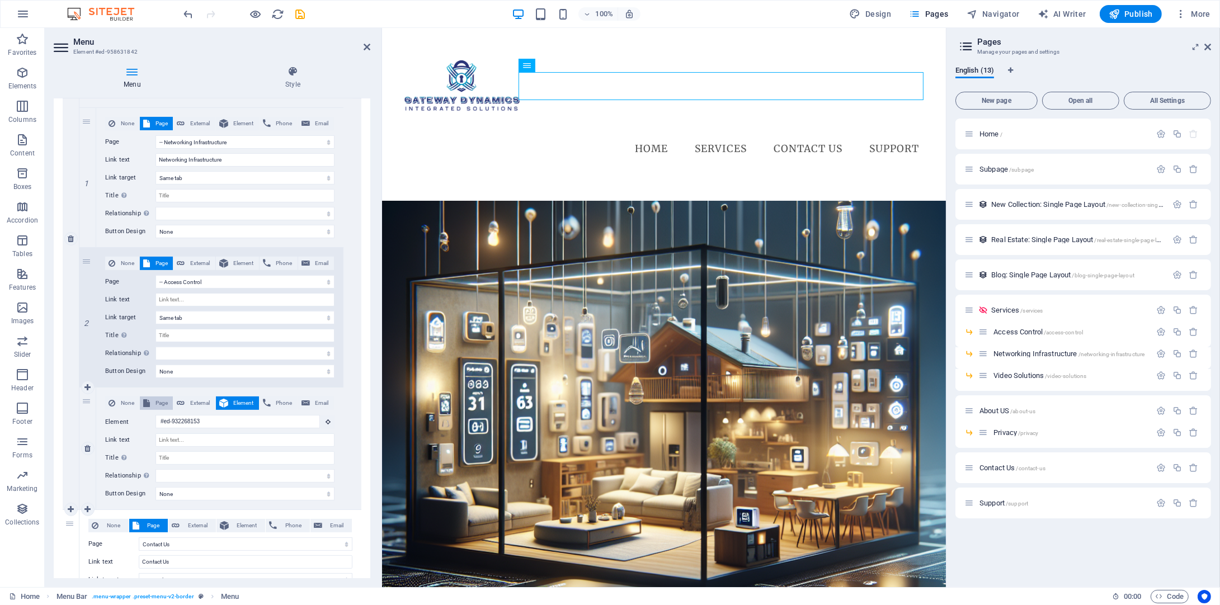
click at [157, 399] on span "Page" at bounding box center [161, 403] width 16 height 13
select select
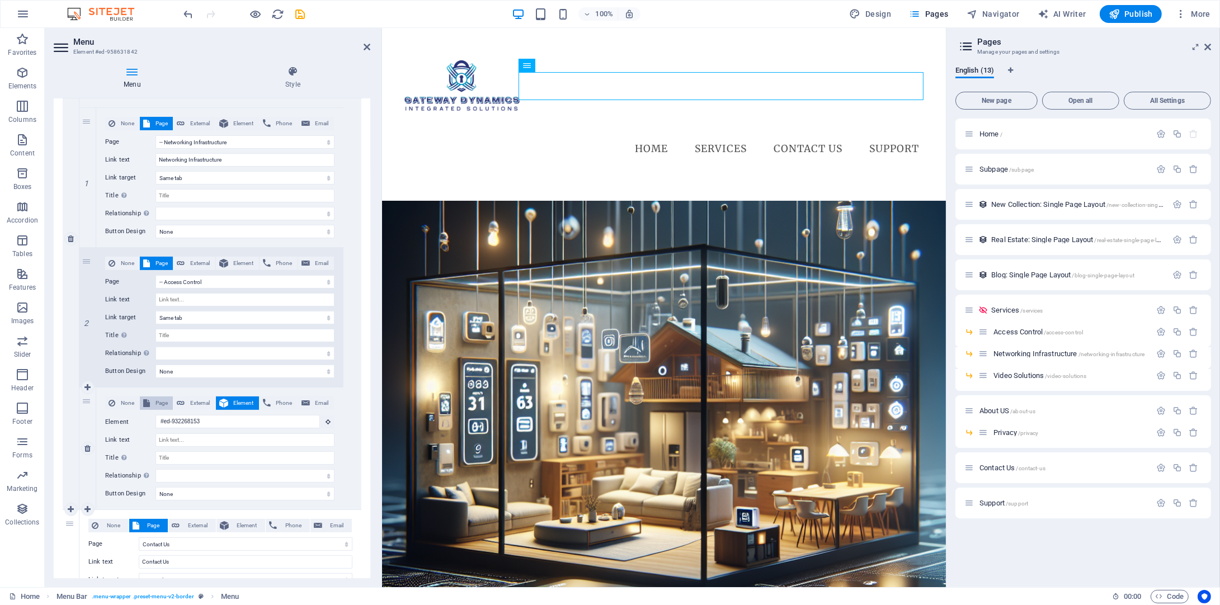
select select
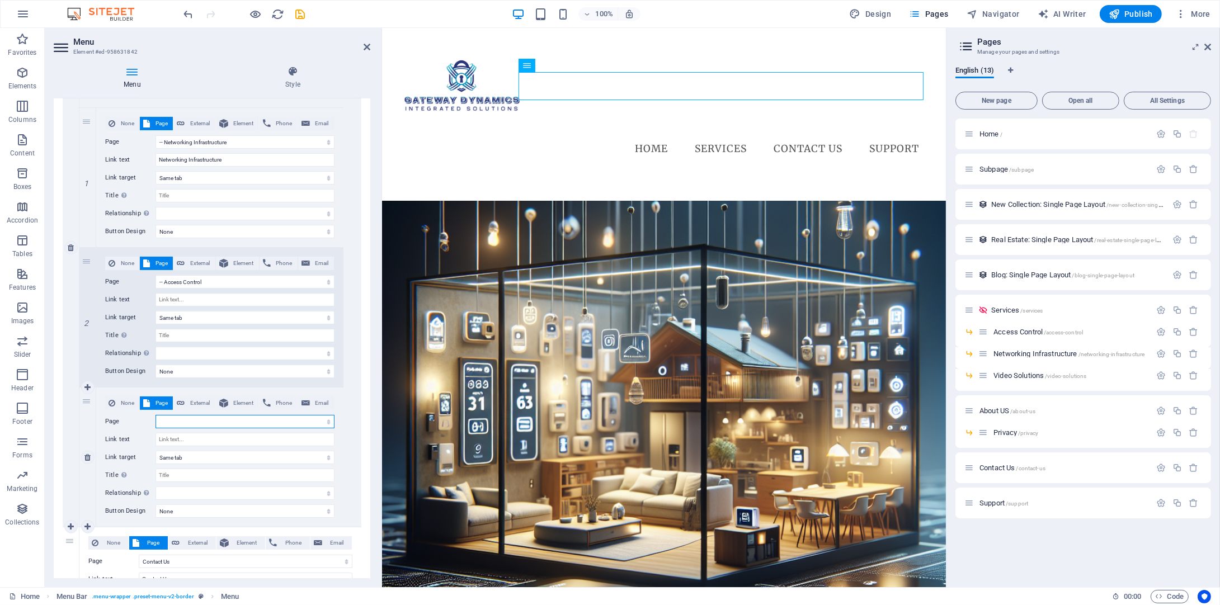
scroll to position [384, 0]
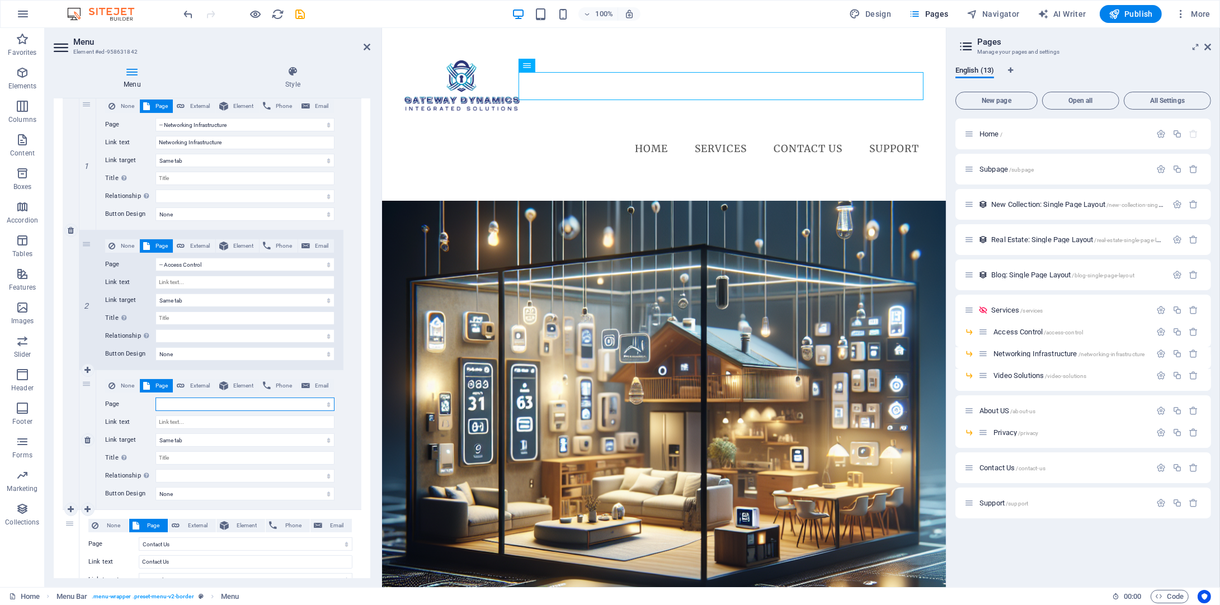
click at [314, 404] on select "Home Subpage Services -- Access Control -- Networking Infrastructure -- Video S…" at bounding box center [245, 404] width 179 height 13
select select "4"
click at [156, 398] on select "Home Subpage Services -- Access Control -- Networking Infrastructure -- Video S…" at bounding box center [245, 404] width 179 height 13
select select
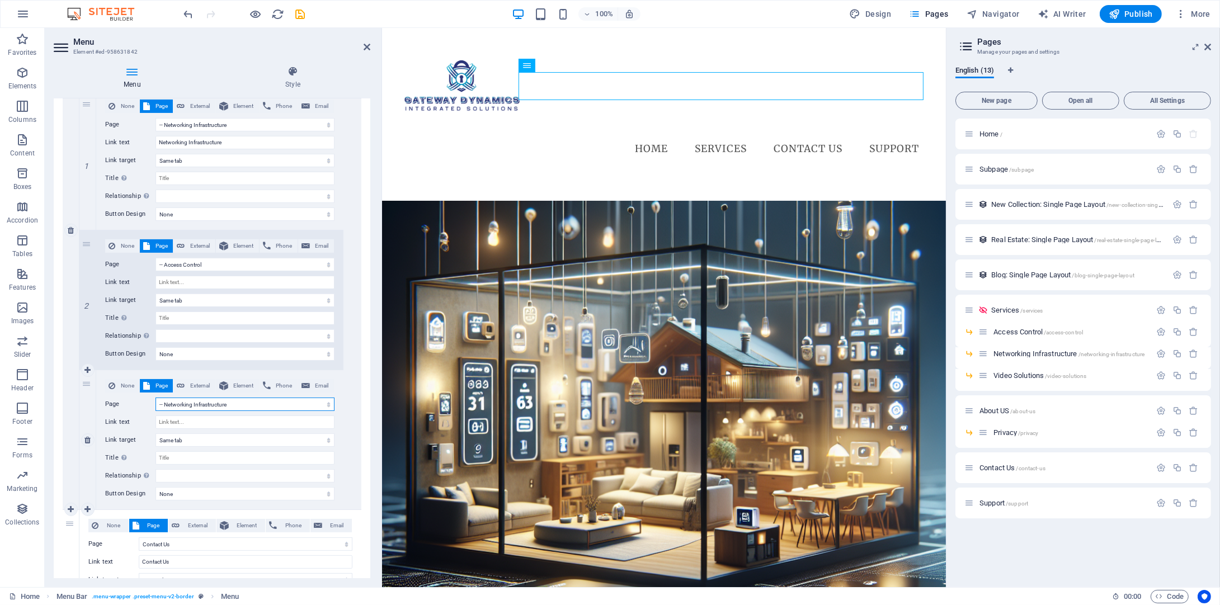
select select
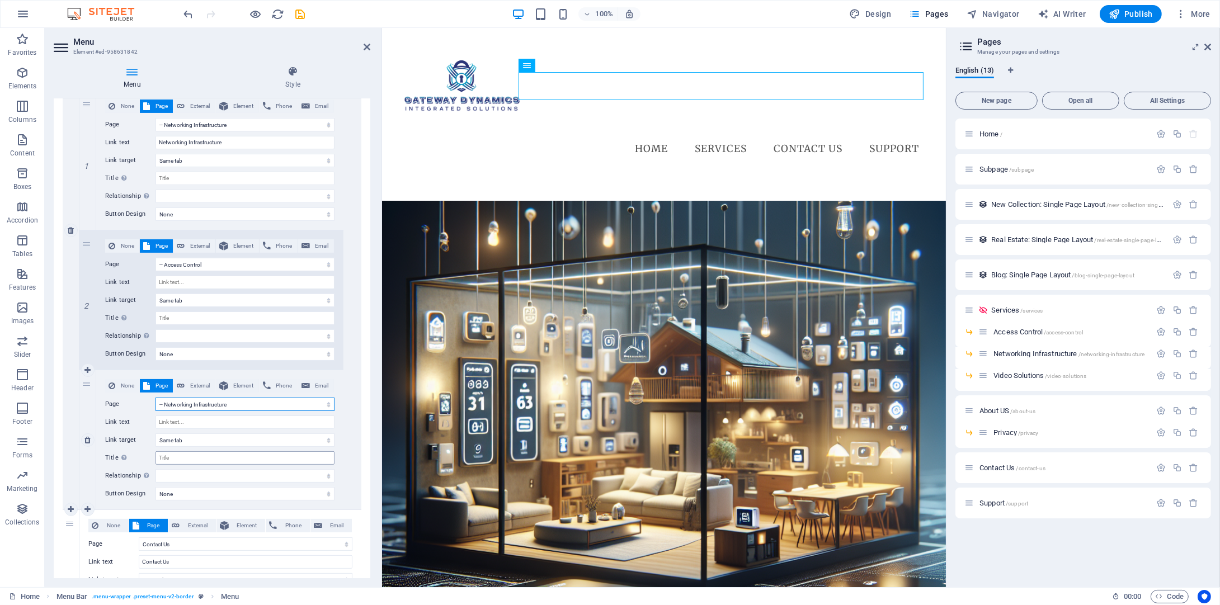
scroll to position [272, 0]
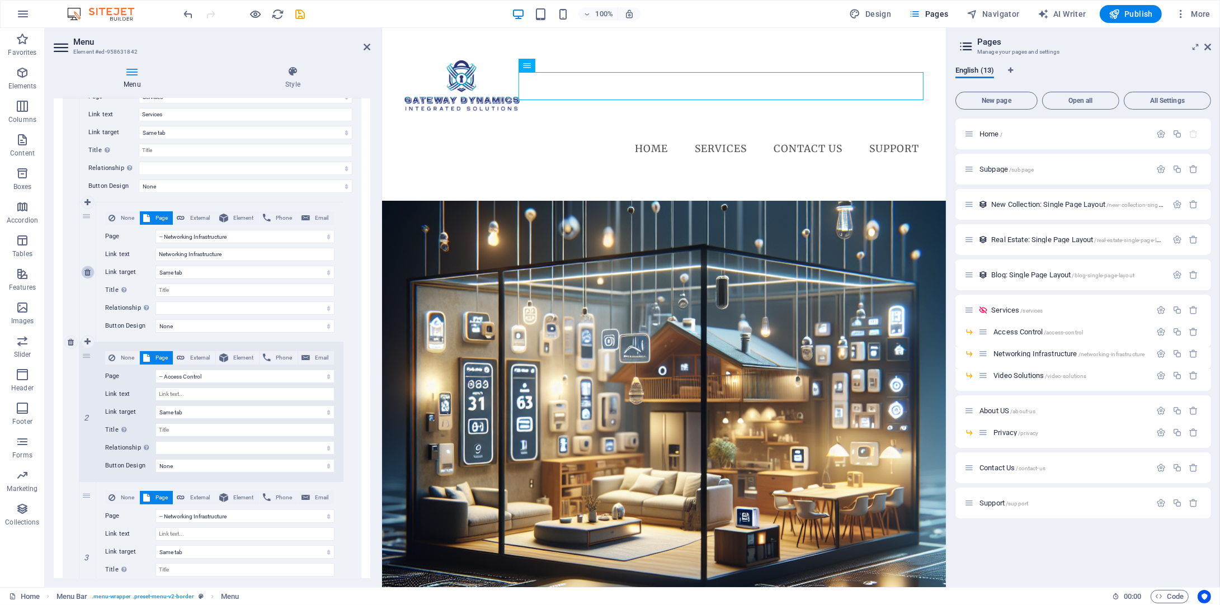
click at [87, 272] on icon at bounding box center [87, 273] width 6 height 8
select select
select select "3"
select select
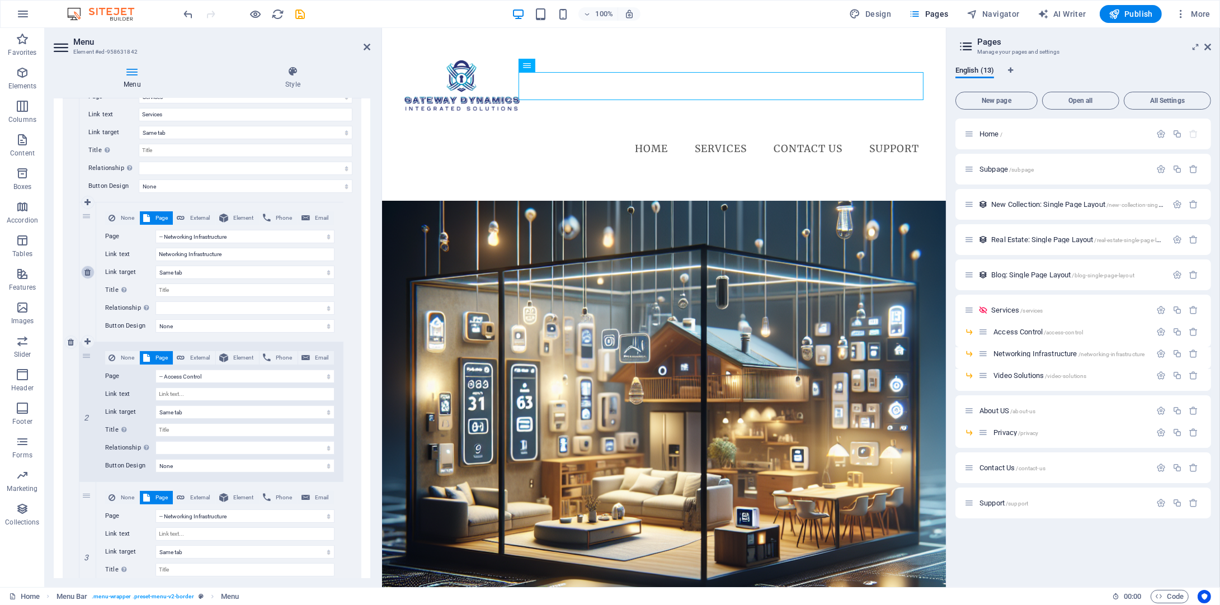
select select
select select "4"
select select
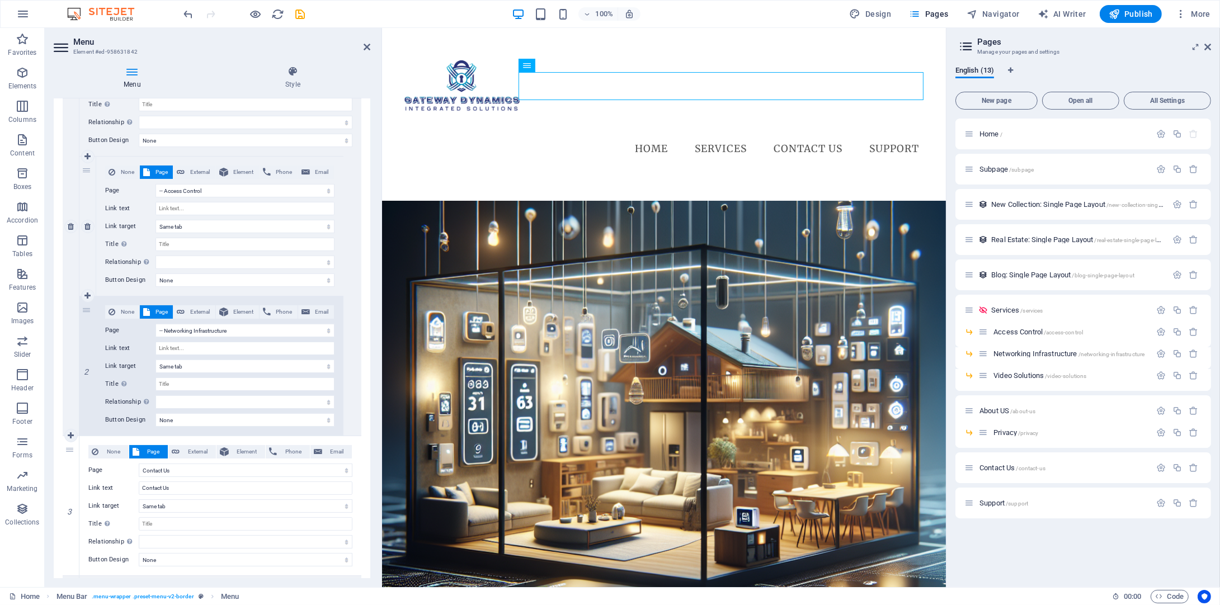
scroll to position [370, 0]
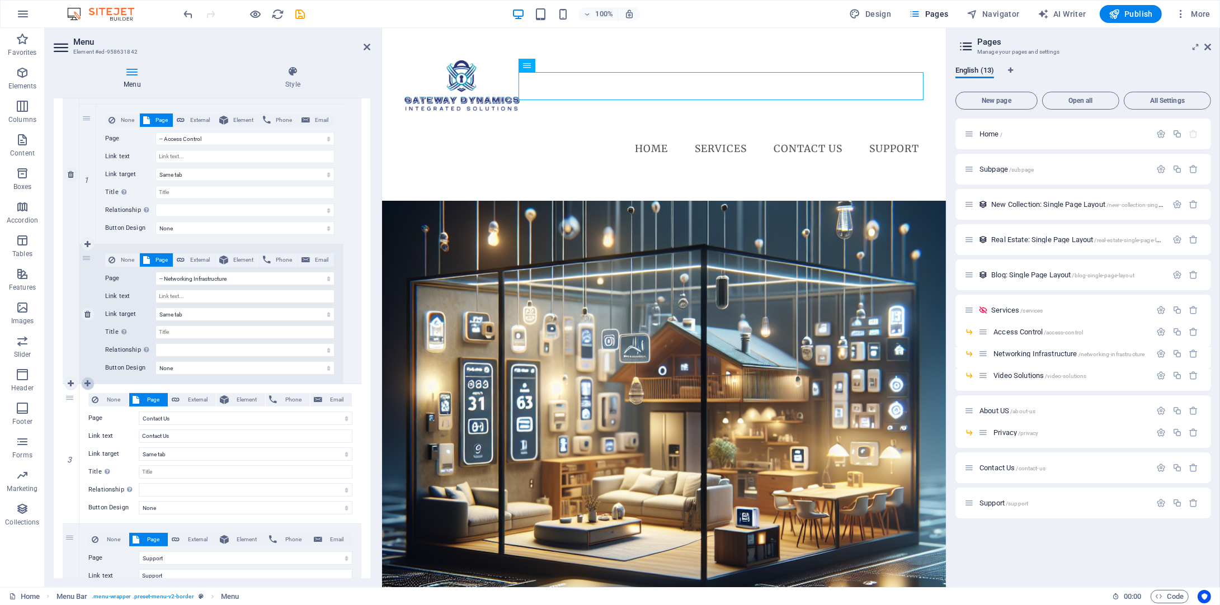
click at [88, 378] on link at bounding box center [87, 383] width 13 height 13
select select
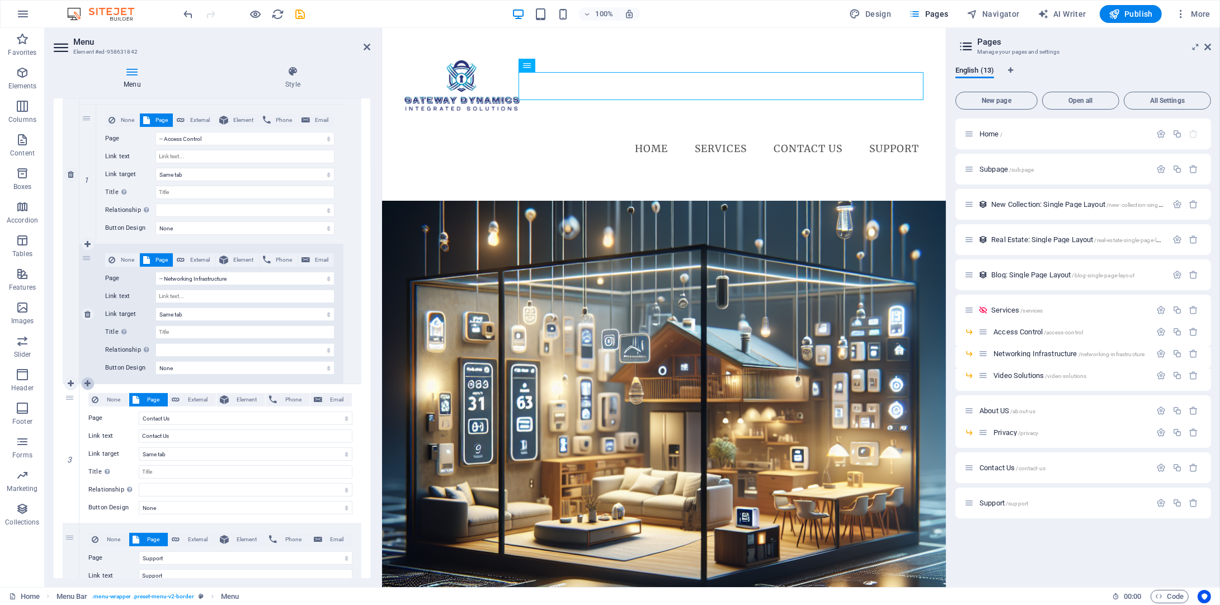
select select
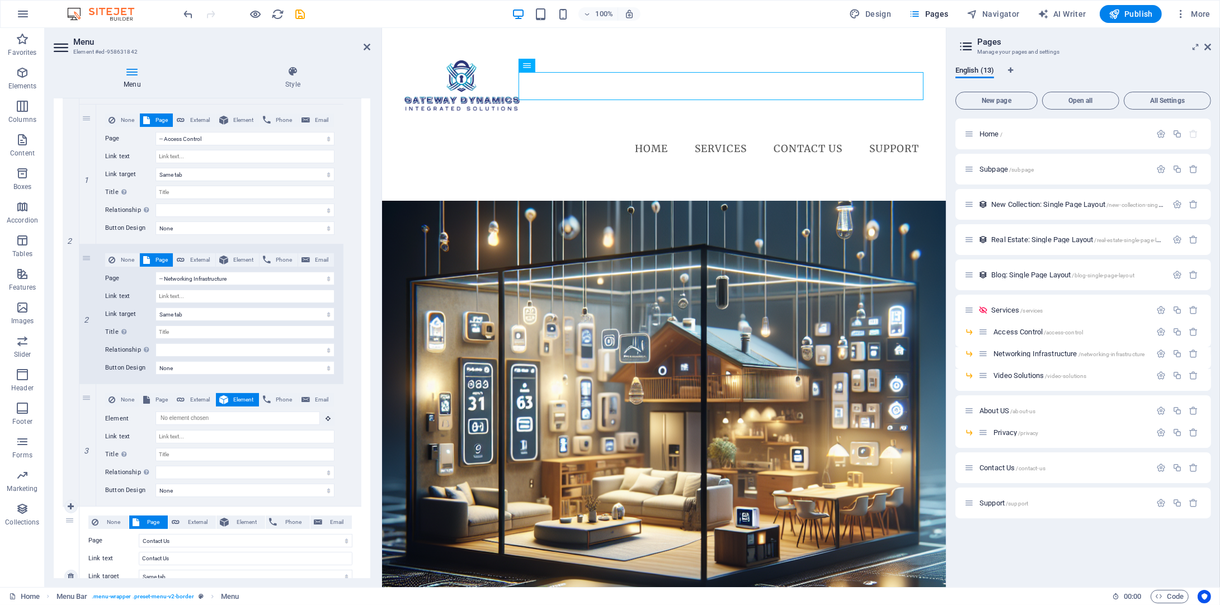
scroll to position [493, 0]
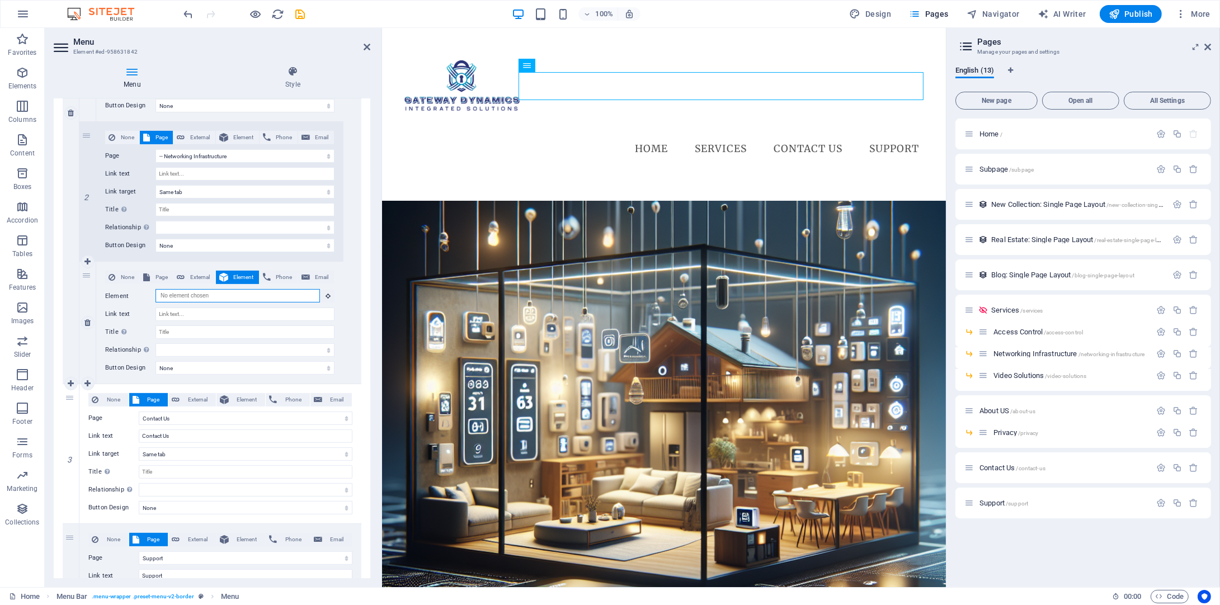
click at [264, 298] on input "Element" at bounding box center [238, 295] width 164 height 13
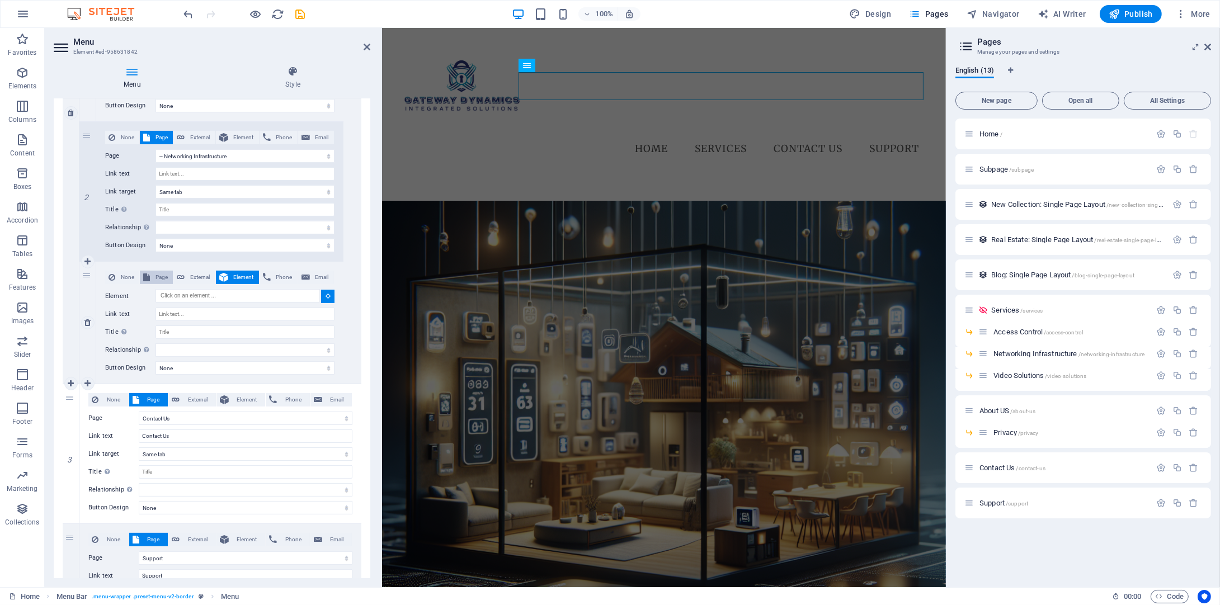
click at [168, 274] on span "Page" at bounding box center [161, 277] width 16 height 13
select select
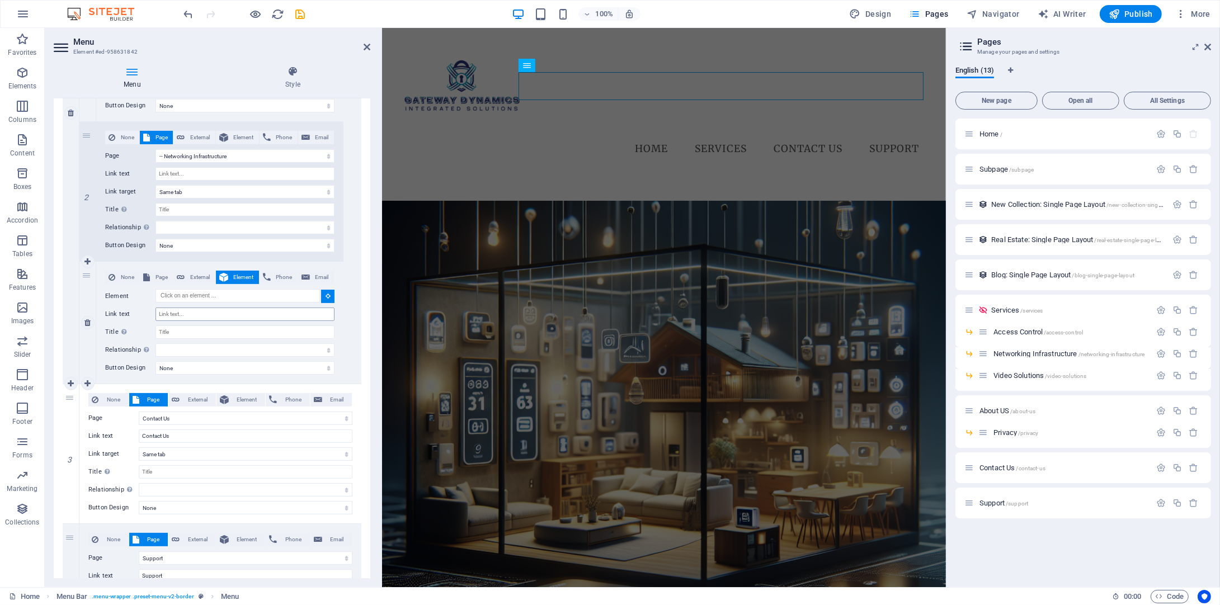
select select
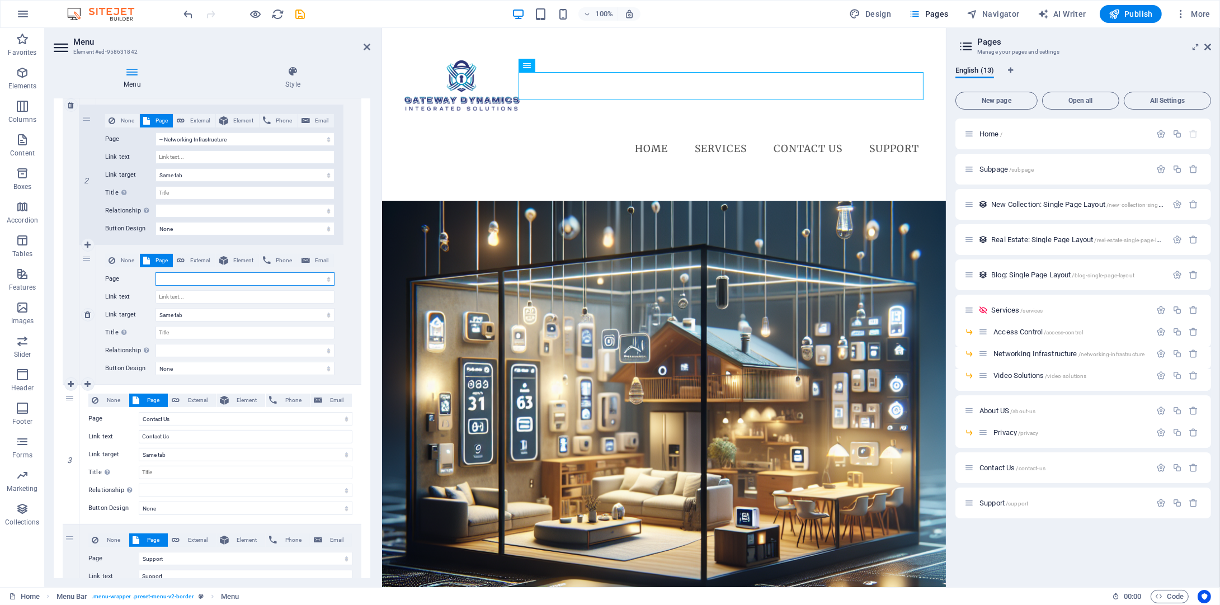
click at [322, 280] on select "Home Subpage Services -- Access Control -- Networking Infrastructure -- Video S…" at bounding box center [245, 278] width 179 height 13
select select "5"
click at [156, 272] on select "Home Subpage Services -- Access Control -- Networking Infrastructure -- Video S…" at bounding box center [245, 278] width 179 height 13
select select
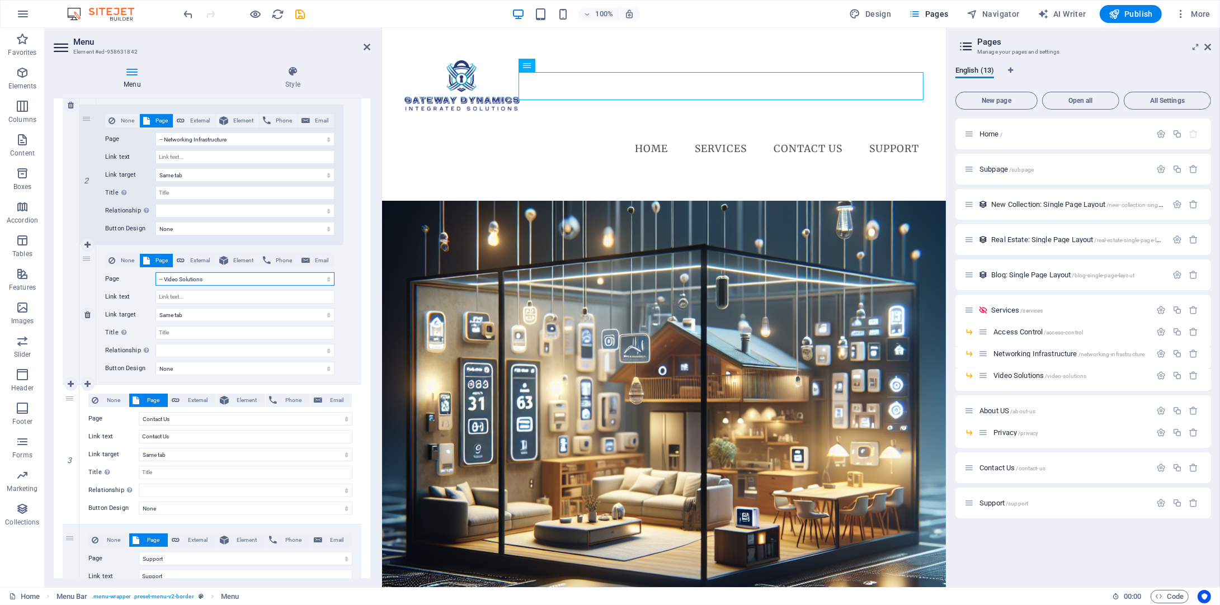
select select
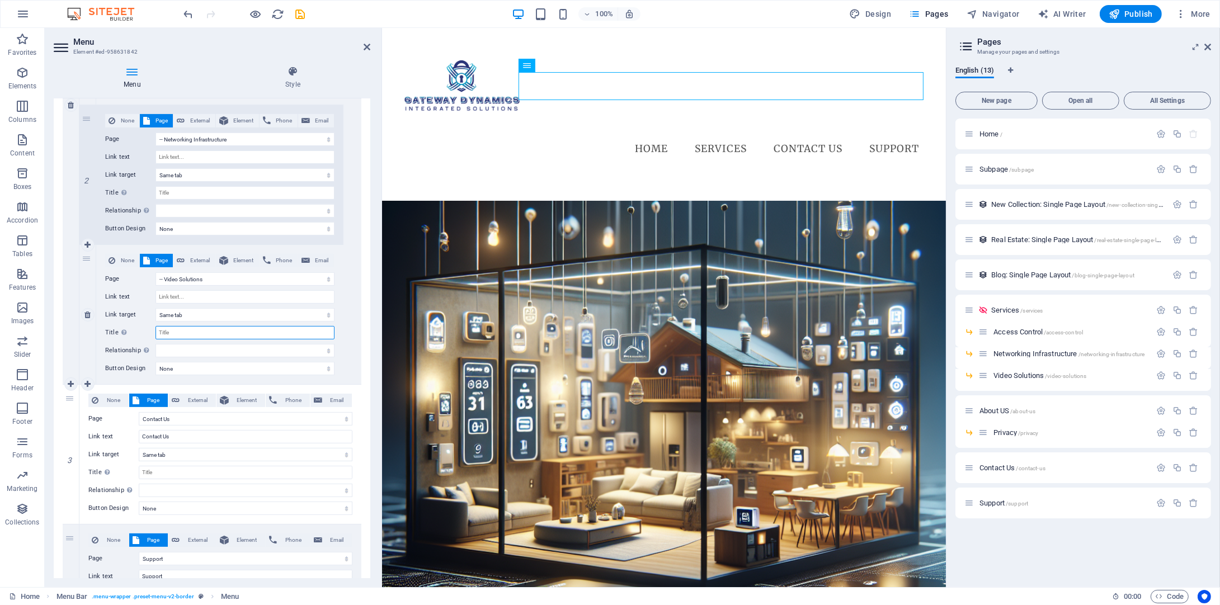
click at [232, 332] on input "Title Additional link description, should not be the same as the link text. The…" at bounding box center [245, 332] width 179 height 13
type input "Video Solutions"
select select
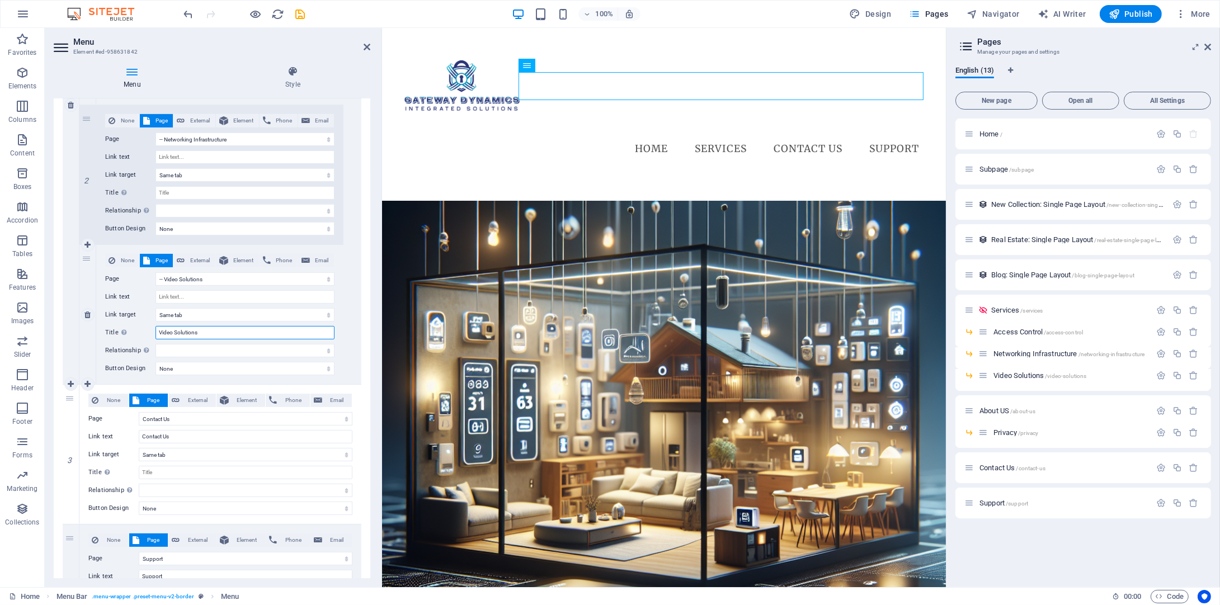
select select
type input "Video Solutions for Homes and Businesses"
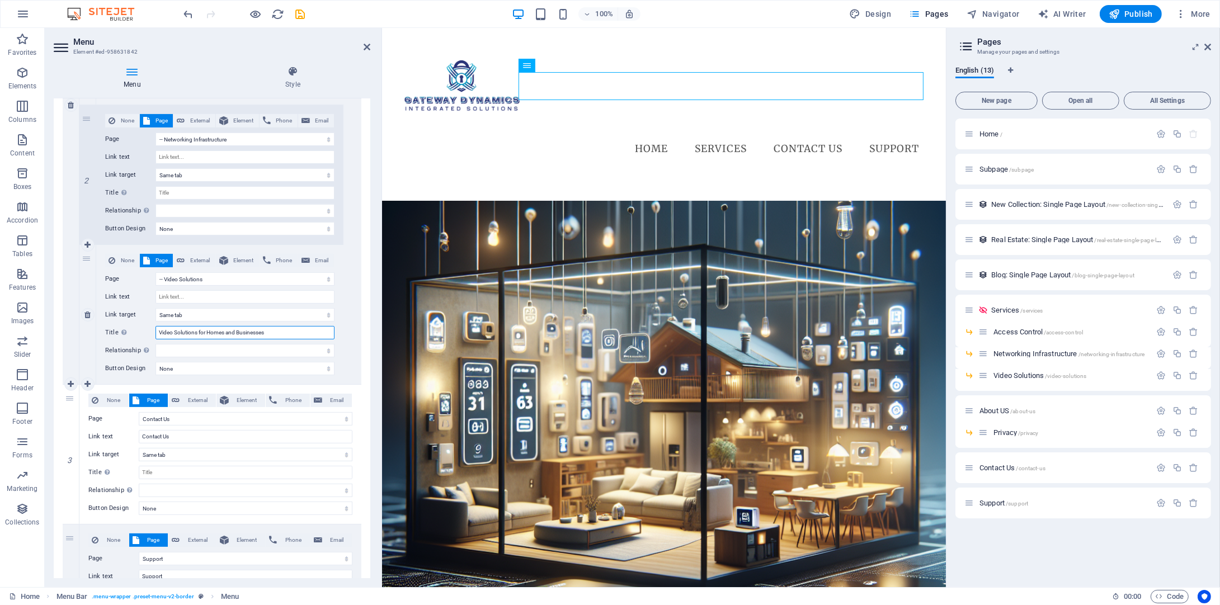
select select
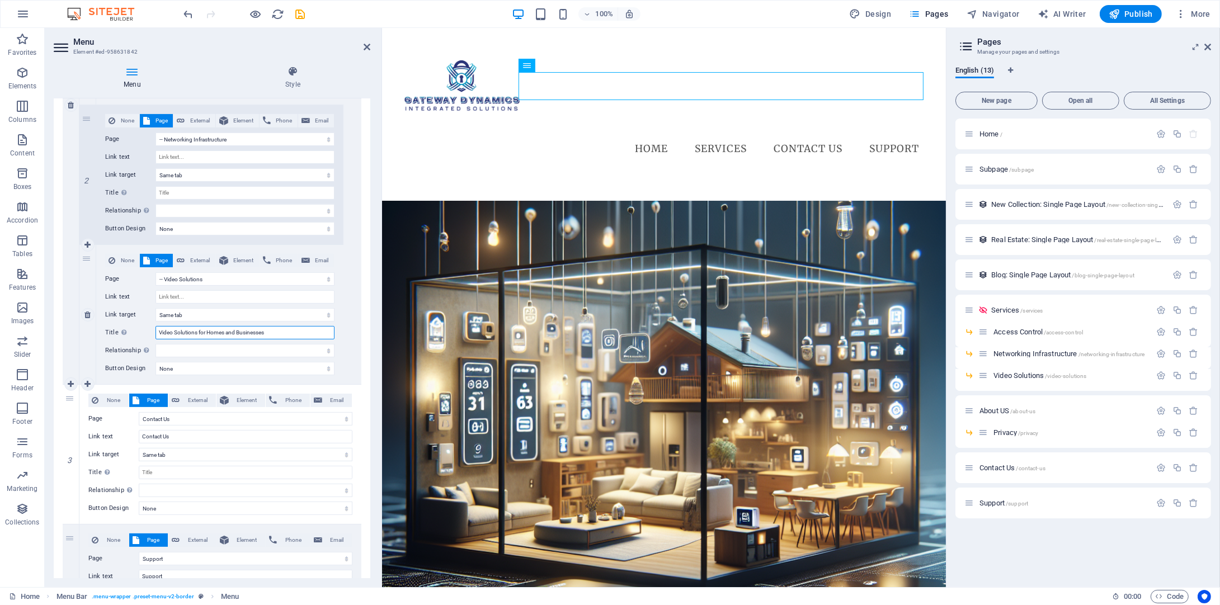
select select
type input "Video Solutions for Homes and Businesses"
click at [270, 345] on select "alternate author bookmark external help license next nofollow noreferrer noopen…" at bounding box center [245, 350] width 179 height 13
select select "author"
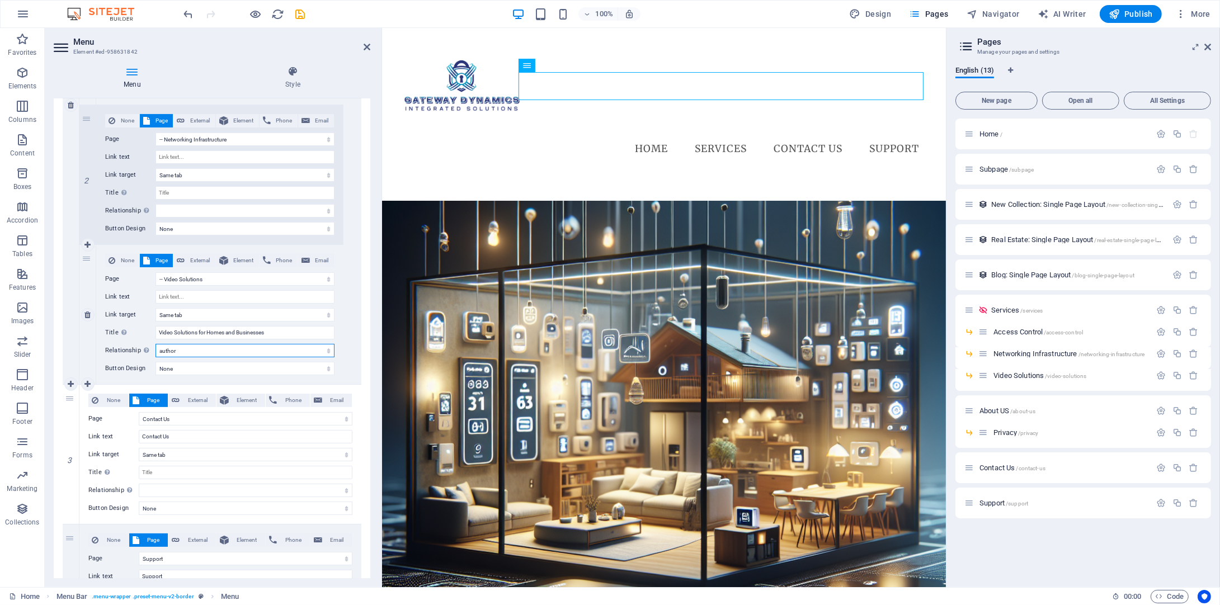
click at [156, 344] on select "alternate author bookmark external help license next nofollow noreferrer noopen…" at bounding box center [245, 350] width 179 height 13
select select
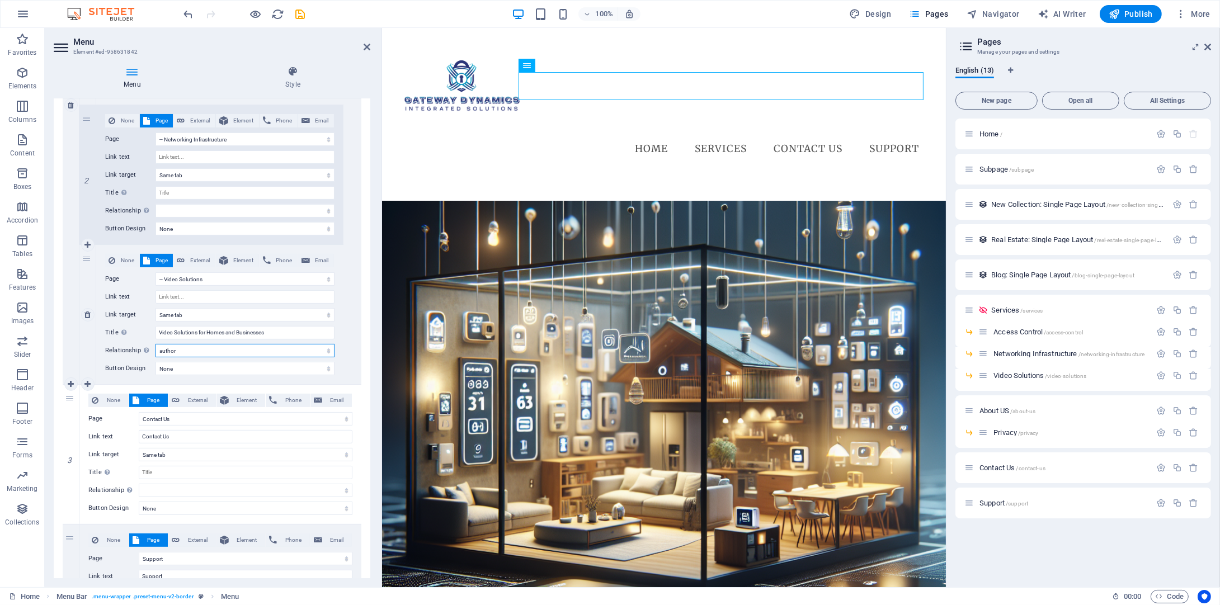
select select
click at [229, 363] on select "None Default Primary Secondary" at bounding box center [245, 368] width 179 height 13
click at [133, 298] on label "Link text" at bounding box center [130, 296] width 50 height 13
click at [156, 298] on input "Link text" at bounding box center [245, 296] width 179 height 13
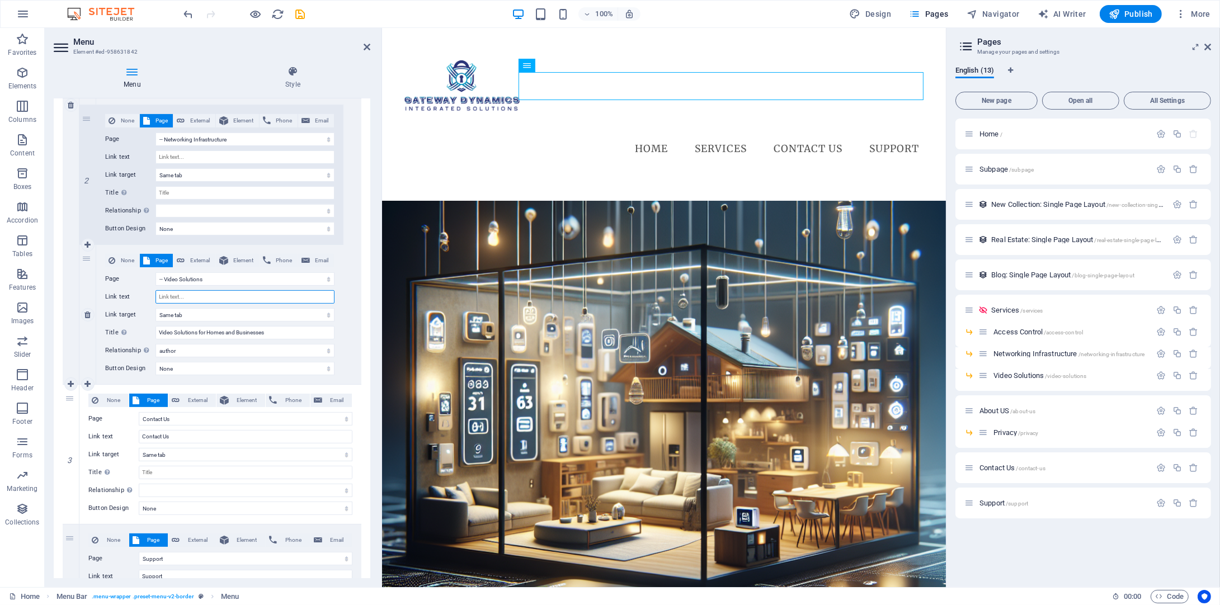
scroll to position [342, 0]
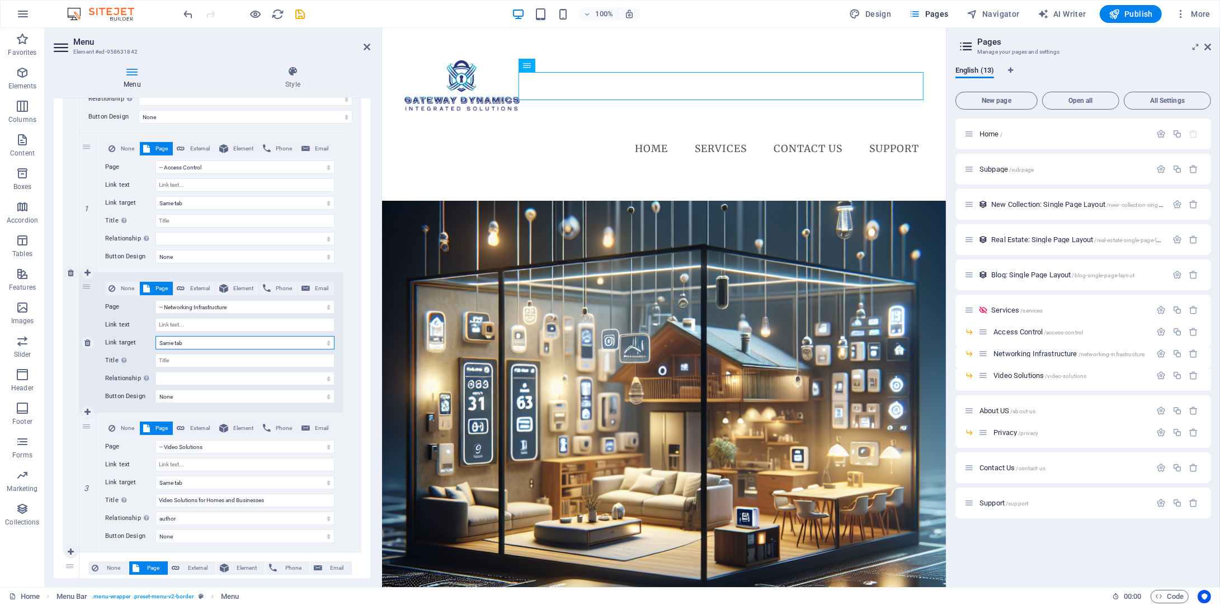
select select
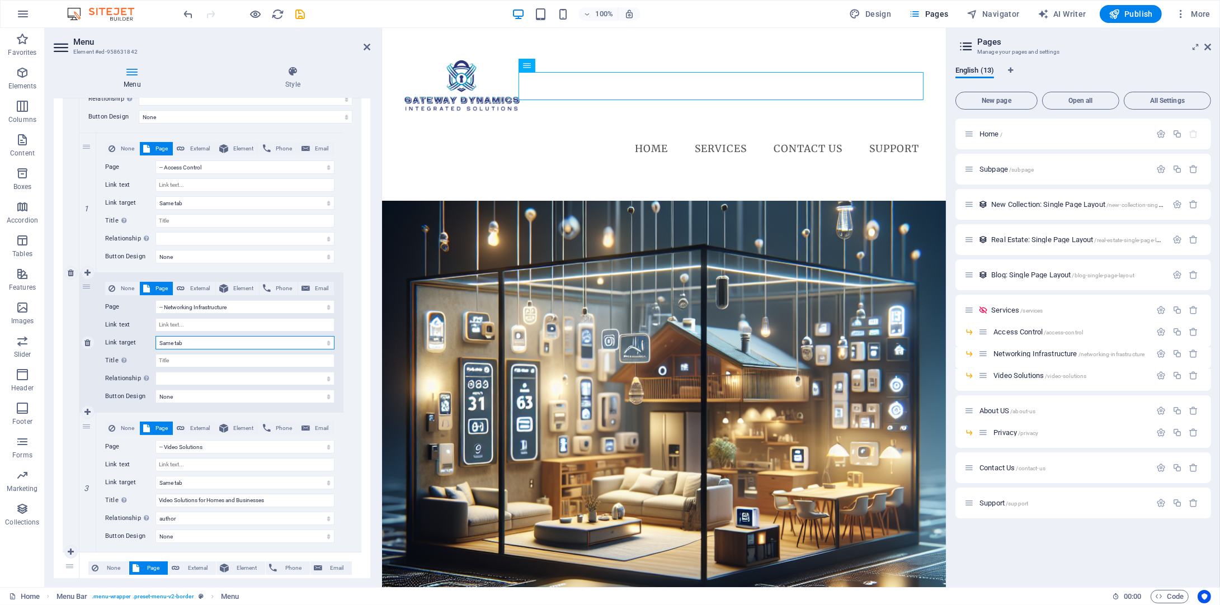
select select
type input "Video Solutions"
click at [224, 343] on select "New tab Same tab Overlay" at bounding box center [245, 342] width 179 height 13
click at [222, 342] on select "New tab Same tab Overlay" at bounding box center [245, 342] width 179 height 13
click at [181, 365] on input "Title Additional link description, should not be the same as the link text. The…" at bounding box center [245, 360] width 179 height 13
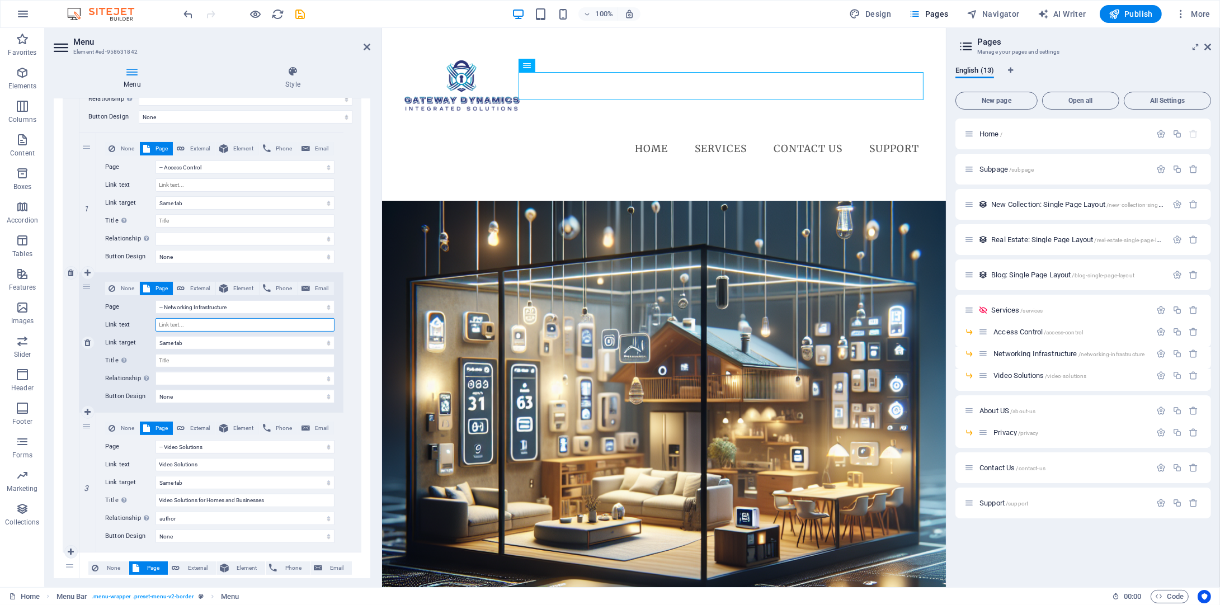
click at [186, 323] on input "Link text" at bounding box center [245, 324] width 179 height 13
type input "Netr"
select select
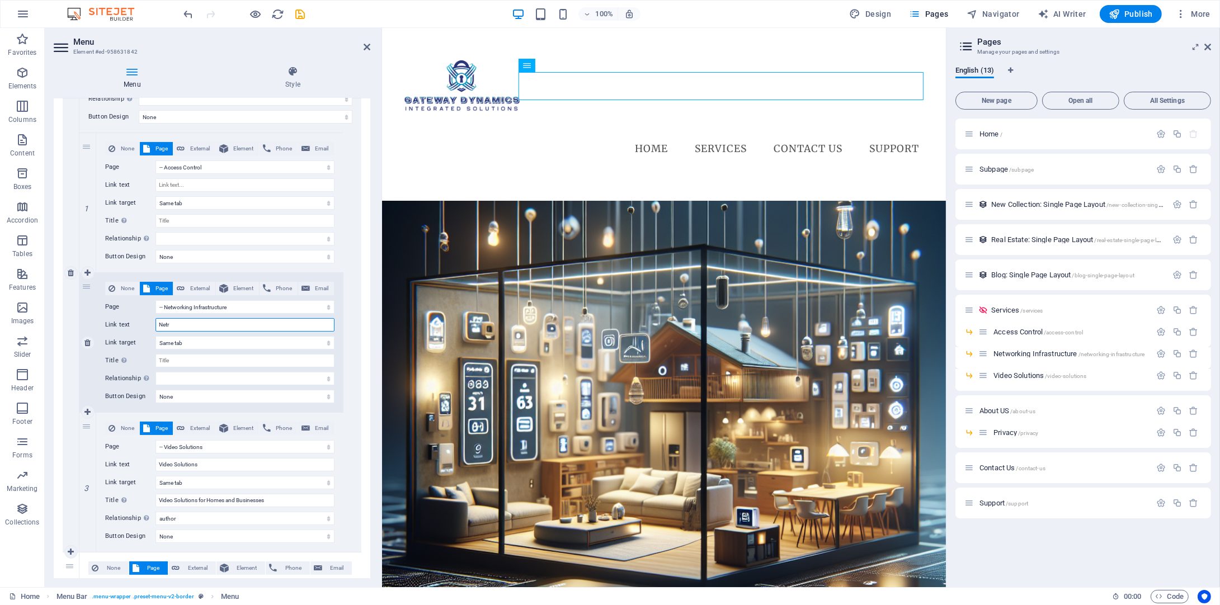
select select
type input "Networking"
select select
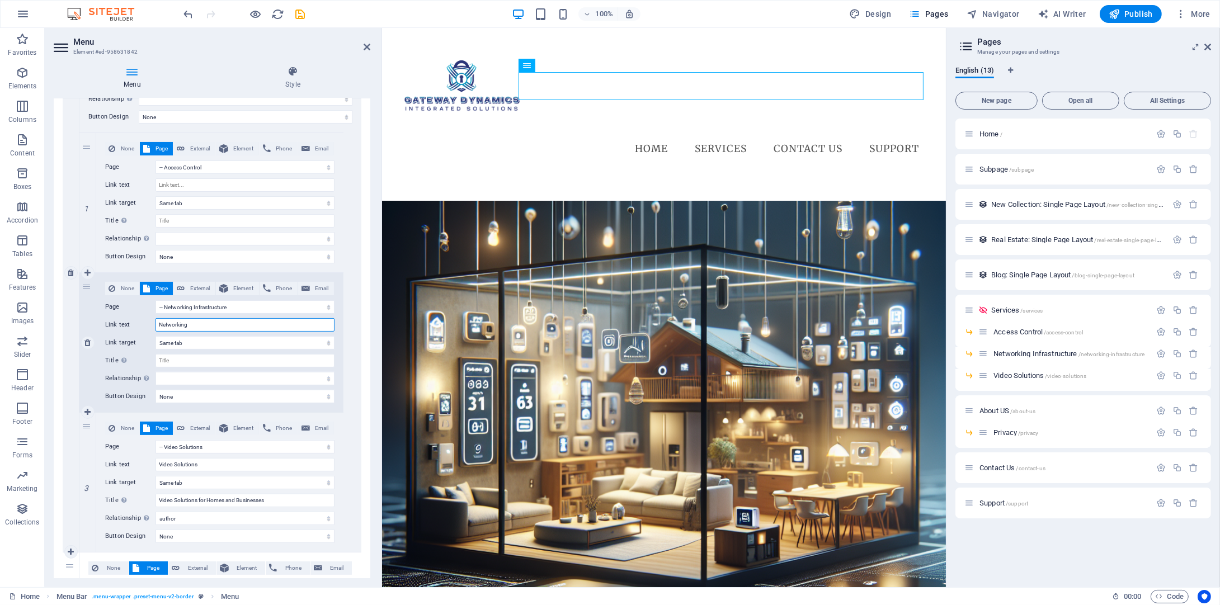
select select
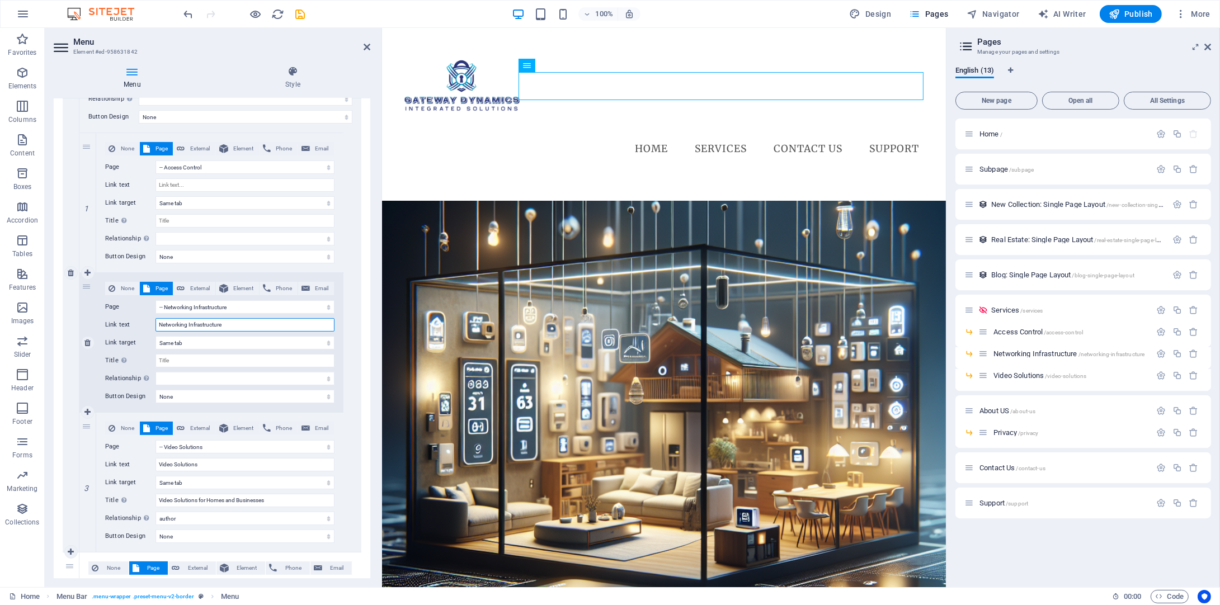
type input "Networking Infrastructure"
select select
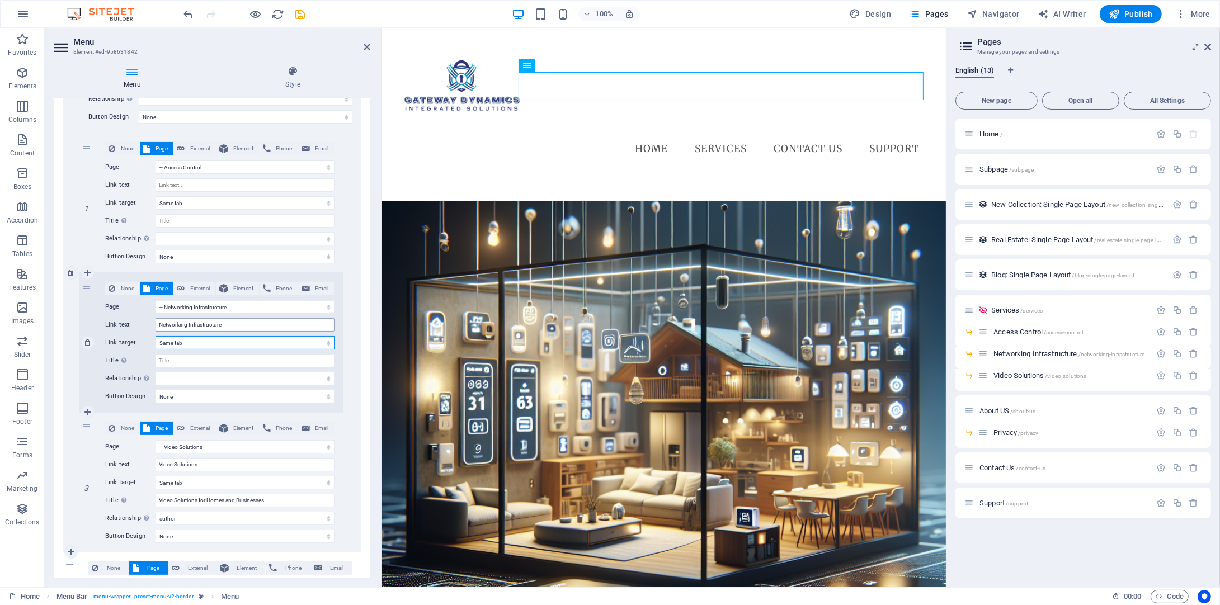
select select
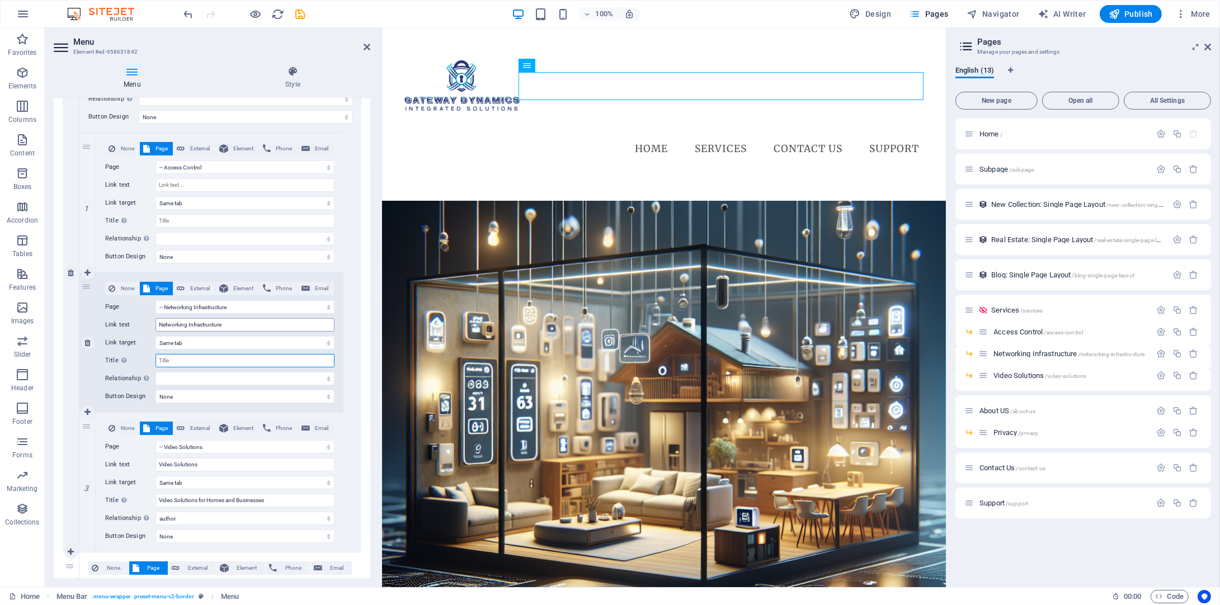
select select
type input "Networking Insf"
select select
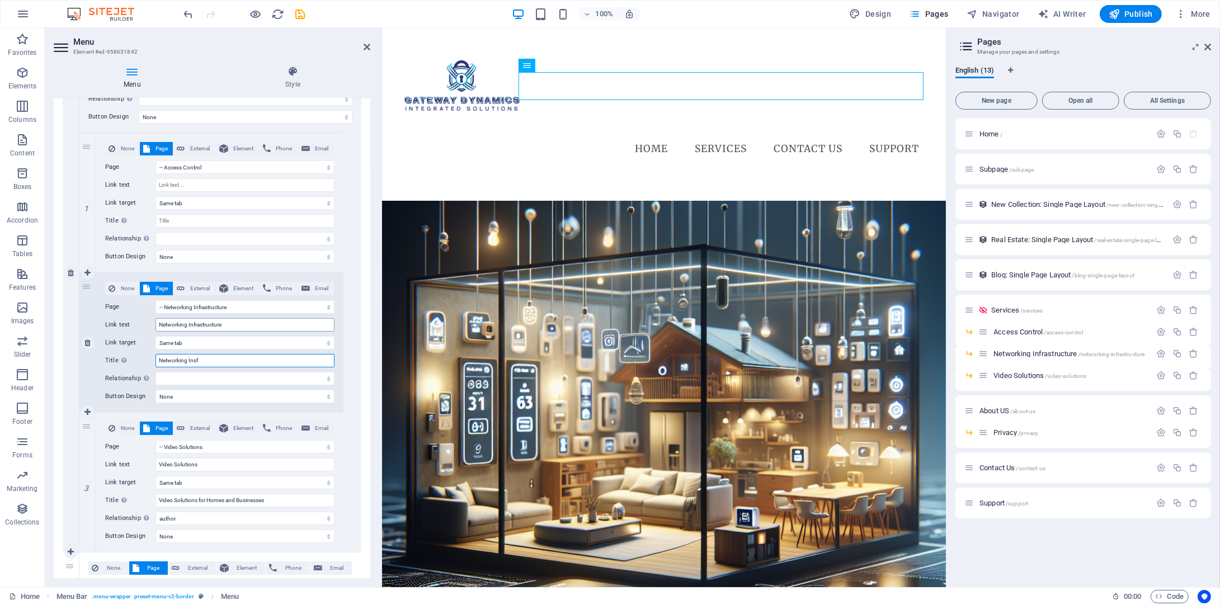
select select
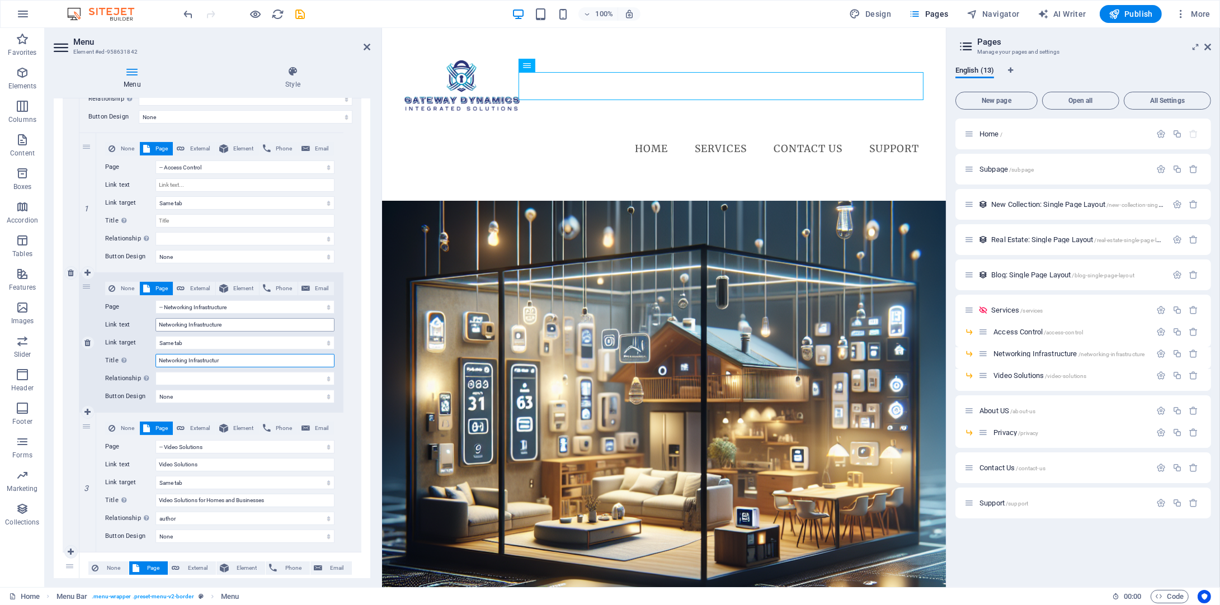
type input "Networking Infrastructure"
select select
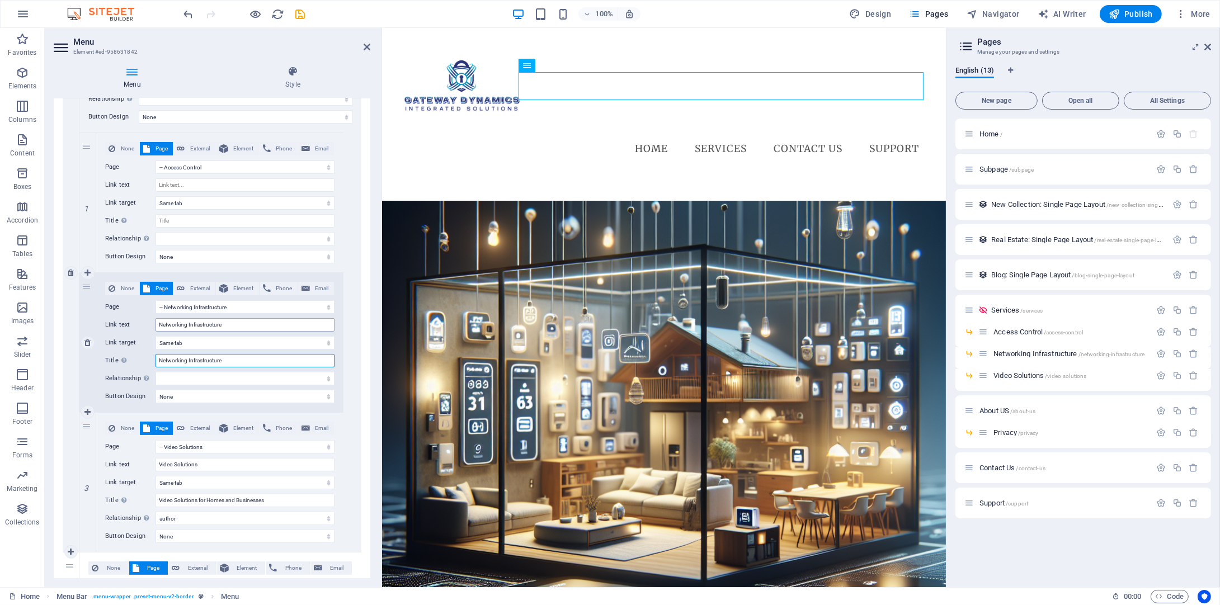
select select
type input "Networking Infrastructure"
drag, startPoint x: 228, startPoint y: 376, endPoint x: 208, endPoint y: 385, distance: 22.0
click at [226, 376] on select "alternate author bookmark external help license next nofollow noreferrer noopen…" at bounding box center [245, 378] width 179 height 13
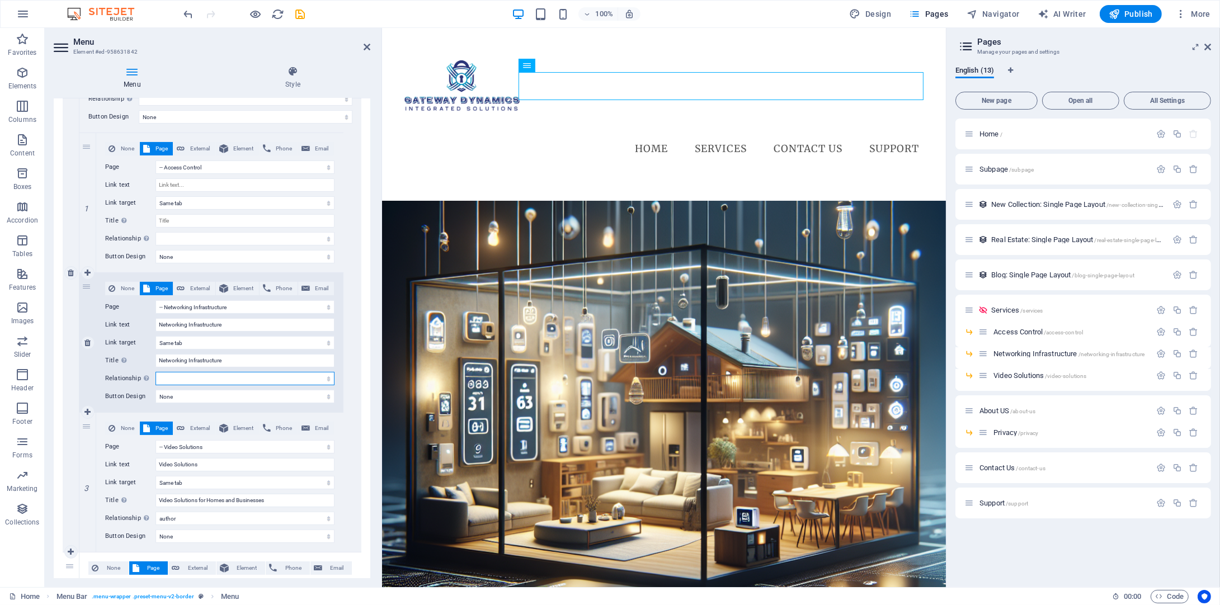
select select "author"
click at [156, 372] on select "alternate author bookmark external help license next nofollow noreferrer noopen…" at bounding box center [245, 378] width 179 height 13
select select
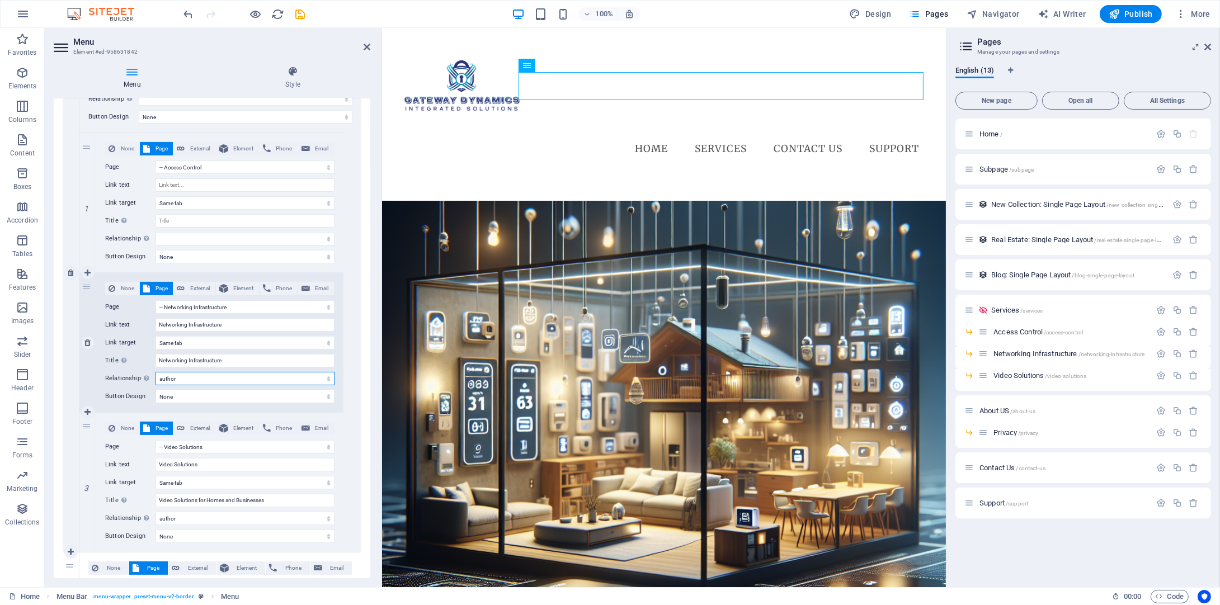
select select
click at [172, 190] on input "Link text" at bounding box center [245, 184] width 179 height 13
click at [192, 219] on input "Title Additional link description, should not be the same as the link text. The…" at bounding box center [245, 220] width 179 height 13
click at [213, 235] on select "alternate author bookmark external help license next nofollow noreferrer noopen…" at bounding box center [245, 238] width 179 height 13
click at [156, 232] on select "alternate author bookmark external help license next nofollow noreferrer noopen…" at bounding box center [245, 238] width 179 height 13
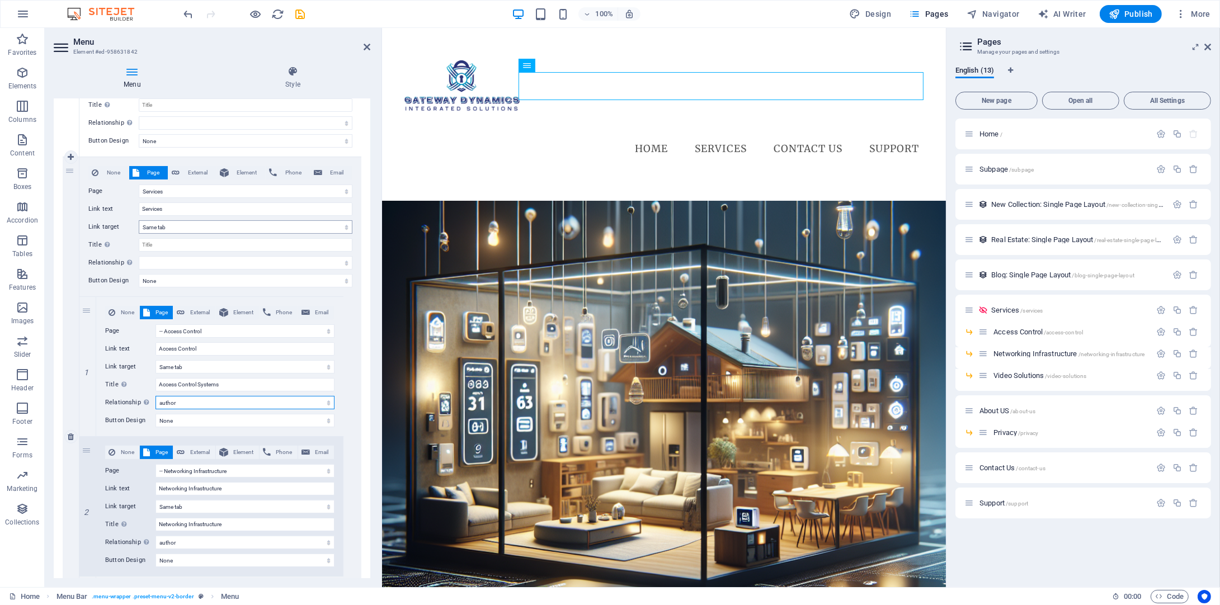
scroll to position [0, 0]
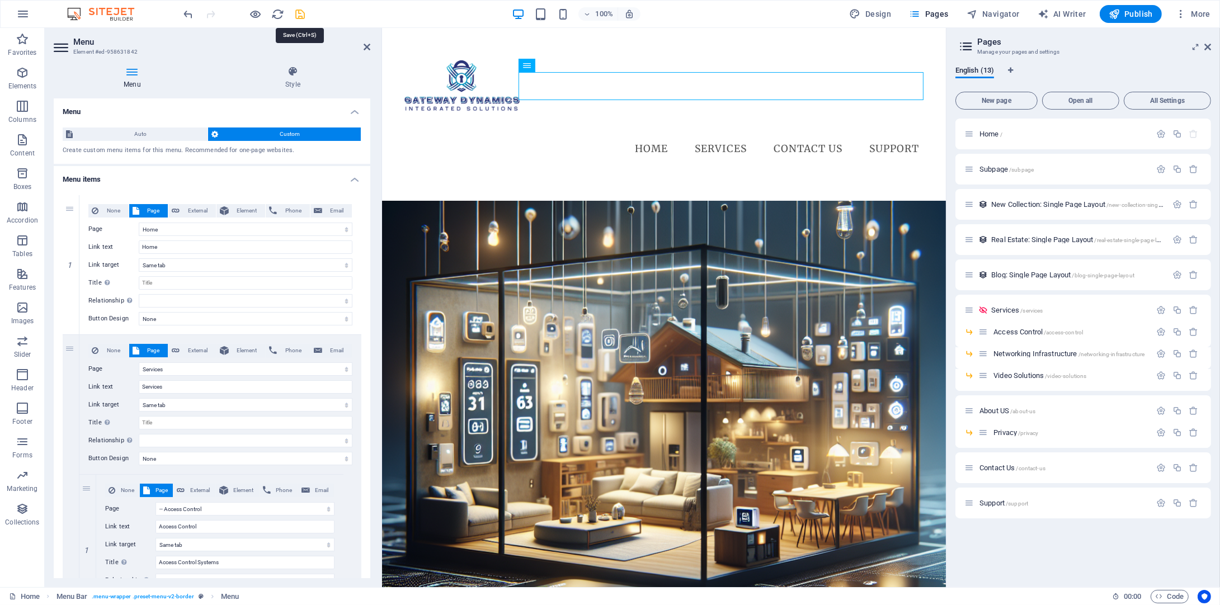
click at [297, 14] on icon "save" at bounding box center [300, 14] width 13 height 13
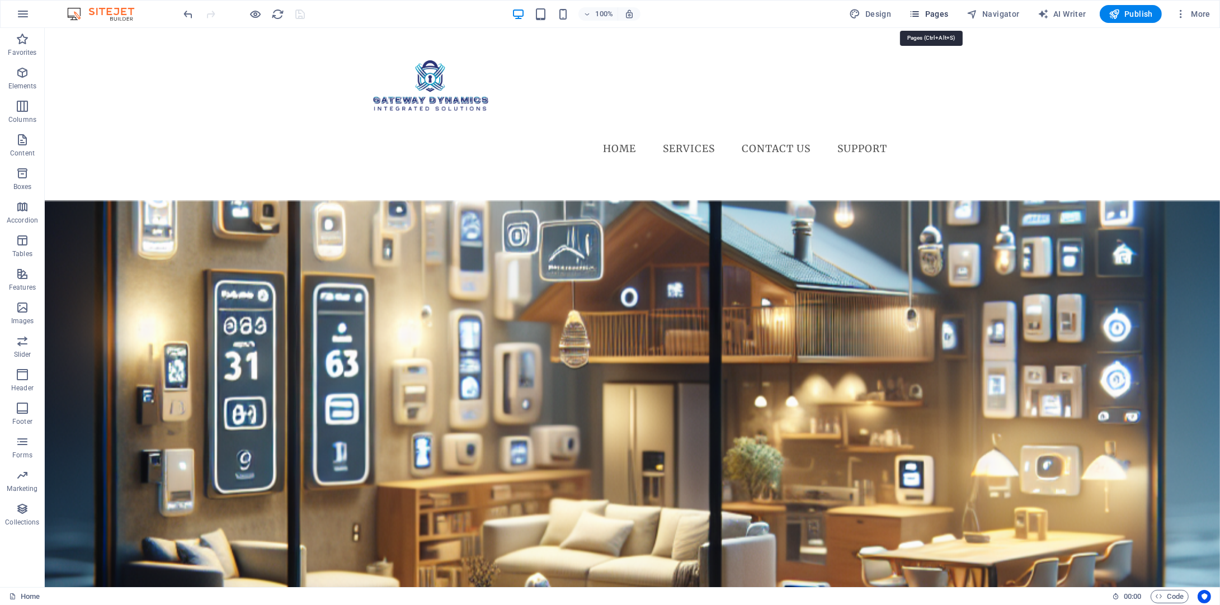
click at [932, 17] on span "Pages" at bounding box center [928, 13] width 39 height 11
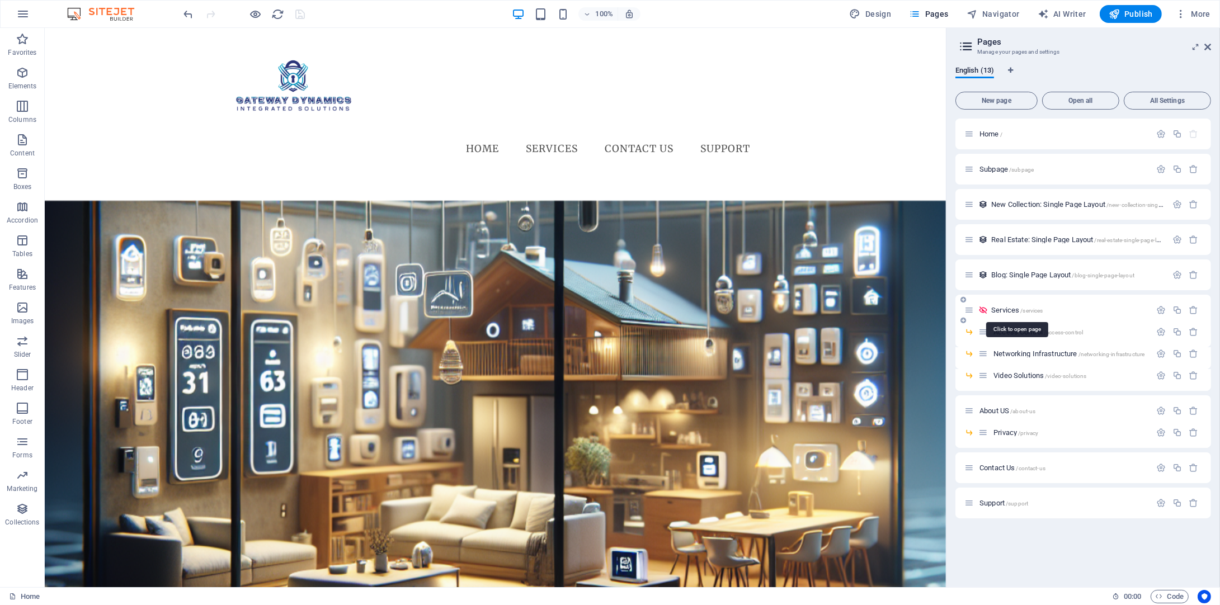
click at [1028, 308] on span "/services" at bounding box center [1031, 311] width 22 height 6
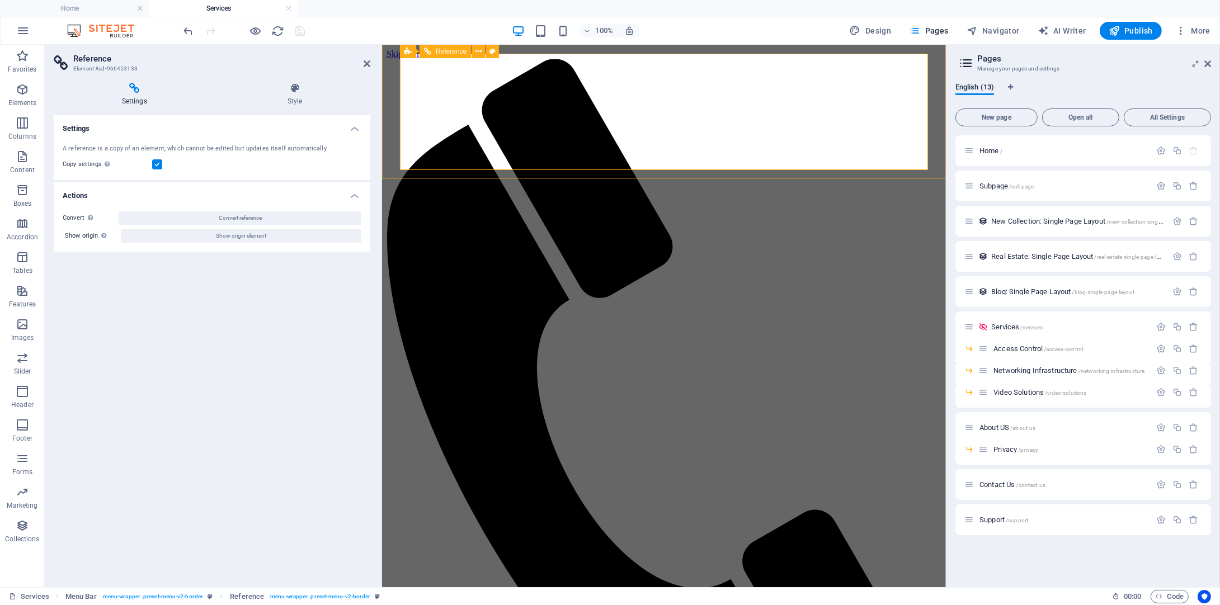
drag, startPoint x: 742, startPoint y: 116, endPoint x: 731, endPoint y: 114, distance: 11.4
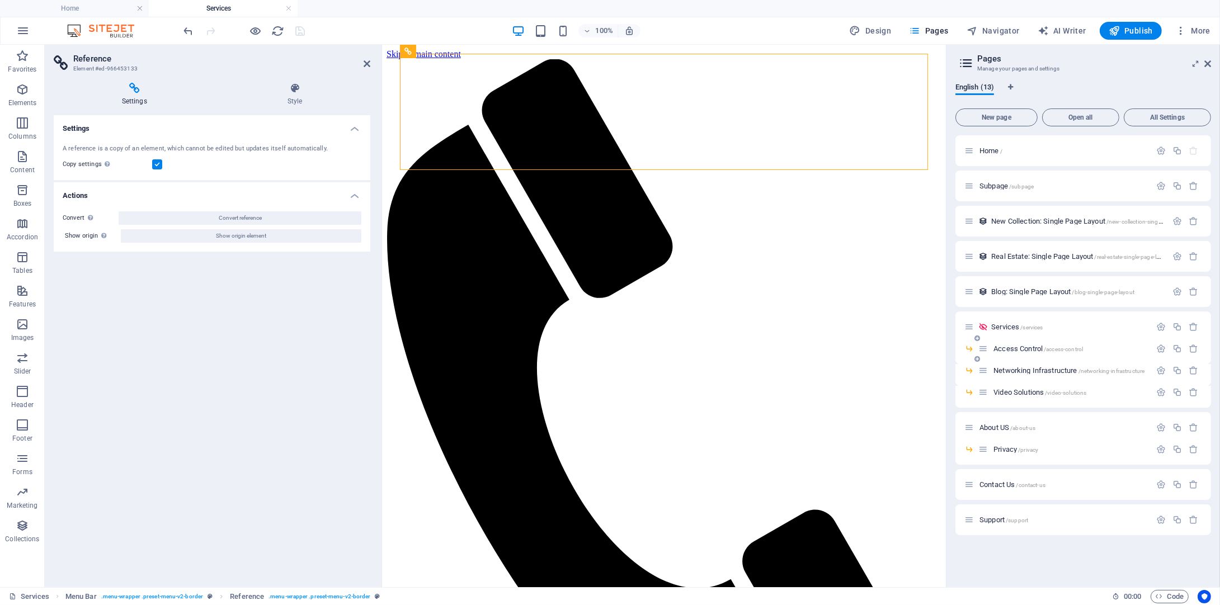
click at [1034, 354] on div "Access Control /access-control" at bounding box center [1064, 348] width 172 height 13
click at [1031, 347] on span "Access Control /access-control" at bounding box center [1039, 349] width 90 height 8
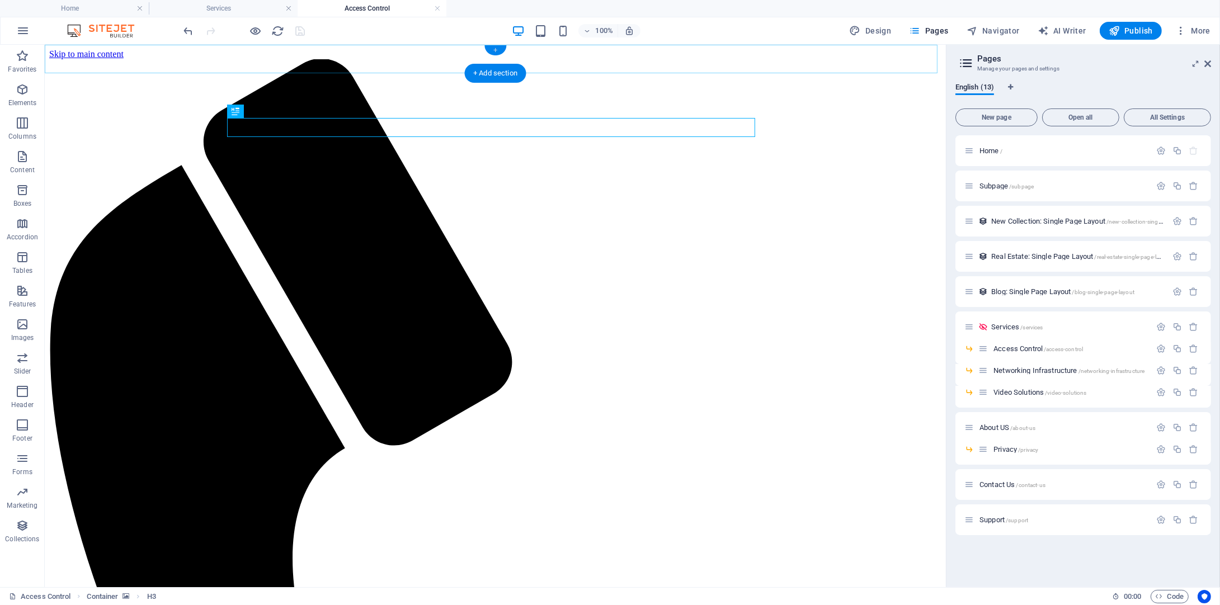
click at [494, 48] on div "+" at bounding box center [495, 50] width 22 height 10
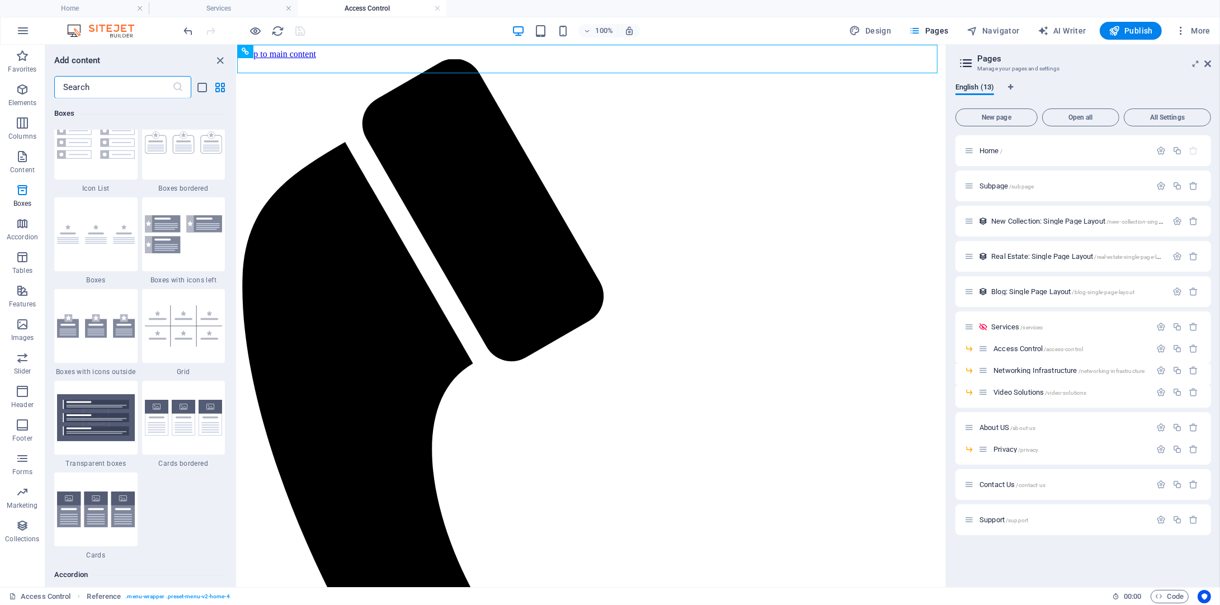
scroll to position [3076, 0]
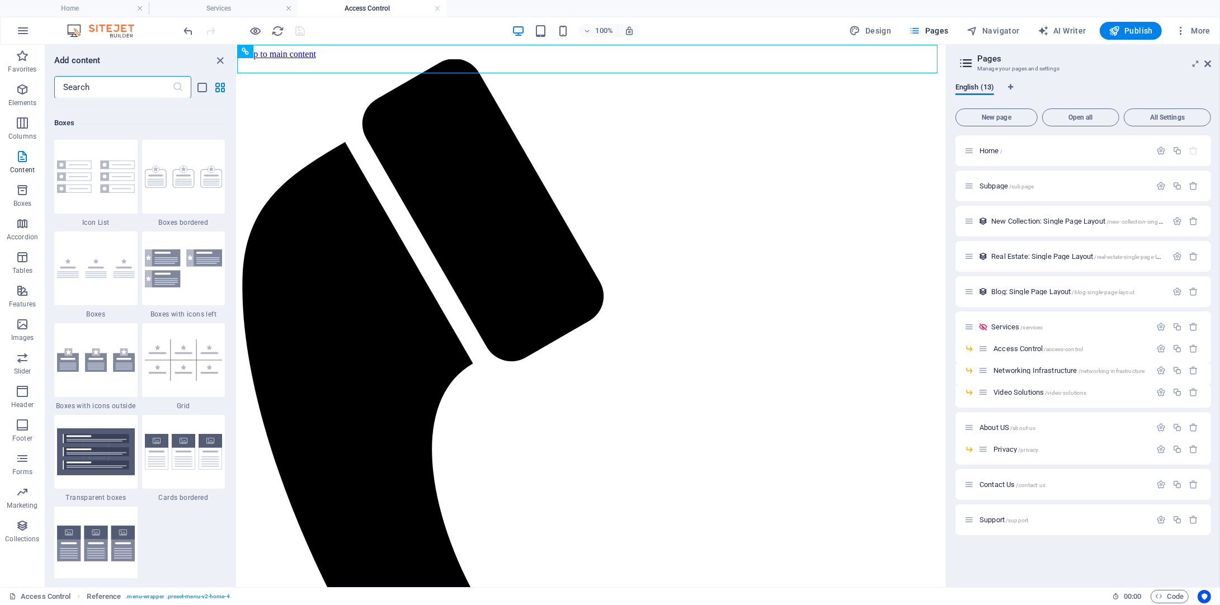
click at [93, 93] on input "text" at bounding box center [113, 87] width 118 height 22
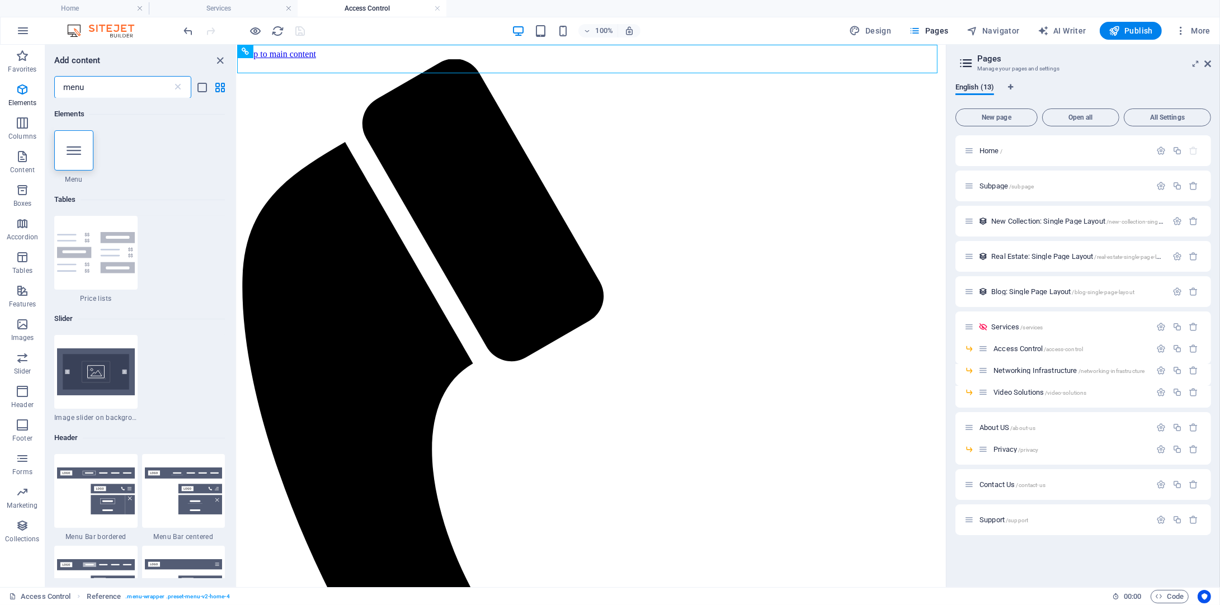
scroll to position [0, 0]
click at [115, 489] on img at bounding box center [96, 491] width 78 height 47
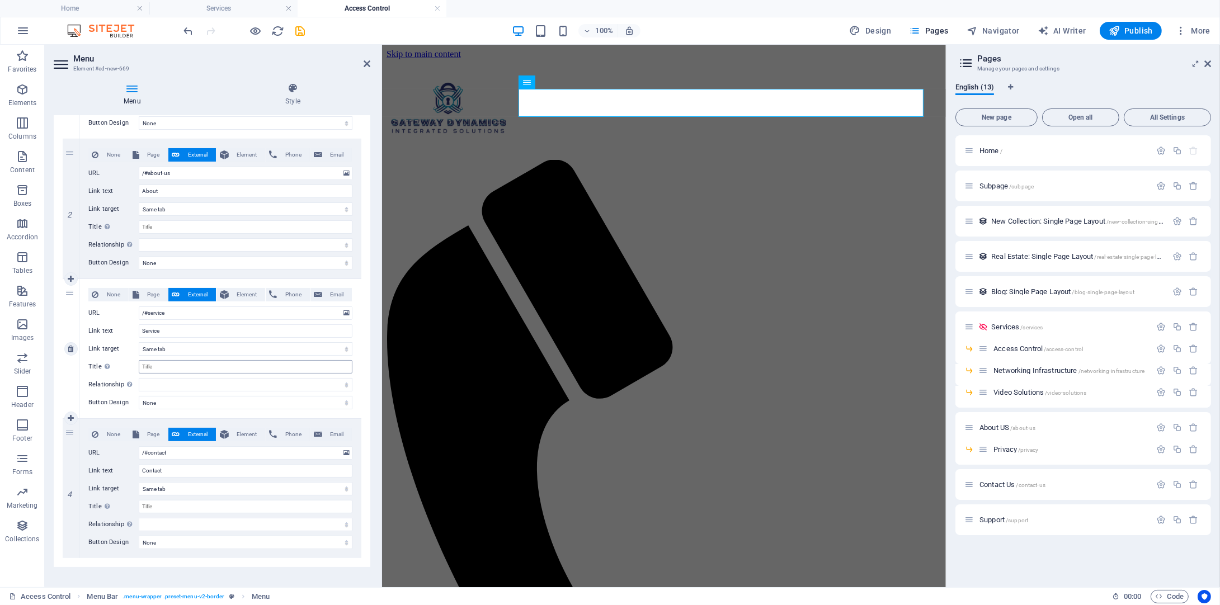
scroll to position [223, 0]
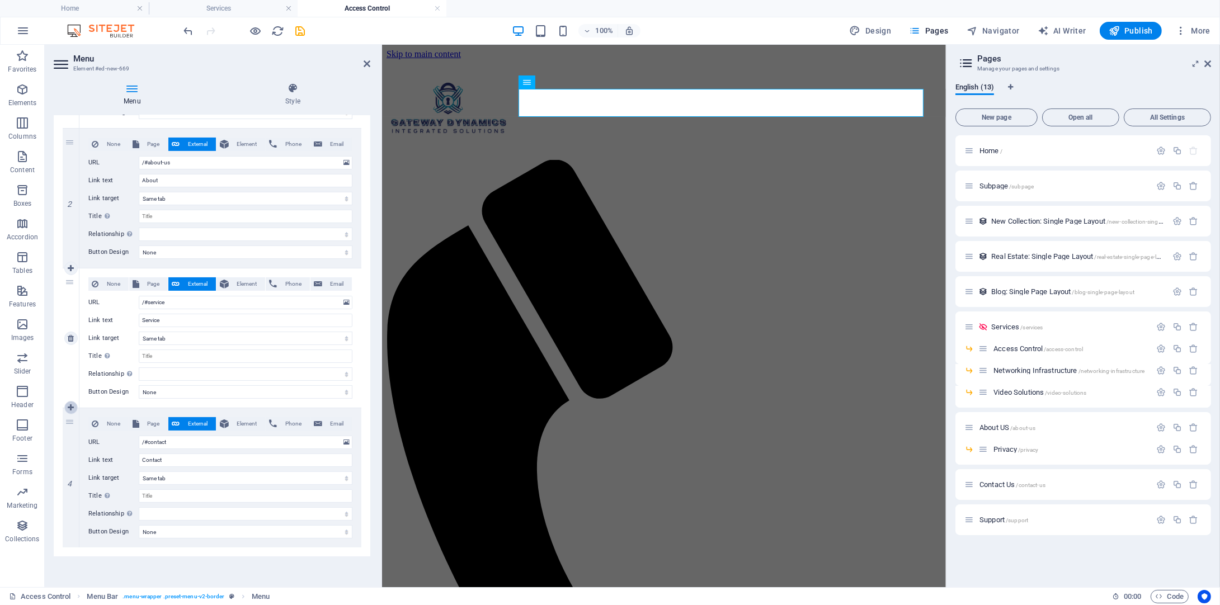
click at [73, 405] on icon at bounding box center [71, 408] width 6 height 8
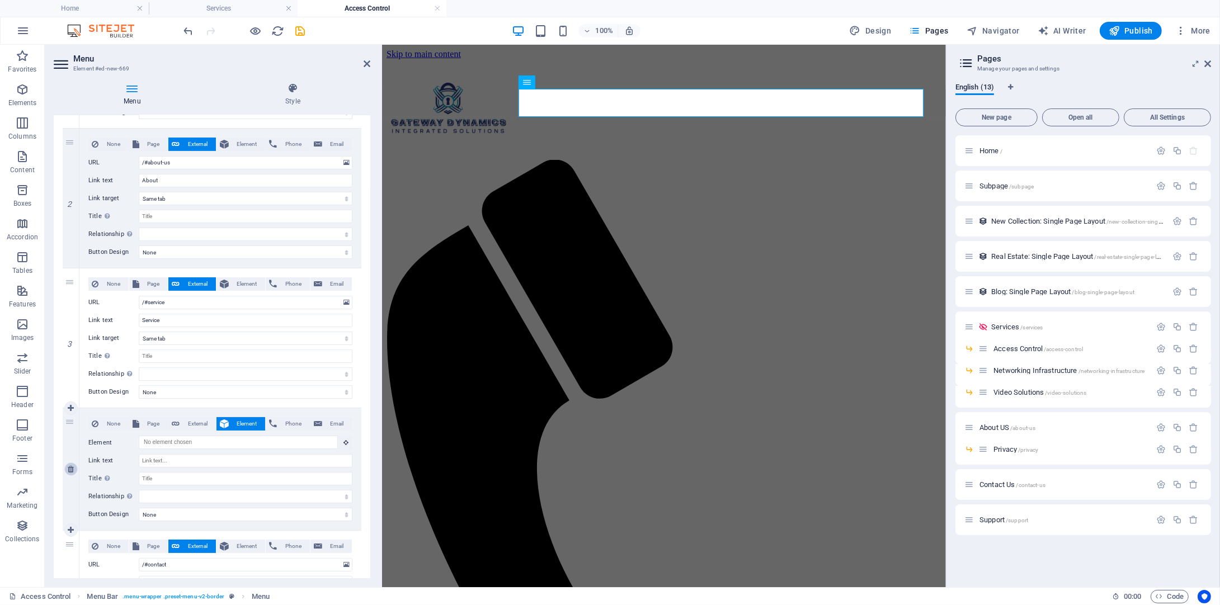
click at [68, 469] on icon at bounding box center [71, 469] width 6 height 8
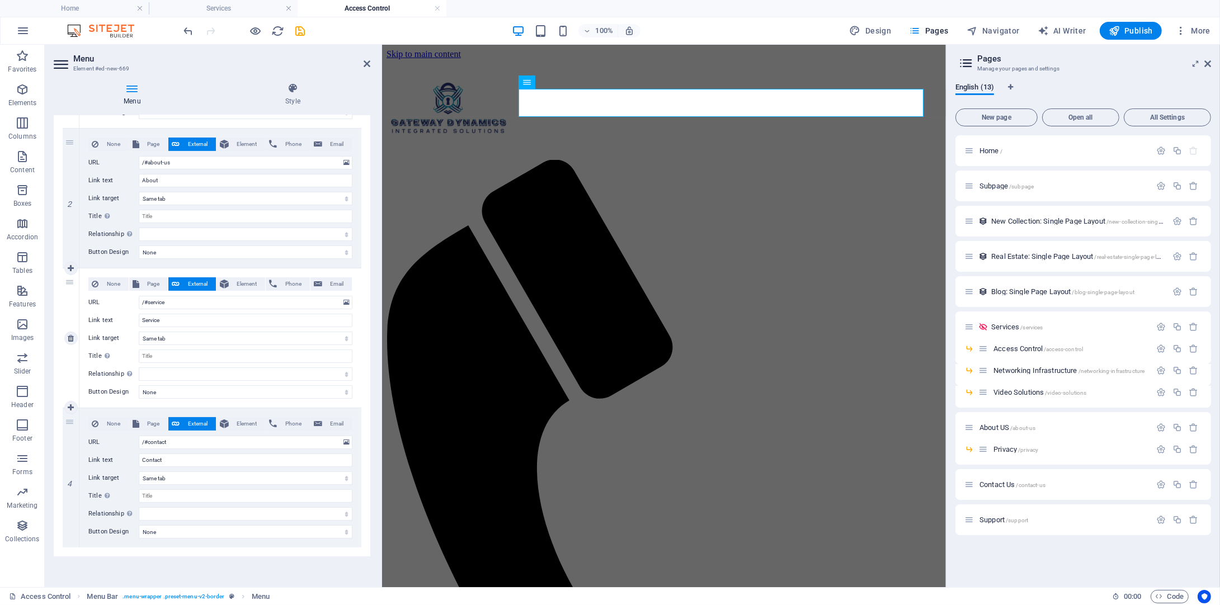
click at [127, 402] on div "None Page External Element Phone Email Page Home Subpage Services -- Access Con…" at bounding box center [220, 338] width 282 height 139
click at [119, 399] on div "None Page External Element Phone Email Page Home Subpage Services -- Access Con…" at bounding box center [220, 338] width 282 height 139
click at [67, 281] on div "3" at bounding box center [71, 338] width 17 height 139
drag, startPoint x: 67, startPoint y: 280, endPoint x: 89, endPoint y: 278, distance: 21.9
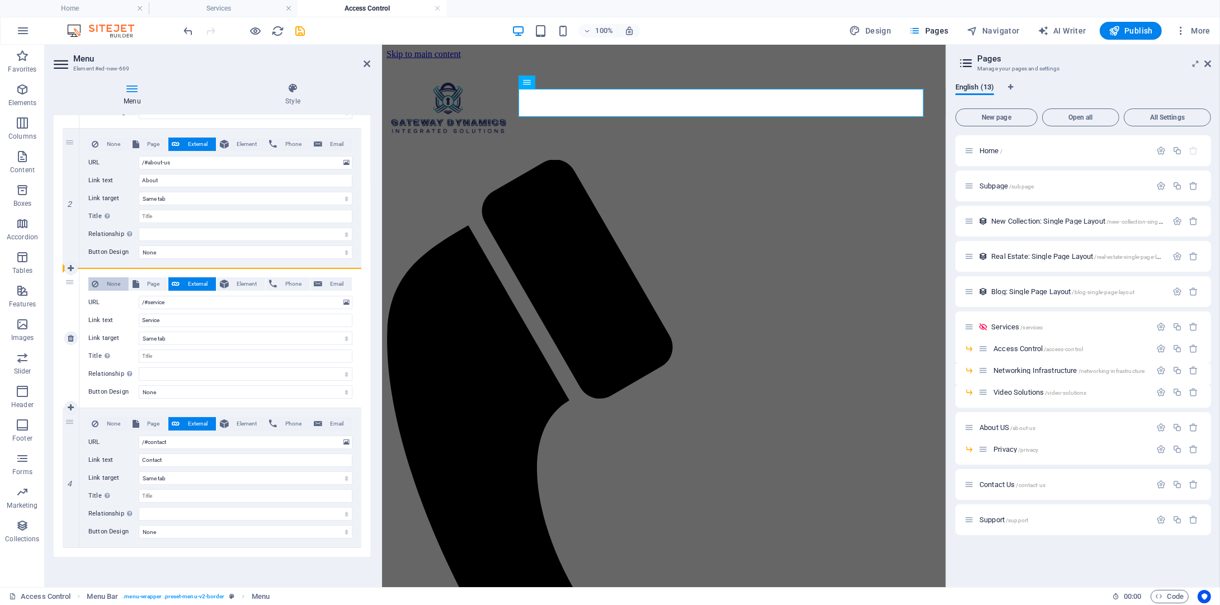
click at [89, 278] on div "3 None Page External Element Phone Email Page Home Subpage Services -- Access C…" at bounding box center [212, 339] width 299 height 140
click at [73, 411] on icon at bounding box center [71, 408] width 6 height 8
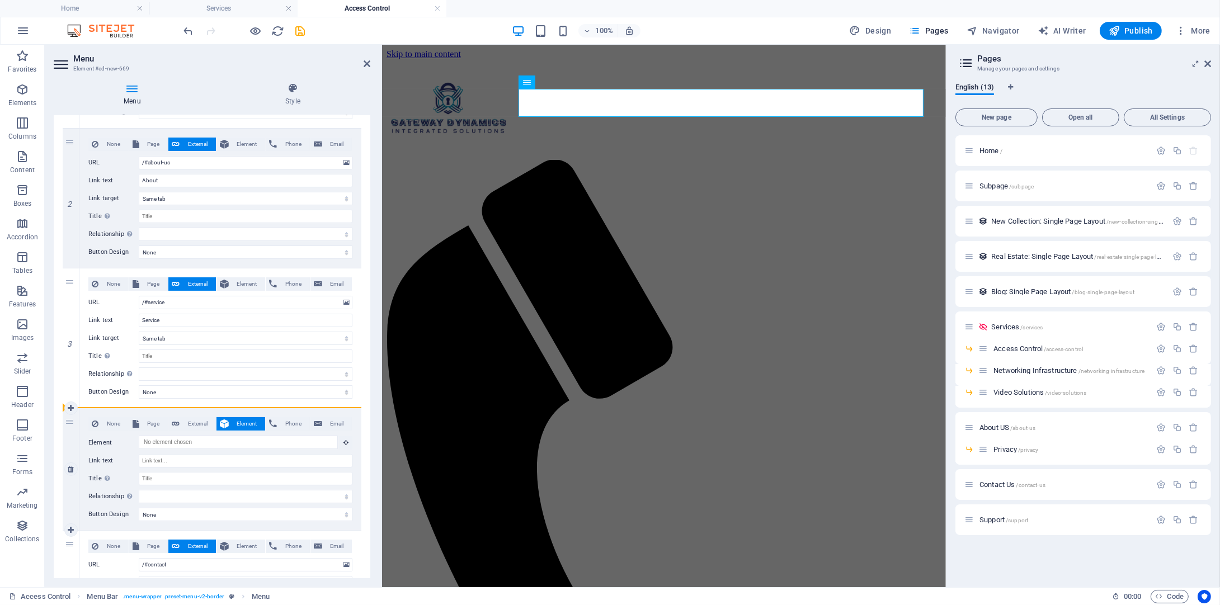
drag, startPoint x: 69, startPoint y: 422, endPoint x: 257, endPoint y: 412, distance: 188.8
click at [257, 412] on div "4 None Page External Element Phone Email Page Home Subpage Services -- Access C…" at bounding box center [212, 469] width 299 height 123
drag, startPoint x: 73, startPoint y: 425, endPoint x: 103, endPoint y: 402, distance: 38.0
click at [103, 402] on div "1 None Page External Element Phone Email Page Home Subpage Services -- Access C…" at bounding box center [212, 330] width 299 height 682
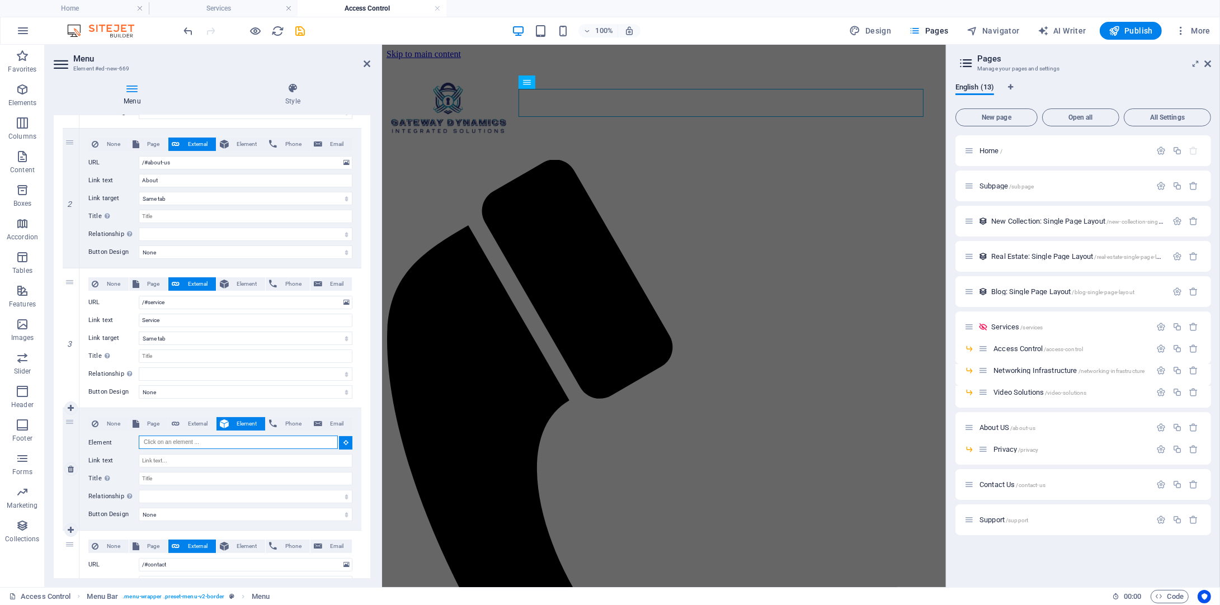
click at [168, 442] on input "Element" at bounding box center [238, 442] width 199 height 13
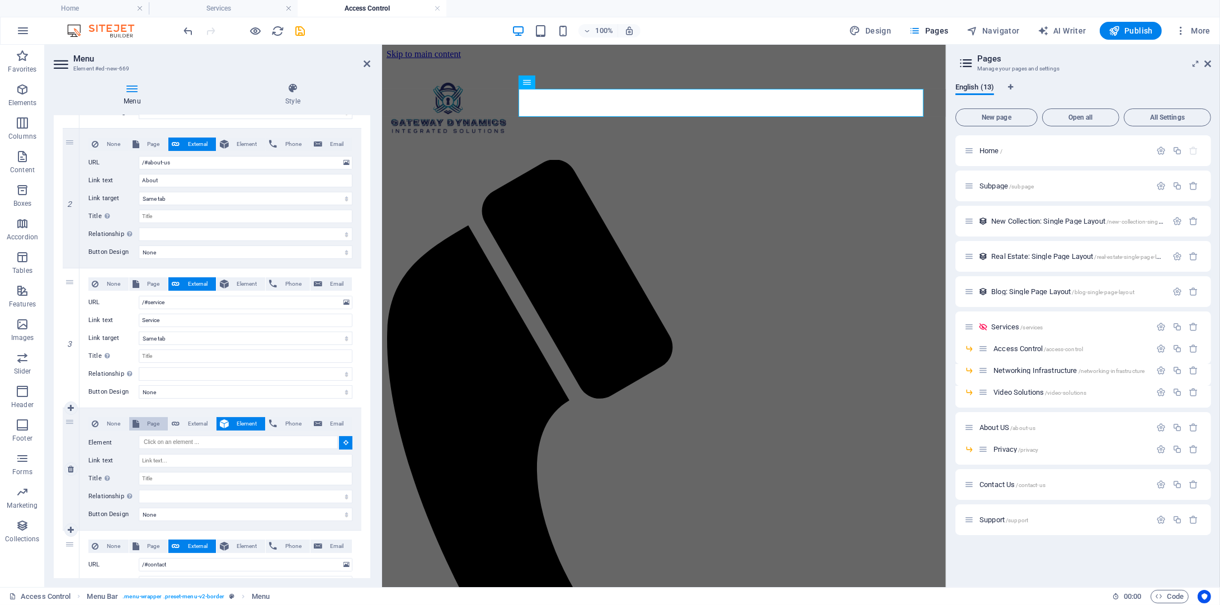
click at [151, 418] on span "Page" at bounding box center [154, 423] width 22 height 13
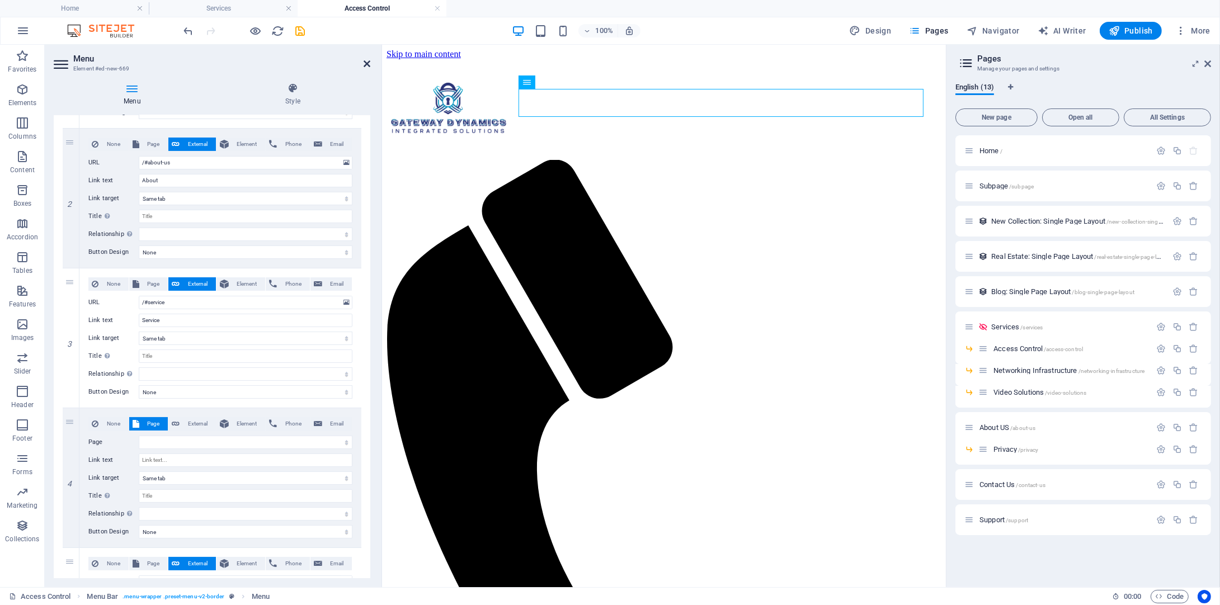
click at [369, 63] on icon at bounding box center [367, 63] width 7 height 9
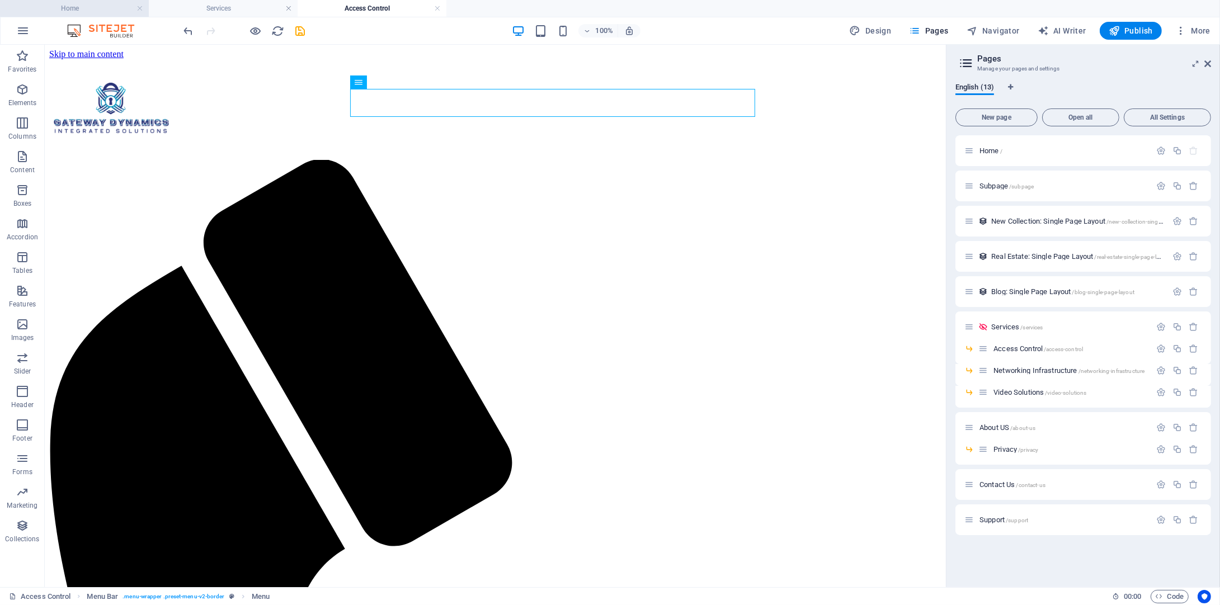
click at [73, 11] on h4 "Home" at bounding box center [74, 8] width 149 height 12
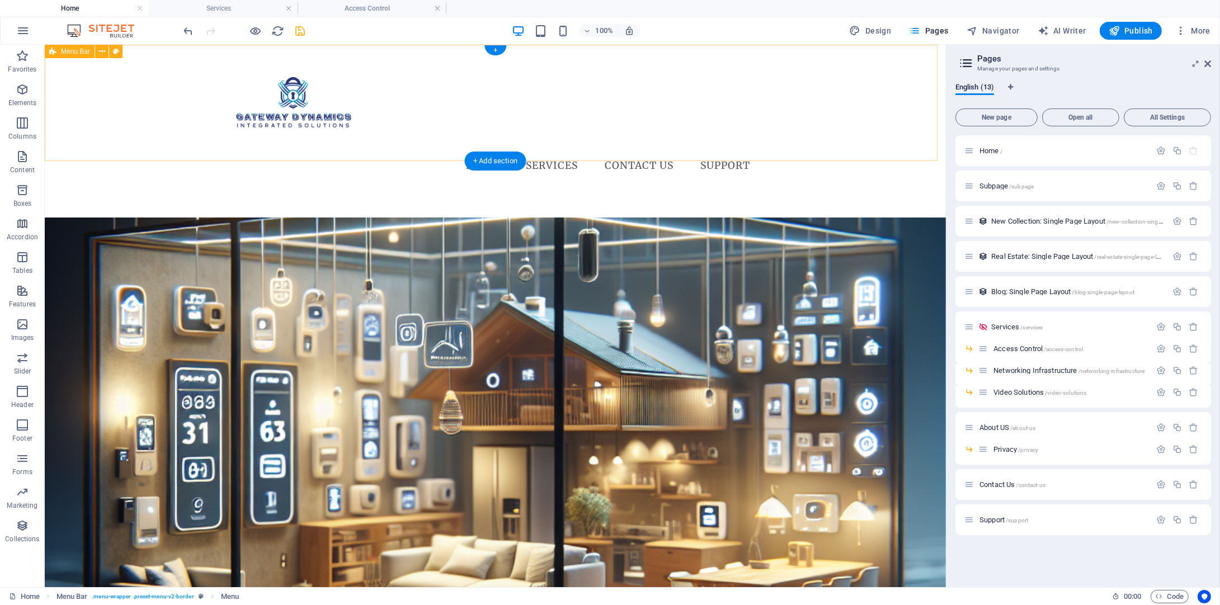
click at [585, 120] on div "Menu Home Services Access Control Networking Infrastructure Video Solutions Con…" at bounding box center [495, 117] width 901 height 144
click at [566, 152] on nav "Home Services Access Control Networking Infrastructure Video Solutions Contact …" at bounding box center [496, 166] width 528 height 28
click at [398, 83] on icon at bounding box center [395, 83] width 6 height 12
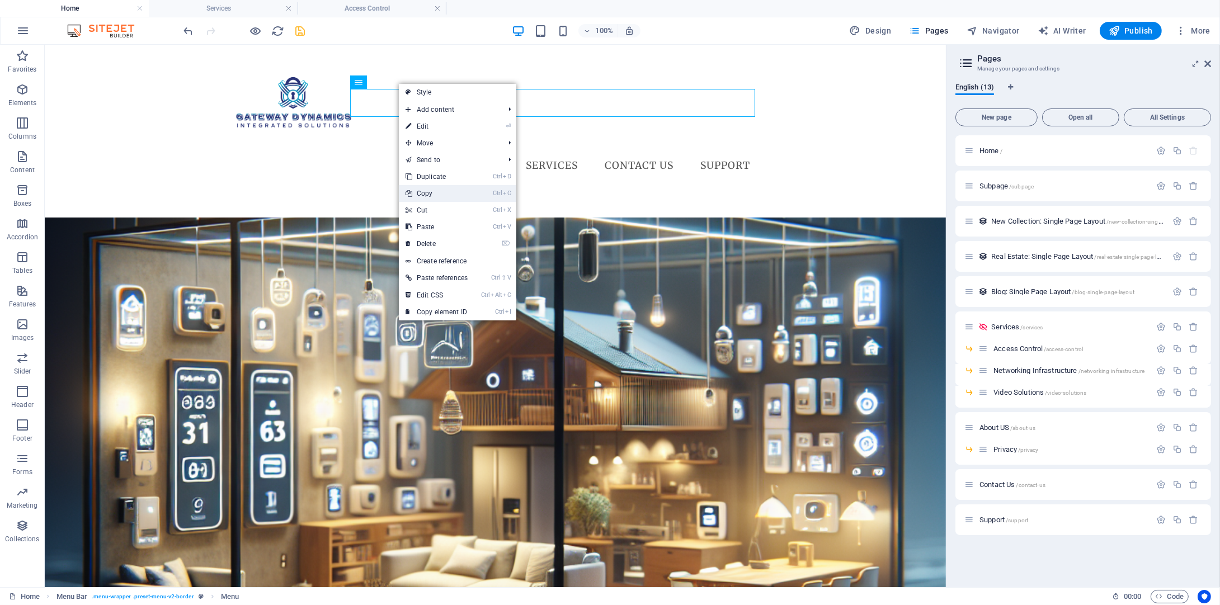
drag, startPoint x: 428, startPoint y: 187, endPoint x: 374, endPoint y: 127, distance: 81.2
click at [428, 187] on link "Ctrl C Copy" at bounding box center [437, 193] width 76 height 17
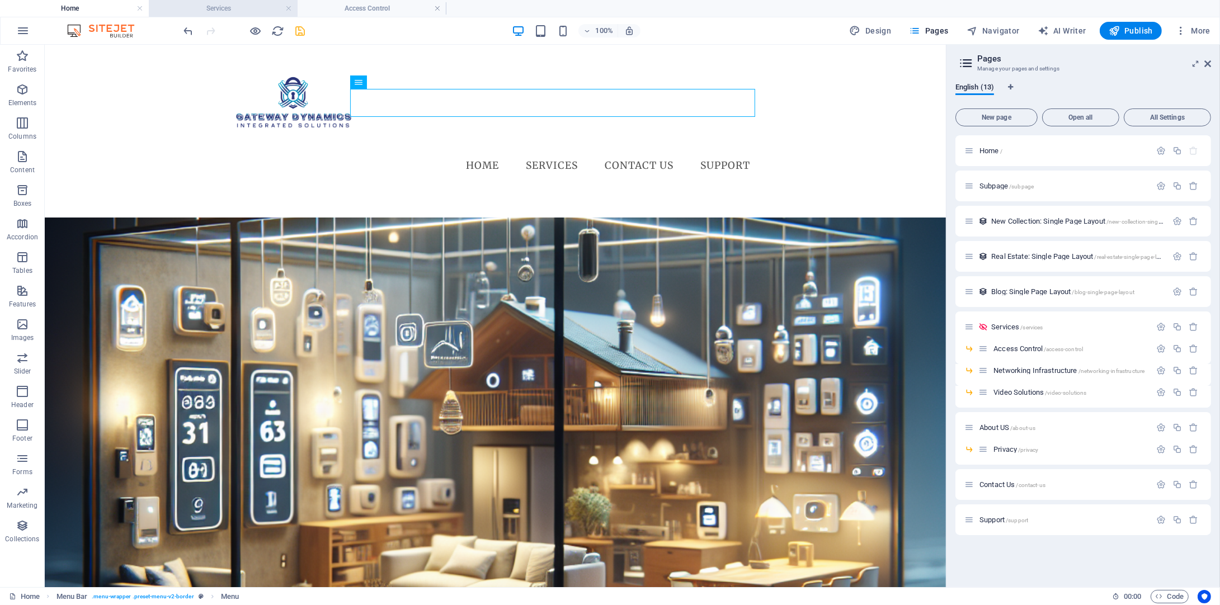
click at [231, 8] on h4 "Services" at bounding box center [223, 8] width 149 height 12
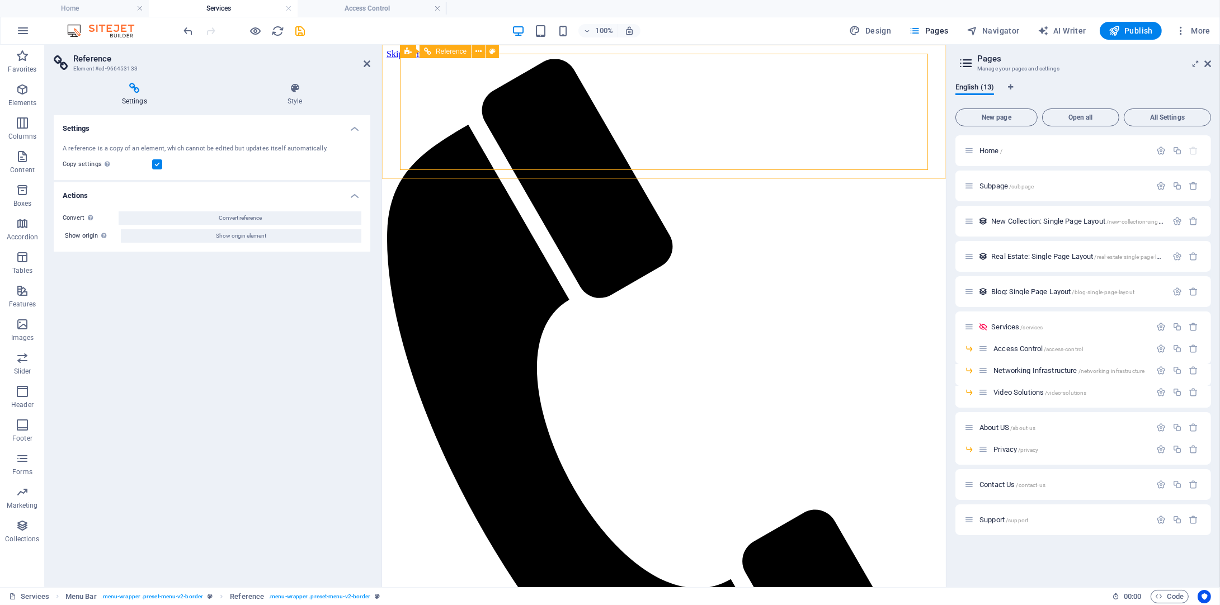
click at [386, 11] on h4 "Access Control" at bounding box center [372, 8] width 149 height 12
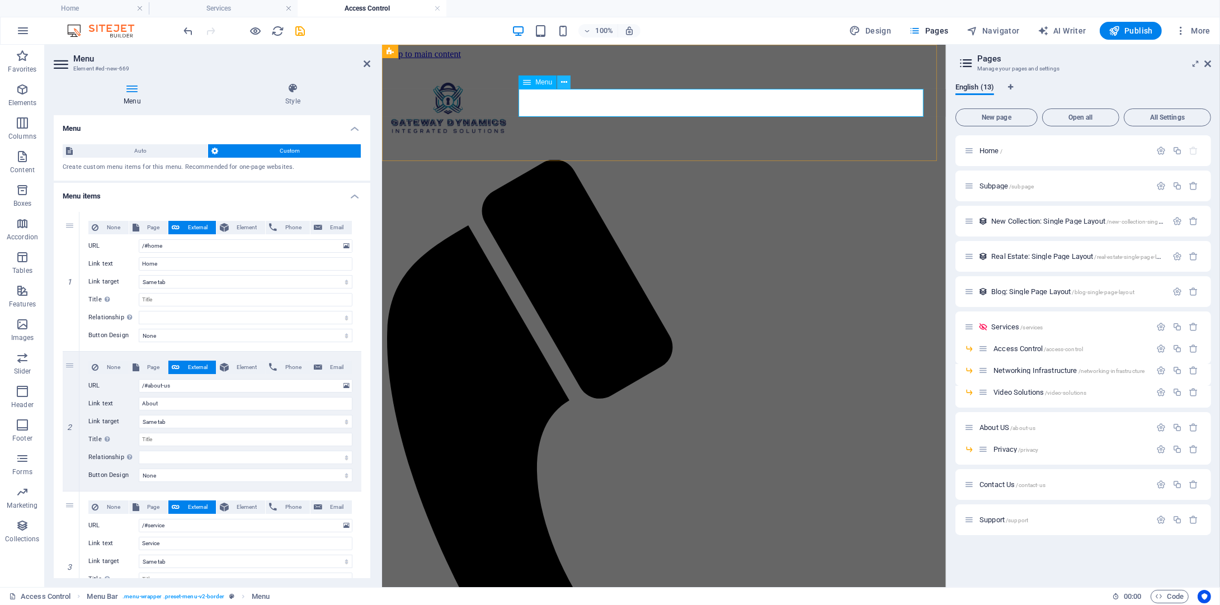
click at [564, 79] on icon at bounding box center [564, 83] width 6 height 12
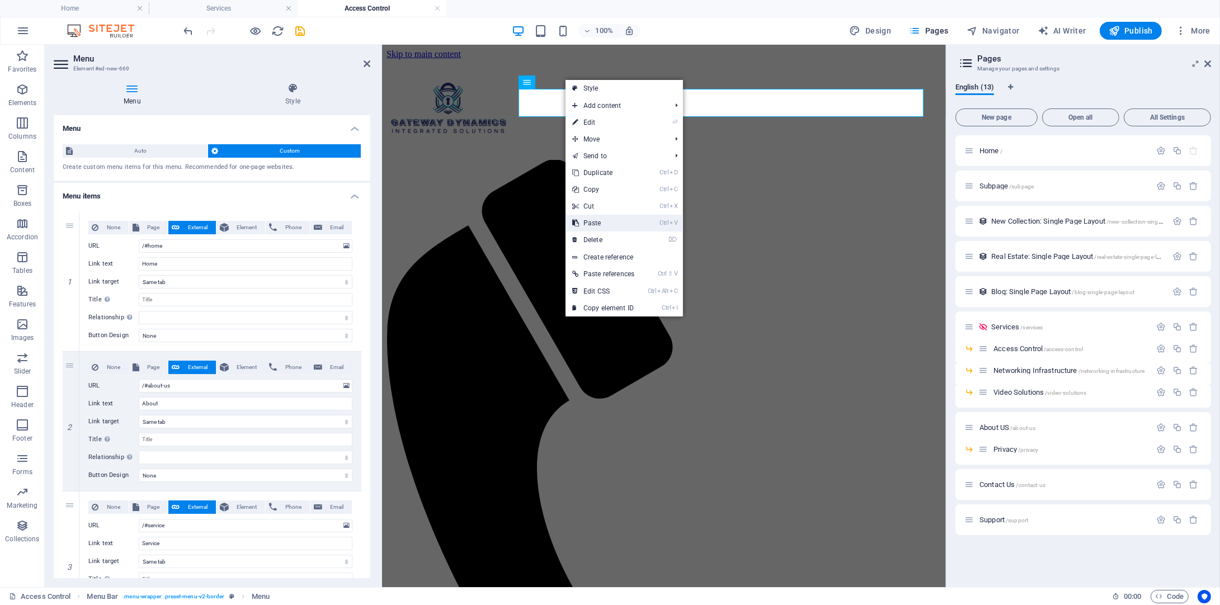
click at [606, 225] on link "Ctrl V Paste" at bounding box center [604, 223] width 76 height 17
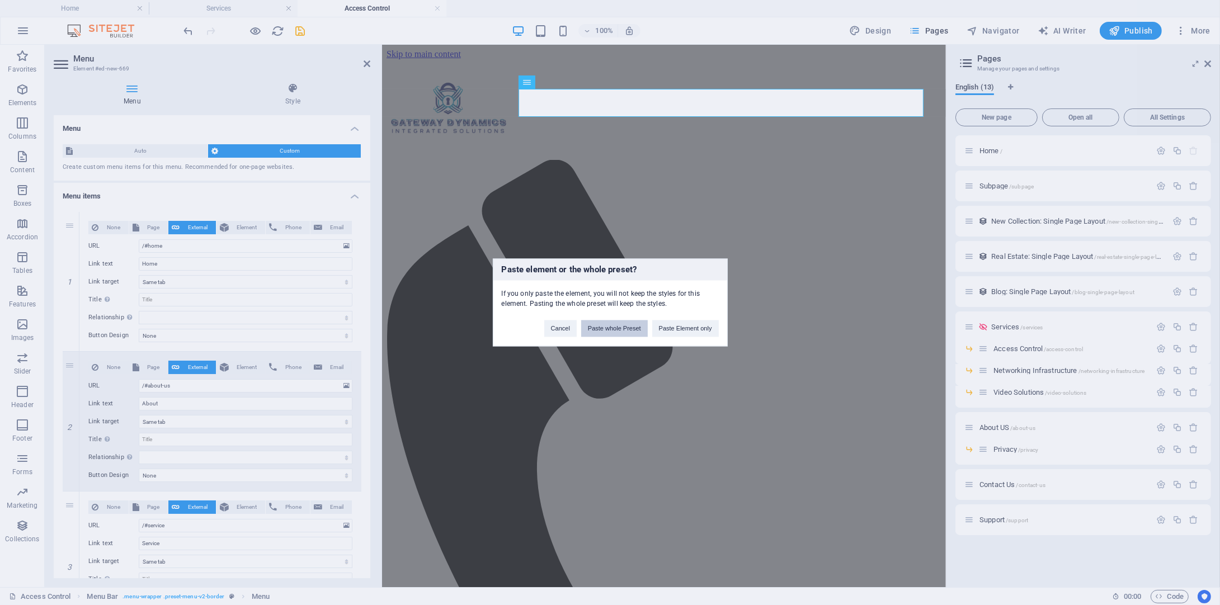
click at [619, 331] on button "Paste whole Preset" at bounding box center [614, 329] width 67 height 17
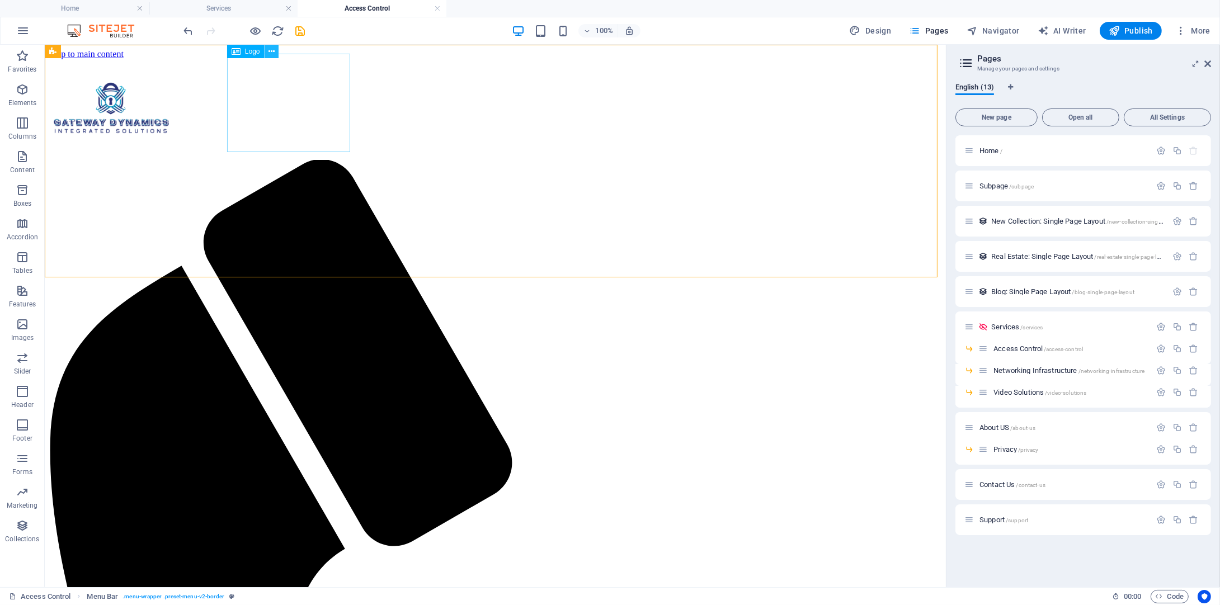
click at [271, 53] on icon at bounding box center [272, 52] width 6 height 12
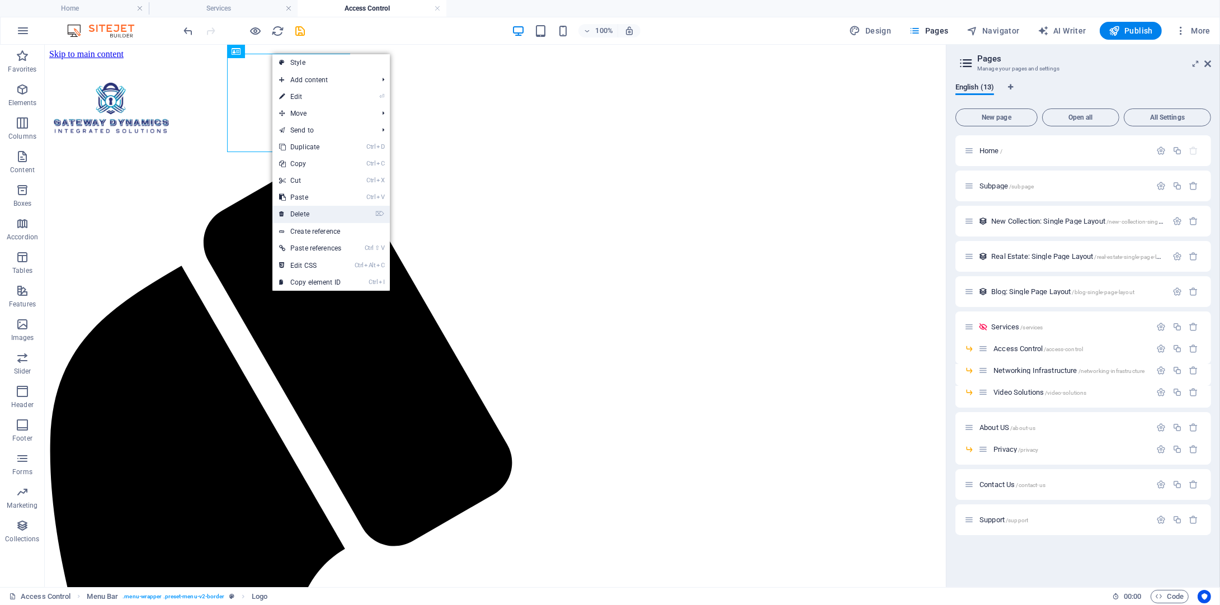
drag, startPoint x: 307, startPoint y: 210, endPoint x: 350, endPoint y: 120, distance: 99.8
click at [307, 210] on link "⌦ Delete" at bounding box center [310, 214] width 76 height 17
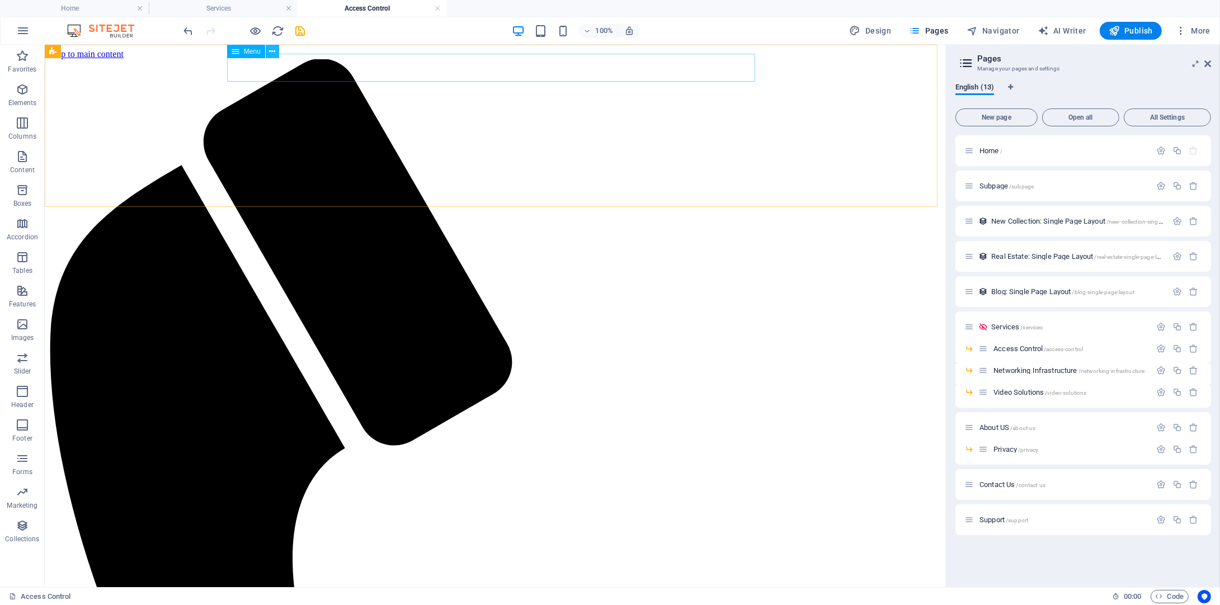
click at [275, 54] on button at bounding box center [272, 51] width 13 height 13
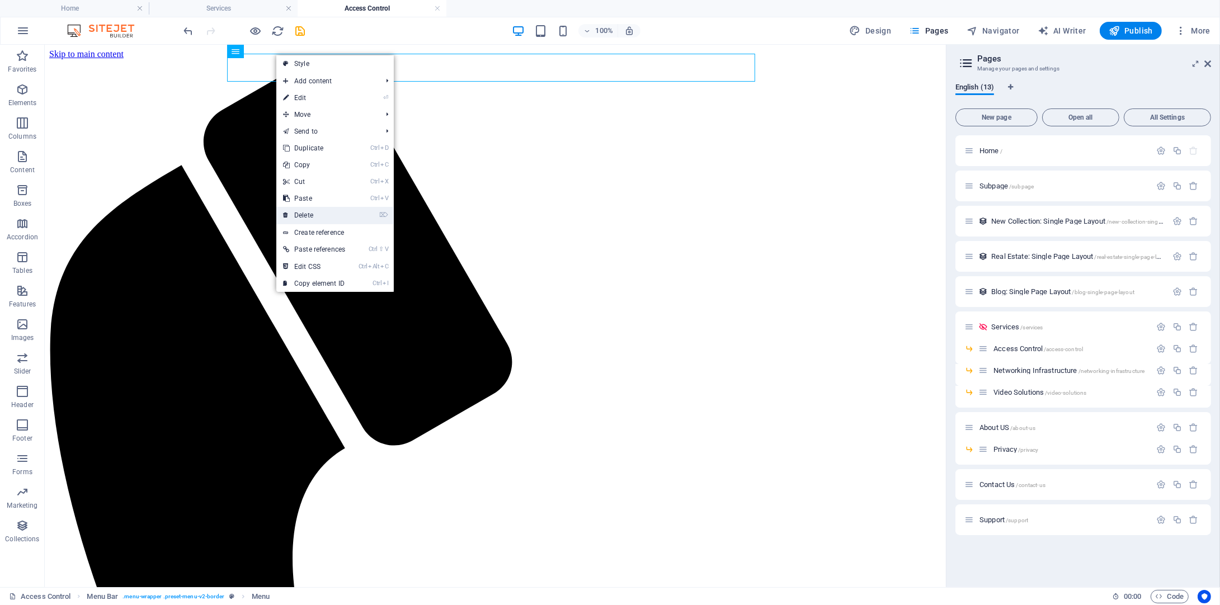
click at [315, 208] on link "⌦ Delete" at bounding box center [314, 215] width 76 height 17
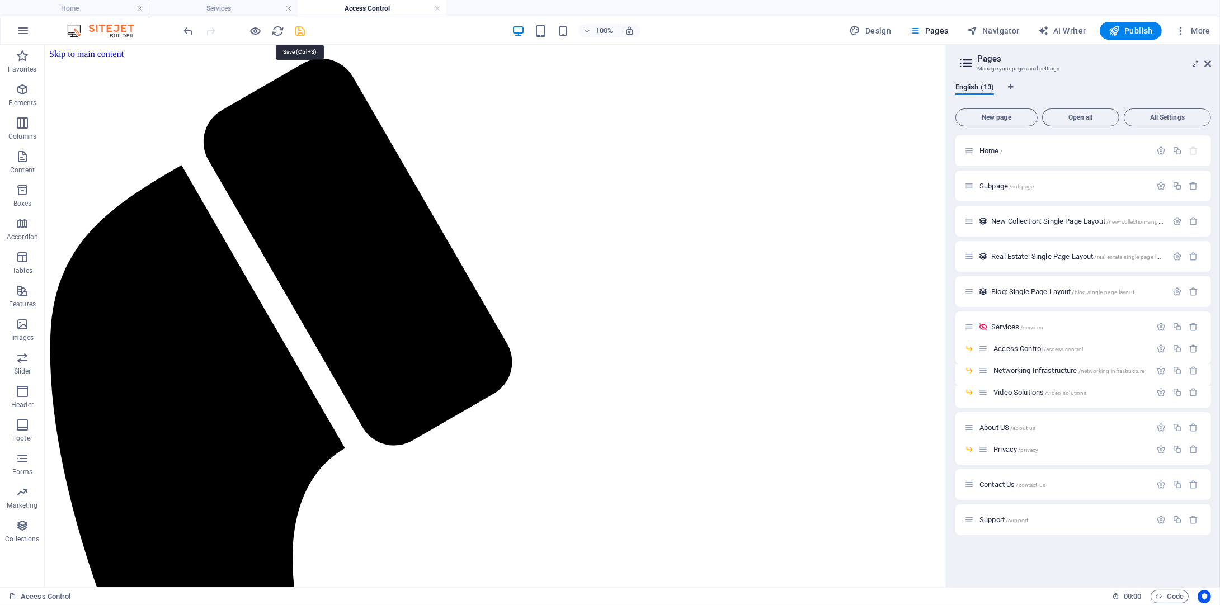
click at [303, 26] on icon "save" at bounding box center [300, 31] width 13 height 13
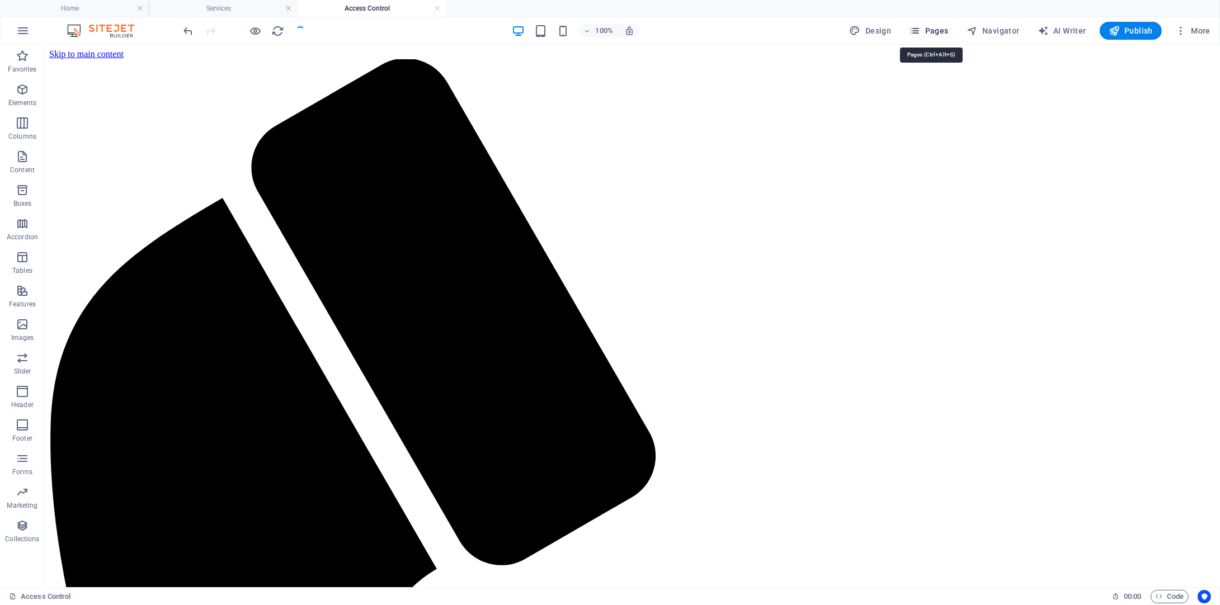
click at [937, 30] on span "Pages" at bounding box center [928, 30] width 39 height 11
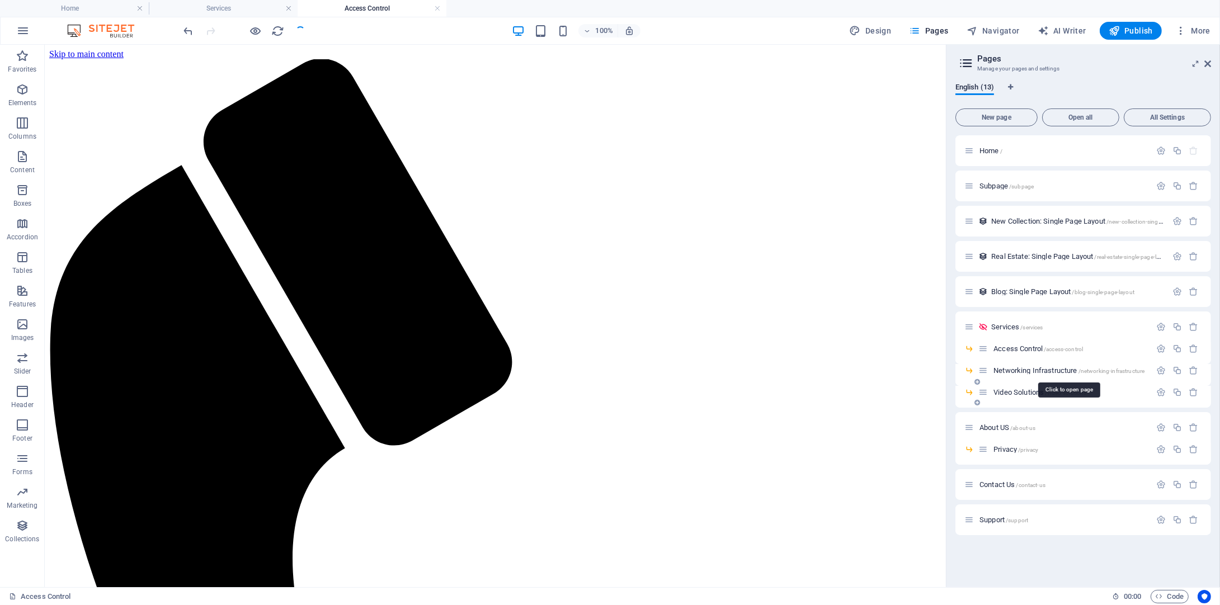
click at [1033, 371] on span "Networking Infrastructure /networking-infrastructure" at bounding box center [1069, 370] width 151 height 8
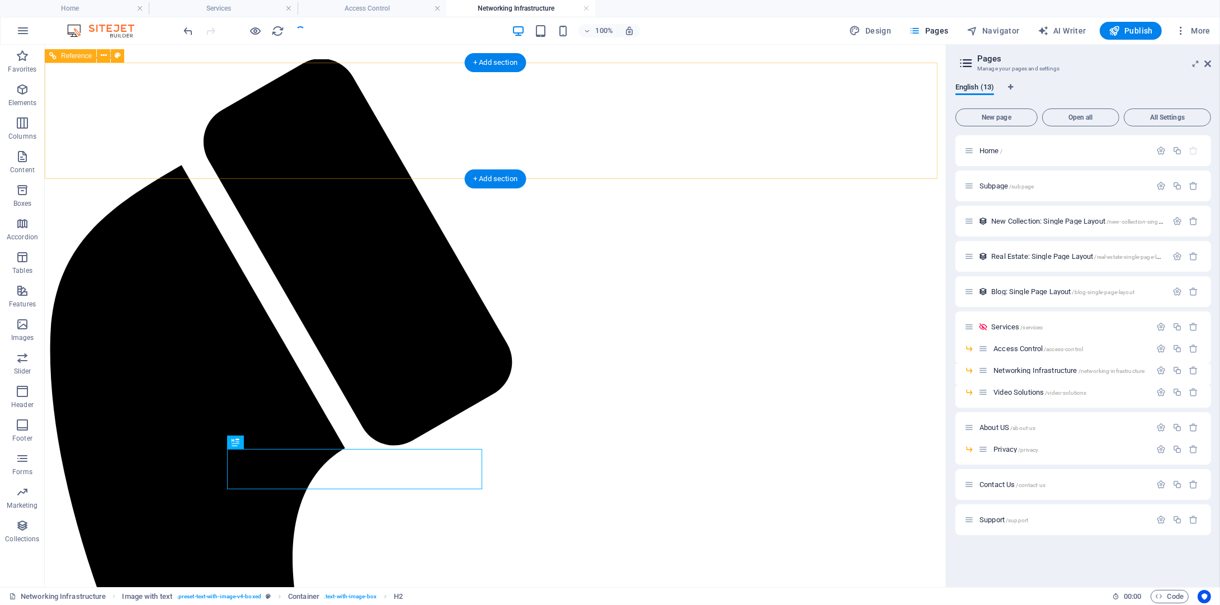
scroll to position [0, 0]
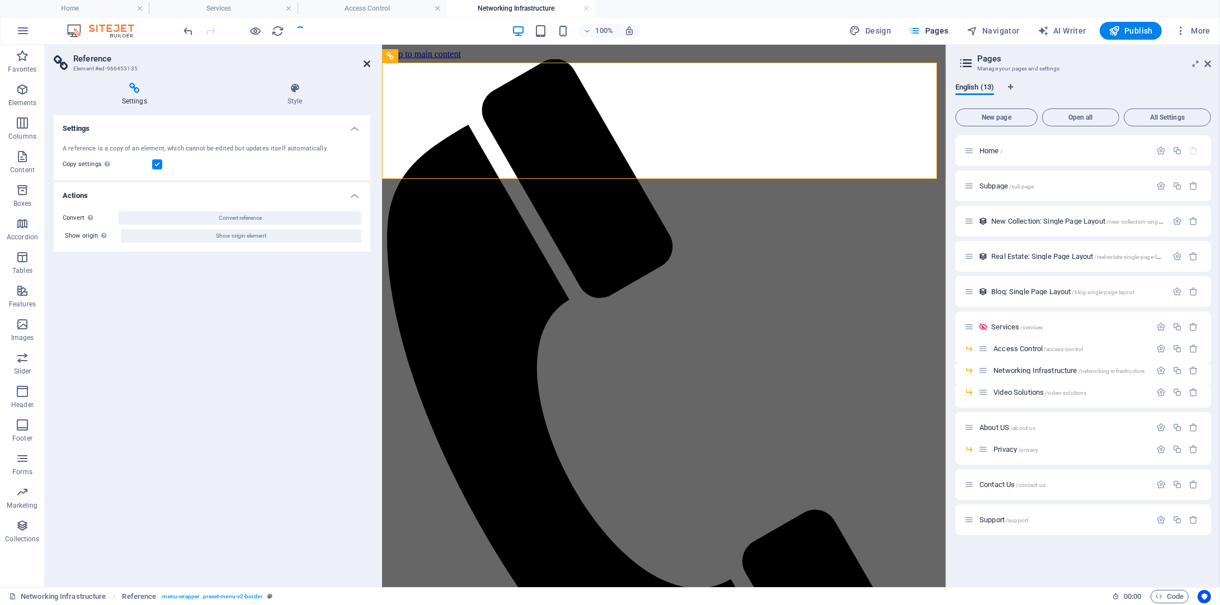
click at [368, 60] on icon at bounding box center [367, 63] width 7 height 9
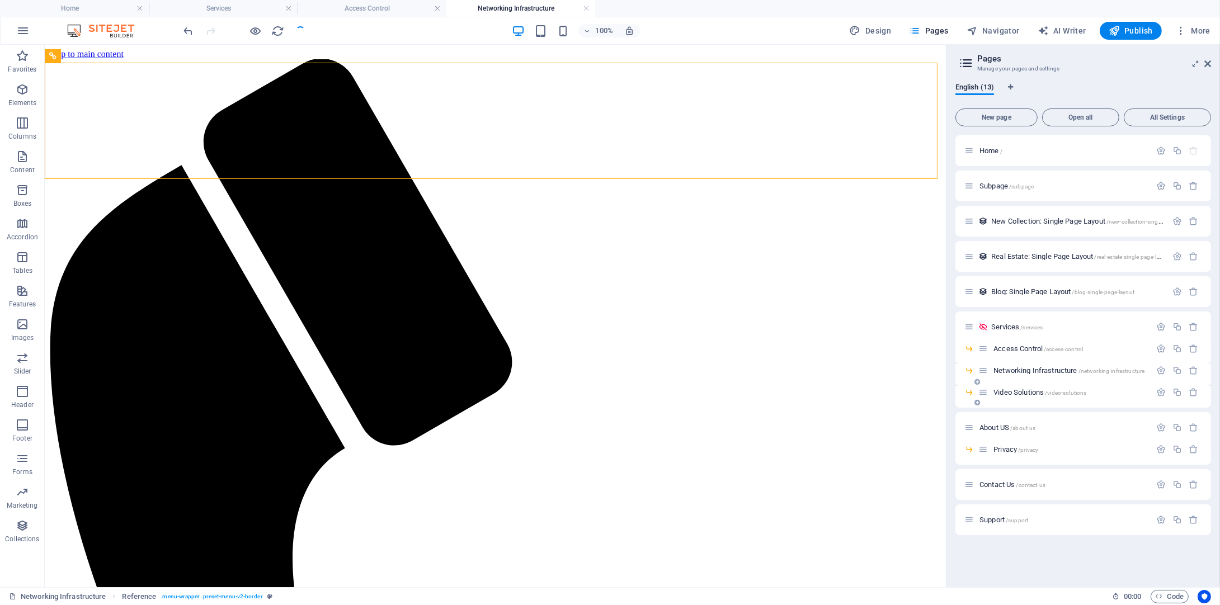
click at [1033, 392] on span "Video Solutions /video-solutions" at bounding box center [1040, 392] width 93 height 8
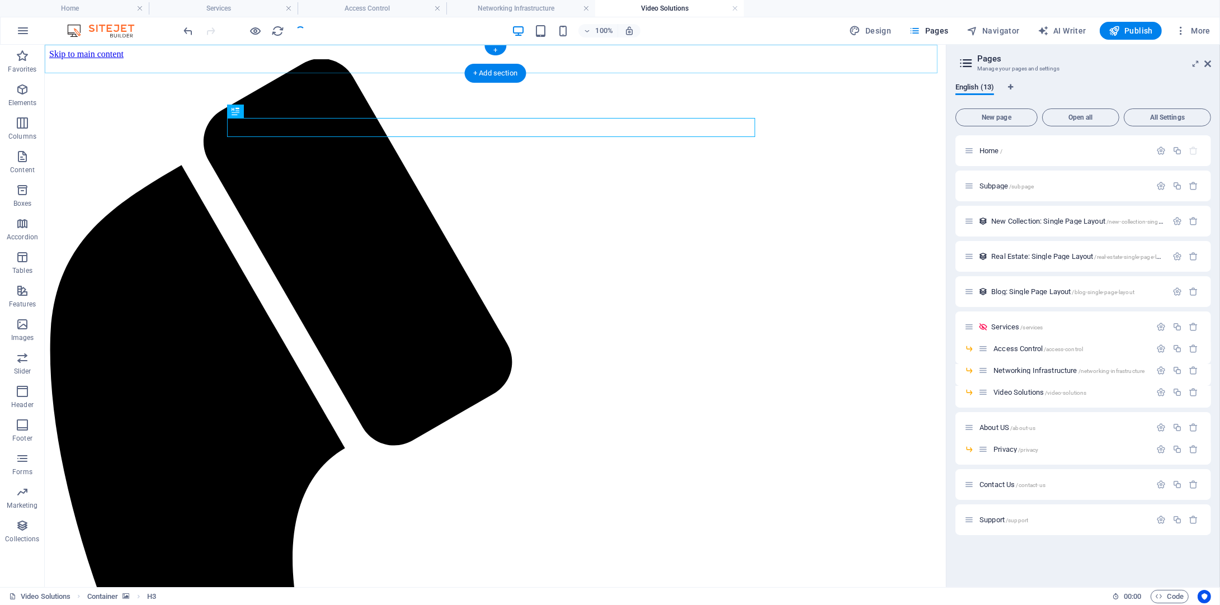
click at [485, 49] on div "+" at bounding box center [495, 50] width 22 height 10
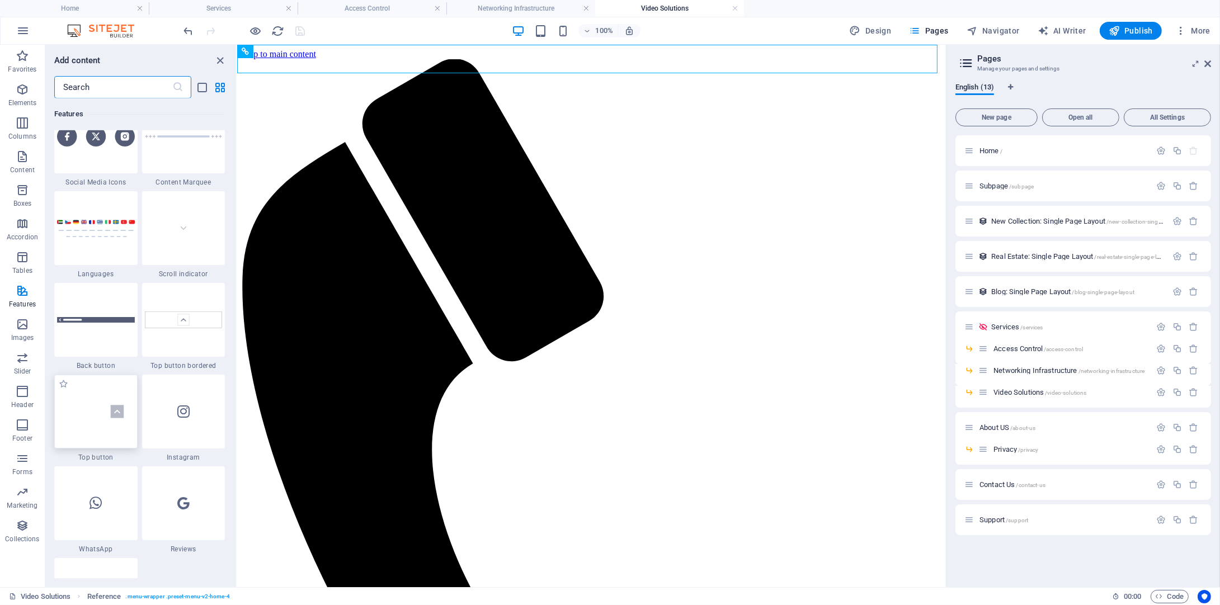
scroll to position [5426, 0]
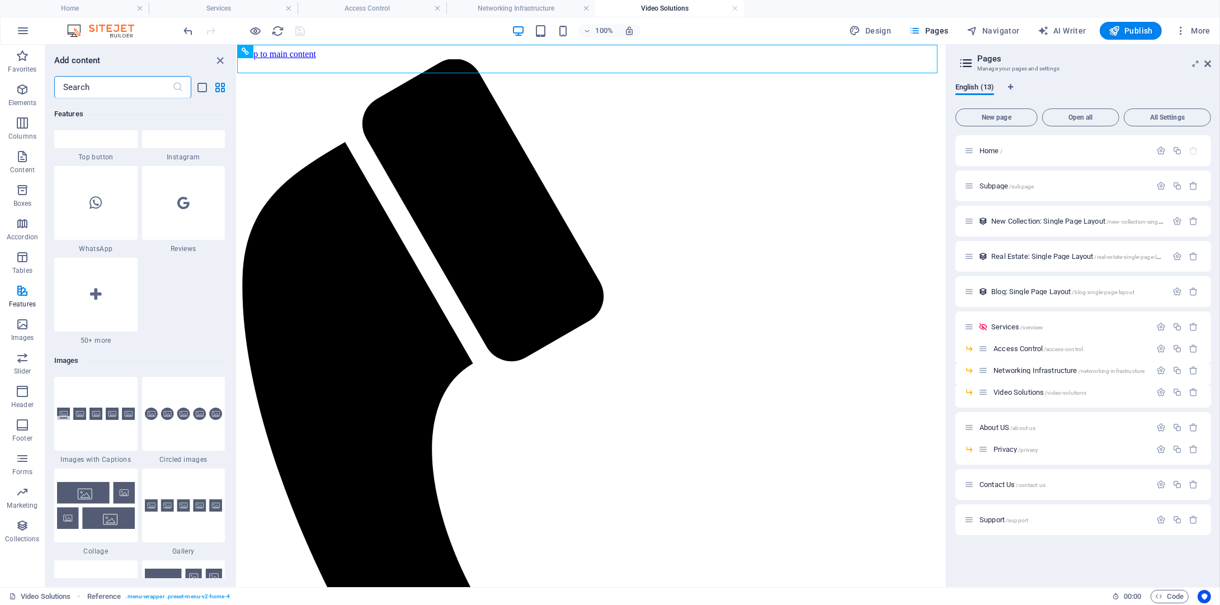
drag, startPoint x: 86, startPoint y: 90, endPoint x: 80, endPoint y: 92, distance: 6.8
click at [85, 90] on input "text" at bounding box center [113, 87] width 118 height 22
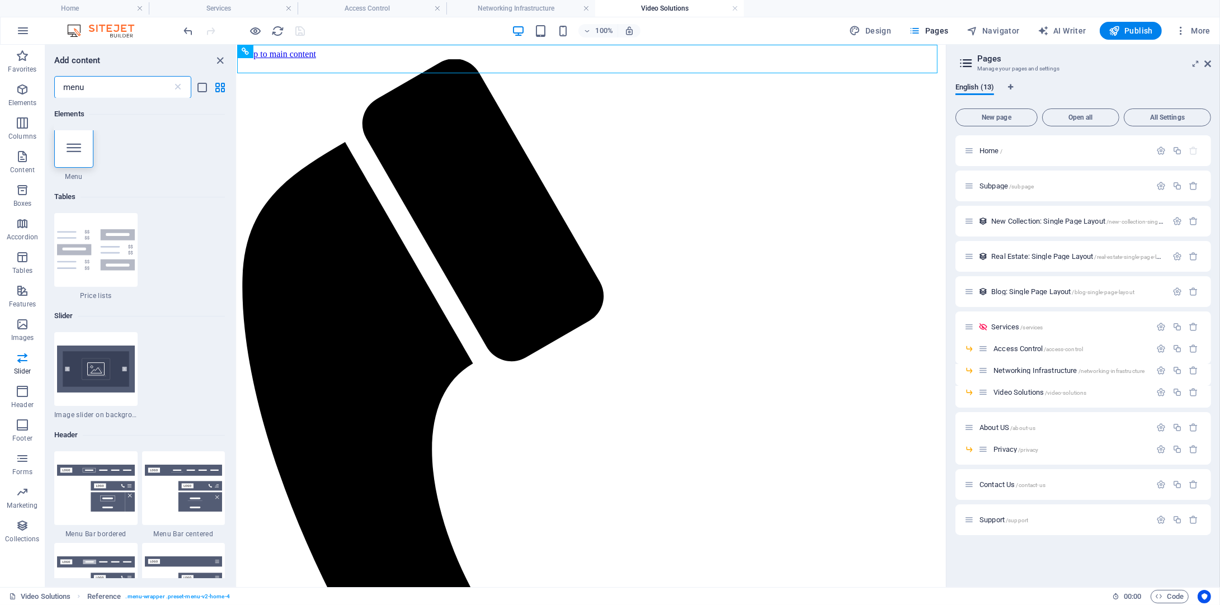
scroll to position [0, 0]
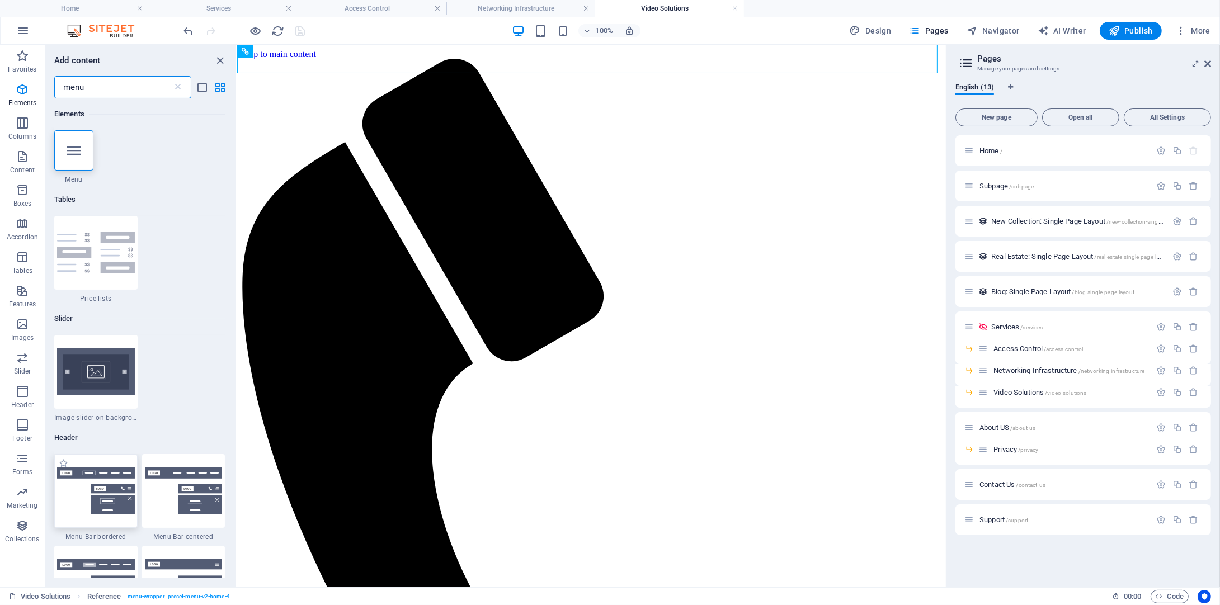
click at [99, 489] on img at bounding box center [96, 491] width 78 height 47
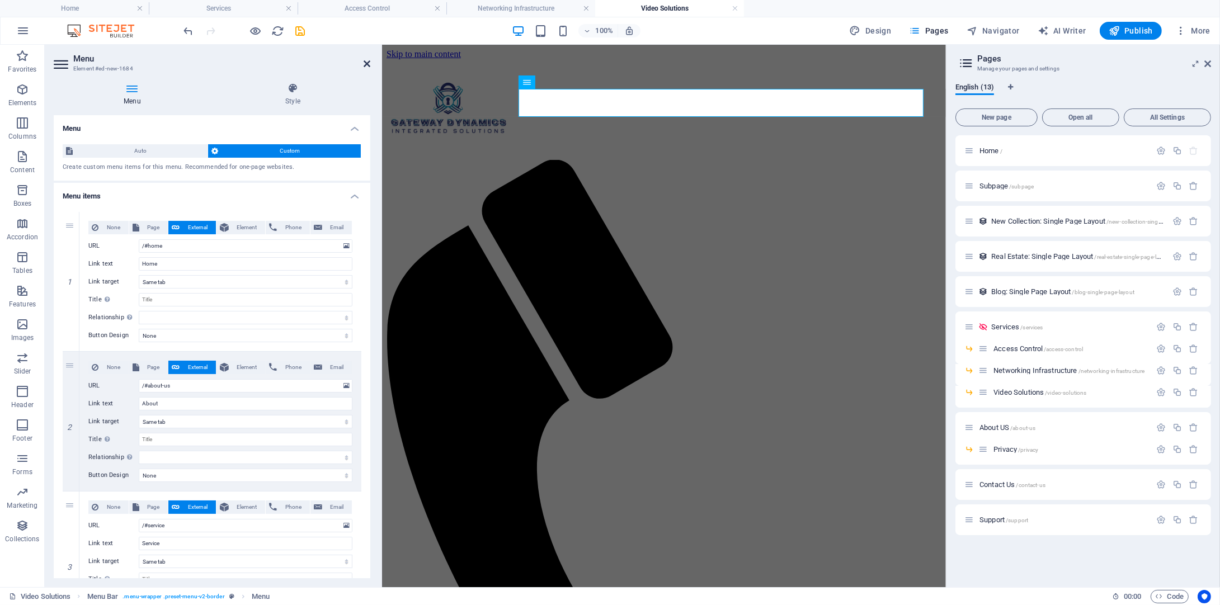
click at [369, 67] on icon at bounding box center [367, 63] width 7 height 9
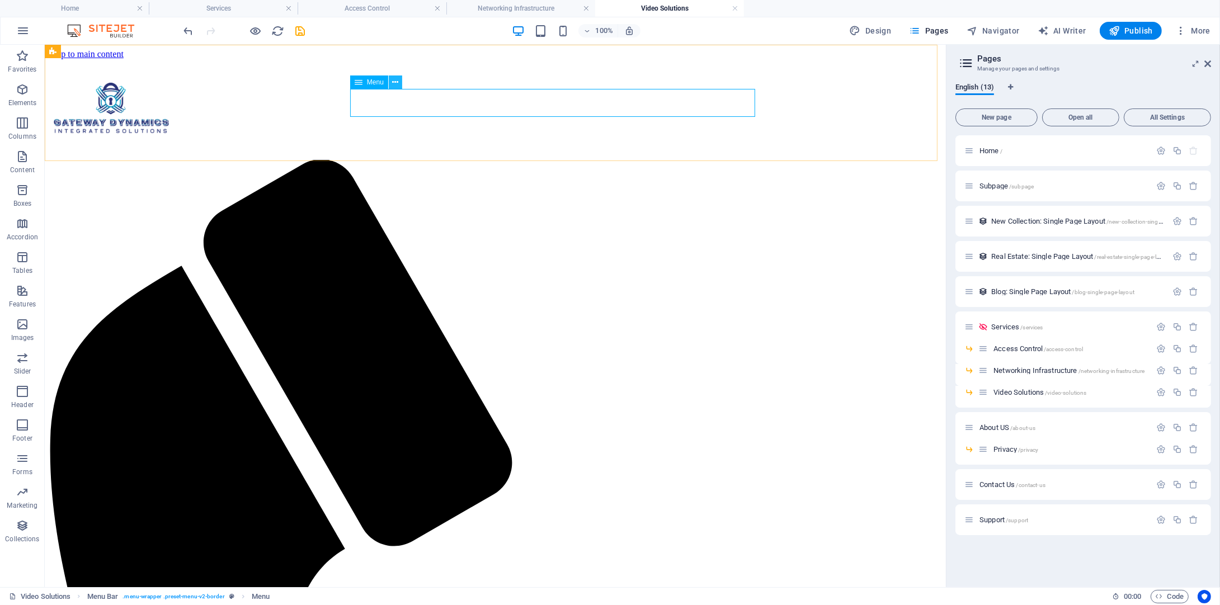
click at [396, 84] on icon at bounding box center [395, 83] width 6 height 12
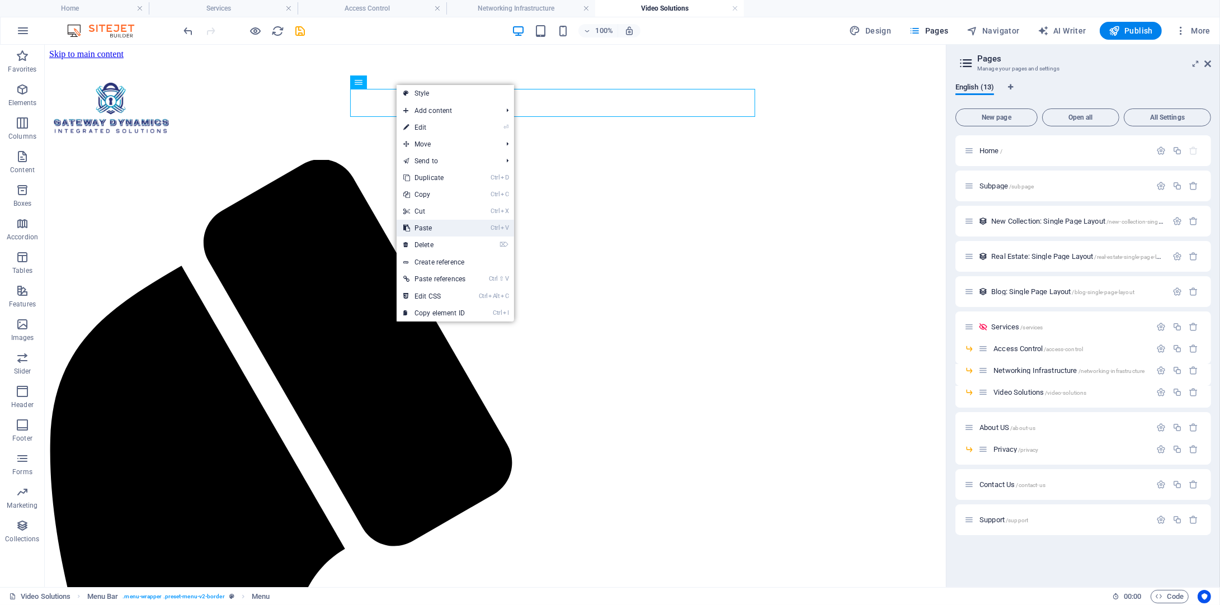
click at [429, 220] on link "Ctrl V Paste" at bounding box center [435, 228] width 76 height 17
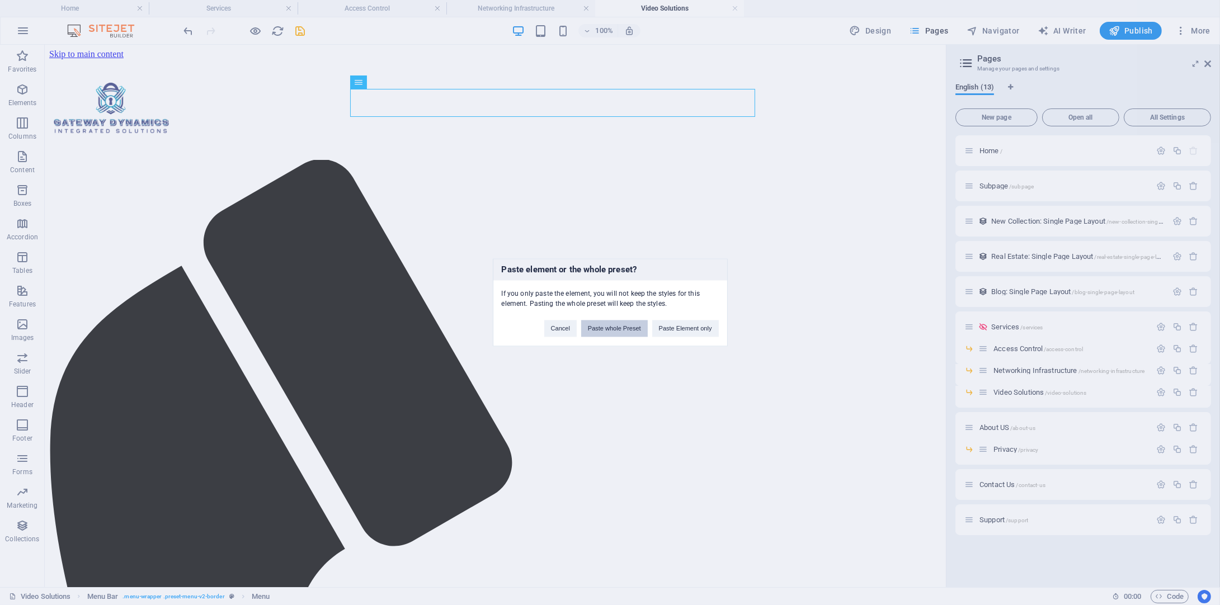
click at [633, 328] on button "Paste whole Preset" at bounding box center [614, 329] width 67 height 17
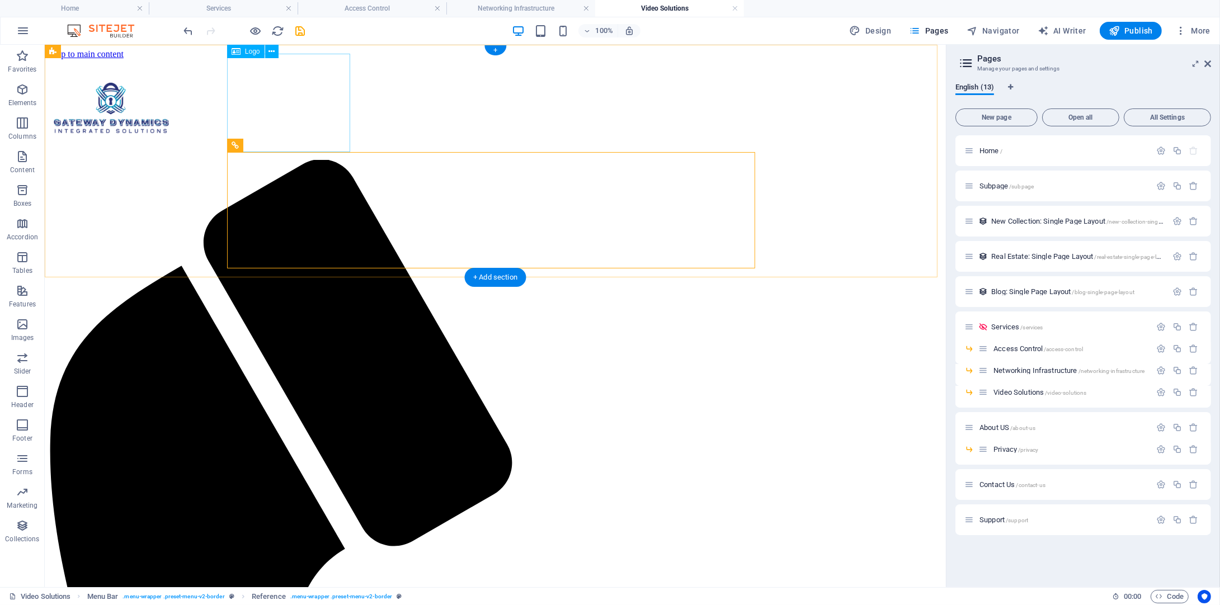
click at [278, 95] on div at bounding box center [495, 109] width 892 height 101
click at [269, 54] on icon at bounding box center [272, 52] width 6 height 12
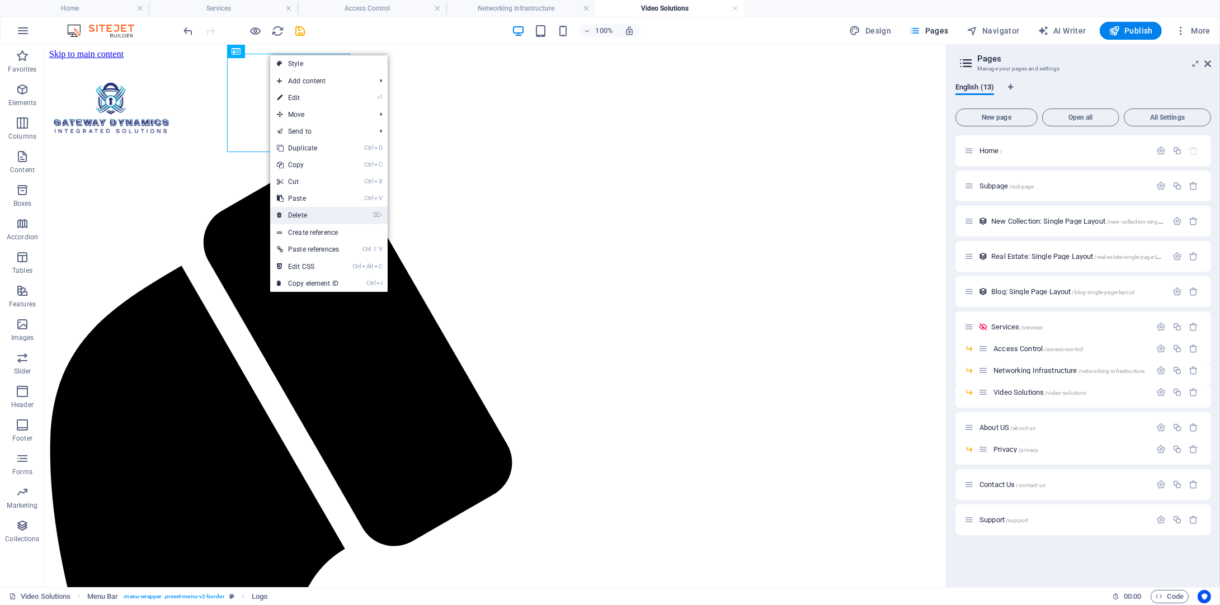
drag, startPoint x: 313, startPoint y: 212, endPoint x: 417, endPoint y: 66, distance: 179.3
click at [313, 212] on link "⌦ Delete" at bounding box center [308, 215] width 76 height 17
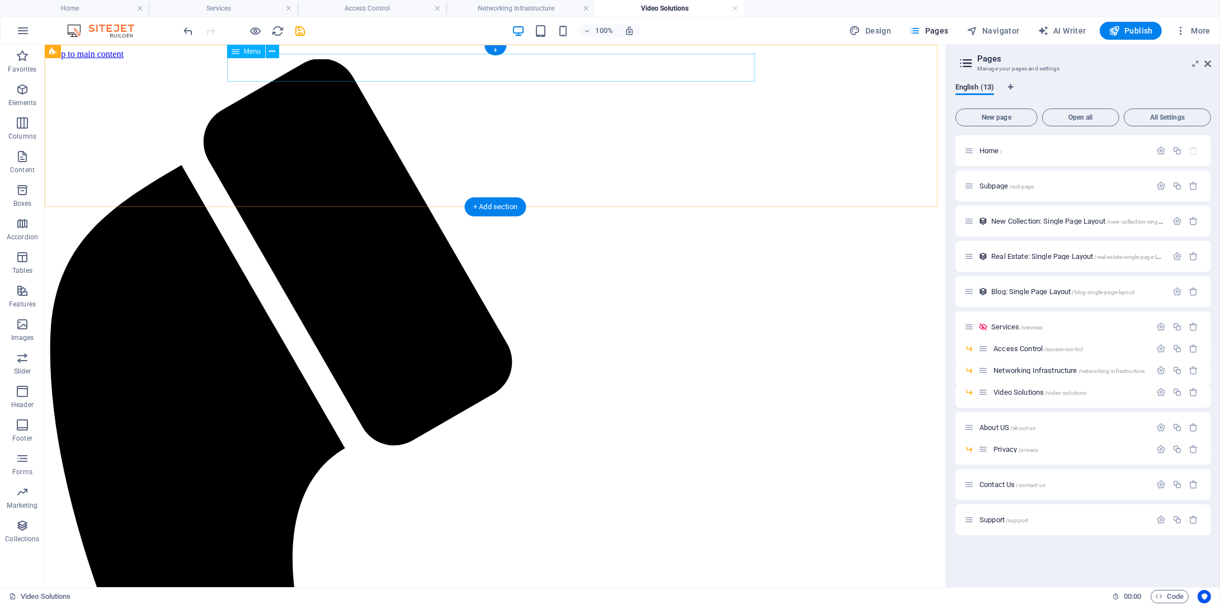
click at [271, 51] on icon at bounding box center [272, 52] width 6 height 12
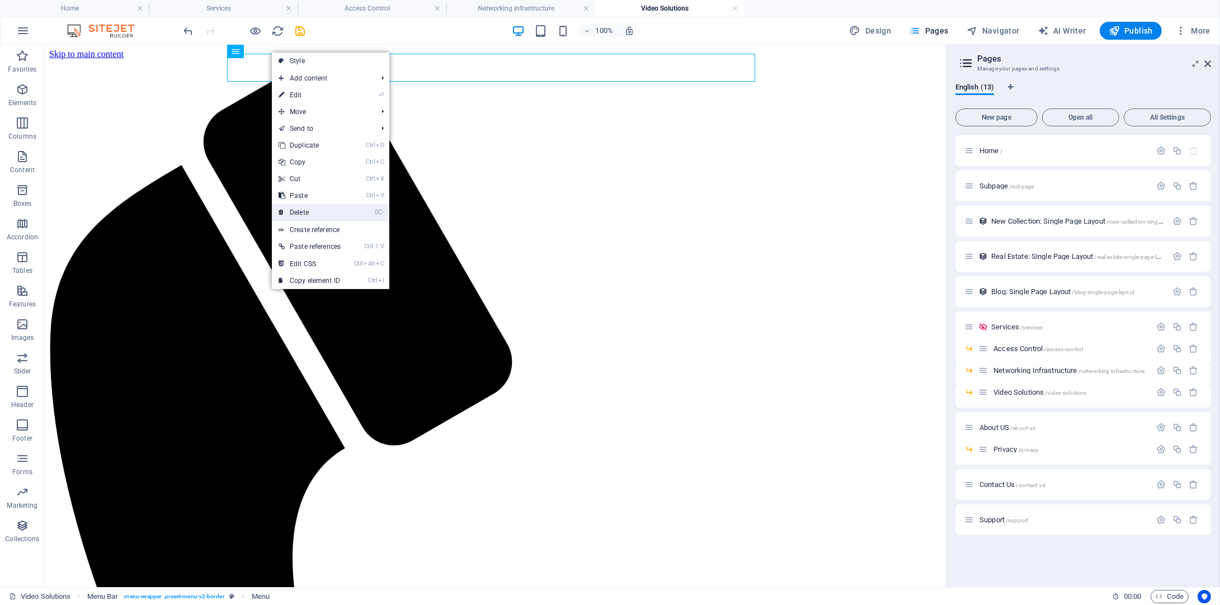
drag, startPoint x: 309, startPoint y: 205, endPoint x: 303, endPoint y: 148, distance: 57.5
click at [309, 205] on link "⌦ Delete" at bounding box center [310, 212] width 76 height 17
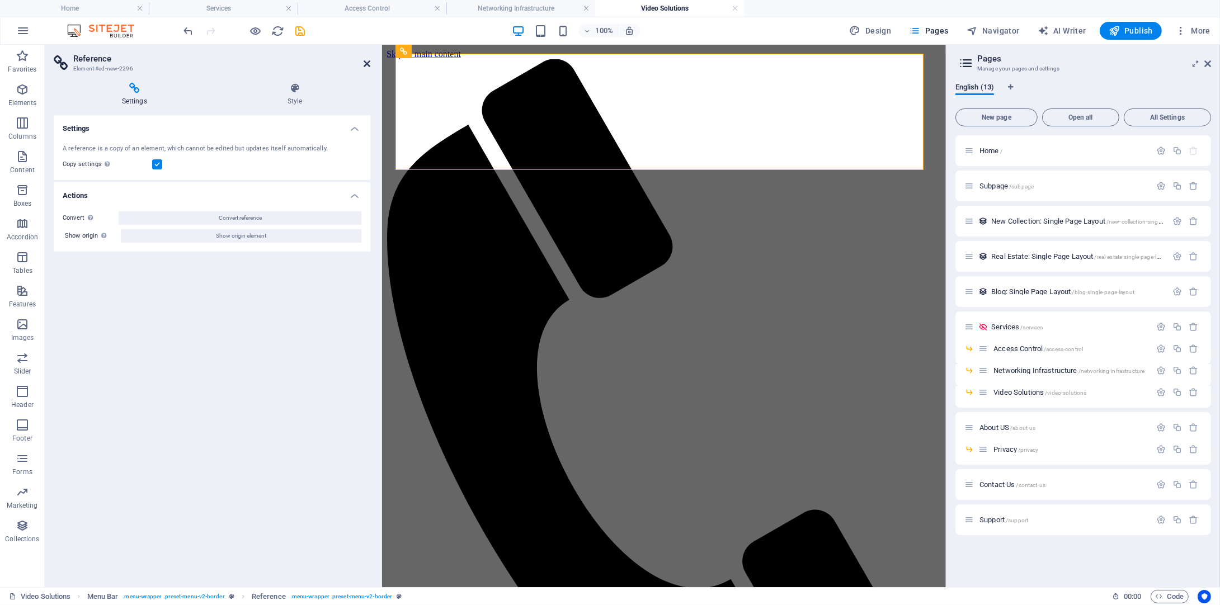
click at [369, 63] on icon at bounding box center [367, 63] width 7 height 9
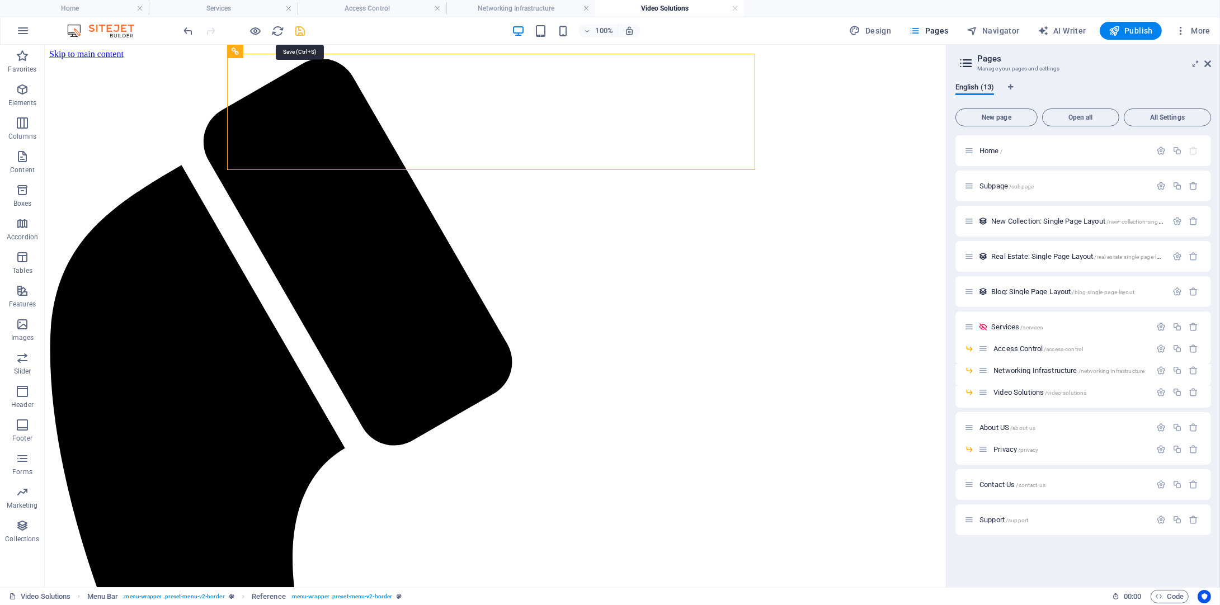
click at [302, 31] on icon "save" at bounding box center [300, 31] width 13 height 13
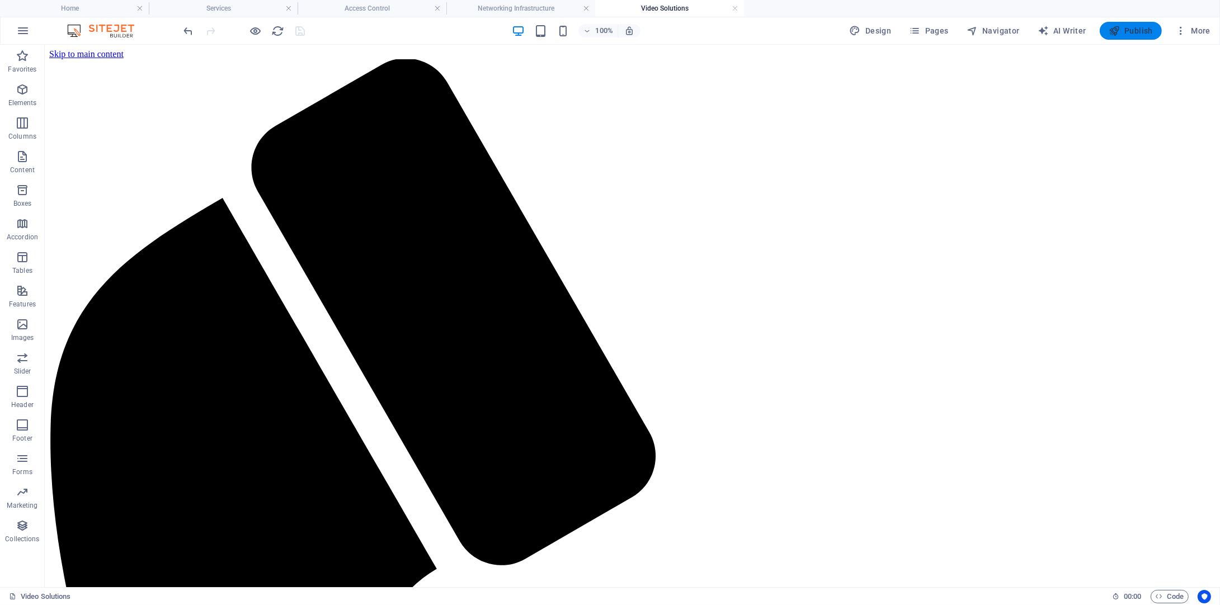
click at [1140, 33] on span "Publish" at bounding box center [1131, 30] width 44 height 11
